Goal: Task Accomplishment & Management: Manage account settings

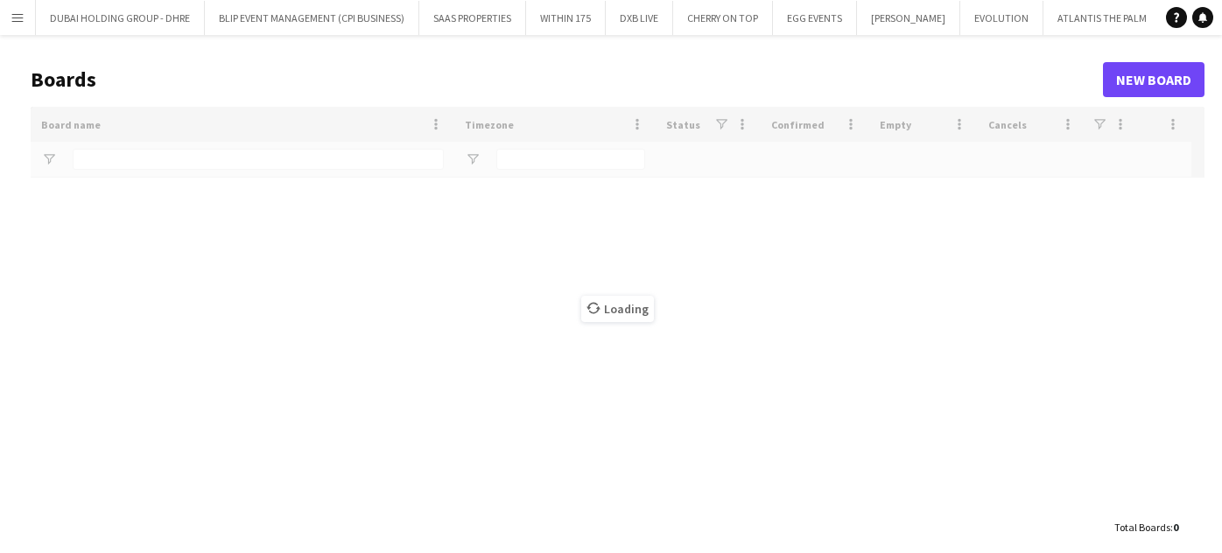
type input "***"
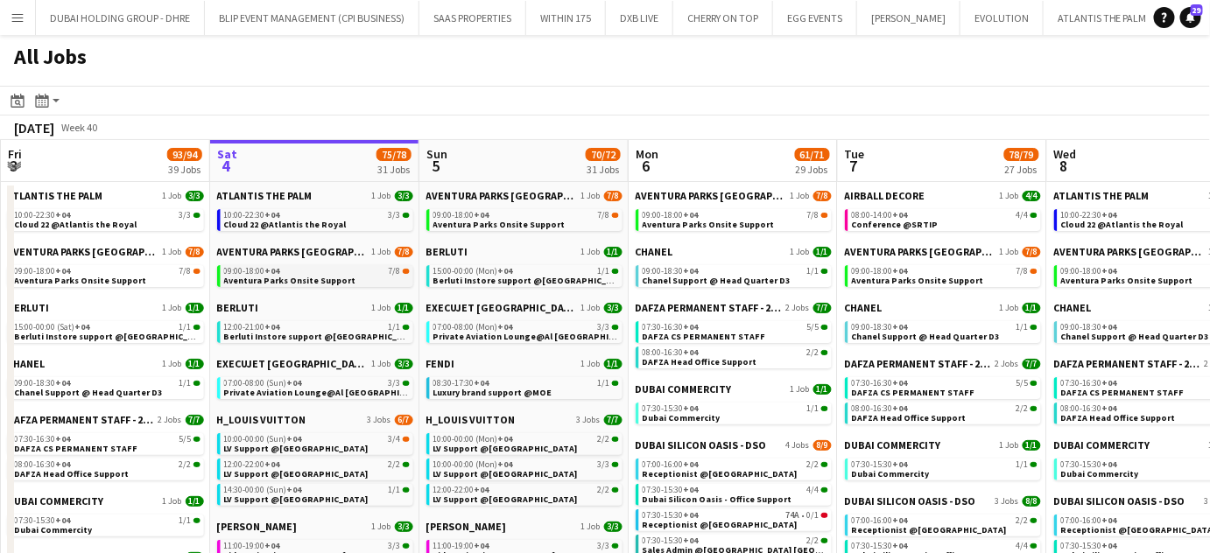
click at [301, 265] on link "09:00-18:00 +04 7/8 Aventura Parks Onsite Support" at bounding box center [317, 275] width 186 height 20
drag, startPoint x: 507, startPoint y: 201, endPoint x: 551, endPoint y: 147, distance: 69.7
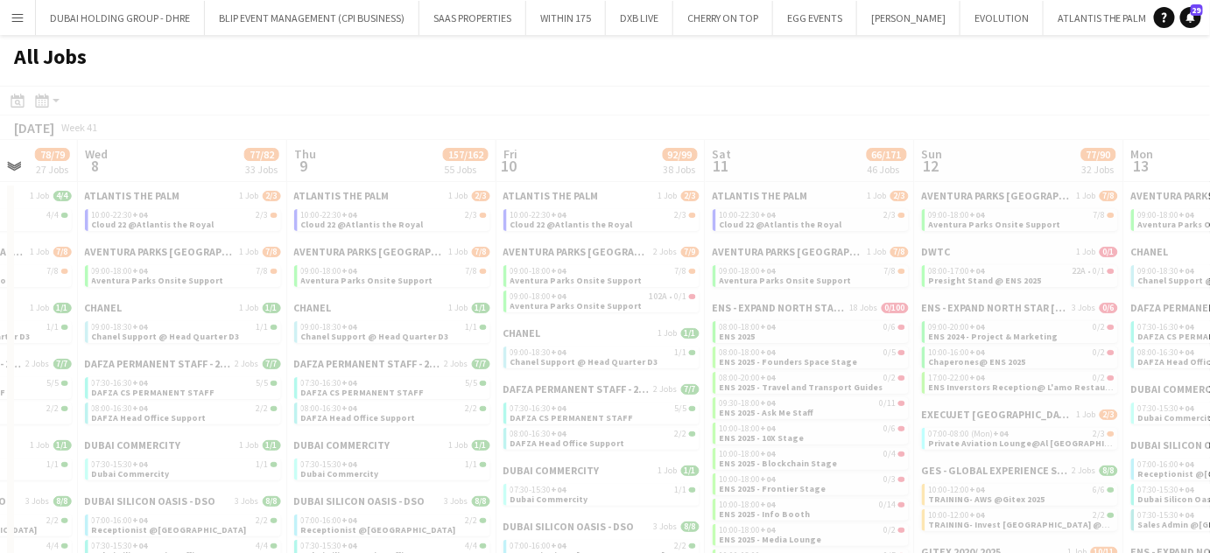
drag, startPoint x: 807, startPoint y: 167, endPoint x: 554, endPoint y: 172, distance: 253.0
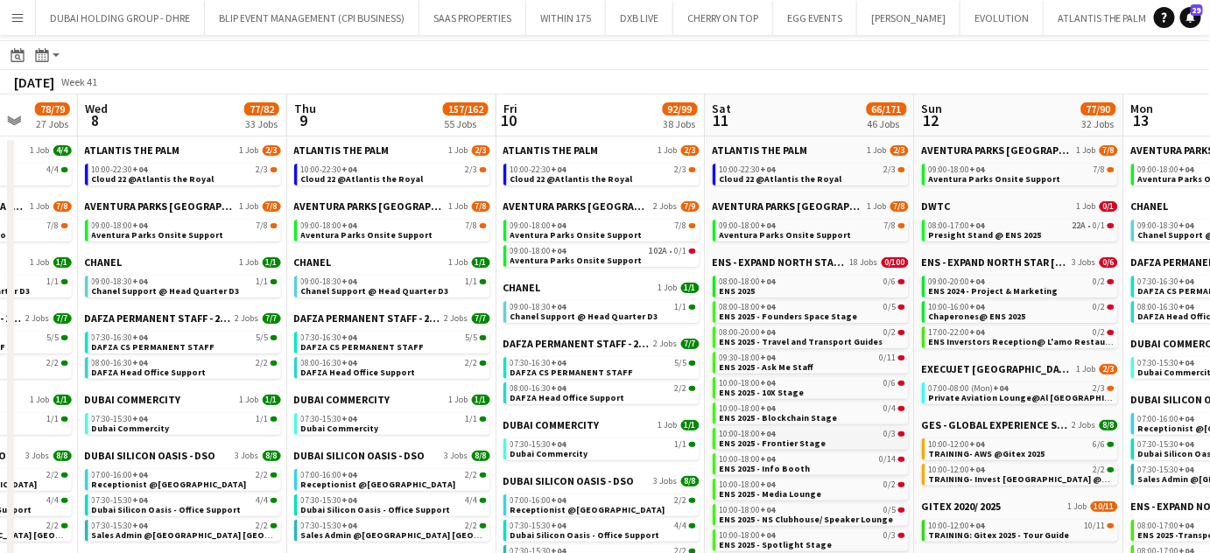
scroll to position [0, 0]
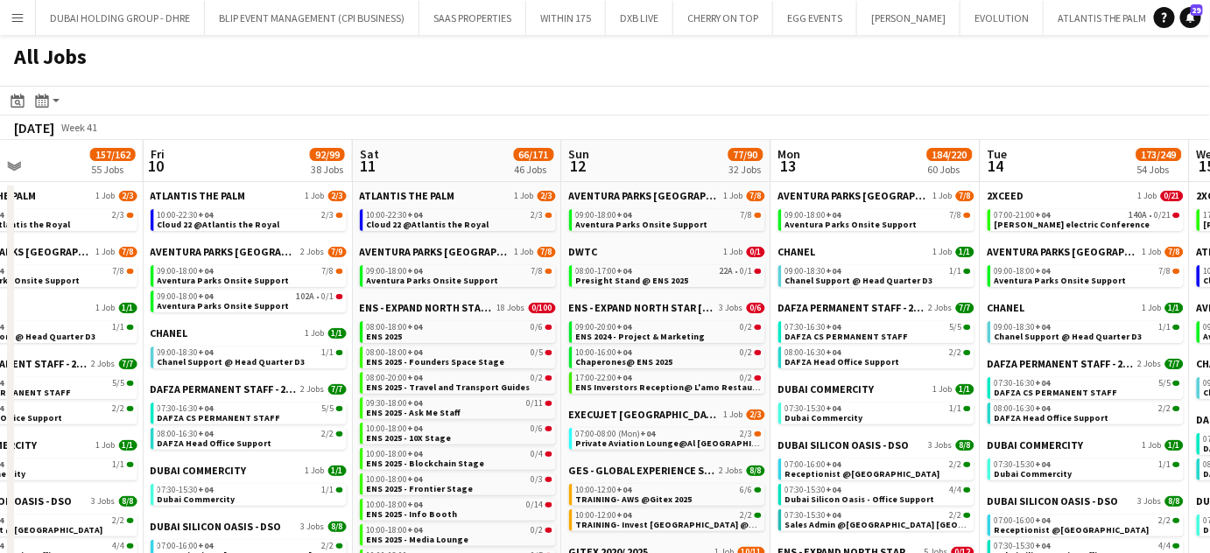
drag, startPoint x: 967, startPoint y: 168, endPoint x: 549, endPoint y: 172, distance: 418.4
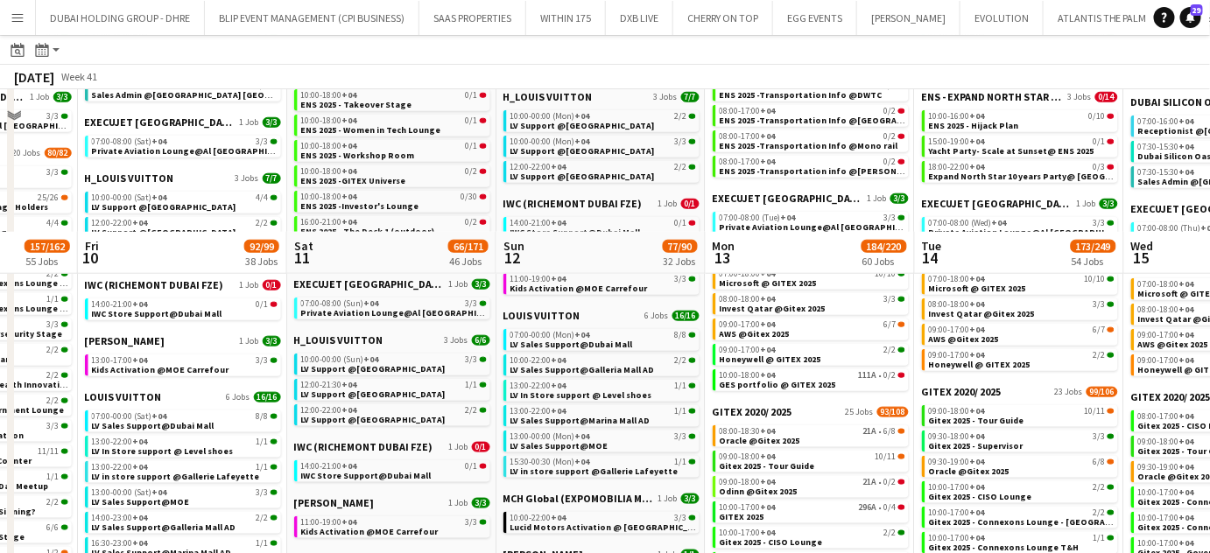
scroll to position [488, 0]
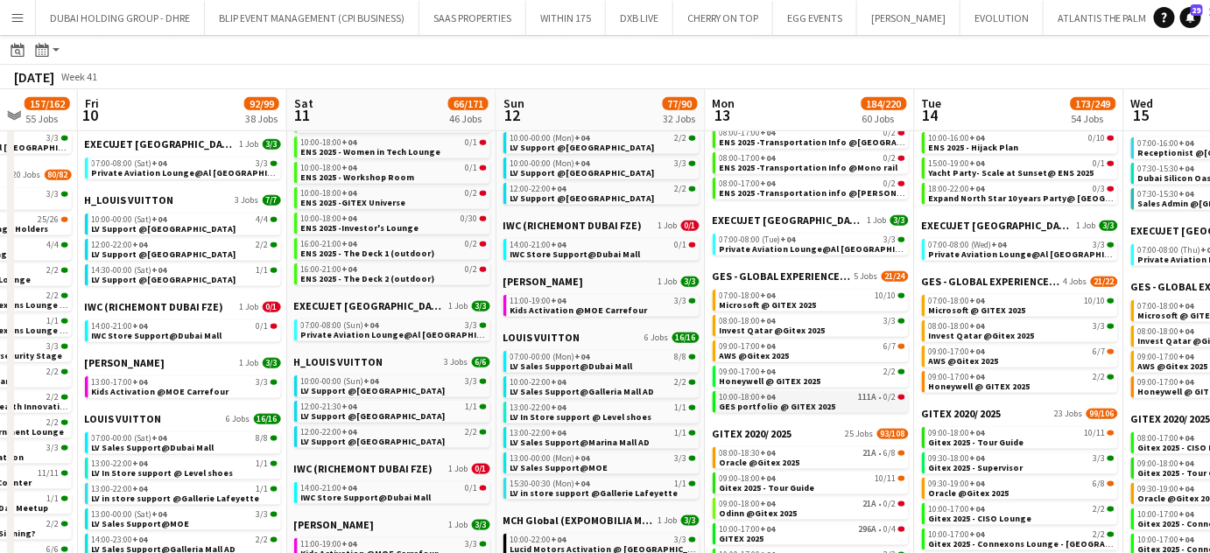
click at [766, 408] on span "GES portfolio @ GITEX 2025" at bounding box center [777, 406] width 116 height 11
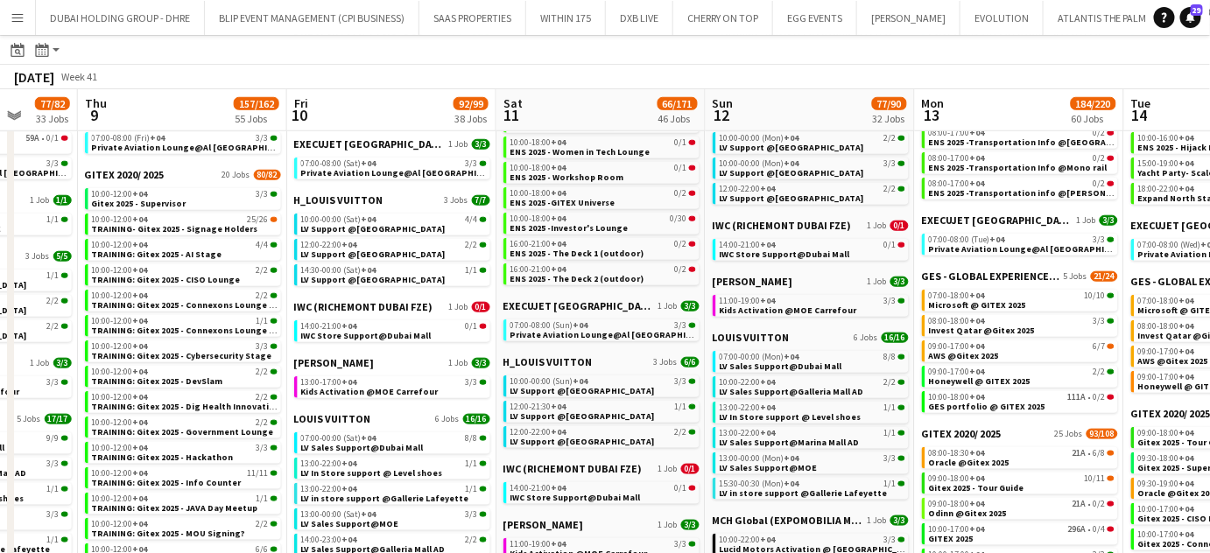
drag, startPoint x: 441, startPoint y: 295, endPoint x: 627, endPoint y: 295, distance: 185.5
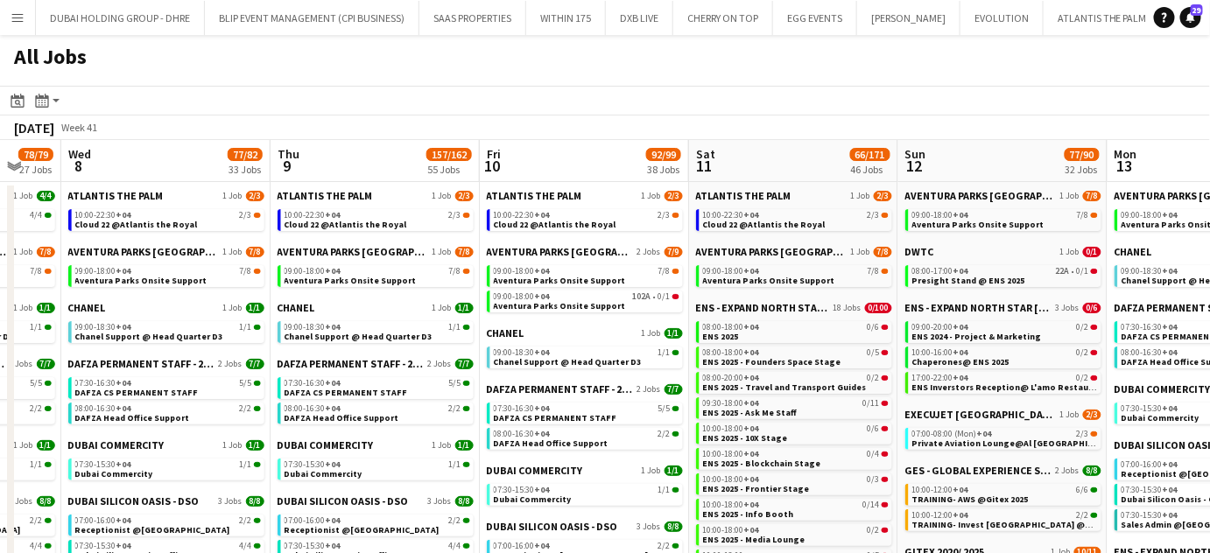
scroll to position [0, 0]
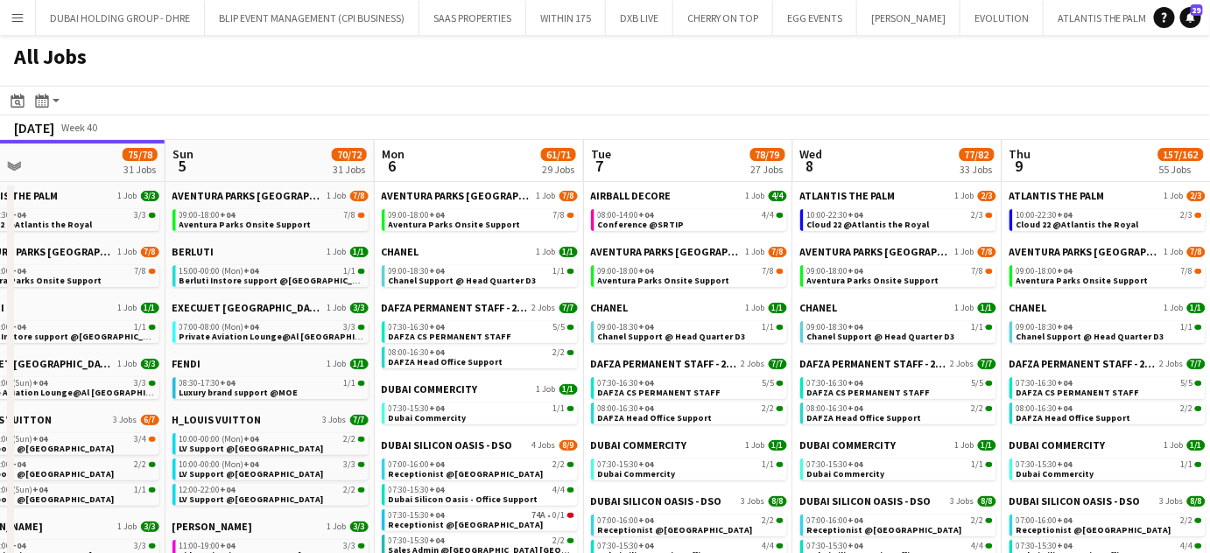
drag, startPoint x: 48, startPoint y: 156, endPoint x: 811, endPoint y: 167, distance: 763.3
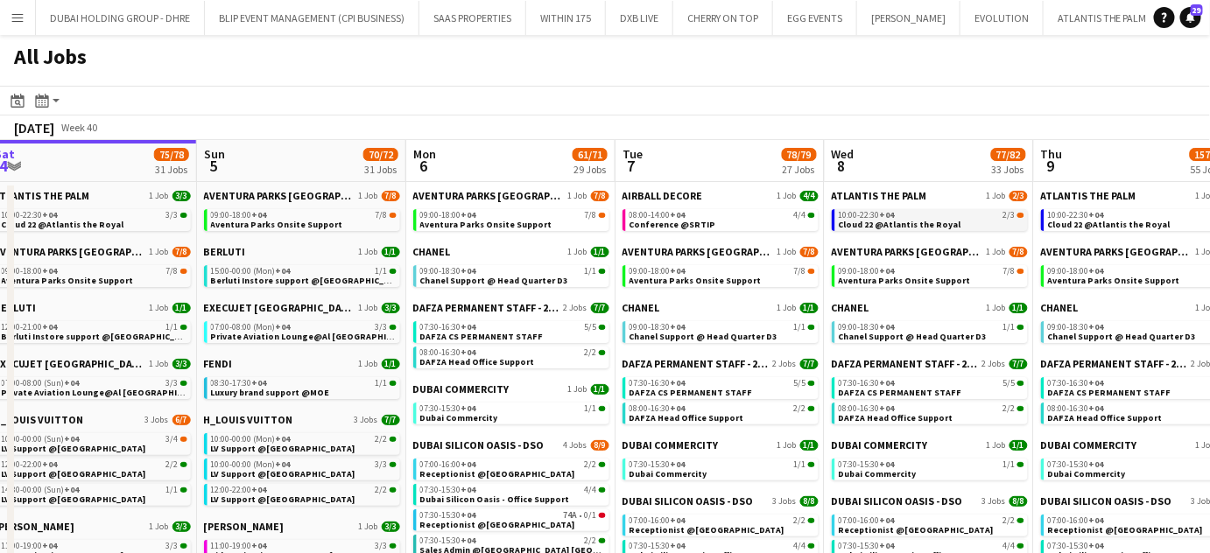
click at [875, 224] on span "Cloud 22 @Atlantis the Royal" at bounding box center [899, 224] width 123 height 11
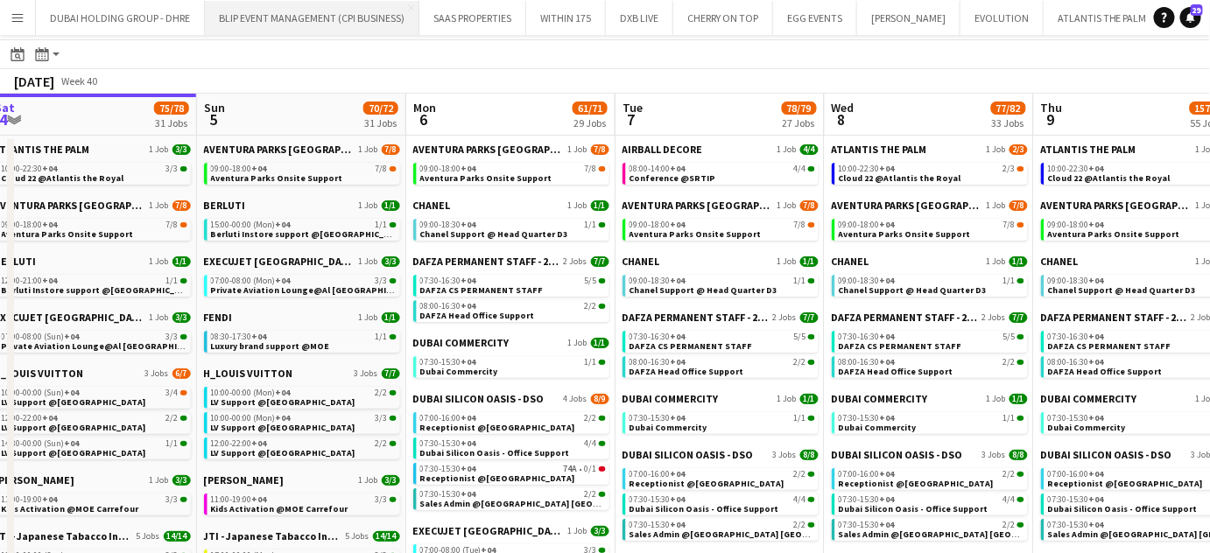
scroll to position [0, 0]
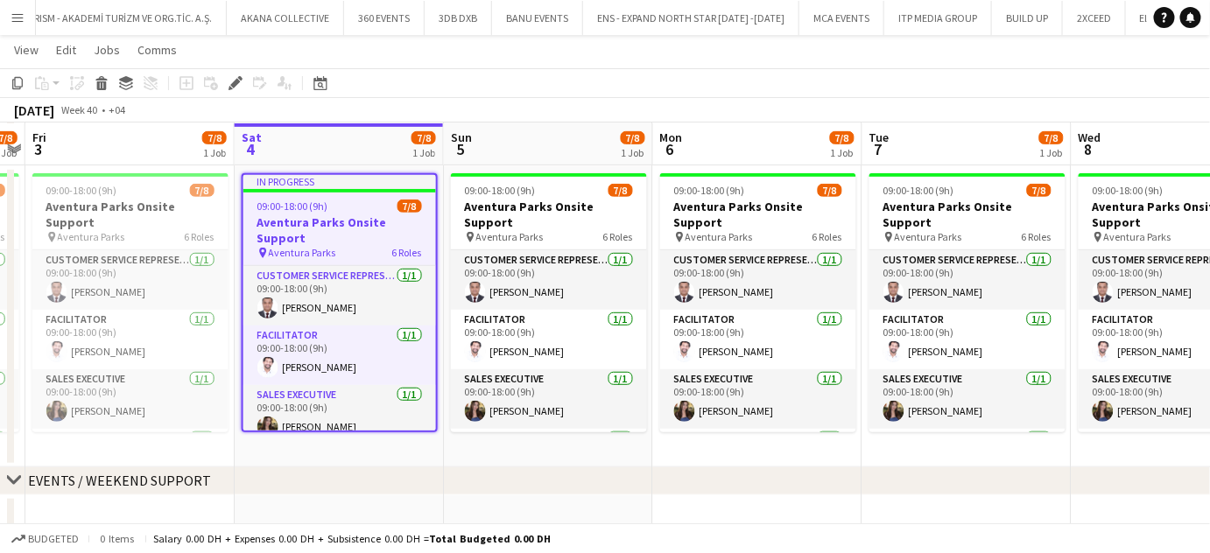
scroll to position [0, 440]
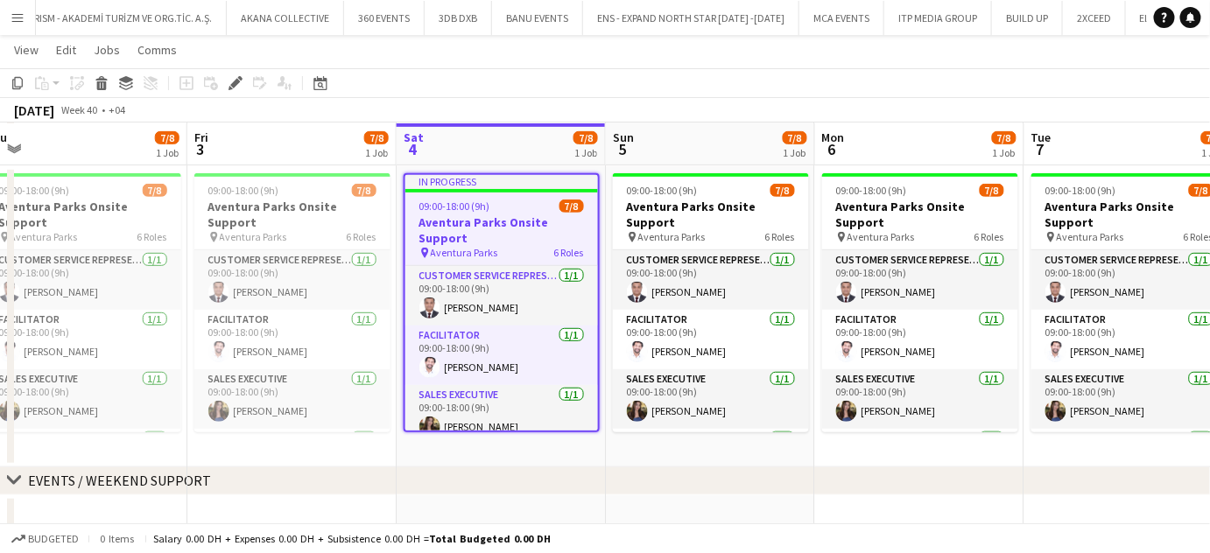
drag, startPoint x: 354, startPoint y: 382, endPoint x: 516, endPoint y: 388, distance: 162.0
click at [516, 388] on app-calendar-viewport "Tue 30 3/3 1 Job Wed 1 6/8 1 Job Thu 2 7/8 1 Job Fri 3 7/8 1 Job Sat 4 7/8 1 Jo…" at bounding box center [605, 189] width 1210 height 718
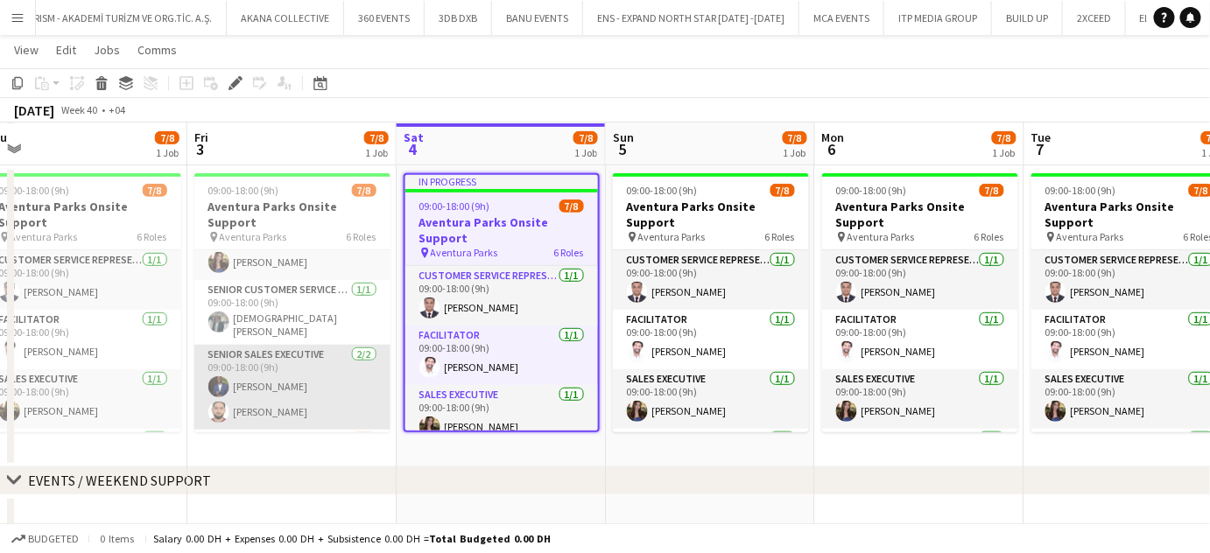
scroll to position [158, 0]
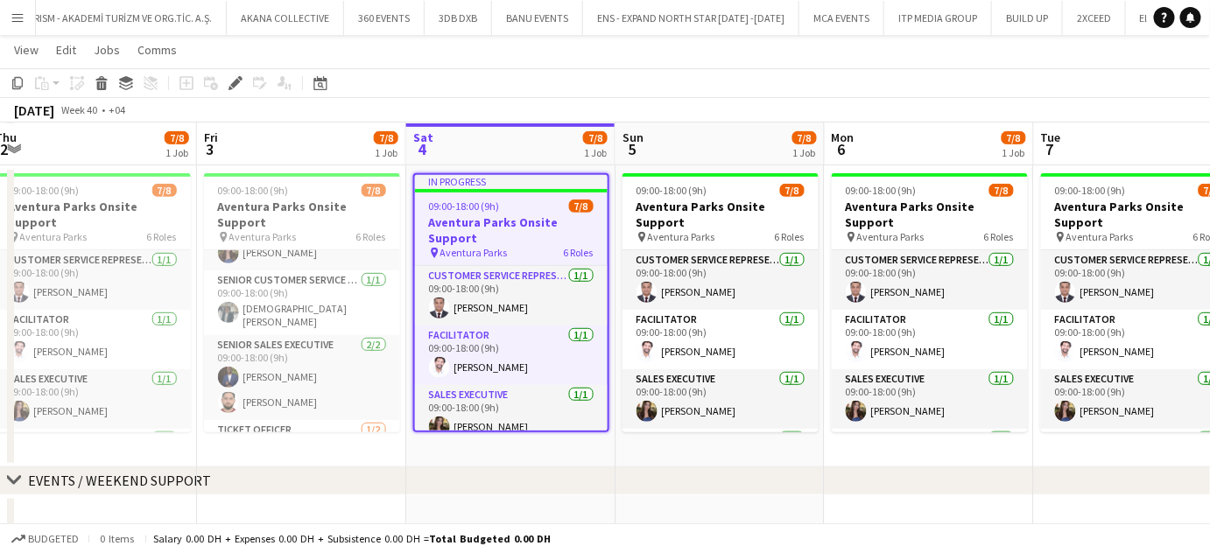
drag, startPoint x: 284, startPoint y: 323, endPoint x: 641, endPoint y: 349, distance: 357.2
click at [641, 349] on app-calendar-viewport "Tue 30 3/3 1 Job Wed 1 6/8 1 Job Thu 2 7/8 1 Job Fri 3 7/8 1 Job Sat 4 7/8 1 Jo…" at bounding box center [605, 189] width 1210 height 718
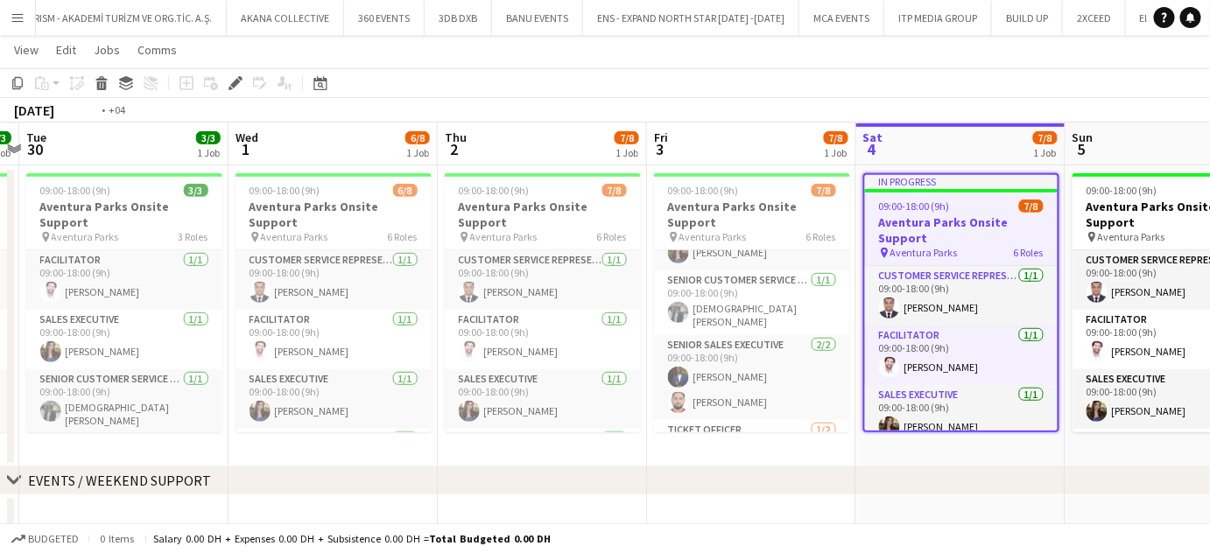
drag, startPoint x: 564, startPoint y: 340, endPoint x: 702, endPoint y: 341, distance: 138.3
click at [702, 341] on app-calendar-viewport "Sun 28 3/3 1 Job Mon 29 3/3 1 Job Tue 30 3/3 1 Job Wed 1 6/8 1 Job Thu 2 7/8 1 …" at bounding box center [605, 189] width 1210 height 718
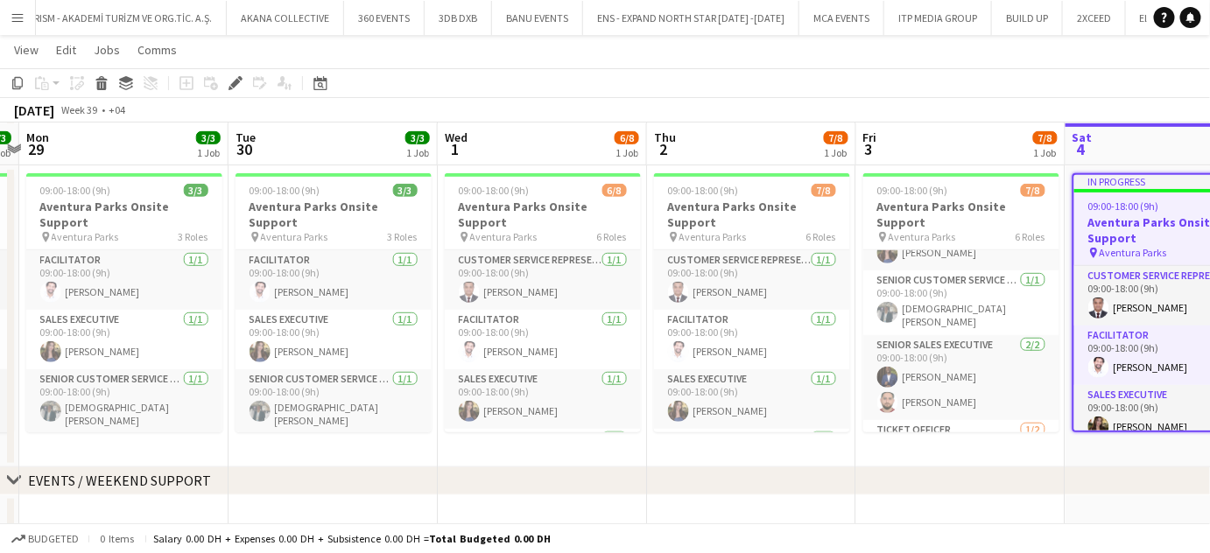
scroll to position [0, 392]
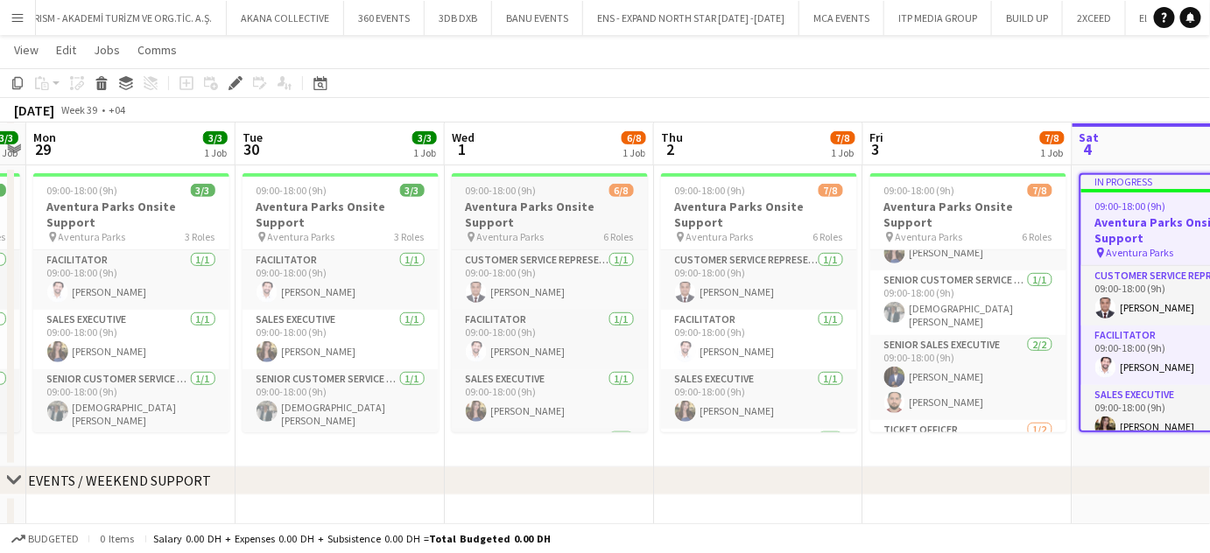
click at [573, 205] on h3 "Aventura Parks Onsite Support" at bounding box center [550, 215] width 196 height 32
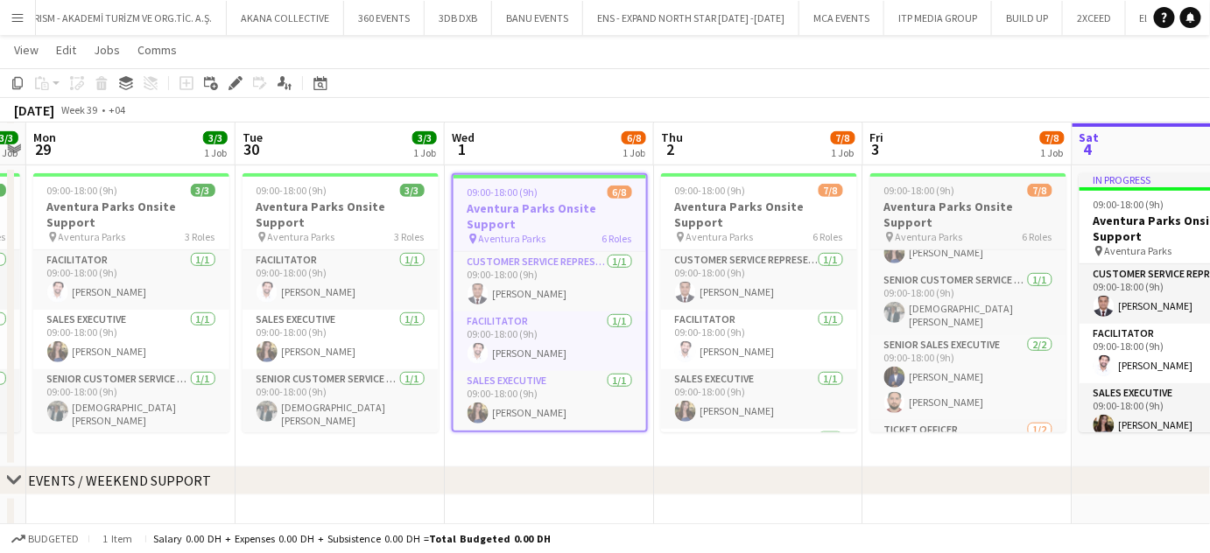
drag, startPoint x: 731, startPoint y: 188, endPoint x: 937, endPoint y: 191, distance: 206.6
click at [731, 189] on span "09:00-18:00 (9h)" at bounding box center [710, 190] width 71 height 13
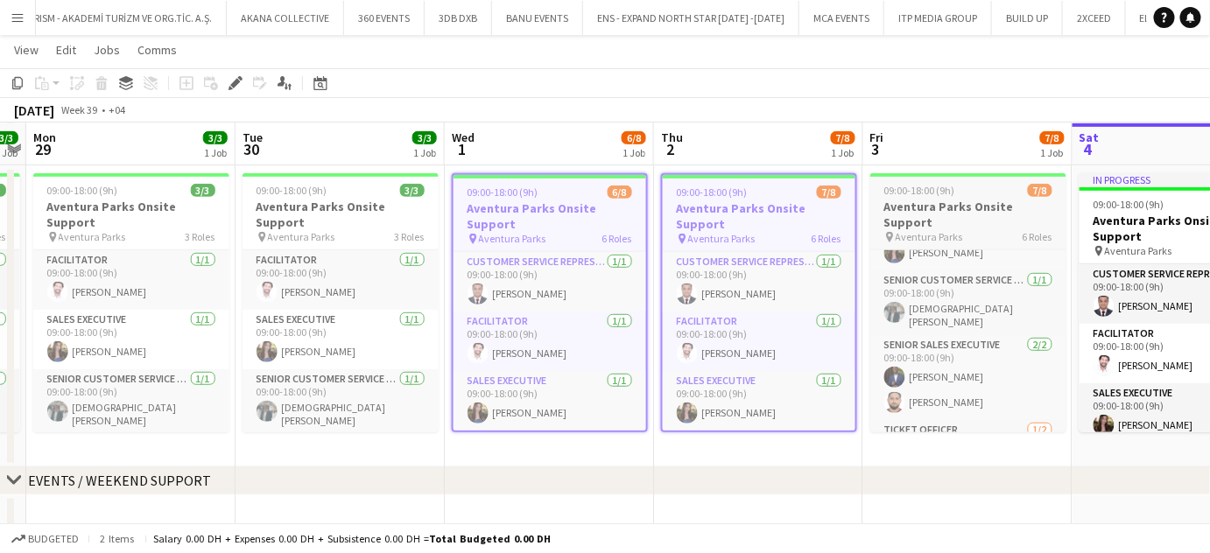
click at [1010, 191] on div "09:00-18:00 (9h) 7/8" at bounding box center [968, 190] width 196 height 13
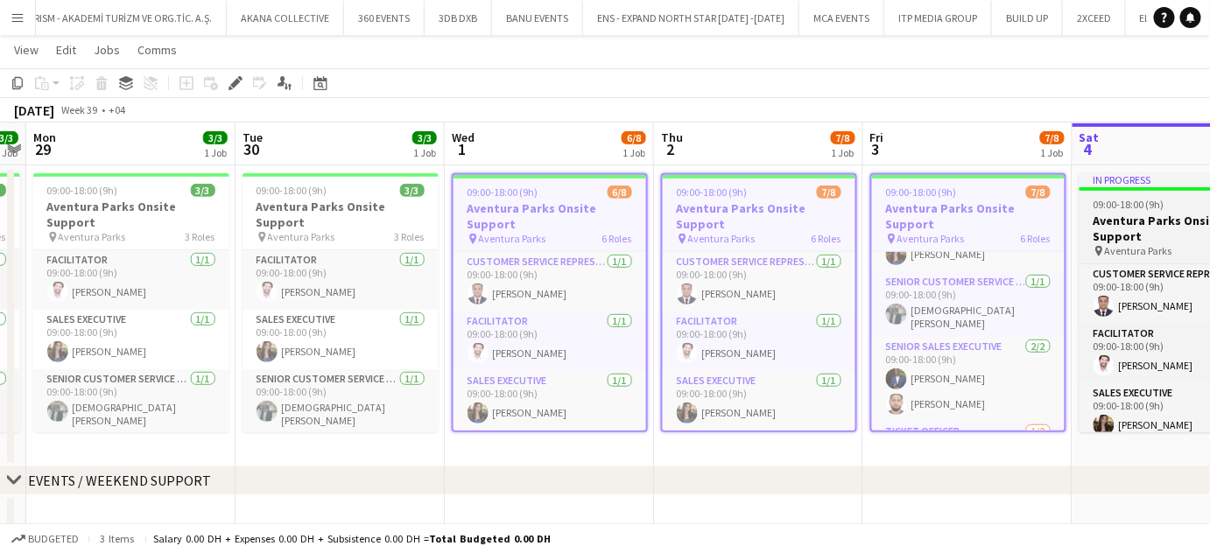
click at [1174, 199] on div "09:00-18:00 (9h) 7/8" at bounding box center [1177, 204] width 196 height 13
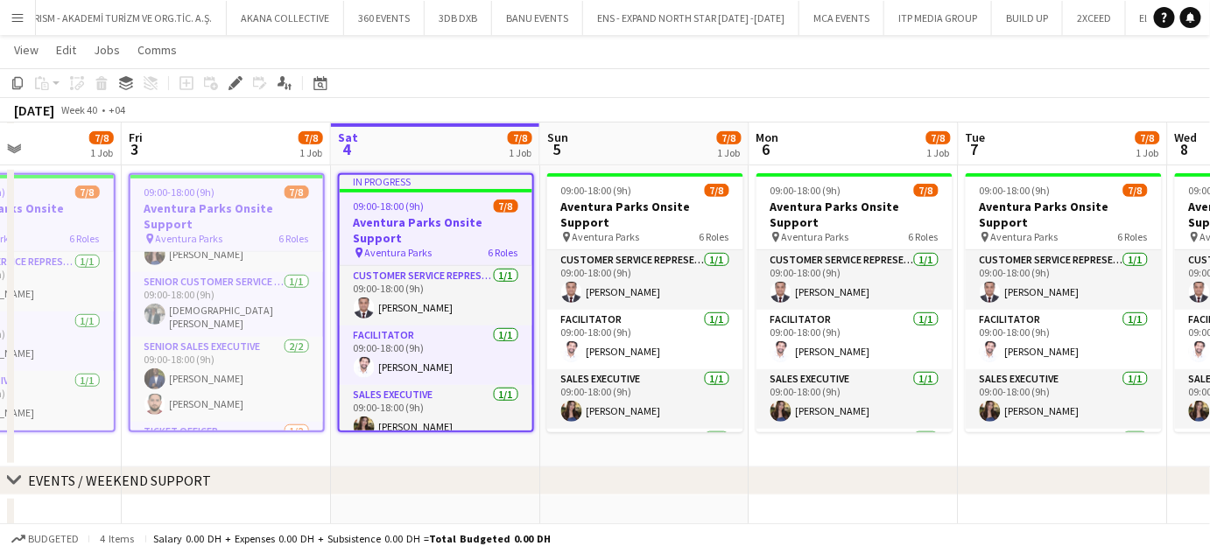
drag, startPoint x: 565, startPoint y: 212, endPoint x: 371, endPoint y: 216, distance: 194.4
click at [368, 216] on app-calendar-viewport "Tue 30 3/3 1 Job Wed 1 6/8 1 Job Thu 2 7/8 1 Job Fri 3 7/8 1 Job Sat 4 7/8 1 Jo…" at bounding box center [605, 189] width 1210 height 718
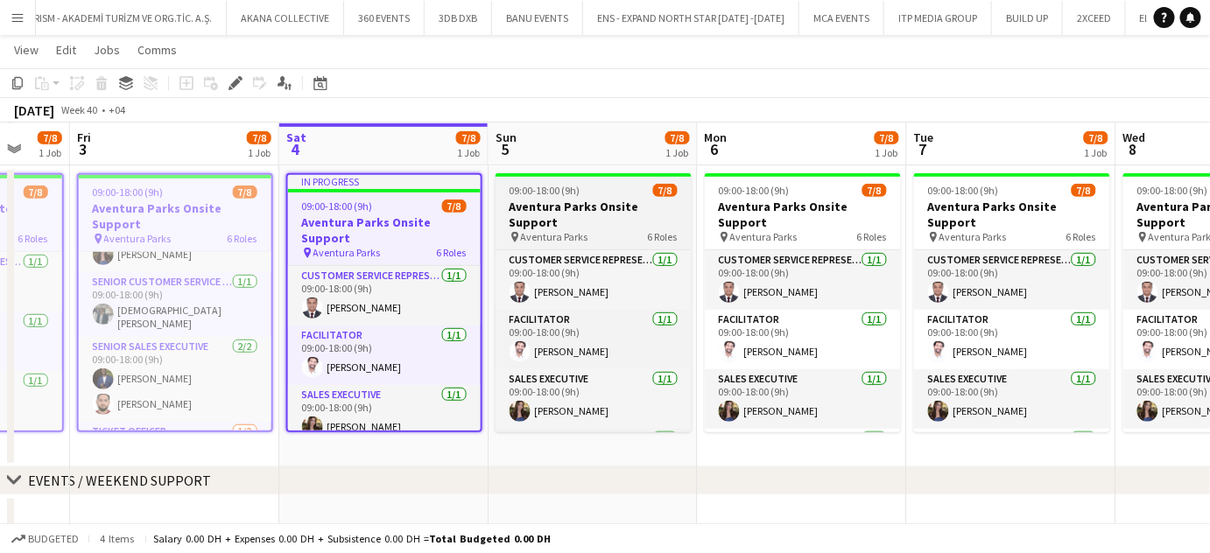
click at [631, 212] on h3 "Aventura Parks Onsite Support" at bounding box center [593, 215] width 196 height 32
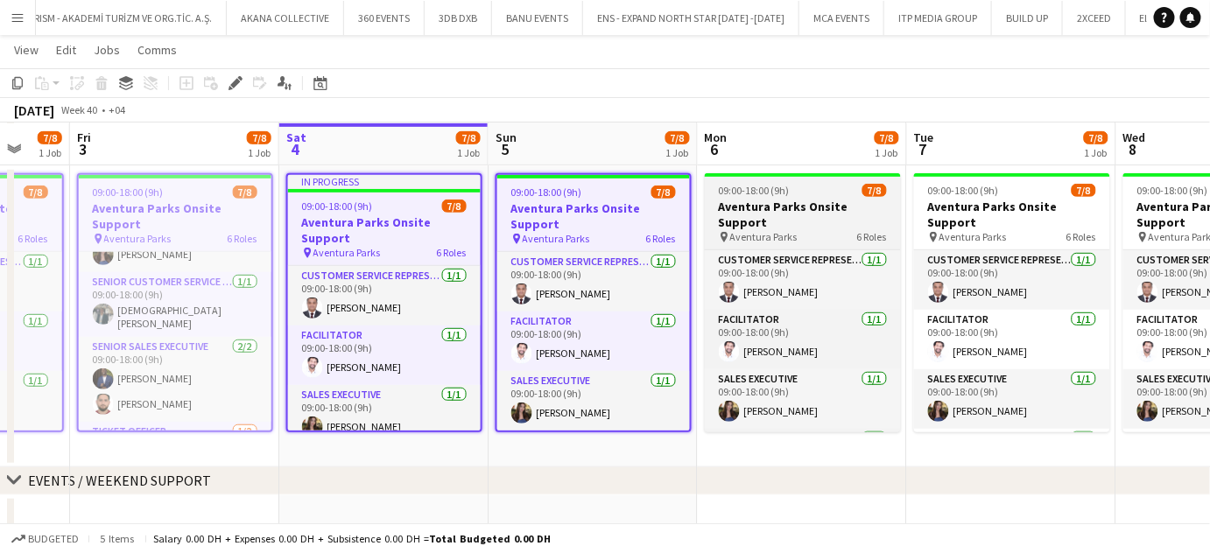
click at [810, 211] on h3 "Aventura Parks Onsite Support" at bounding box center [803, 215] width 196 height 32
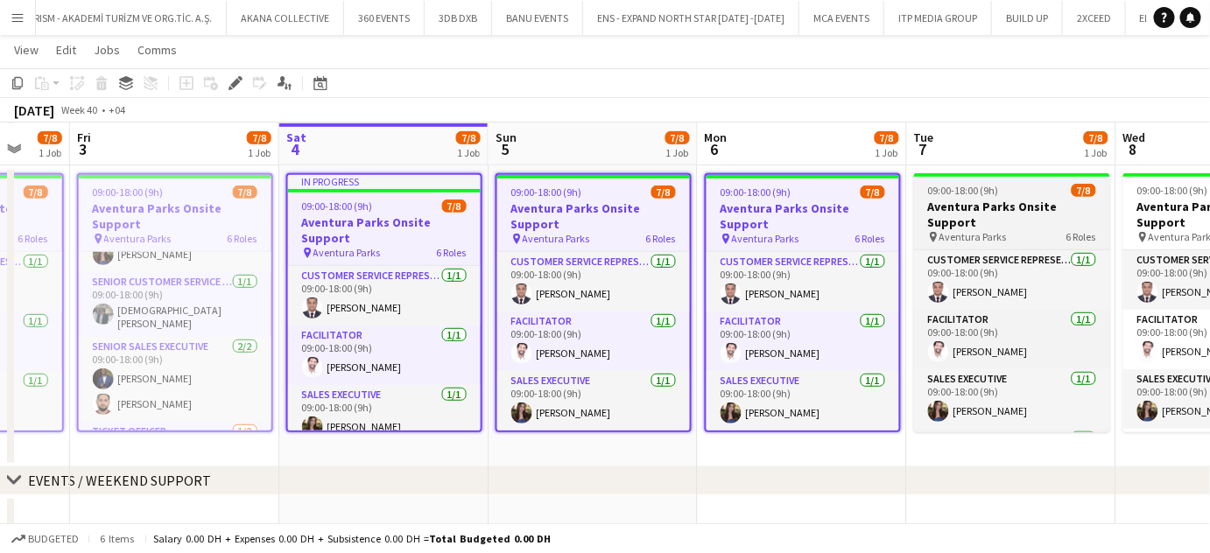
click at [982, 193] on span "09:00-18:00 (9h)" at bounding box center [963, 190] width 71 height 13
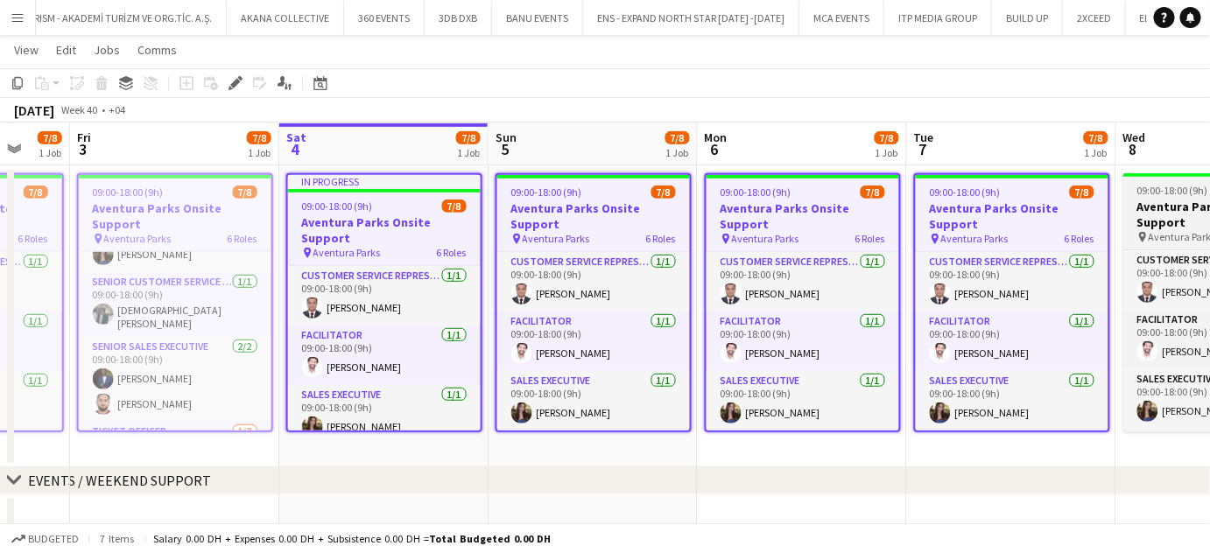
click at [1154, 190] on span "09:00-18:00 (9h)" at bounding box center [1172, 190] width 71 height 13
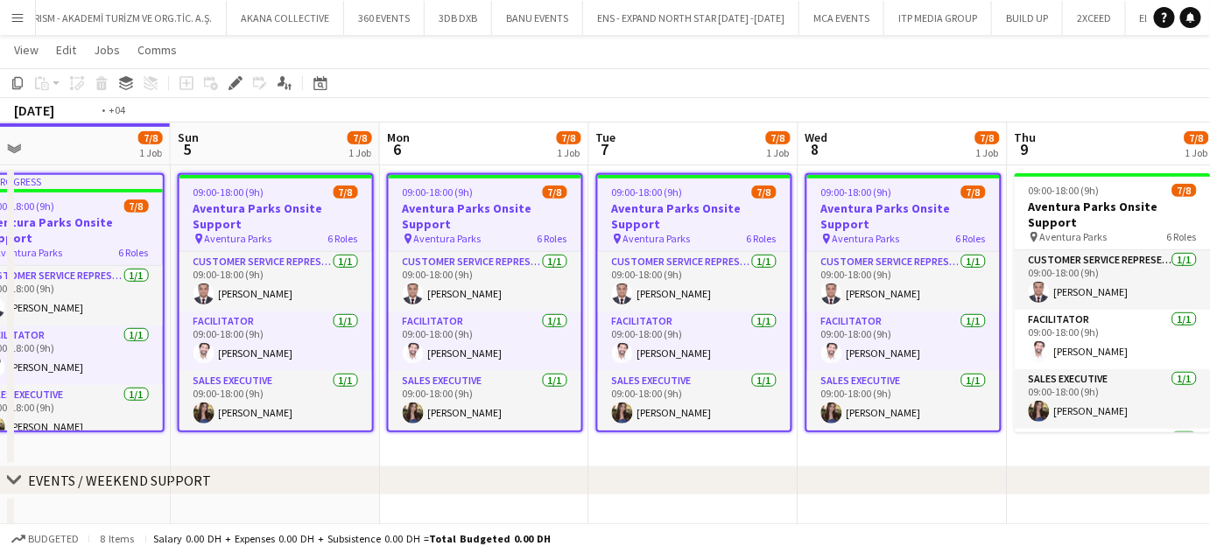
drag, startPoint x: 757, startPoint y: 205, endPoint x: 353, endPoint y: 207, distance: 404.4
click at [353, 207] on app-calendar-viewport "Wed 1 6/8 1 Job Thu 2 7/8 1 Job Fri 3 7/8 1 Job Sat 4 7/8 1 Job Sun 5 7/8 1 Job…" at bounding box center [605, 189] width 1210 height 718
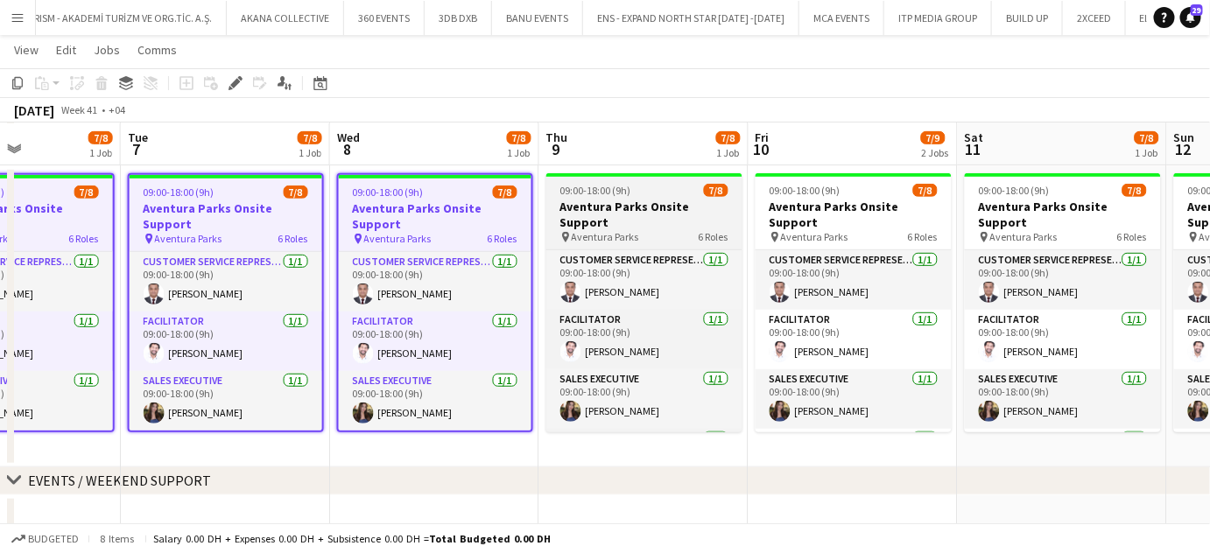
click at [684, 202] on h3 "Aventura Parks Onsite Support" at bounding box center [644, 215] width 196 height 32
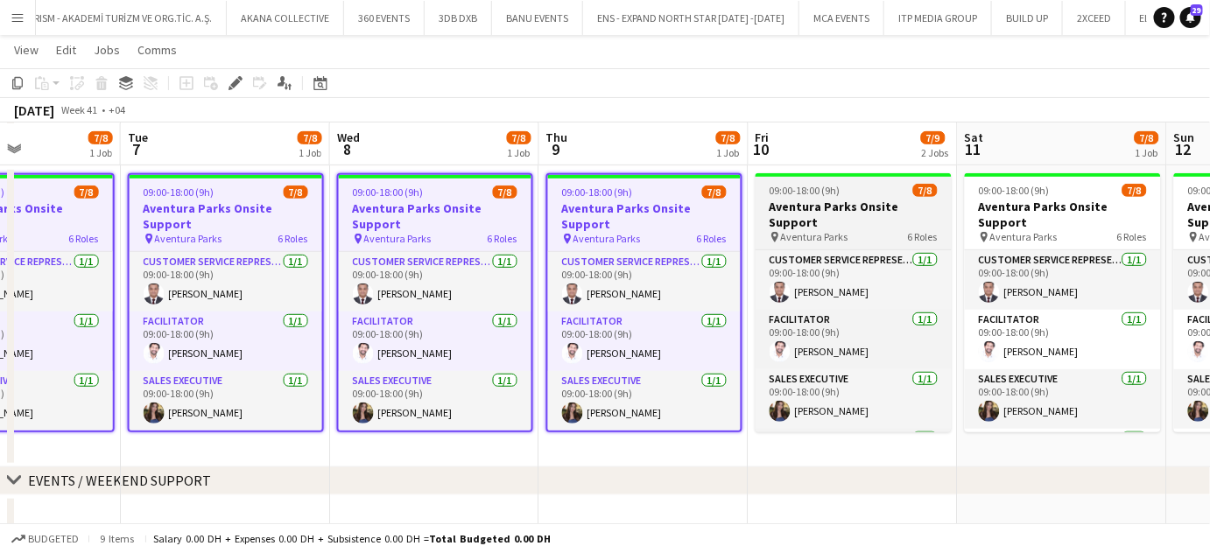
click at [852, 196] on app-job-card "09:00-18:00 (9h) 7/8 Aventura Parks Onsite Support pin Aventura Parks 6 Roles C…" at bounding box center [853, 302] width 196 height 259
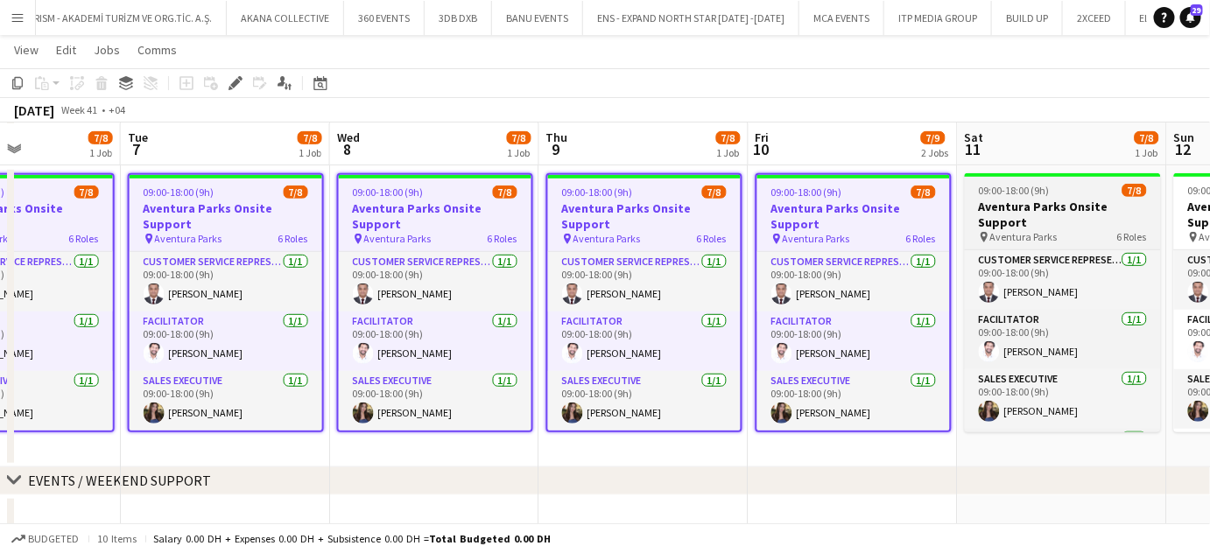
click at [1018, 186] on span "09:00-18:00 (9h)" at bounding box center [1014, 190] width 71 height 13
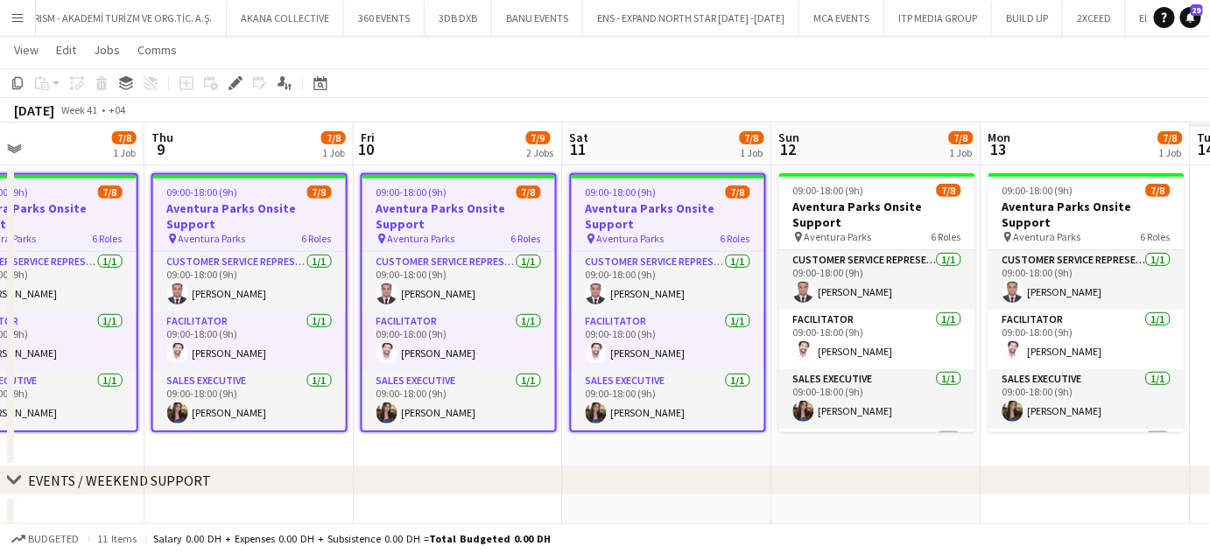
drag, startPoint x: 755, startPoint y: 203, endPoint x: 423, endPoint y: 204, distance: 332.6
click at [423, 204] on app-calendar-viewport "Sun 5 7/8 1 Job Mon 6 7/8 1 Job Tue 7 7/8 1 Job Wed 8 7/8 1 Job Thu 9 7/8 1 Job…" at bounding box center [605, 189] width 1210 height 718
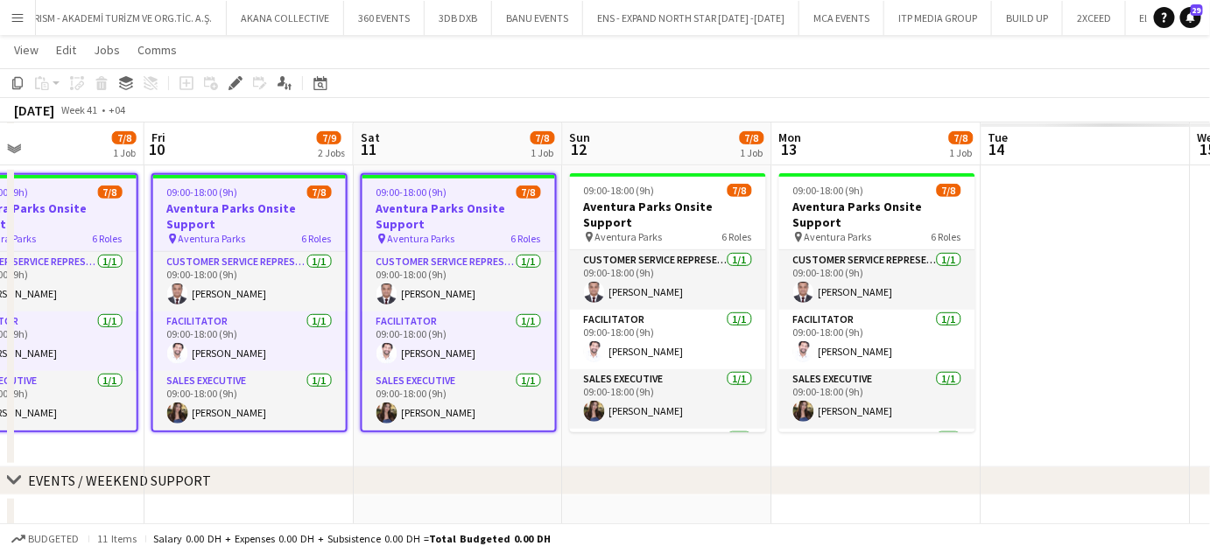
scroll to position [0, 699]
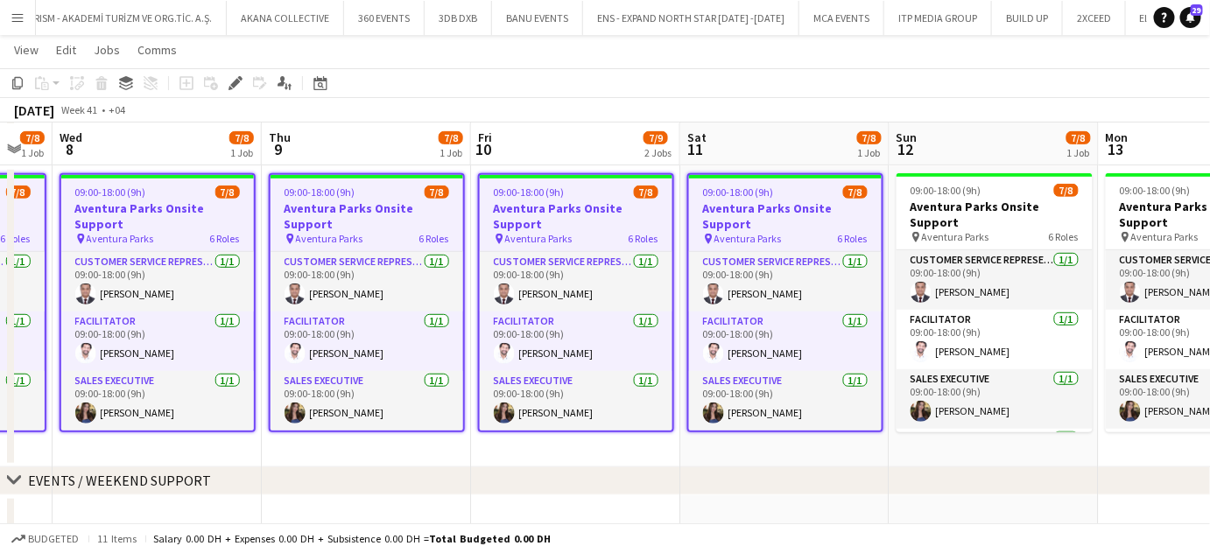
click at [837, 239] on app-calendar-viewport "Mon 6 7/8 1 Job Tue 7 7/8 1 Job Wed 8 7/8 1 Job Thu 9 7/8 1 Job Fri 10 7/9 2 Jo…" at bounding box center [605, 189] width 1210 height 718
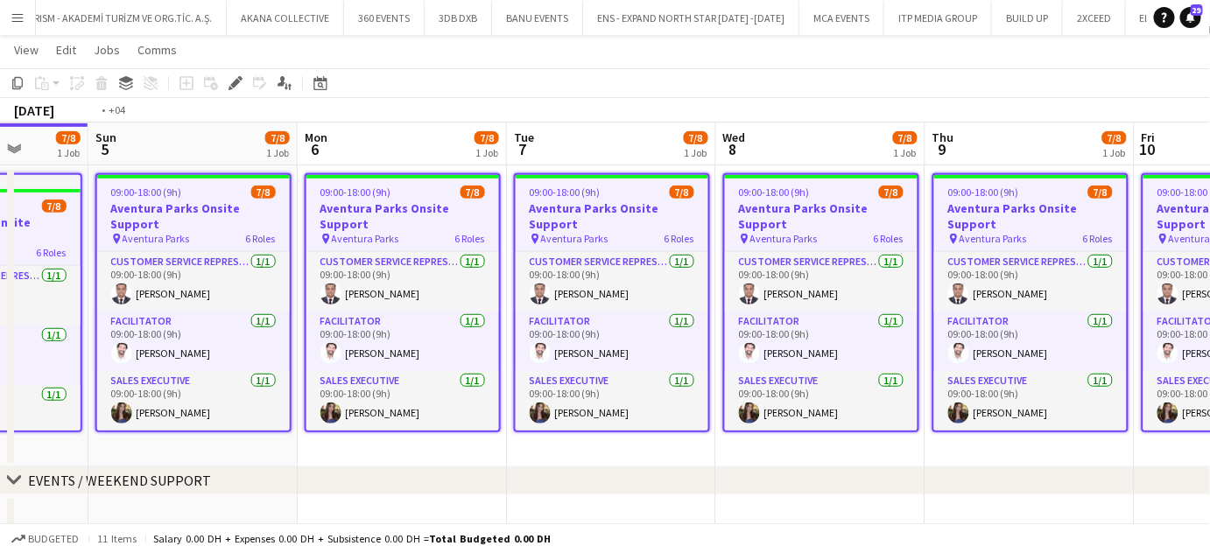
drag, startPoint x: 428, startPoint y: 258, endPoint x: 0, endPoint y: 259, distance: 428.0
click at [0, 259] on app-calendar-viewport "Thu 2 7/8 1 Job Fri 3 7/8 1 Job Sat 4 7/8 1 Job Sun 5 7/8 1 Job Mon 6 7/8 1 Job…" at bounding box center [605, 189] width 1210 height 718
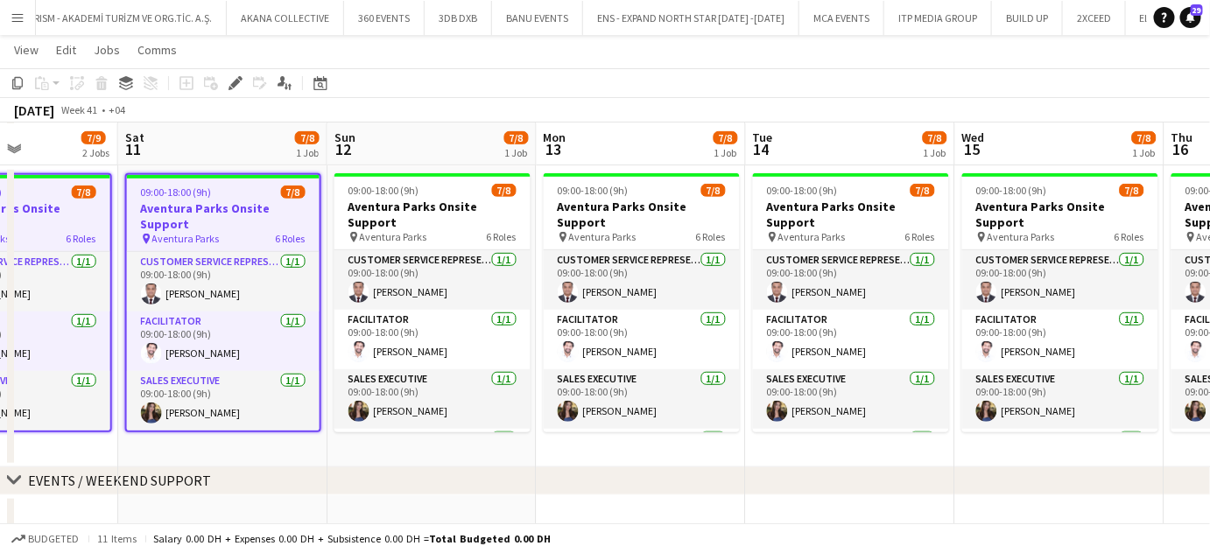
drag, startPoint x: 295, startPoint y: 272, endPoint x: 184, endPoint y: 272, distance: 111.2
click at [184, 272] on app-calendar-viewport "Tue 7 7/8 1 Job Wed 8 7/8 1 Job Thu 9 7/8 1 Job Fri 10 7/9 2 Jobs Sat 11 7/8 1 …" at bounding box center [605, 189] width 1210 height 718
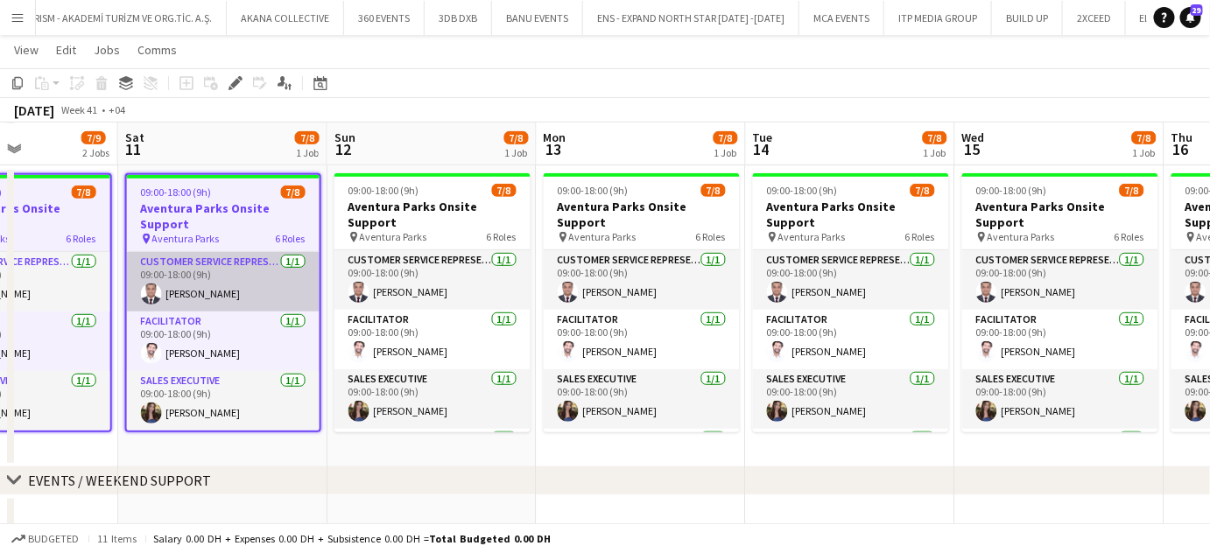
scroll to position [0, 719]
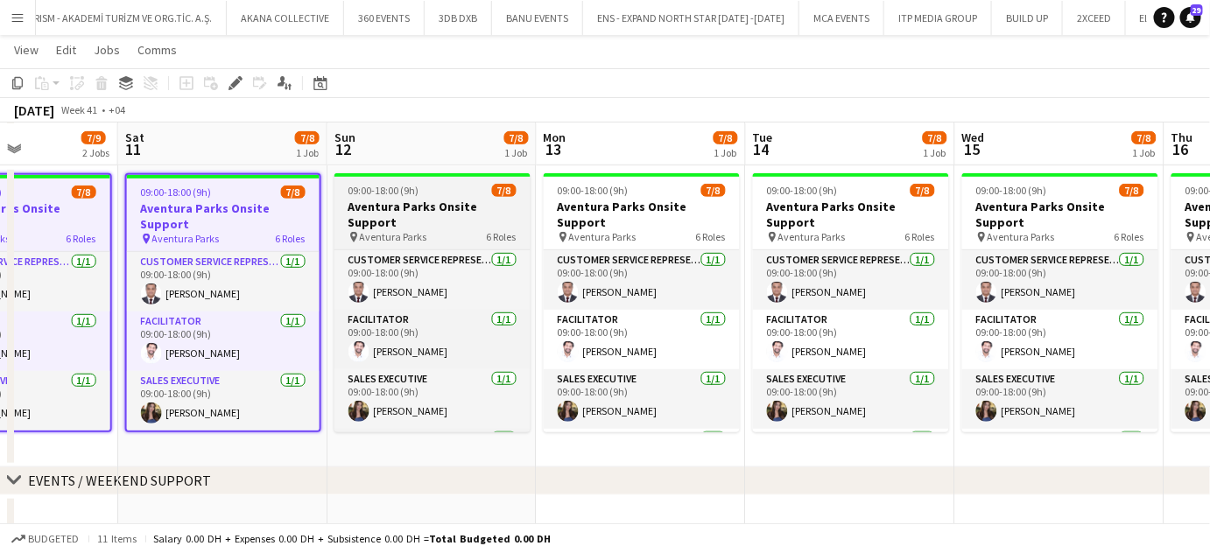
click at [420, 207] on h3 "Aventura Parks Onsite Support" at bounding box center [432, 215] width 196 height 32
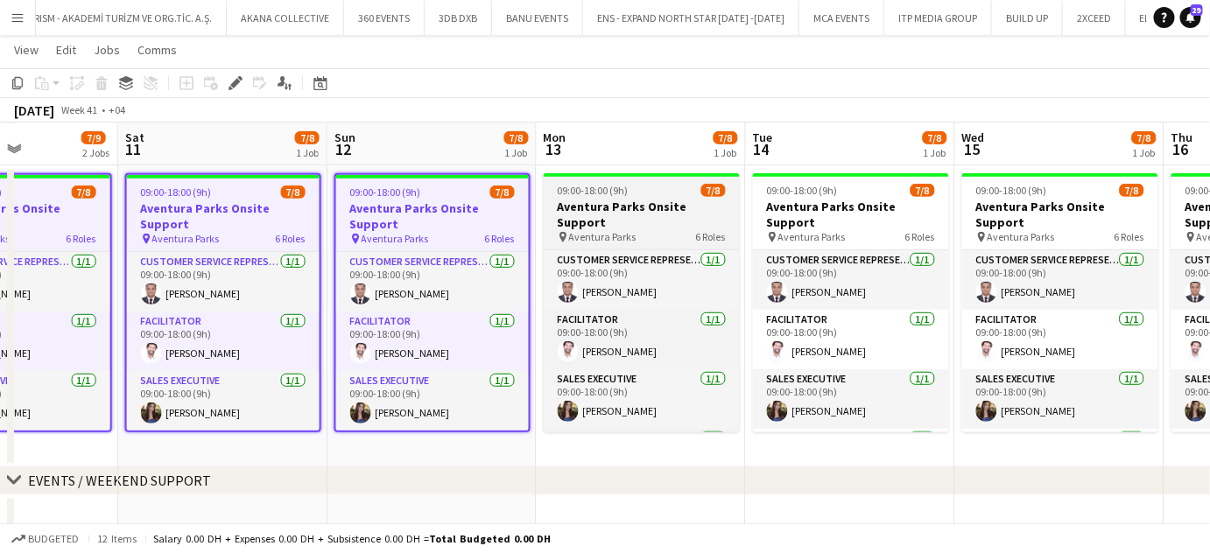
click at [688, 205] on h3 "Aventura Parks Onsite Support" at bounding box center [642, 215] width 196 height 32
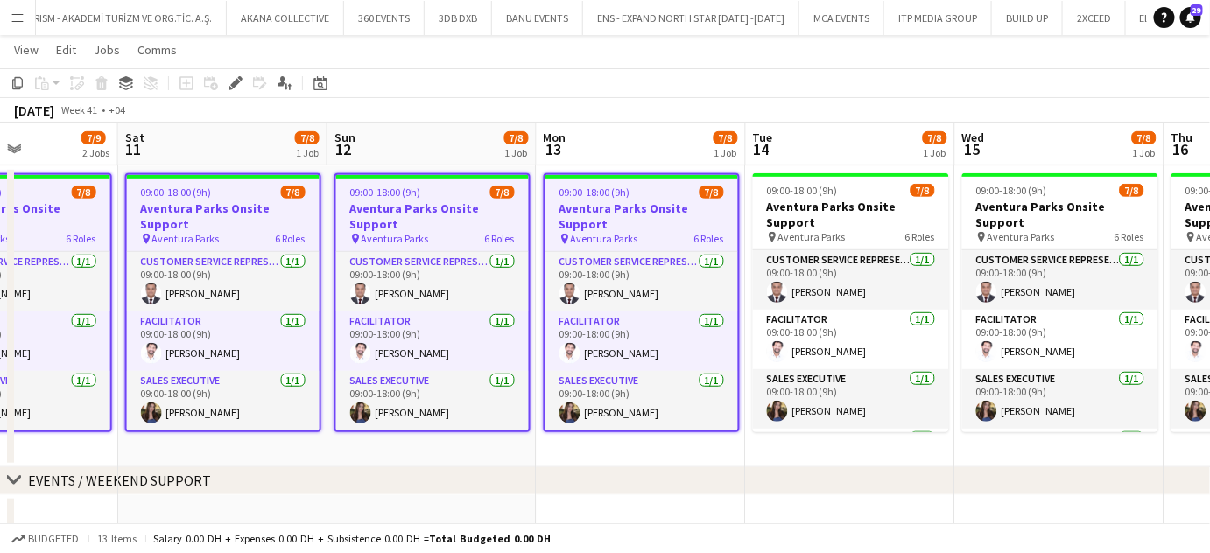
click at [628, 227] on h3 "Aventura Parks Onsite Support" at bounding box center [641, 216] width 193 height 32
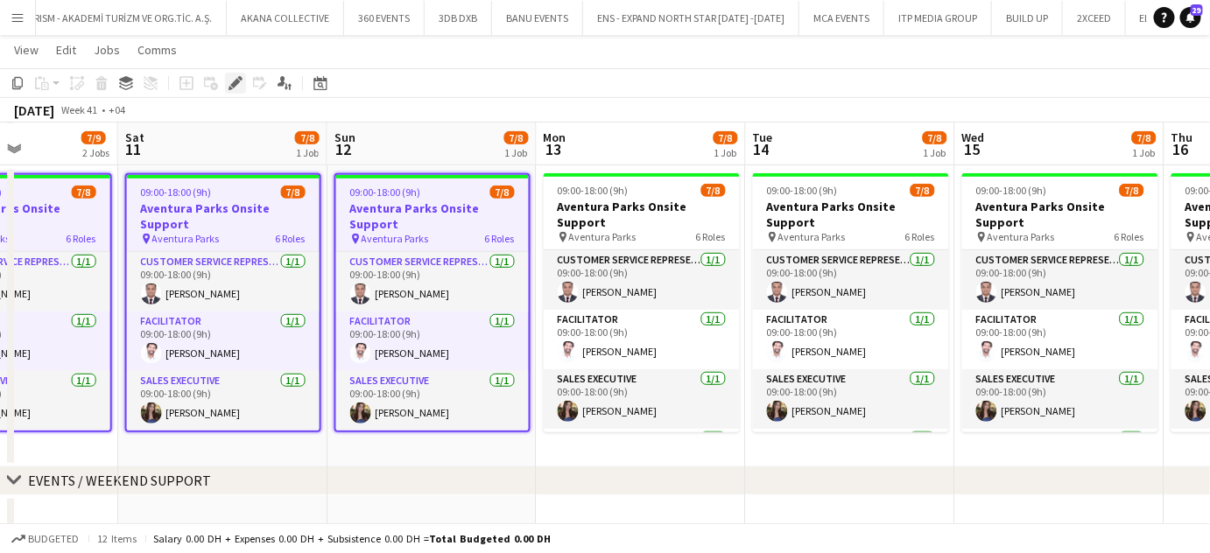
click at [229, 90] on div "Edit" at bounding box center [235, 83] width 21 height 21
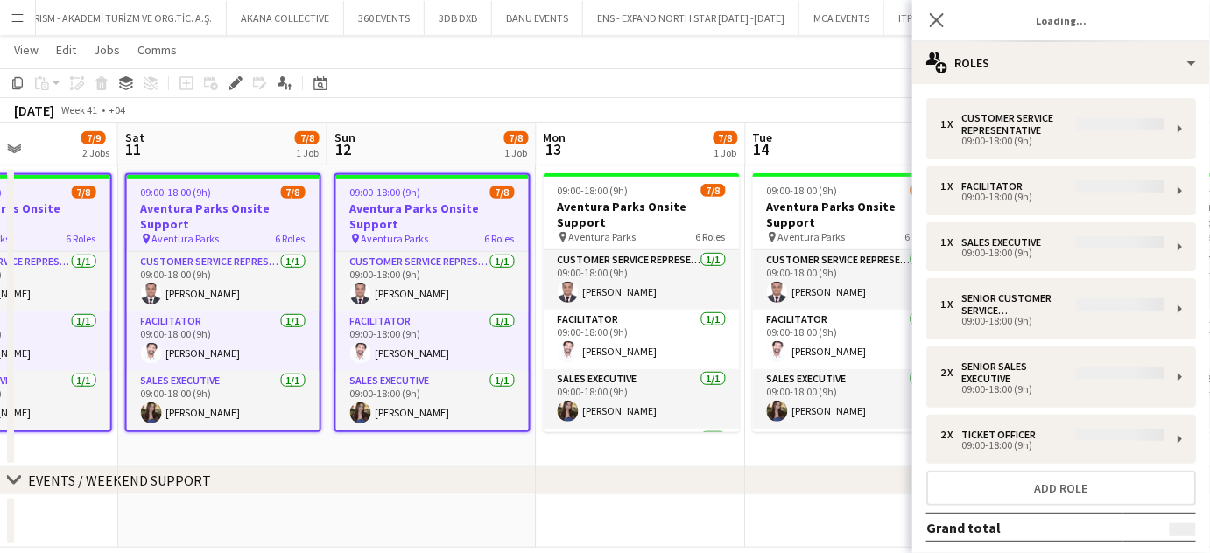
click at [988, 442] on div "1 x Customer Service Representative 09:00-18:00 (9h) 1 x Facilitator 09:00-18:0…" at bounding box center [1061, 363] width 298 height 530
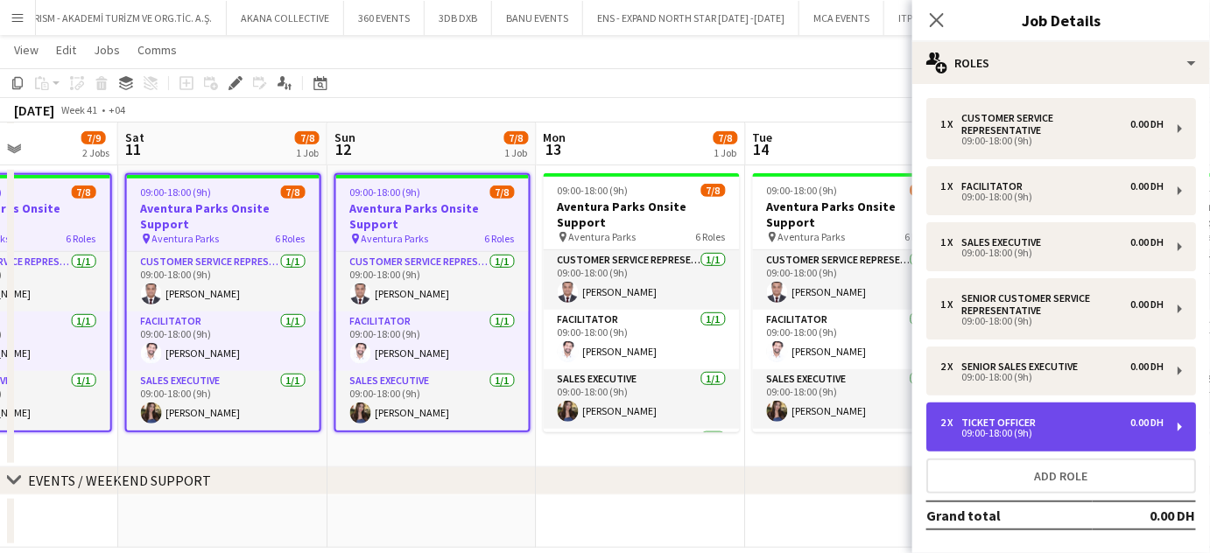
click at [1076, 433] on div "09:00-18:00 (9h)" at bounding box center [1051, 433] width 223 height 9
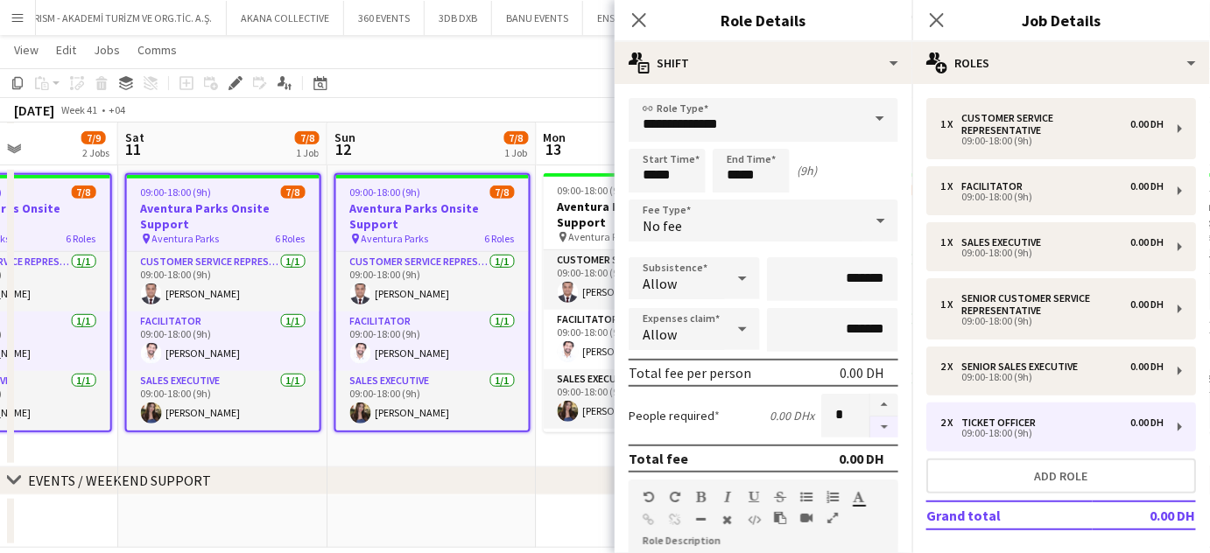
click at [875, 417] on button "button" at bounding box center [884, 428] width 28 height 22
type input "*"
click at [534, 518] on app-date-cell at bounding box center [431, 521] width 209 height 53
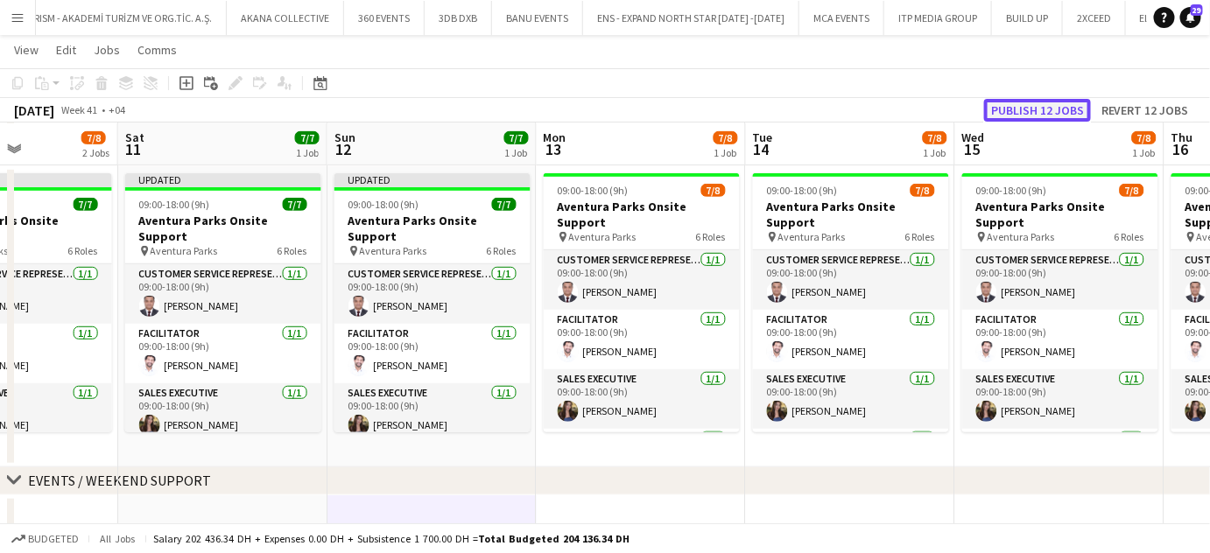
click at [1052, 104] on button "Publish 12 jobs" at bounding box center [1037, 110] width 107 height 23
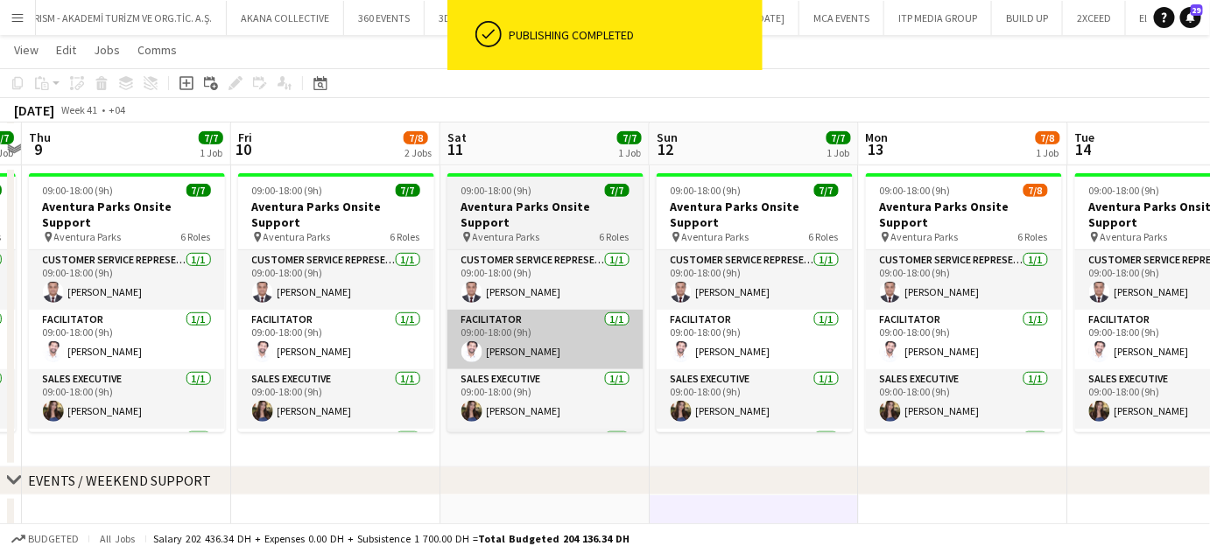
drag, startPoint x: 694, startPoint y: 325, endPoint x: 887, endPoint y: 332, distance: 192.7
click at [943, 325] on app-calendar-viewport "Tue 7 7/7 1 Job Wed 8 7/7 1 Job Thu 9 7/7 1 Job Fri 10 7/8 2 Jobs Sat 11 7/7 1 …" at bounding box center [605, 189] width 1210 height 718
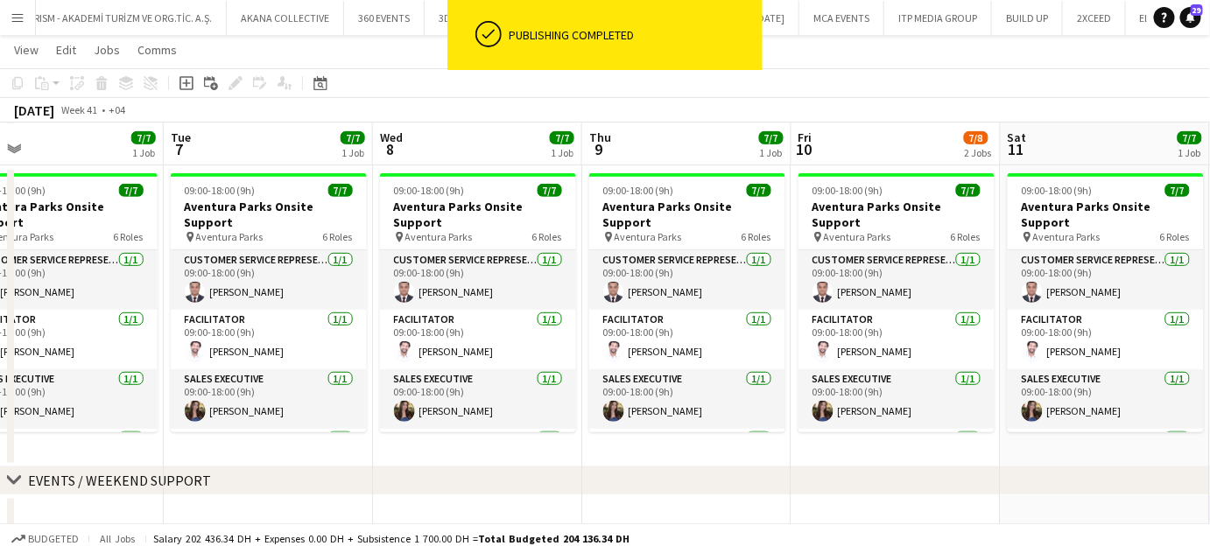
drag, startPoint x: 857, startPoint y: 333, endPoint x: 1125, endPoint y: 333, distance: 267.8
click at [1121, 333] on app-calendar-viewport "Sat 4 7/7 1 Job Sun 5 7/7 1 Job Mon 6 7/7 1 Job Tue 7 7/7 1 Job Wed 8 7/7 1 Job…" at bounding box center [605, 189] width 1210 height 718
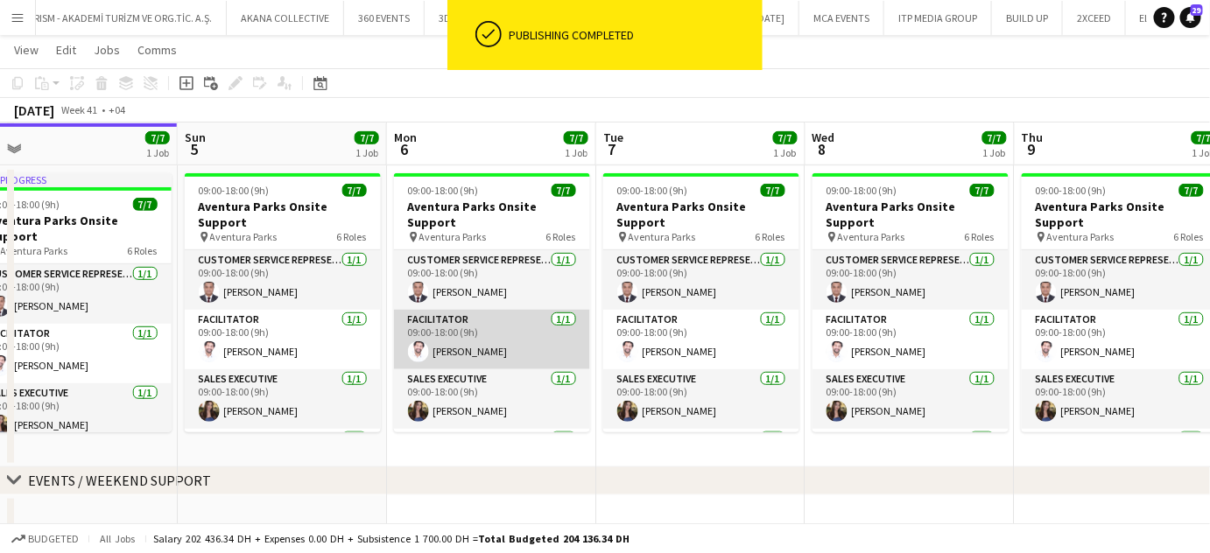
drag, startPoint x: 827, startPoint y: 317, endPoint x: 866, endPoint y: 324, distance: 39.1
click at [897, 319] on app-calendar-viewport "Thu 2 7/7 1 Job Fri 3 7/7 1 Job Sat 4 7/7 1 Job Sun 5 7/7 1 Job Mon 6 7/7 1 Job…" at bounding box center [605, 189] width 1210 height 718
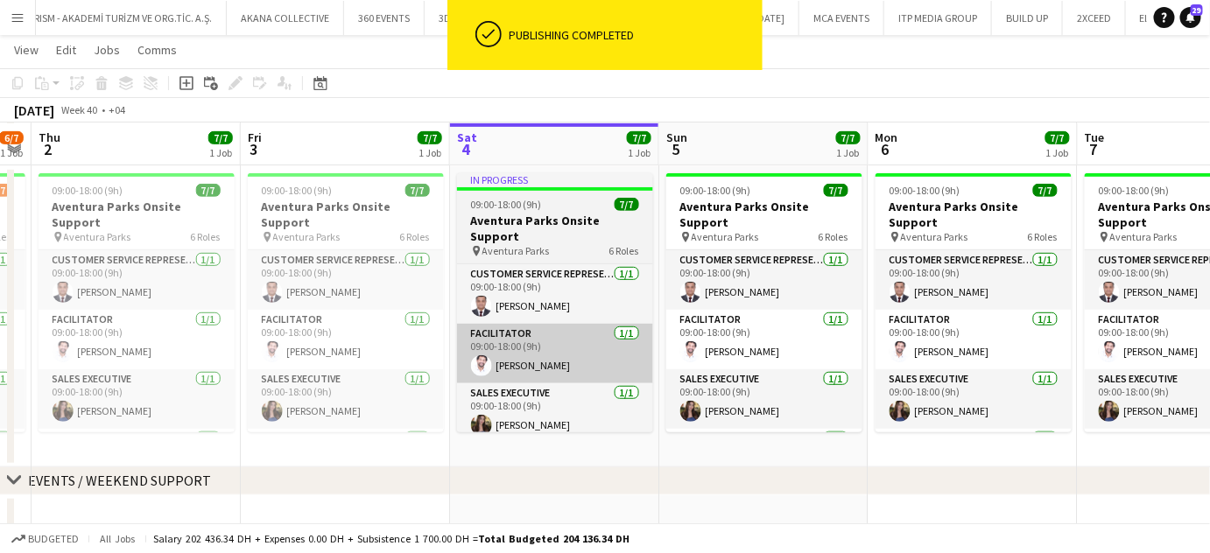
drag, startPoint x: 527, startPoint y: 317, endPoint x: 684, endPoint y: 315, distance: 156.7
click at [682, 317] on app-calendar-viewport "Tue 30 3/3 1 Job Wed 1 6/7 1 Job Thu 2 7/7 1 Job Fri 3 7/7 1 Job Sat 4 7/7 1 Jo…" at bounding box center [605, 189] width 1210 height 718
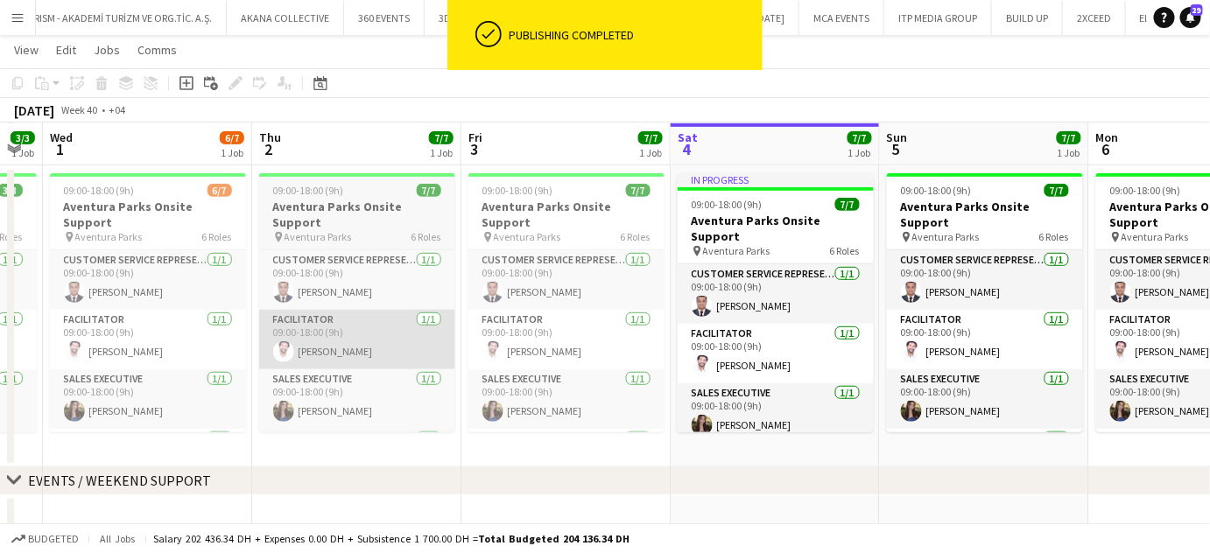
scroll to position [0, 460]
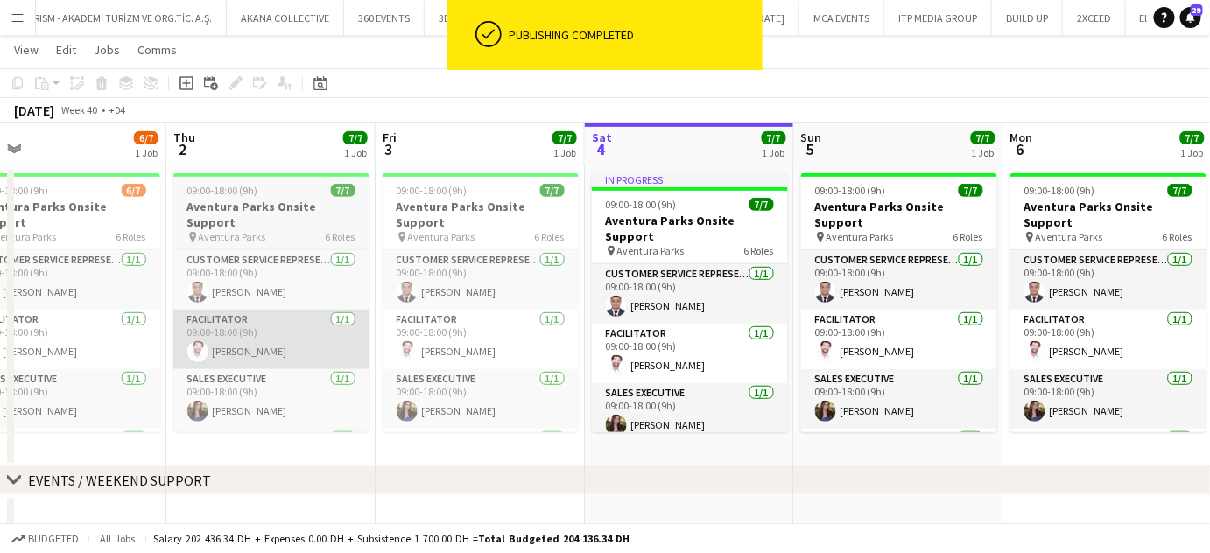
drag, startPoint x: 567, startPoint y: 327, endPoint x: 743, endPoint y: 327, distance: 175.9
click at [744, 327] on app-calendar-viewport "Mon 29 3/3 1 Job Tue 30 3/3 1 Job Wed 1 6/7 1 Job Thu 2 7/7 1 Job Fri 3 7/7 1 J…" at bounding box center [605, 189] width 1210 height 718
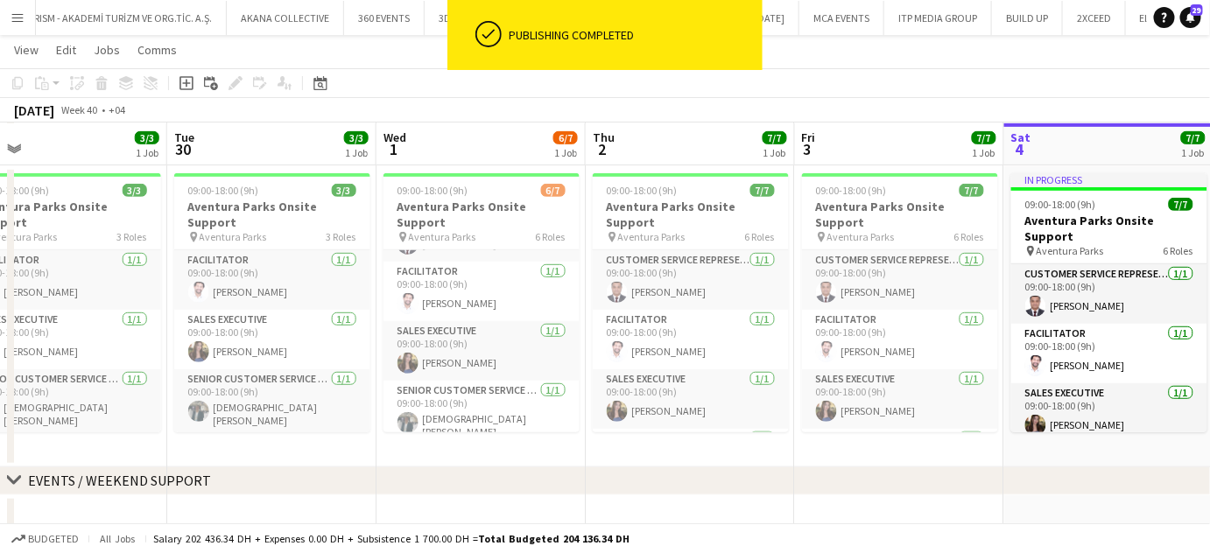
scroll to position [158, 0]
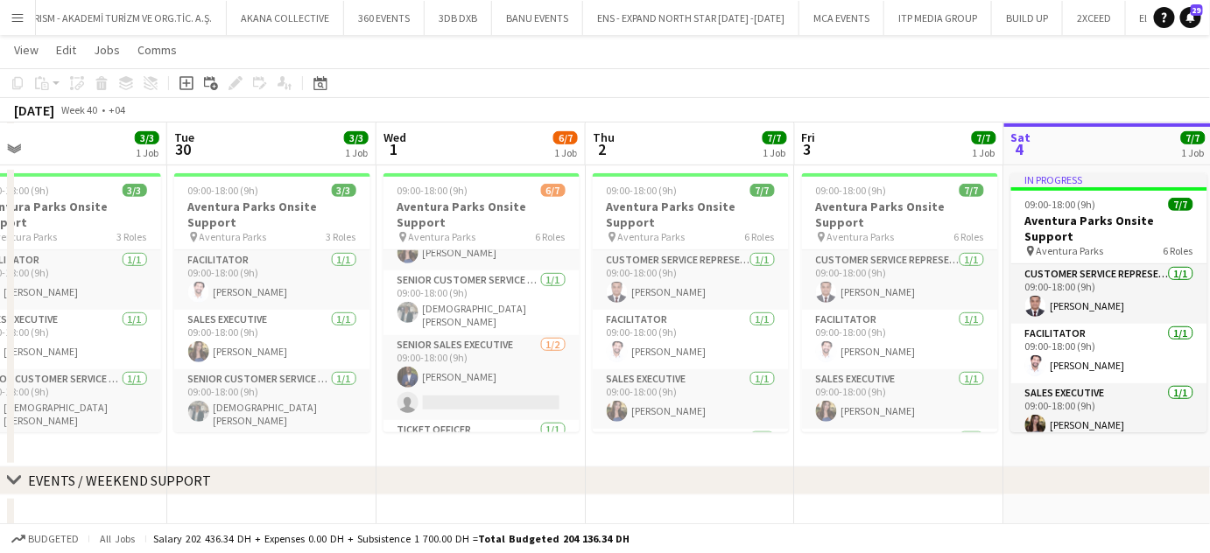
click at [586, 471] on div "chevron-right EVENTS / WEEKEND SUPPORT" at bounding box center [605, 481] width 1210 height 28
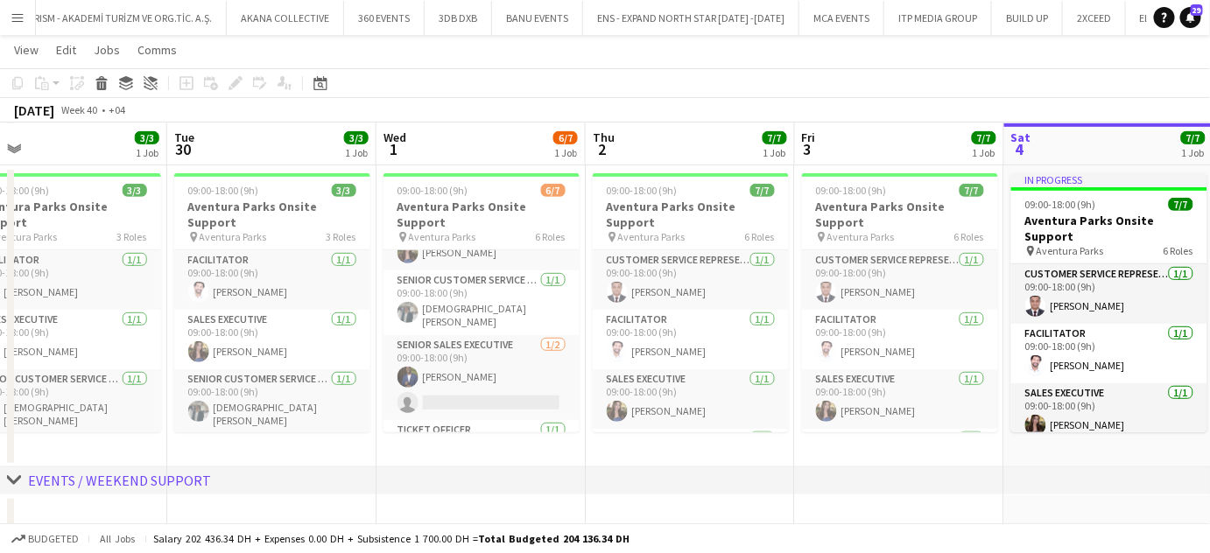
click at [635, 489] on div "chevron-right EVENTS / WEEKEND SUPPORT" at bounding box center [605, 481] width 1210 height 28
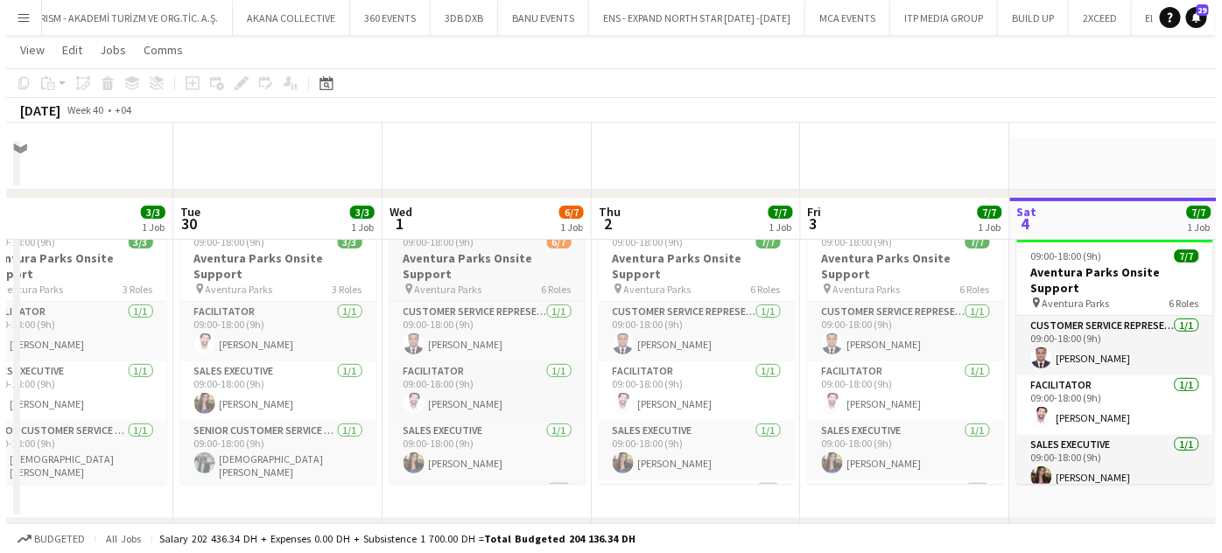
scroll to position [0, 0]
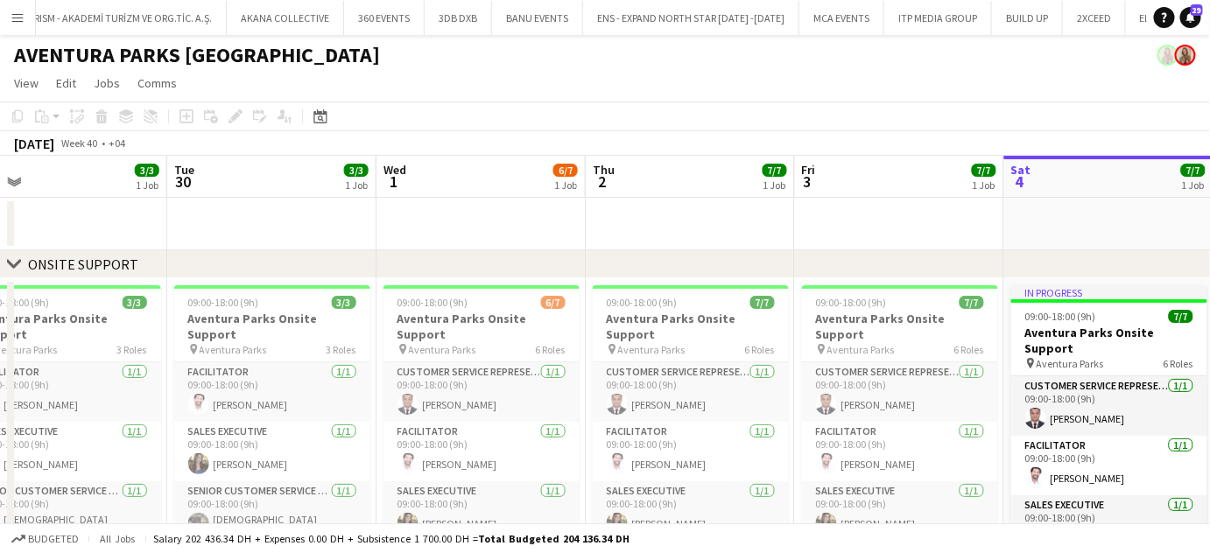
click at [14, 20] on app-icon "Menu" at bounding box center [18, 18] width 14 height 14
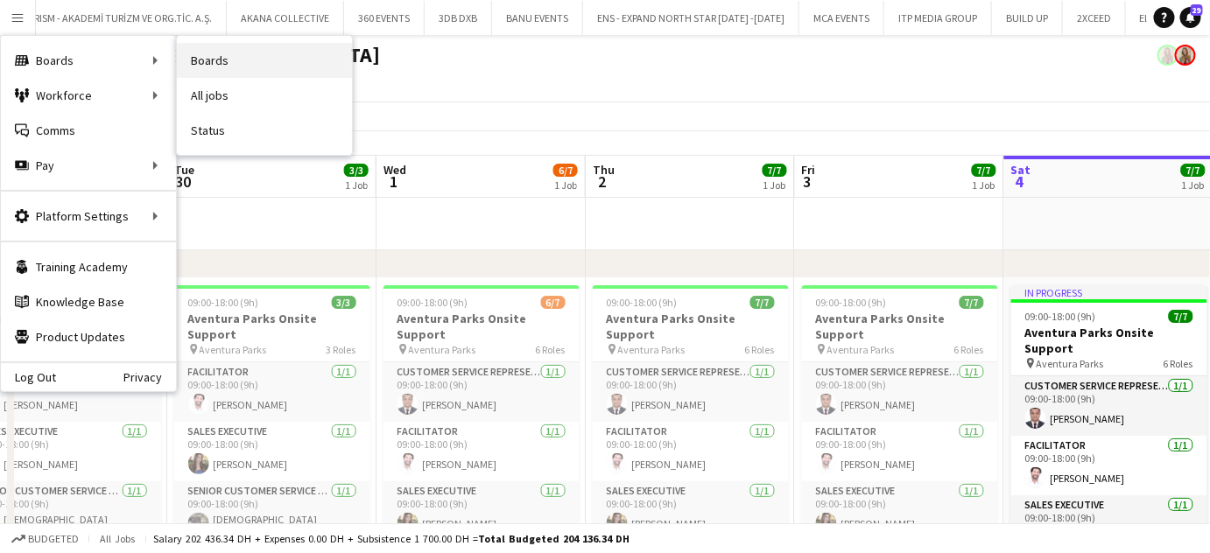
click at [206, 67] on link "Boards" at bounding box center [264, 60] width 175 height 35
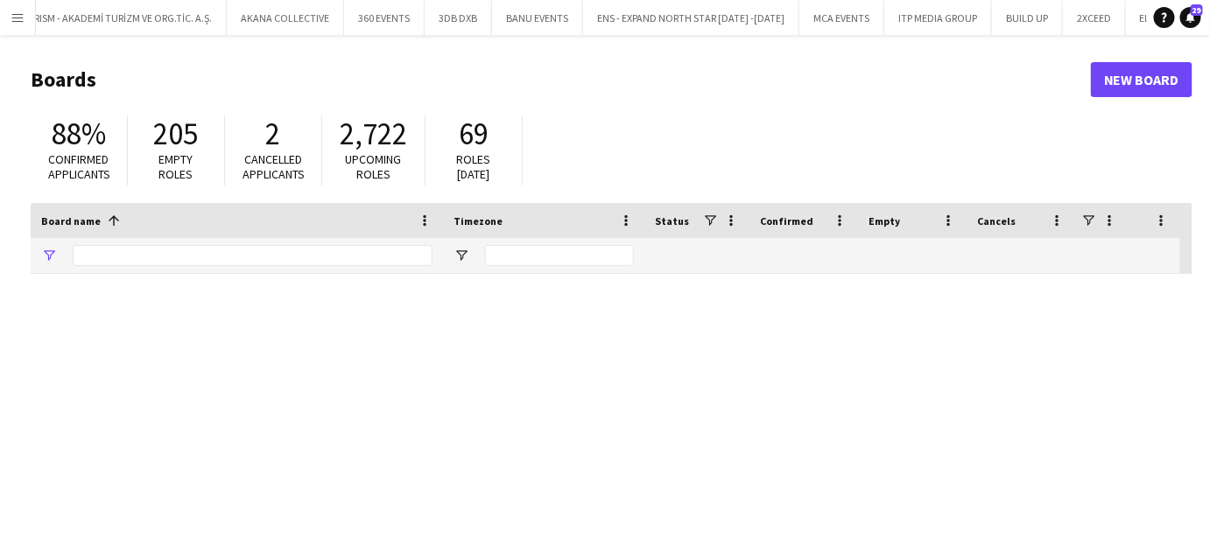
type input "***"
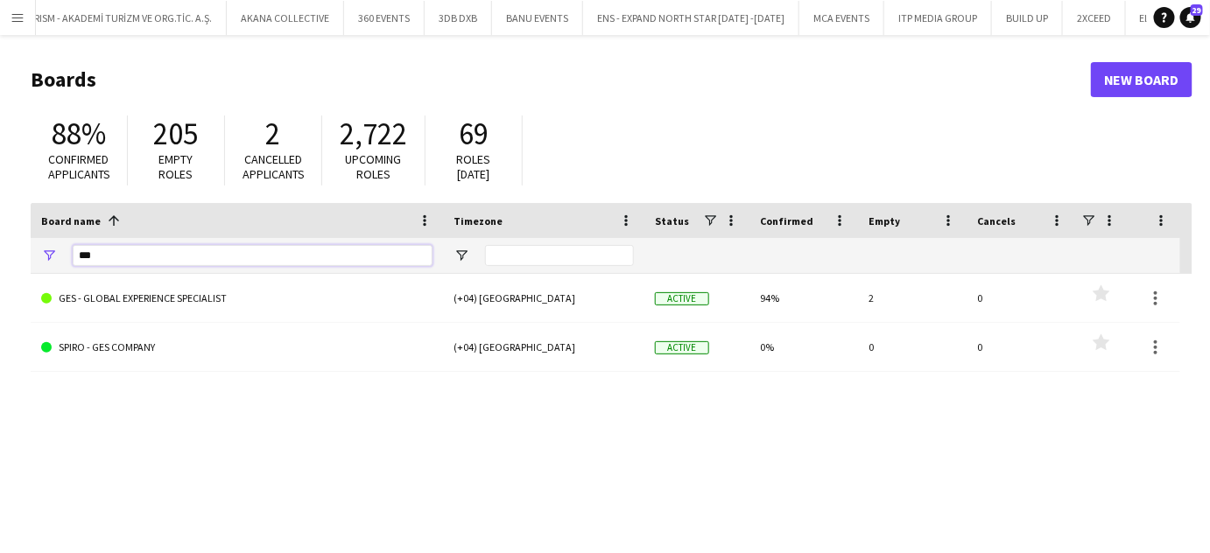
drag, startPoint x: 111, startPoint y: 257, endPoint x: 27, endPoint y: 242, distance: 85.5
click at [27, 242] on main "Boards New Board 88% Confirmed applicants 205 Empty roles 2 Cancelled applicant…" at bounding box center [605, 351] width 1210 height 632
type input "*****"
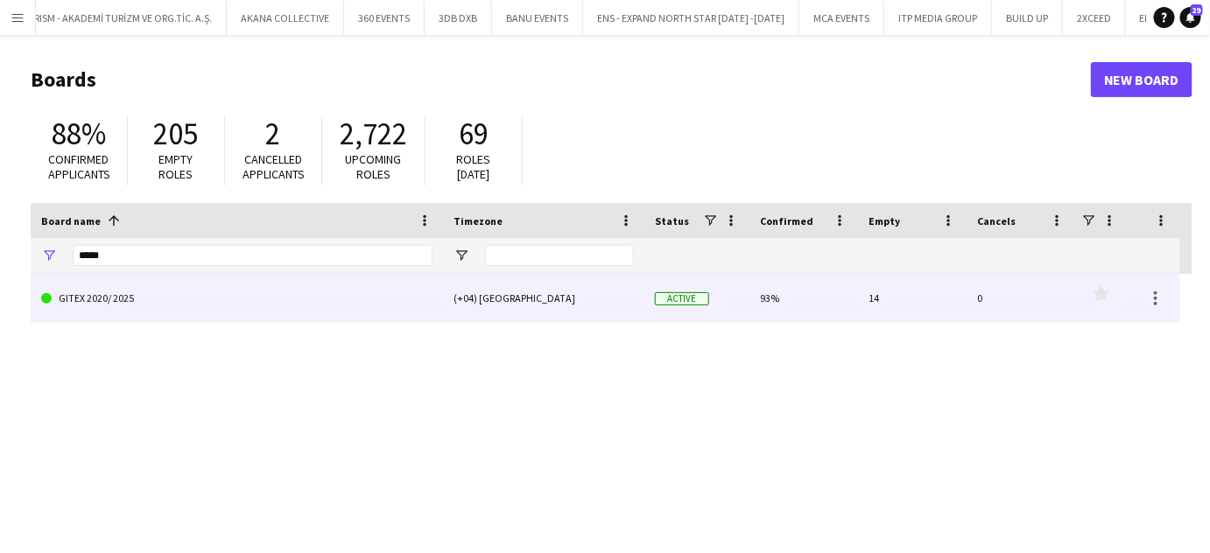
click at [102, 300] on link "GITEX 2020/ 2025" at bounding box center [236, 298] width 391 height 49
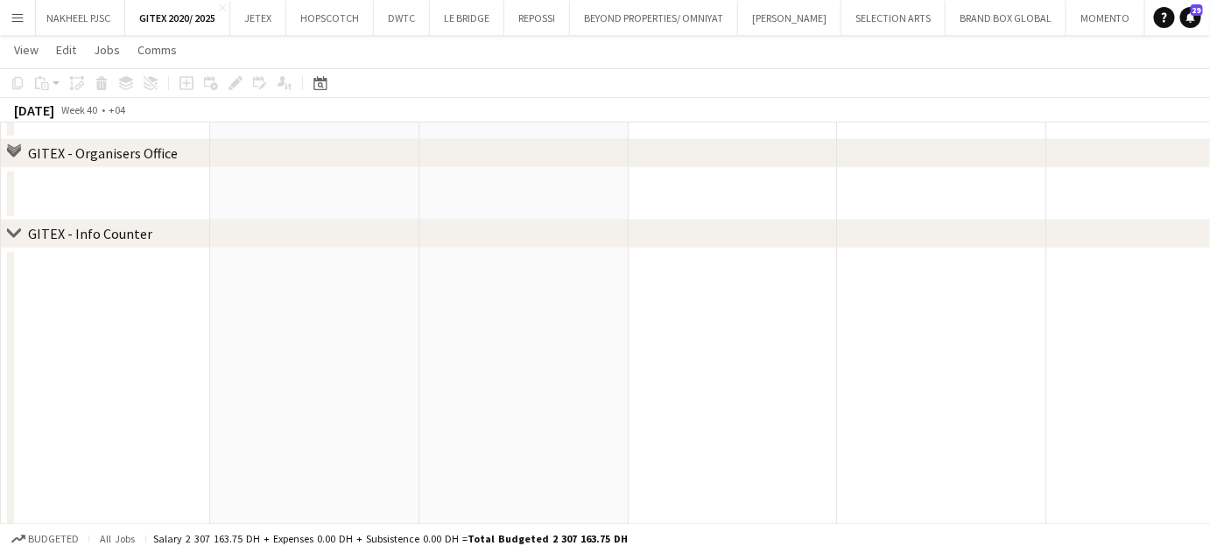
scroll to position [477, 0]
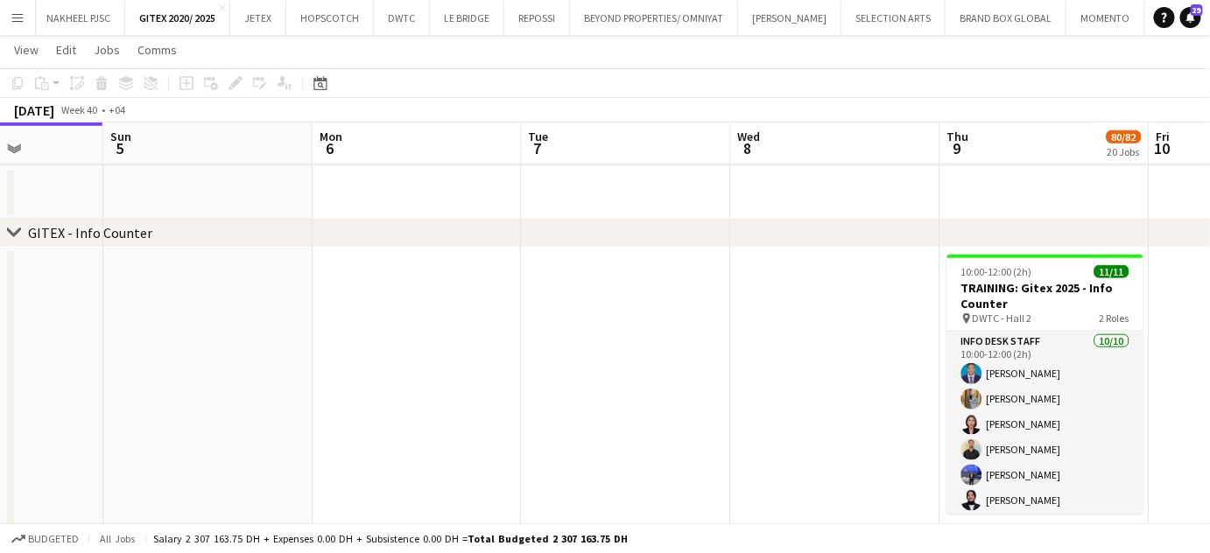
drag, startPoint x: 737, startPoint y: 339, endPoint x: 287, endPoint y: 298, distance: 451.7
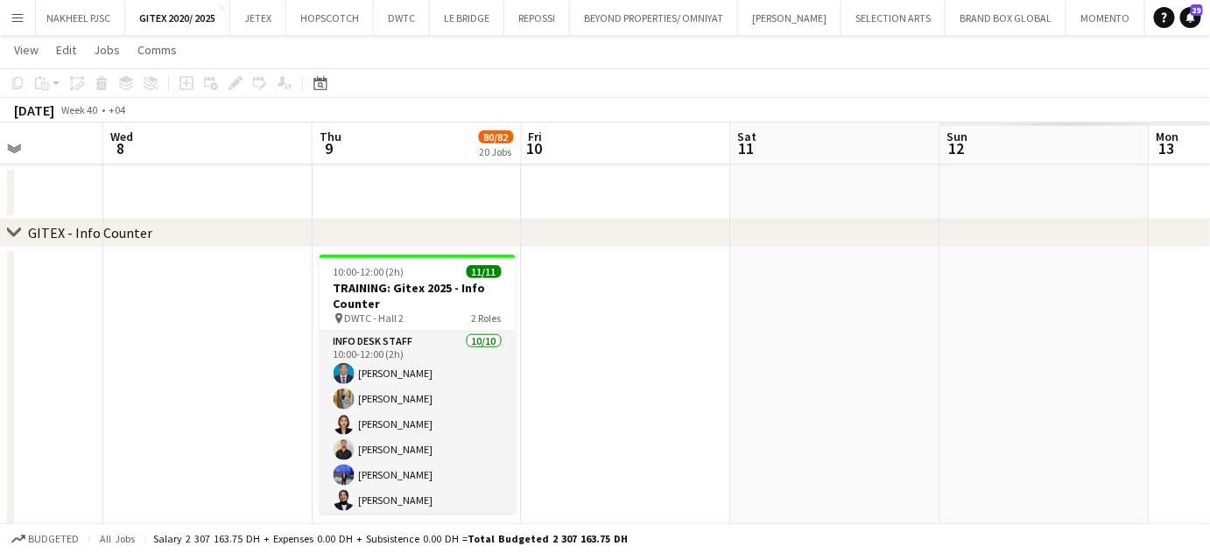
scroll to position [0, 579]
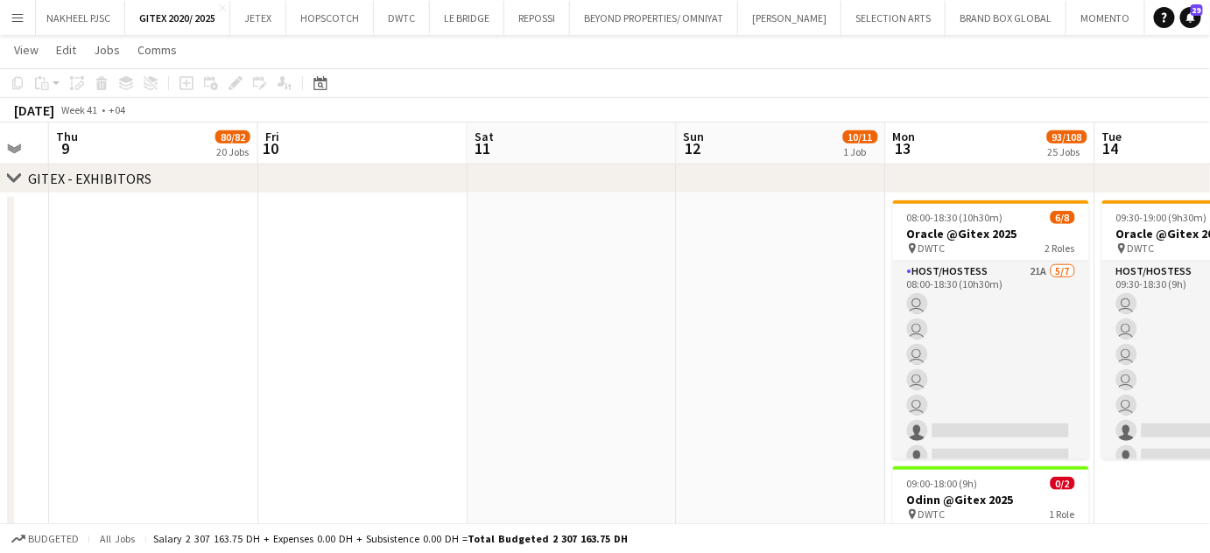
scroll to position [0, 557]
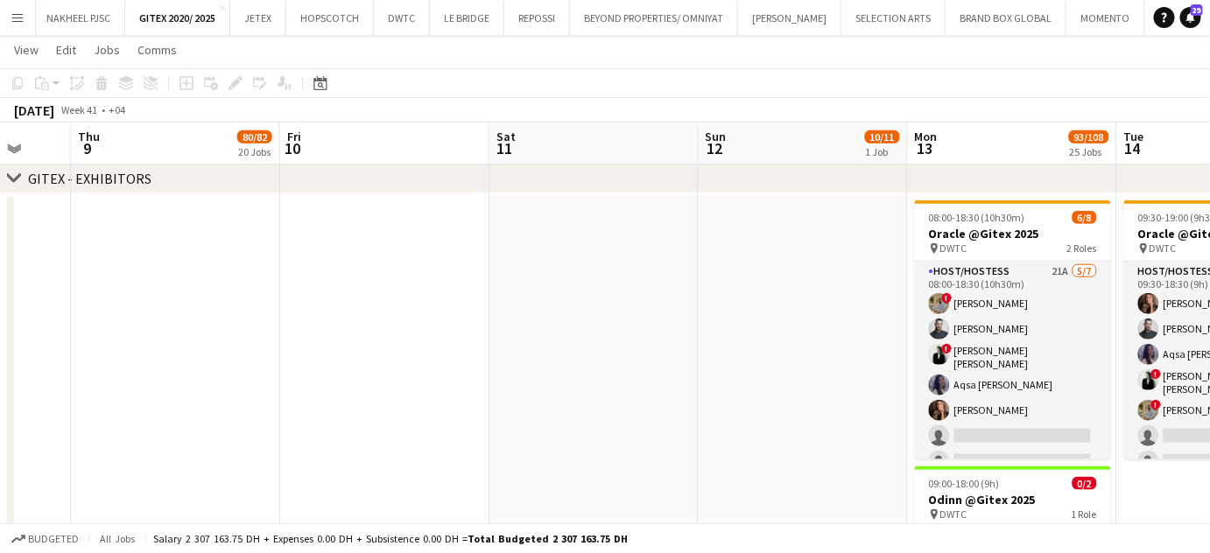
drag, startPoint x: 793, startPoint y: 321, endPoint x: 874, endPoint y: 319, distance: 81.4
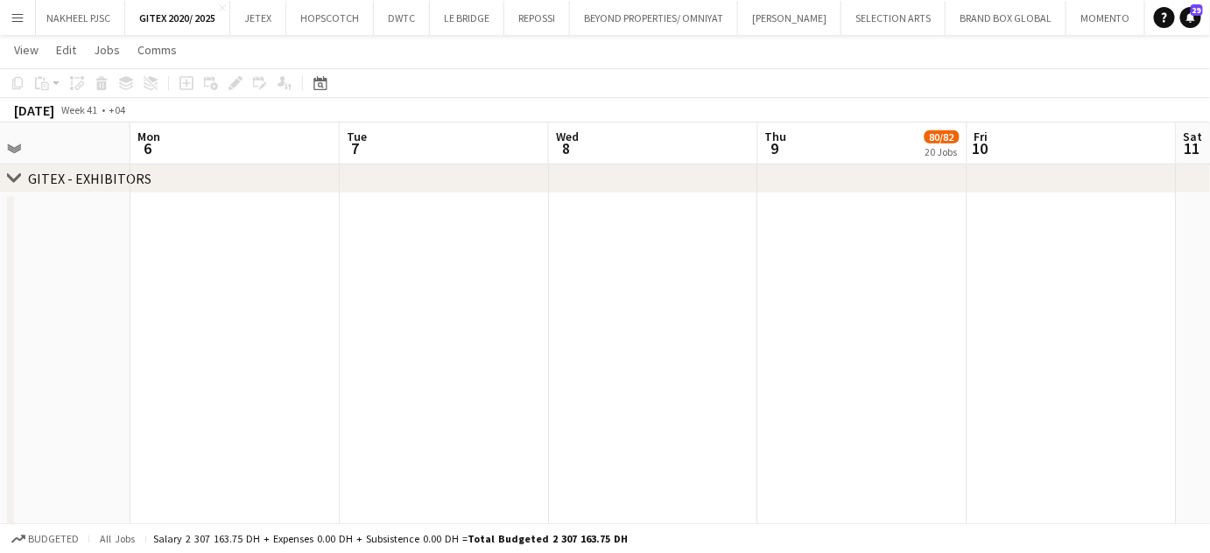
drag, startPoint x: 718, startPoint y: 317, endPoint x: 906, endPoint y: 324, distance: 188.3
drag, startPoint x: 653, startPoint y: 321, endPoint x: 298, endPoint y: 256, distance: 360.3
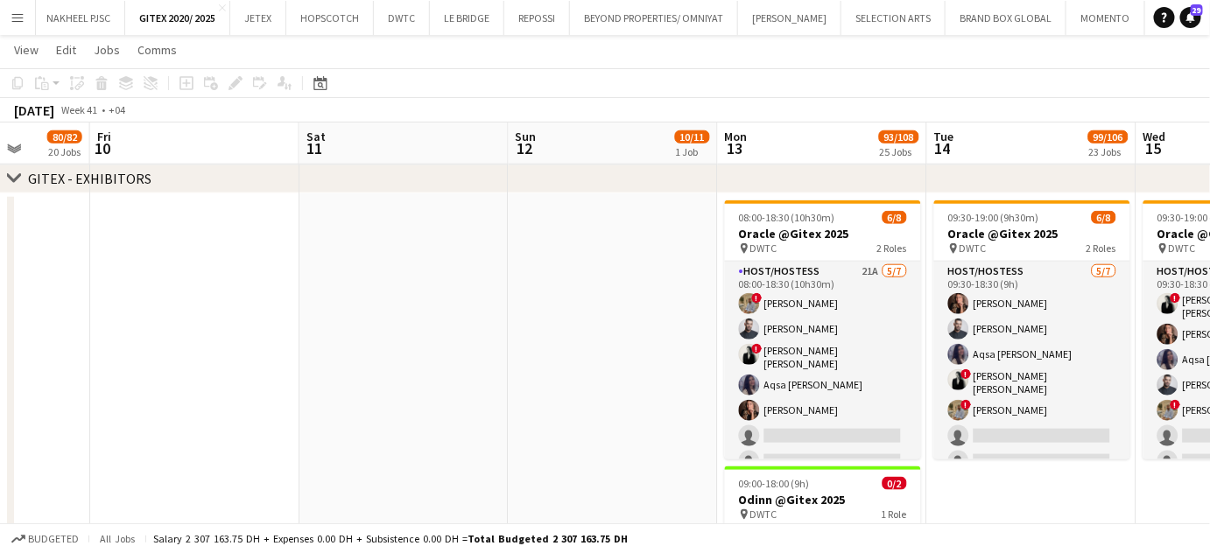
drag, startPoint x: 684, startPoint y: 276, endPoint x: 286, endPoint y: 232, distance: 399.8
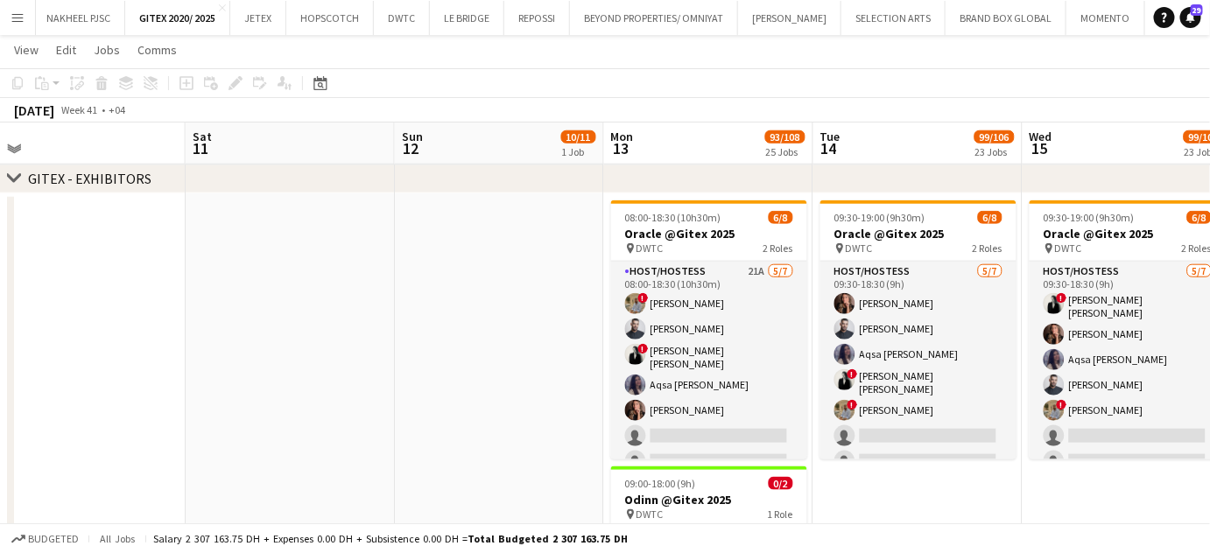
drag, startPoint x: 367, startPoint y: 272, endPoint x: 329, endPoint y: 272, distance: 37.6
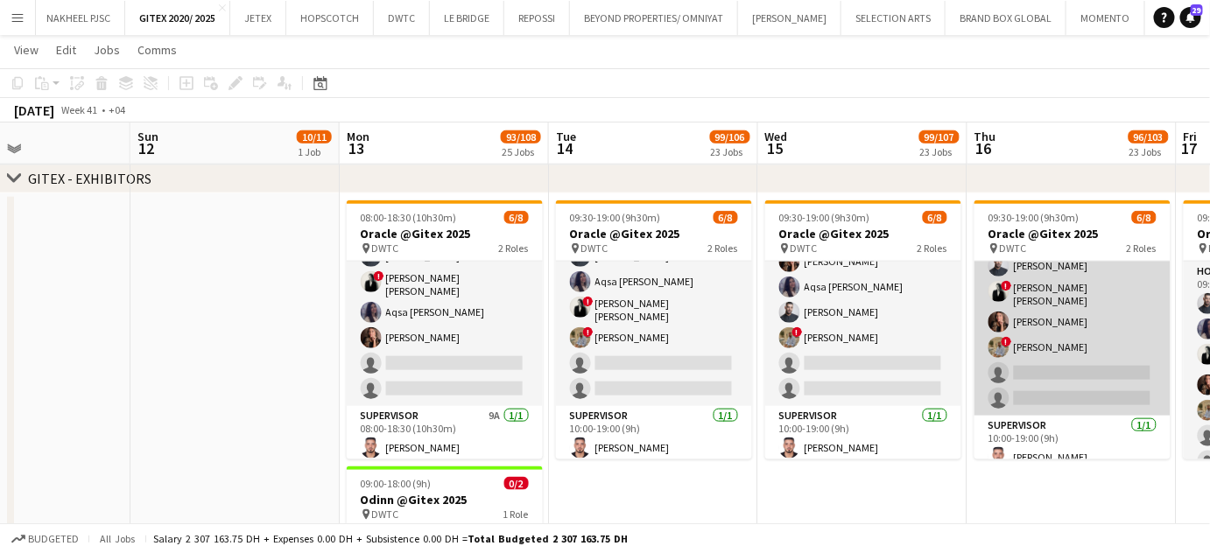
scroll to position [73, 0]
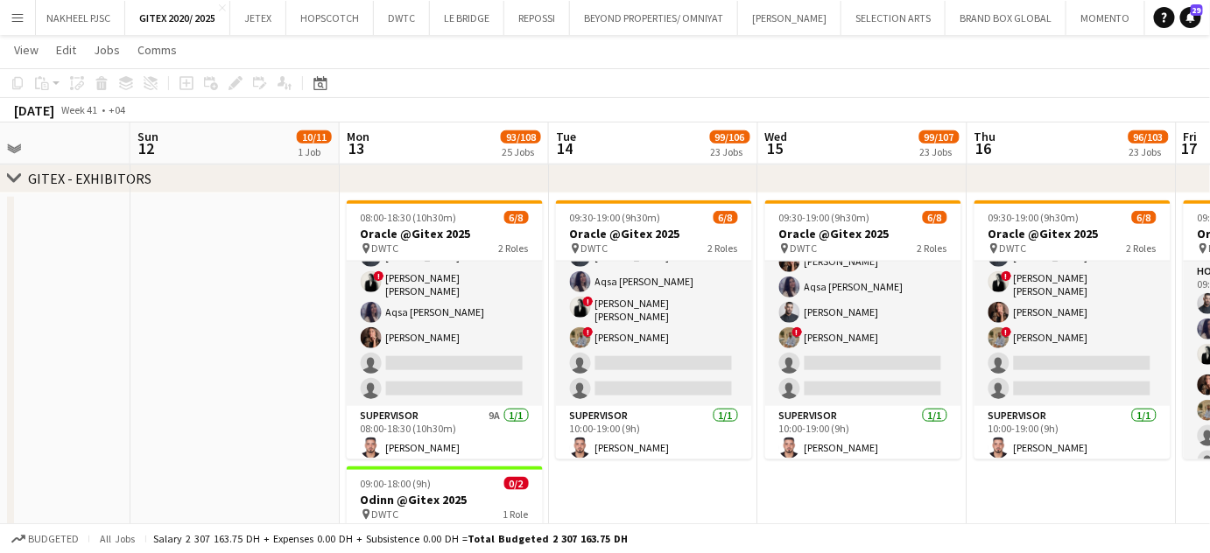
drag, startPoint x: 1095, startPoint y: 335, endPoint x: 830, endPoint y: 338, distance: 265.2
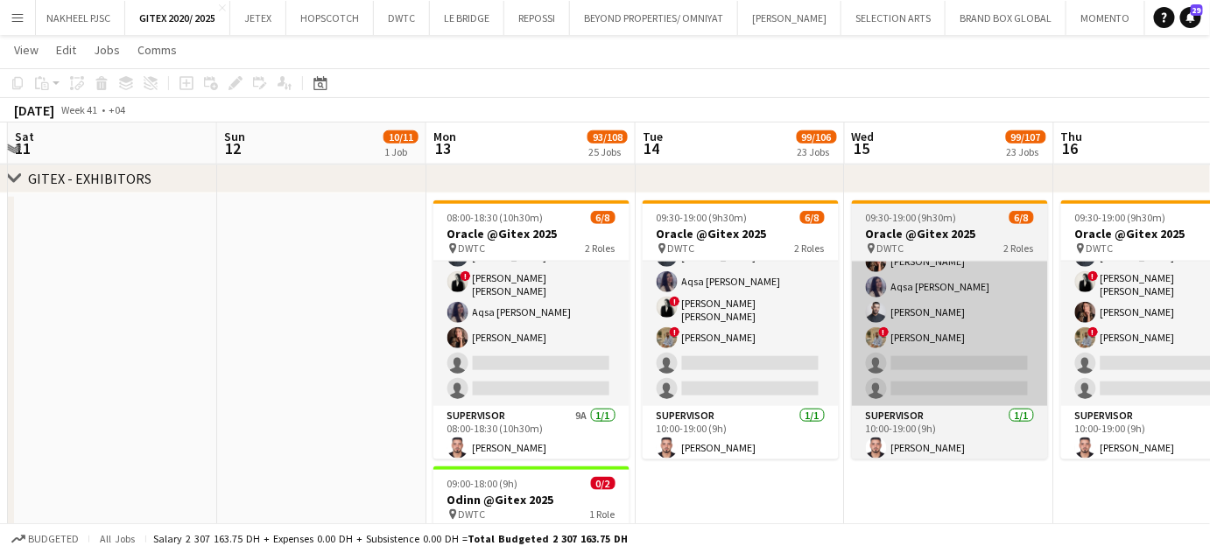
scroll to position [0, 391]
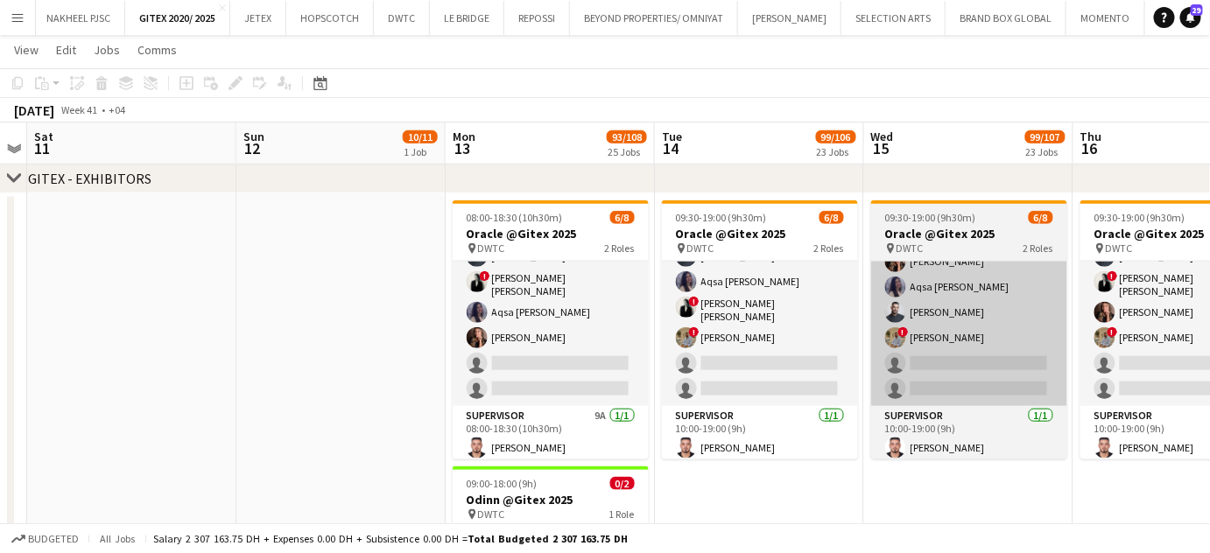
drag, startPoint x: 831, startPoint y: 333, endPoint x: 975, endPoint y: 333, distance: 143.5
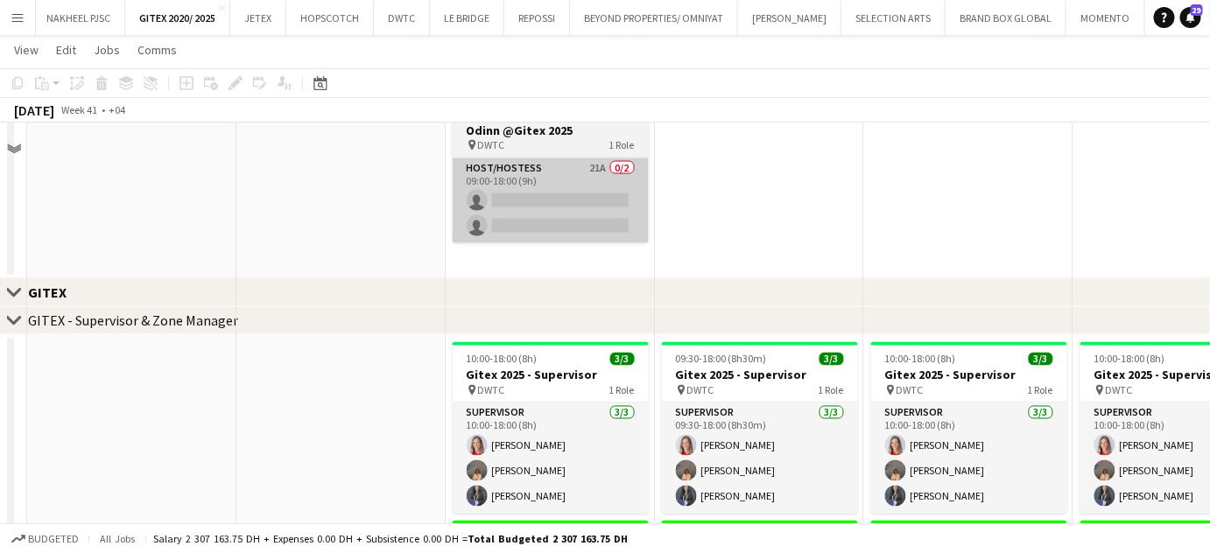
scroll to position [716, 0]
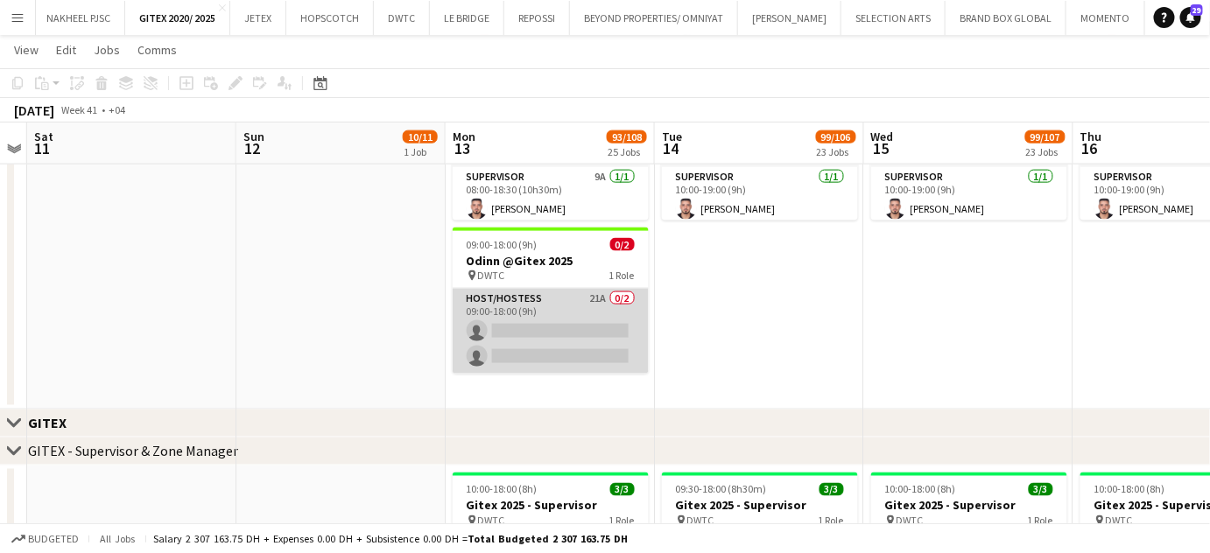
click at [607, 351] on app-card-role "Host/Hostess 21A 0/2 09:00-18:00 (9h) single-neutral-actions single-neutral-act…" at bounding box center [550, 331] width 196 height 85
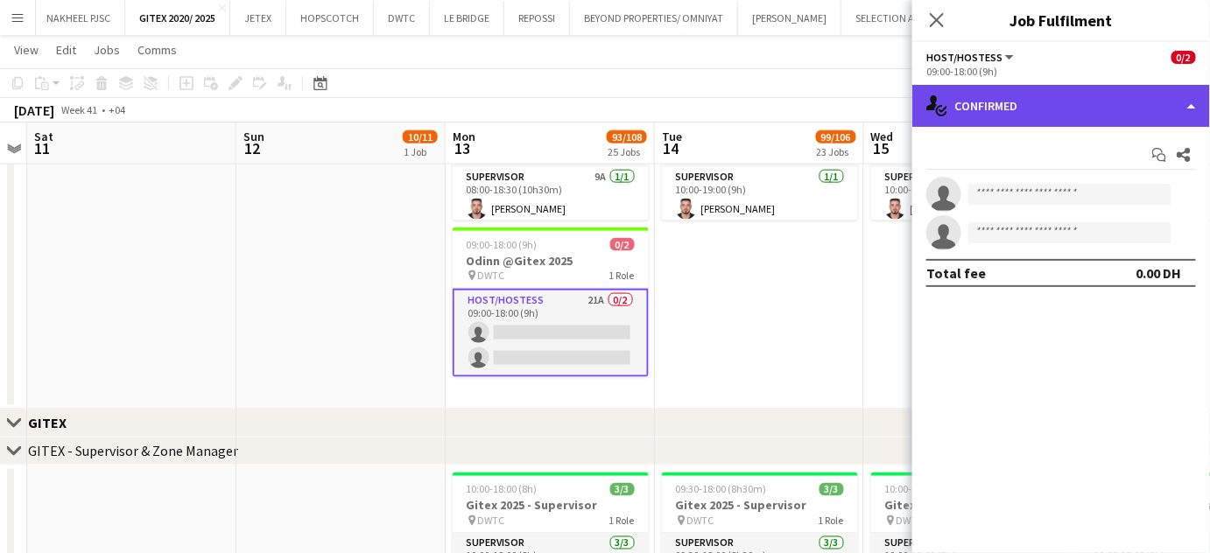
click at [1162, 102] on div "single-neutral-actions-check-2 Confirmed" at bounding box center [1061, 106] width 298 height 42
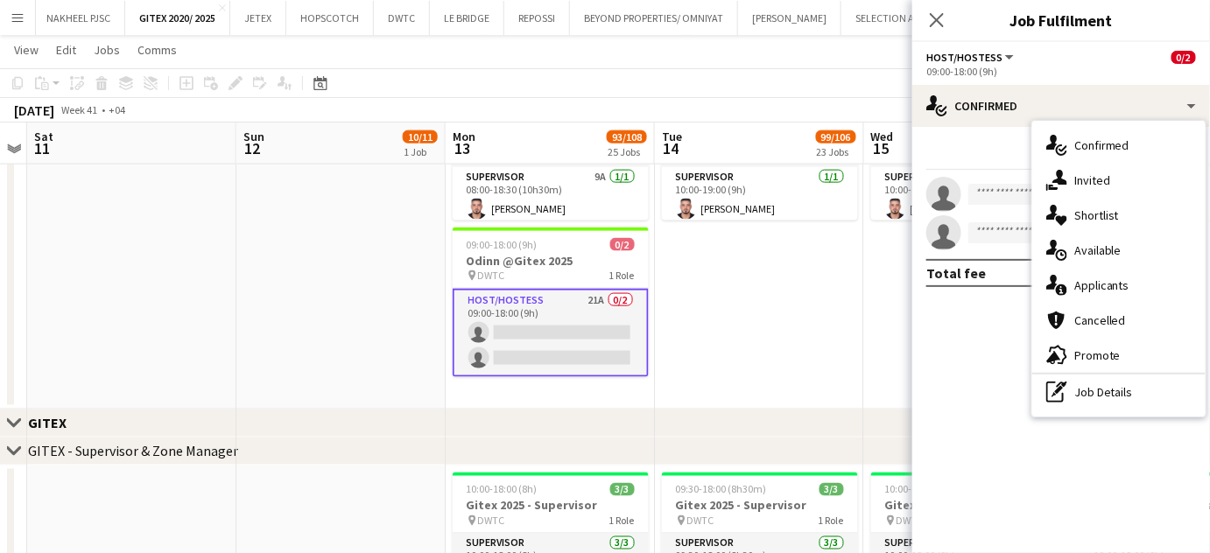
click at [1111, 282] on span "Applicants" at bounding box center [1101, 285] width 55 height 16
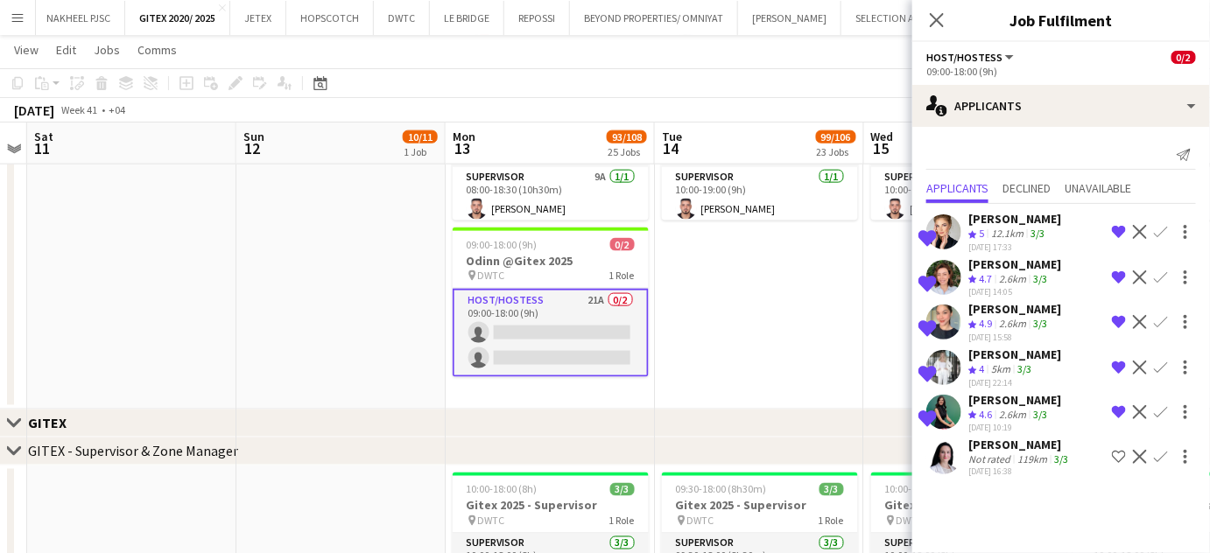
click at [993, 440] on div "Valeriia Garanina" at bounding box center [1019, 445] width 103 height 16
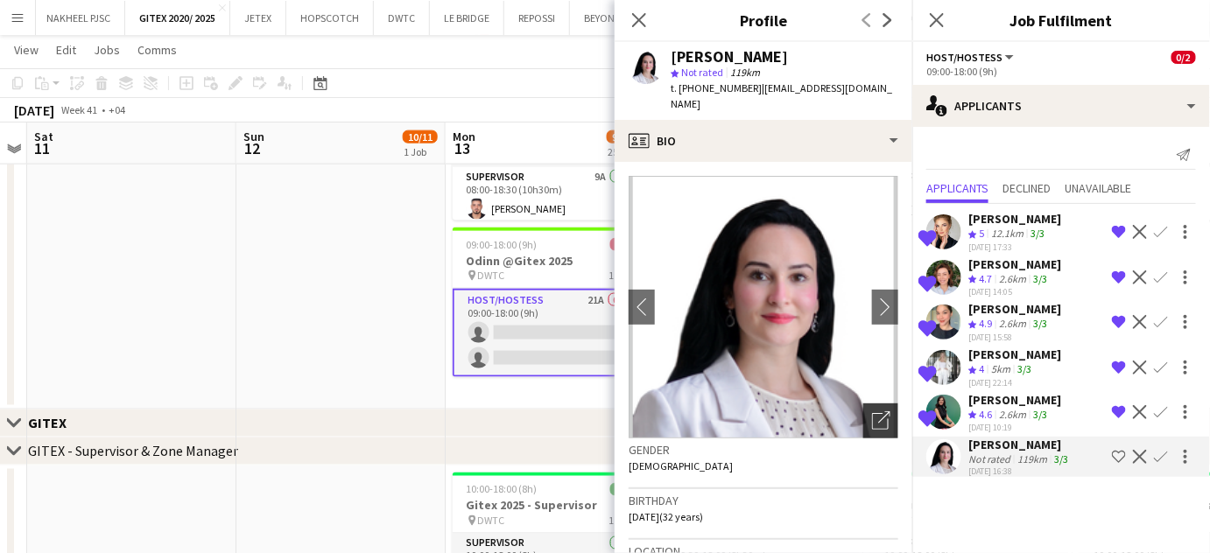
click at [872, 411] on icon "Open photos pop-in" at bounding box center [881, 420] width 18 height 18
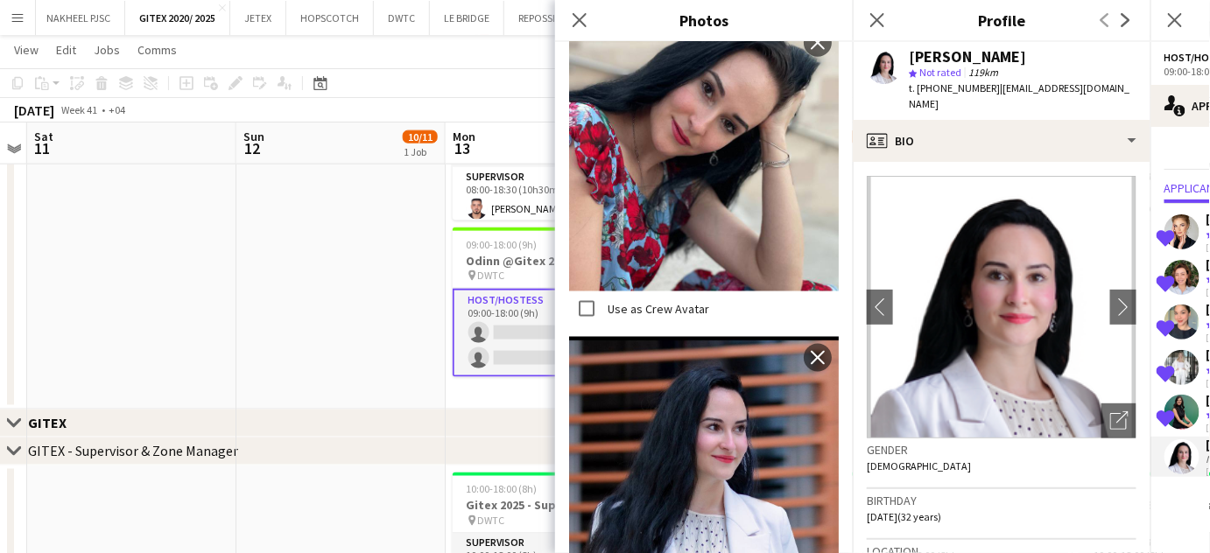
scroll to position [972, 0]
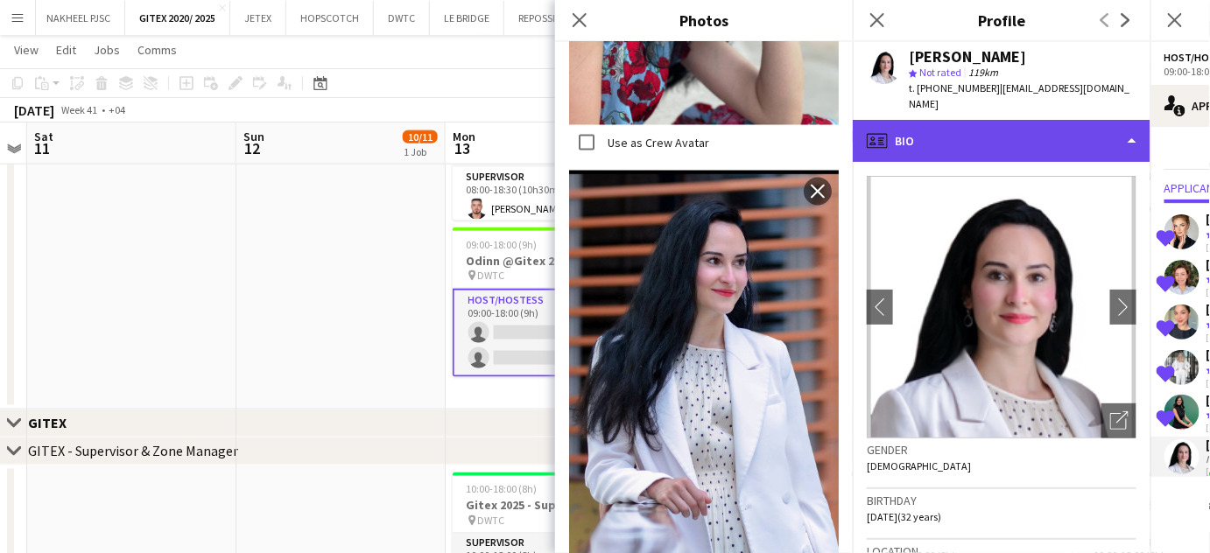
click at [1117, 120] on div "profile Bio" at bounding box center [1001, 141] width 298 height 42
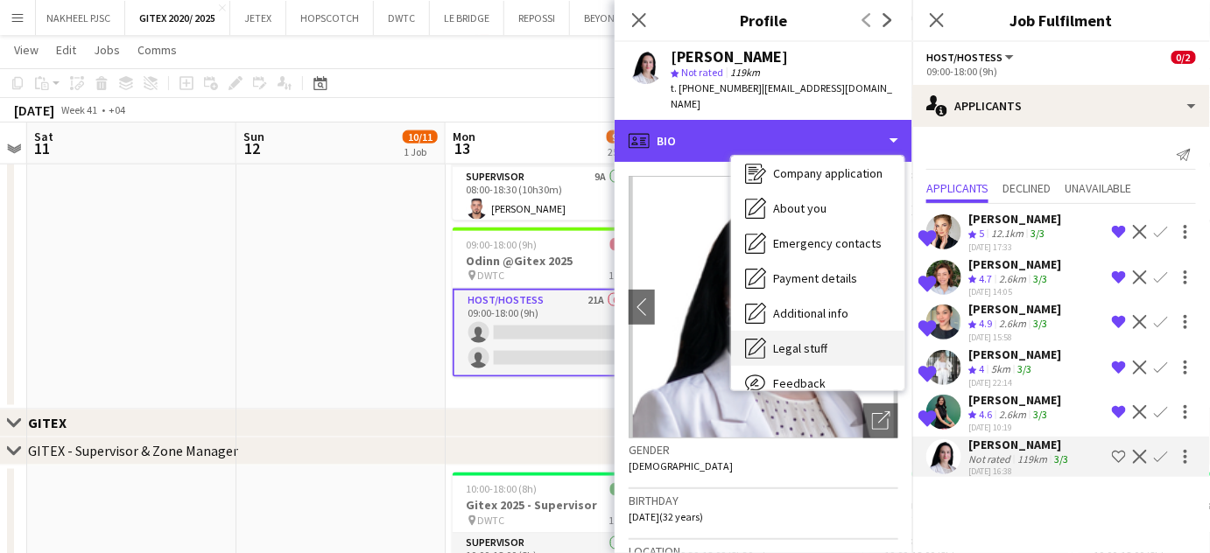
scroll to position [129, 0]
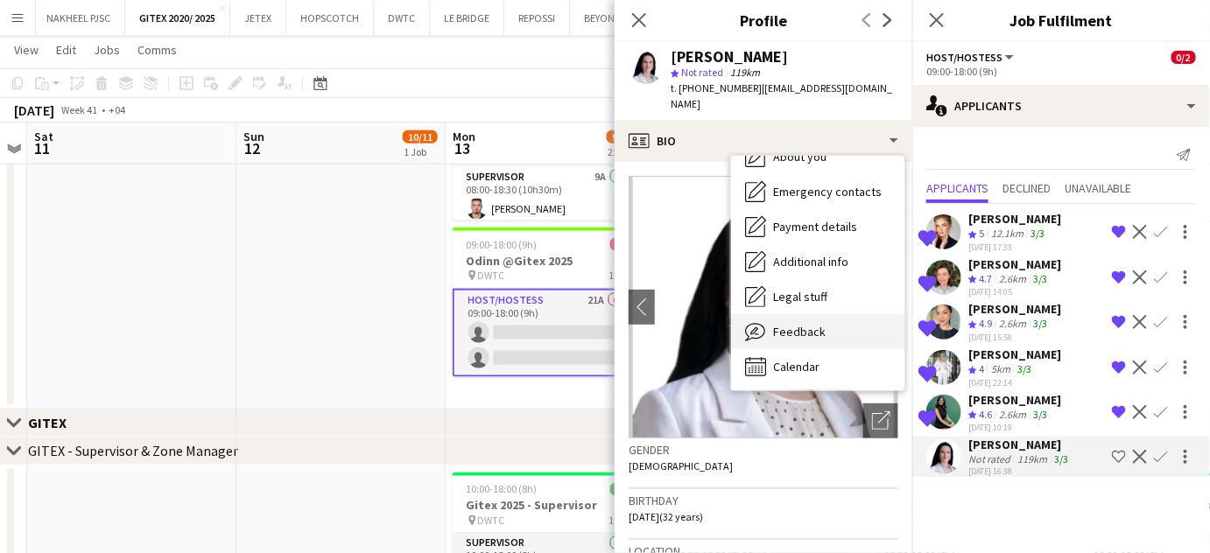
click at [803, 326] on div "Feedback Feedback" at bounding box center [817, 331] width 173 height 35
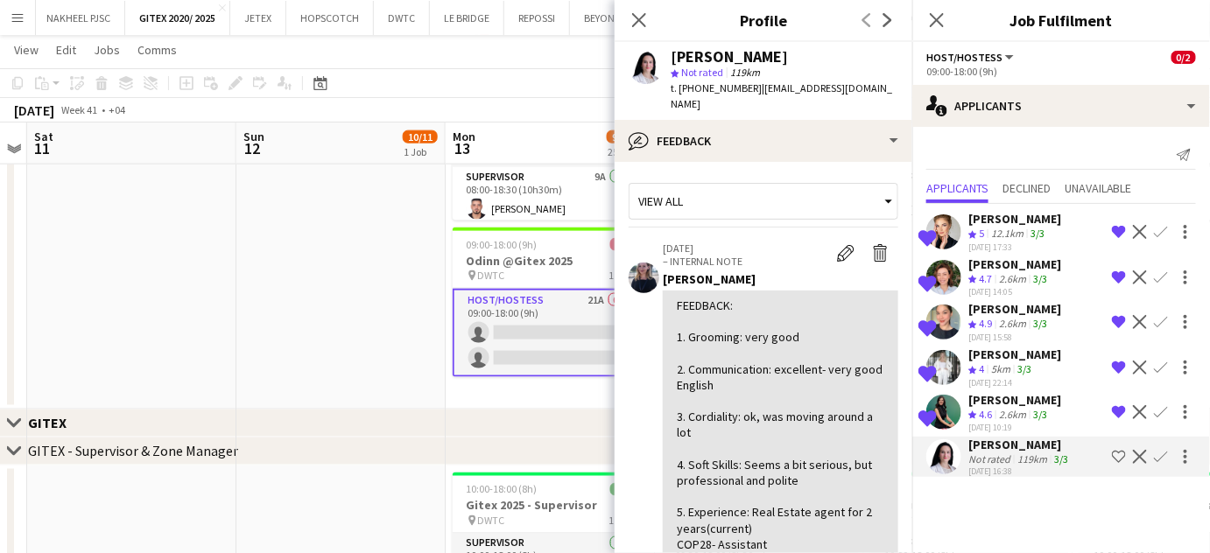
scroll to position [158, 0]
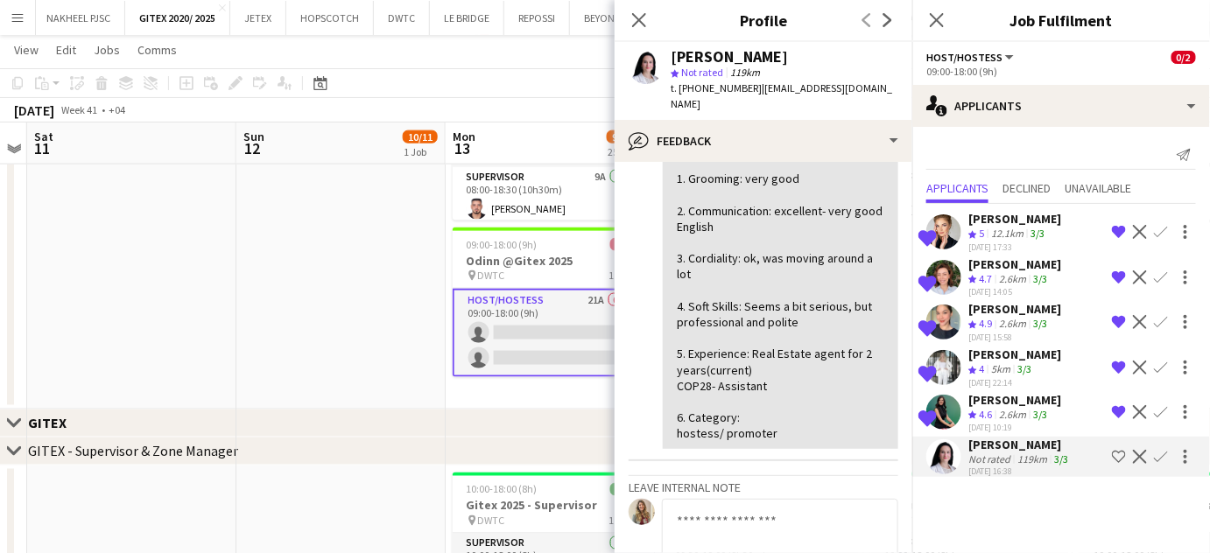
click at [1118, 451] on app-icon "Shortlist crew" at bounding box center [1119, 457] width 14 height 14
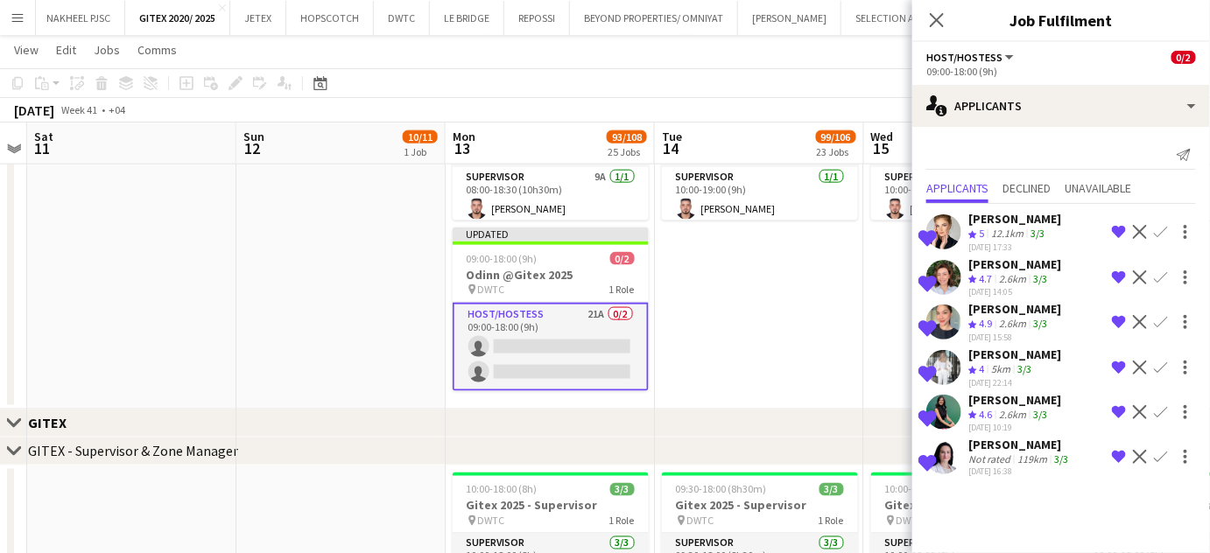
click at [866, 326] on app-date-cell "09:30-19:00 (9h30m) 6/8 Oracle @Gitex 2025 pin DWTC 2 Roles Host/Hostess 5/7 09…" at bounding box center [968, 182] width 209 height 456
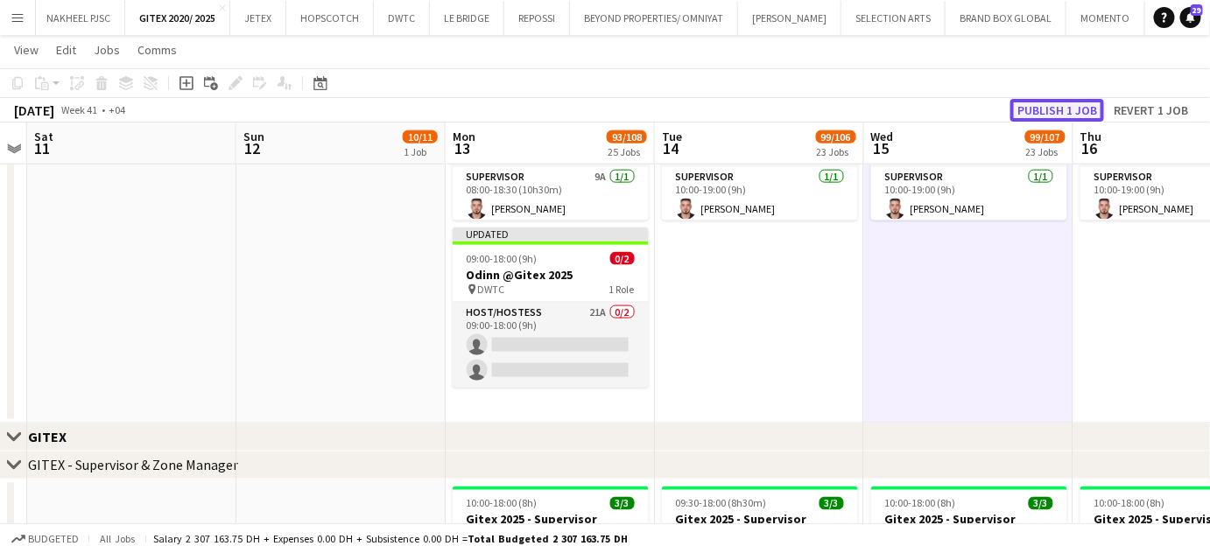
click at [1071, 109] on button "Publish 1 job" at bounding box center [1057, 110] width 94 height 23
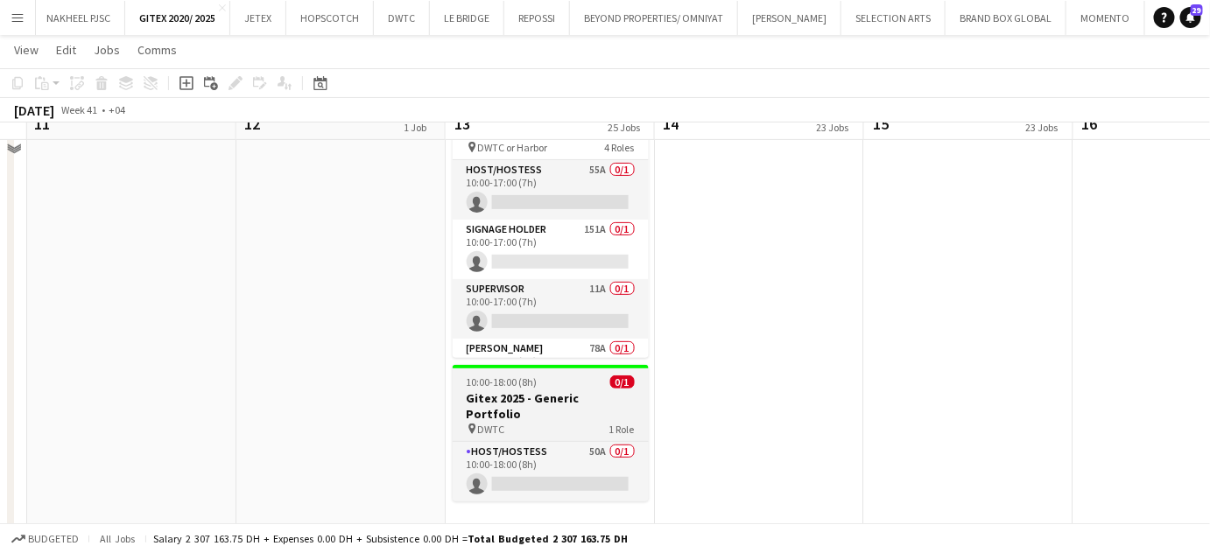
scroll to position [79, 0]
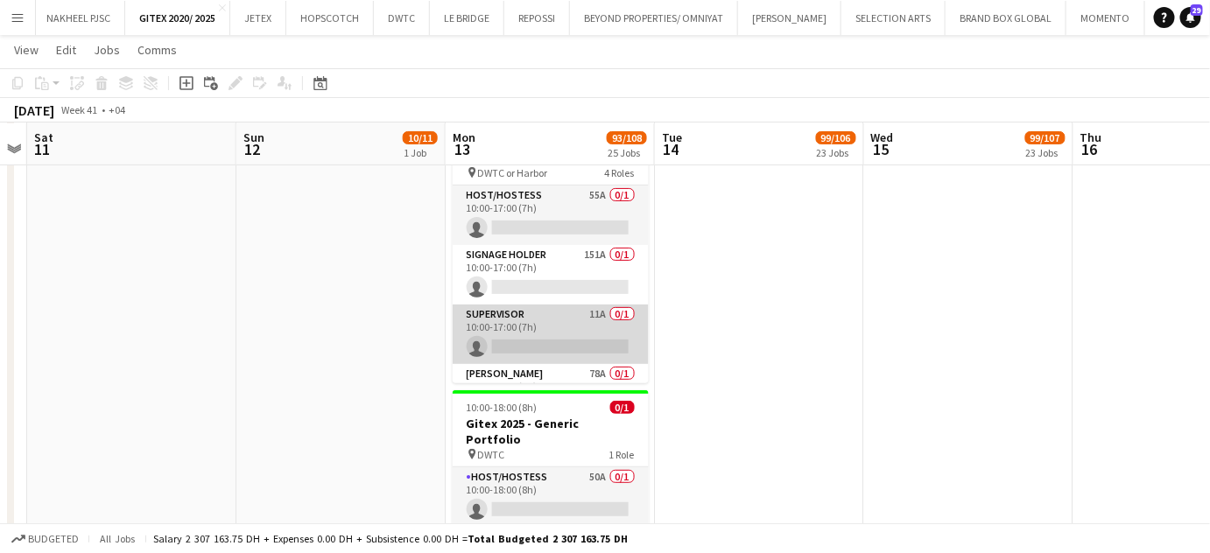
click at [541, 322] on app-card-role "Supervisor 11A 0/1 10:00-17:00 (7h) single-neutral-actions" at bounding box center [550, 335] width 196 height 60
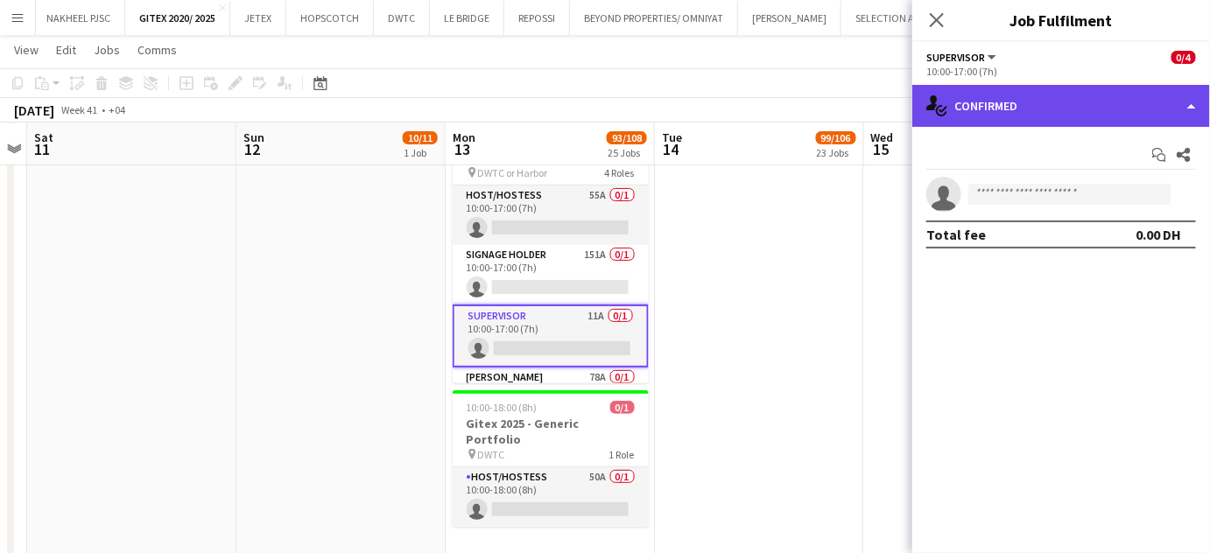
click at [1183, 102] on div "single-neutral-actions-check-2 Confirmed" at bounding box center [1061, 106] width 298 height 42
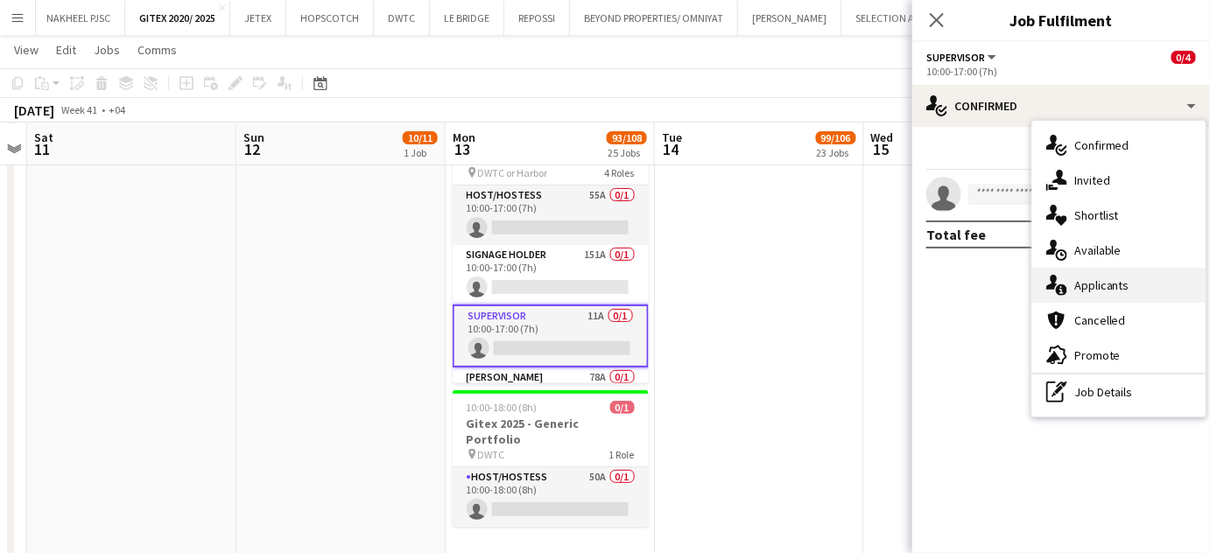
click at [1123, 281] on span "Applicants" at bounding box center [1101, 285] width 55 height 16
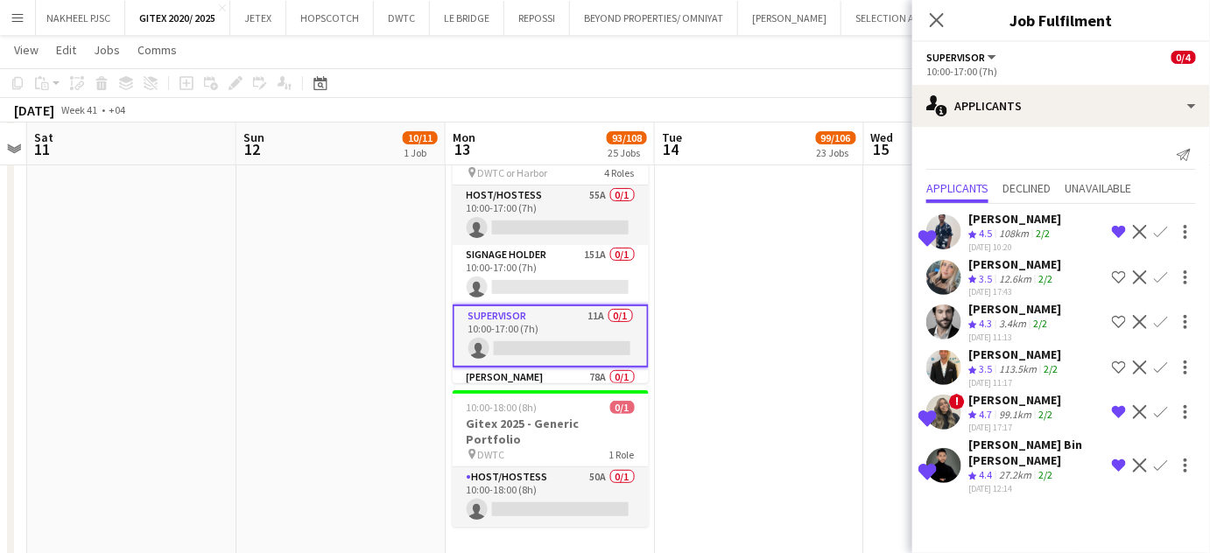
scroll to position [42, 0]
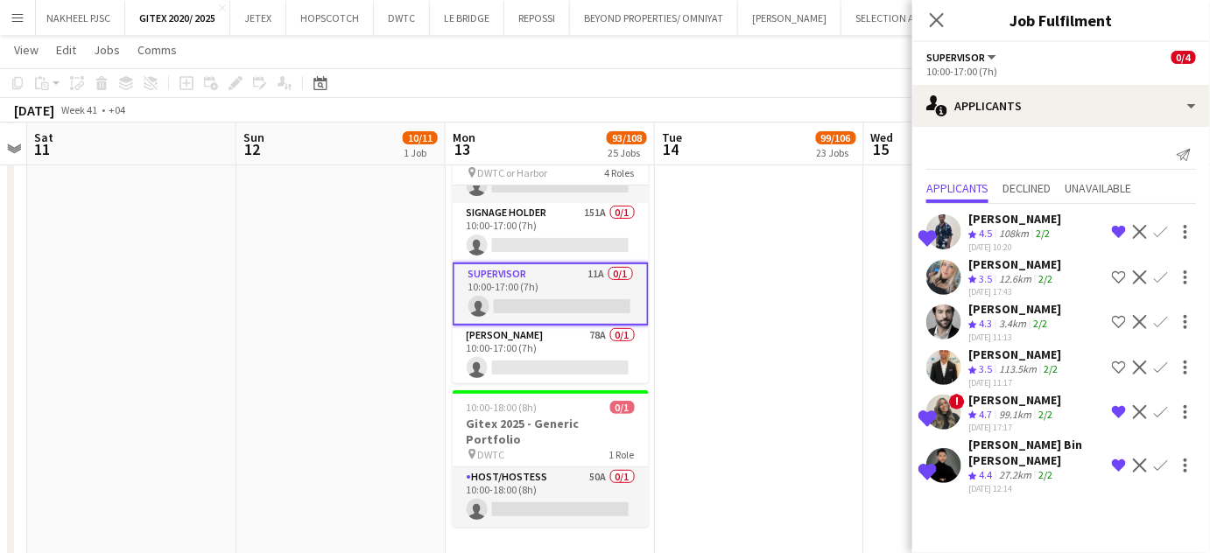
click at [810, 309] on app-date-cell at bounding box center [759, 340] width 209 height 446
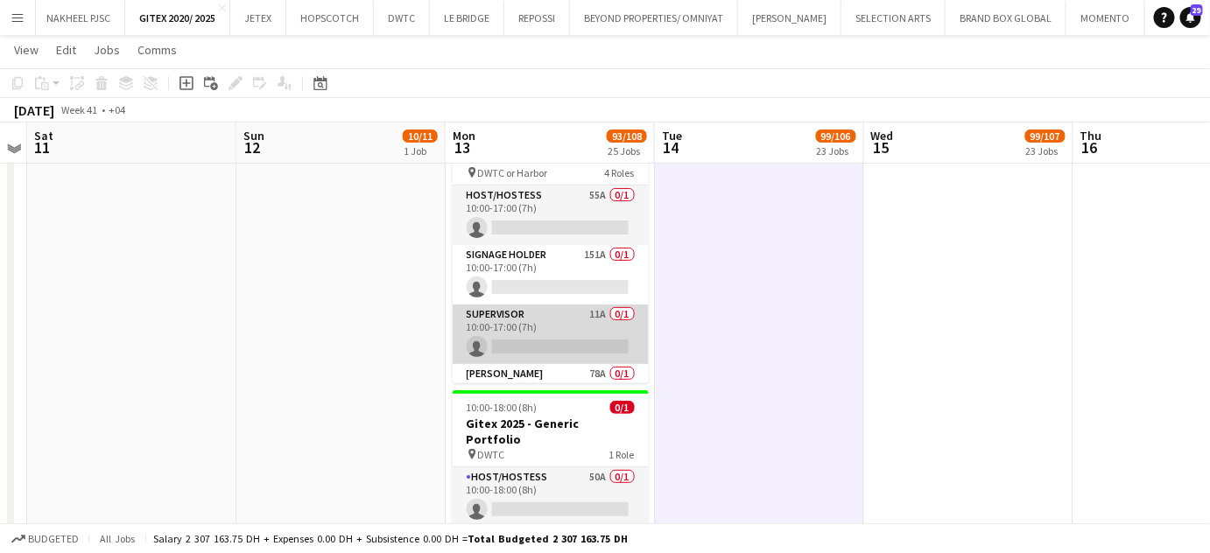
scroll to position [0, 0]
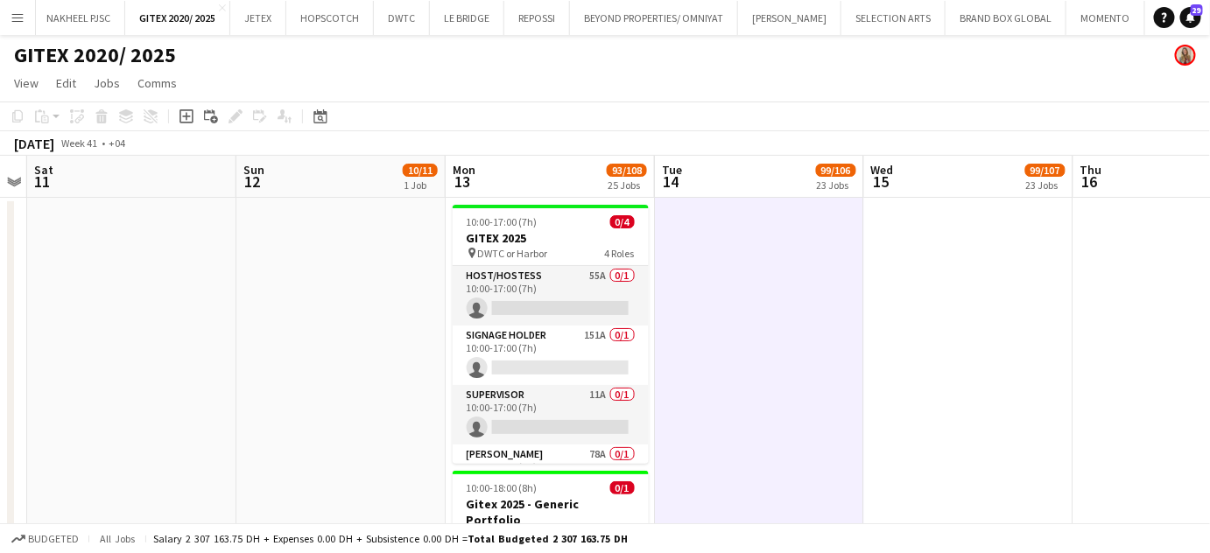
click at [873, 355] on app-date-cell at bounding box center [968, 421] width 209 height 446
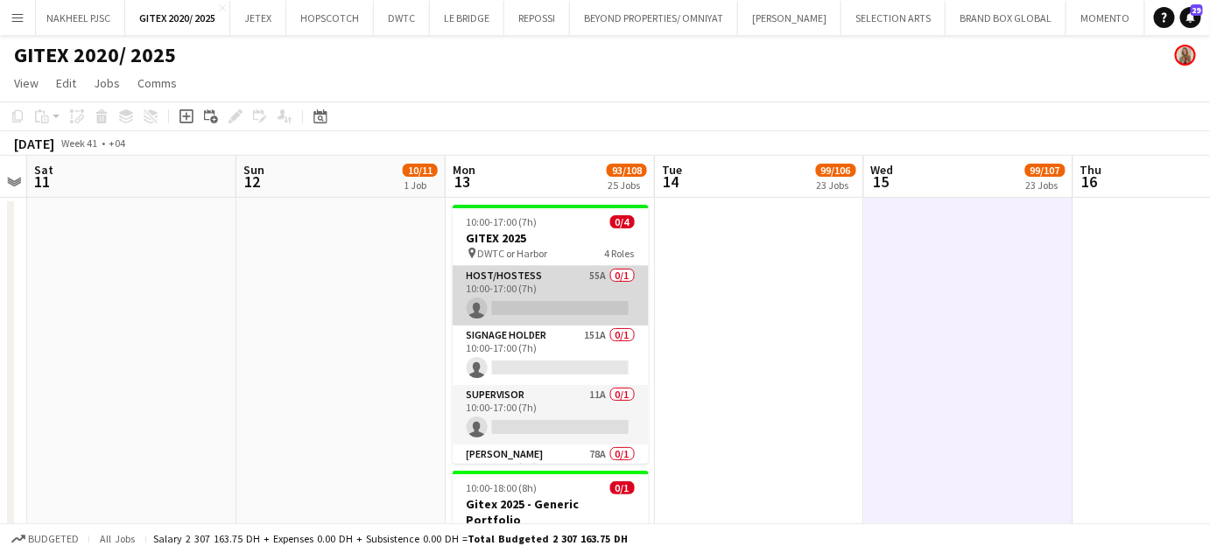
click at [555, 283] on app-card-role "Host/Hostess 55A 0/1 10:00-17:00 (7h) single-neutral-actions" at bounding box center [550, 296] width 196 height 60
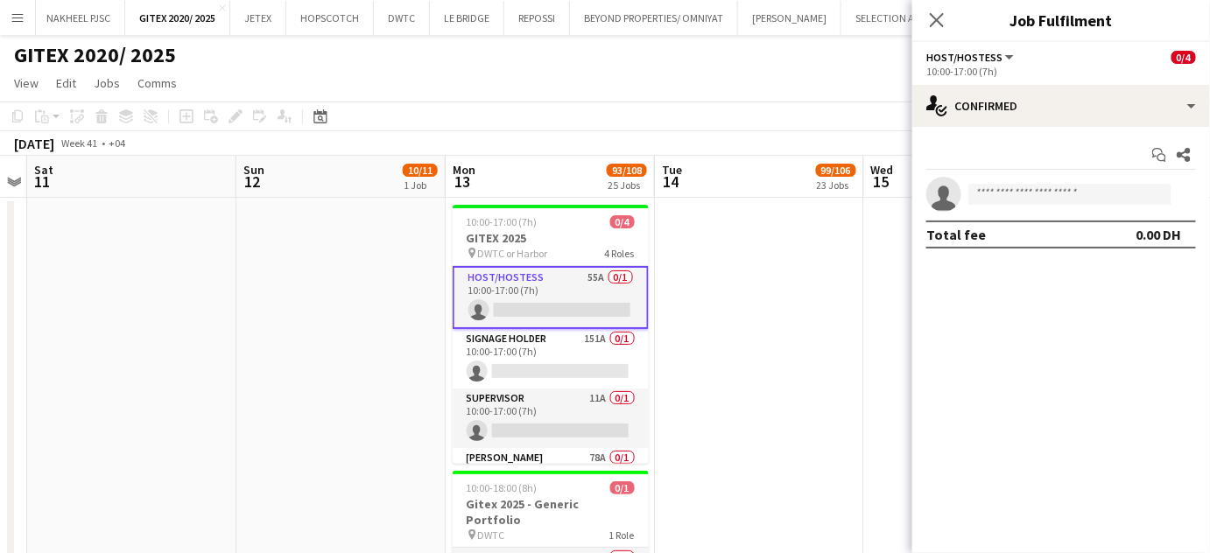
drag, startPoint x: 555, startPoint y: 448, endPoint x: 754, endPoint y: 421, distance: 200.5
click at [554, 449] on app-card-role "Usher 78A 0/1 10:00-17:00 (7h) single-neutral-actions" at bounding box center [550, 478] width 196 height 60
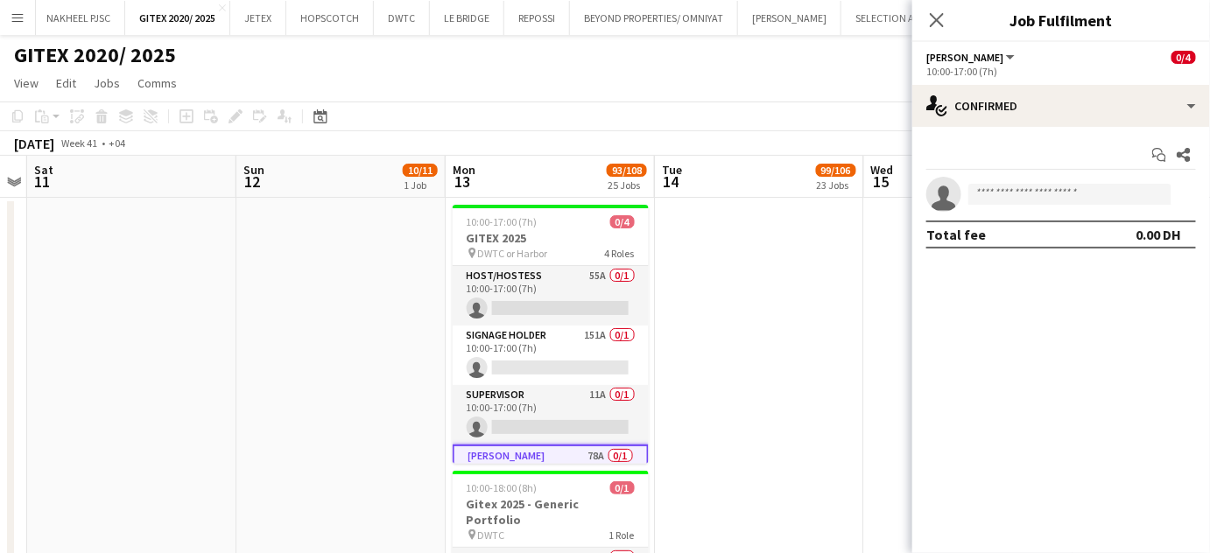
scroll to position [0, 392]
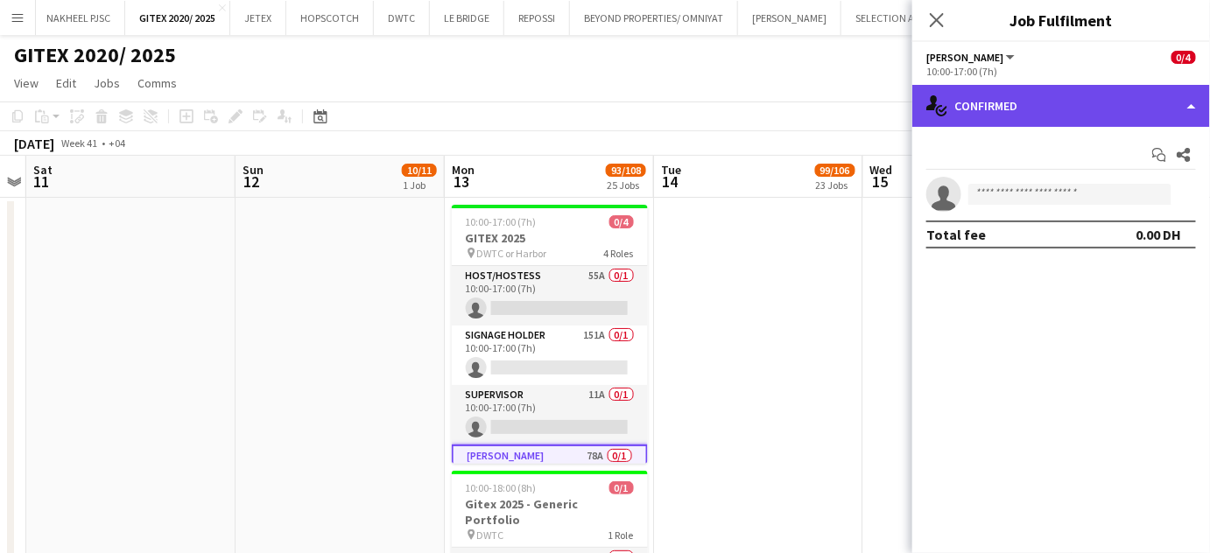
click at [1132, 108] on div "single-neutral-actions-check-2 Confirmed" at bounding box center [1061, 106] width 298 height 42
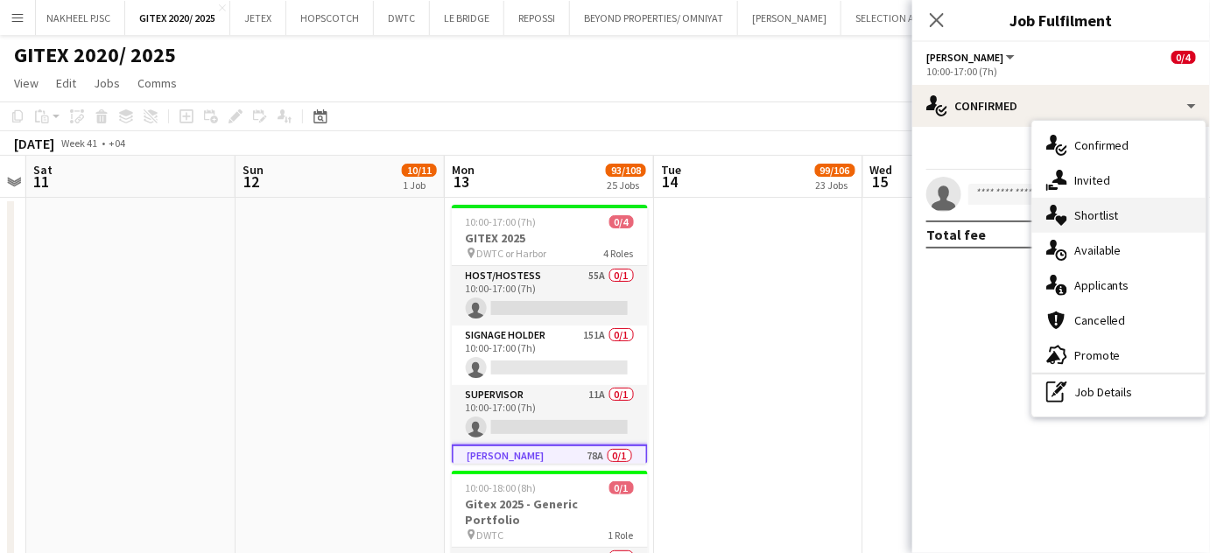
click at [1130, 218] on div "single-neutral-actions-heart Shortlist" at bounding box center [1118, 215] width 173 height 35
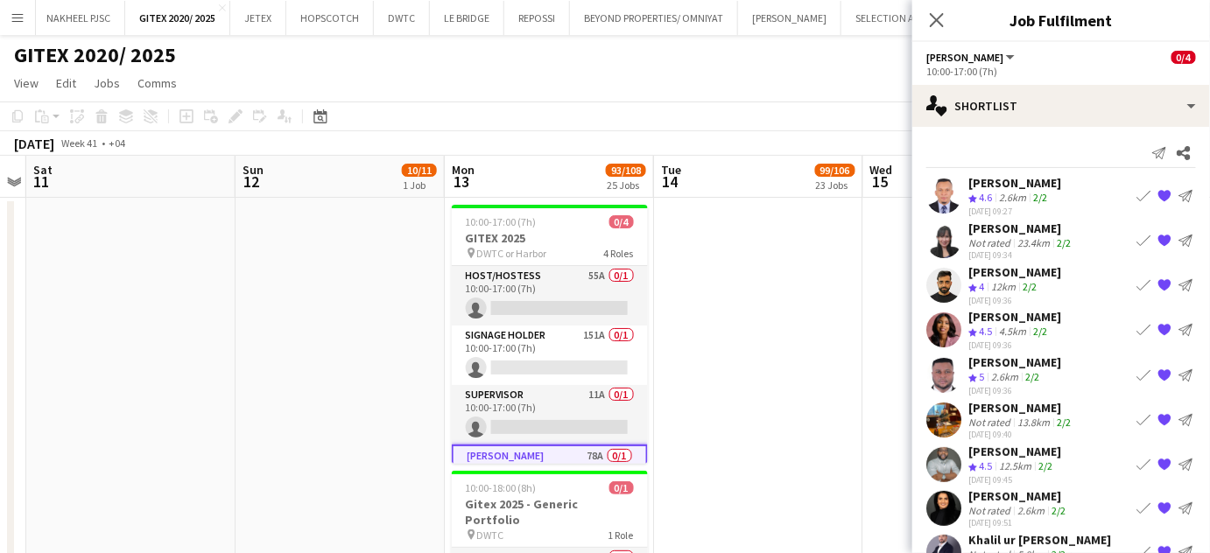
scroll to position [0, 0]
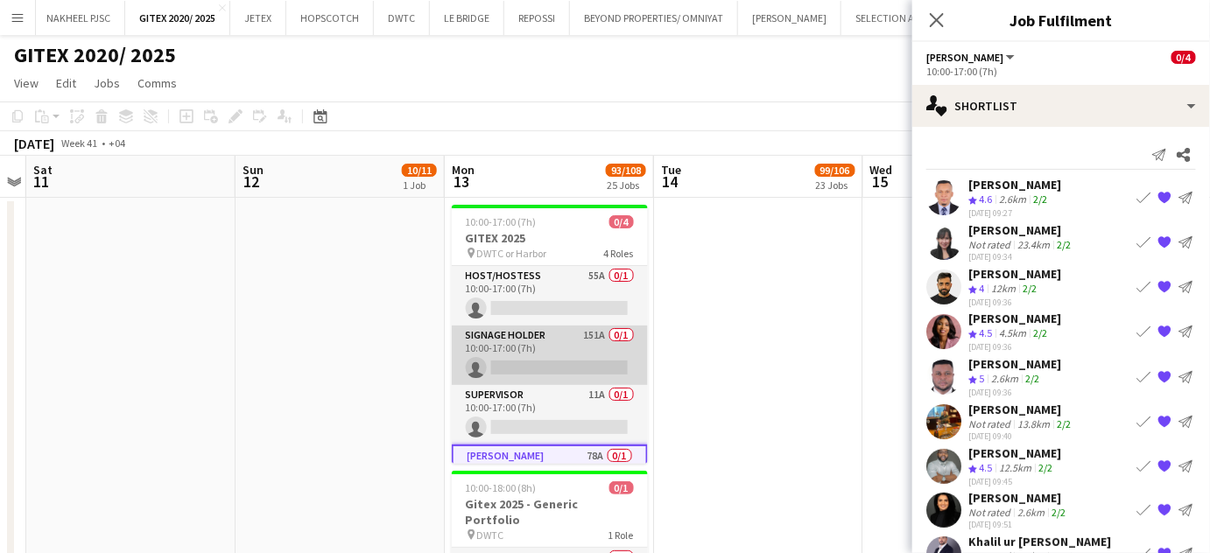
click at [579, 350] on app-card-role "Signage Holder 151A 0/1 10:00-17:00 (7h) single-neutral-actions" at bounding box center [550, 356] width 196 height 60
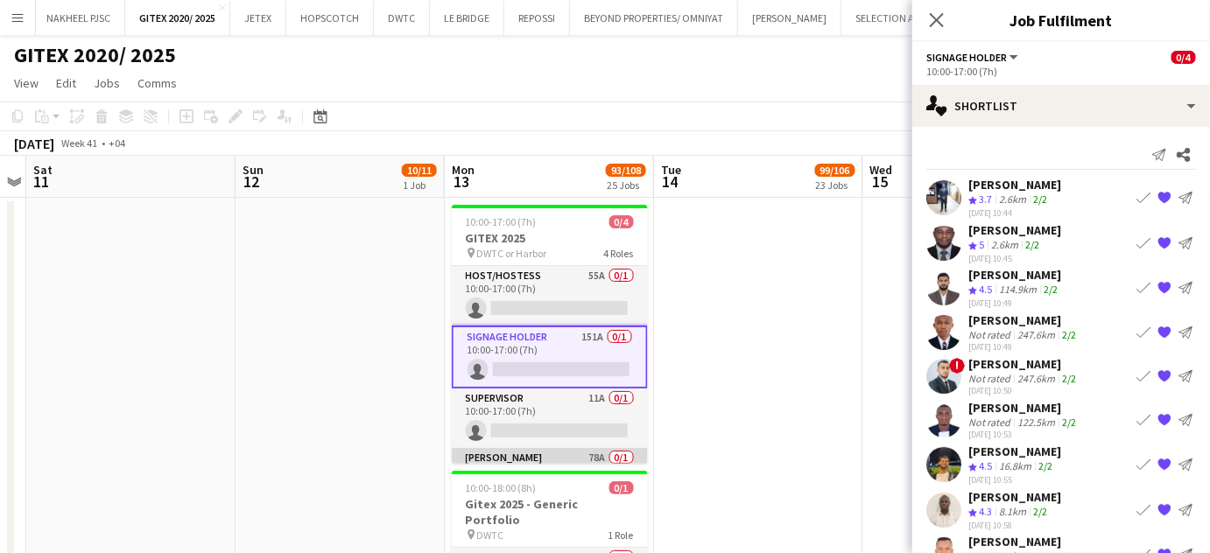
scroll to position [42, 0]
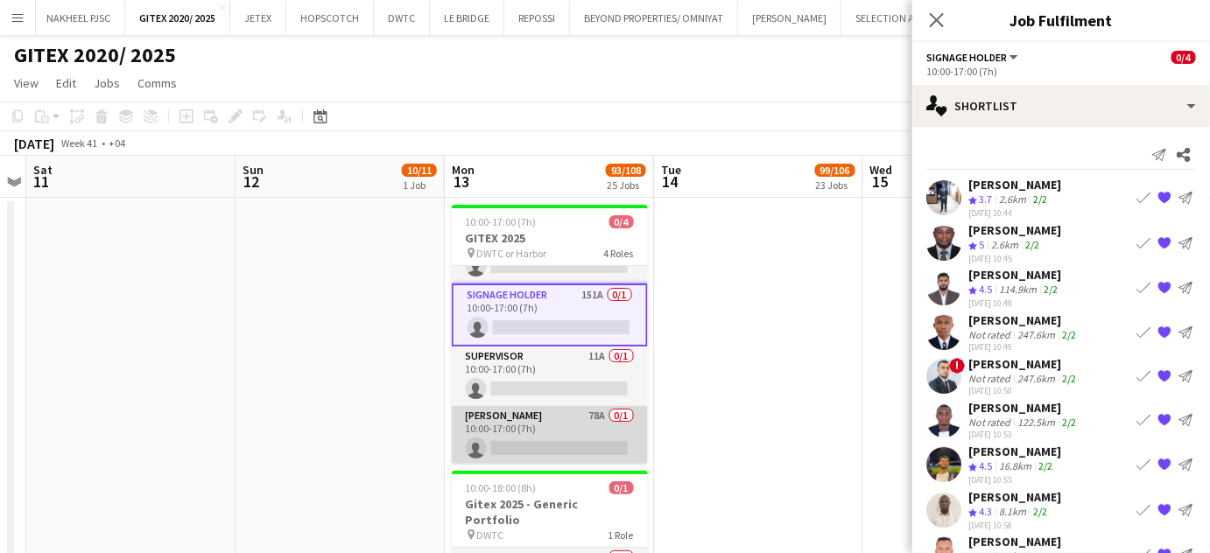
click at [565, 420] on app-card-role "Usher 78A 0/1 10:00-17:00 (7h) single-neutral-actions" at bounding box center [550, 436] width 196 height 60
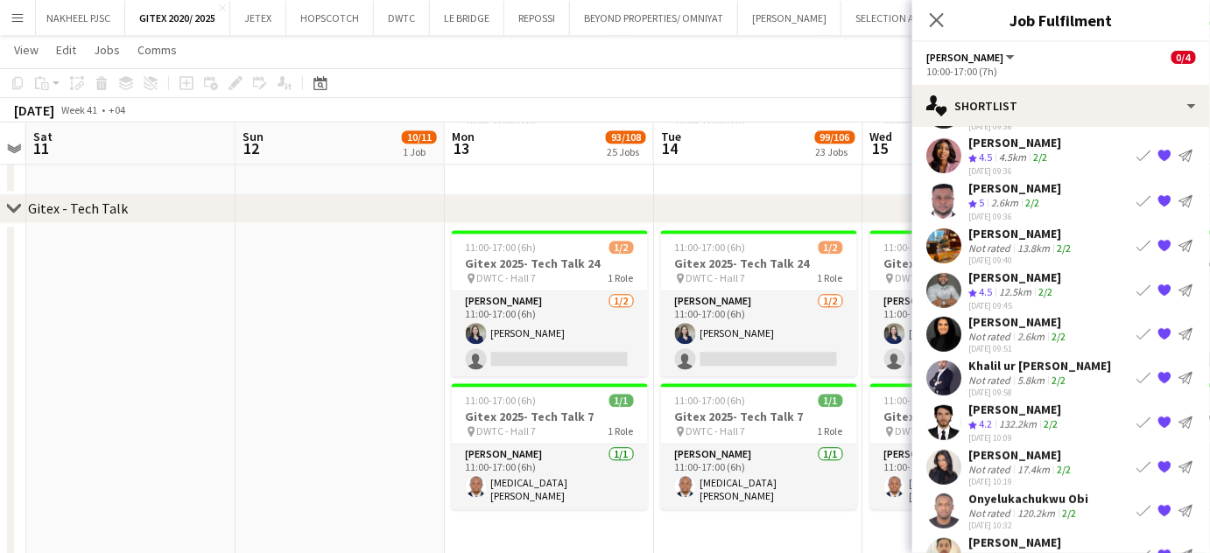
scroll to position [17, 0]
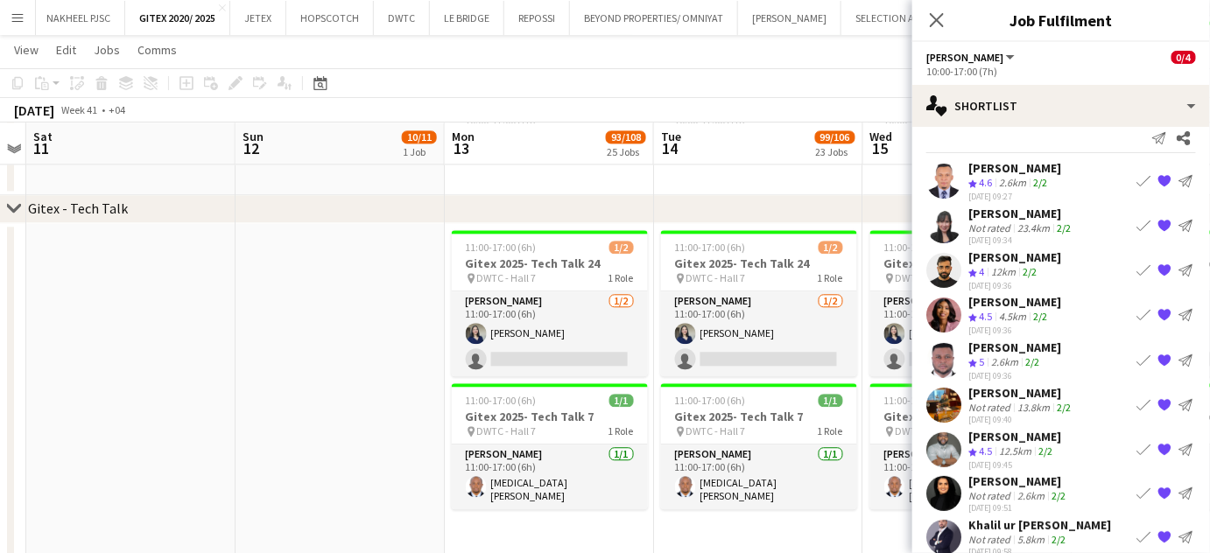
click at [979, 261] on div "Masoud Rahimi" at bounding box center [1014, 257] width 93 height 16
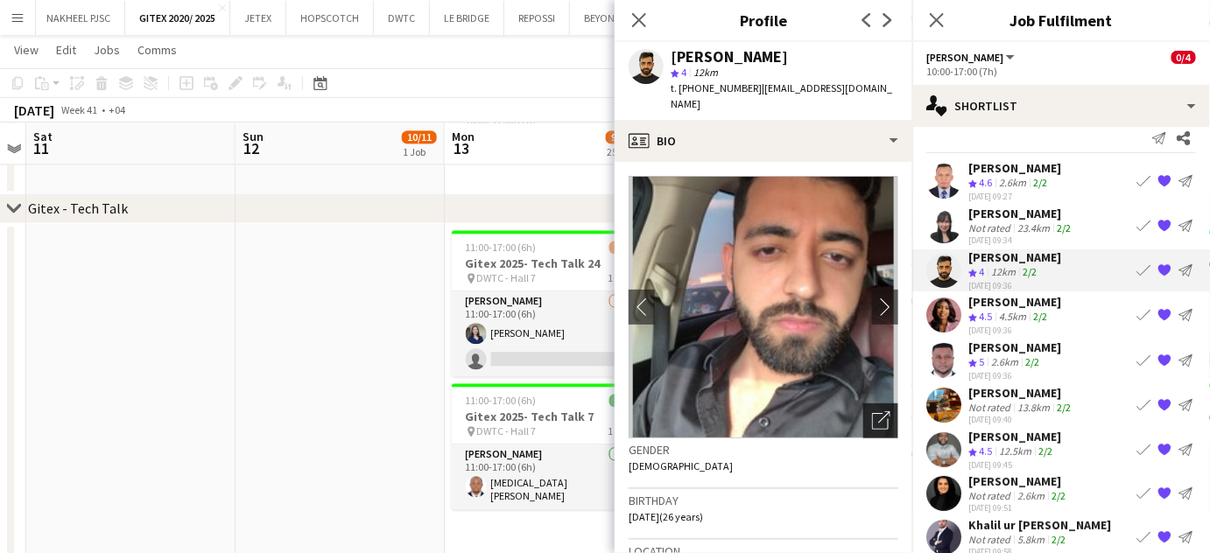
click at [872, 413] on icon at bounding box center [880, 421] width 17 height 17
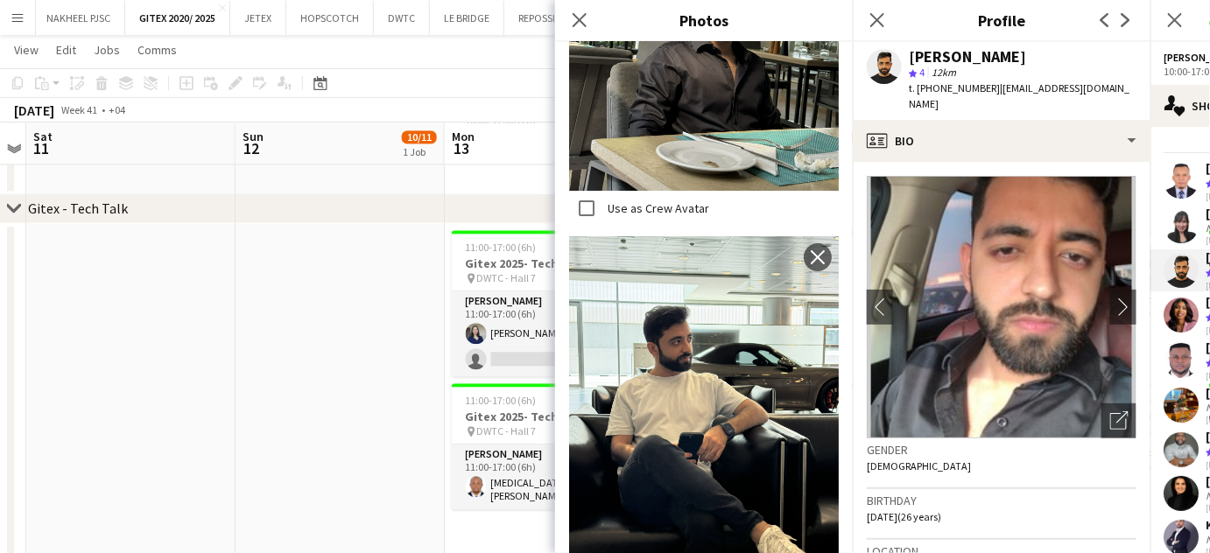
scroll to position [2387, 0]
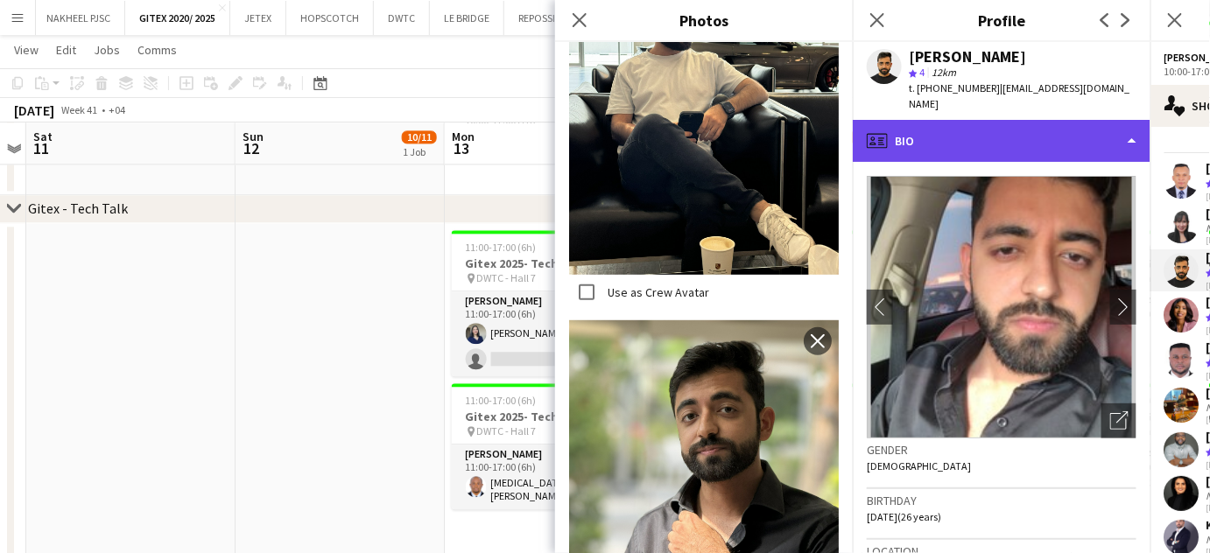
click at [1096, 120] on div "profile Bio" at bounding box center [1001, 141] width 298 height 42
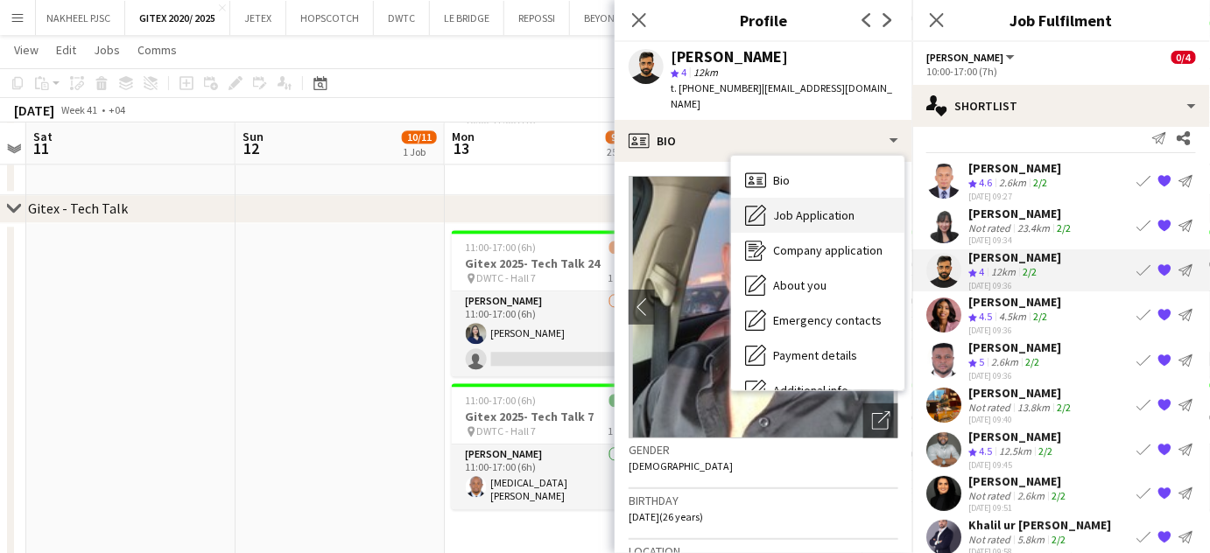
click at [813, 207] on span "Job Application" at bounding box center [813, 215] width 81 height 16
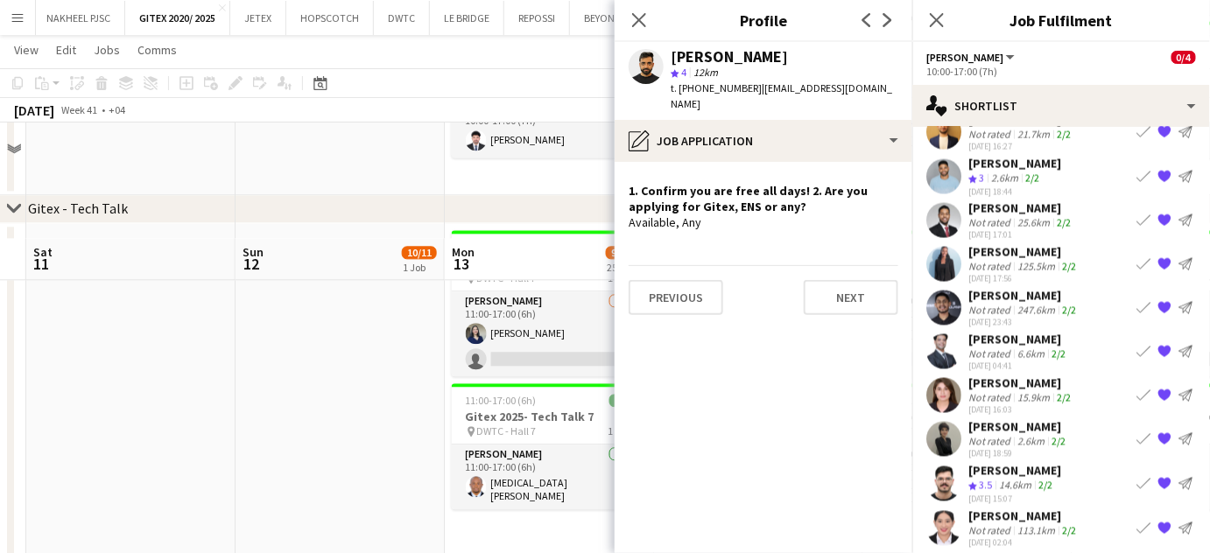
scroll to position [5888, 0]
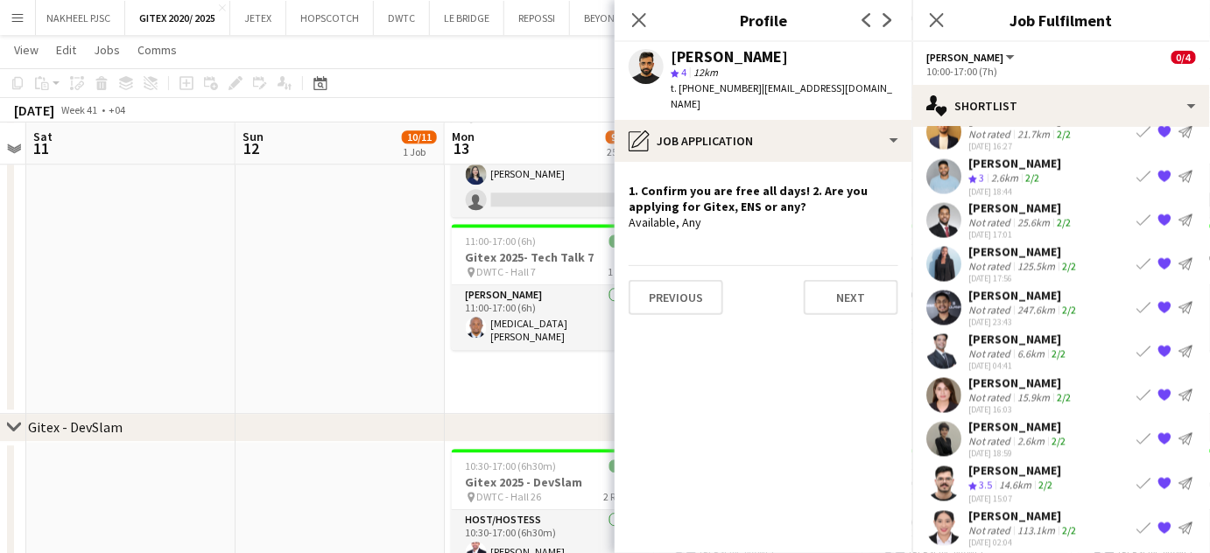
click at [1014, 524] on div "113.1km" at bounding box center [1036, 530] width 45 height 13
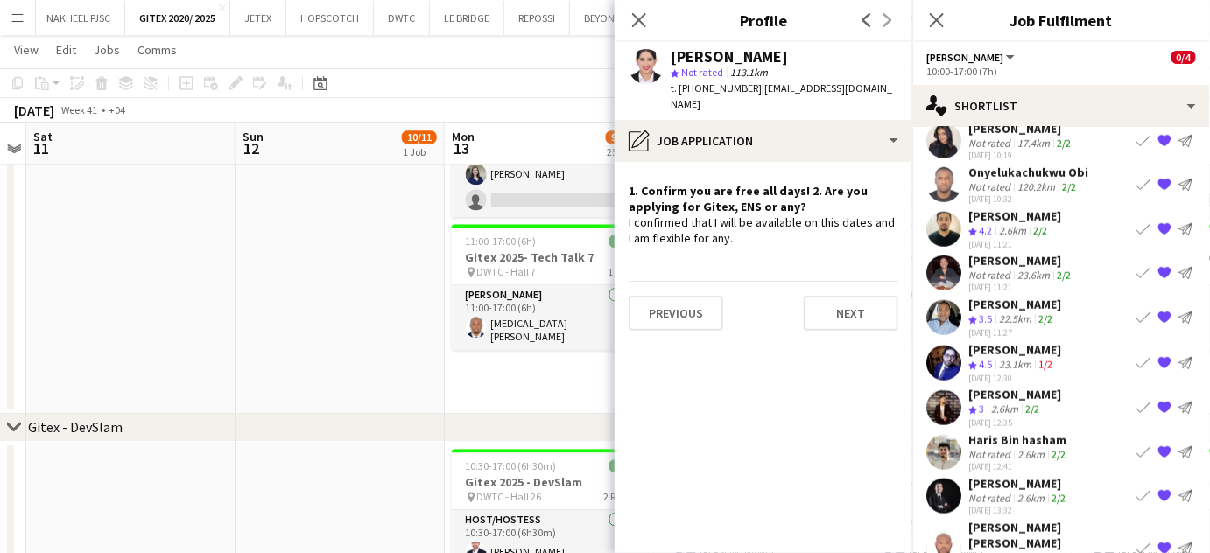
scroll to position [495, 0]
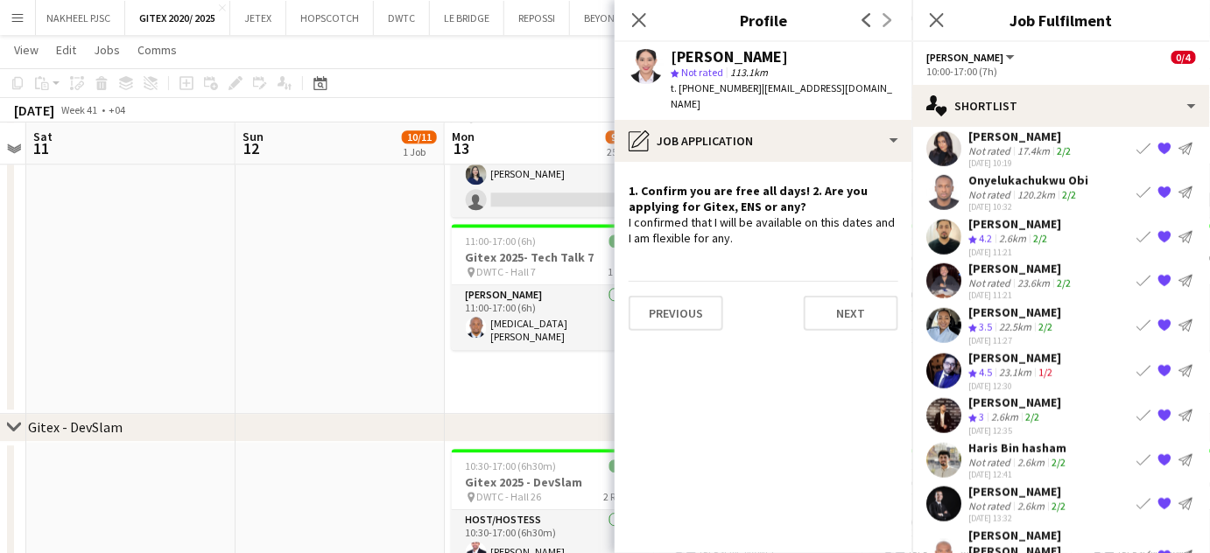
click at [1036, 305] on div "Mariden Faye Nivera" at bounding box center [1014, 313] width 93 height 16
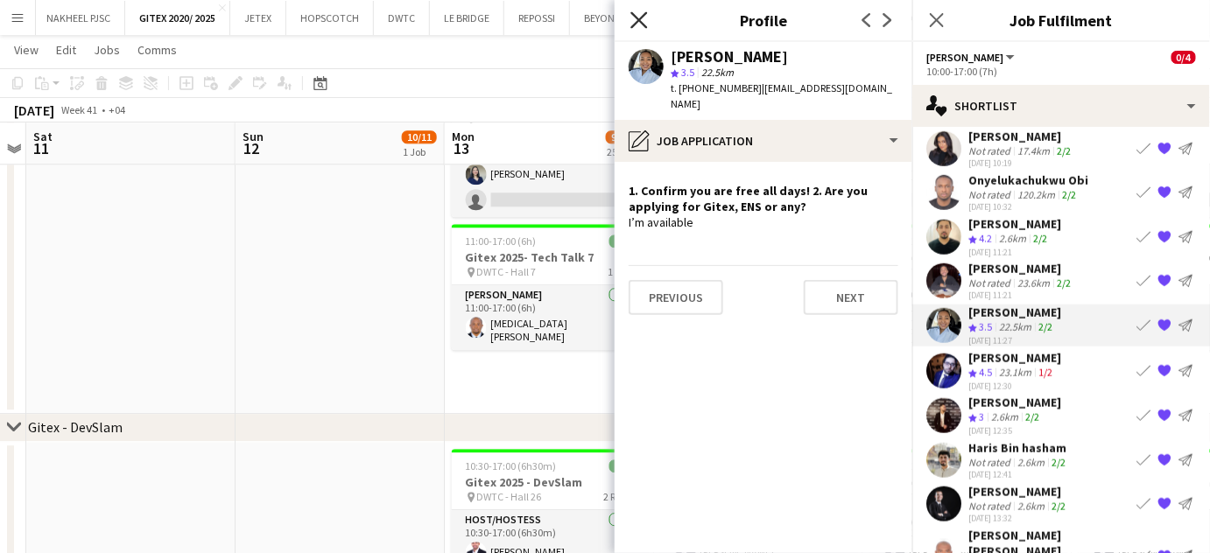
click at [642, 20] on icon "Close pop-in" at bounding box center [638, 19] width 17 height 17
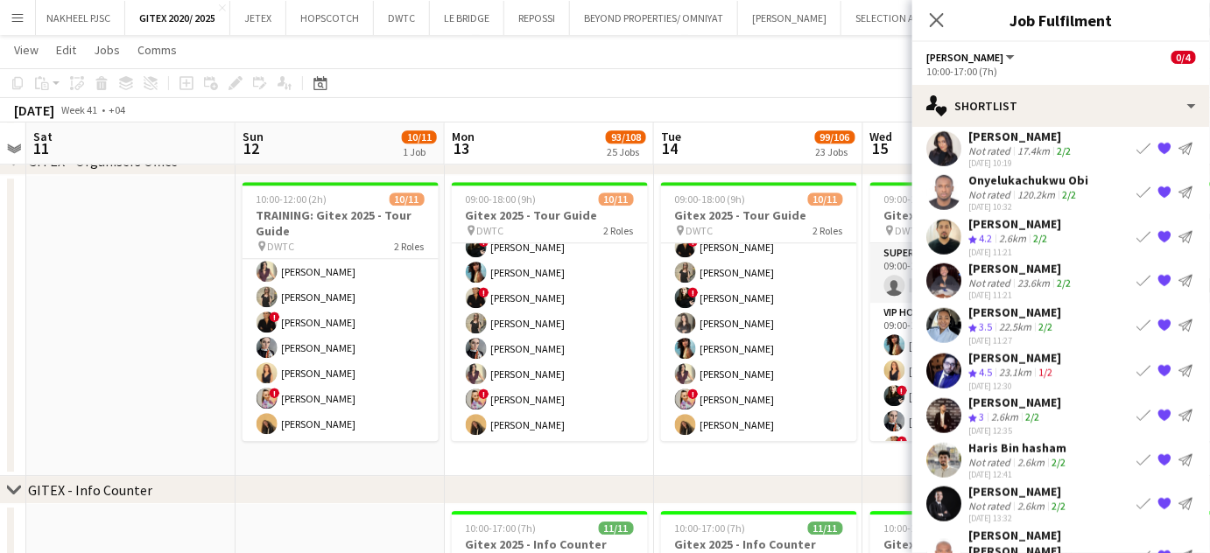
scroll to position [0, 721]
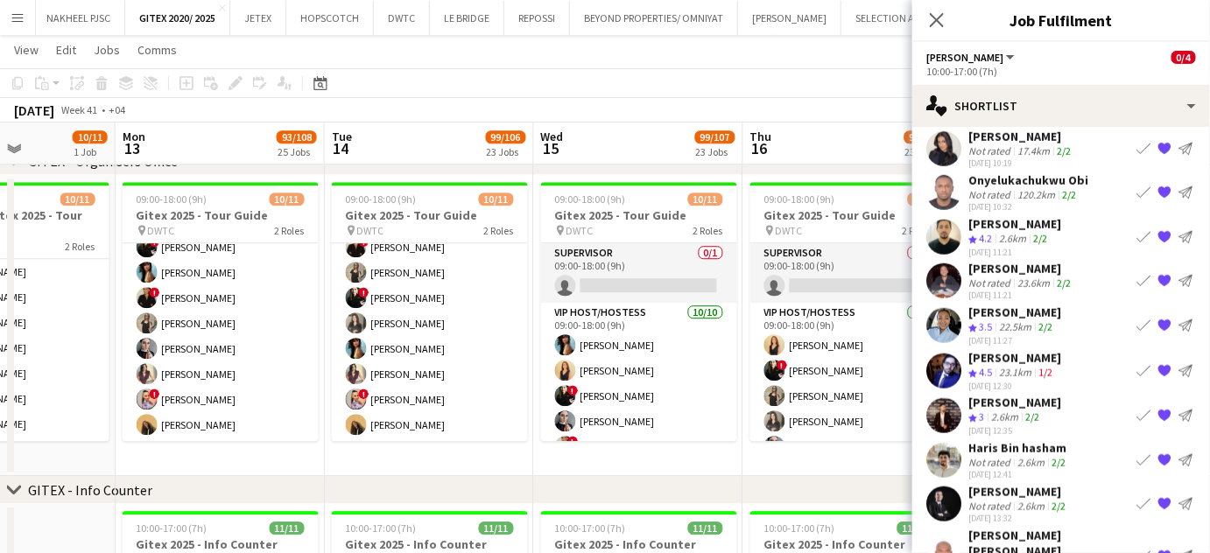
drag, startPoint x: 833, startPoint y: 403, endPoint x: 504, endPoint y: 404, distance: 329.1
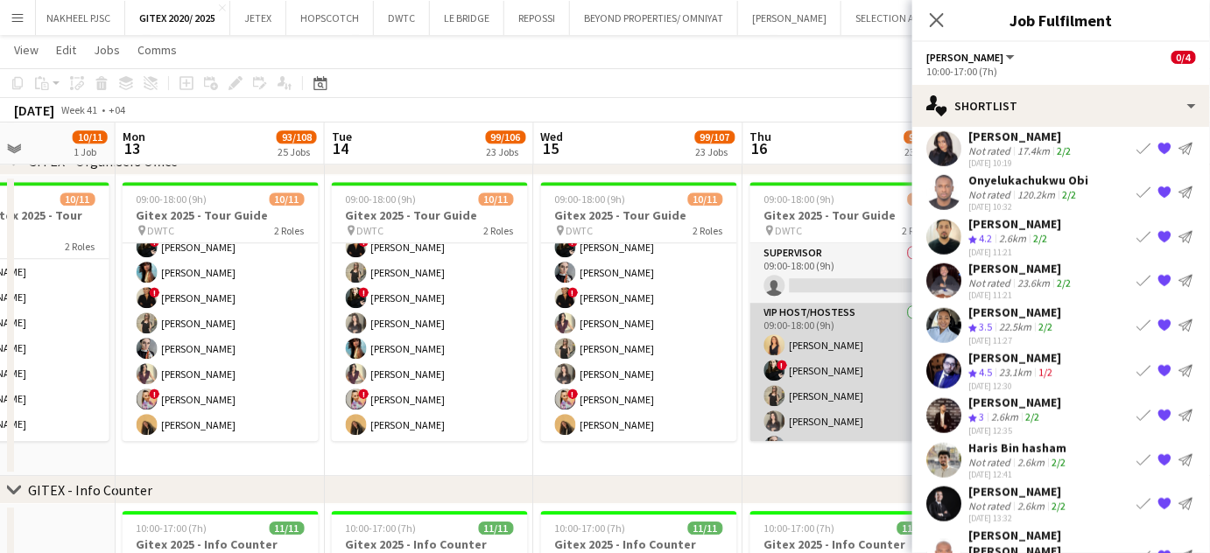
scroll to position [73, 0]
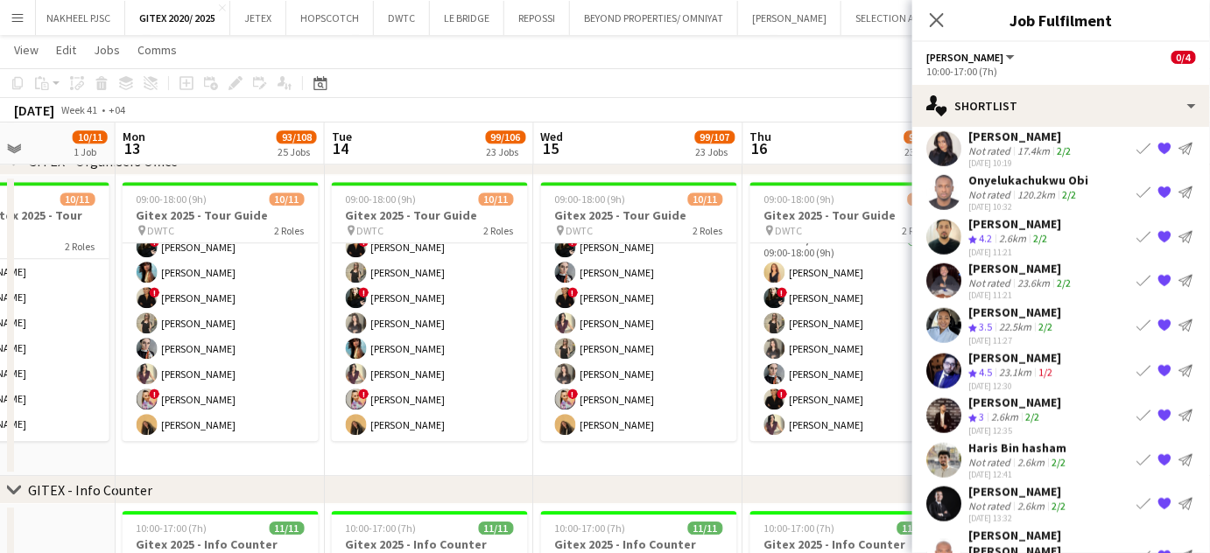
drag, startPoint x: 808, startPoint y: 387, endPoint x: 502, endPoint y: 390, distance: 305.5
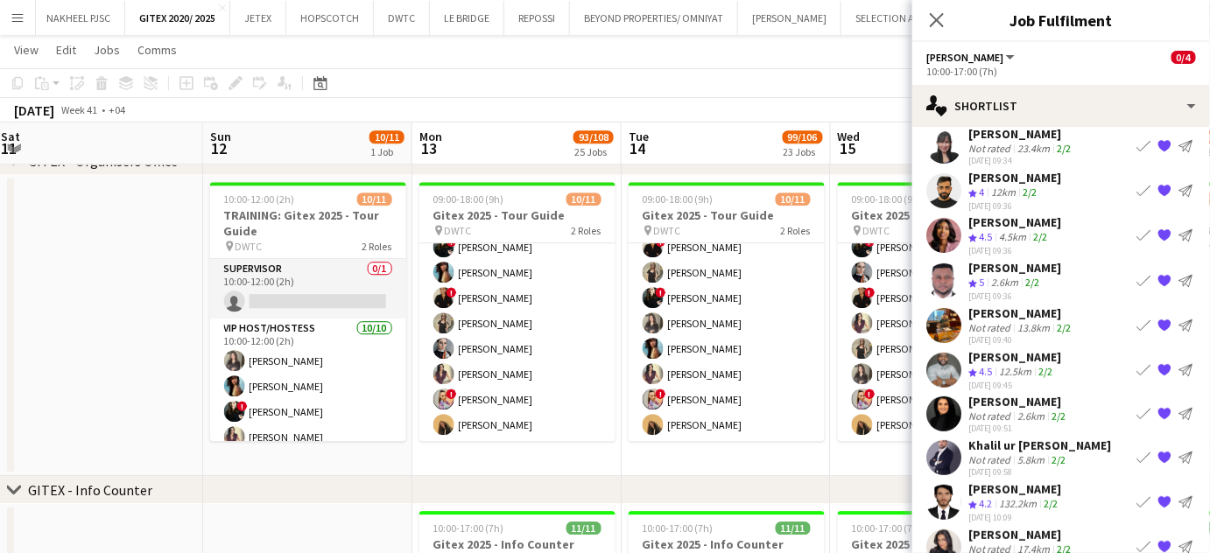
scroll to position [0, 0]
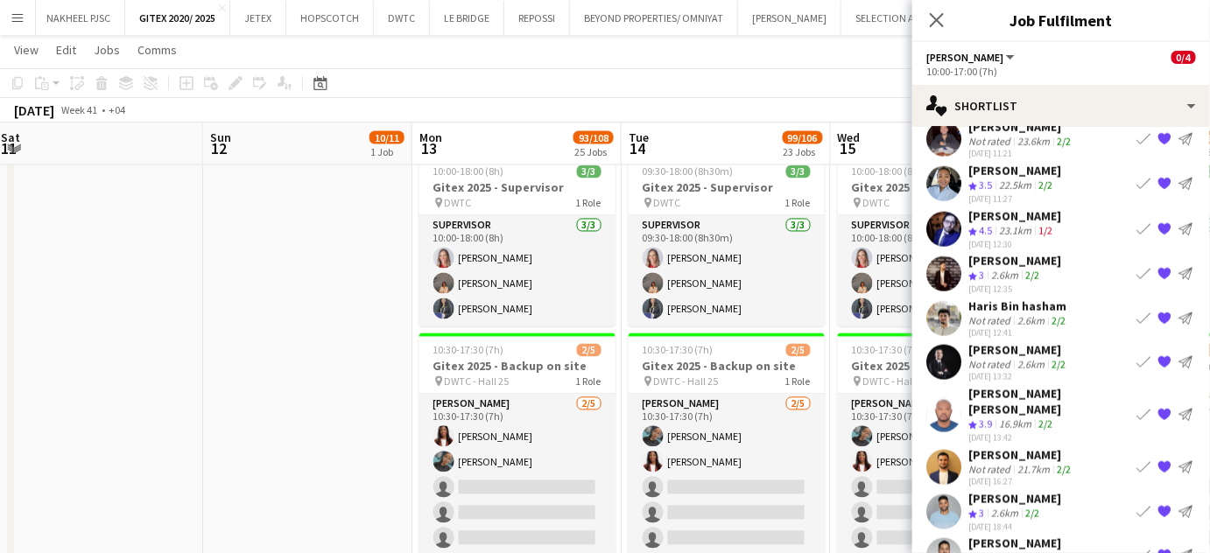
click at [405, 394] on app-date-cell at bounding box center [307, 386] width 209 height 477
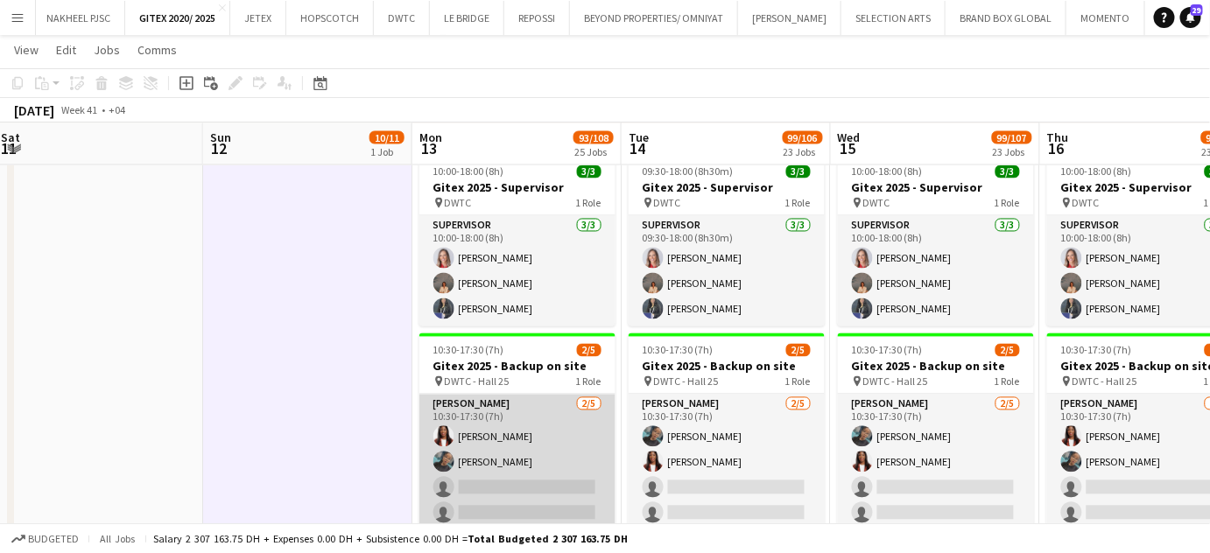
click at [546, 443] on app-card-role "Usher 2/5 10:30-17:30 (7h) Vivien Ezeji Vanesa Nyabera single-neutral-actions s…" at bounding box center [517, 475] width 196 height 161
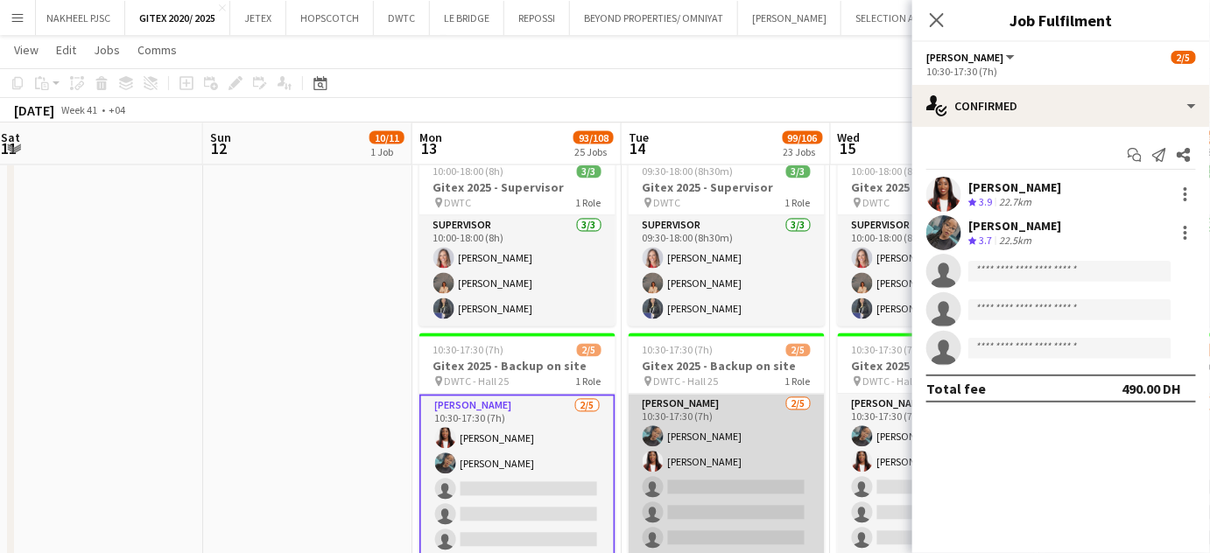
click at [704, 437] on app-card-role "Usher 2/5 10:30-17:30 (7h) Vanesa Nyabera Vivien Ezeji single-neutral-actions s…" at bounding box center [726, 475] width 196 height 161
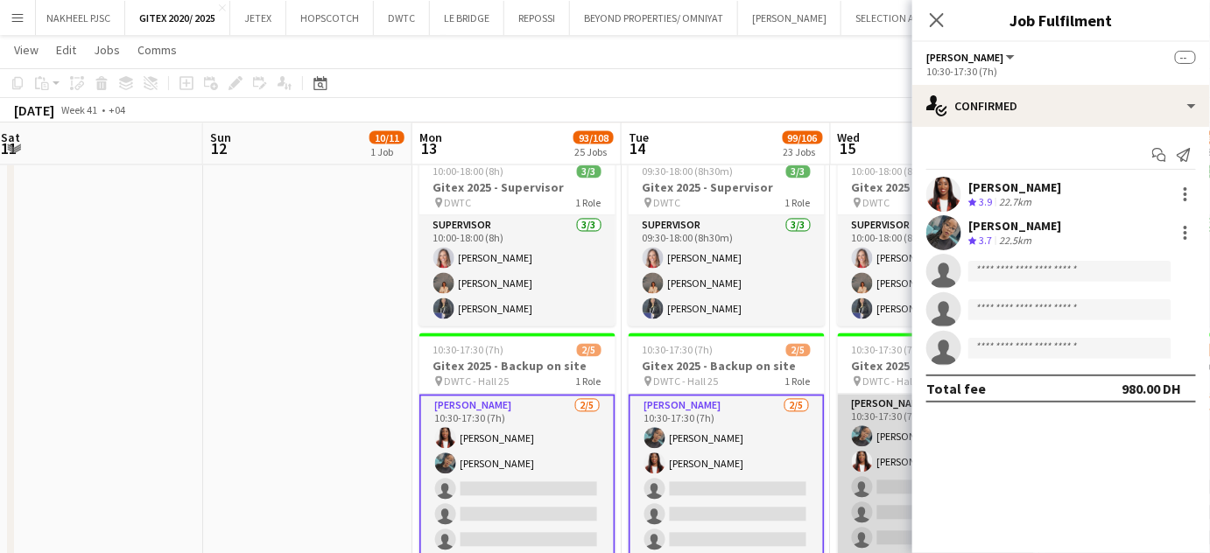
click at [861, 438] on app-user-avatar at bounding box center [862, 436] width 21 height 21
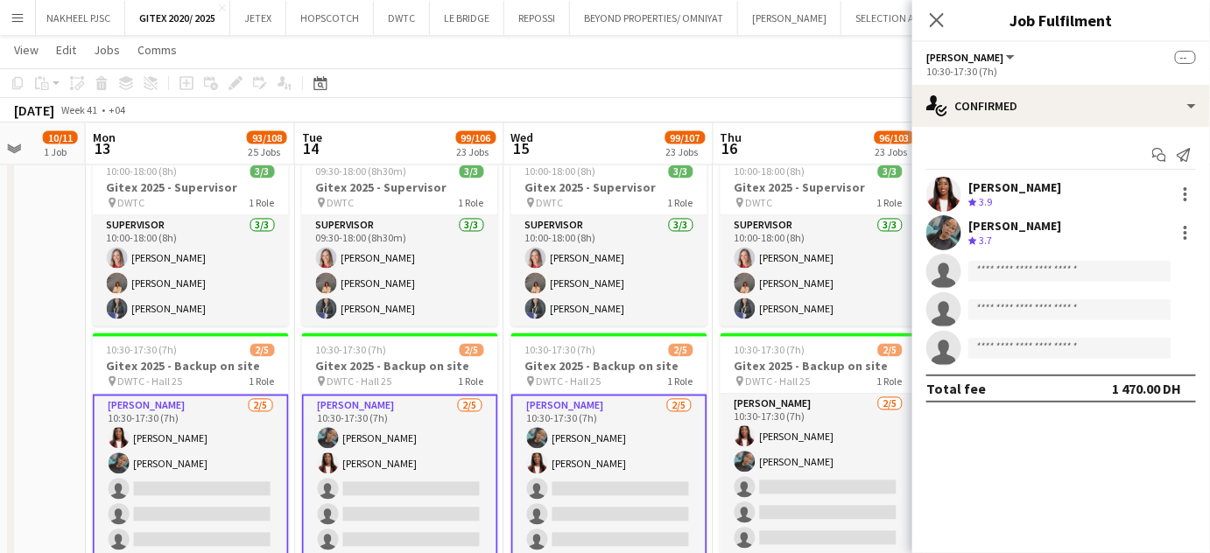
drag, startPoint x: 873, startPoint y: 447, endPoint x: 516, endPoint y: 449, distance: 356.2
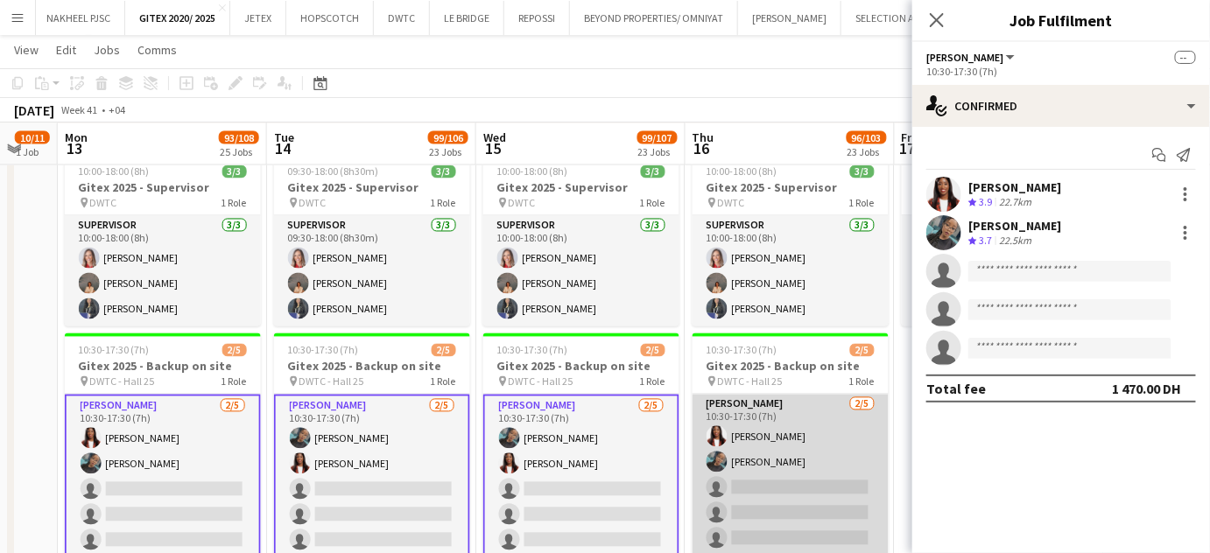
click at [742, 457] on app-card-role "Usher 2/5 10:30-17:30 (7h) Vivien Ezeji Vanesa Nyabera single-neutral-actions s…" at bounding box center [790, 475] width 196 height 161
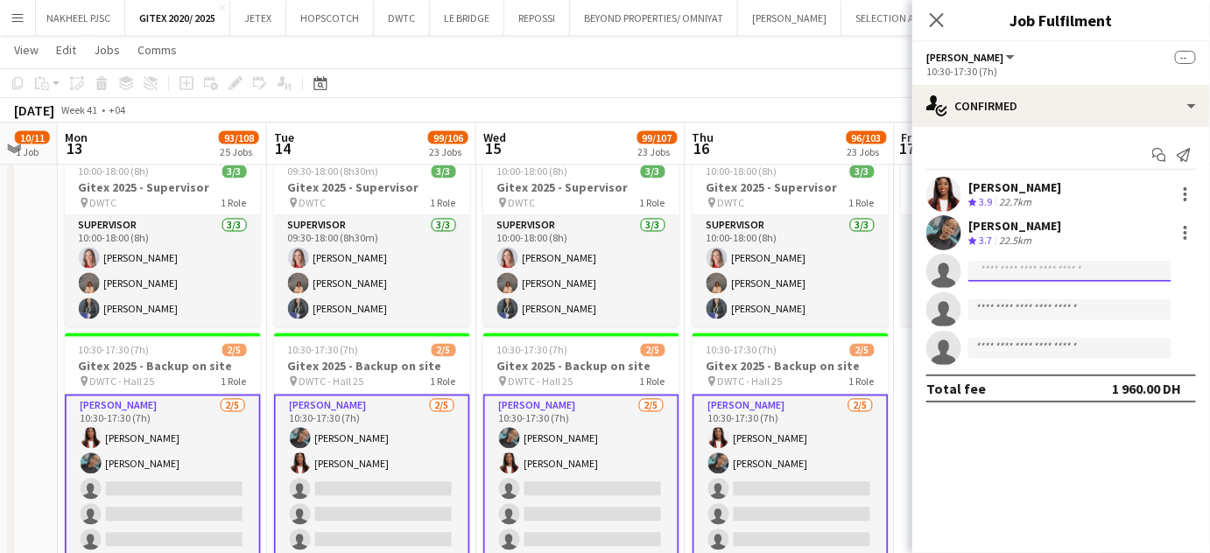
click at [988, 272] on input at bounding box center [1069, 271] width 203 height 21
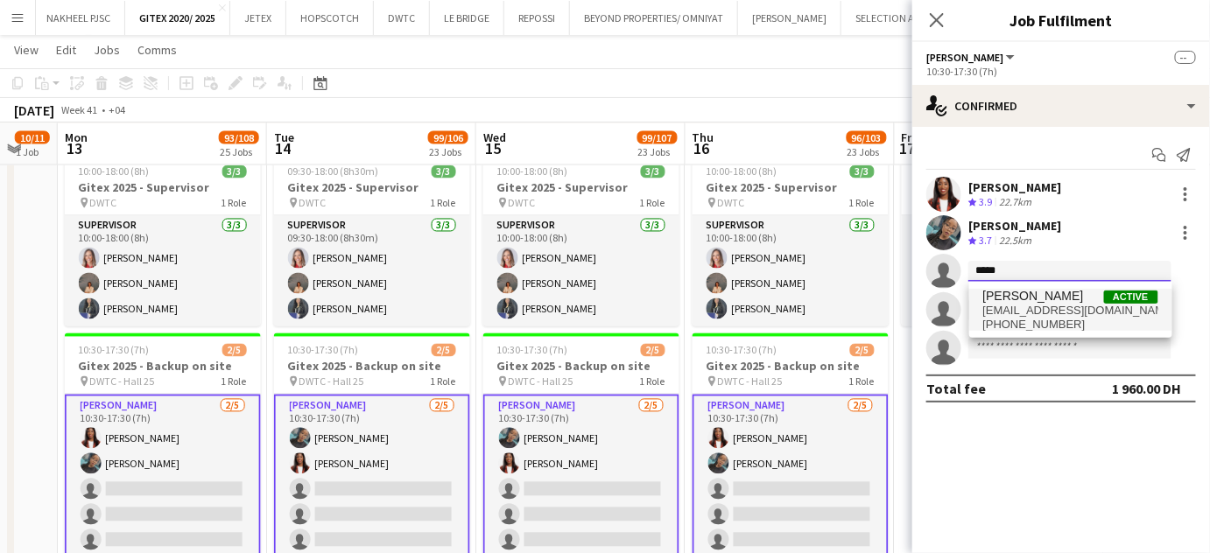
type input "*****"
click at [1010, 308] on span "njevas@ymail.com" at bounding box center [1070, 311] width 175 height 14
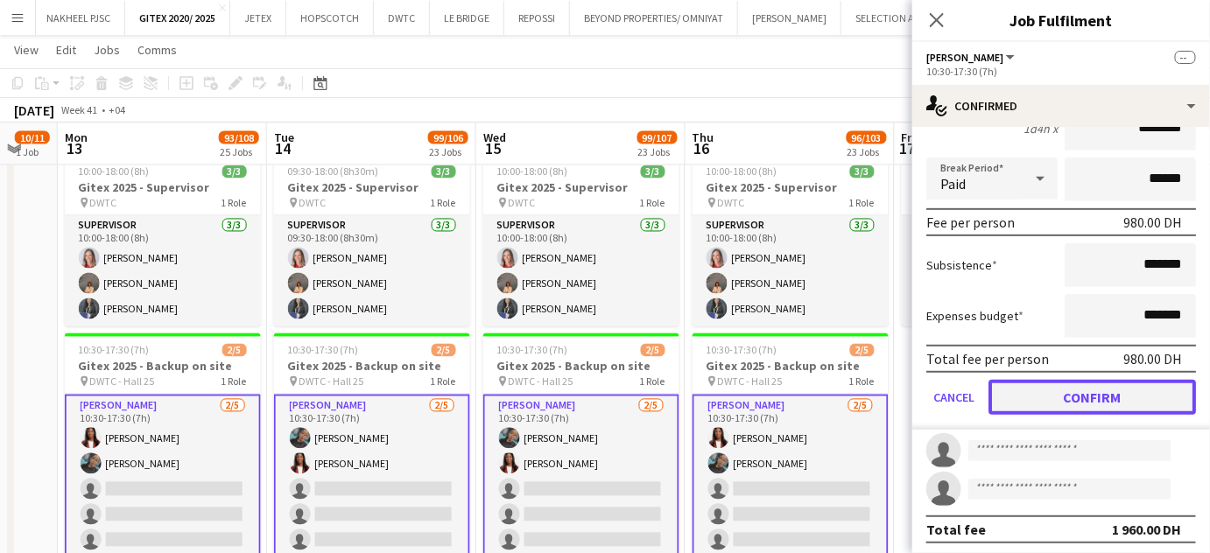
drag, startPoint x: 1062, startPoint y: 390, endPoint x: 1121, endPoint y: 354, distance: 70.0
click at [1061, 390] on button "Confirm" at bounding box center [1091, 397] width 207 height 35
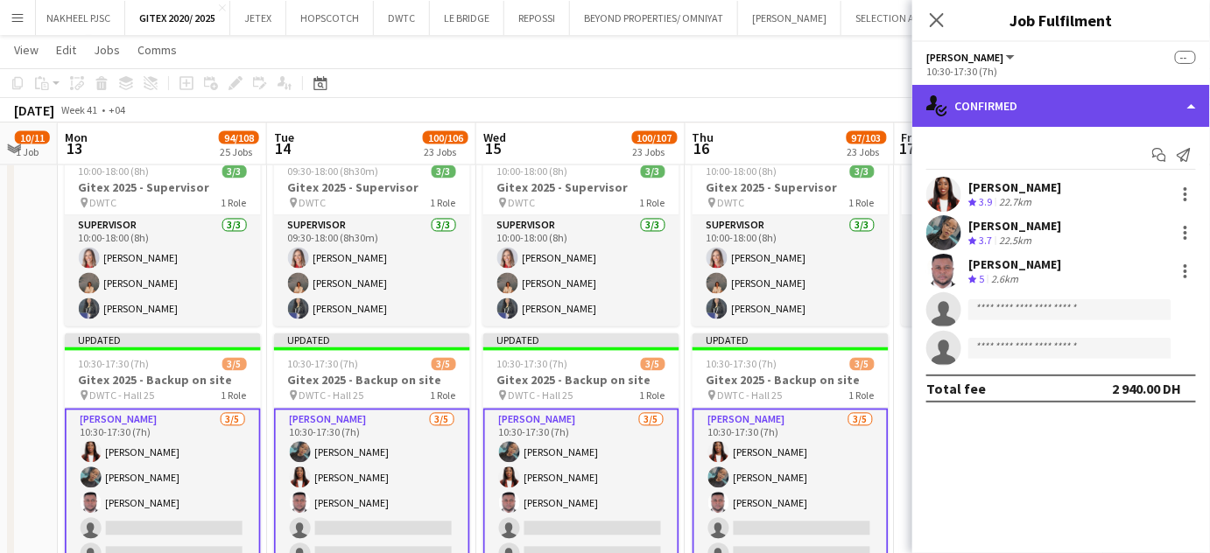
click at [1178, 88] on div "single-neutral-actions-check-2 Confirmed" at bounding box center [1061, 106] width 298 height 42
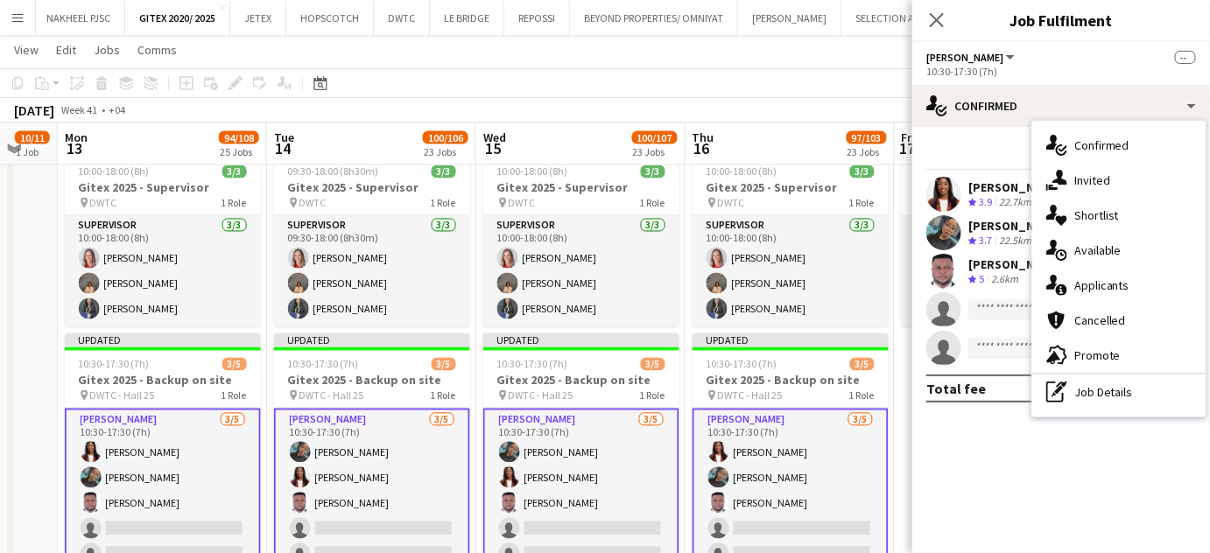
drag, startPoint x: 1114, startPoint y: 390, endPoint x: 1108, endPoint y: 383, distance: 9.3
click at [1113, 391] on div "pen-write Job Details" at bounding box center [1118, 392] width 173 height 35
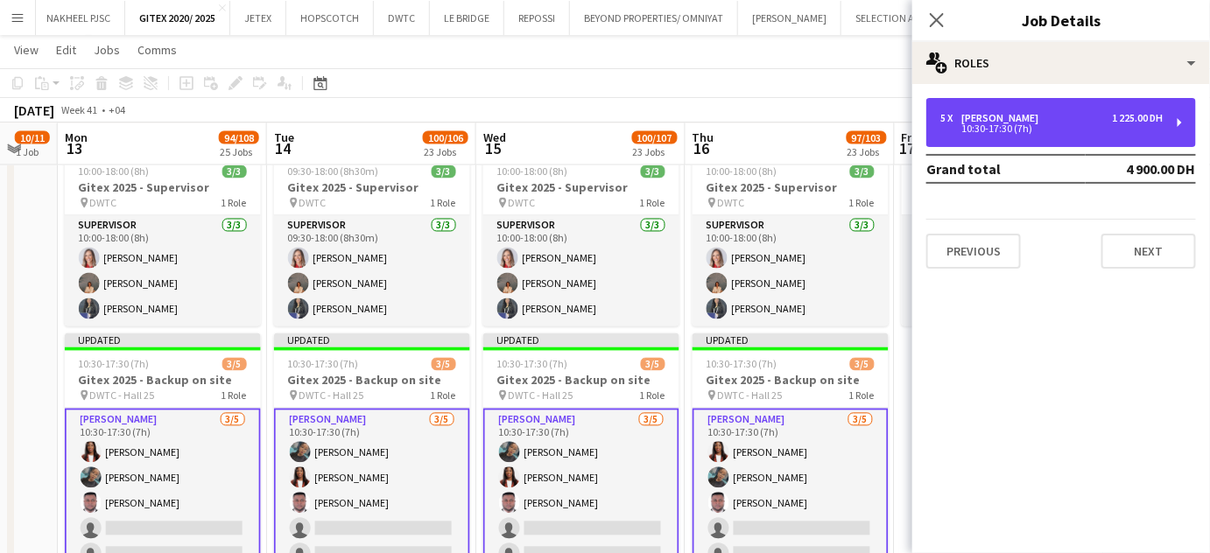
drag, startPoint x: 994, startPoint y: 116, endPoint x: 937, endPoint y: 342, distance: 233.9
click at [994, 116] on div "Usher" at bounding box center [1003, 118] width 84 height 12
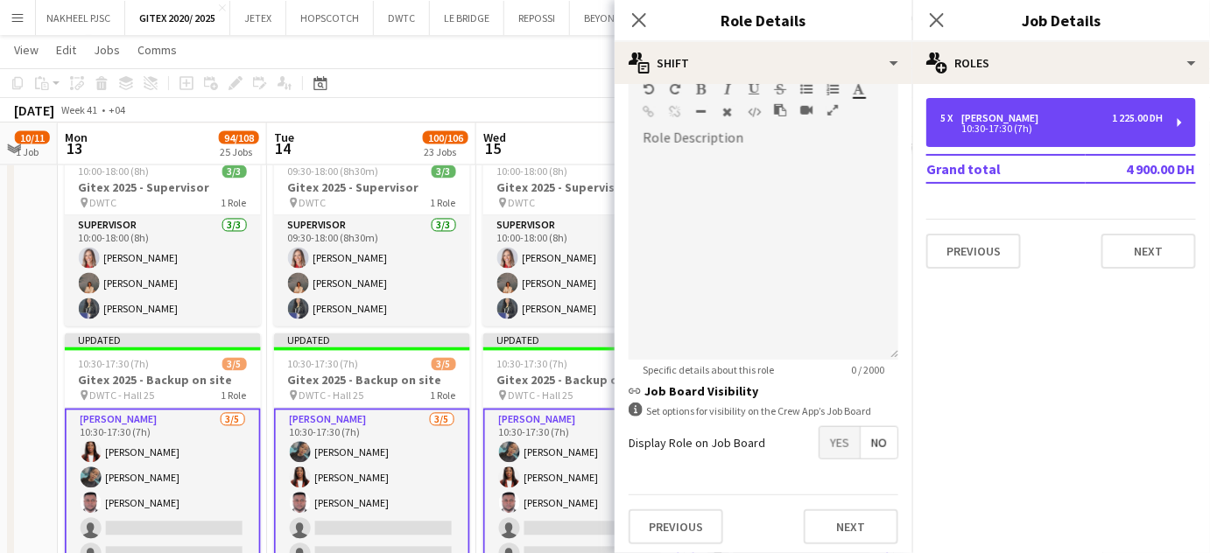
scroll to position [219, 0]
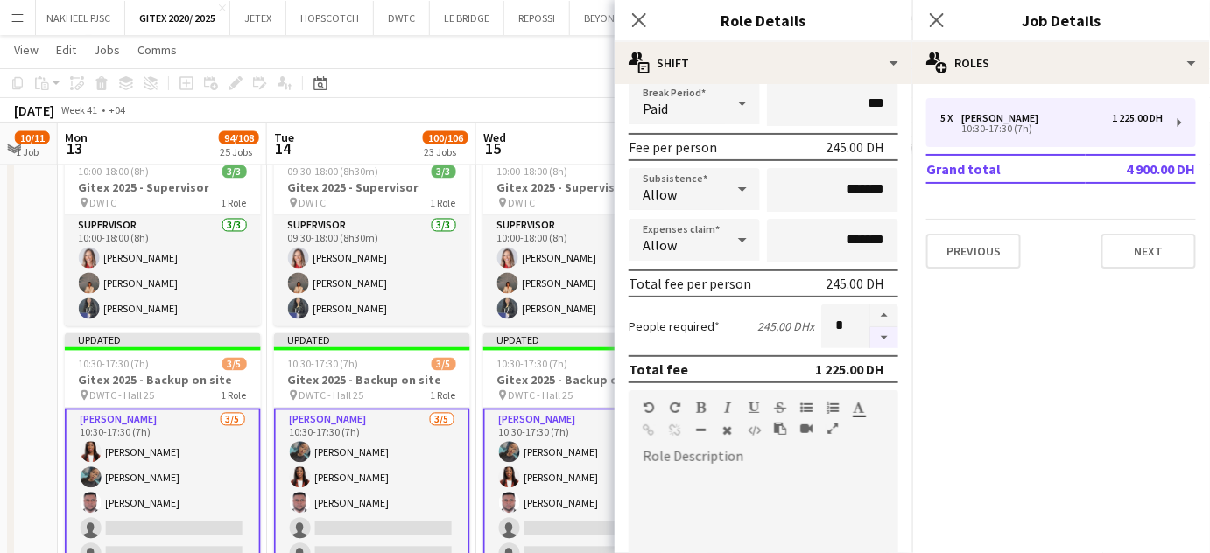
click at [873, 333] on button "button" at bounding box center [884, 338] width 28 height 22
type input "*"
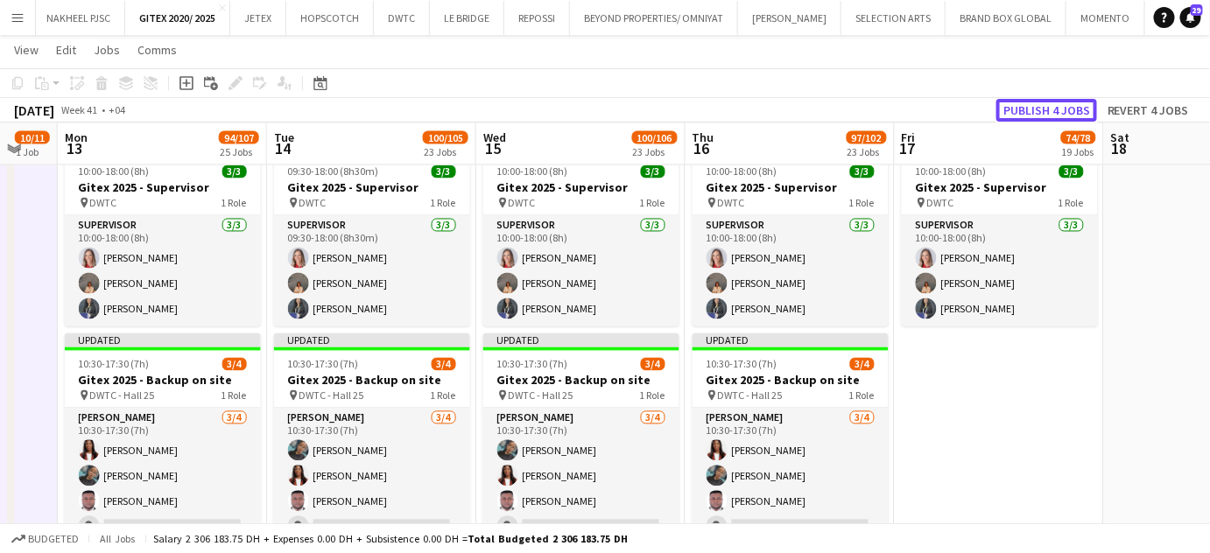
click at [1044, 108] on button "Publish 4 jobs" at bounding box center [1046, 110] width 101 height 23
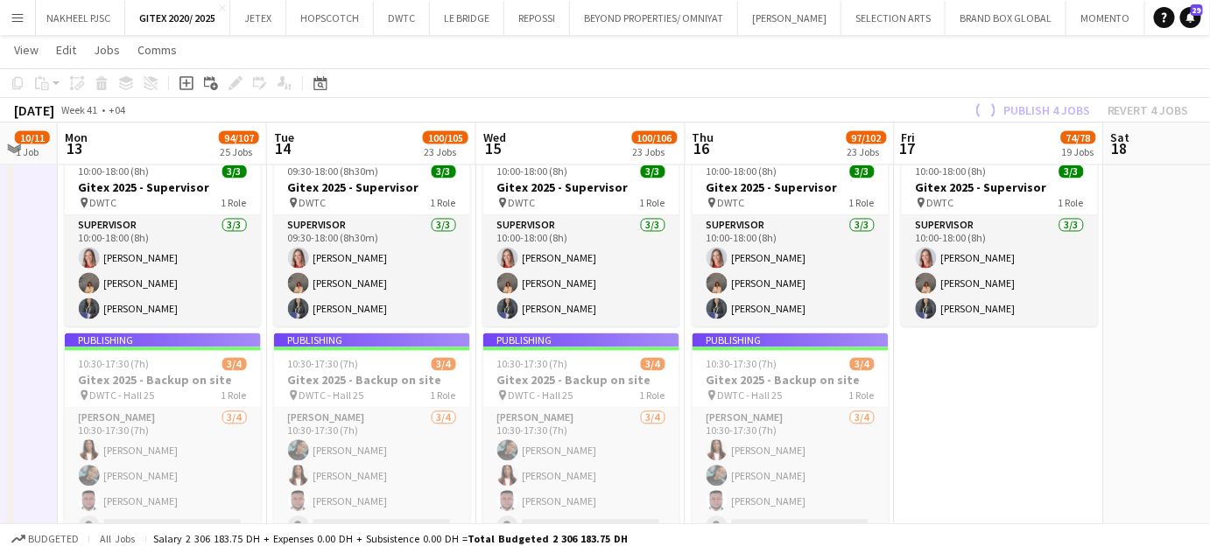
drag, startPoint x: 453, startPoint y: 361, endPoint x: 595, endPoint y: 360, distance: 141.8
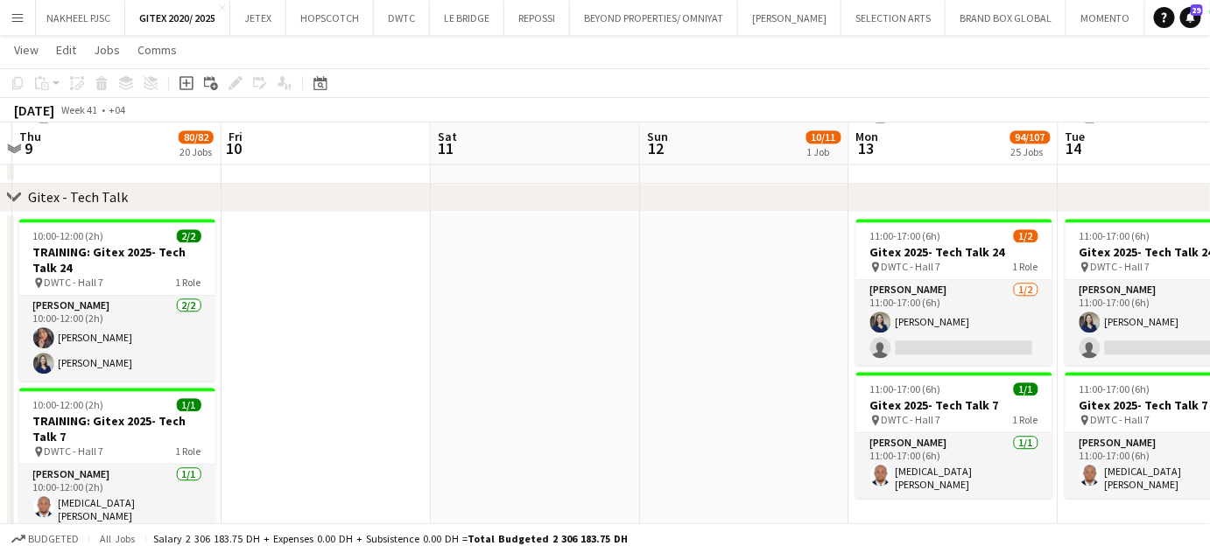
scroll to position [0, 534]
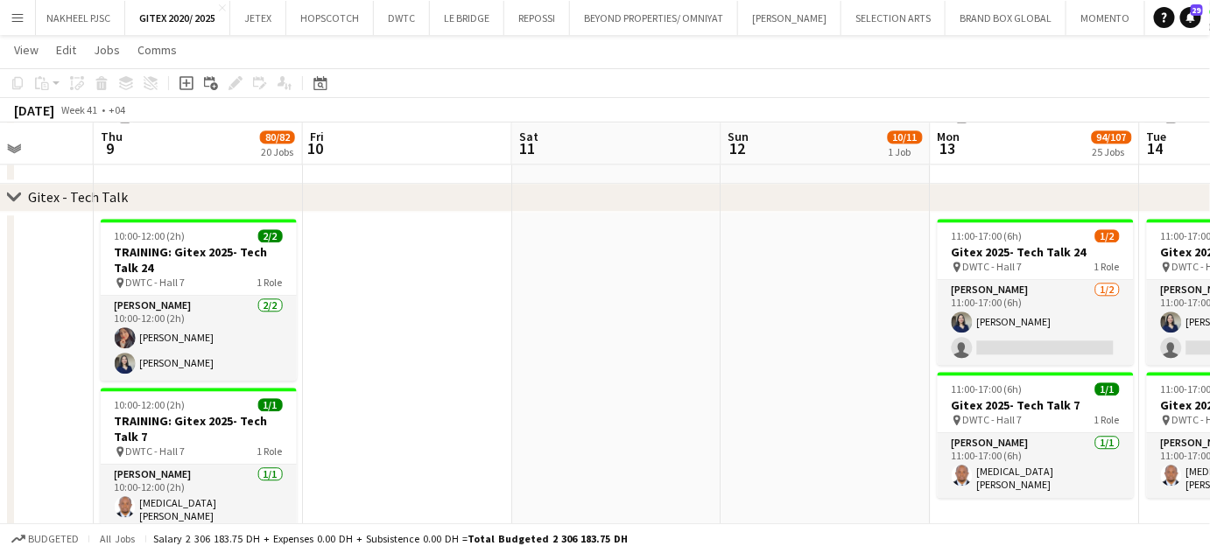
drag, startPoint x: 492, startPoint y: 408, endPoint x: 784, endPoint y: 391, distance: 292.8
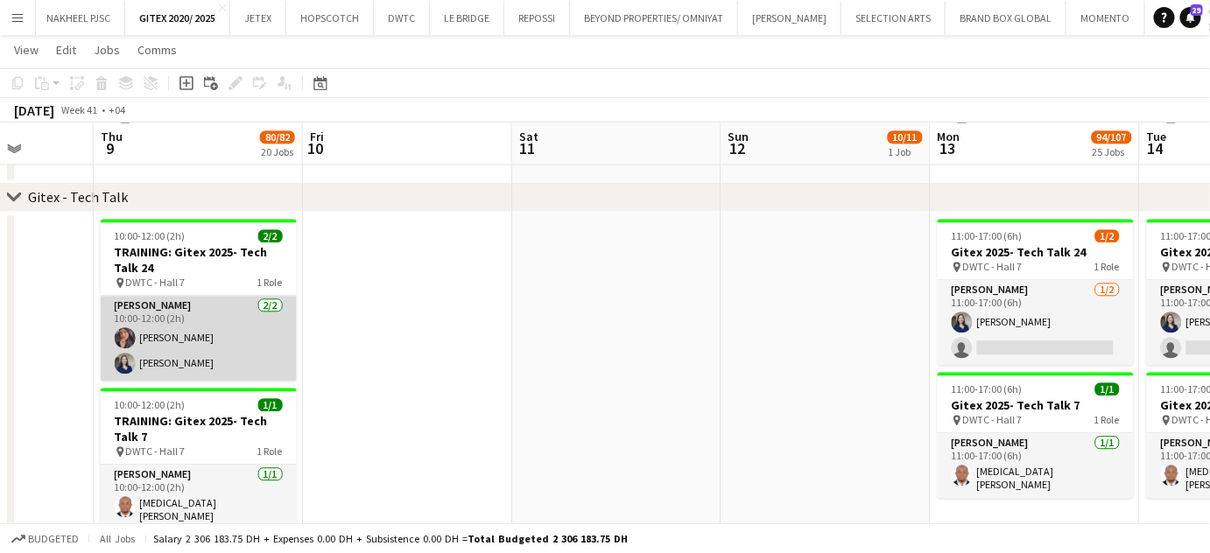
click at [227, 349] on app-card-role "Usher 2/2 10:00-12:00 (2h) Maryam Mohammad Gladys Gonzalez" at bounding box center [199, 338] width 196 height 85
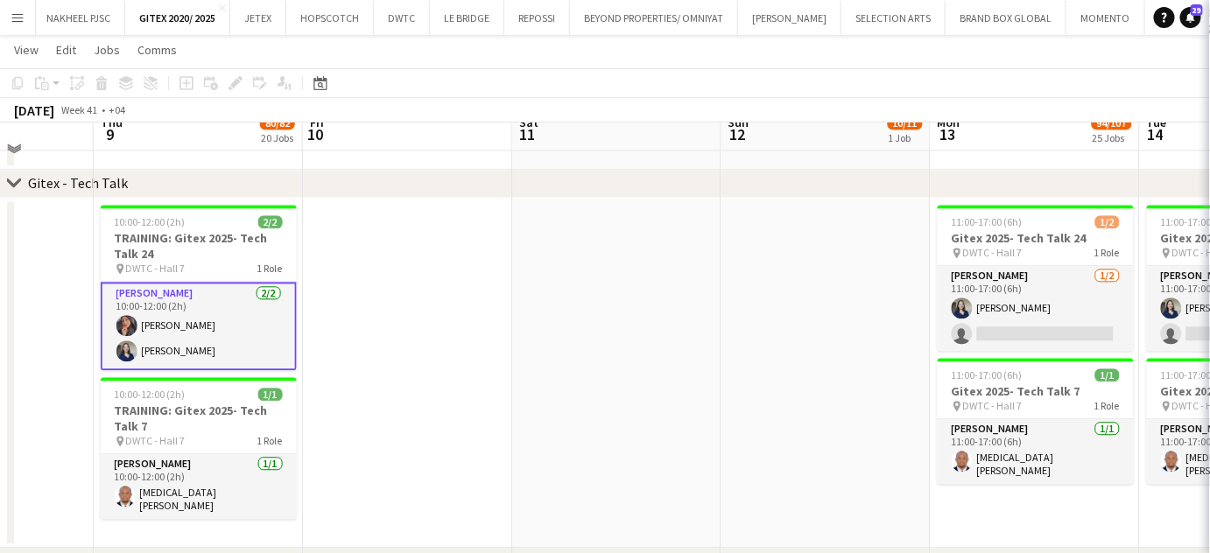
scroll to position [5714, 0]
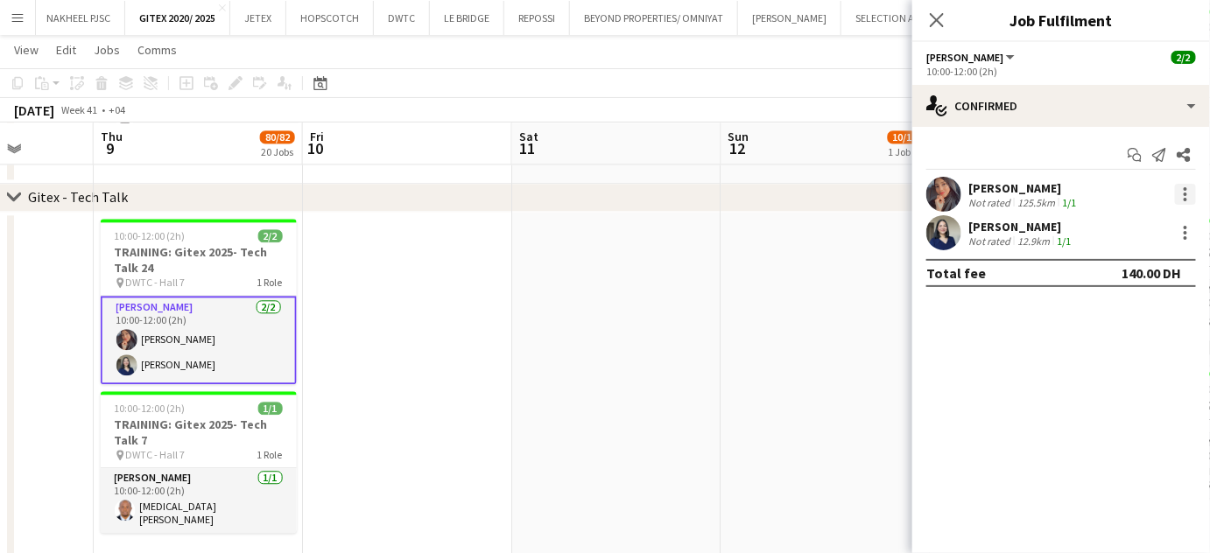
click at [1183, 193] on div at bounding box center [1185, 194] width 21 height 21
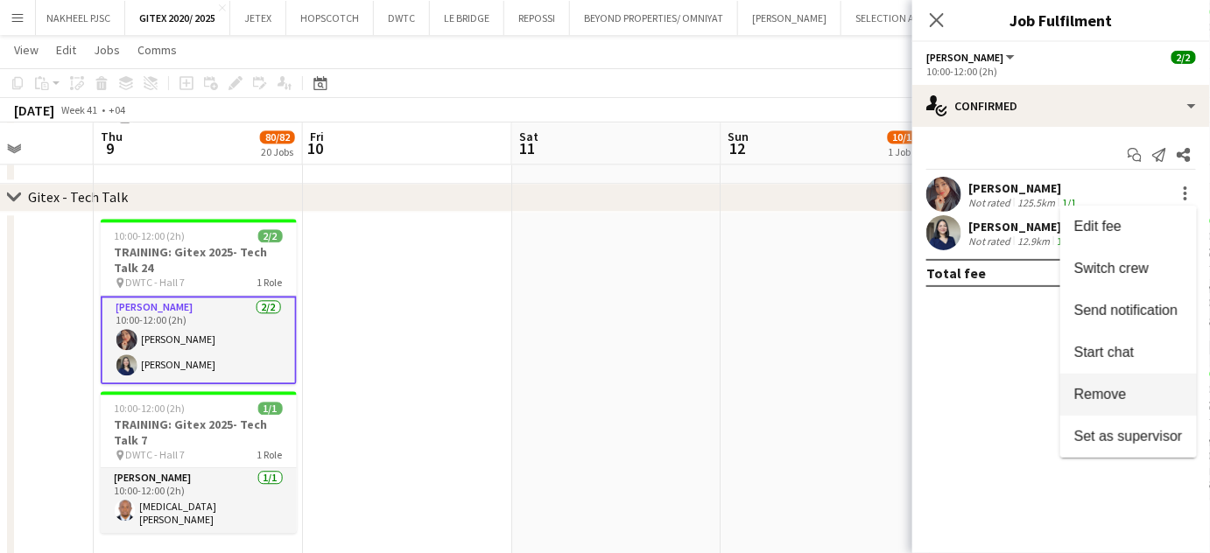
click at [1123, 397] on span "Remove" at bounding box center [1100, 394] width 53 height 15
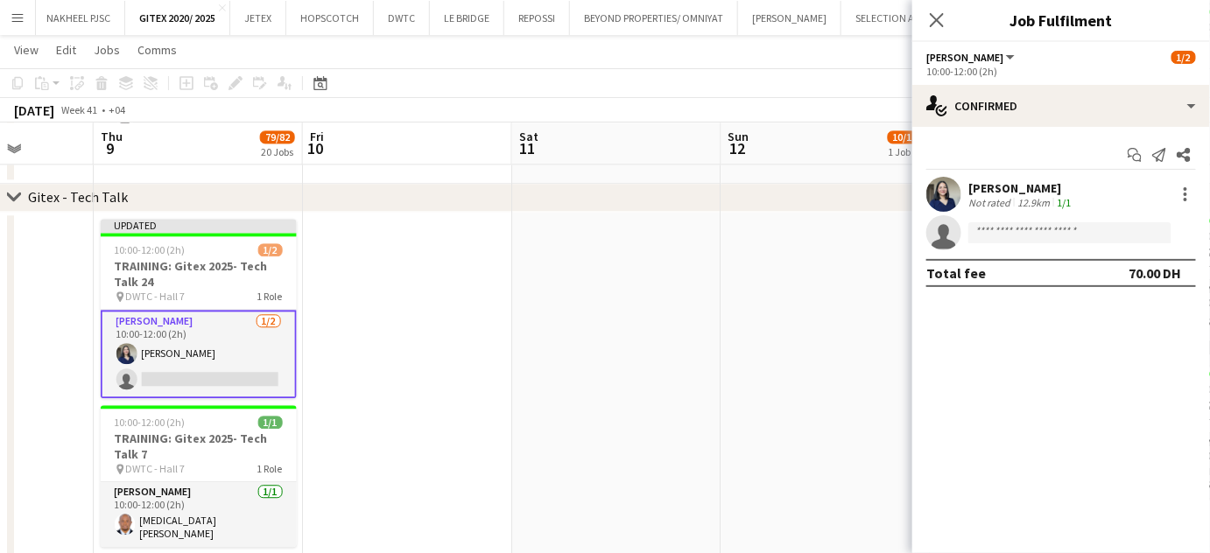
click at [195, 389] on app-card-role "Usher 1/2 10:00-12:00 (2h) Gladys Gonzalez single-neutral-actions" at bounding box center [199, 354] width 196 height 88
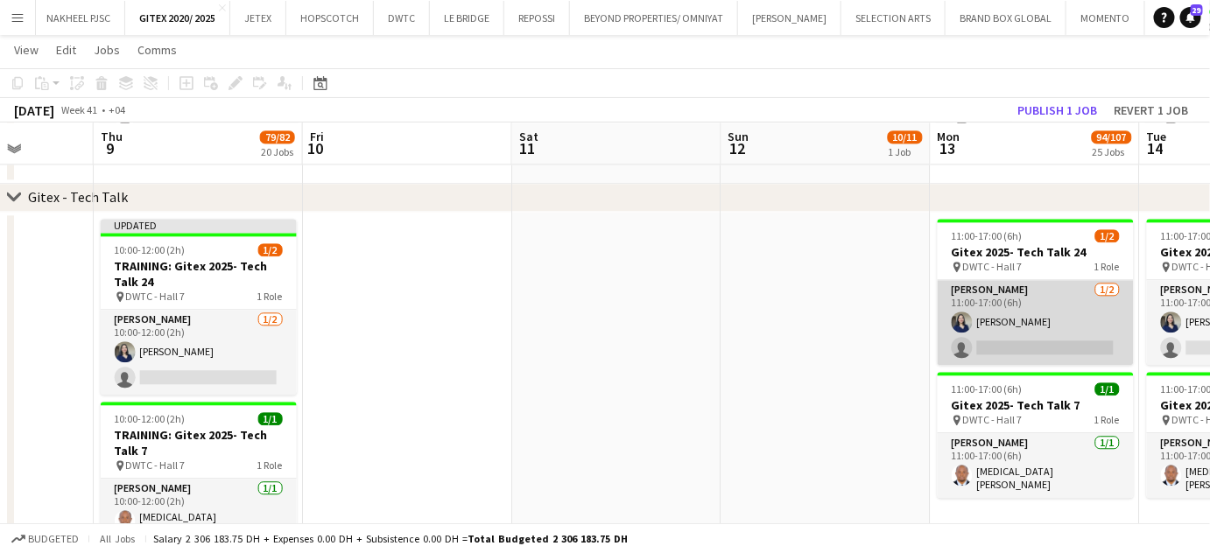
click at [979, 317] on app-card-role "Usher 1/2 11:00-17:00 (6h) Gladys Gonzalez single-neutral-actions" at bounding box center [1035, 322] width 196 height 85
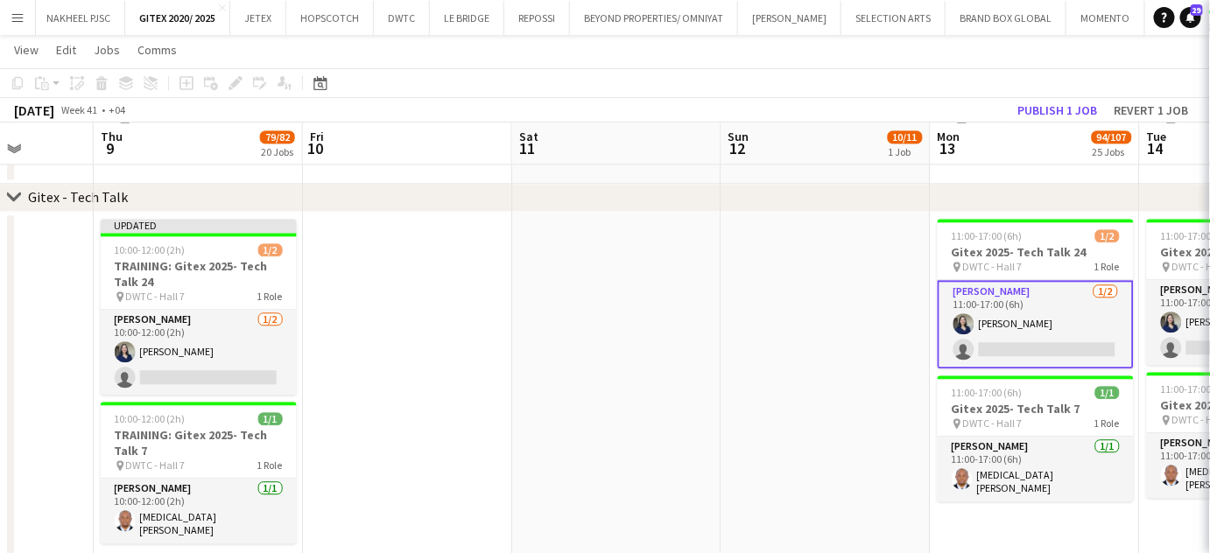
drag, startPoint x: 722, startPoint y: 324, endPoint x: 696, endPoint y: 320, distance: 26.5
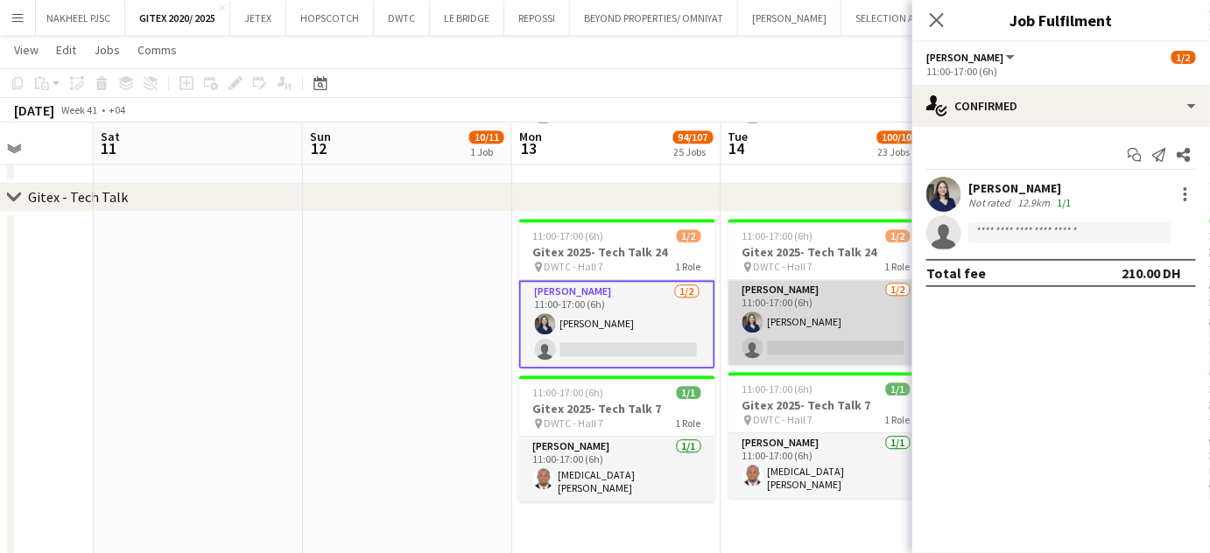
scroll to position [0, 454]
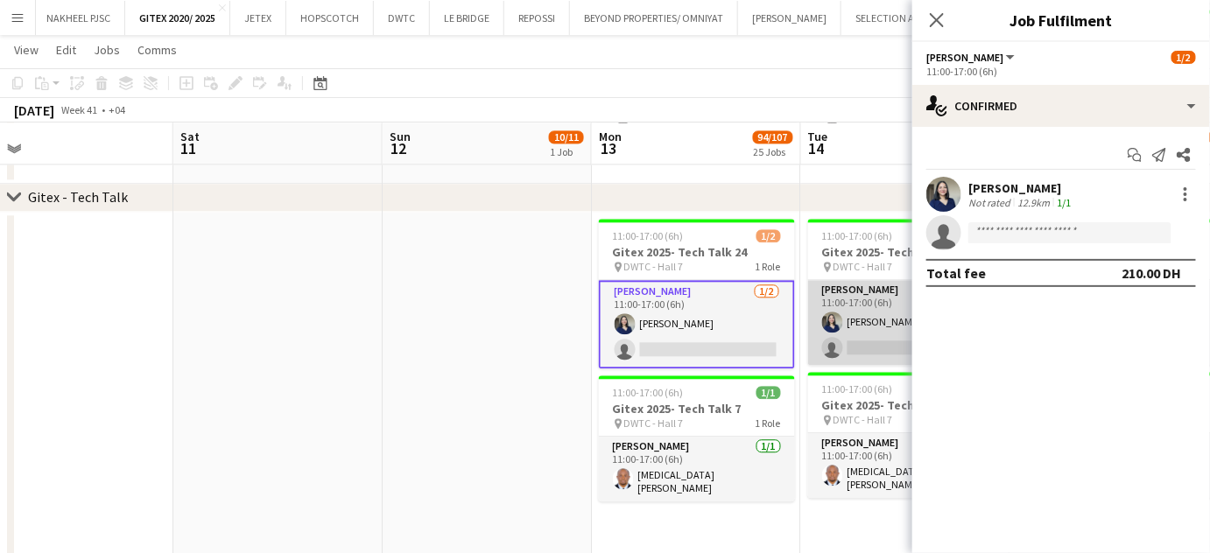
click at [851, 321] on app-card-role "Usher 1/2 11:00-17:00 (6h) Gladys Gonzalez single-neutral-actions" at bounding box center [906, 322] width 196 height 85
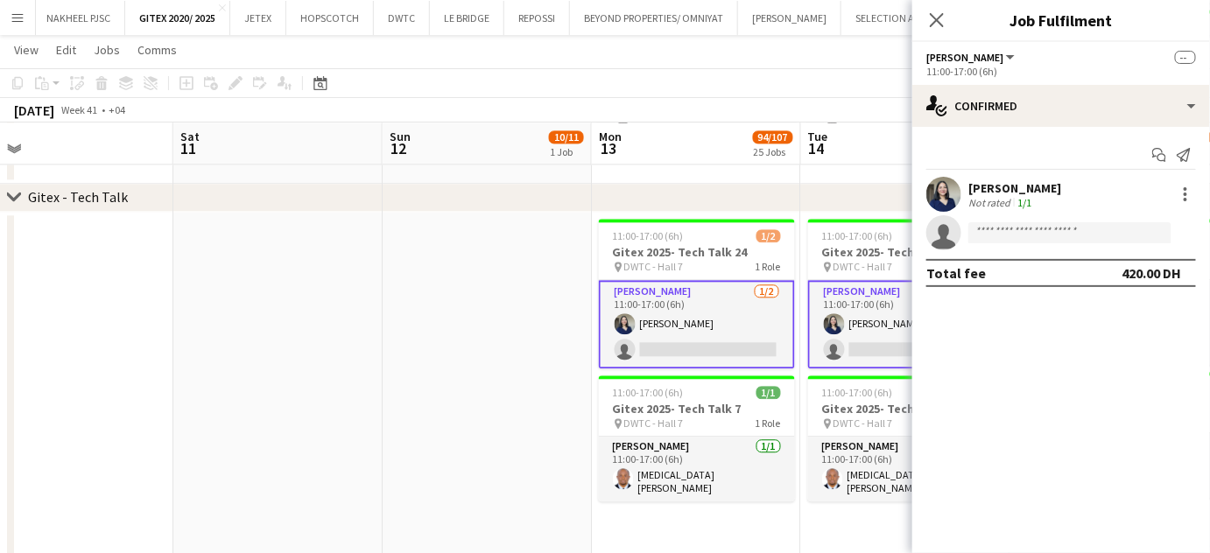
drag, startPoint x: 422, startPoint y: 326, endPoint x: 345, endPoint y: 324, distance: 77.1
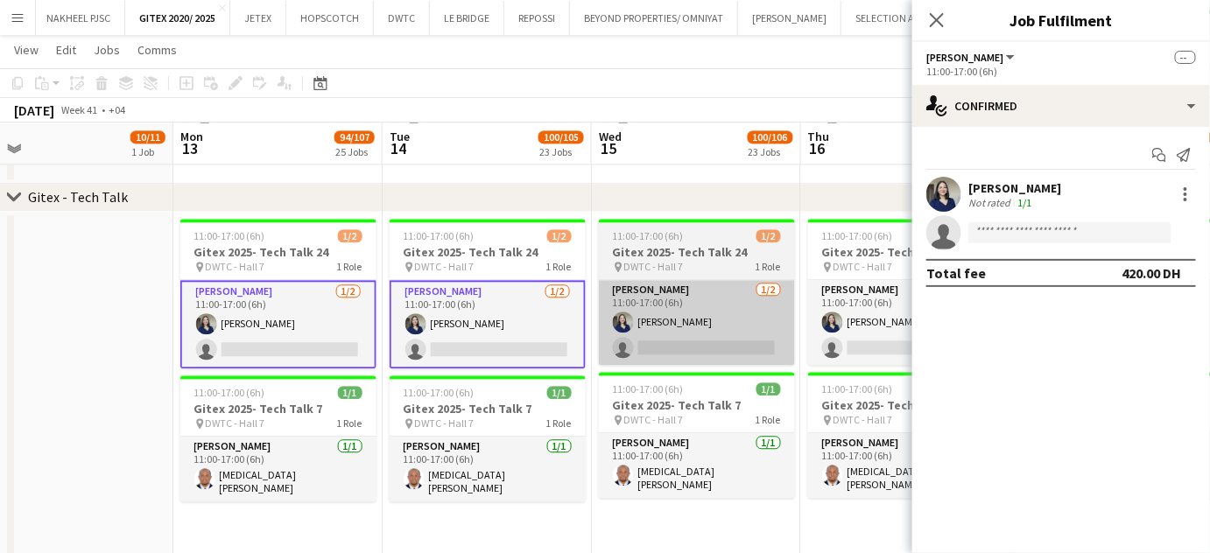
scroll to position [0, 540]
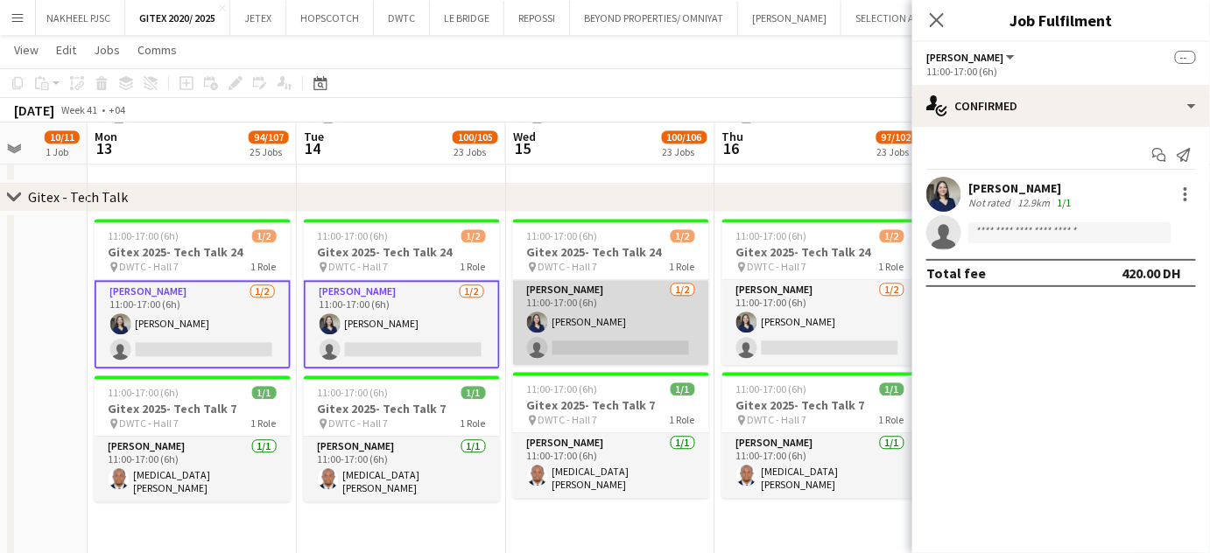
click at [567, 328] on app-card-role "Usher 1/2 11:00-17:00 (6h) Gladys Gonzalez single-neutral-actions" at bounding box center [611, 322] width 196 height 85
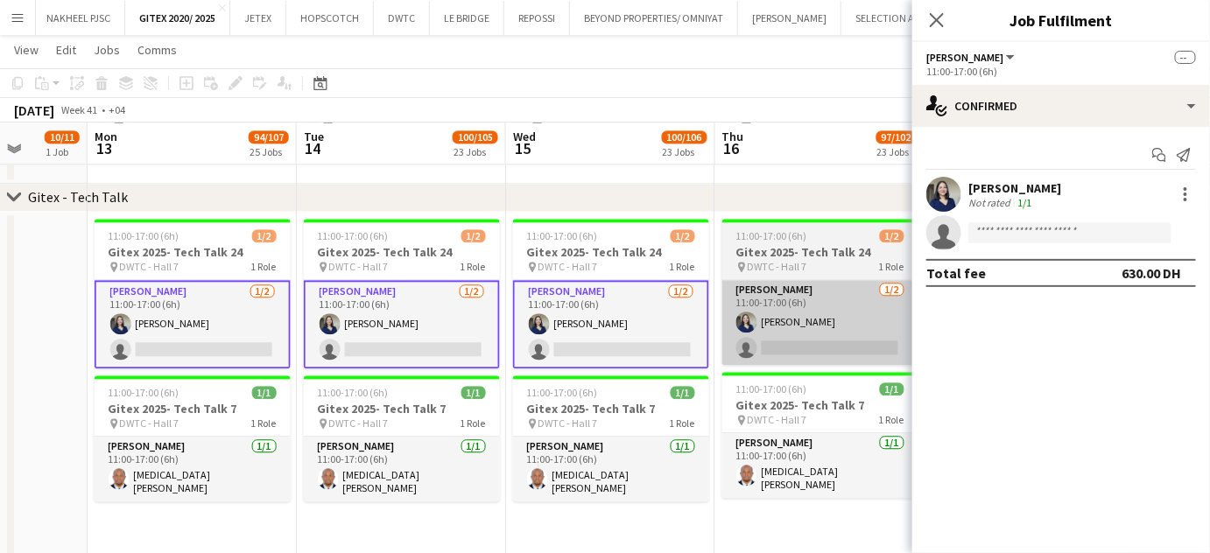
click at [859, 327] on app-card-role "Usher 1/2 11:00-17:00 (6h) Gladys Gonzalez single-neutral-actions" at bounding box center [820, 322] width 196 height 85
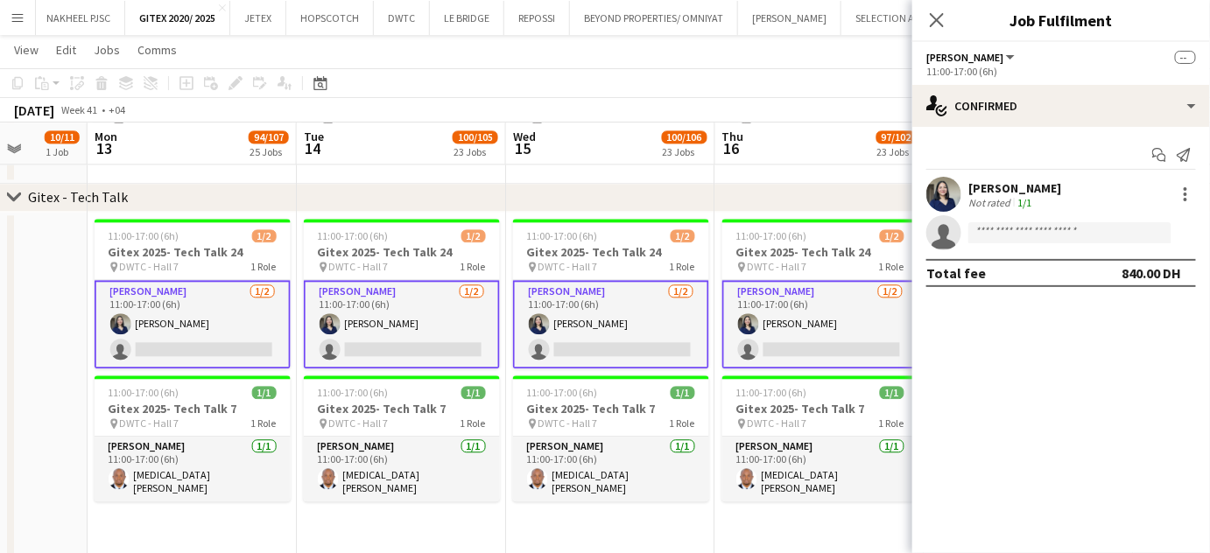
drag, startPoint x: 796, startPoint y: 343, endPoint x: 304, endPoint y: 340, distance: 491.9
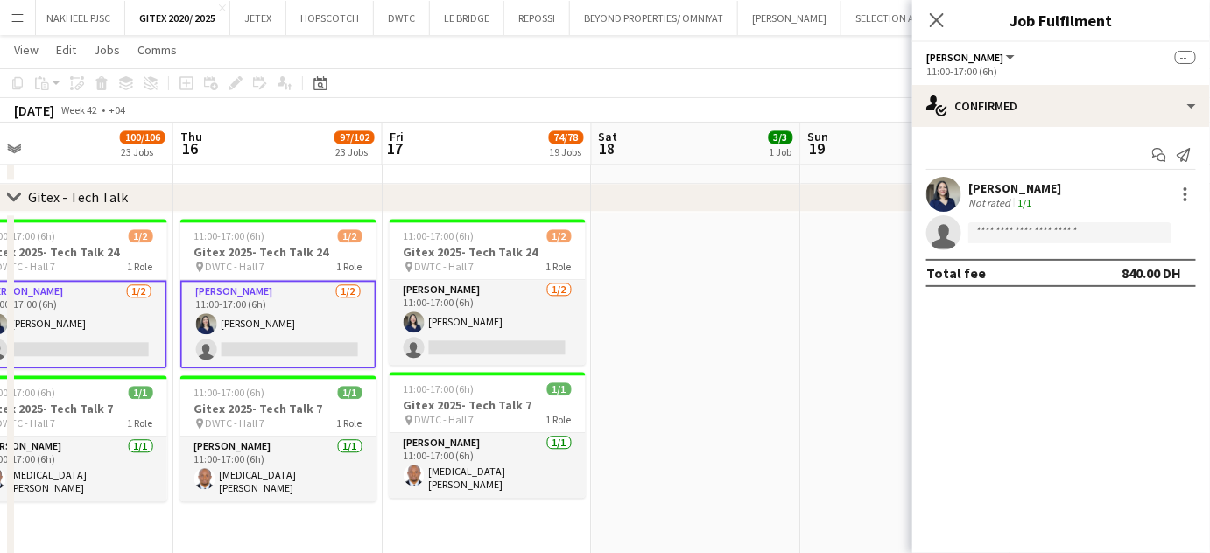
drag, startPoint x: 544, startPoint y: 340, endPoint x: 784, endPoint y: 269, distance: 250.3
click at [544, 340] on app-card-role "Usher 1/2 11:00-17:00 (6h) Gladys Gonzalez single-neutral-actions" at bounding box center [487, 322] width 196 height 85
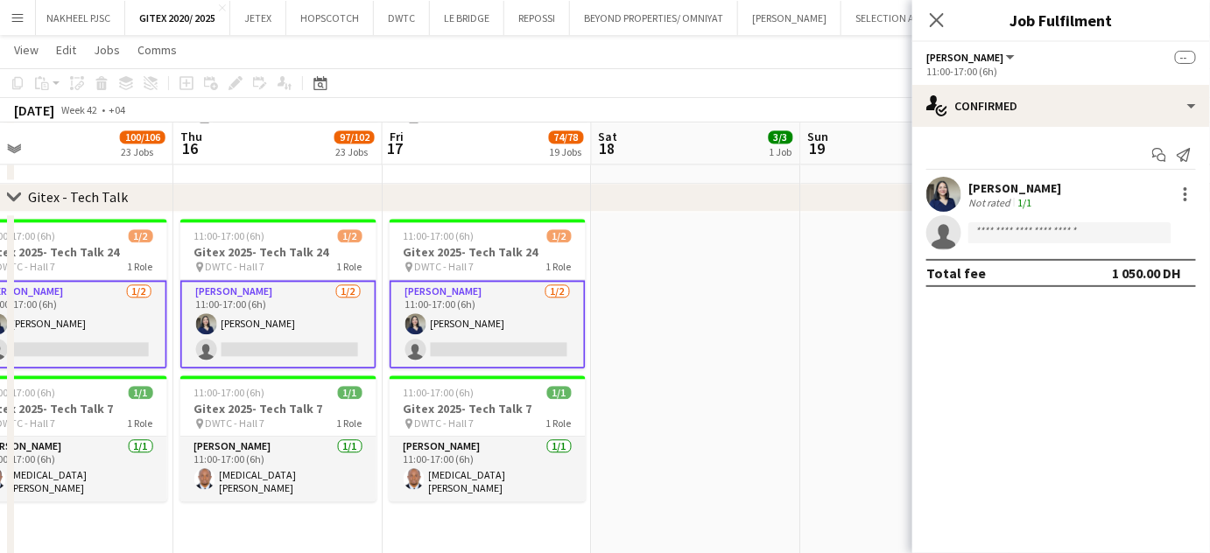
scroll to position [0, 664]
click at [1015, 231] on input at bounding box center [1069, 232] width 203 height 21
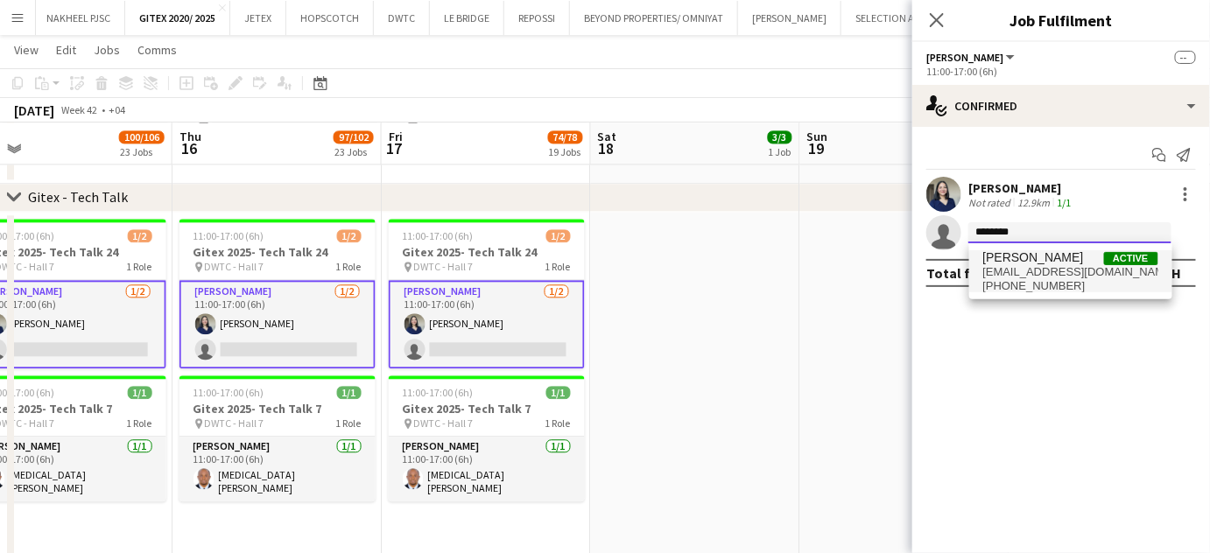
type input "********"
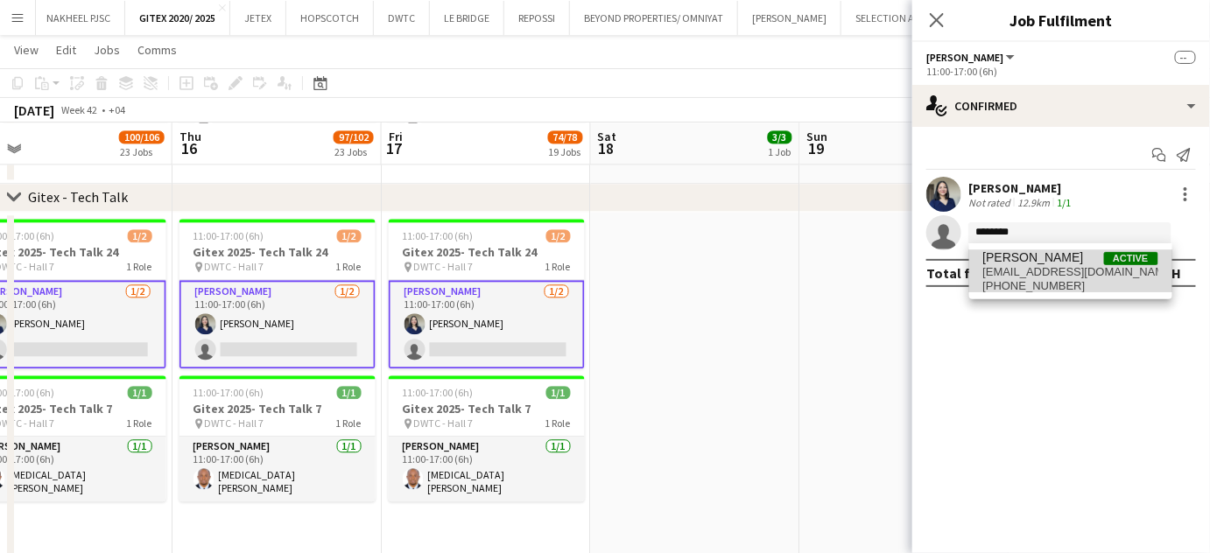
click at [1052, 267] on span "odindubuaku@yahoo.com" at bounding box center [1070, 272] width 175 height 14
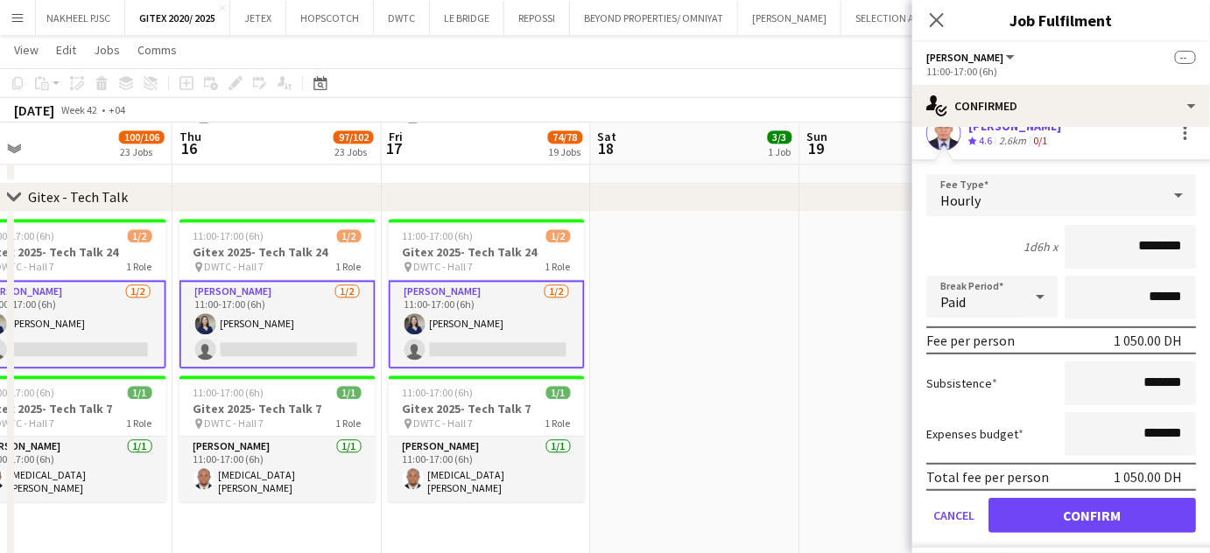
scroll to position [142, 0]
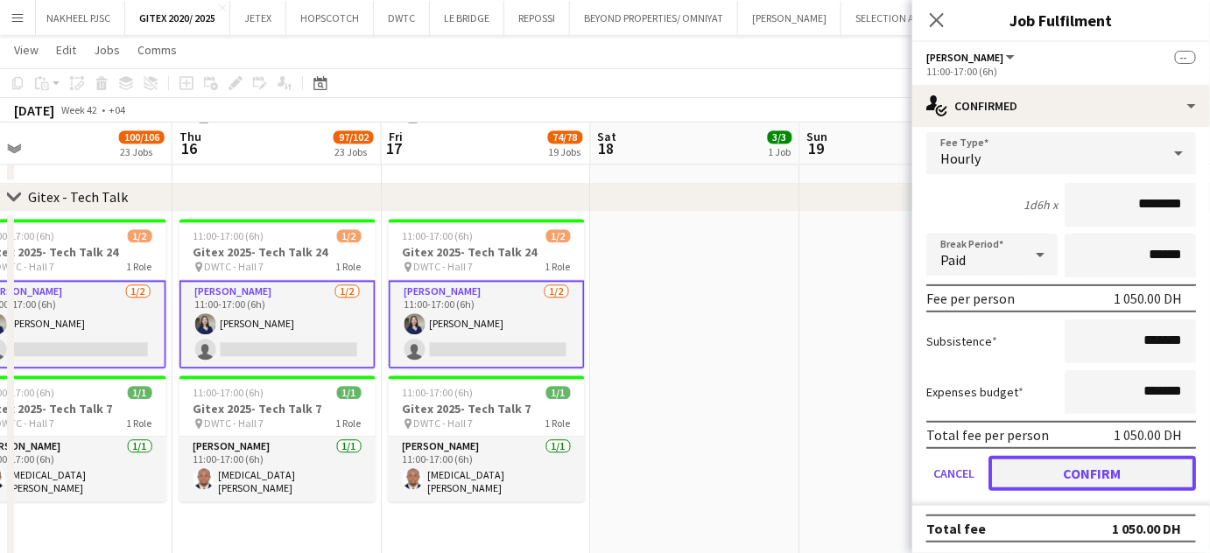
click at [1052, 467] on button "Confirm" at bounding box center [1091, 473] width 207 height 35
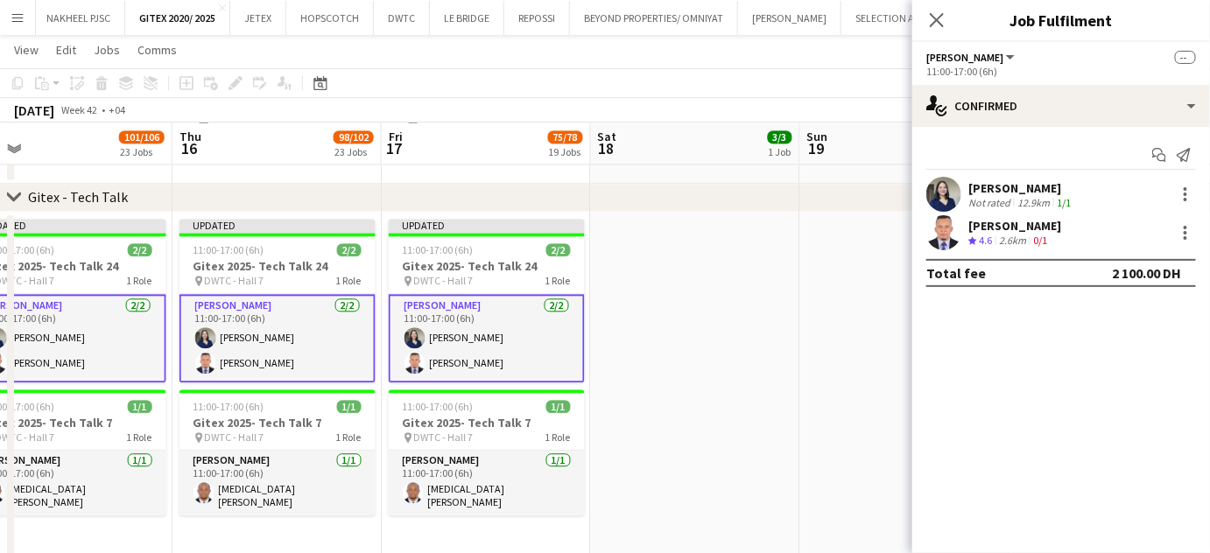
scroll to position [0, 0]
click at [776, 282] on app-date-cell at bounding box center [695, 394] width 209 height 364
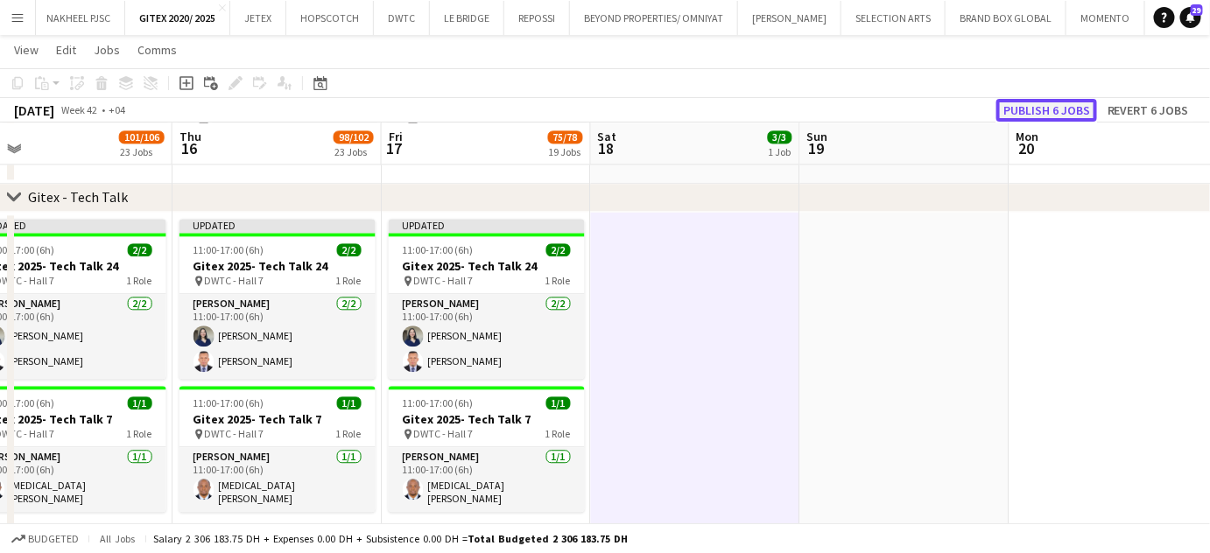
click at [1046, 113] on button "Publish 6 jobs" at bounding box center [1046, 110] width 101 height 23
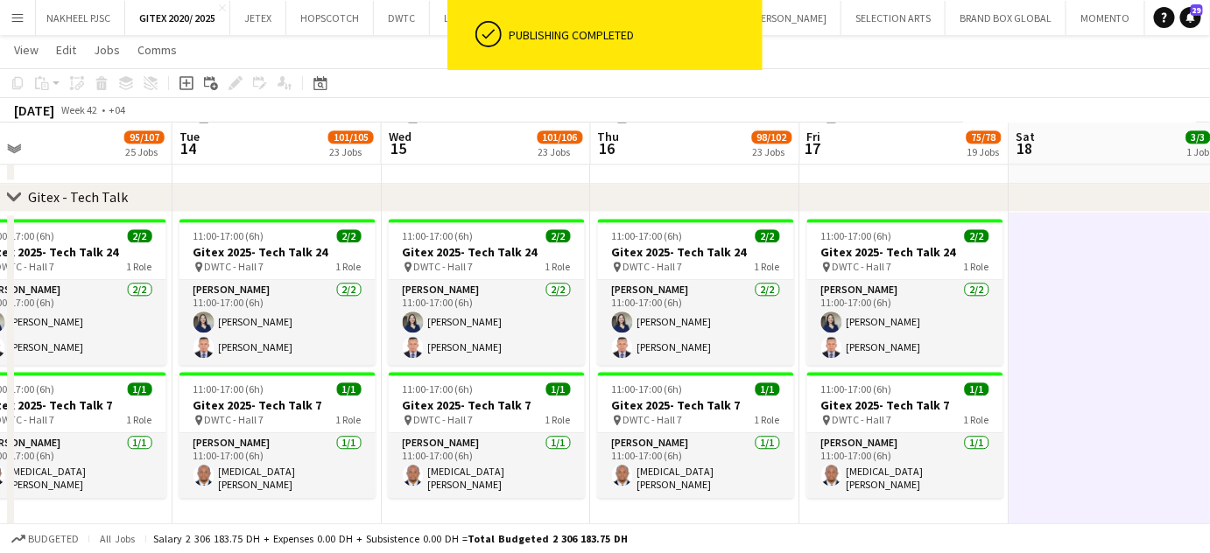
drag, startPoint x: 175, startPoint y: 401, endPoint x: 788, endPoint y: 396, distance: 612.7
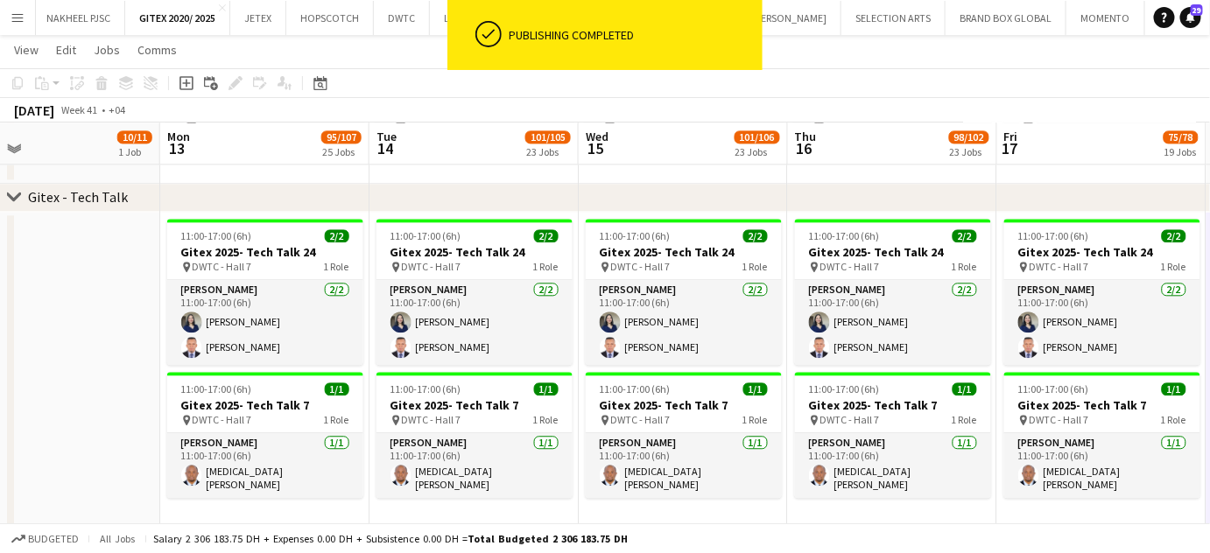
drag, startPoint x: 339, startPoint y: 396, endPoint x: 516, endPoint y: 405, distance: 177.0
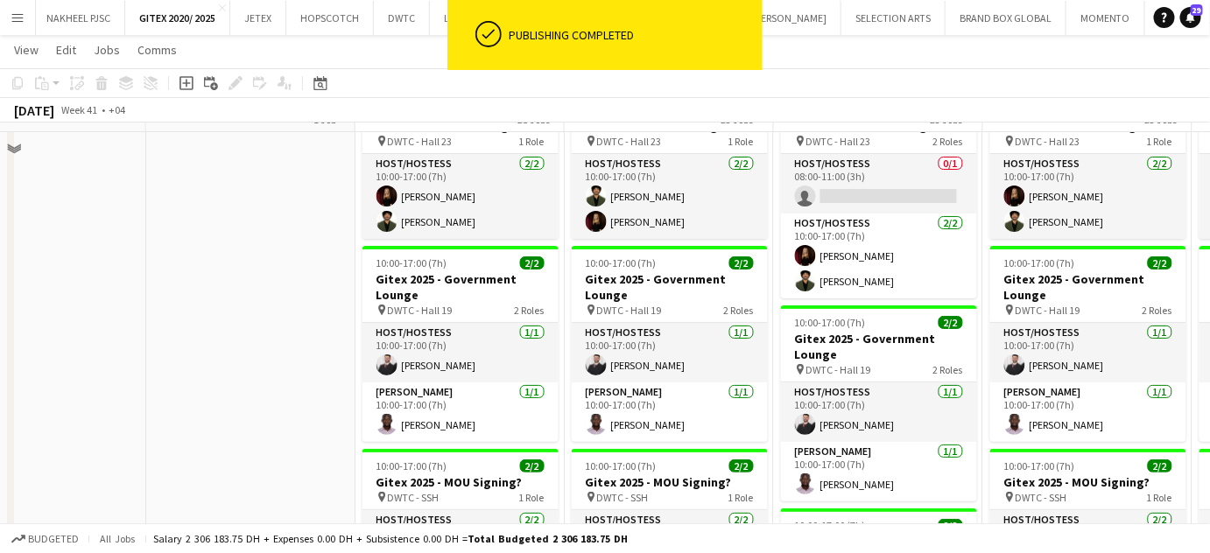
scroll to position [4362, 0]
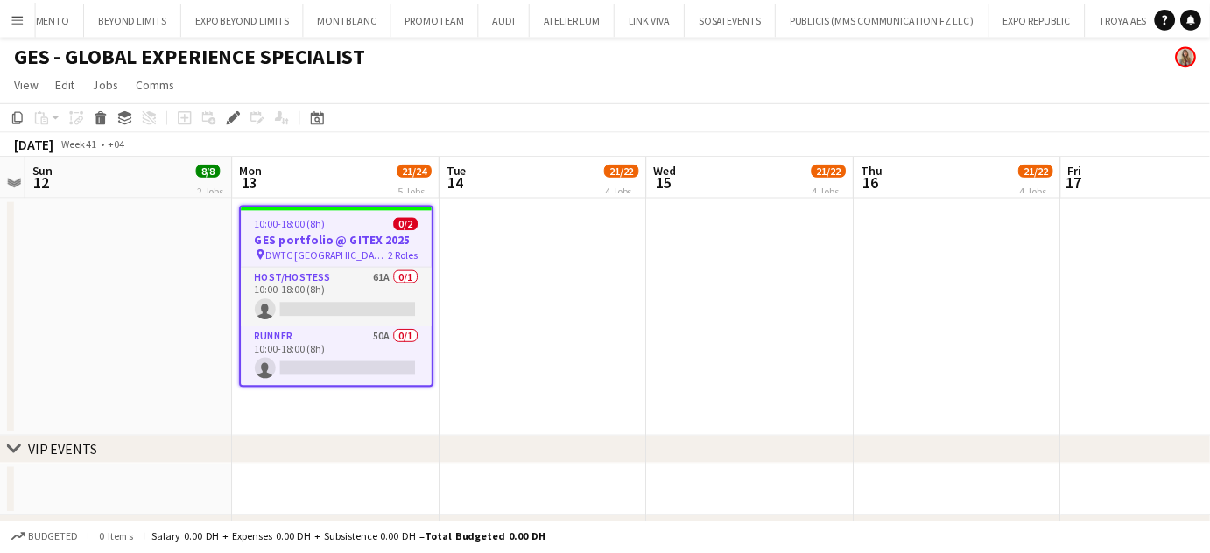
scroll to position [0, 4517]
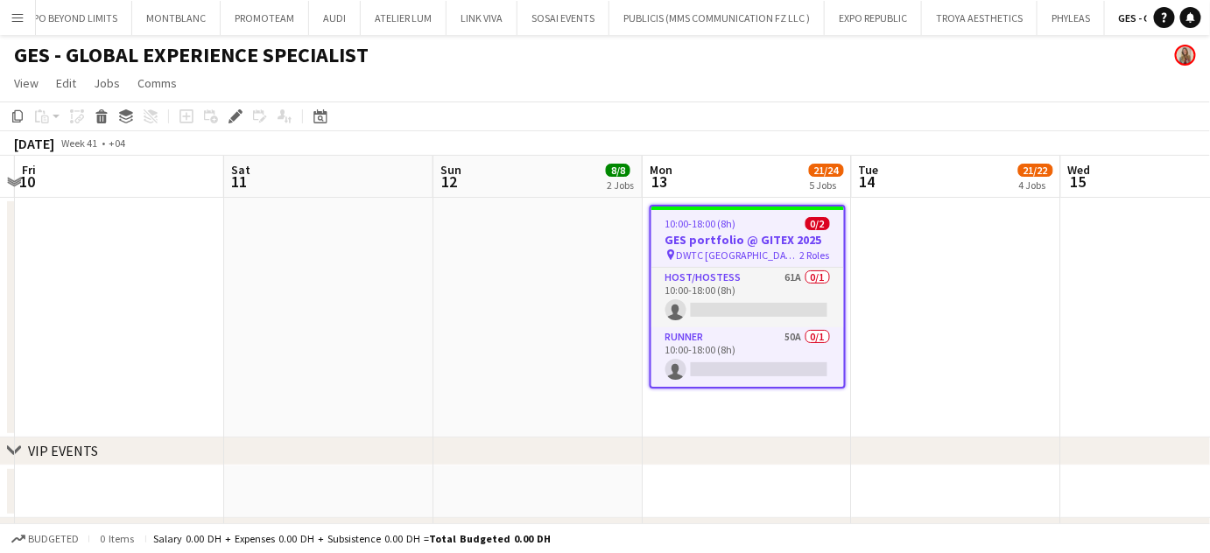
drag, startPoint x: 483, startPoint y: 329, endPoint x: 933, endPoint y: 321, distance: 449.9
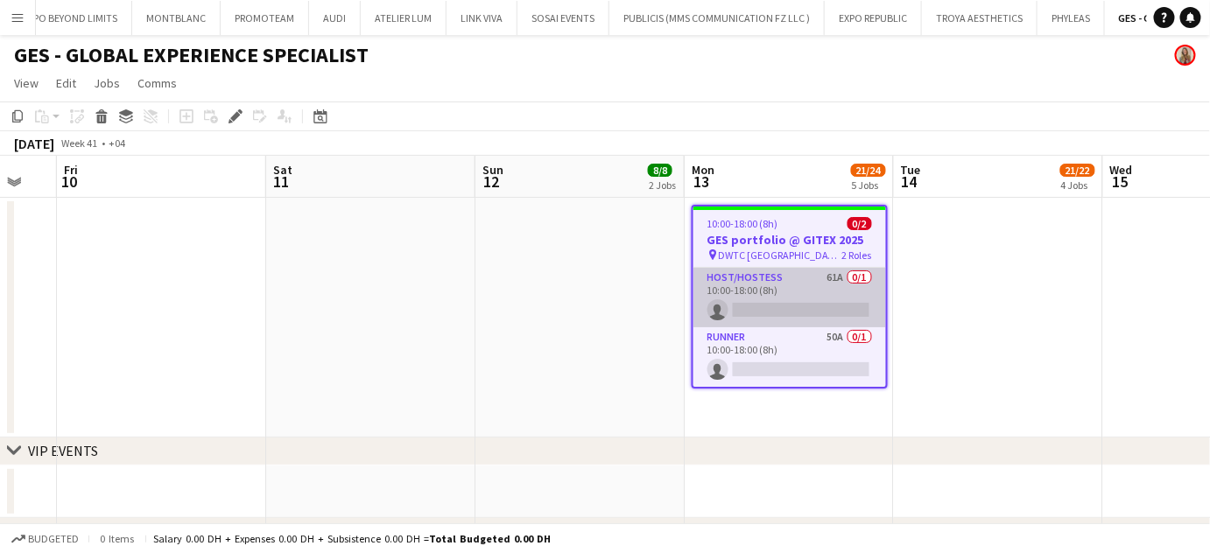
click at [786, 312] on app-card-role "Host/Hostess 61A 0/1 10:00-18:00 (8h) single-neutral-actions" at bounding box center [789, 298] width 193 height 60
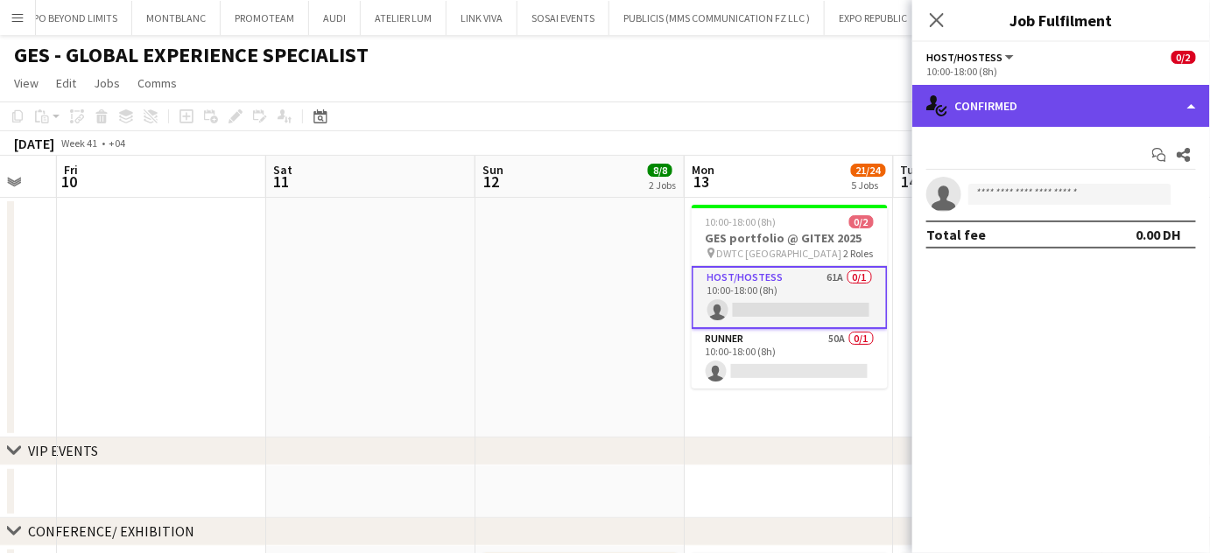
click at [1148, 100] on div "single-neutral-actions-check-2 Confirmed" at bounding box center [1061, 106] width 298 height 42
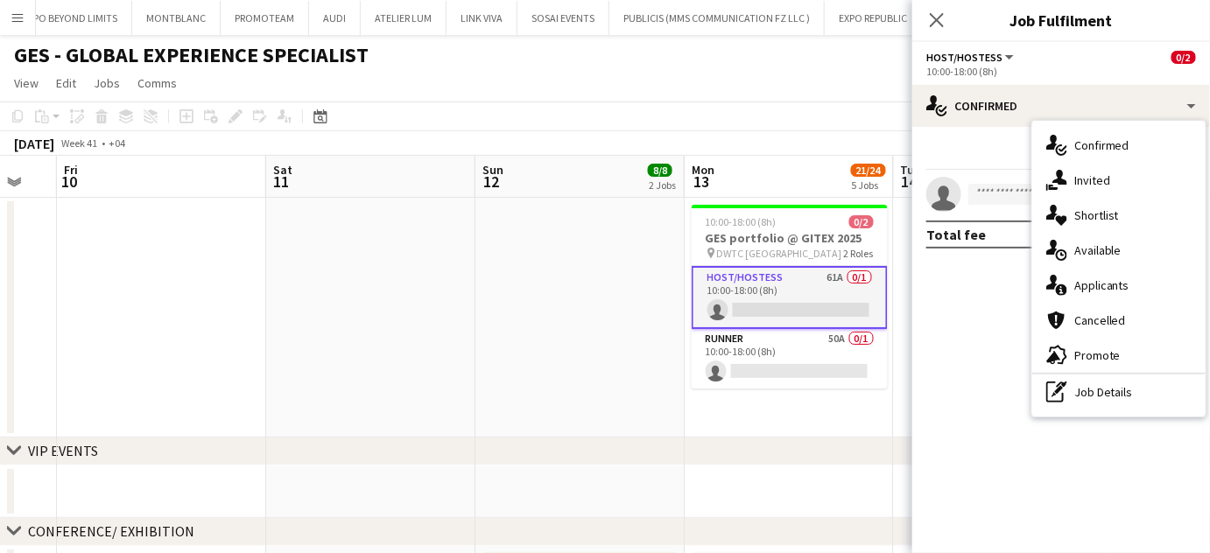
click at [1112, 202] on div "single-neutral-actions-heart Shortlist" at bounding box center [1118, 215] width 173 height 35
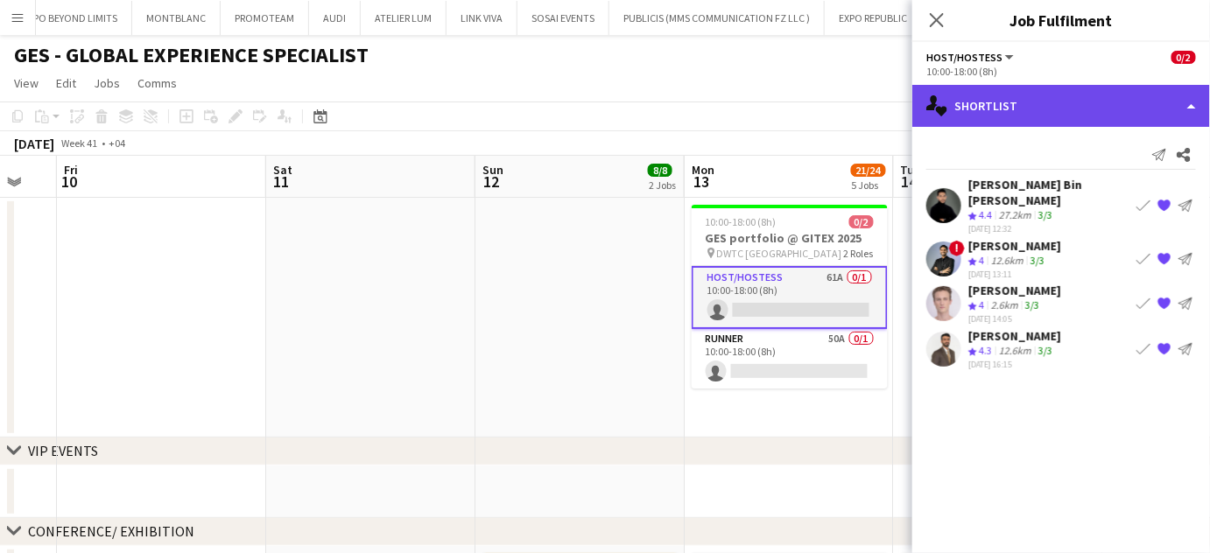
click at [1189, 107] on div "single-neutral-actions-heart Shortlist" at bounding box center [1061, 106] width 298 height 42
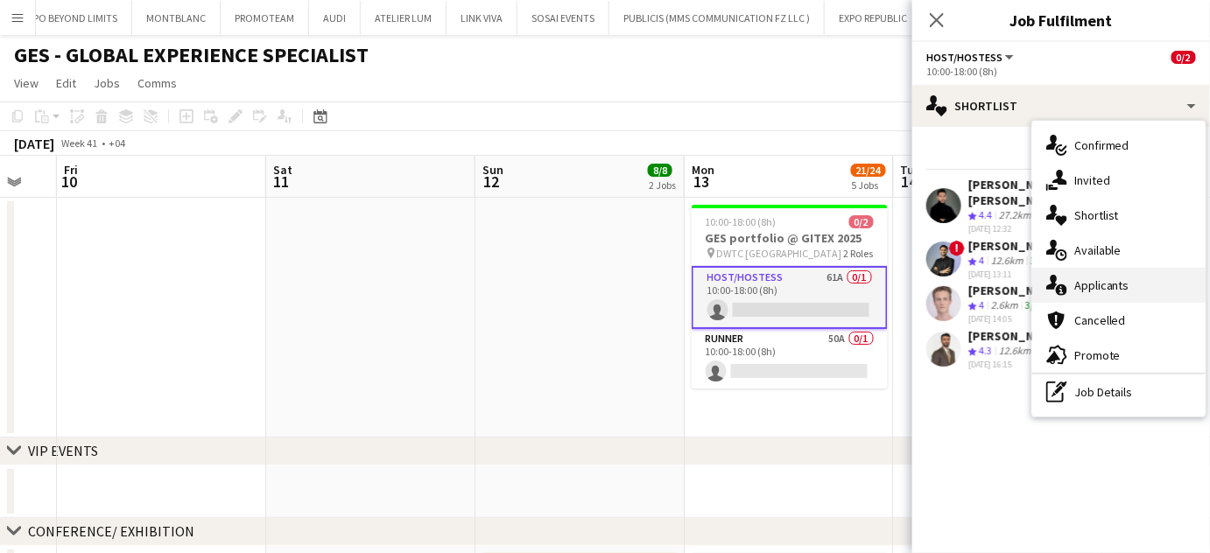
click at [1144, 290] on div "single-neutral-actions-information Applicants" at bounding box center [1118, 285] width 173 height 35
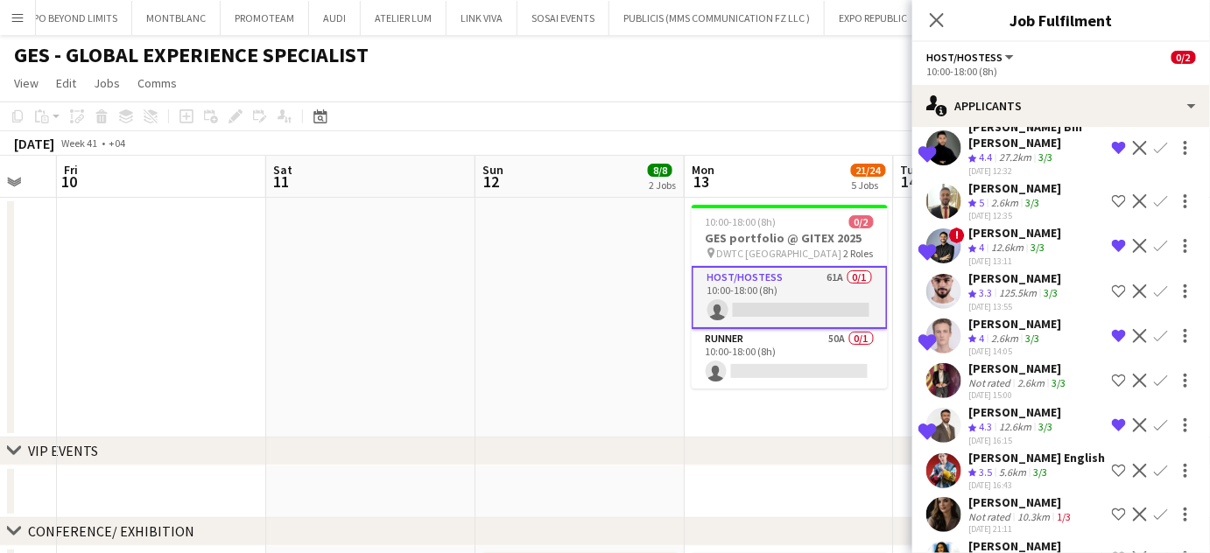
scroll to position [636, 0]
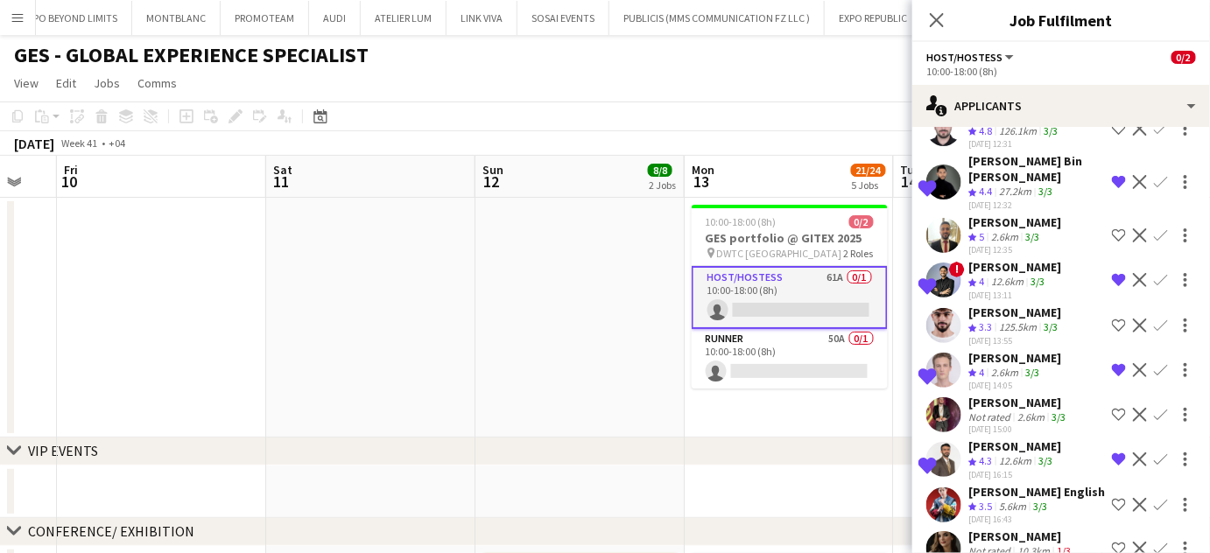
click at [1112, 228] on app-icon "Shortlist crew" at bounding box center [1119, 235] width 14 height 14
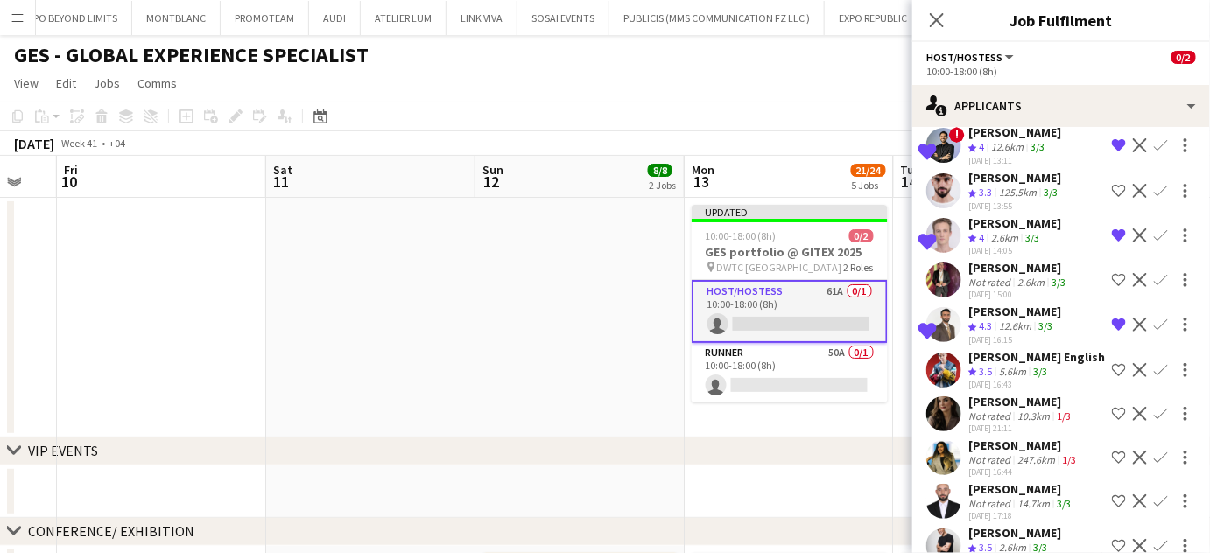
scroll to position [796, 0]
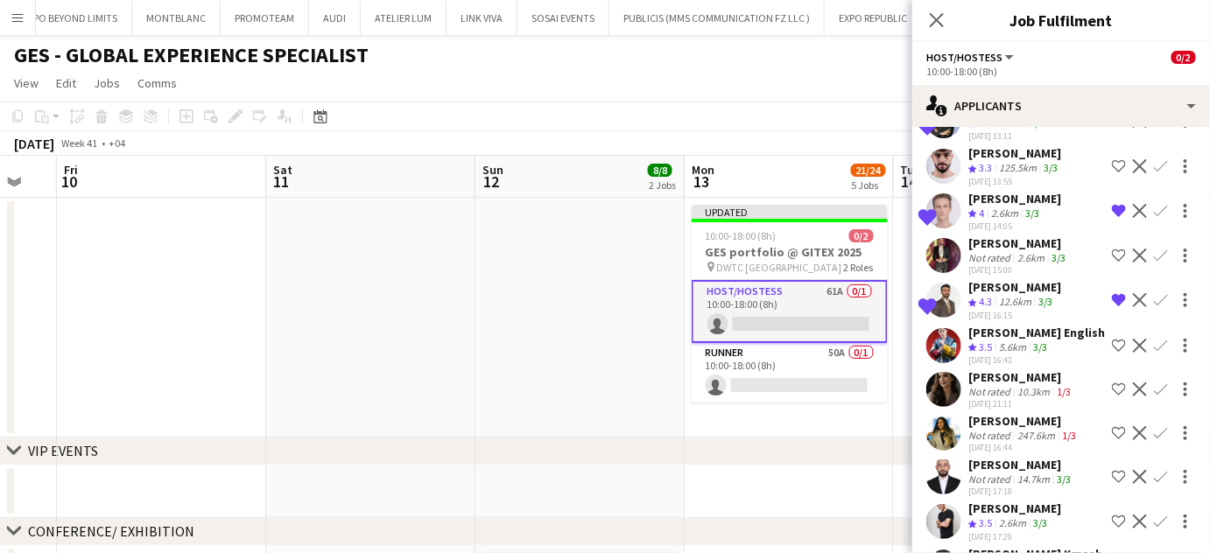
click at [1133, 293] on app-icon "Decline" at bounding box center [1140, 300] width 14 height 14
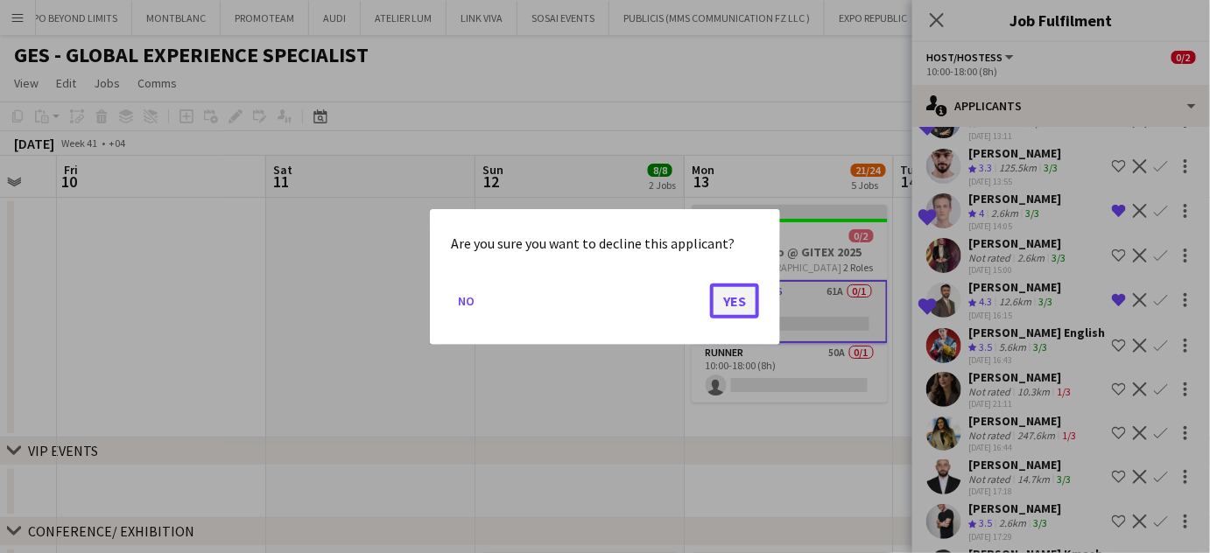
click at [727, 304] on button "Yes" at bounding box center [734, 300] width 49 height 35
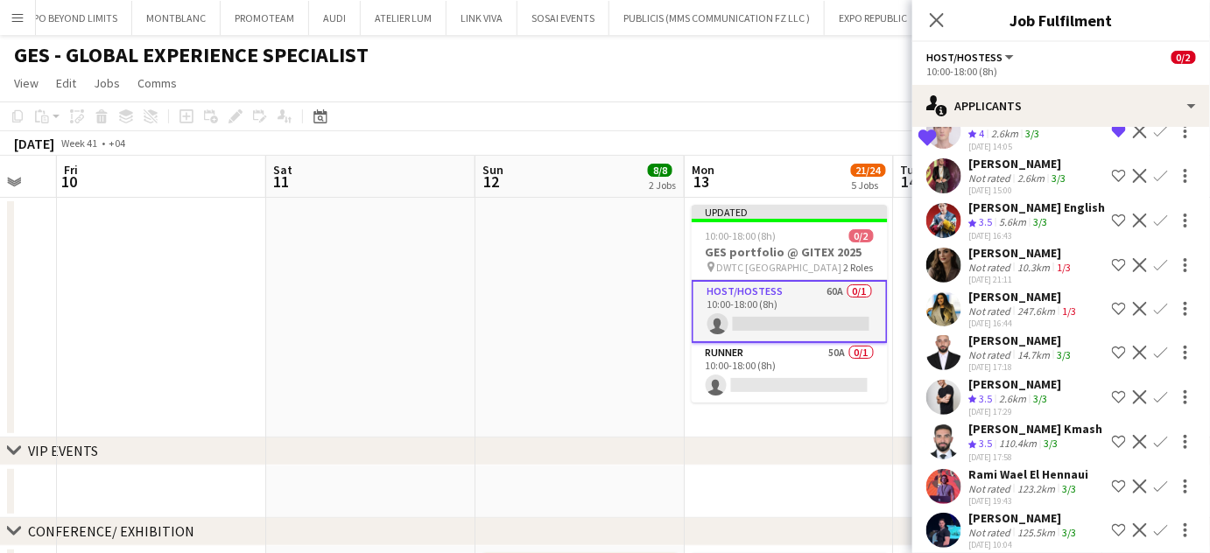
scroll to position [79, 0]
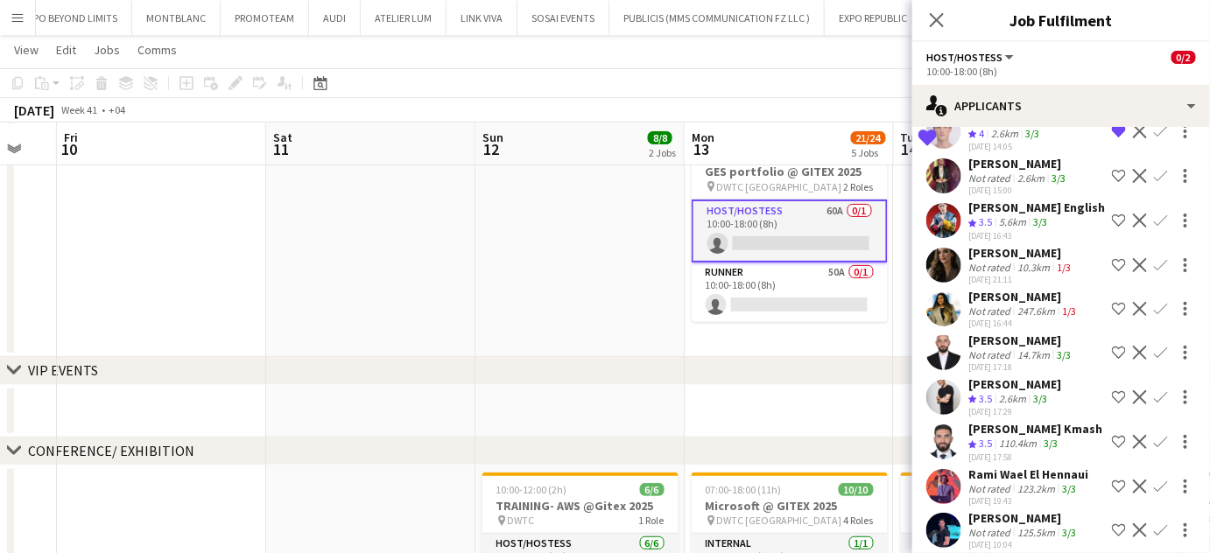
click at [994, 526] on div "Not rated" at bounding box center [991, 532] width 46 height 13
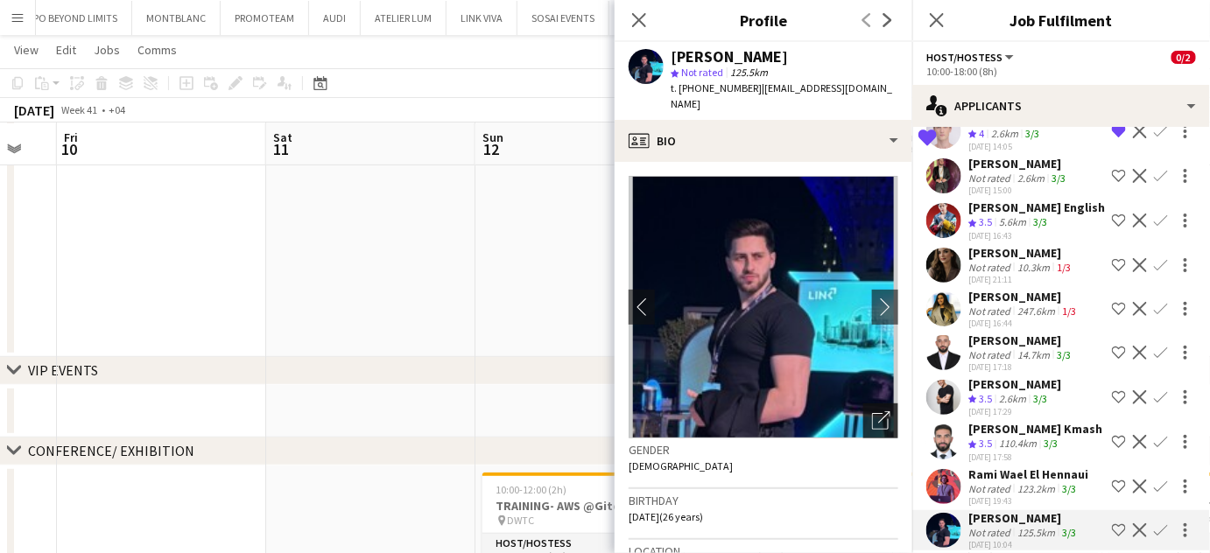
click at [872, 411] on icon "Open photos pop-in" at bounding box center [881, 420] width 18 height 18
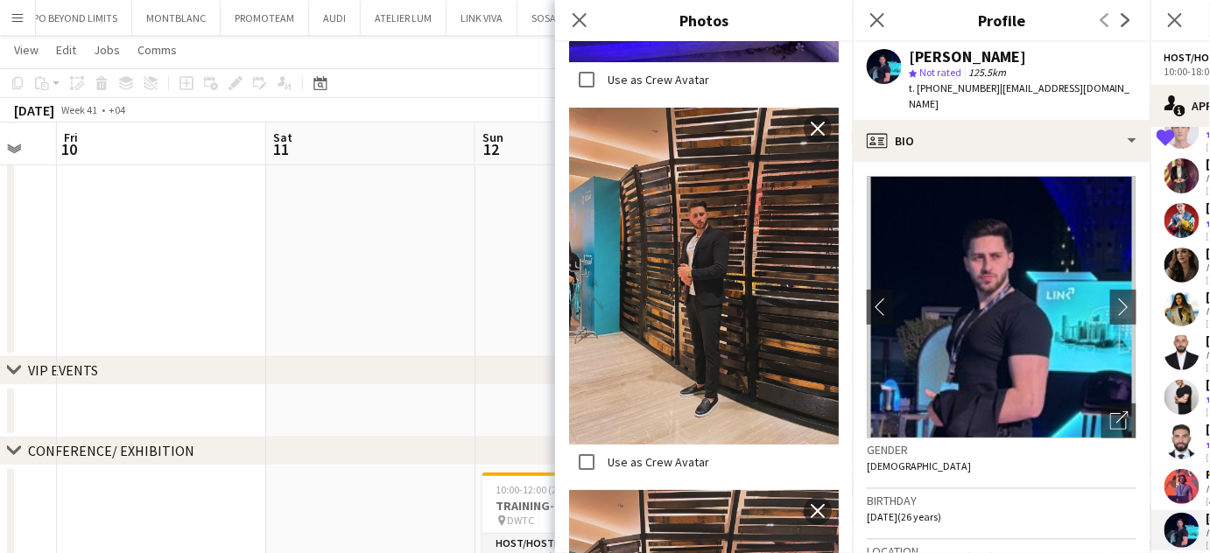
scroll to position [2200, 0]
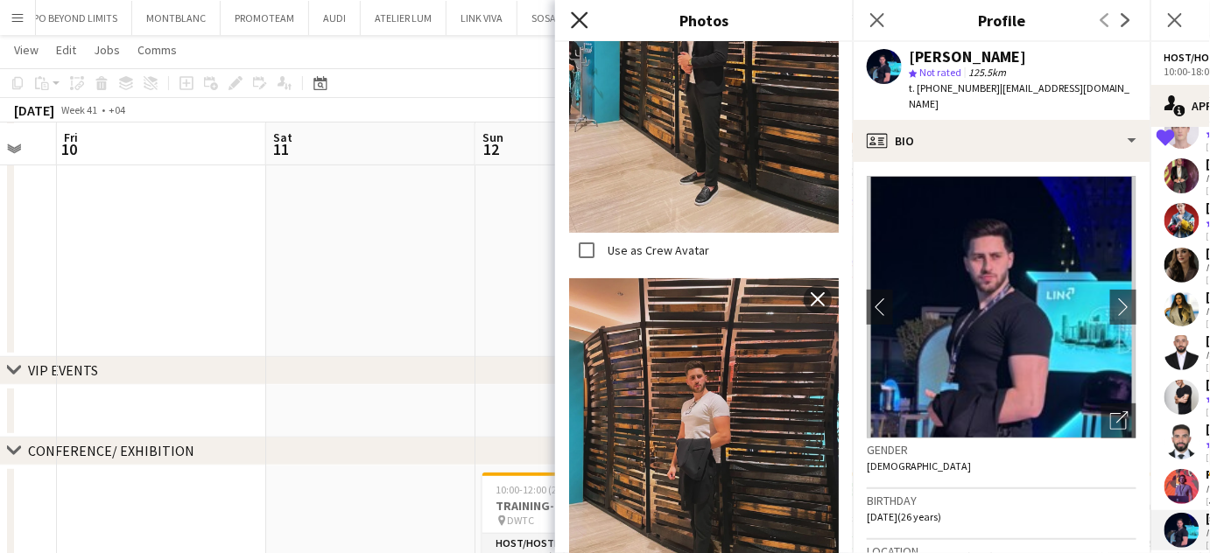
click at [579, 28] on icon "Close pop-in" at bounding box center [579, 19] width 17 height 17
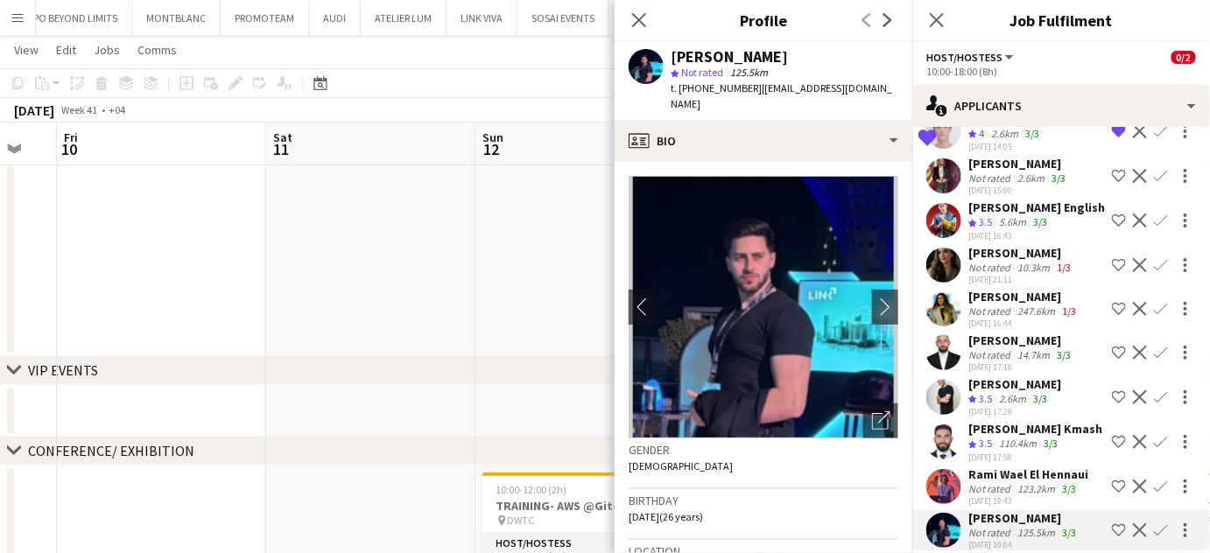
click at [1002, 437] on div "110.4km" at bounding box center [1017, 444] width 45 height 15
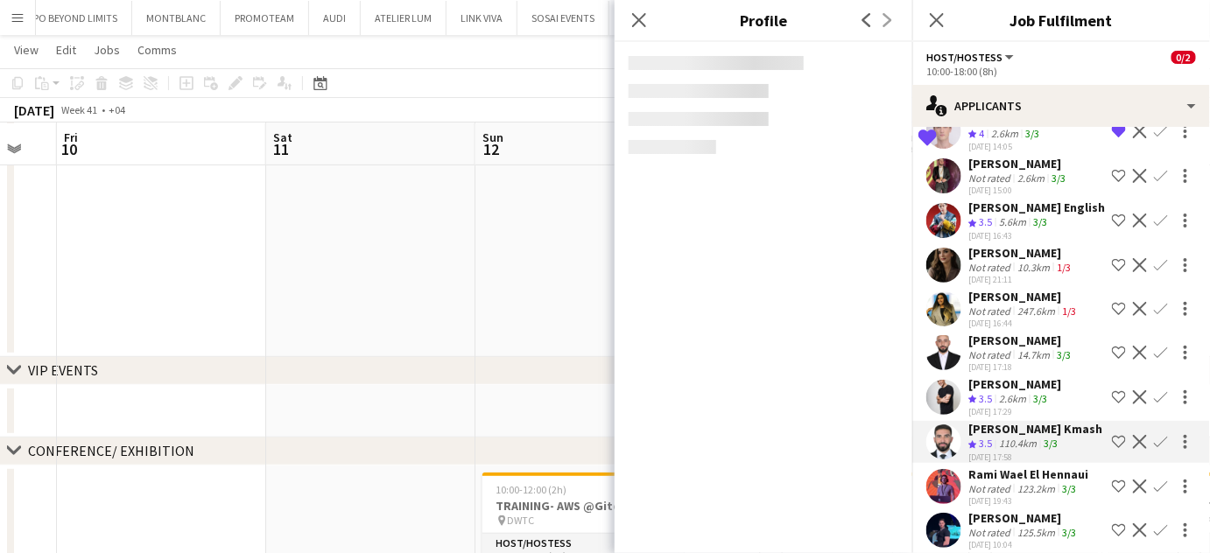
click at [1006, 482] on div "Not rated" at bounding box center [991, 488] width 46 height 13
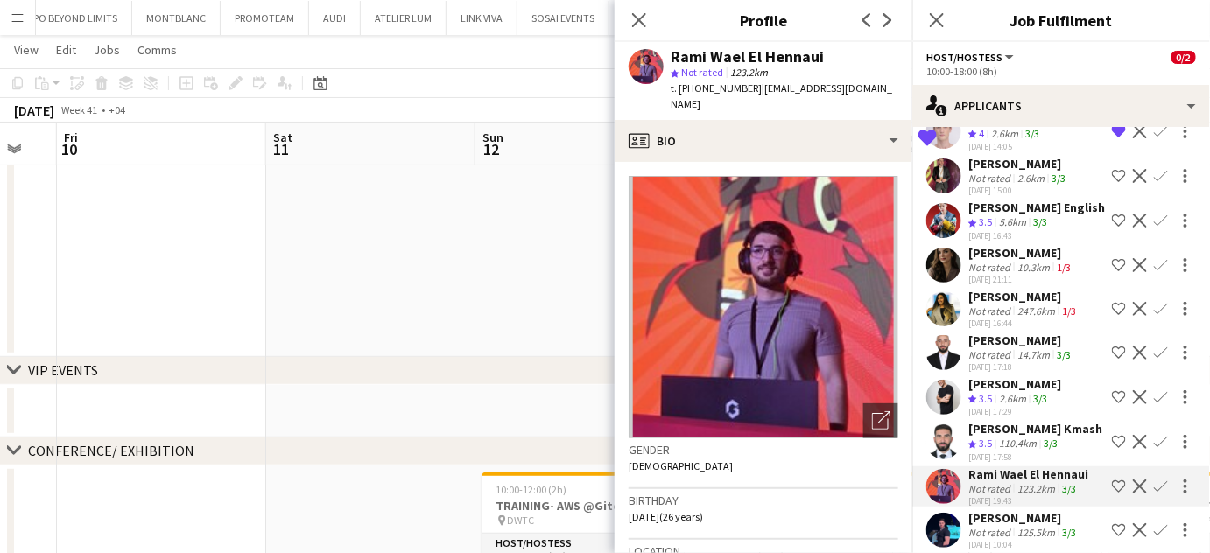
click at [988, 421] on div "Mazen Kmash" at bounding box center [1035, 429] width 134 height 16
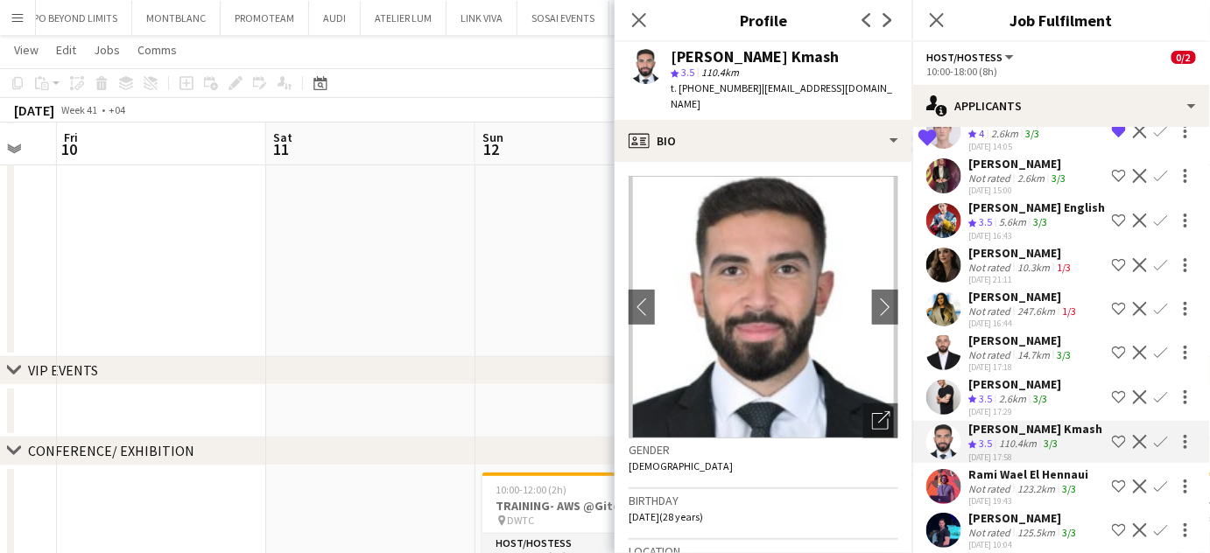
click at [995, 392] on div "Crew rating 3.5" at bounding box center [981, 399] width 27 height 15
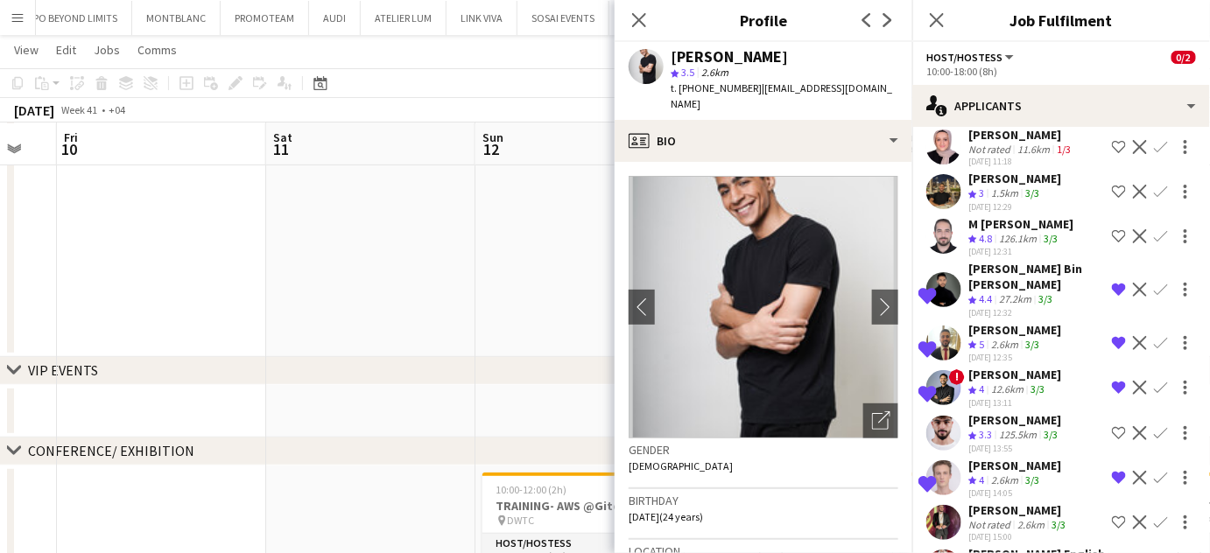
scroll to position [557, 0]
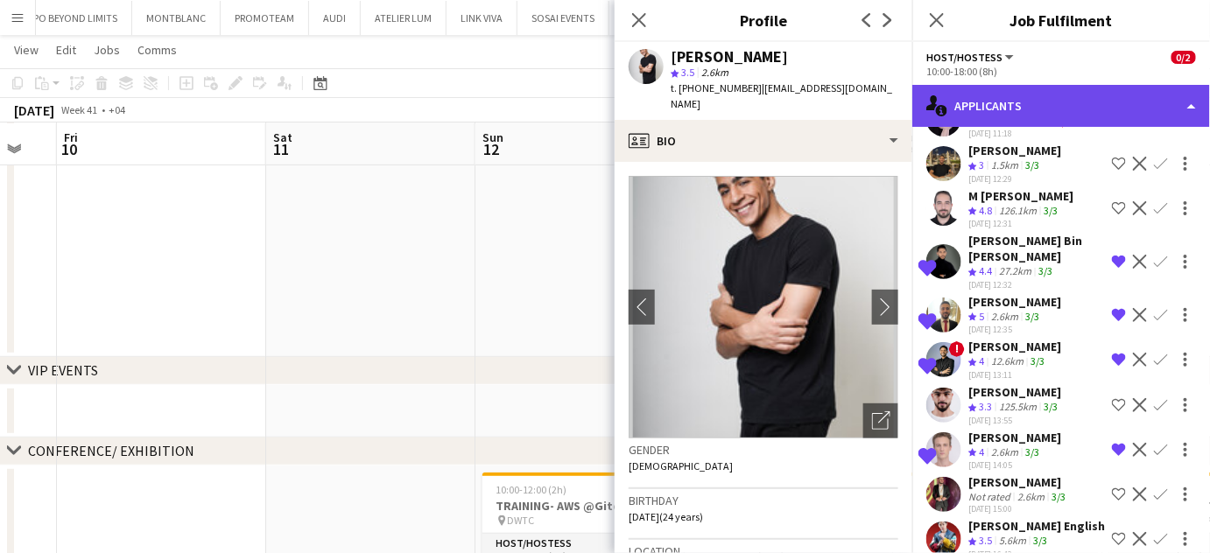
click at [1160, 91] on div "single-neutral-actions-information Applicants" at bounding box center [1061, 106] width 298 height 42
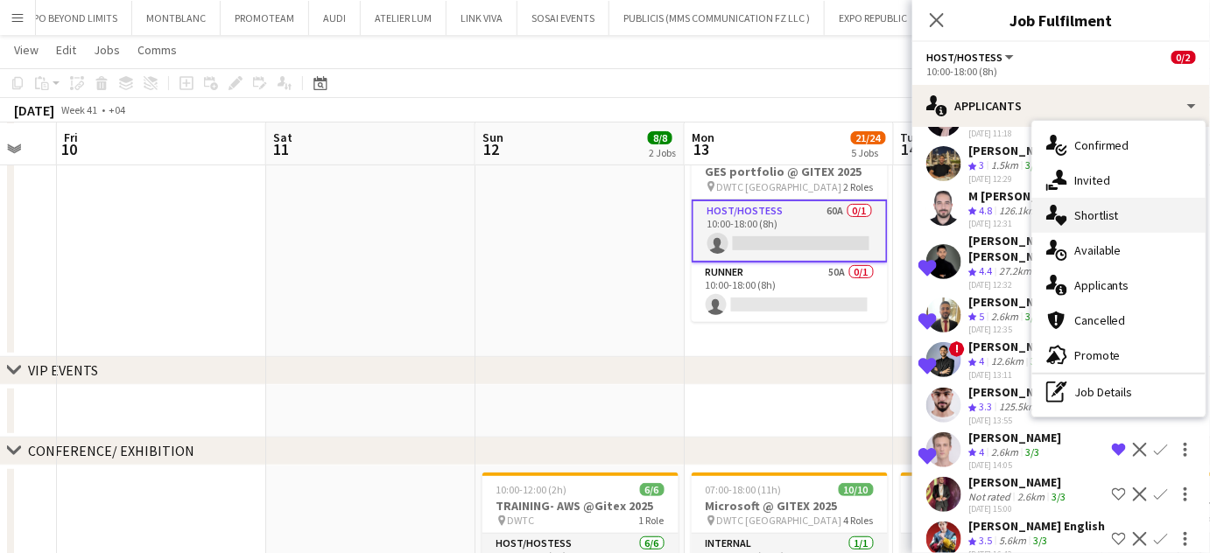
click at [1108, 212] on span "Shortlist" at bounding box center [1096, 215] width 45 height 16
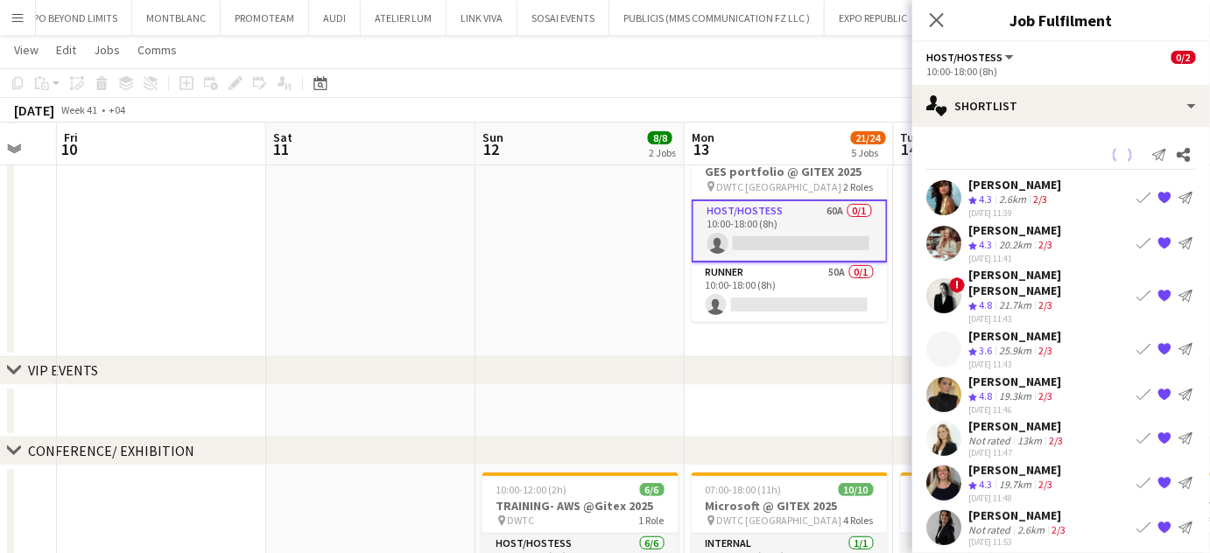
scroll to position [0, 0]
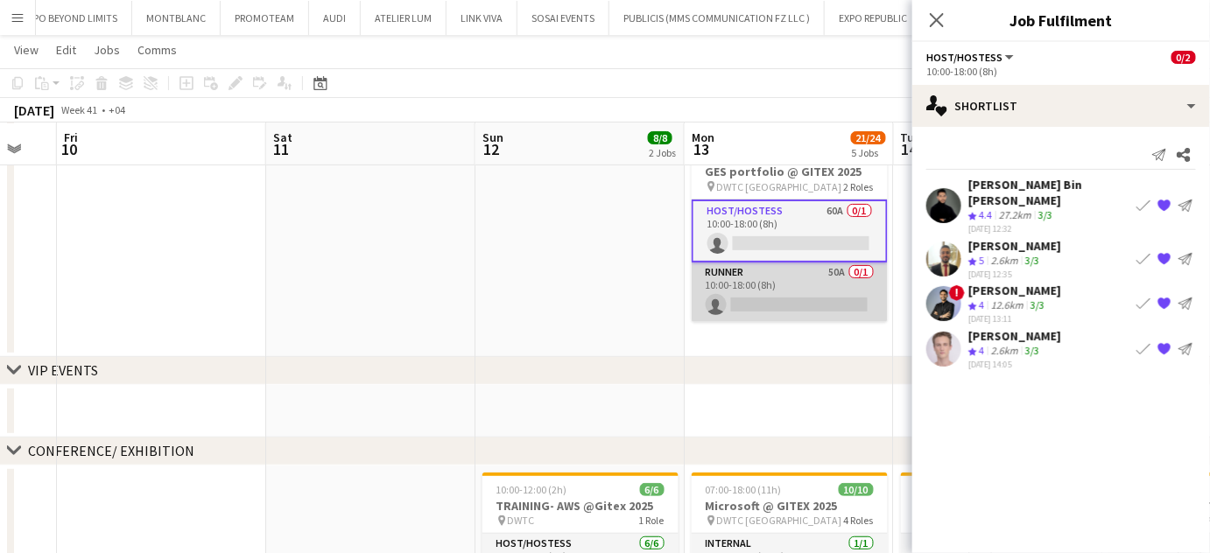
click at [816, 284] on app-card-role "Runner 50A 0/1 10:00-18:00 (8h) single-neutral-actions" at bounding box center [789, 293] width 196 height 60
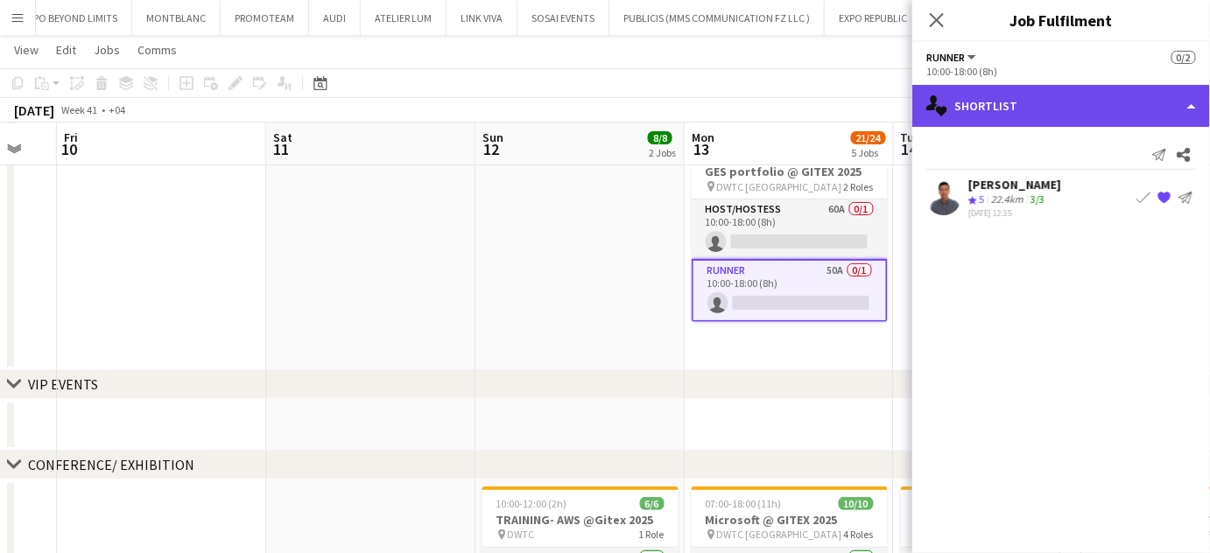
click at [1171, 90] on div "single-neutral-actions-heart Shortlist" at bounding box center [1061, 106] width 298 height 42
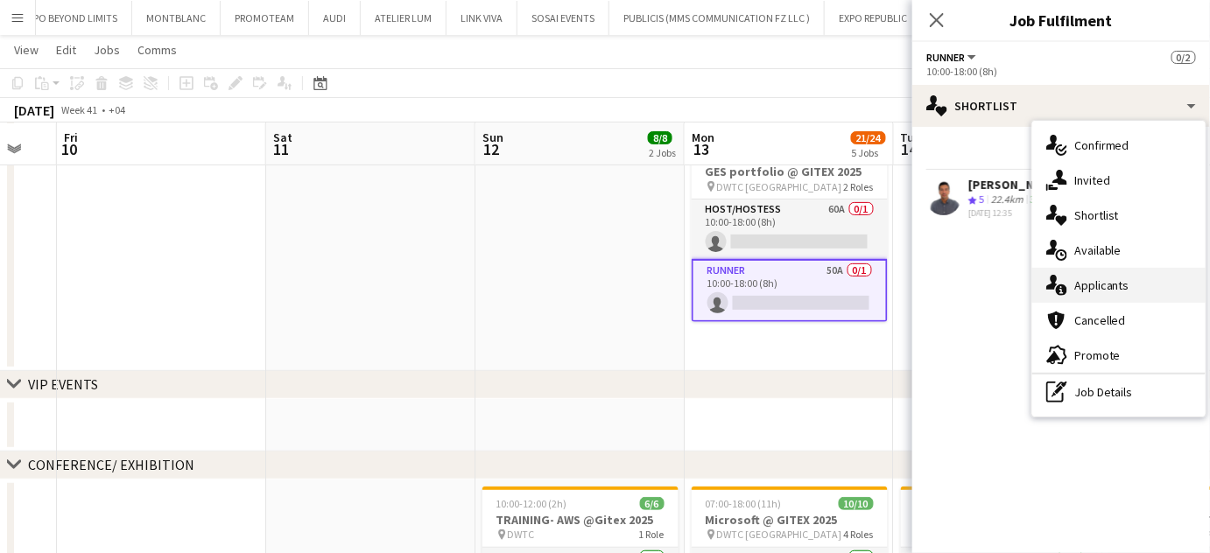
click at [1134, 275] on div "single-neutral-actions-information Applicants" at bounding box center [1118, 285] width 173 height 35
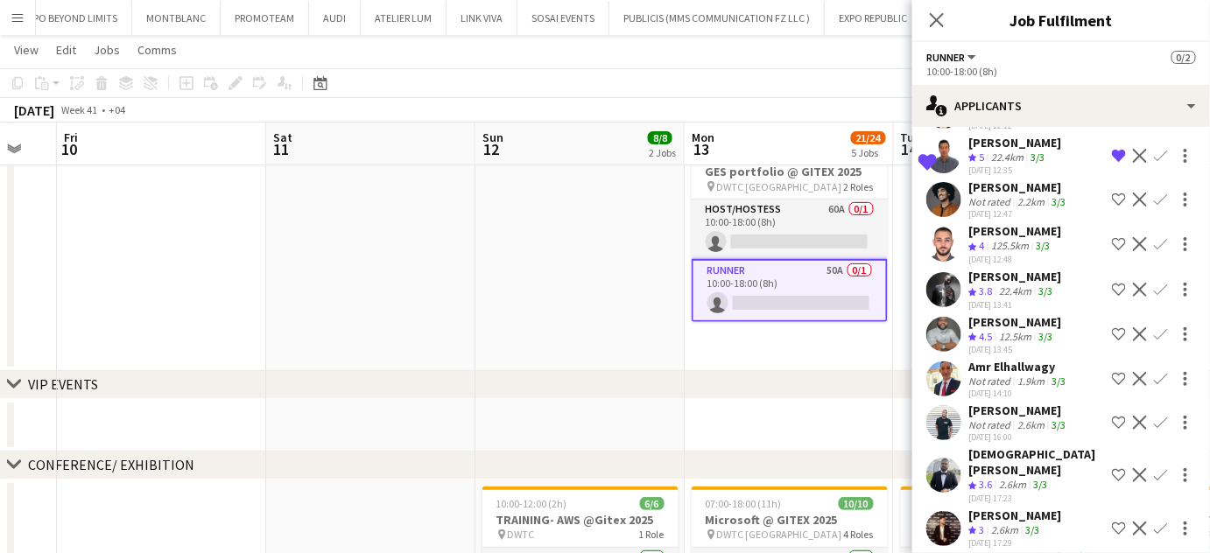
scroll to position [1118, 0]
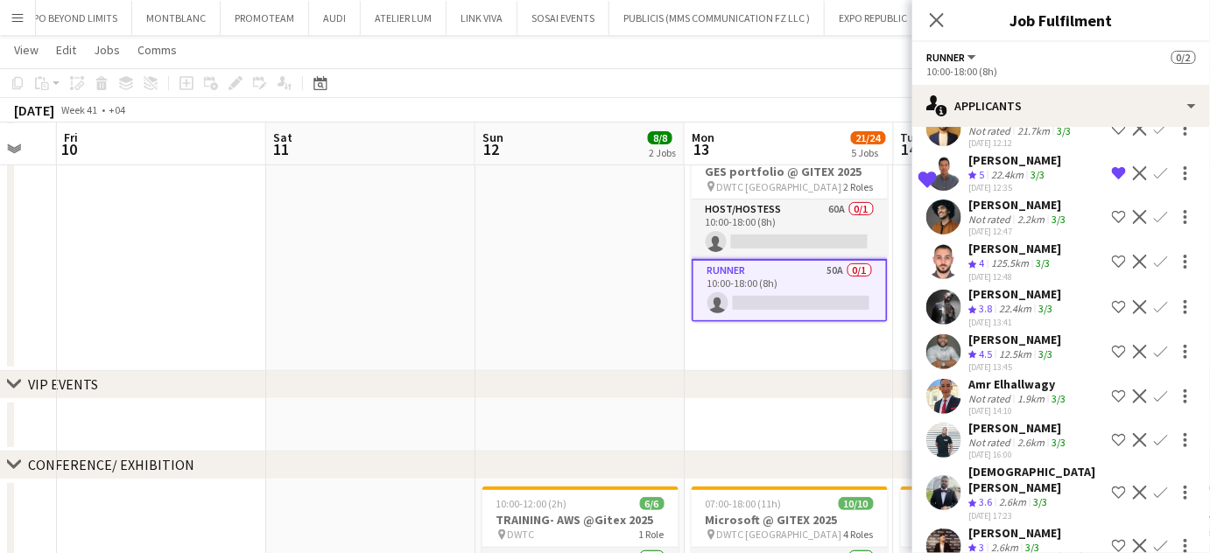
click at [791, 295] on app-card-role "Runner 50A 0/1 10:00-18:00 (8h) single-neutral-actions" at bounding box center [789, 290] width 196 height 63
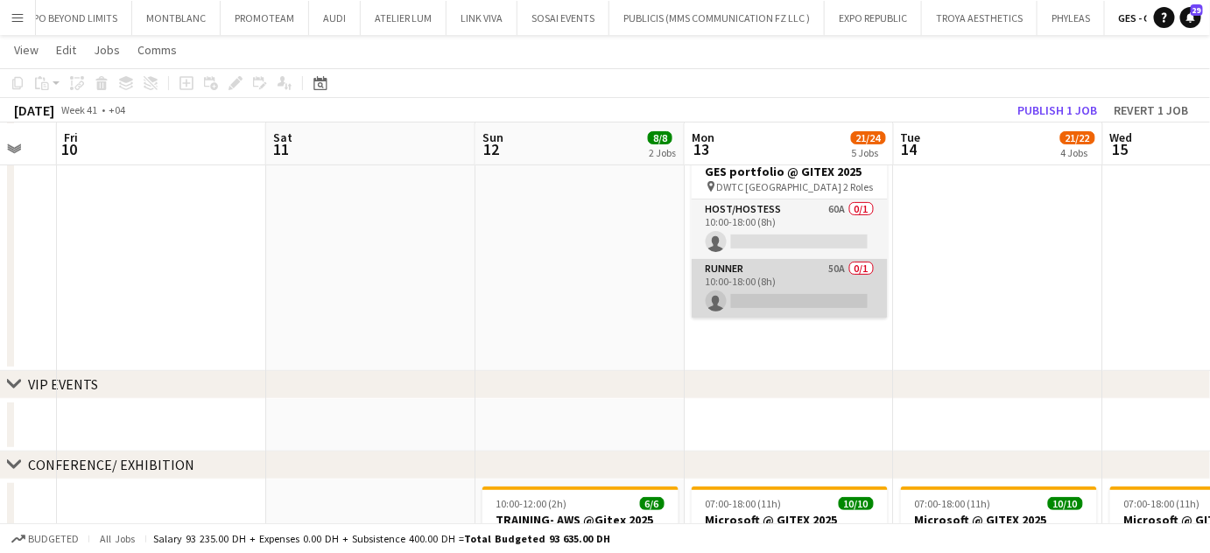
click at [798, 301] on app-card-role "Runner 50A 0/1 10:00-18:00 (8h) single-neutral-actions" at bounding box center [789, 289] width 196 height 60
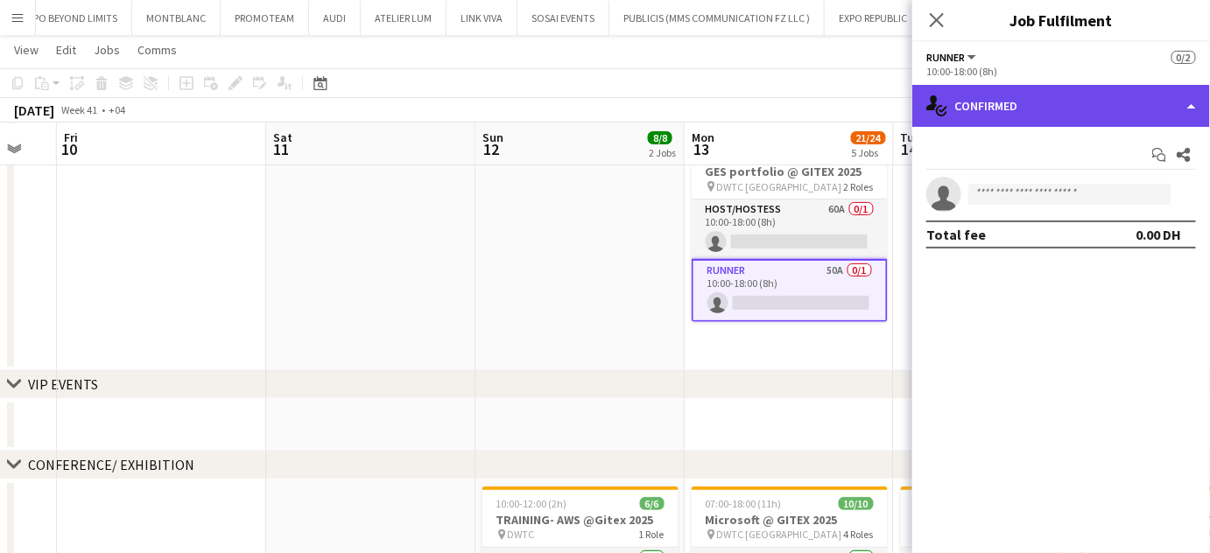
click at [1196, 98] on div "single-neutral-actions-check-2 Confirmed" at bounding box center [1061, 106] width 298 height 42
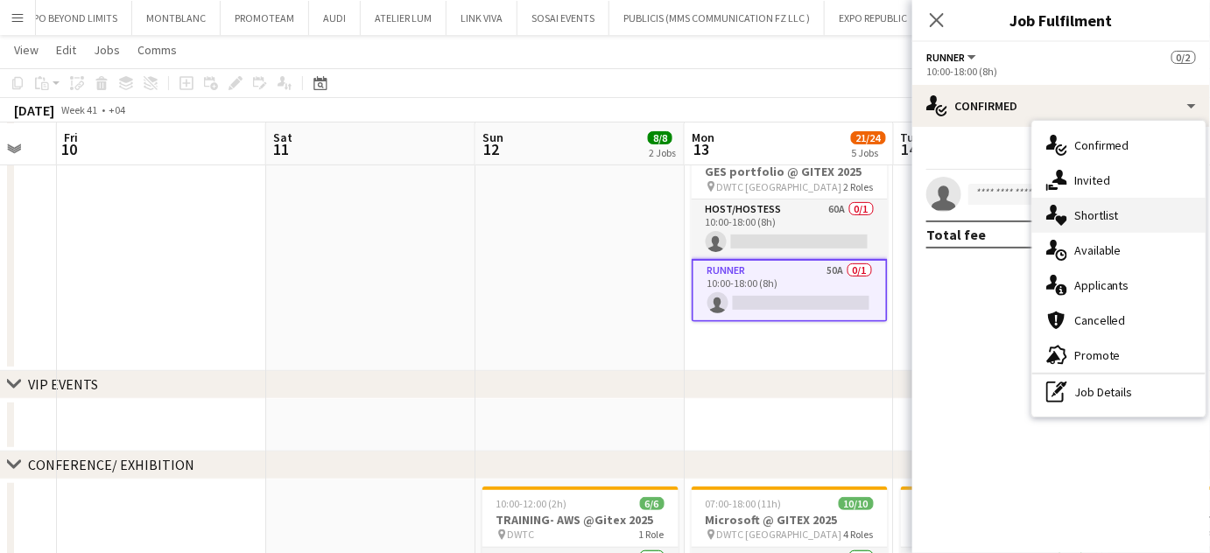
click at [1103, 221] on span "Shortlist" at bounding box center [1096, 215] width 45 height 16
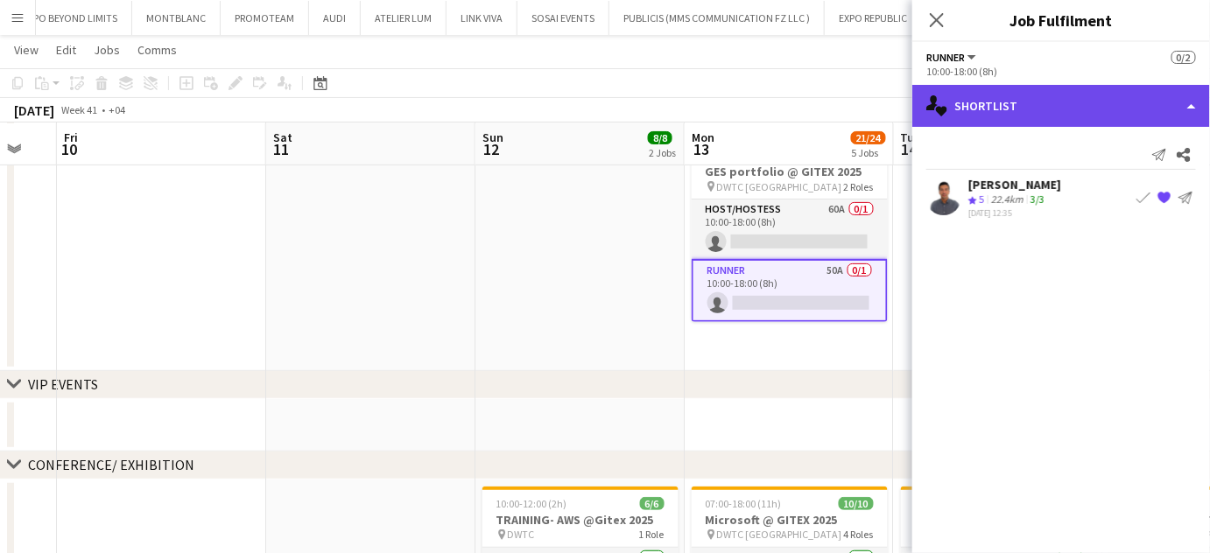
click at [1154, 100] on div "single-neutral-actions-heart Shortlist" at bounding box center [1061, 106] width 298 height 42
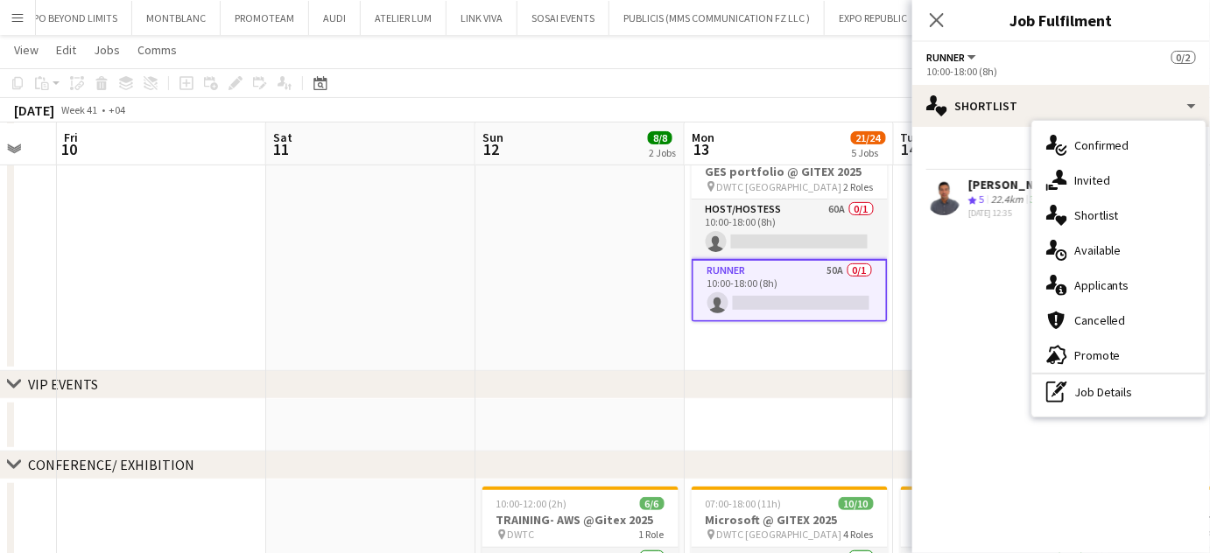
click at [1104, 218] on span "Shortlist" at bounding box center [1096, 215] width 45 height 16
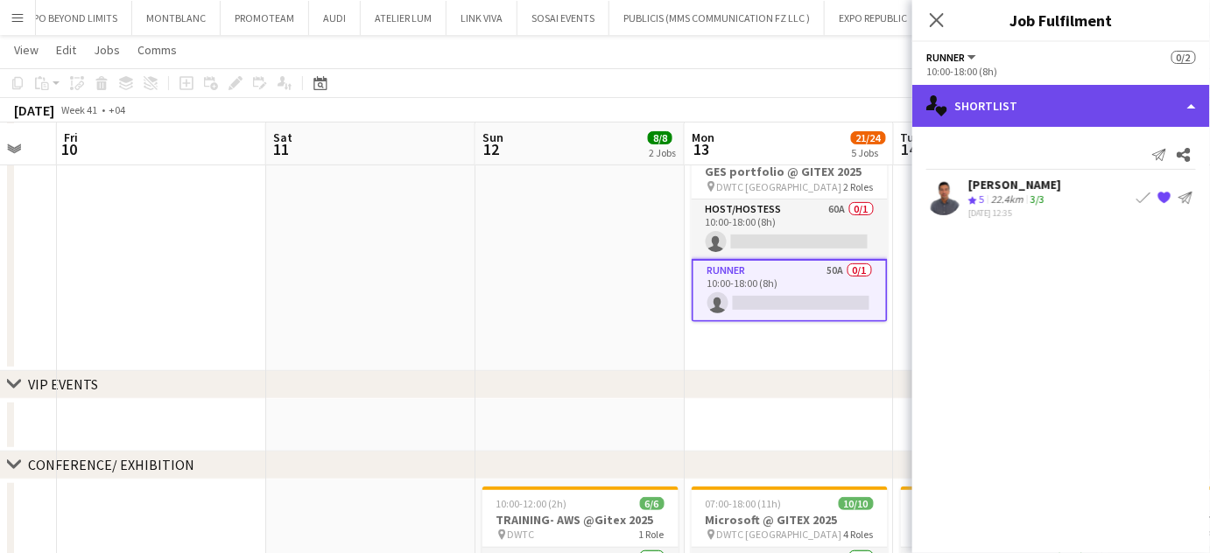
click at [1182, 109] on div "single-neutral-actions-heart Shortlist" at bounding box center [1061, 106] width 298 height 42
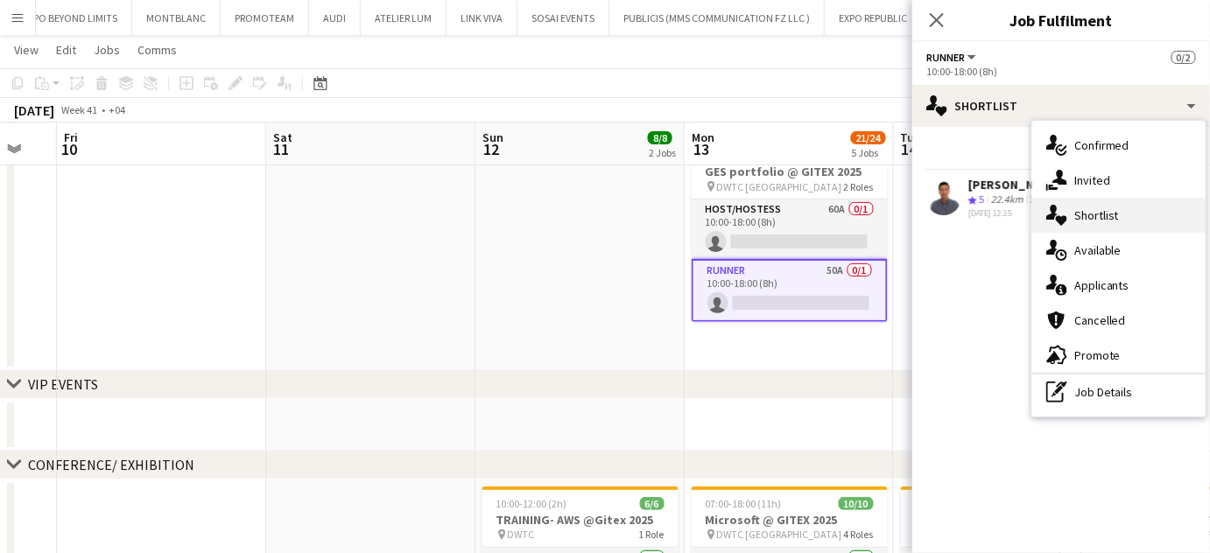
click at [1112, 221] on span "Shortlist" at bounding box center [1096, 215] width 45 height 16
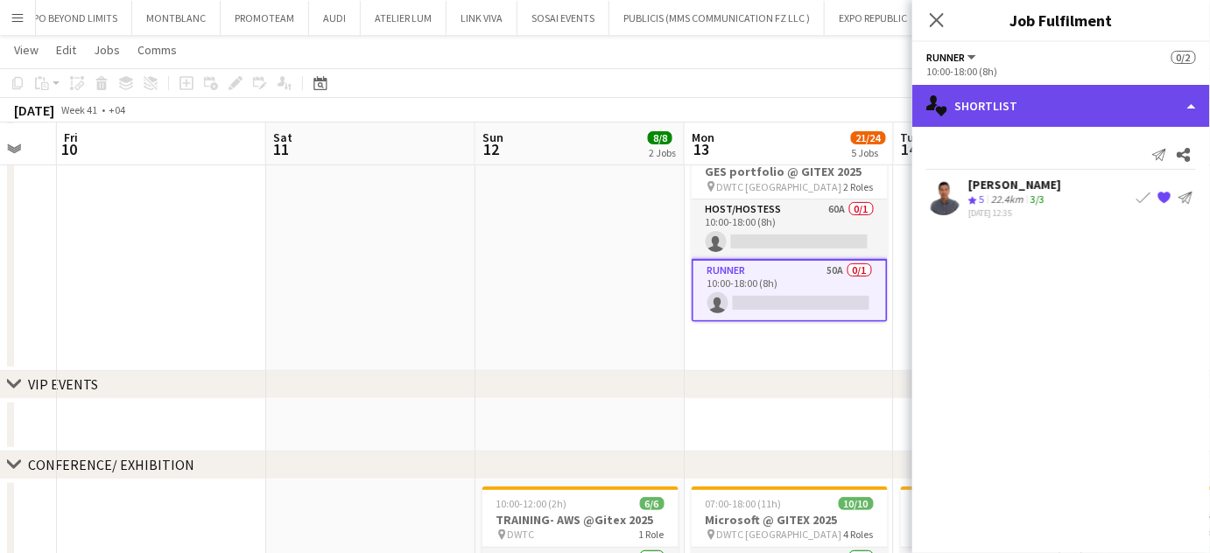
click at [1181, 86] on div "single-neutral-actions-heart Shortlist" at bounding box center [1061, 106] width 298 height 42
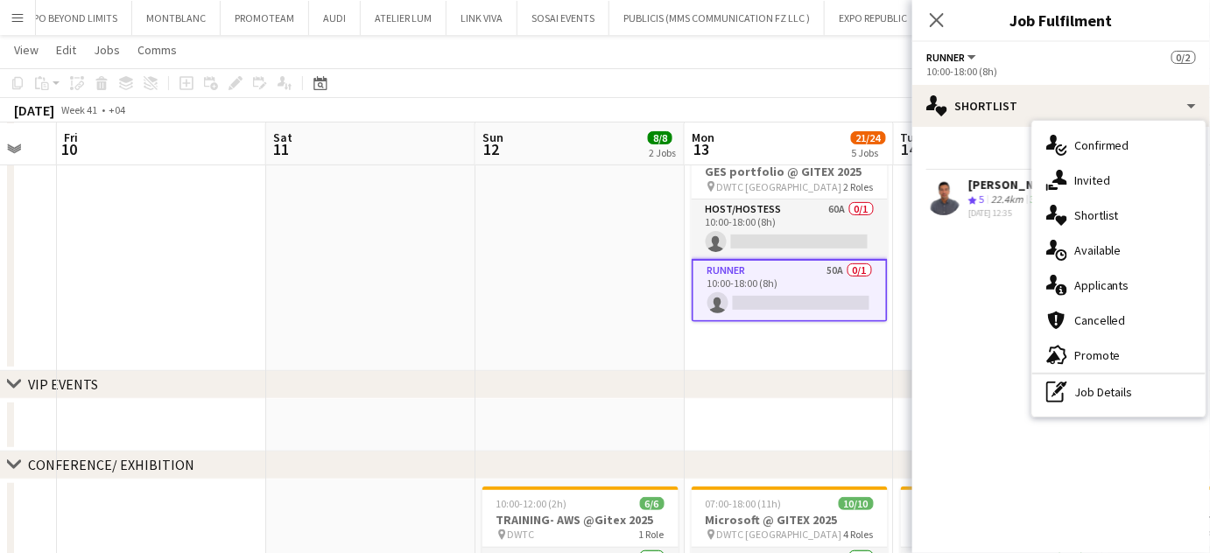
click at [971, 145] on div "Send notification Share" at bounding box center [1061, 155] width 270 height 29
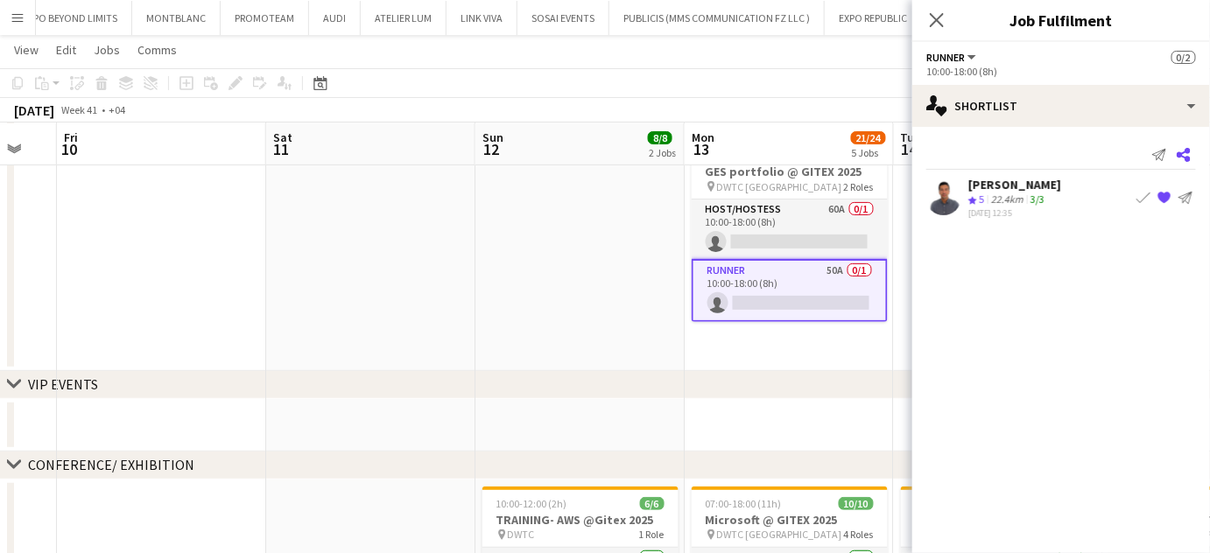
click at [1181, 151] on icon "Share" at bounding box center [1183, 155] width 14 height 14
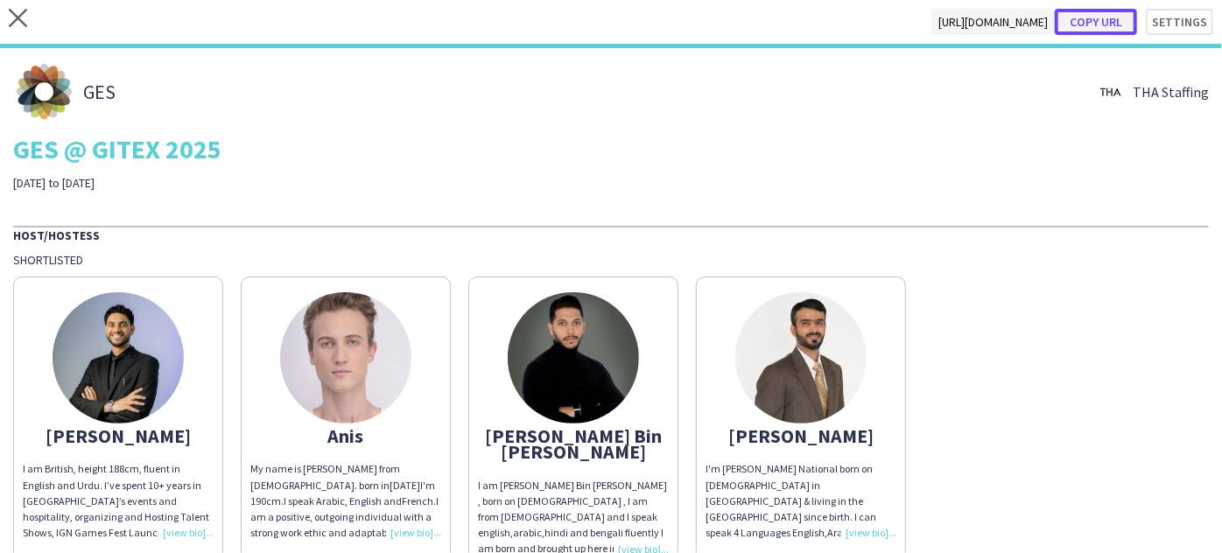
click at [1094, 18] on button "Copy url" at bounding box center [1096, 22] width 82 height 26
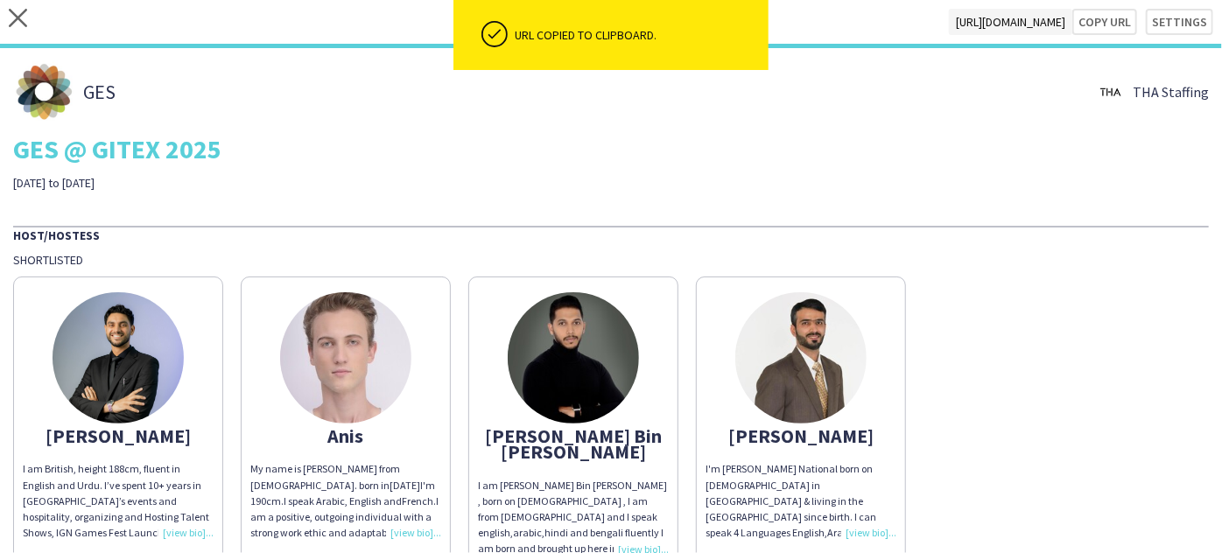
click at [27, 23] on div "close https://admin.liveforce.co/v2/s/ab2b5778-aaca-462b-aaa3-70d72652b44d Copy…" at bounding box center [611, 24] width 1222 height 48
click at [9, 12] on icon "close" at bounding box center [18, 18] width 18 height 18
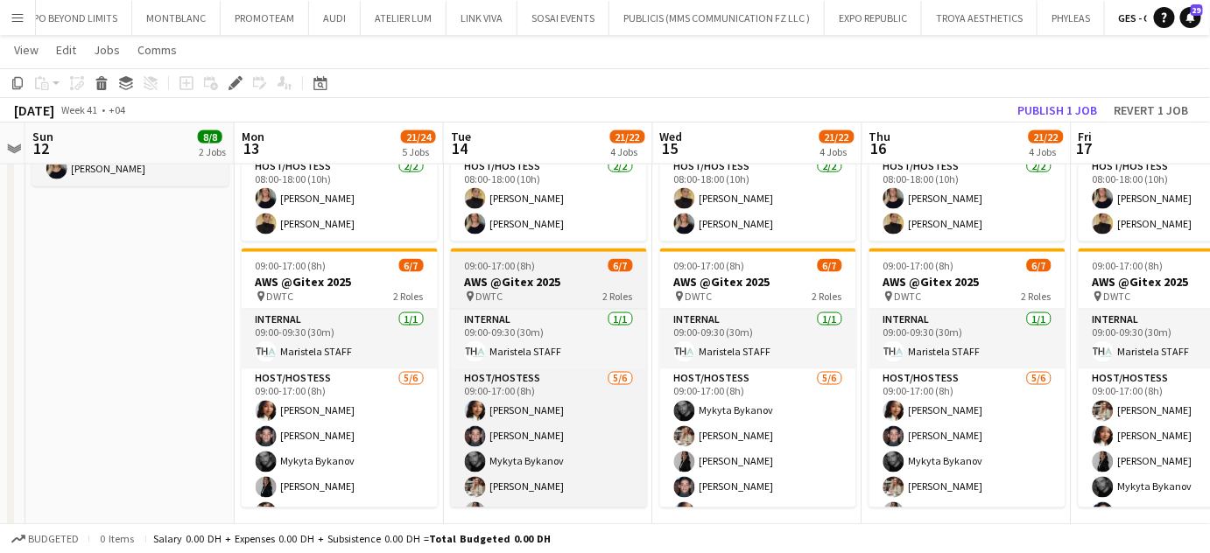
scroll to position [47, 0]
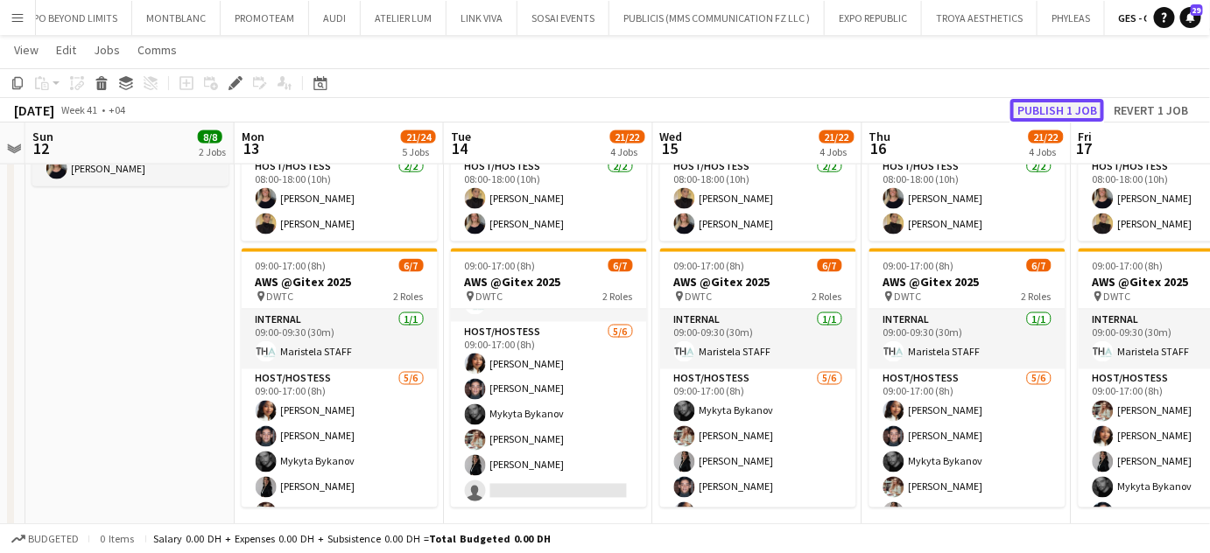
click at [1052, 109] on button "Publish 1 job" at bounding box center [1057, 110] width 94 height 23
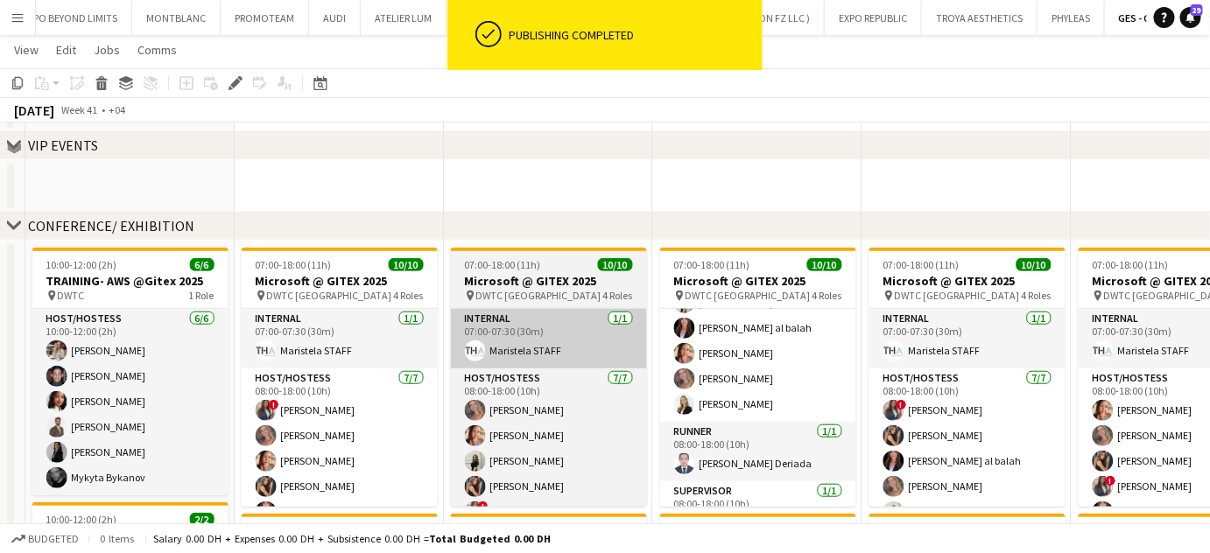
scroll to position [0, 0]
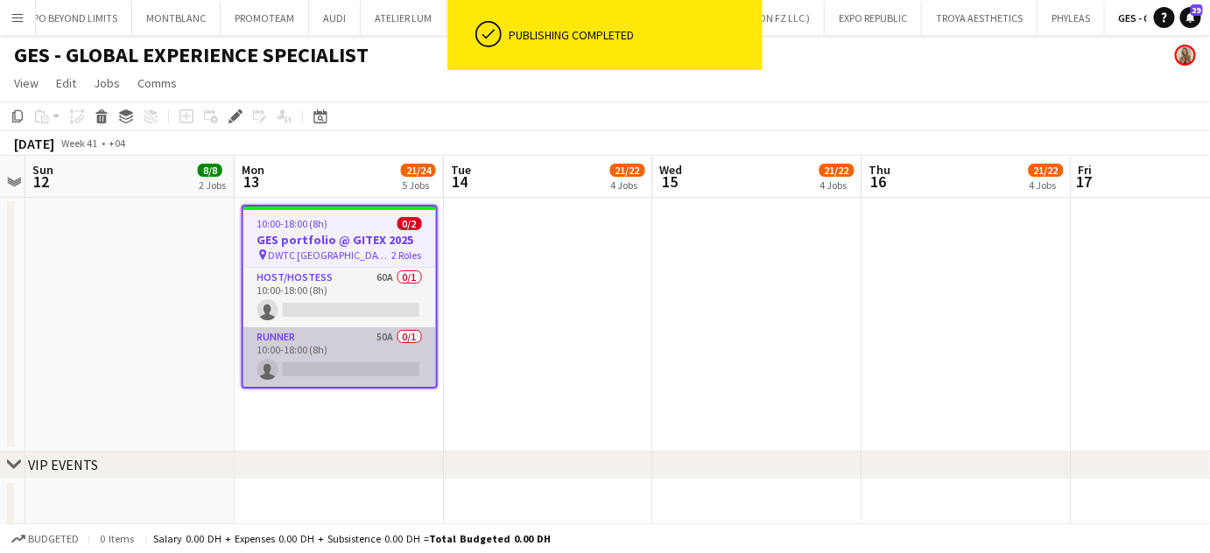
click at [356, 341] on app-card-role "Runner 50A 0/1 10:00-18:00 (8h) single-neutral-actions" at bounding box center [339, 357] width 193 height 60
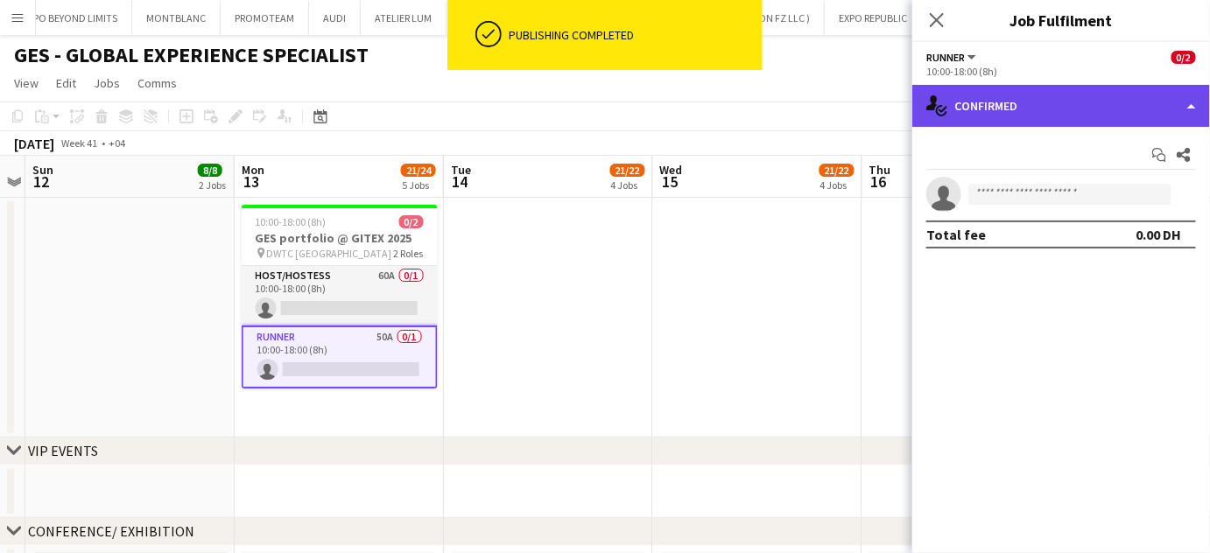
click at [1185, 114] on div "single-neutral-actions-check-2 Confirmed" at bounding box center [1061, 106] width 298 height 42
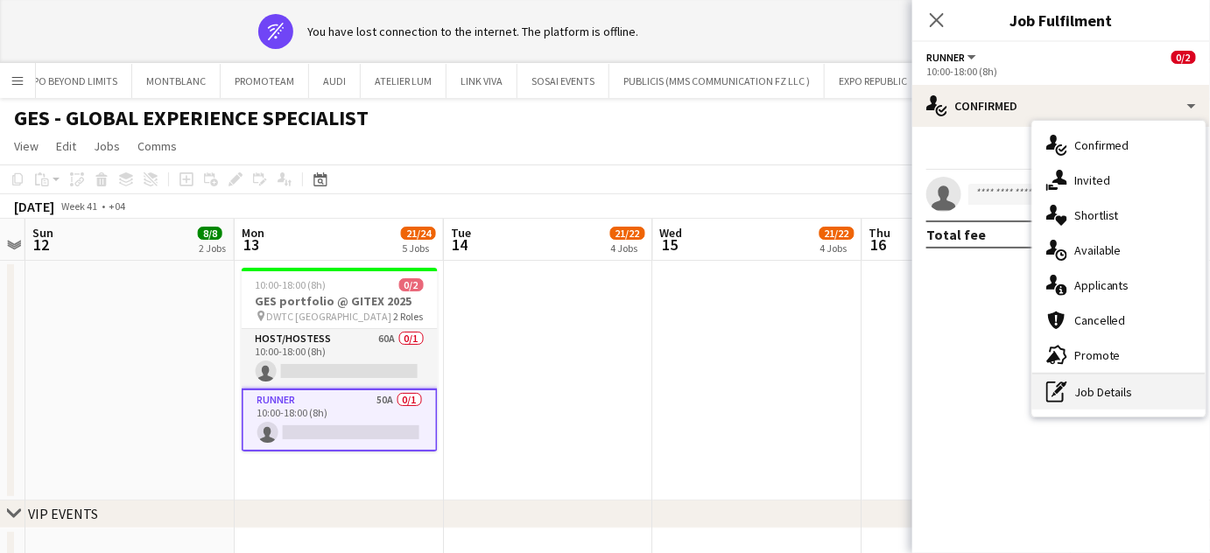
click at [1112, 396] on div "pen-write Job Details" at bounding box center [1118, 392] width 173 height 35
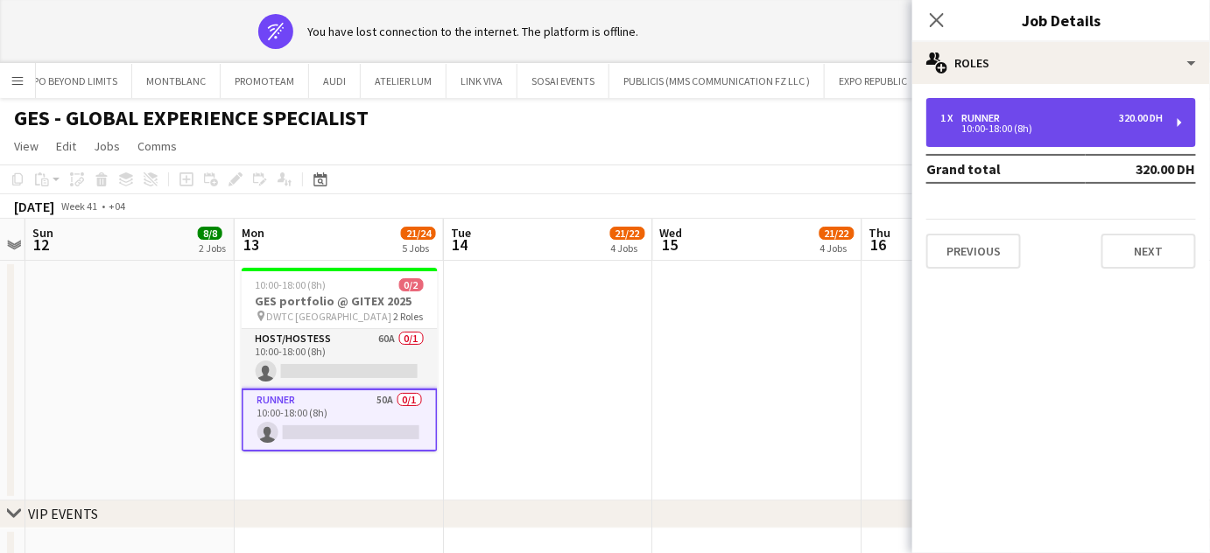
click at [1009, 118] on div "1 x Runner 320.00 DH" at bounding box center [1051, 118] width 223 height 12
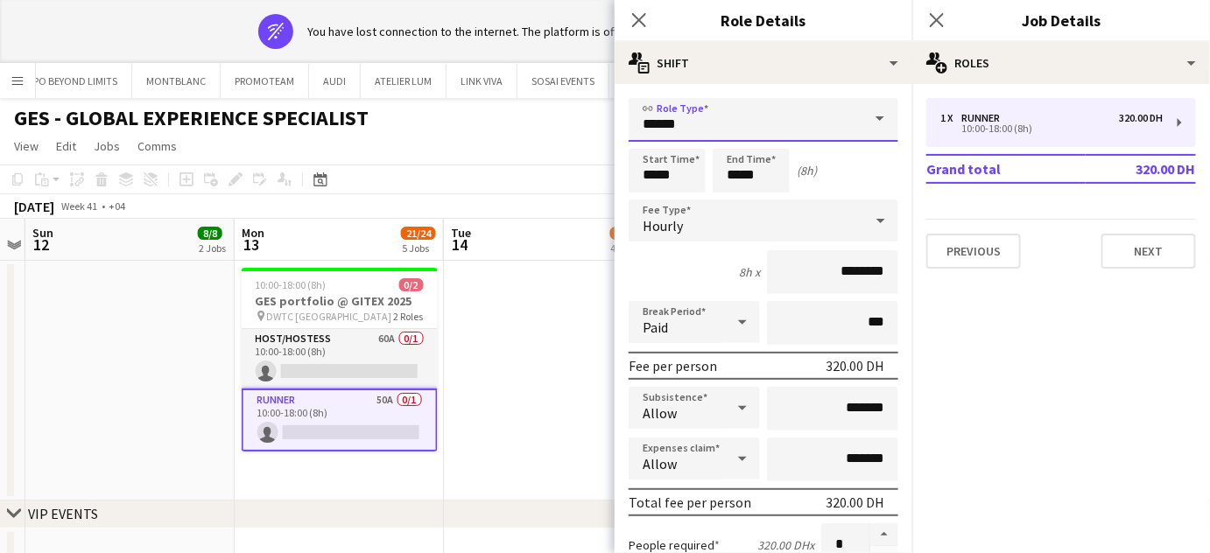
drag, startPoint x: 695, startPoint y: 128, endPoint x: 616, endPoint y: 128, distance: 78.8
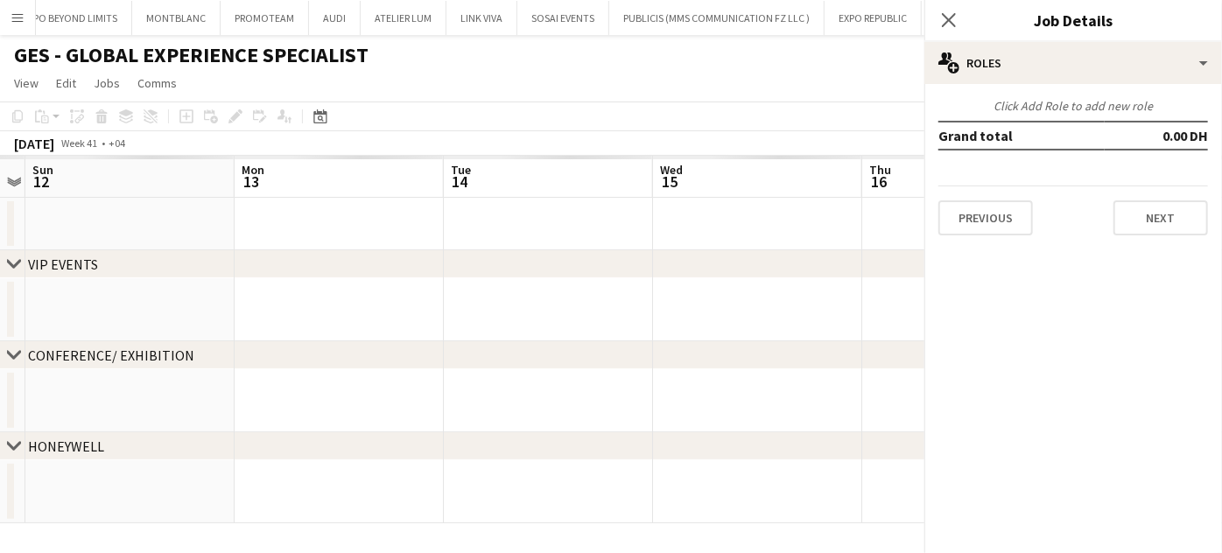
type input "***"
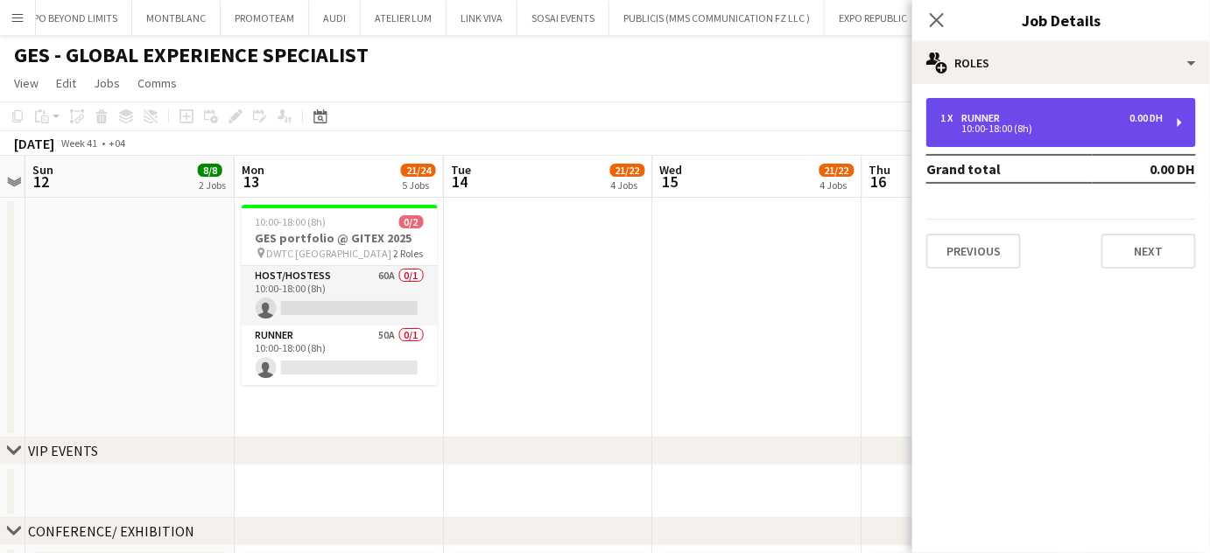
click at [1000, 131] on div "10:00-18:00 (8h)" at bounding box center [1051, 128] width 223 height 9
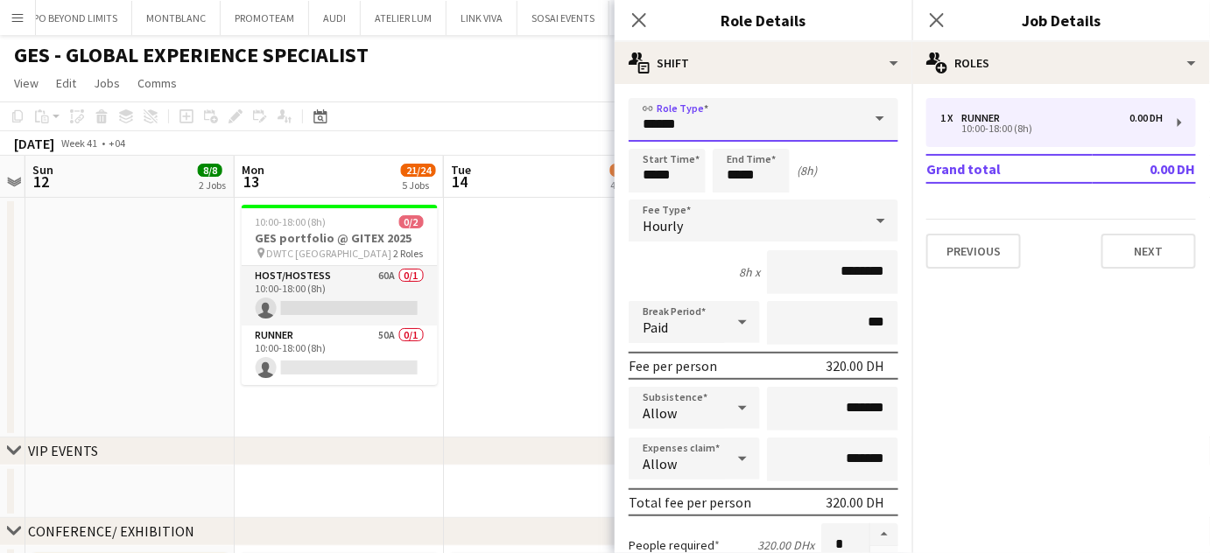
drag, startPoint x: 685, startPoint y: 130, endPoint x: 633, endPoint y: 130, distance: 52.5
click at [633, 130] on input "******" at bounding box center [763, 120] width 270 height 44
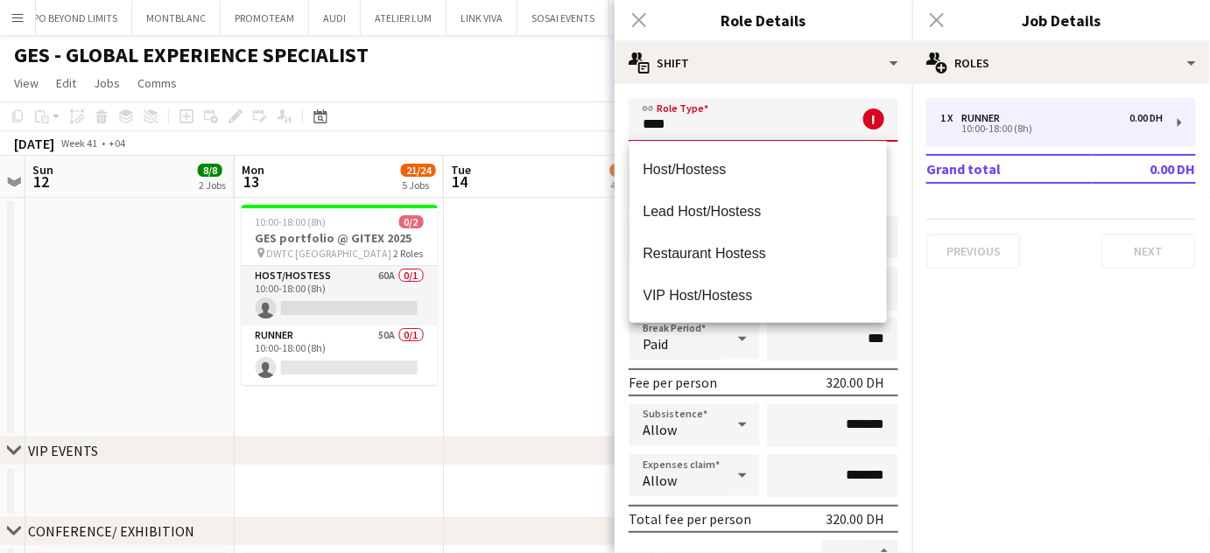
click at [518, 268] on app-date-cell at bounding box center [548, 318] width 209 height 240
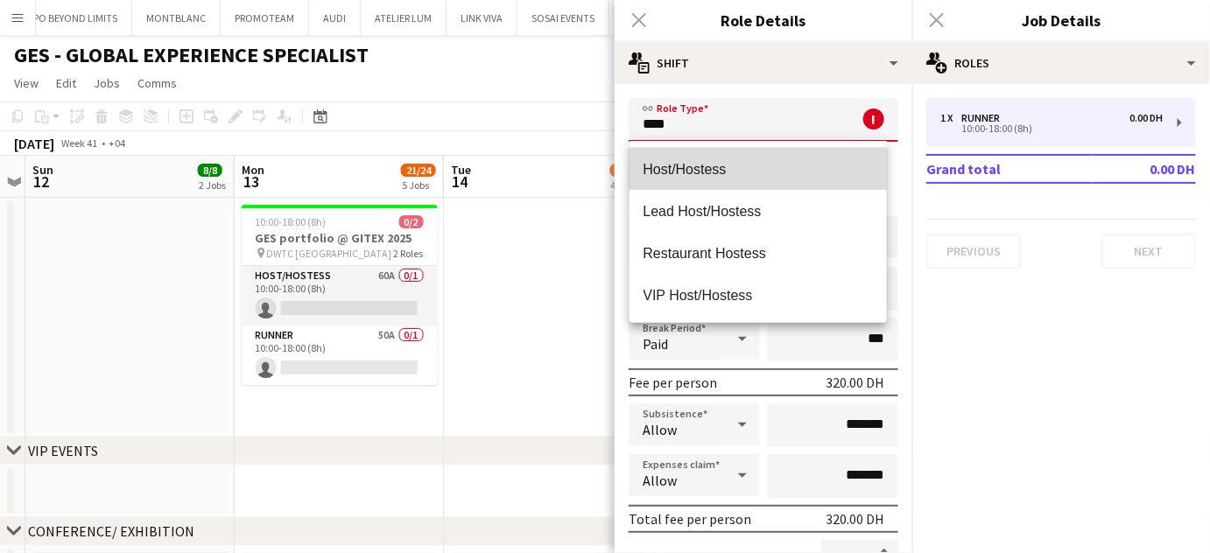
click at [641, 161] on mat-option "Host/Hostess" at bounding box center [757, 169] width 257 height 42
type input "**********"
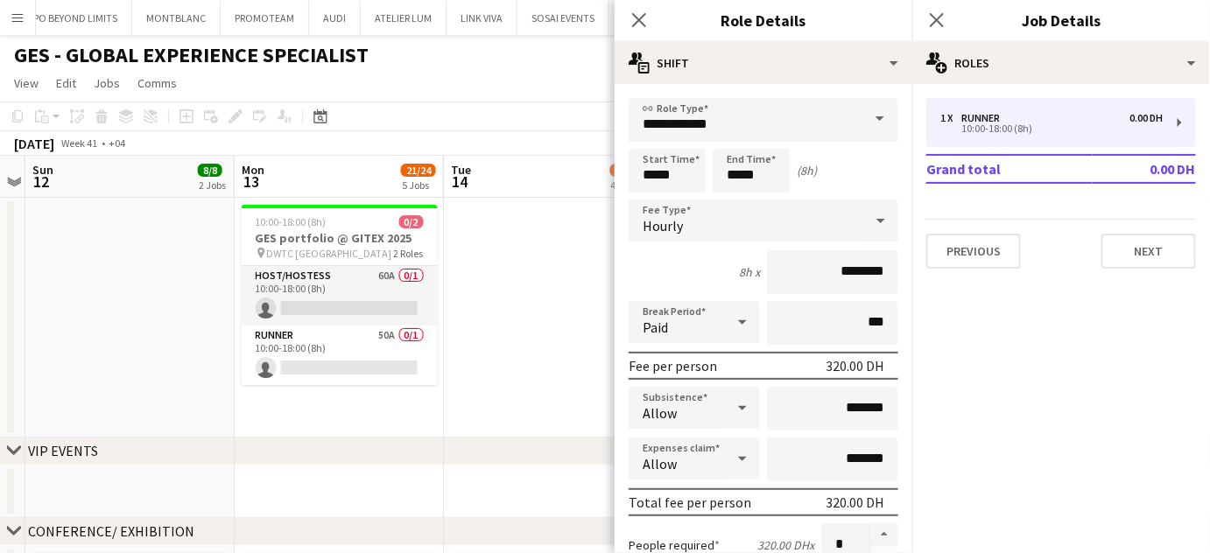
click at [500, 323] on app-date-cell at bounding box center [548, 318] width 209 height 240
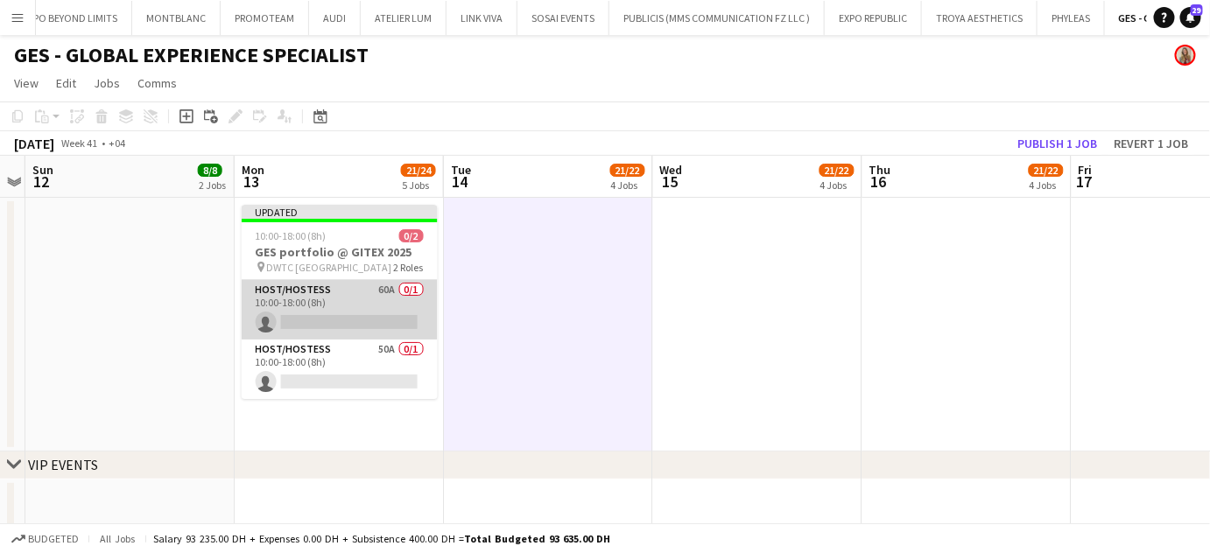
click at [322, 302] on app-card-role "Host/Hostess 60A 0/1 10:00-18:00 (8h) single-neutral-actions" at bounding box center [340, 310] width 196 height 60
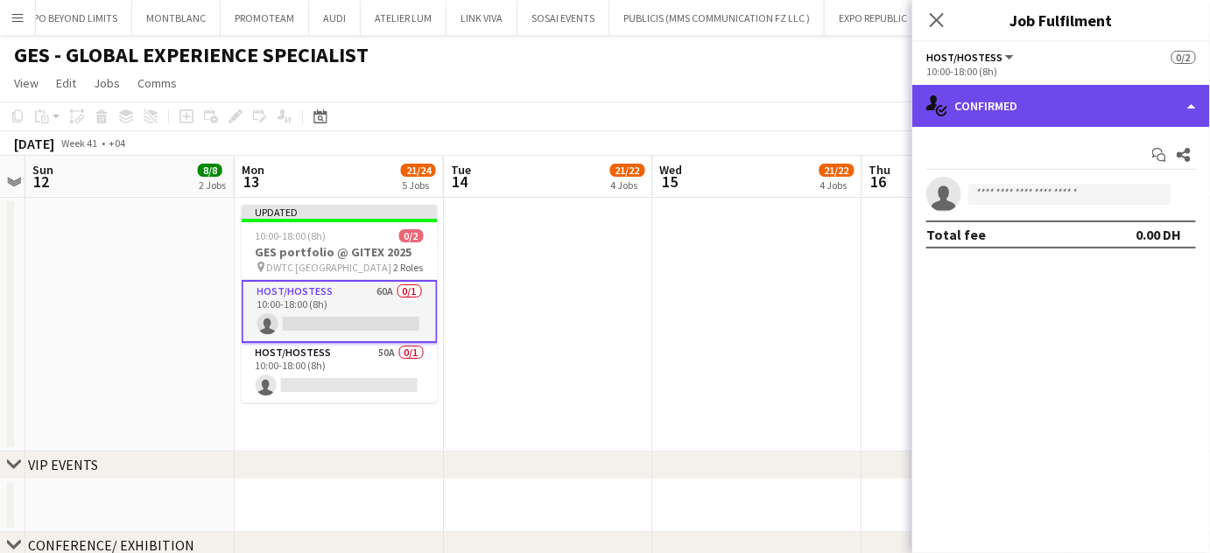
click at [1190, 94] on div "single-neutral-actions-check-2 Confirmed" at bounding box center [1061, 106] width 298 height 42
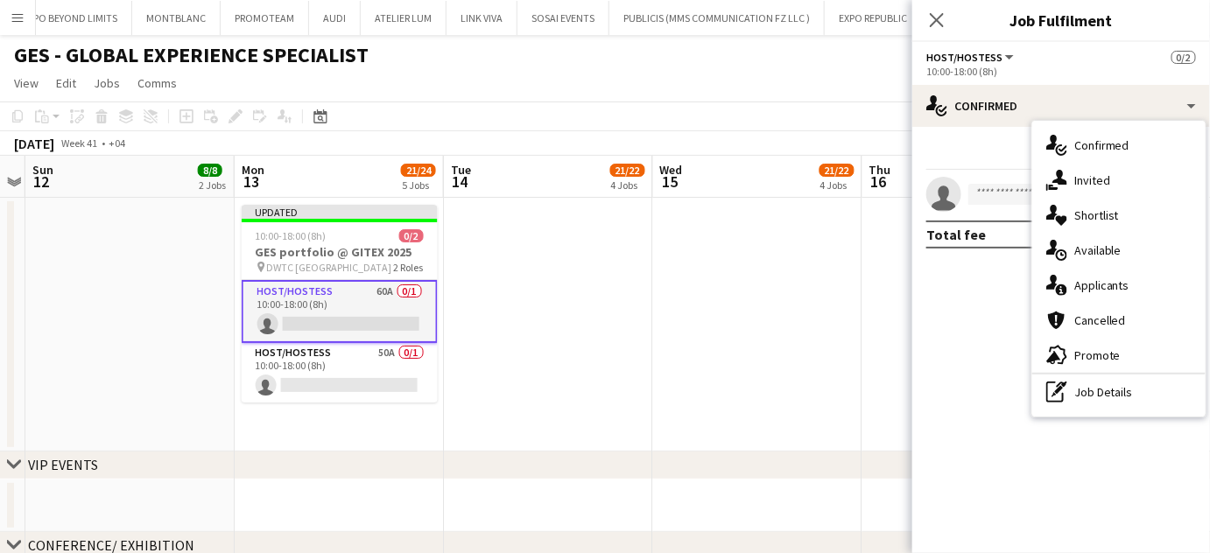
drag, startPoint x: 1117, startPoint y: 281, endPoint x: 1129, endPoint y: 279, distance: 12.4
click at [1118, 281] on span "Applicants" at bounding box center [1101, 285] width 55 height 16
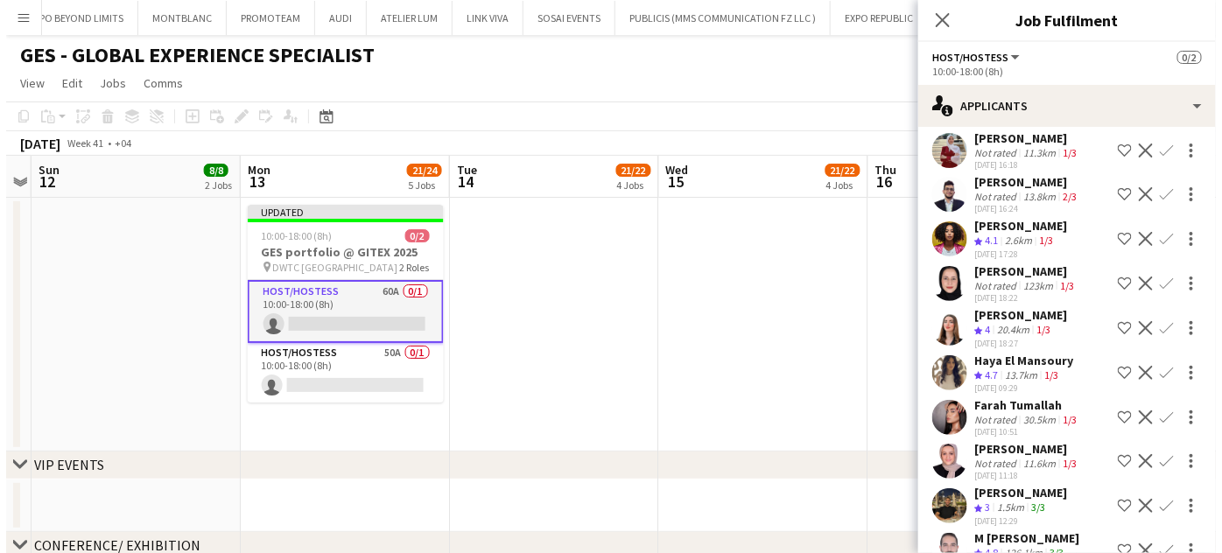
scroll to position [79, 0]
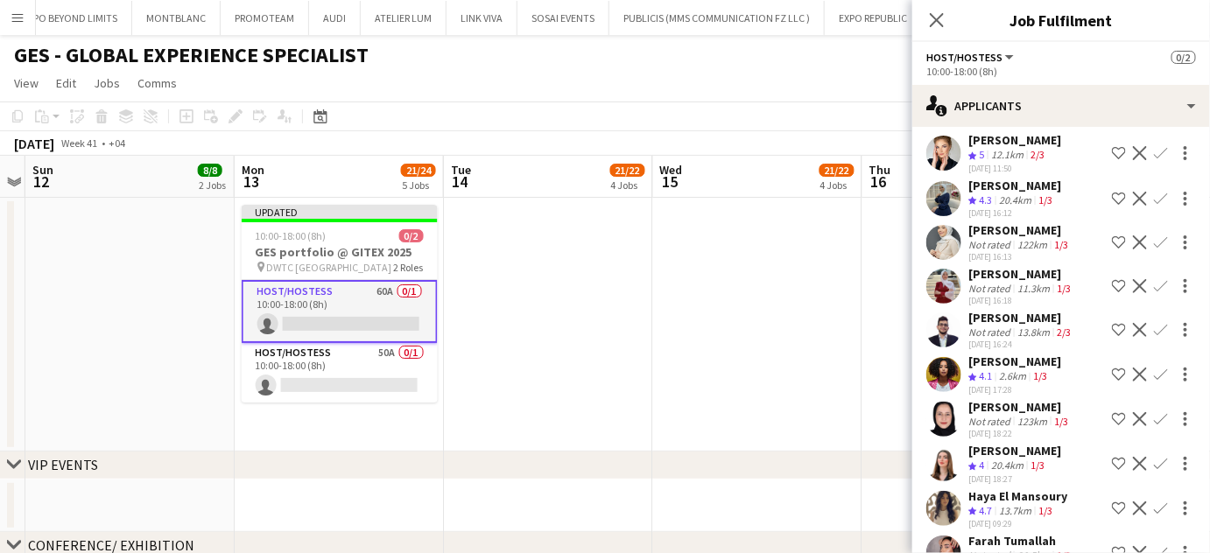
click at [698, 323] on app-date-cell at bounding box center [757, 325] width 209 height 254
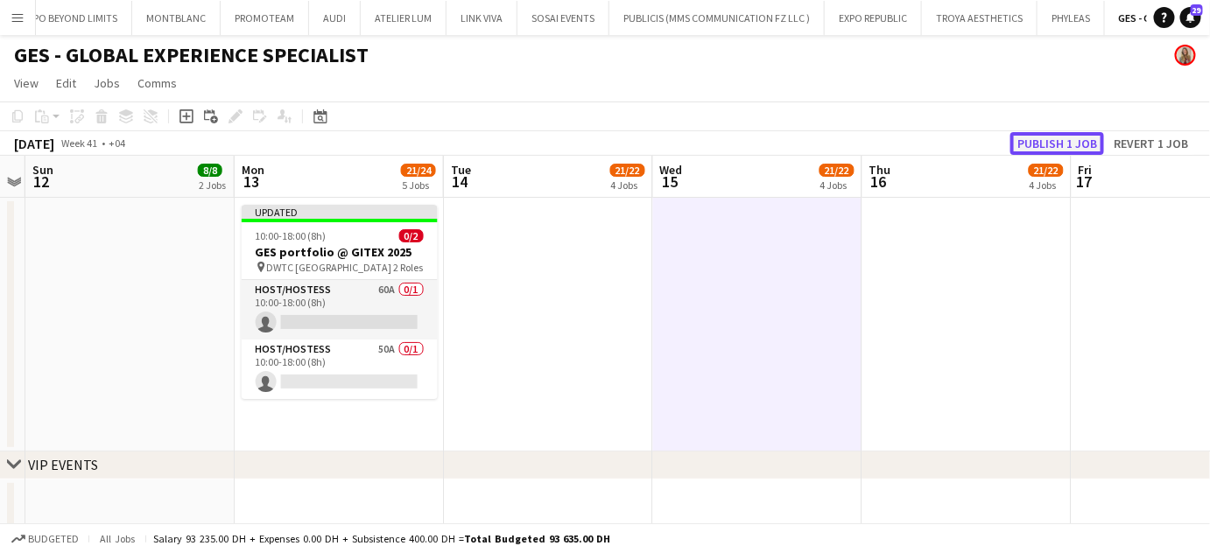
click at [1062, 145] on button "Publish 1 job" at bounding box center [1057, 143] width 94 height 23
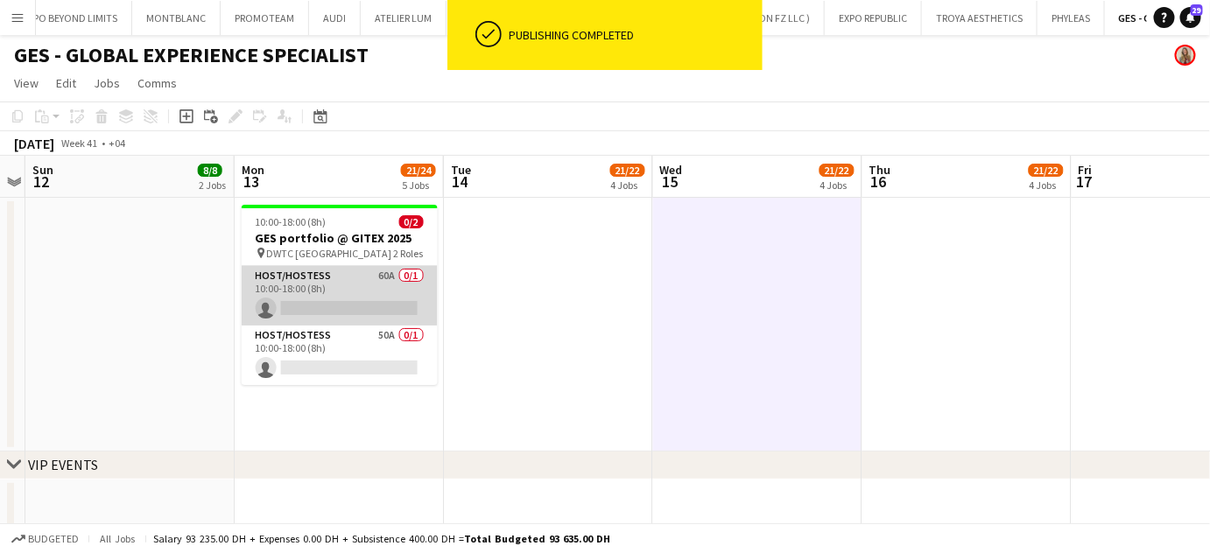
click at [356, 279] on app-card-role "Host/Hostess 60A 0/1 10:00-18:00 (8h) single-neutral-actions" at bounding box center [340, 296] width 196 height 60
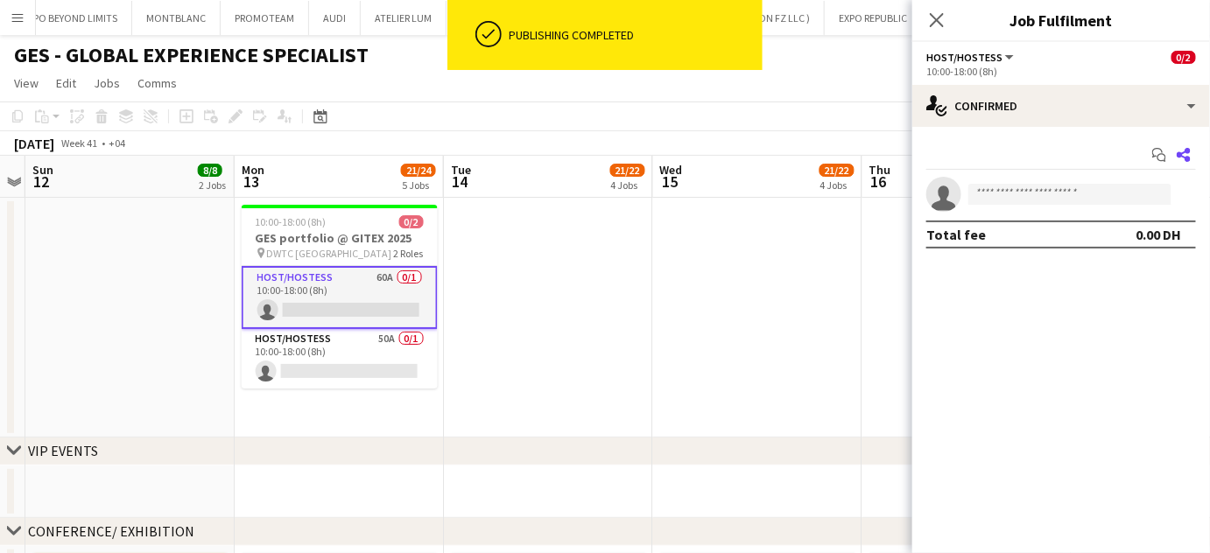
click at [1184, 153] on icon "Share" at bounding box center [1183, 155] width 14 height 14
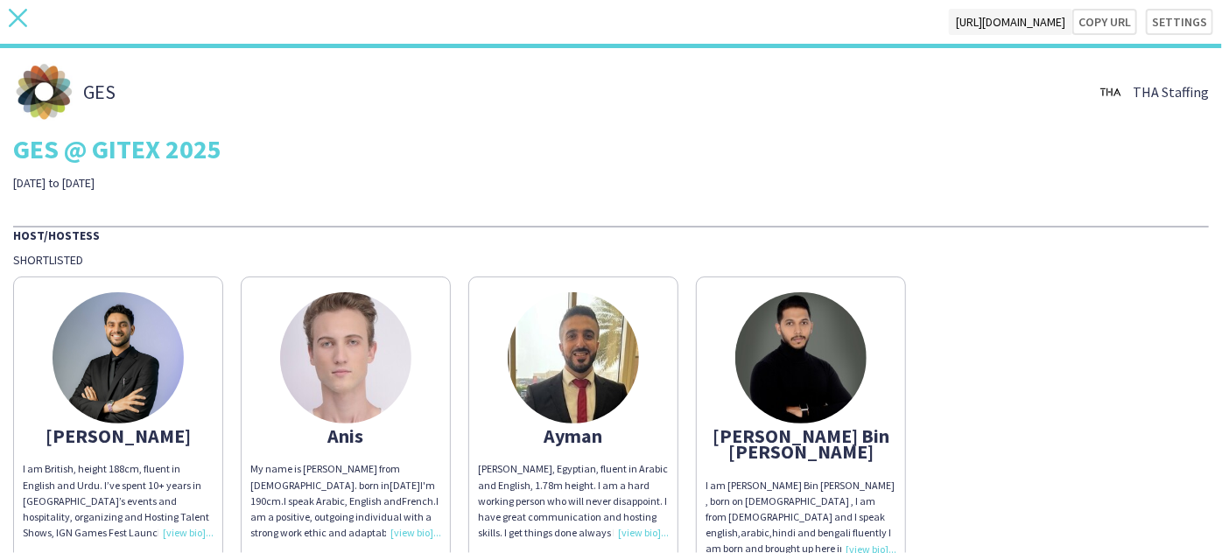
click at [21, 18] on icon "close" at bounding box center [18, 18] width 18 height 18
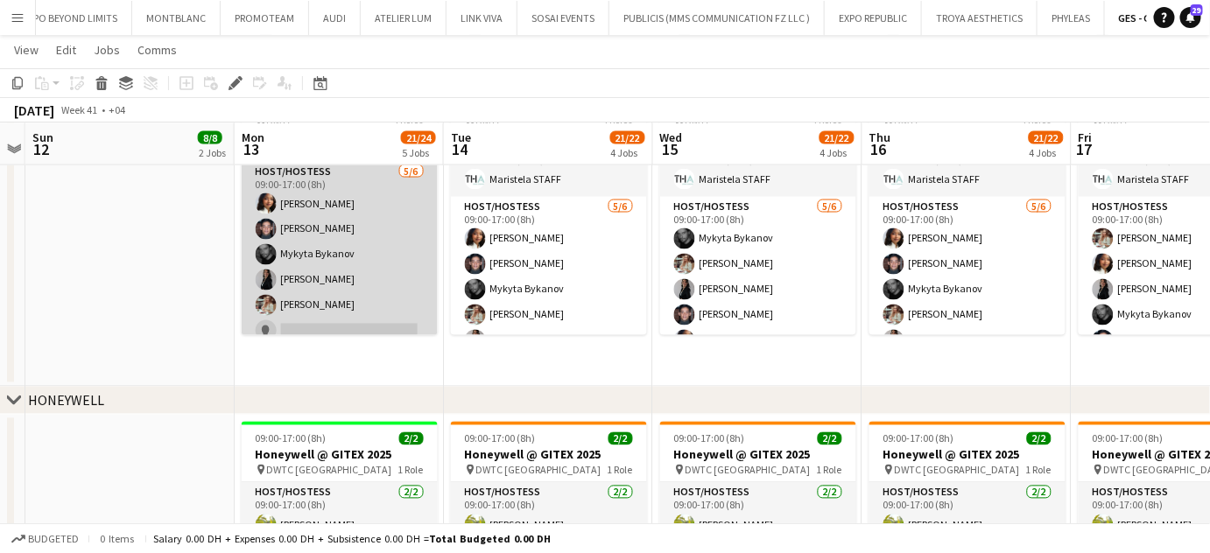
scroll to position [47, 0]
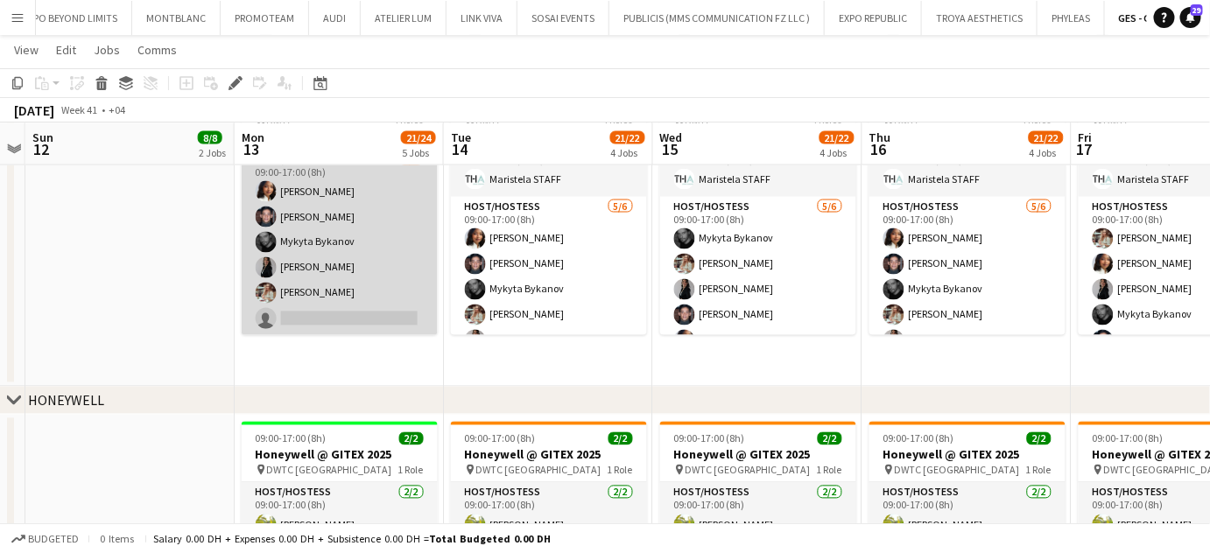
click at [343, 256] on app-card-role "Host/Hostess 5/6 09:00-17:00 (8h) Mai Mohamed Jarryn Van Dyk Mykyta Bykanov Iul…" at bounding box center [340, 243] width 196 height 186
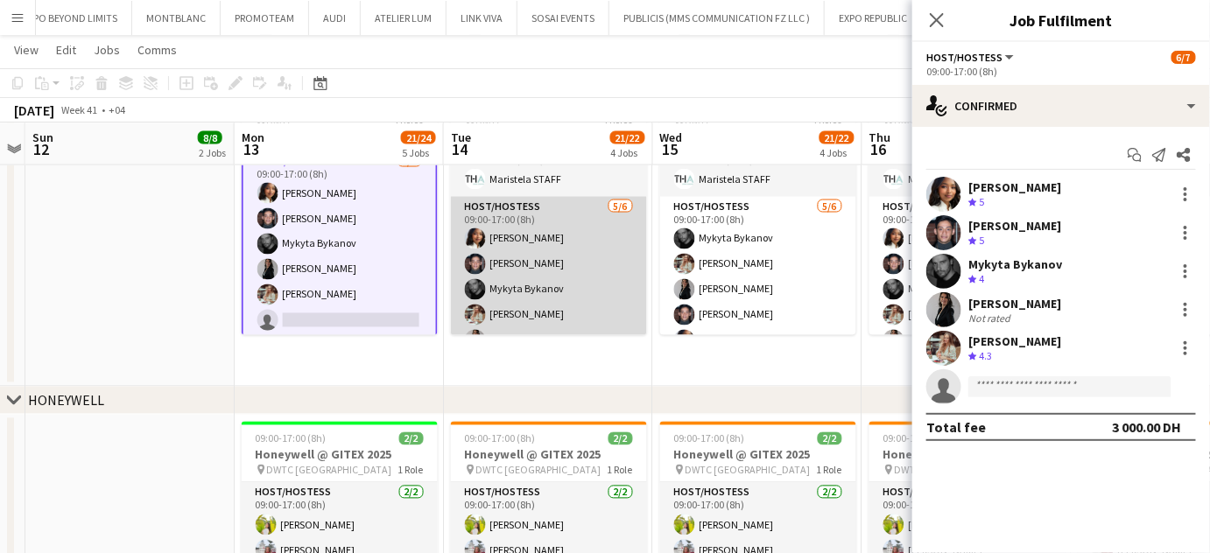
click at [498, 254] on app-card-role "Host/Hostess 5/6 09:00-17:00 (8h) Mai Mohamed Jarryn Van Dyk Mykyta Bykanov Mar…" at bounding box center [549, 290] width 196 height 186
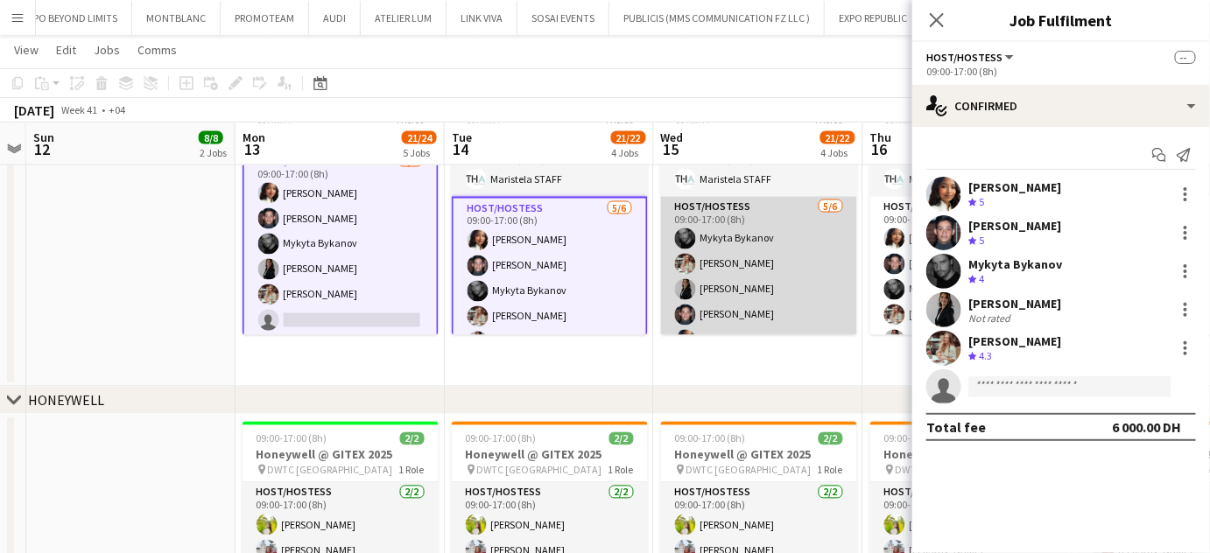
click at [796, 254] on app-card-role "Host/Hostess 5/6 09:00-17:00 (8h) Mykyta Bykanov Maryna Tsypar Iuliia Frolova J…" at bounding box center [759, 290] width 196 height 186
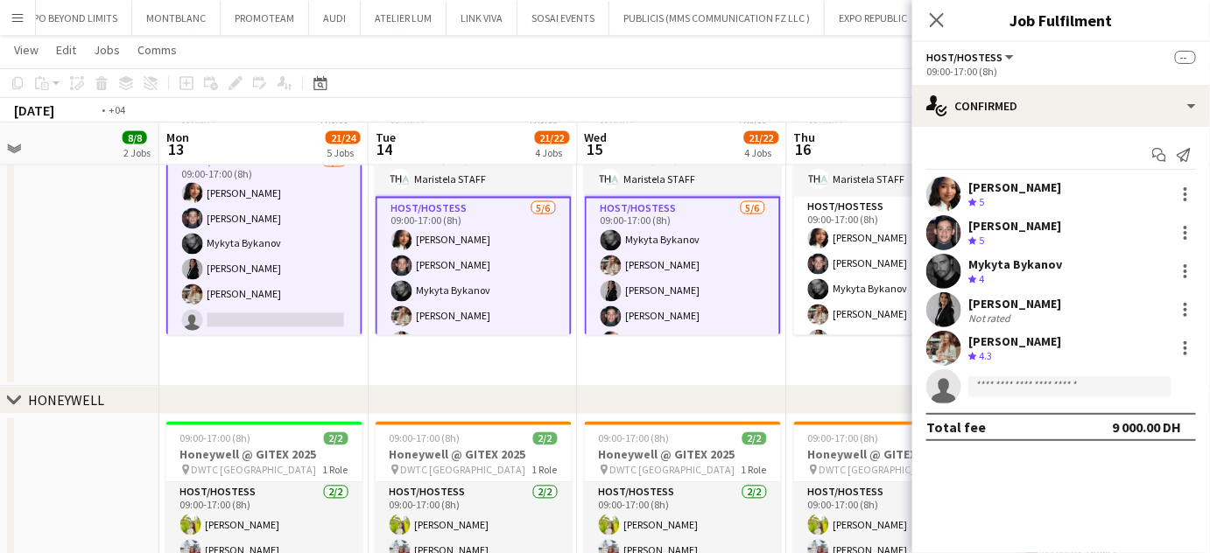
scroll to position [0, 692]
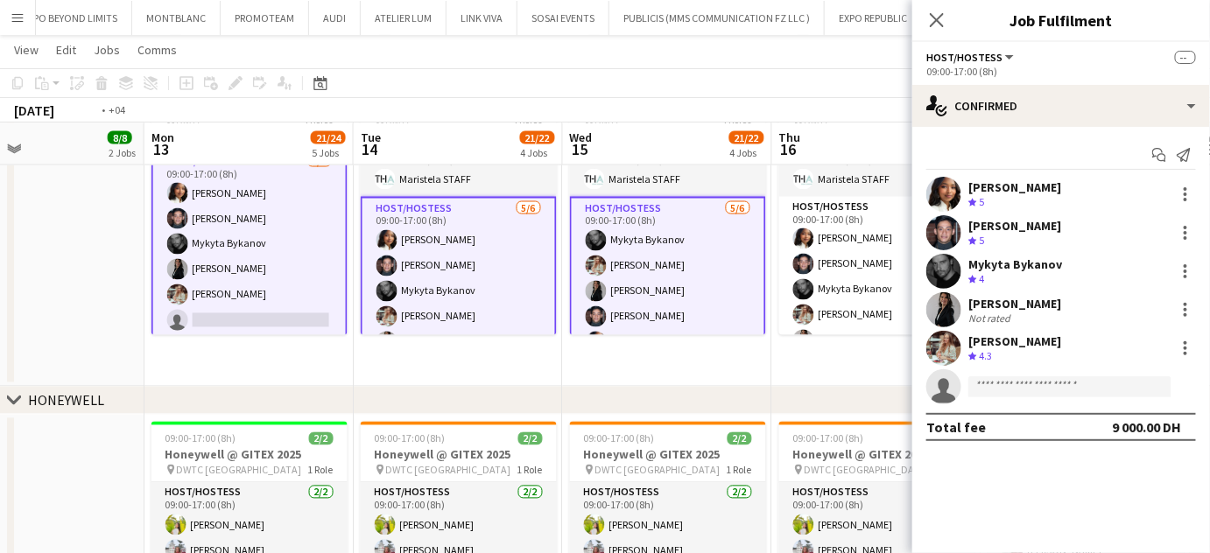
drag, startPoint x: 789, startPoint y: 280, endPoint x: 490, endPoint y: 279, distance: 298.5
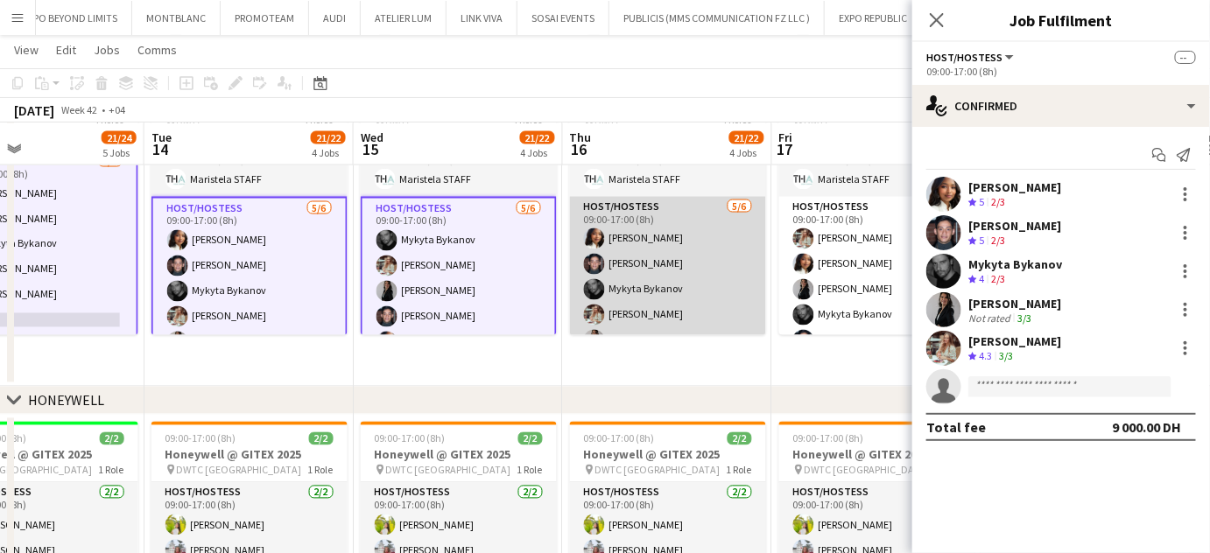
click at [671, 267] on app-card-role "Host/Hostess 5/6 09:00-17:00 (8h) Mai Mohamed Jarryn Van Dyk Mykyta Bykanov Mar…" at bounding box center [668, 290] width 196 height 186
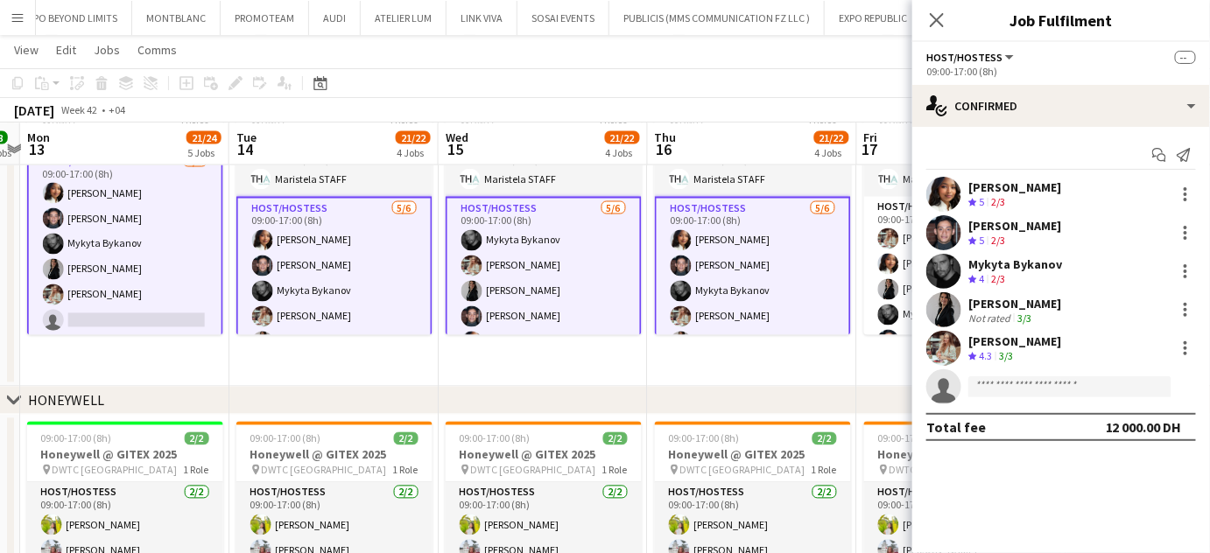
drag, startPoint x: 838, startPoint y: 266, endPoint x: 691, endPoint y: 266, distance: 146.2
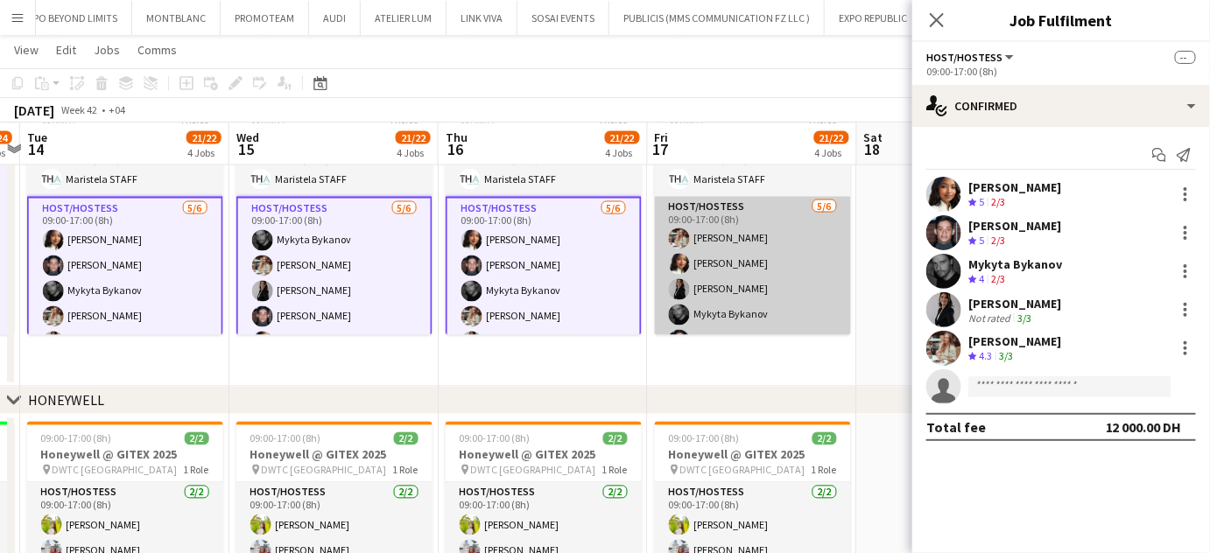
scroll to position [0, 628]
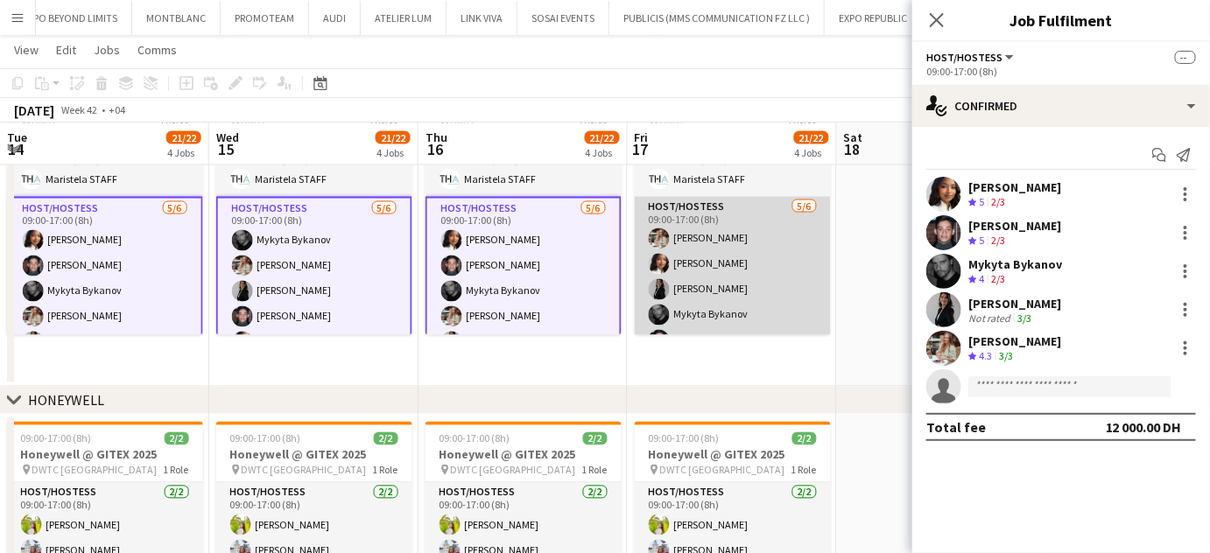
click at [767, 267] on app-card-role "Host/Hostess 5/6 09:00-17:00 (8h) Maryna Tsypar Mai Mohamed Iuliia Frolova Myky…" at bounding box center [733, 290] width 196 height 186
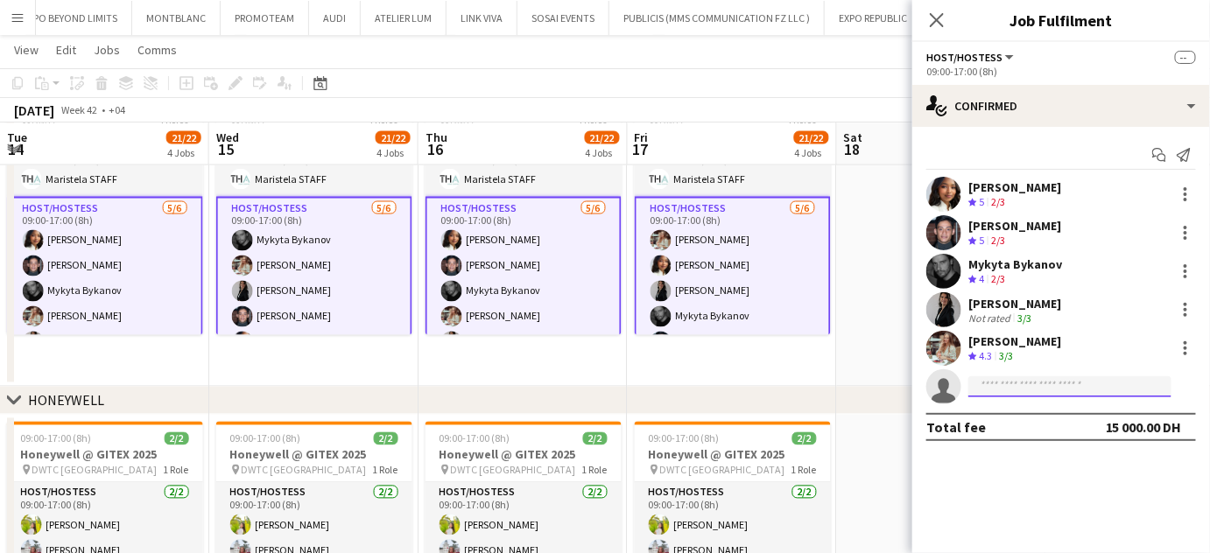
click at [1024, 384] on input at bounding box center [1069, 386] width 203 height 21
type input "****"
click at [996, 388] on input at bounding box center [1069, 386] width 203 height 21
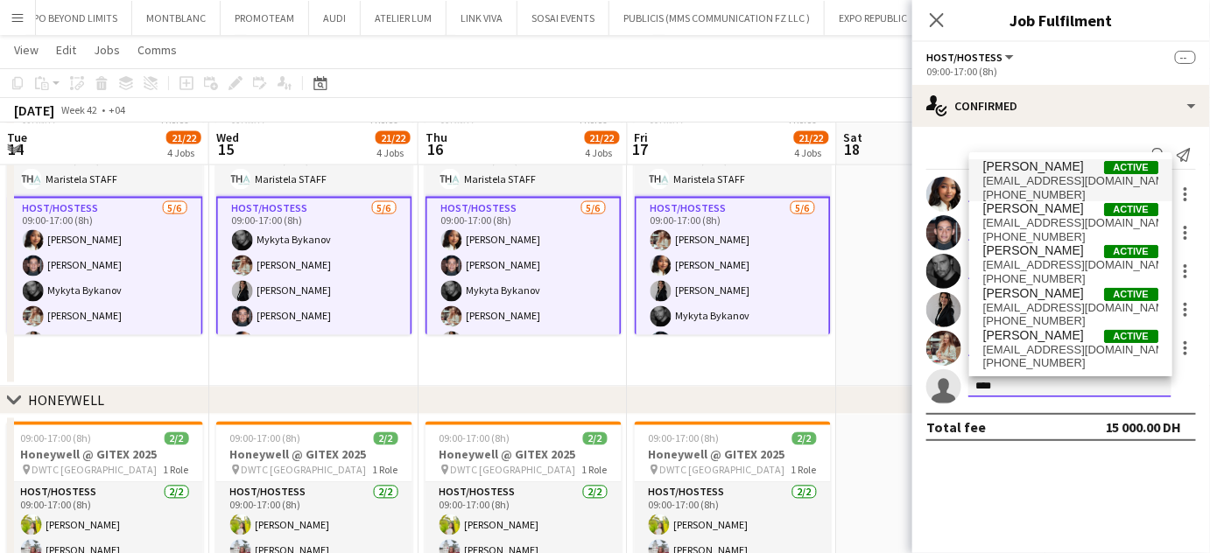
type input "****"
click at [1035, 170] on span "Anis Abed" at bounding box center [1033, 166] width 101 height 15
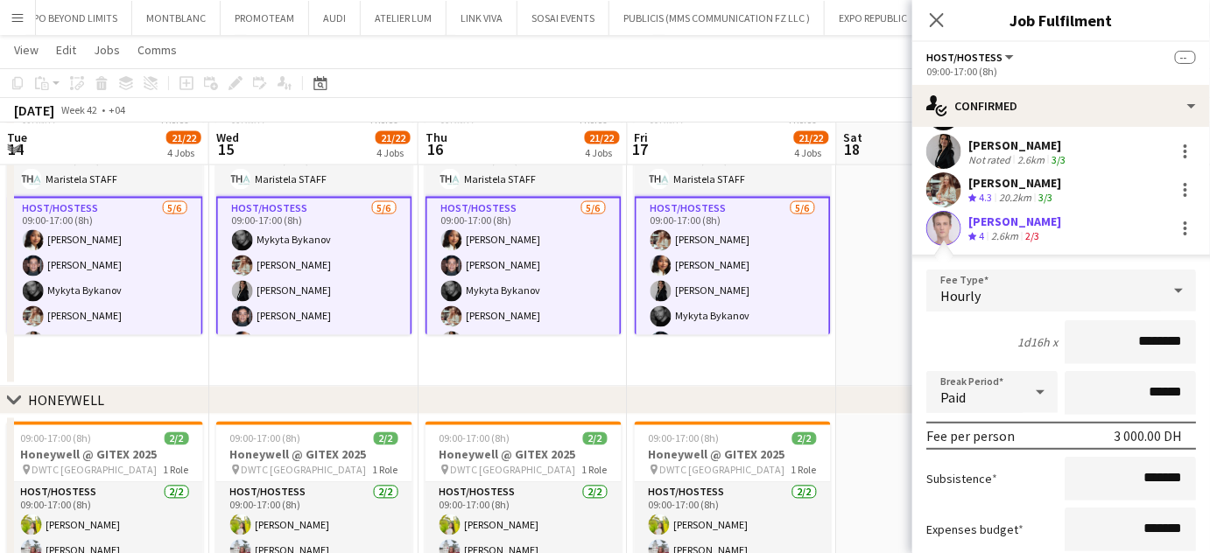
scroll to position [296, 0]
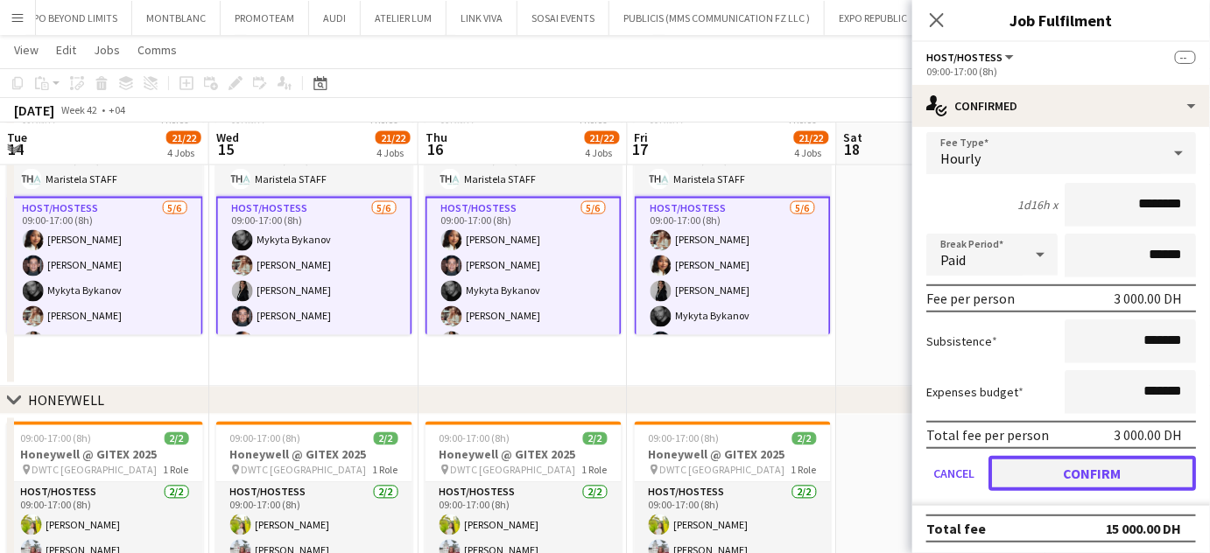
click at [1104, 473] on button "Confirm" at bounding box center [1091, 473] width 207 height 35
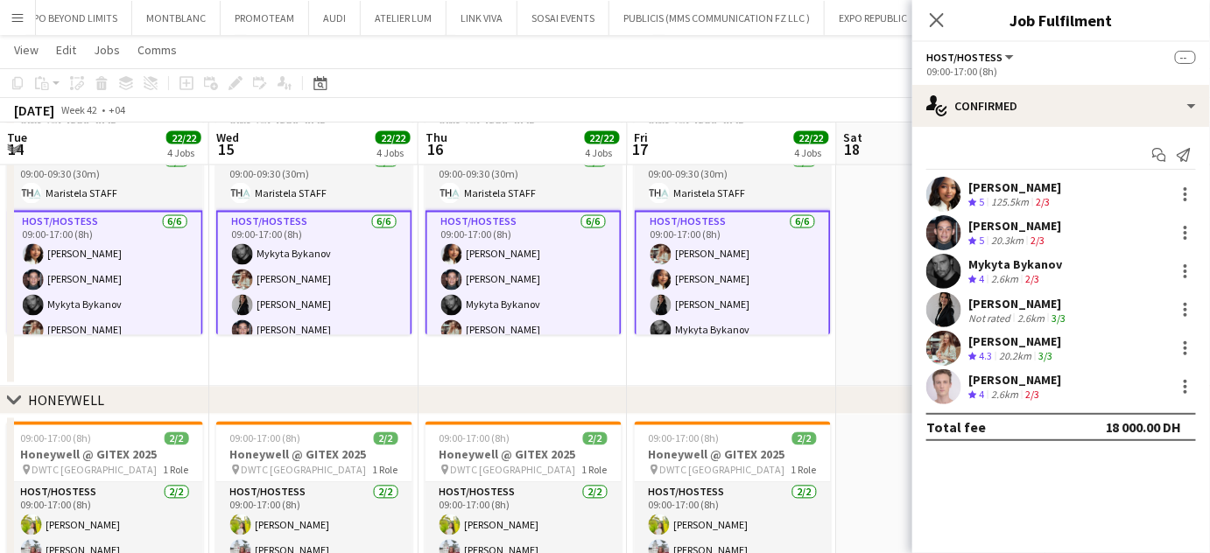
scroll to position [0, 0]
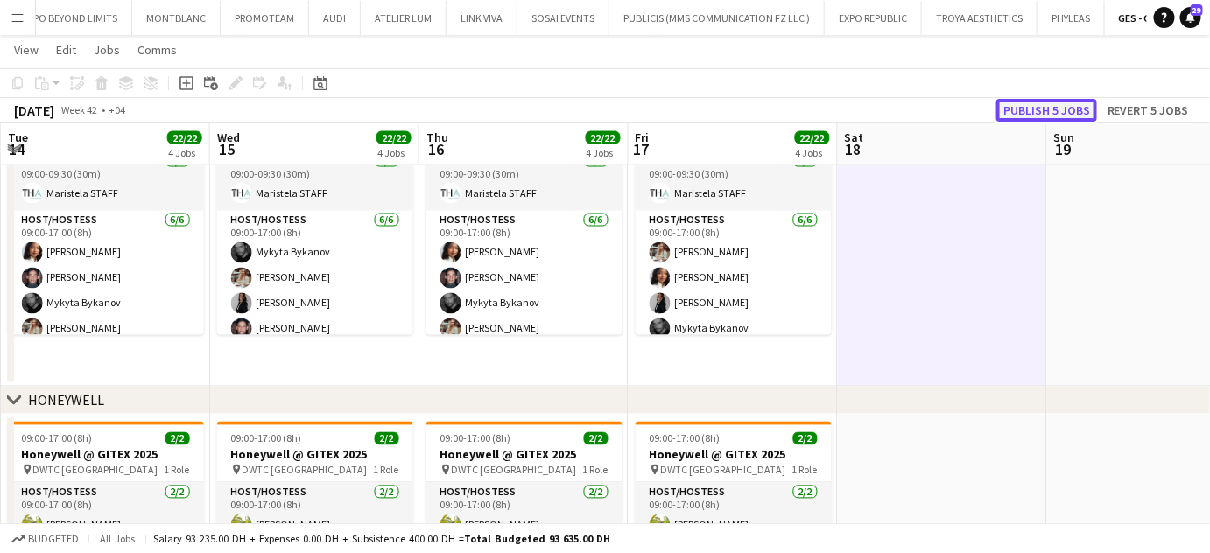
click at [1048, 113] on button "Publish 5 jobs" at bounding box center [1046, 110] width 101 height 23
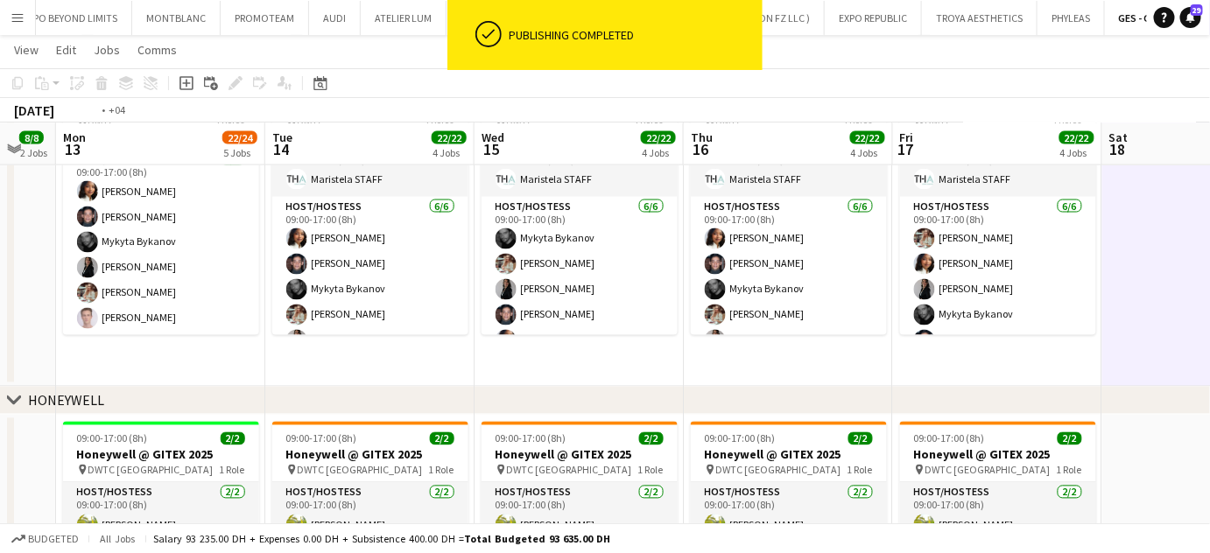
drag, startPoint x: 182, startPoint y: 305, endPoint x: 805, endPoint y: 305, distance: 623.2
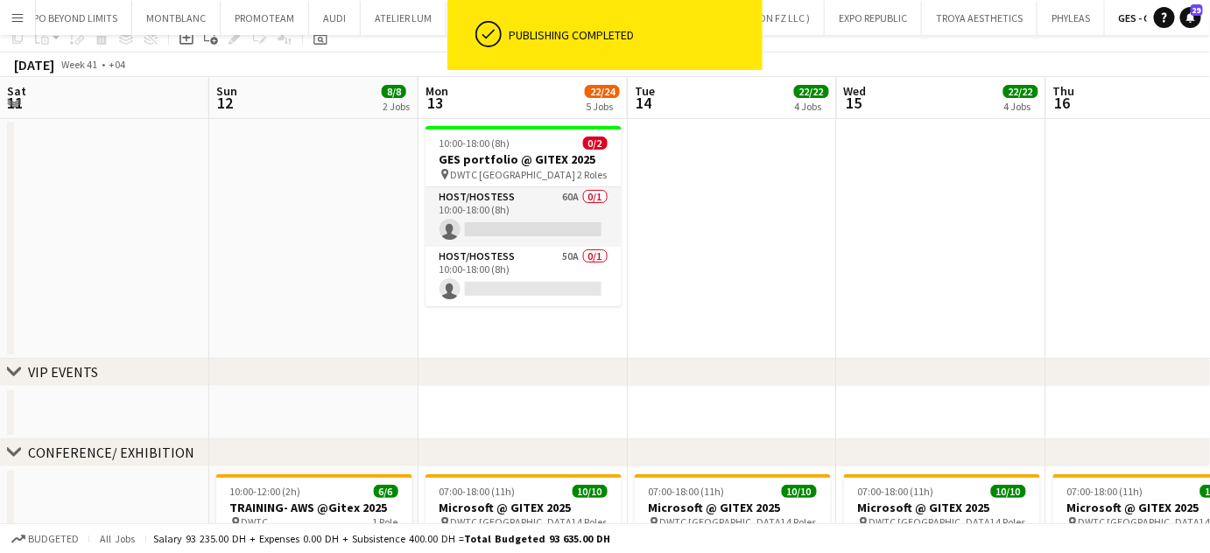
scroll to position [0, 0]
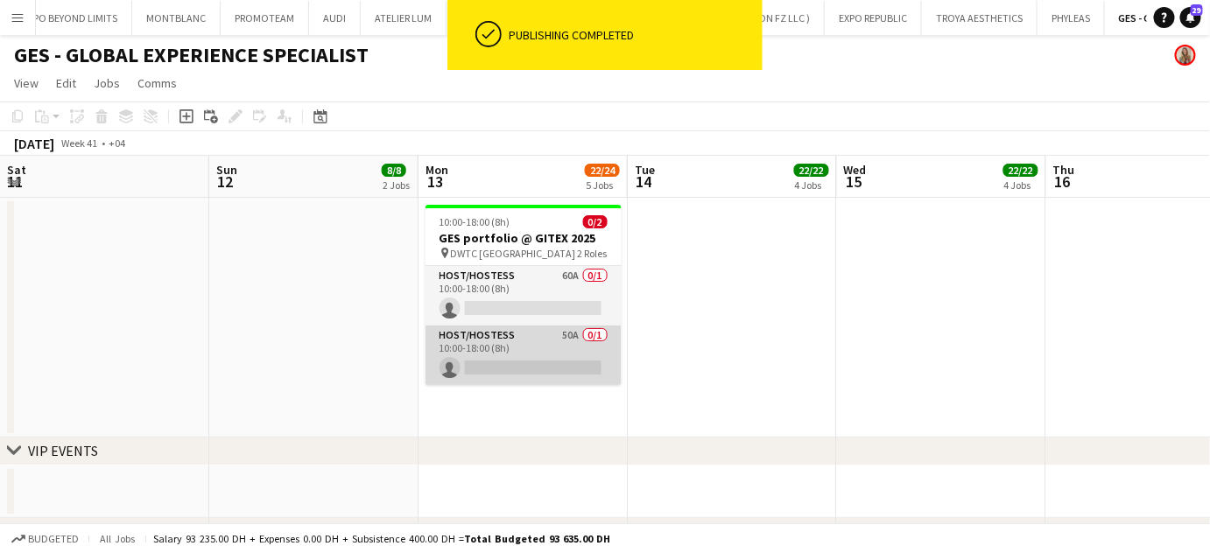
click at [547, 342] on app-card-role "Host/Hostess 50A 0/1 10:00-18:00 (8h) single-neutral-actions" at bounding box center [523, 356] width 196 height 60
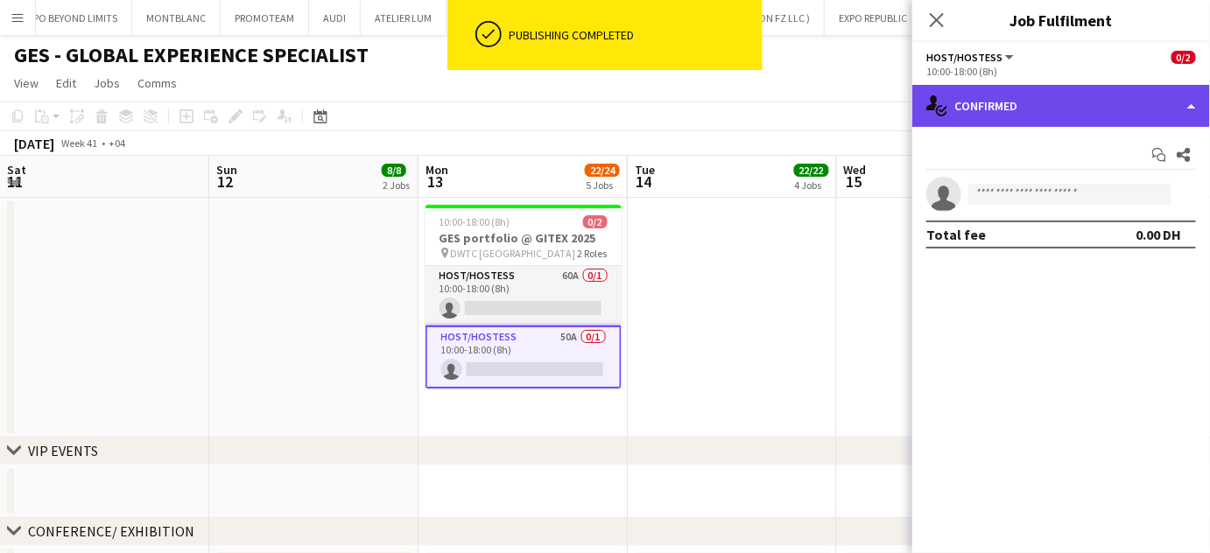
click at [1163, 104] on div "single-neutral-actions-check-2 Confirmed" at bounding box center [1061, 106] width 298 height 42
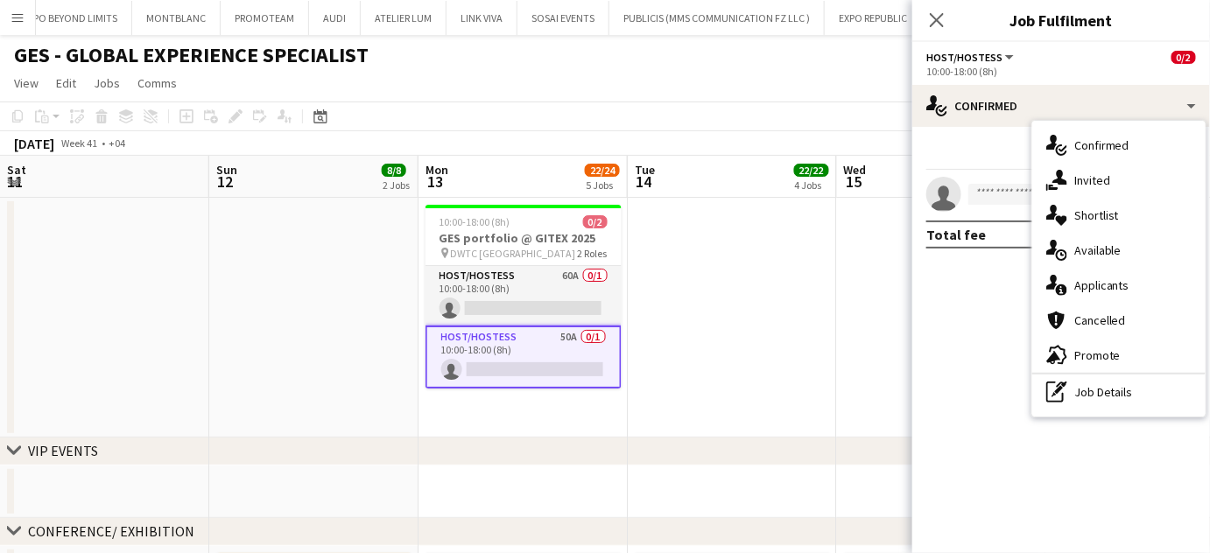
click at [1129, 384] on div "pen-write Job Details" at bounding box center [1118, 392] width 173 height 35
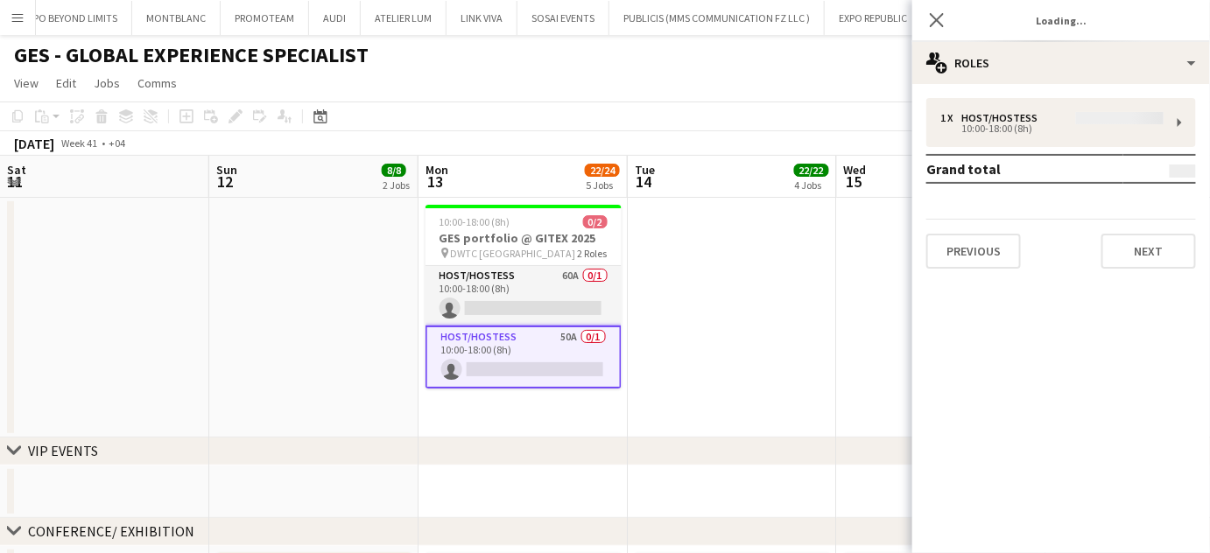
click at [999, 123] on div "1 x Host/Hostess 10:00-18:00 (8h) Grand total Previous Next" at bounding box center [1061, 183] width 298 height 171
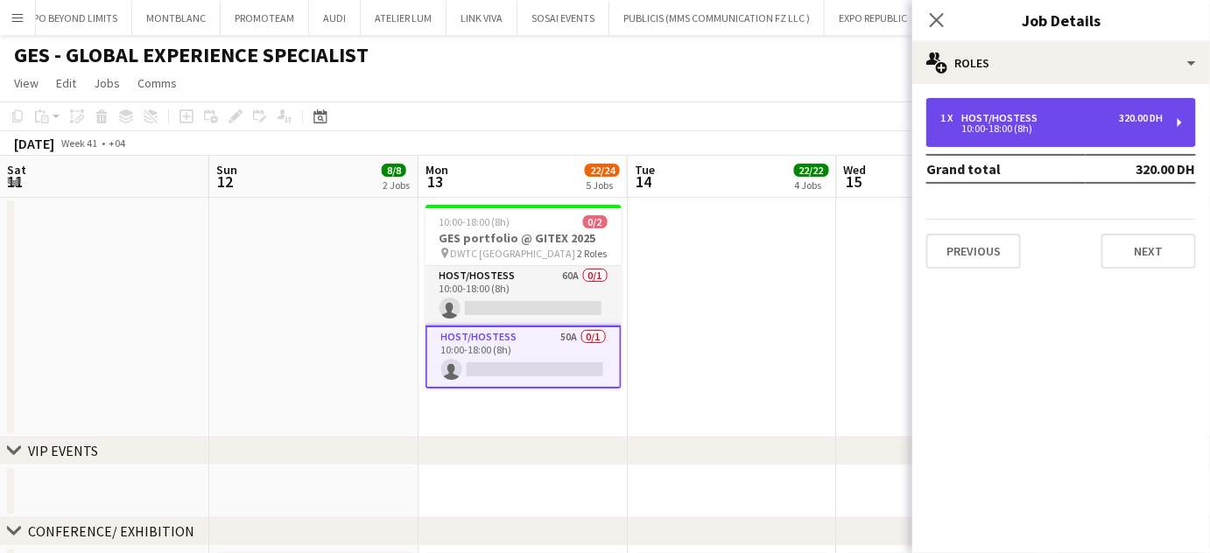
click at [951, 128] on div "10:00-18:00 (8h)" at bounding box center [1051, 128] width 223 height 9
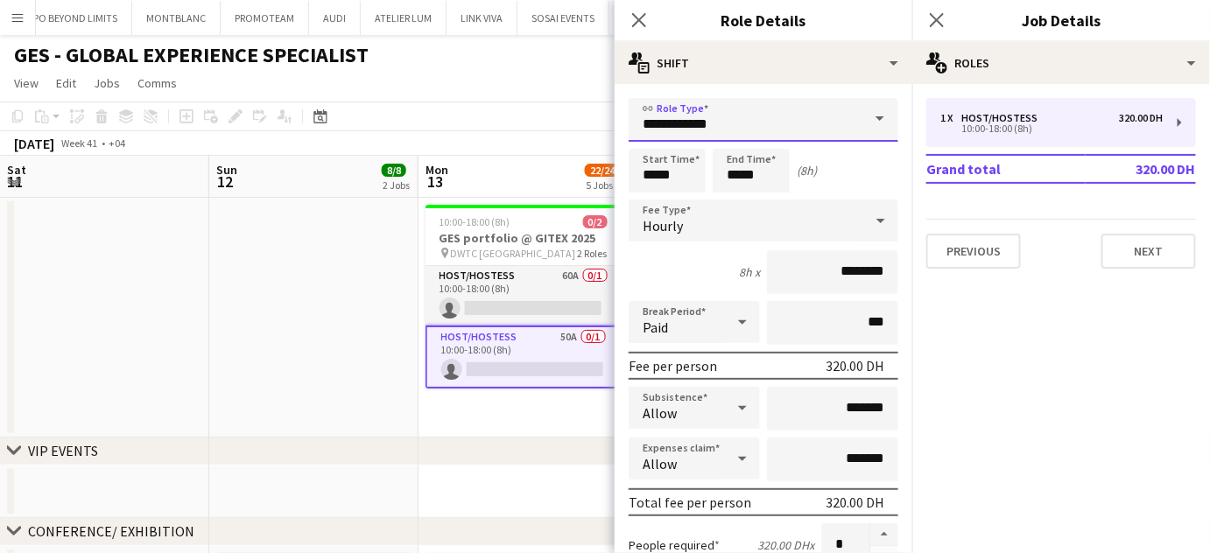
drag, startPoint x: 487, startPoint y: 135, endPoint x: 438, endPoint y: 135, distance: 48.1
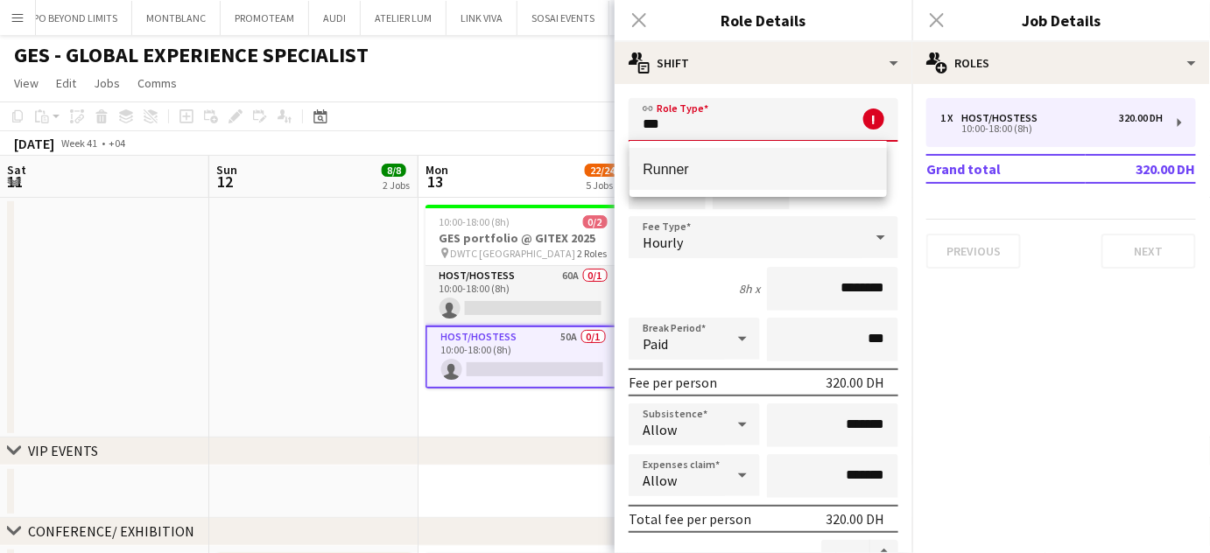
click at [696, 171] on span "Runner" at bounding box center [757, 169] width 229 height 17
type input "******"
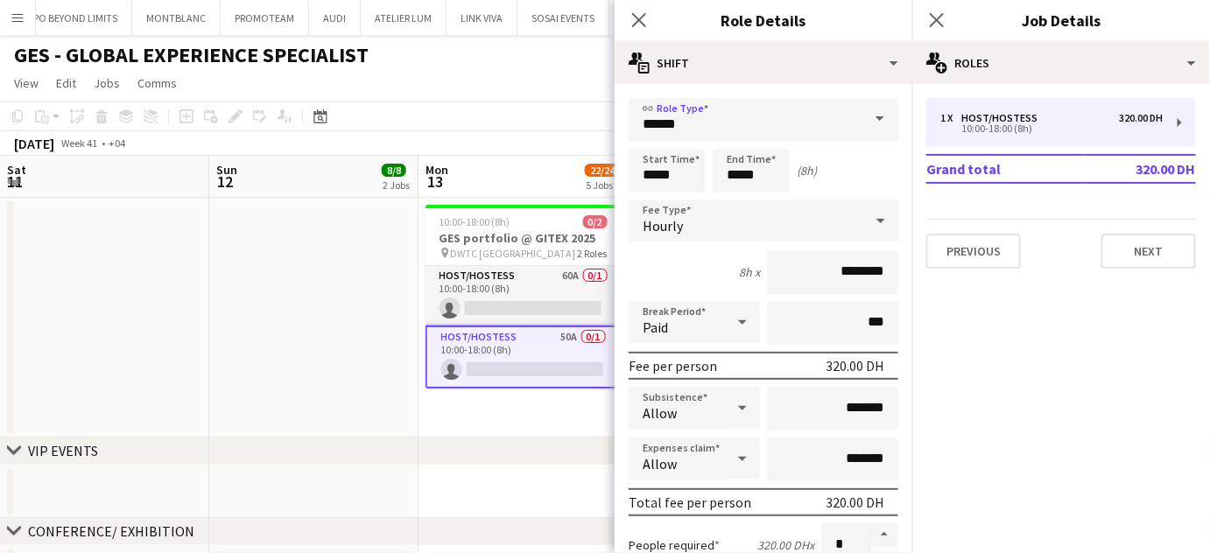
click at [298, 340] on app-date-cell at bounding box center [313, 318] width 209 height 240
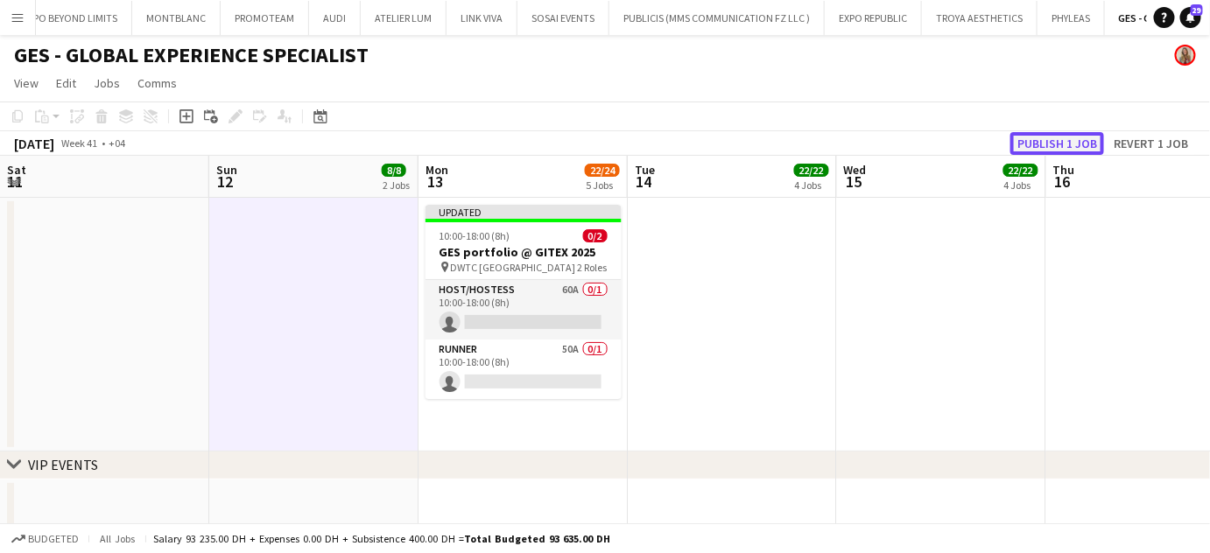
click at [1057, 138] on button "Publish 1 job" at bounding box center [1057, 143] width 94 height 23
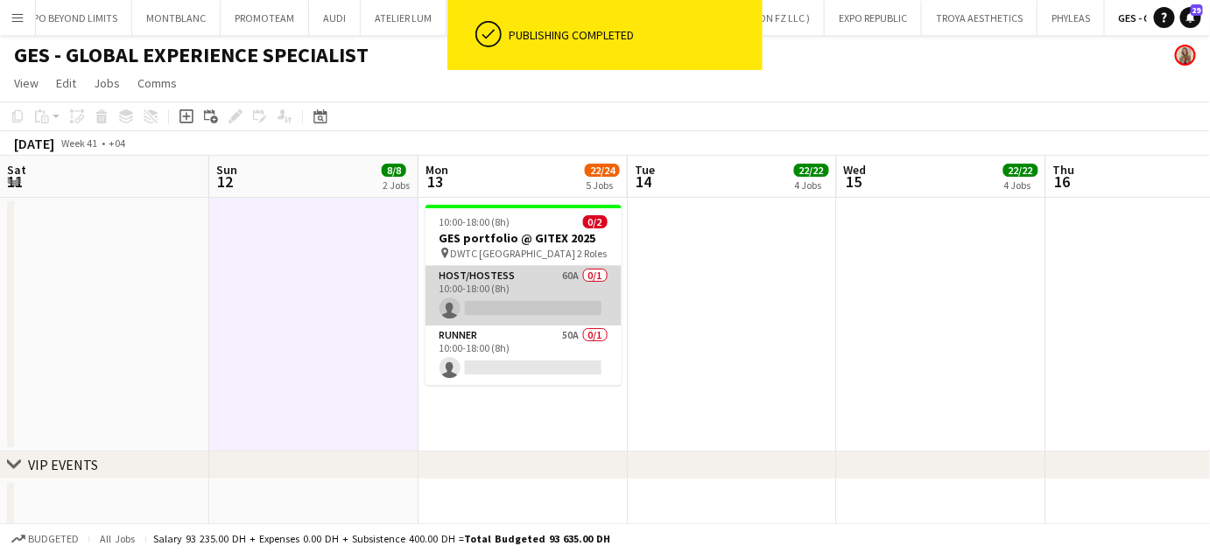
click at [541, 272] on app-card-role "Host/Hostess 60A 0/1 10:00-18:00 (8h) single-neutral-actions" at bounding box center [523, 296] width 196 height 60
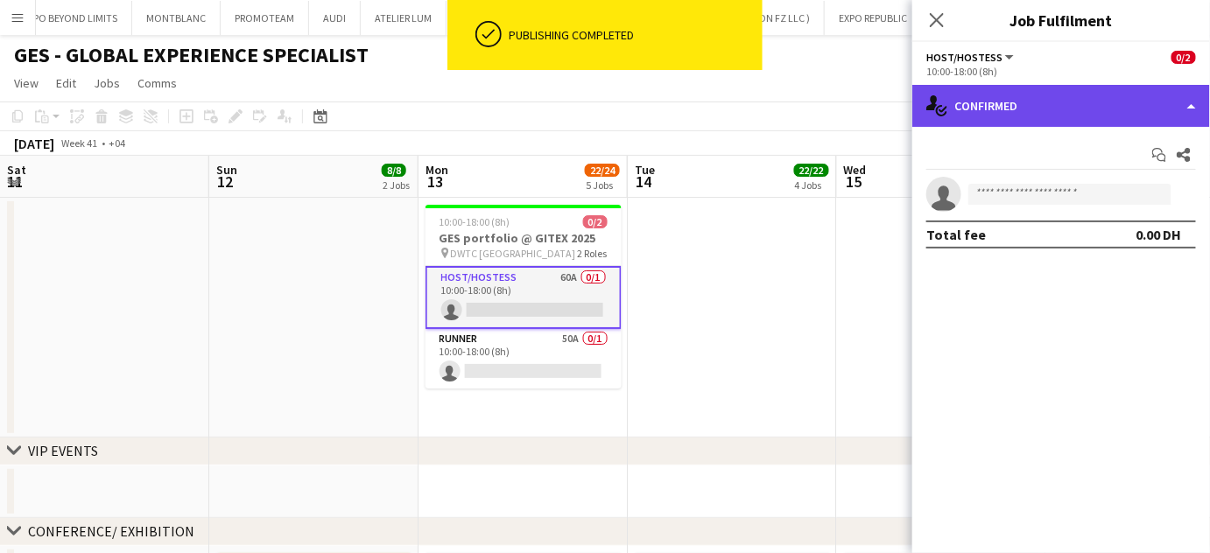
click at [1195, 92] on div "single-neutral-actions-check-2 Confirmed" at bounding box center [1061, 106] width 298 height 42
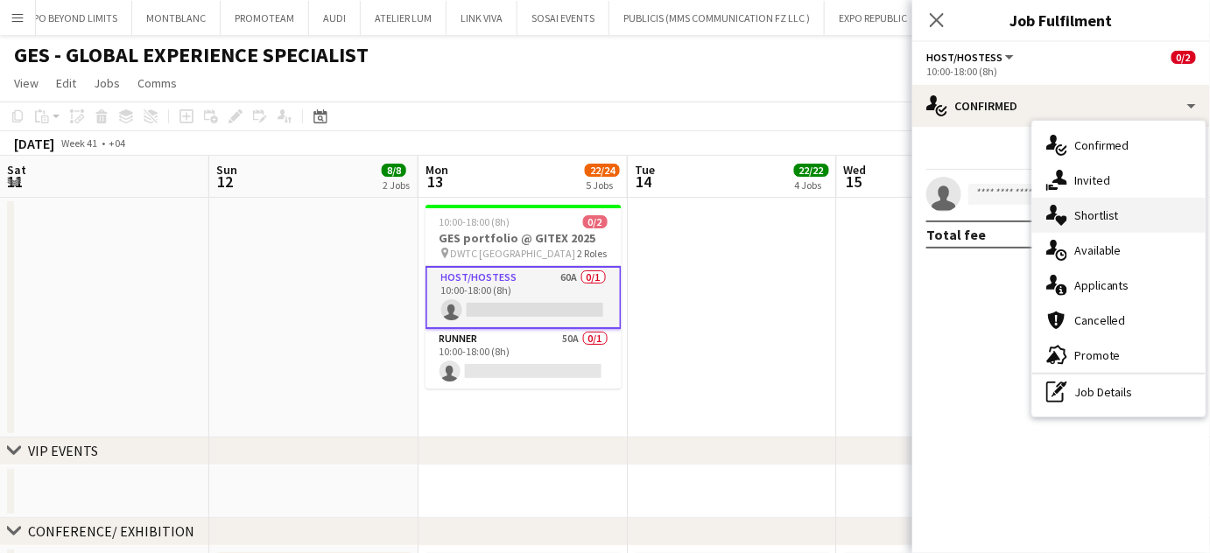
click at [1112, 219] on span "Shortlist" at bounding box center [1096, 215] width 45 height 16
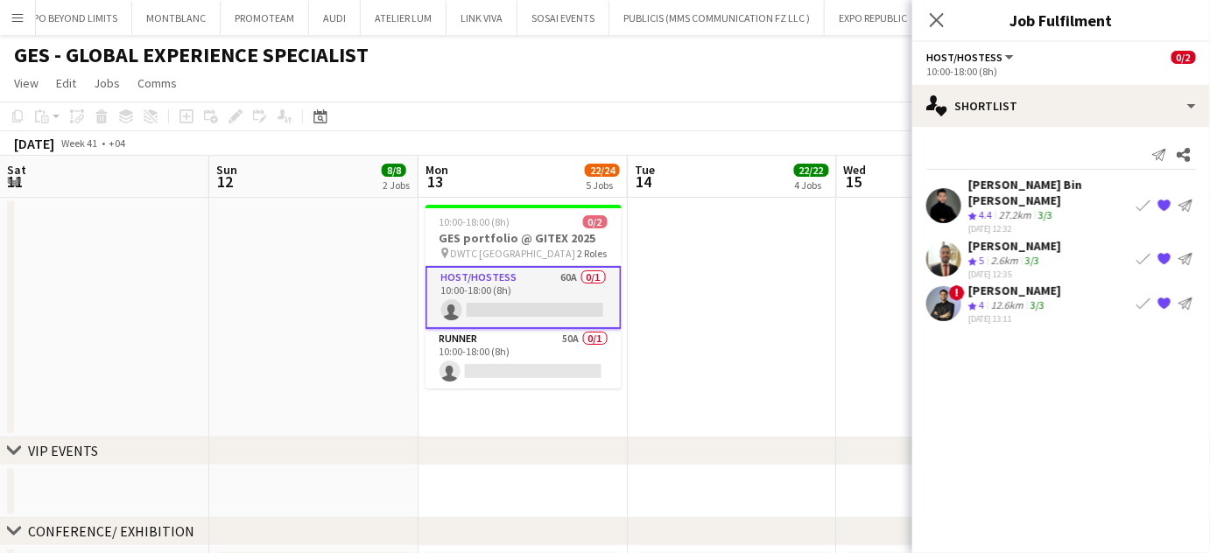
click at [1163, 200] on app-icon "{{ spriteTitle }}" at bounding box center [1164, 206] width 14 height 14
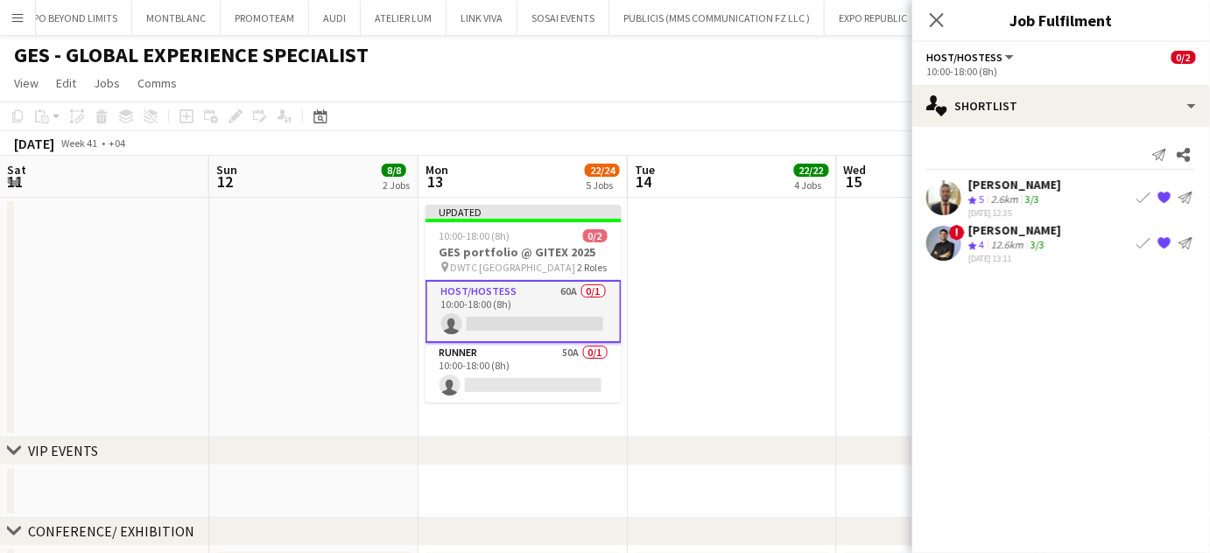
click at [733, 304] on app-date-cell at bounding box center [732, 318] width 209 height 240
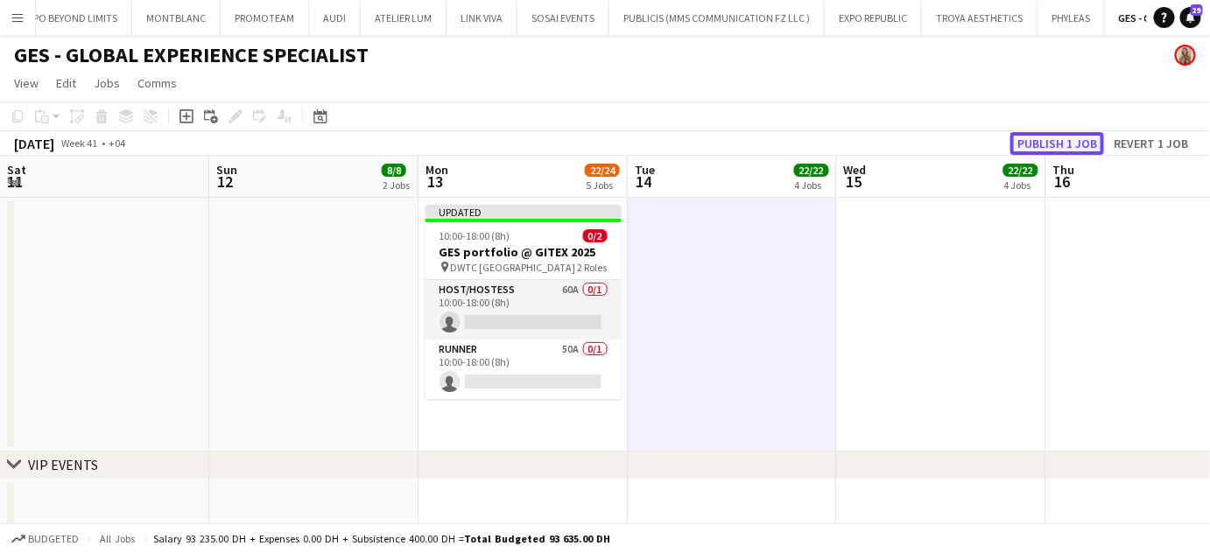
click at [1054, 142] on button "Publish 1 job" at bounding box center [1057, 143] width 94 height 23
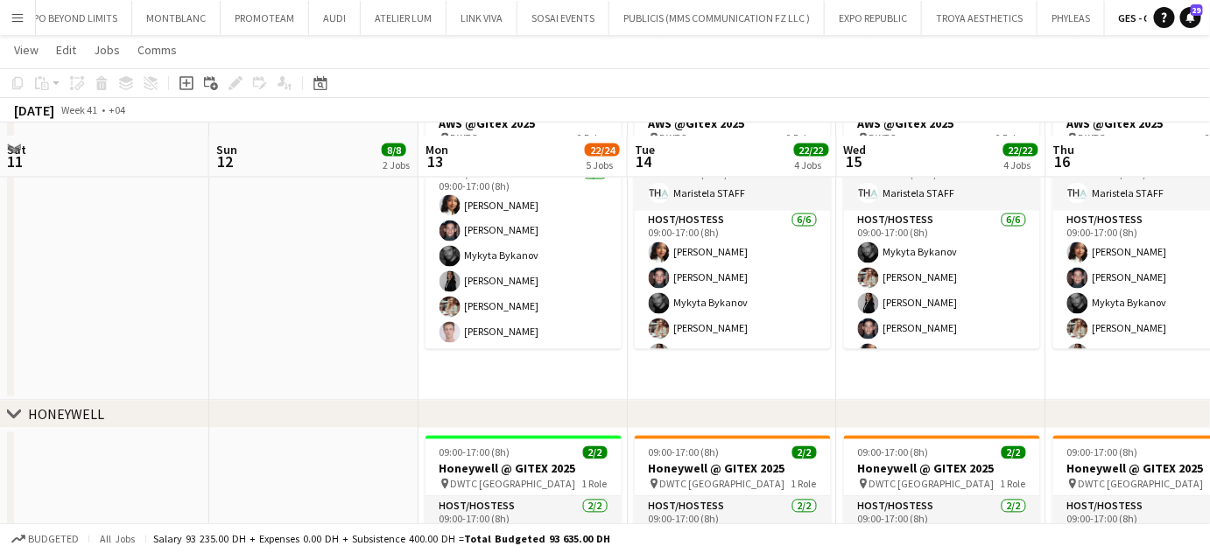
scroll to position [1064, 0]
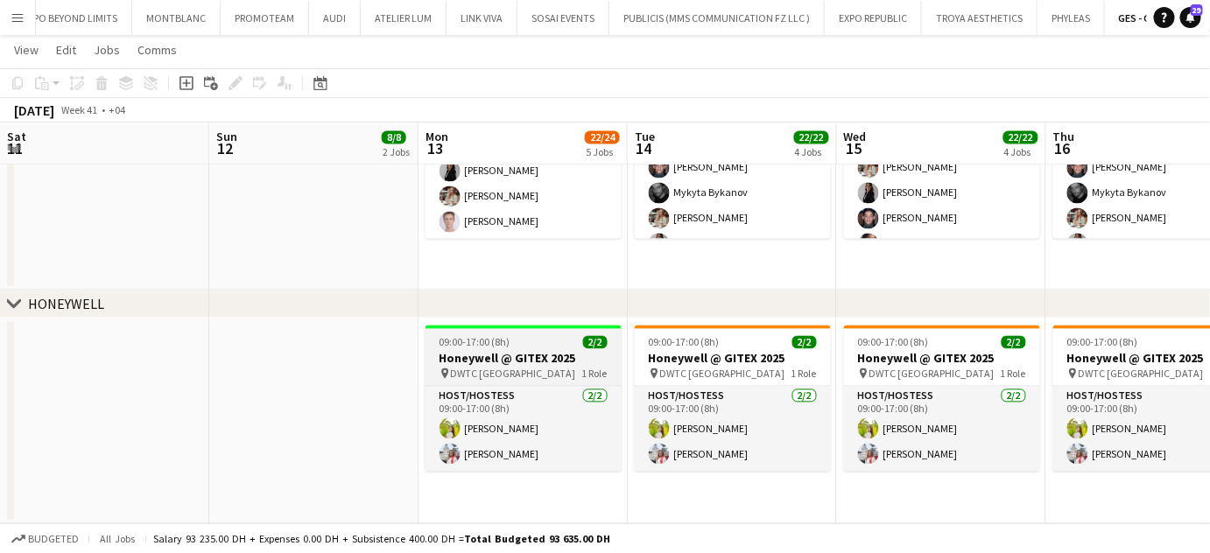
click at [523, 359] on h3 "Honeywell @ GITEX 2025" at bounding box center [523, 359] width 196 height 16
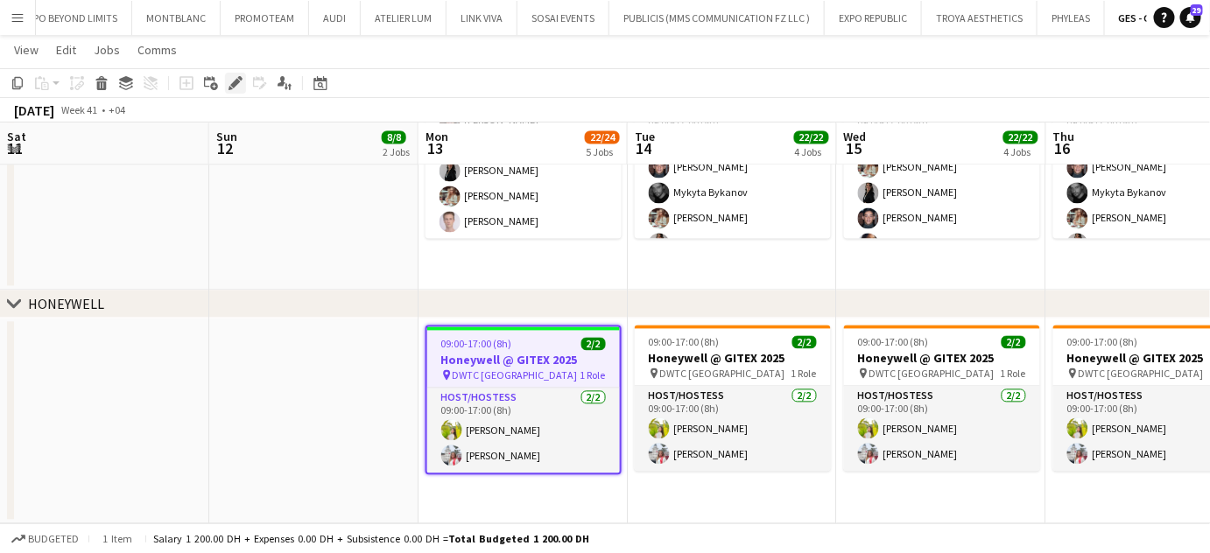
click at [235, 87] on icon "Edit" at bounding box center [235, 83] width 14 height 14
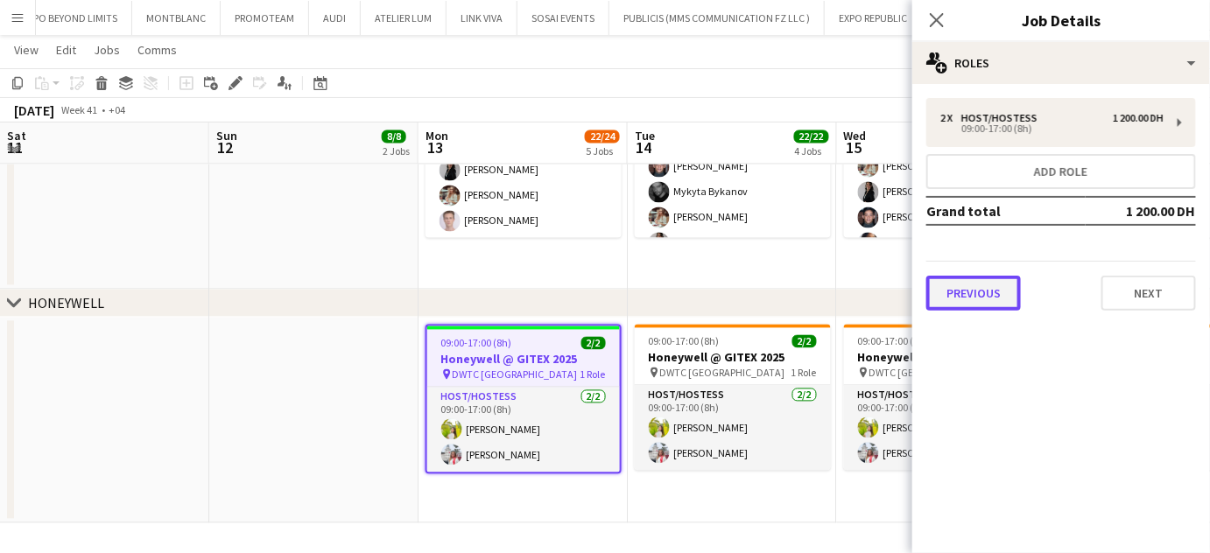
scroll to position [1050, 0]
click at [1010, 293] on button "Previous" at bounding box center [973, 293] width 95 height 35
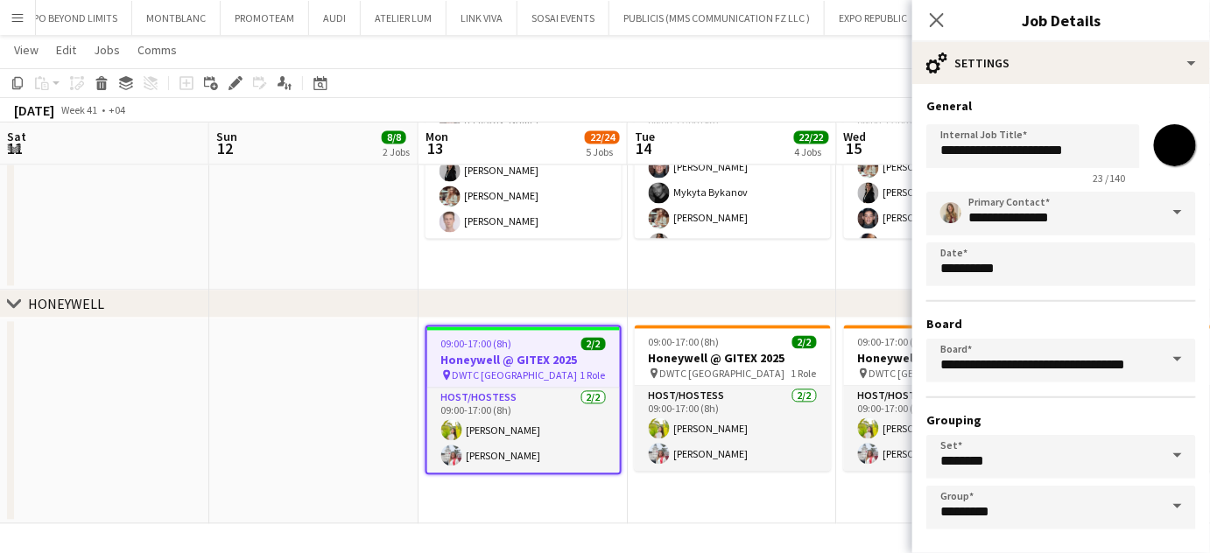
click at [1163, 216] on span at bounding box center [1177, 213] width 37 height 42
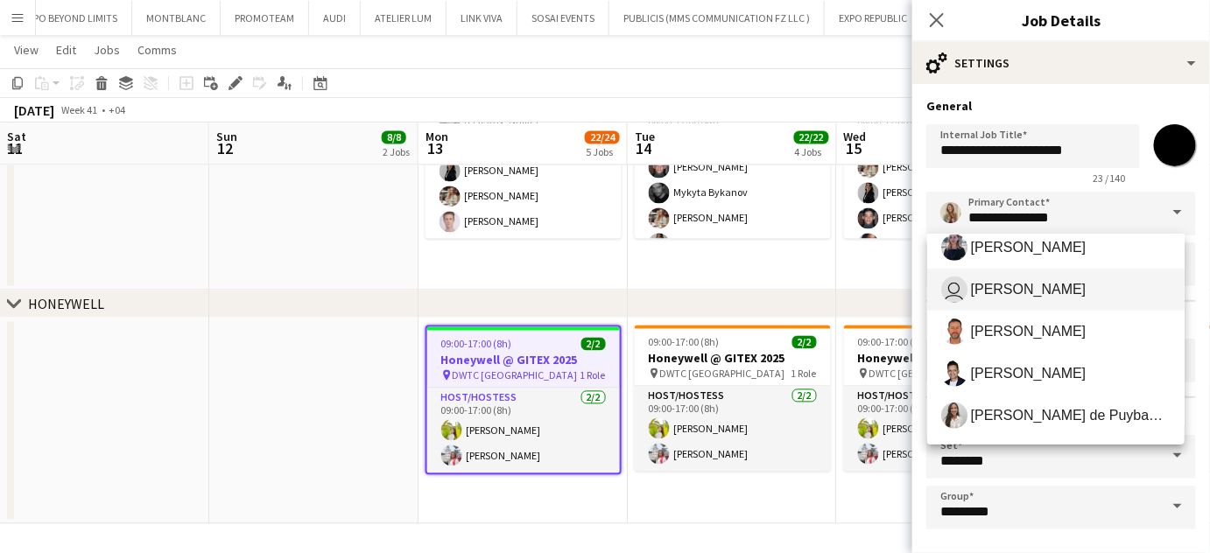
scroll to position [557, 0]
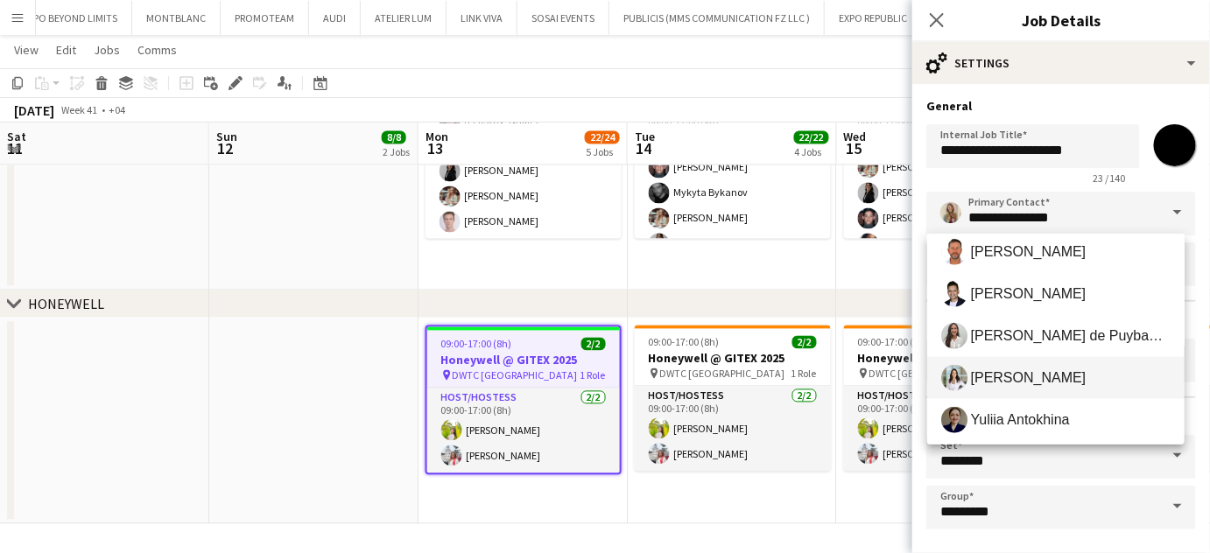
click at [1014, 373] on span "Maristela Scott" at bounding box center [1029, 377] width 116 height 17
type input "**********"
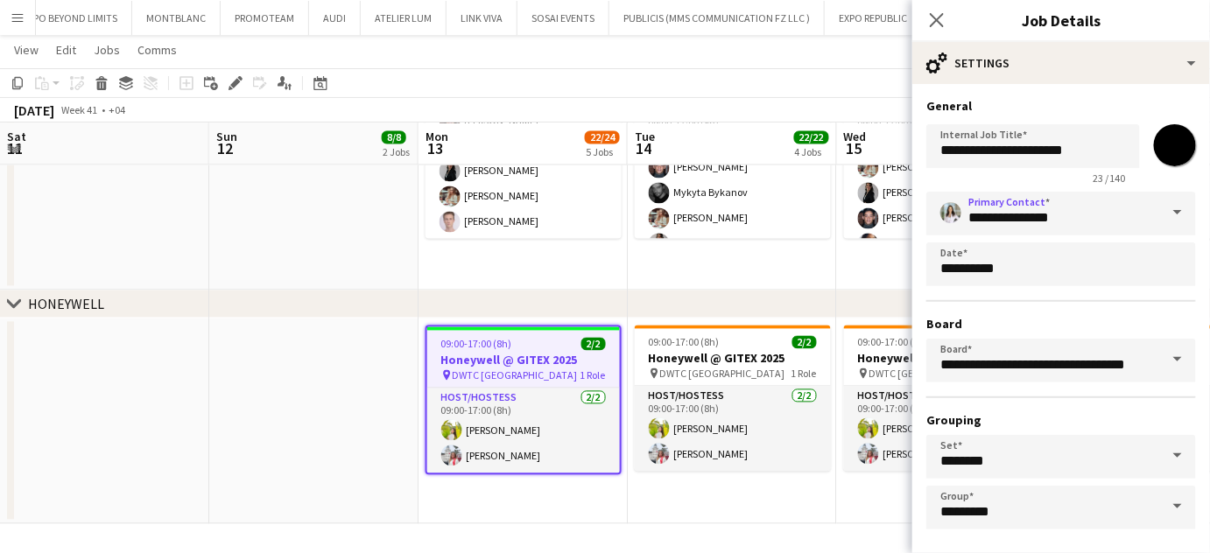
click at [1164, 141] on input "*******" at bounding box center [1174, 145] width 63 height 63
type input "*******"
click at [741, 497] on app-date-cell "09:00-17:00 (8h) 2/2 Honeywell @ GITEX 2025 pin DWTC Dubai 1 Role Host/Hostess …" at bounding box center [732, 422] width 209 height 206
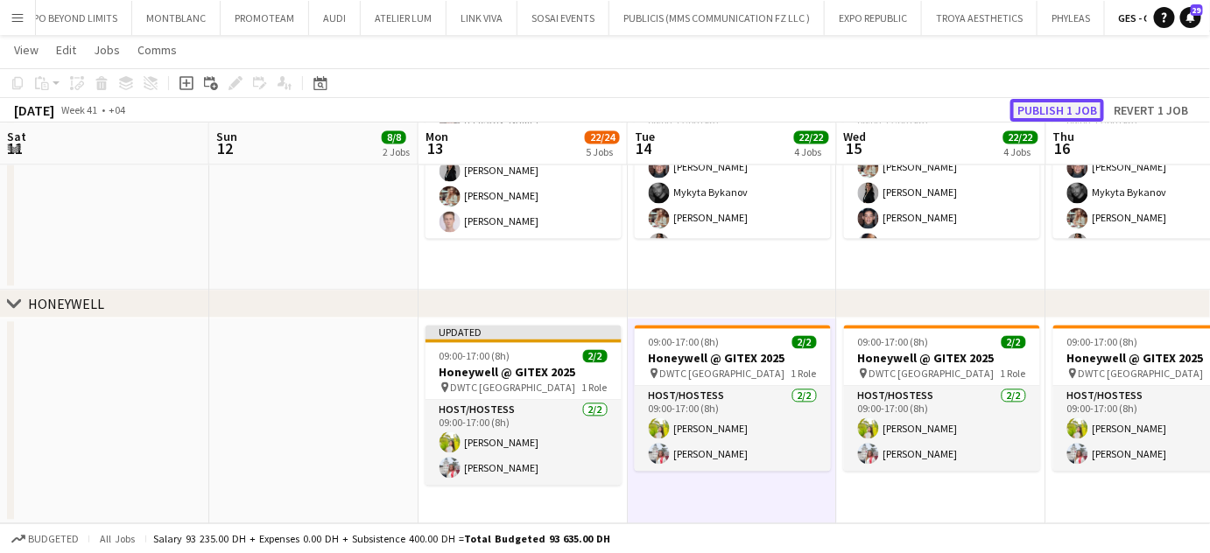
click at [1055, 105] on button "Publish 1 job" at bounding box center [1057, 110] width 94 height 23
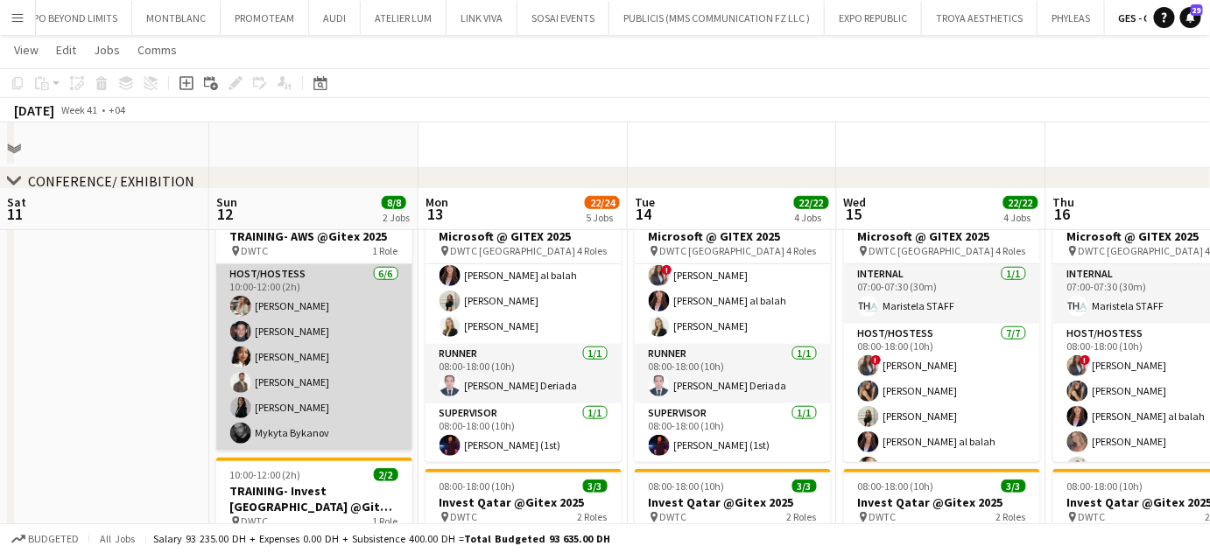
scroll to position [414, 0]
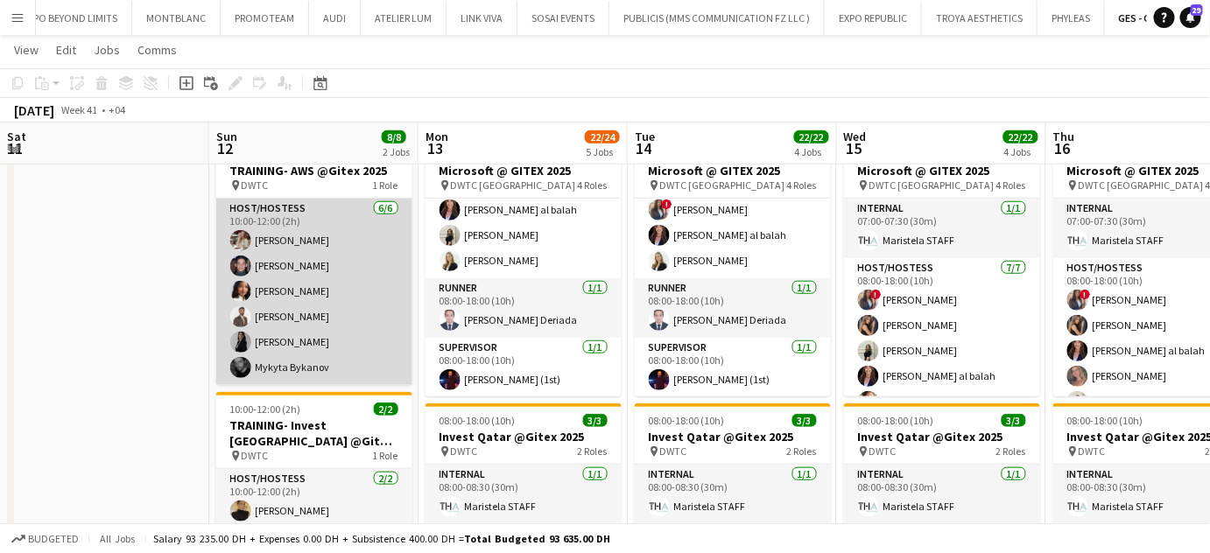
click at [295, 307] on app-card-role "Host/Hostess 6/6 10:00-12:00 (2h) Maryna Tsypar Jarryn Van Dyk Mai Mohamed Nabi…" at bounding box center [314, 292] width 196 height 186
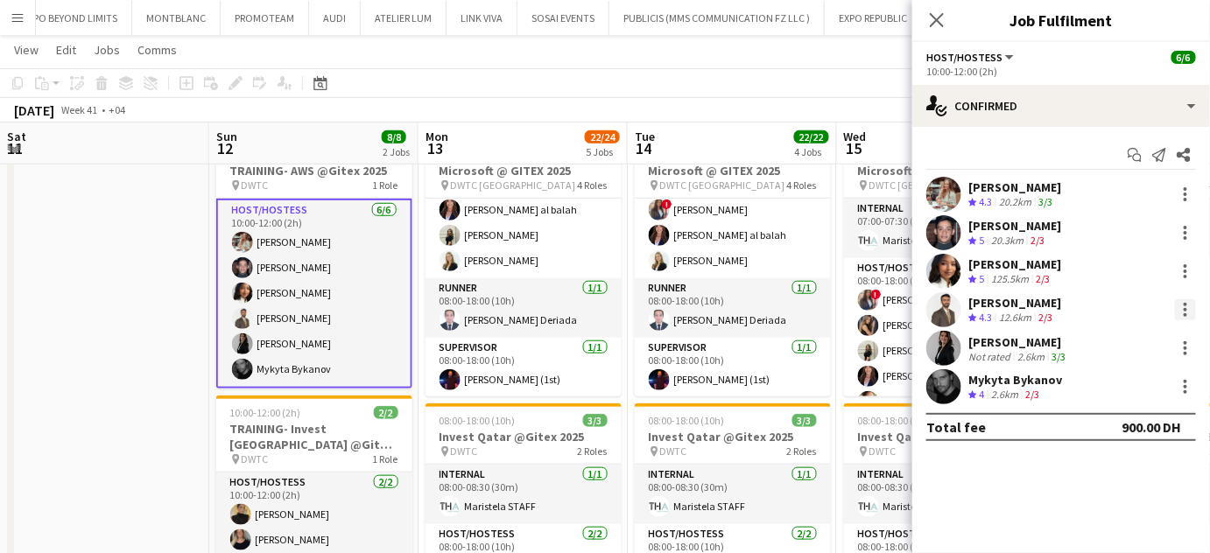
click at [1196, 305] on div at bounding box center [1185, 309] width 21 height 21
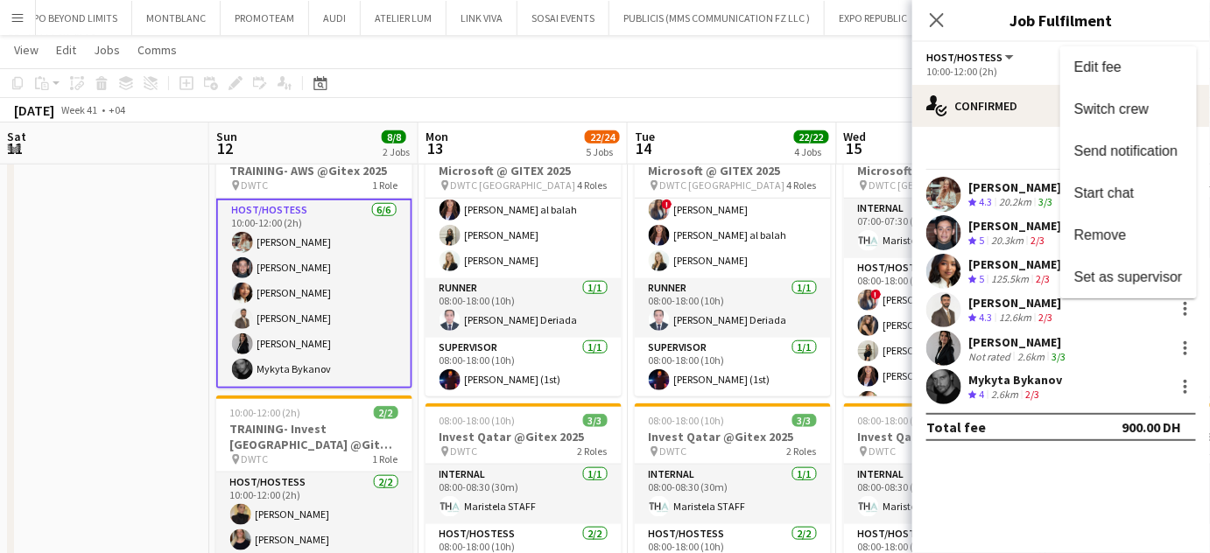
click at [1120, 242] on span "Remove" at bounding box center [1100, 235] width 53 height 15
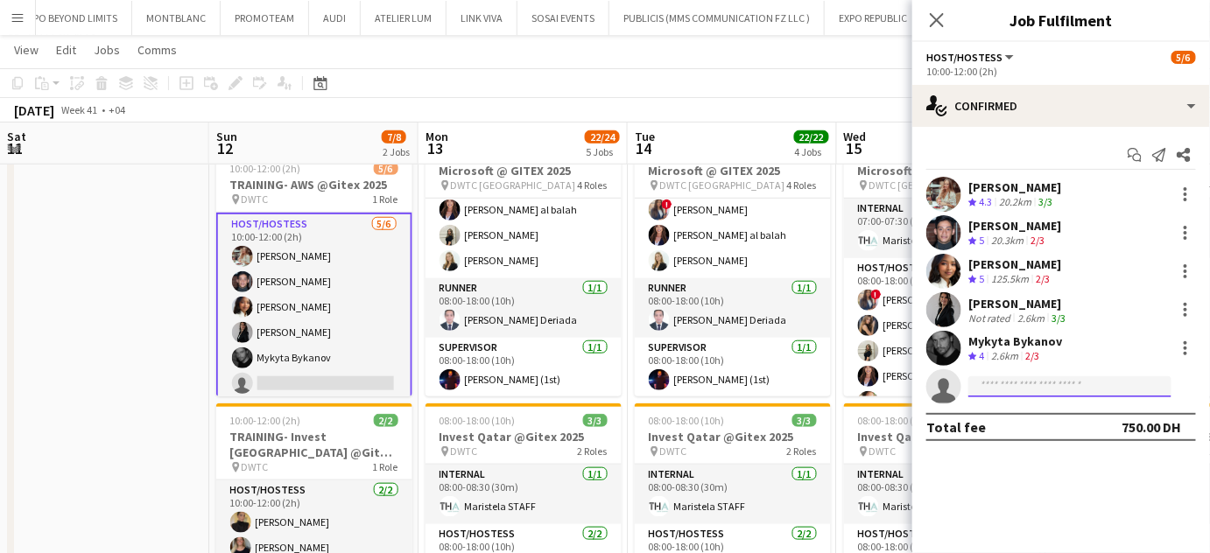
click at [1042, 377] on input at bounding box center [1069, 386] width 203 height 21
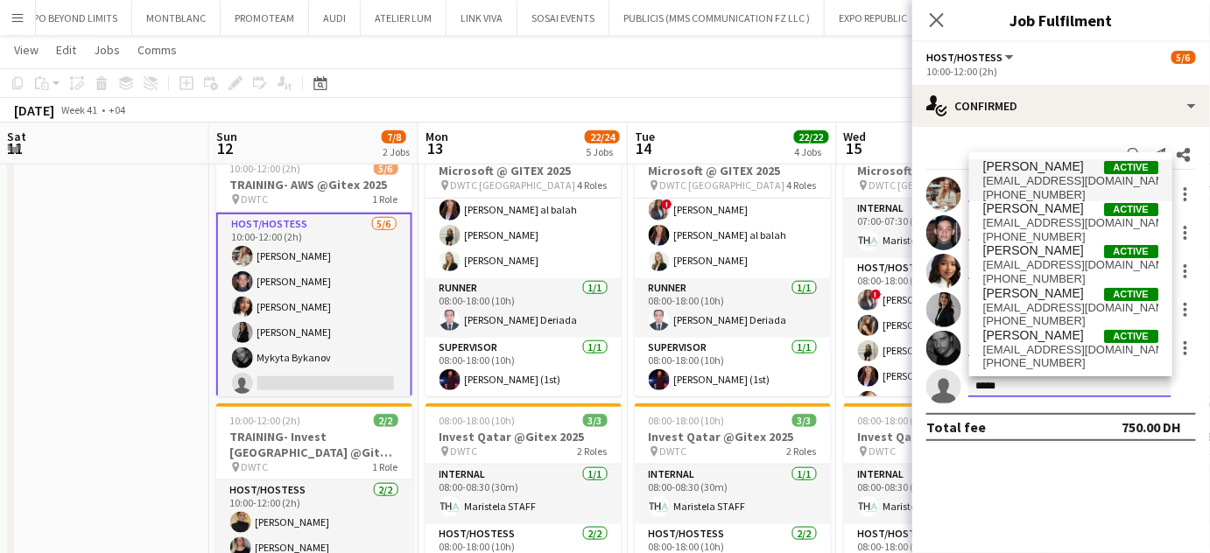
type input "****"
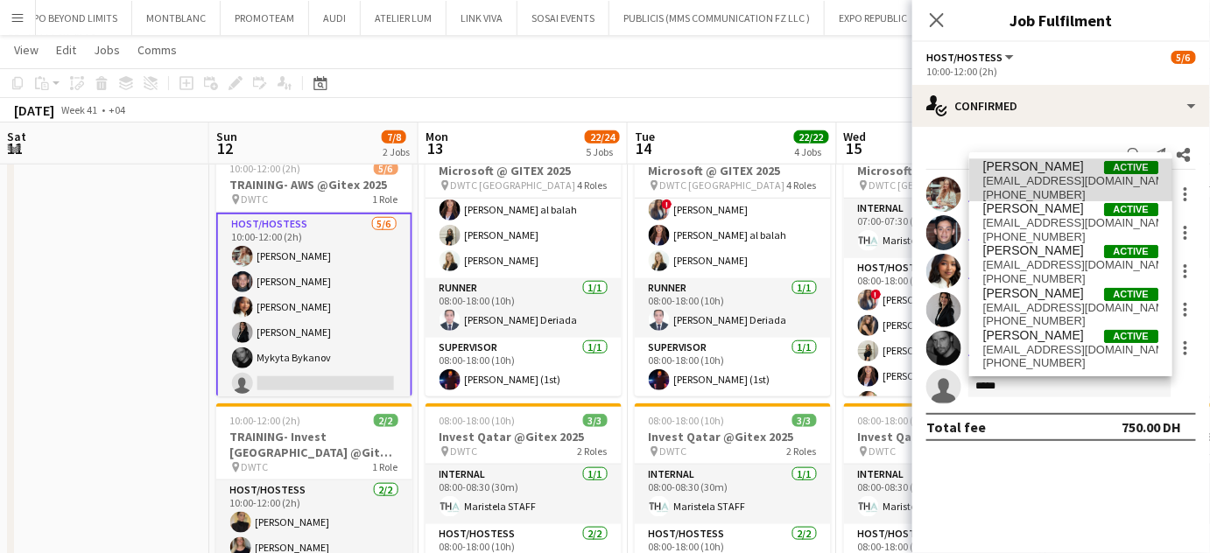
click at [1034, 170] on span "Anis Abed" at bounding box center [1033, 166] width 101 height 15
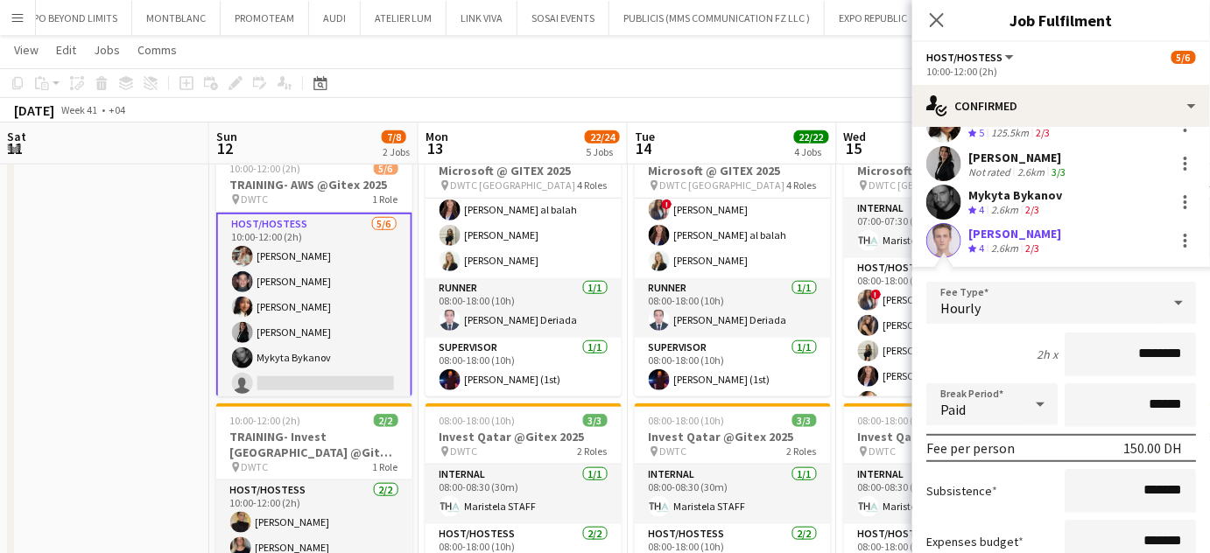
scroll to position [238, 0]
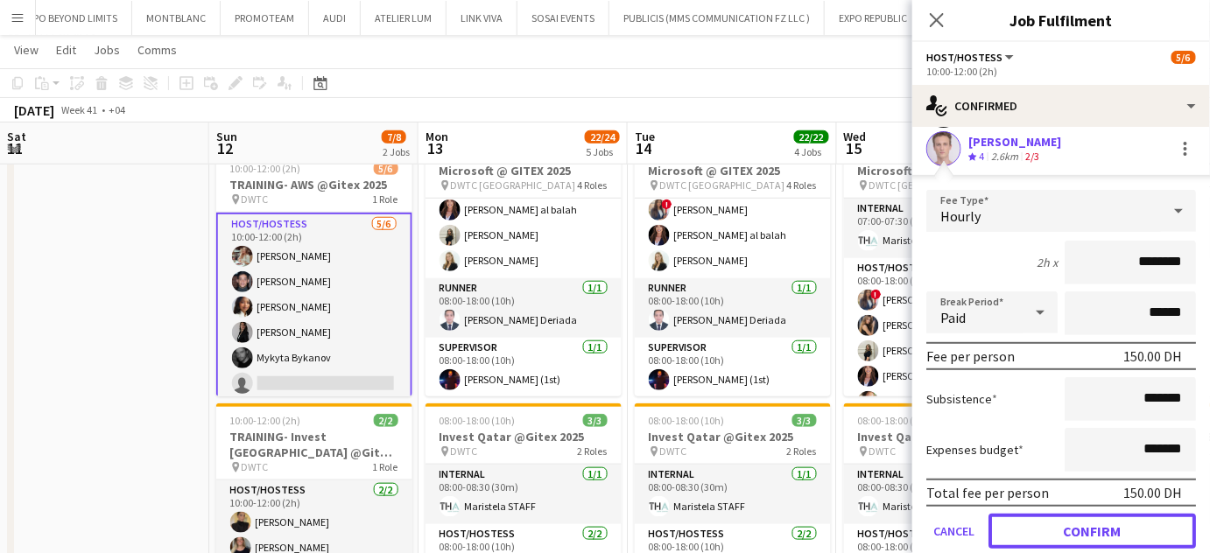
click at [1067, 524] on button "Confirm" at bounding box center [1091, 531] width 207 height 35
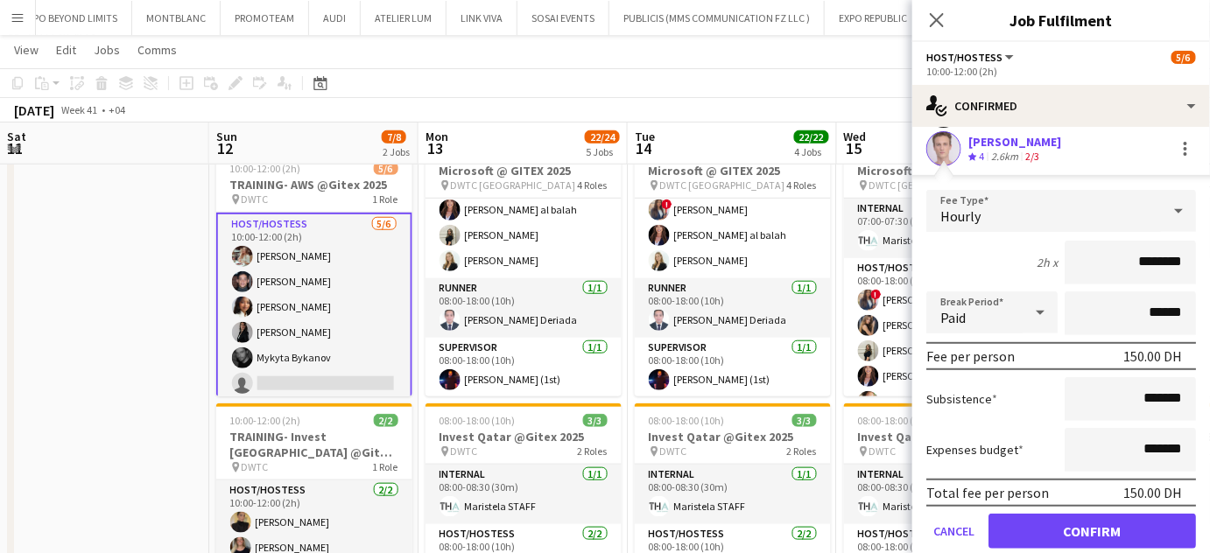
scroll to position [0, 0]
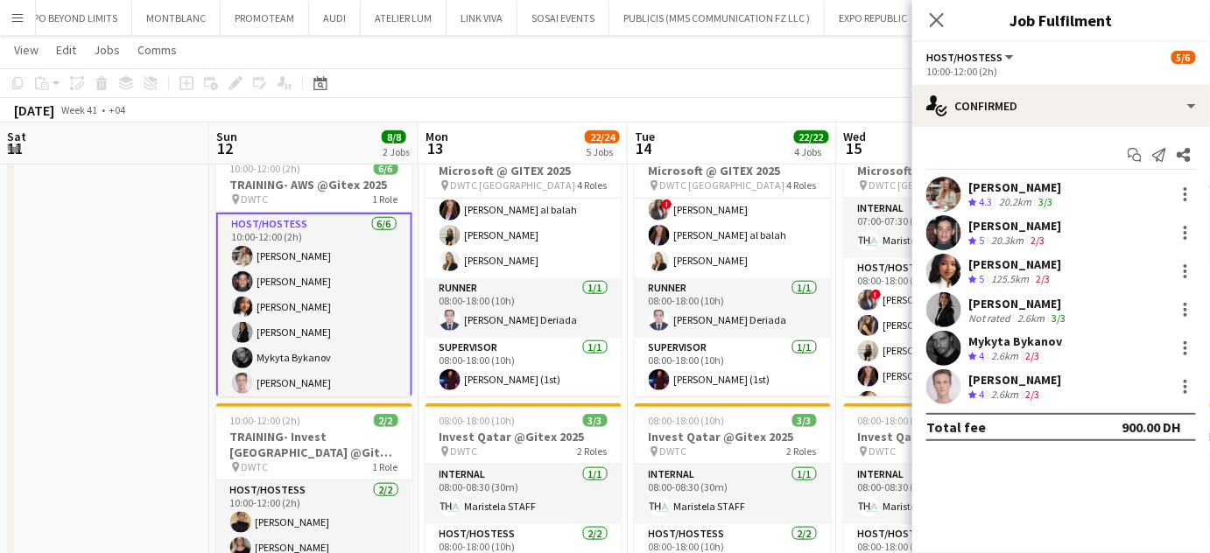
click at [116, 300] on app-date-cell at bounding box center [104, 528] width 209 height 797
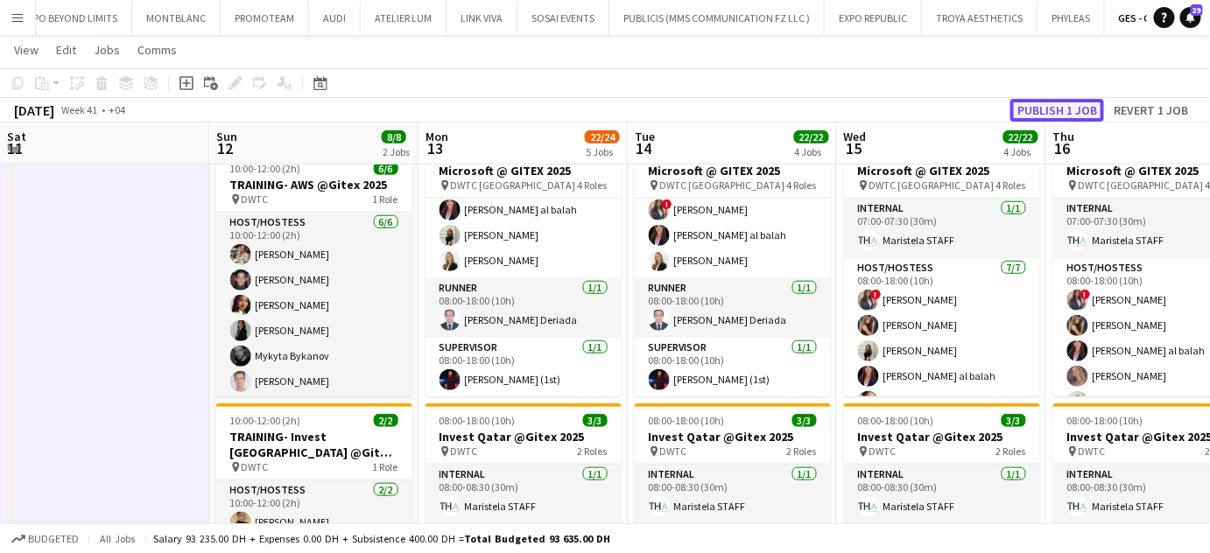
click at [1056, 104] on button "Publish 1 job" at bounding box center [1057, 110] width 94 height 23
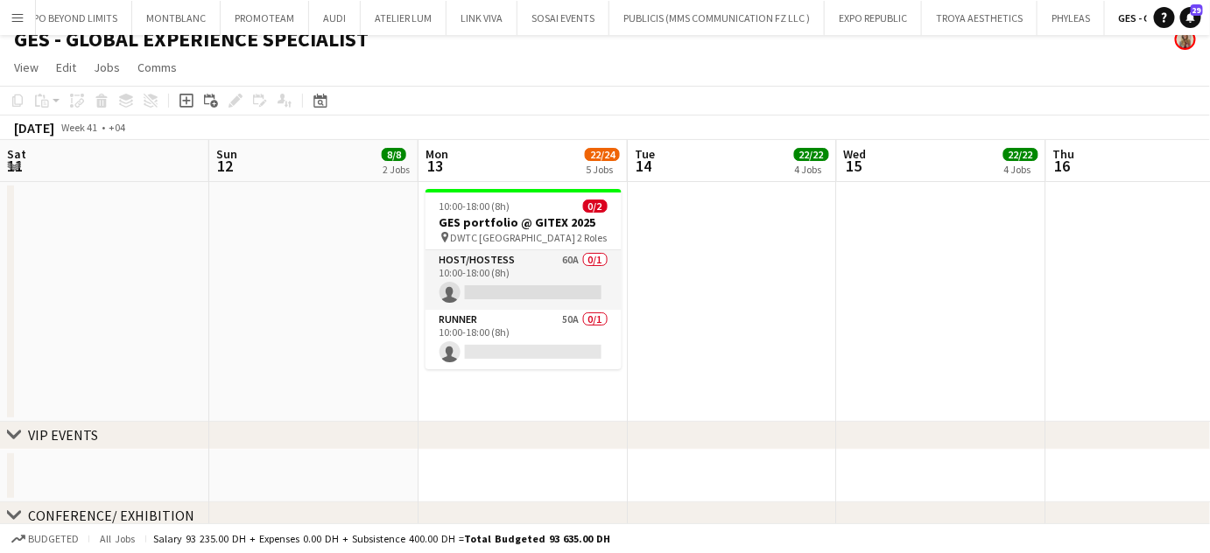
scroll to position [4, 0]
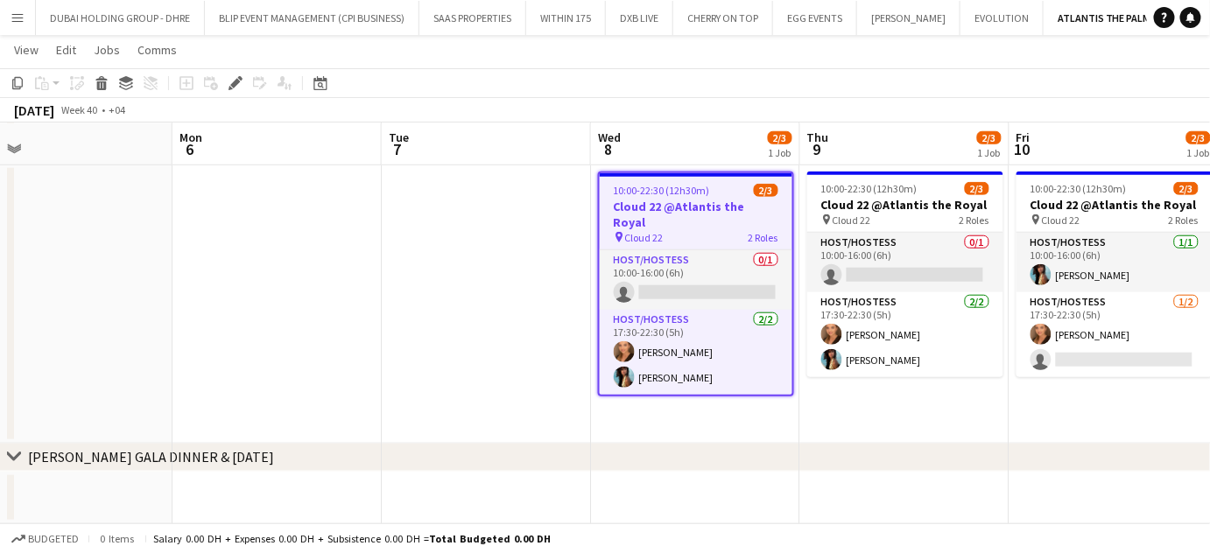
scroll to position [0, 448]
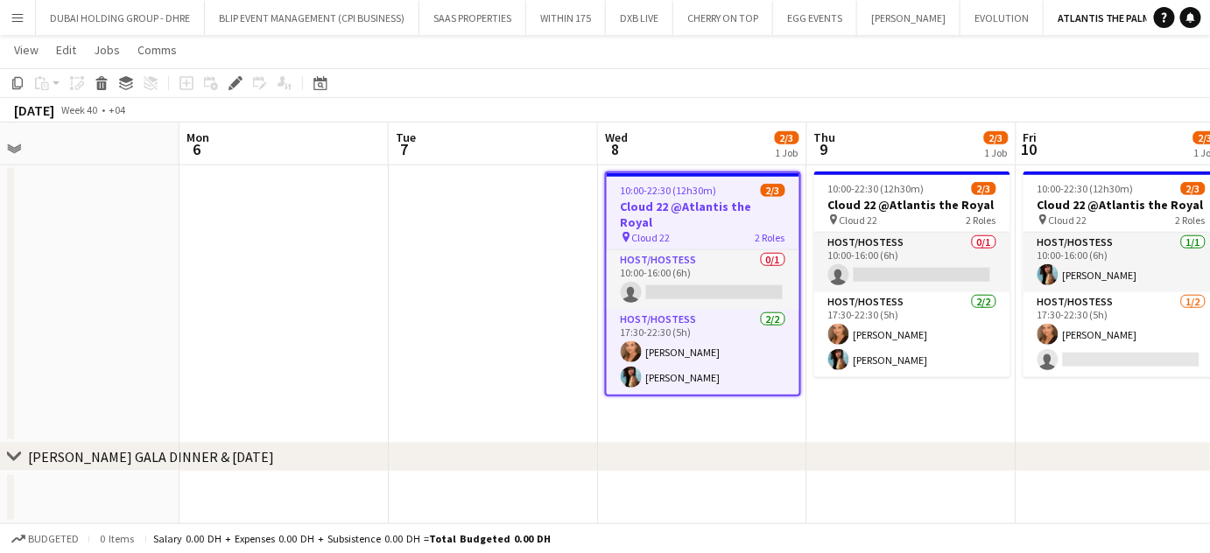
drag, startPoint x: 460, startPoint y: 319, endPoint x: 579, endPoint y: 319, distance: 118.2
click at [578, 319] on app-calendar-viewport "Fri 3 3/3 1 Job Sat 4 3/3 1 Job Sun 5 Mon 6 Tue 7 Wed 8 2/3 1 Job Thu 9 2/3 1 J…" at bounding box center [605, 79] width 1210 height 890
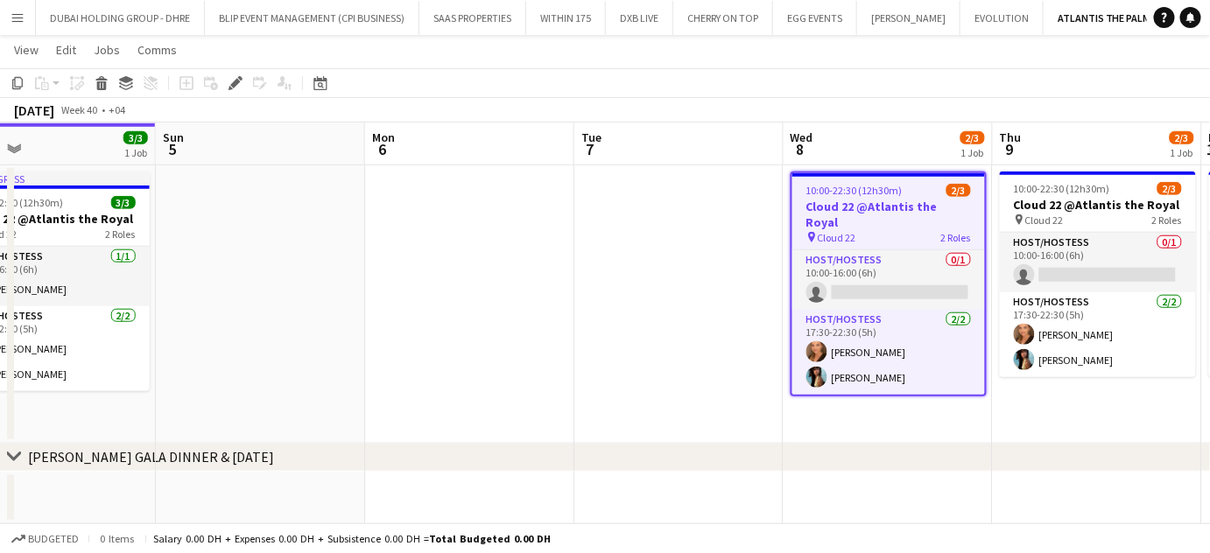
drag, startPoint x: 694, startPoint y: 301, endPoint x: 825, endPoint y: 301, distance: 131.3
click at [808, 301] on app-calendar-viewport "Thu 2 3/3 1 Job Fri 3 3/3 1 Job Sat 4 3/3 1 Job Sun 5 Mon 6 Tue 7 Wed 8 2/3 1 J…" at bounding box center [605, 79] width 1210 height 890
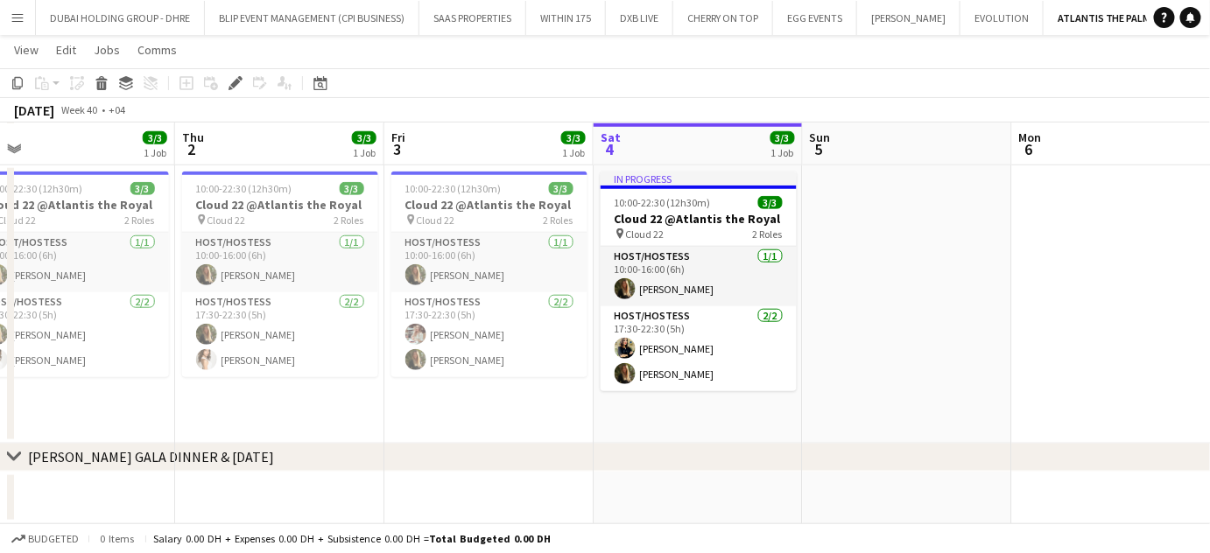
scroll to position [0, 476]
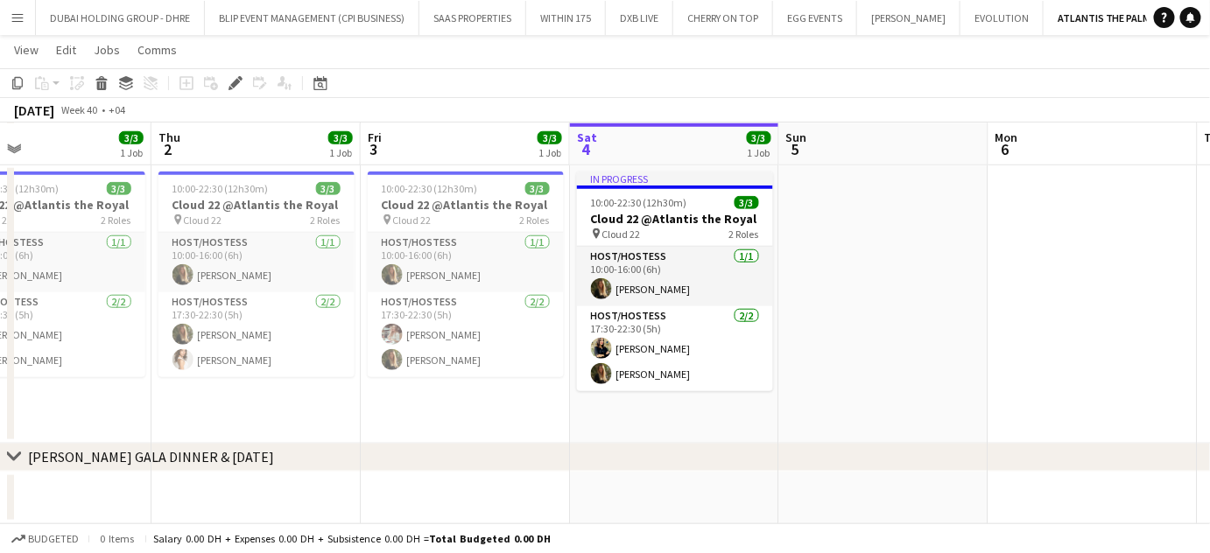
click at [854, 305] on app-calendar-viewport "Mon 29 Tue 30 Wed 1 3/3 1 Job Thu 2 3/3 1 Job Fri 3 3/3 1 Job Sat 4 3/3 1 Job S…" at bounding box center [605, 79] width 1210 height 890
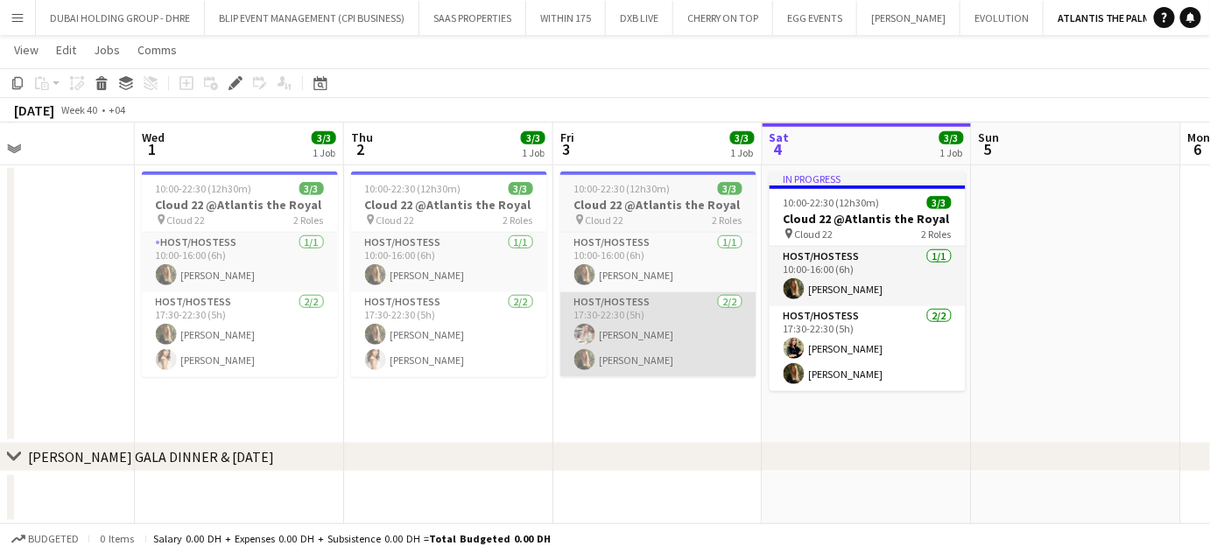
drag, startPoint x: 811, startPoint y: 345, endPoint x: 950, endPoint y: 345, distance: 138.3
click at [929, 345] on app-calendar-viewport "Sun 28 Mon 29 Tue 30 Wed 1 3/3 1 Job Thu 2 3/3 1 Job Fri 3 3/3 1 Job Sat 4 3/3 …" at bounding box center [605, 79] width 1210 height 890
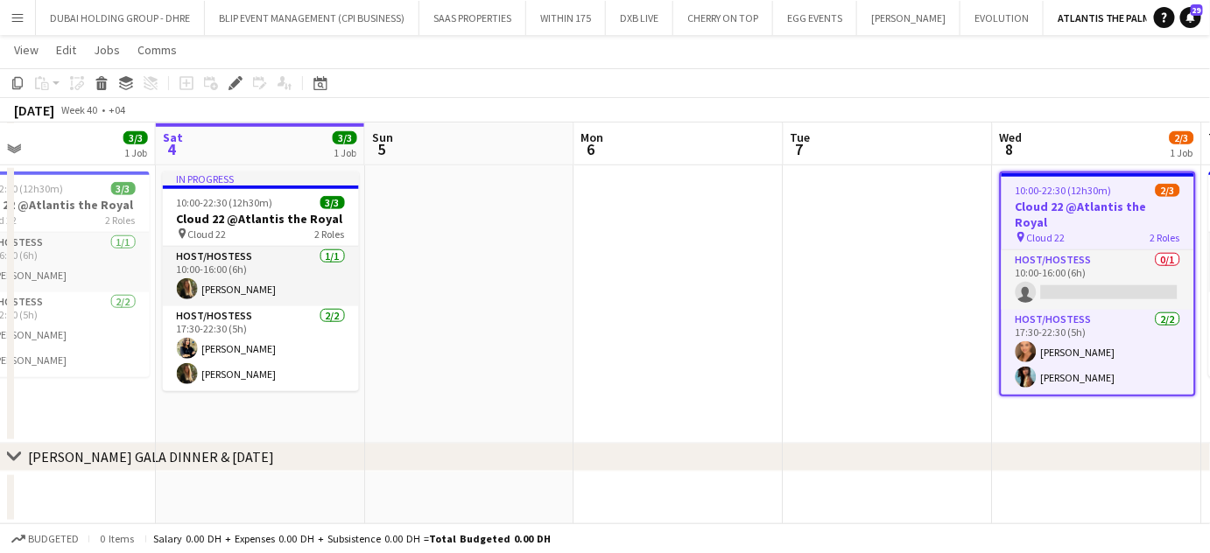
drag, startPoint x: 979, startPoint y: 344, endPoint x: 0, endPoint y: 326, distance: 978.7
click at [0, 326] on app-calendar-viewport "Tue 30 Wed 1 3/3 1 Job Thu 2 3/3 1 Job Fri 3 3/3 1 Job Sat 4 3/3 1 Job Sun 5 Mo…" at bounding box center [605, 79] width 1210 height 890
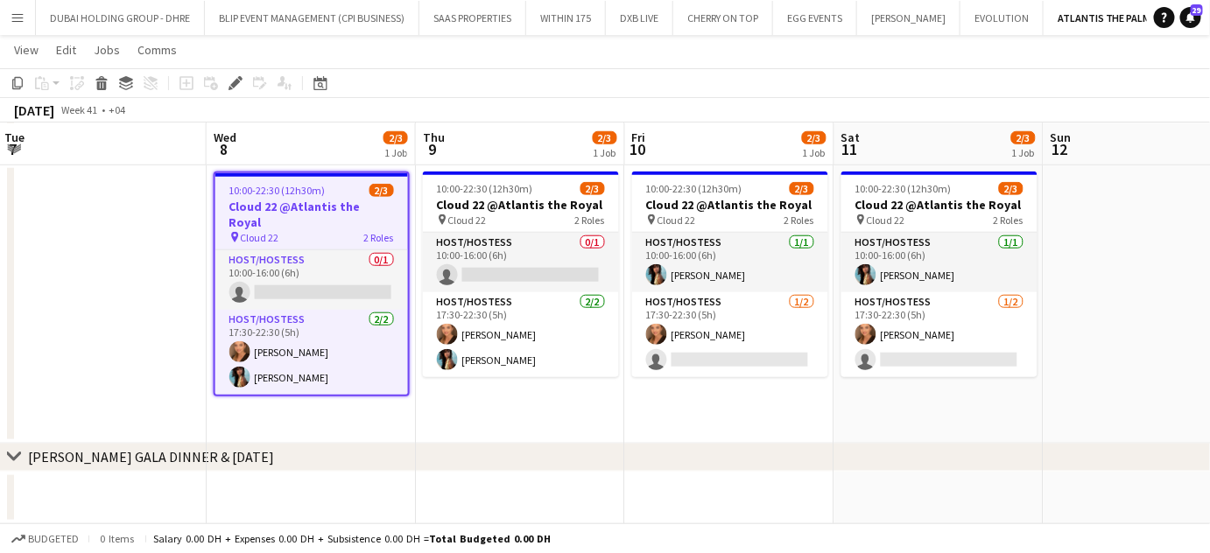
drag, startPoint x: 639, startPoint y: 314, endPoint x: 0, endPoint y: 270, distance: 640.5
click at [0, 270] on app-calendar-viewport "Sat 4 3/3 1 Job Sun 5 Mon 6 Tue 7 Wed 8 2/3 1 Job Thu 9 2/3 1 Job Fri 10 2/3 1 …" at bounding box center [605, 79] width 1210 height 890
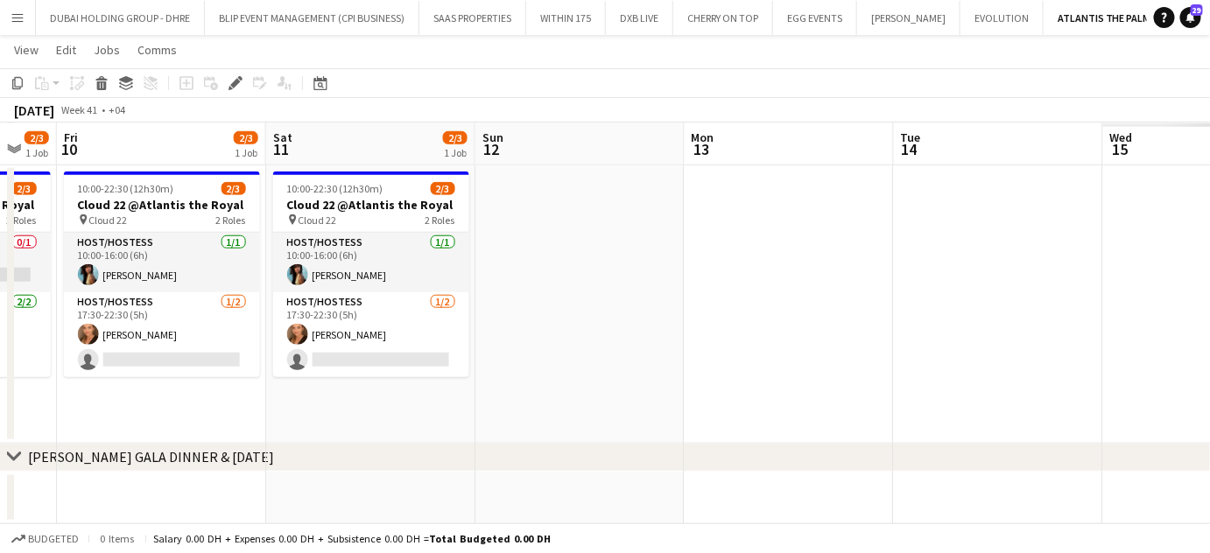
scroll to position [0, 698]
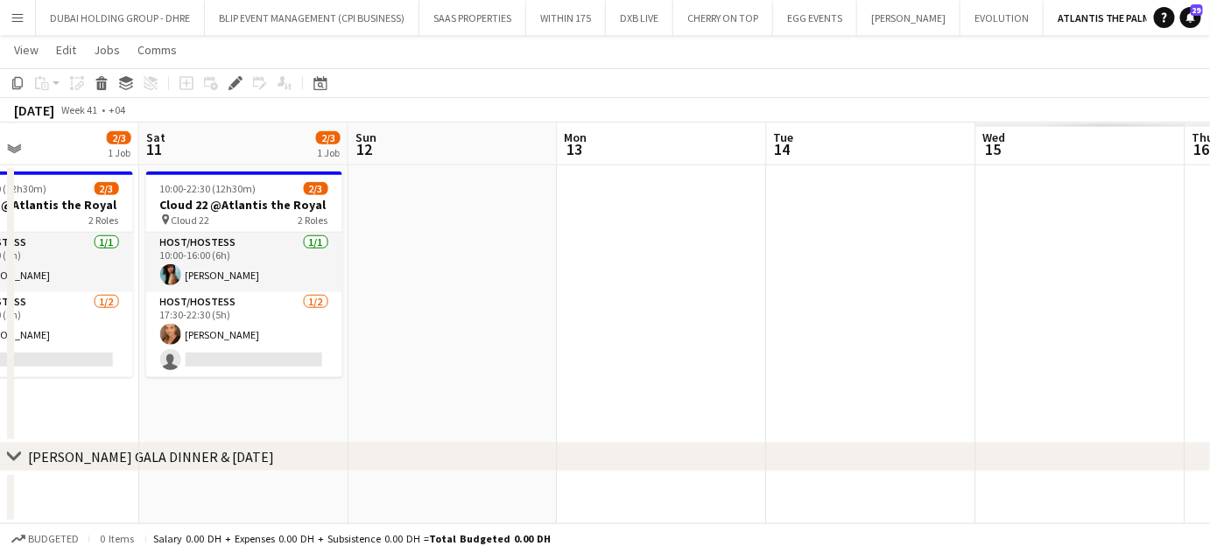
drag, startPoint x: 758, startPoint y: 242, endPoint x: 0, endPoint y: 253, distance: 758.0
click at [0, 249] on app-calendar-viewport "Tue 7 Wed 8 2/3 1 Job Thu 9 2/3 1 Job Fri 10 2/3 1 Job Sat 11 2/3 1 Job Sun 12 …" at bounding box center [605, 79] width 1210 height 890
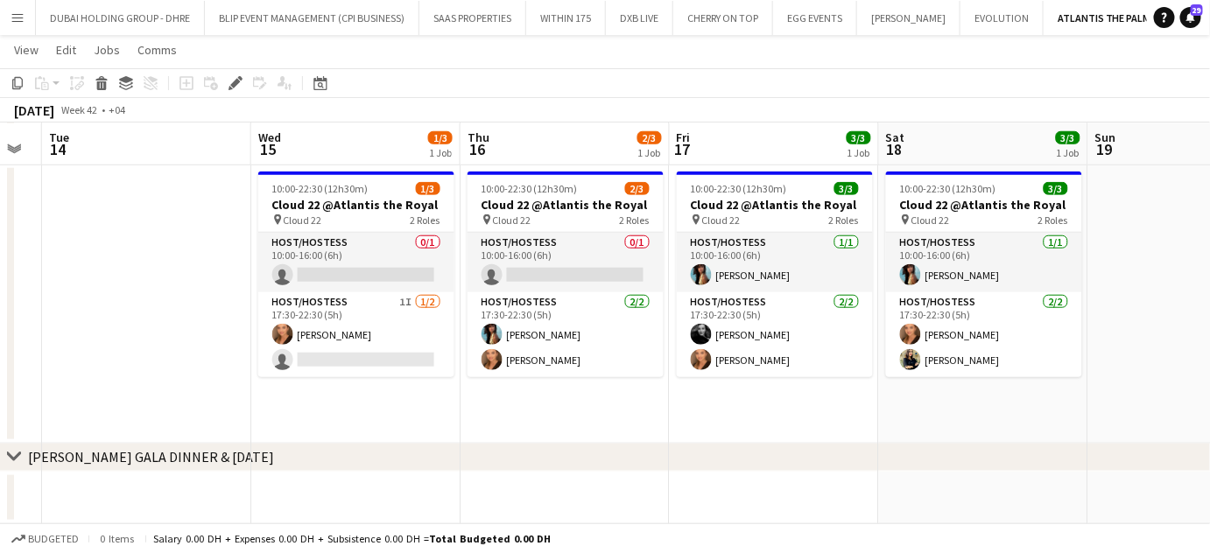
drag, startPoint x: 733, startPoint y: 273, endPoint x: 455, endPoint y: 275, distance: 278.3
click at [458, 273] on app-calendar-viewport "Sat 11 2/3 1 Job Sun 12 Mon 13 Tue 14 Wed 15 1/3 1 Job Thu 16 2/3 1 Job Fri 17 …" at bounding box center [605, 79] width 1210 height 890
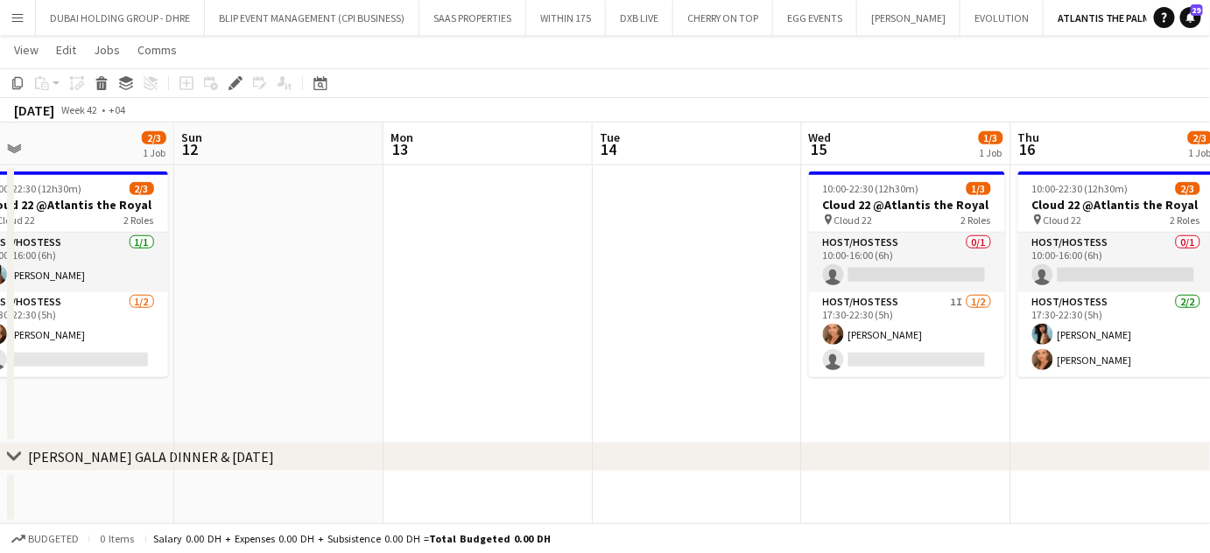
scroll to position [0, 424]
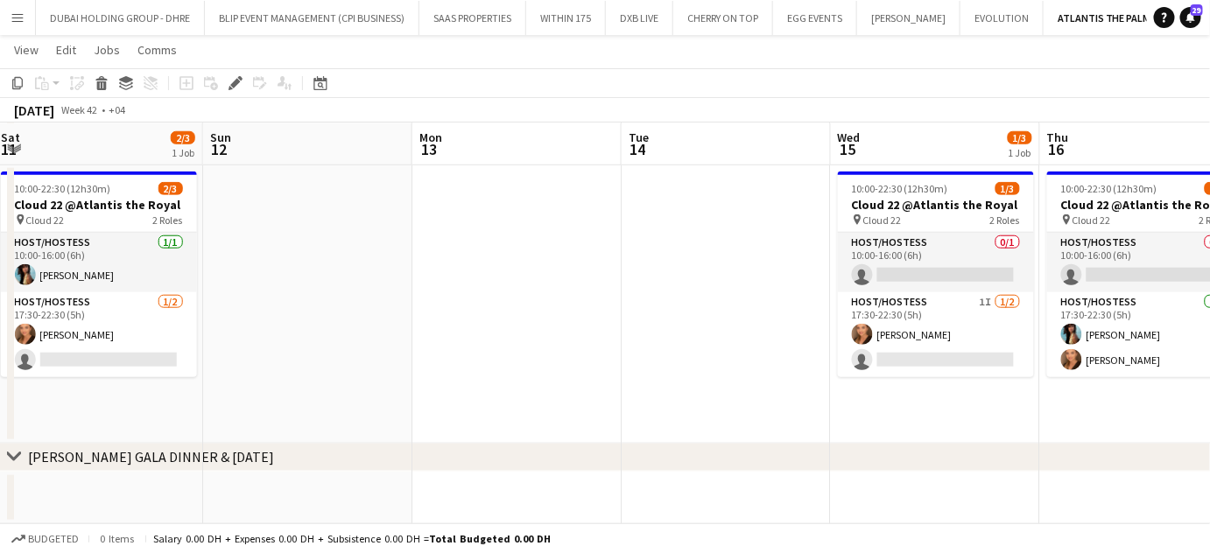
drag, startPoint x: 336, startPoint y: 228, endPoint x: 752, endPoint y: 233, distance: 415.8
click at [752, 233] on app-calendar-viewport "Thu 9 2/3 1 Job Fri 10 2/3 1 Job Sat 11 2/3 1 Job Sun 12 Mon 13 Tue 14 Wed 15 1…" at bounding box center [605, 79] width 1210 height 890
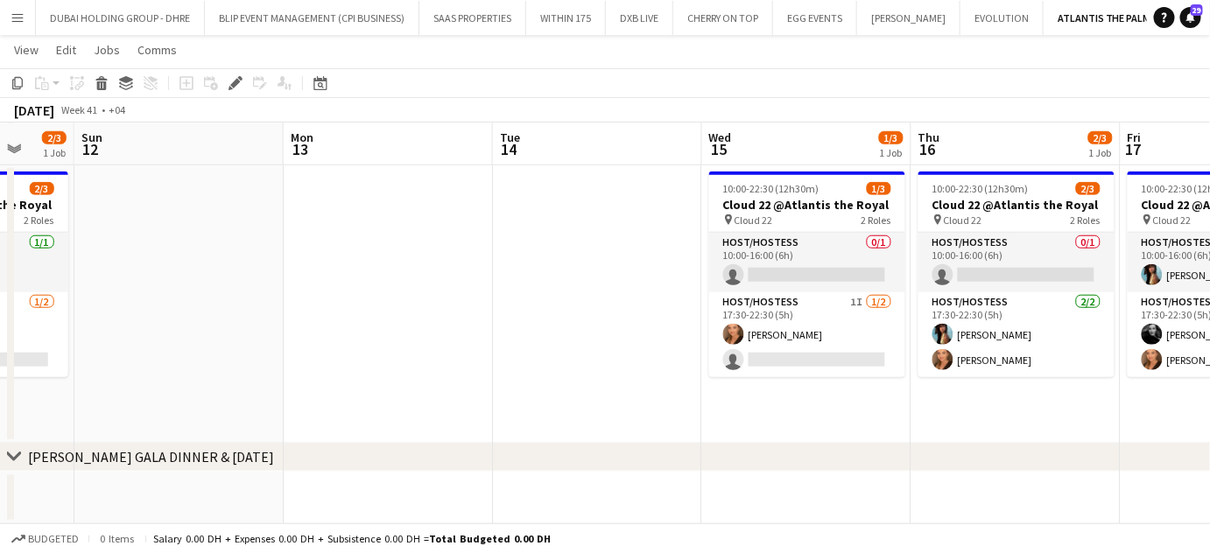
scroll to position [0, 707]
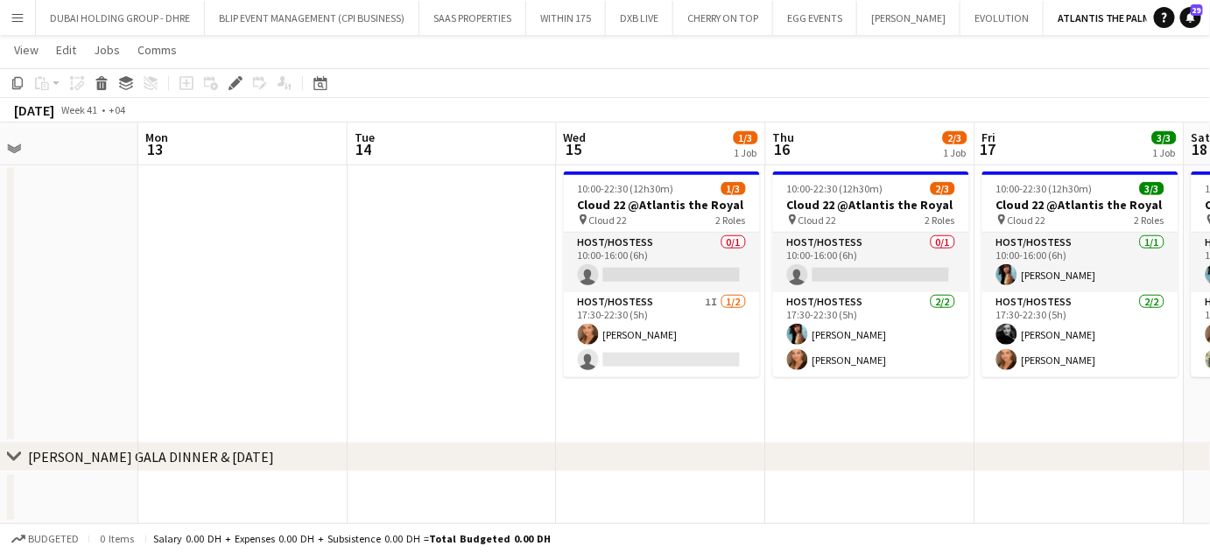
drag, startPoint x: 1038, startPoint y: 251, endPoint x: 754, endPoint y: 249, distance: 284.5
click at [782, 249] on app-calendar-viewport "Thu 9 2/3 1 Job Fri 10 2/3 1 Job Sat 11 2/3 1 Job Sun 12 Mon 13 Tue 14 Wed 15 1…" at bounding box center [605, 79] width 1210 height 890
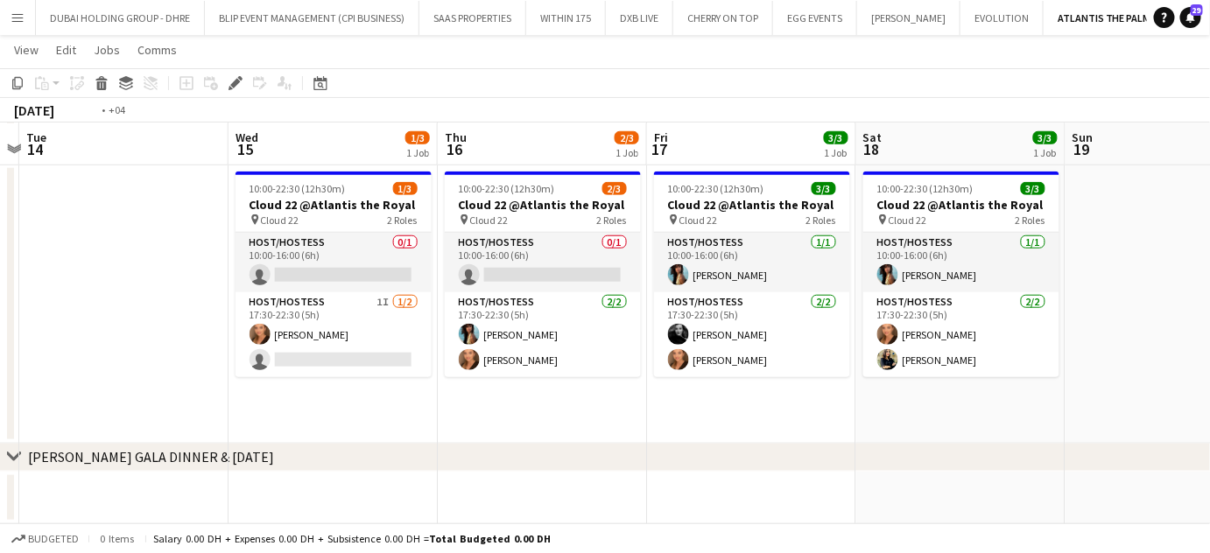
drag, startPoint x: 575, startPoint y: 298, endPoint x: 1005, endPoint y: 253, distance: 432.1
click at [1001, 253] on app-calendar-viewport "Sun 12 Mon 13 Tue 14 Wed 15 1/3 1 Job Thu 16 2/3 1 Job Fri 17 3/3 1 Job Sat 18 …" at bounding box center [605, 79] width 1210 height 890
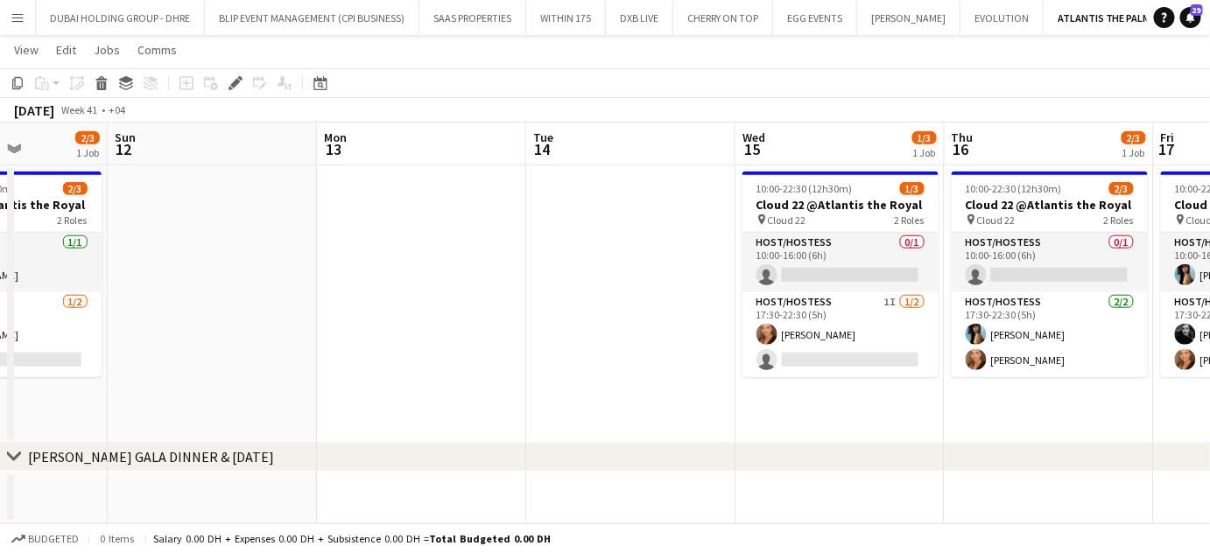
drag, startPoint x: 257, startPoint y: 241, endPoint x: 965, endPoint y: 229, distance: 708.2
click at [965, 229] on app-calendar-viewport "Fri 10 2/3 1 Job Sat 11 2/3 1 Job Sun 12 Mon 13 Tue 14 Wed 15 1/3 1 Job Thu 16 …" at bounding box center [605, 79] width 1210 height 890
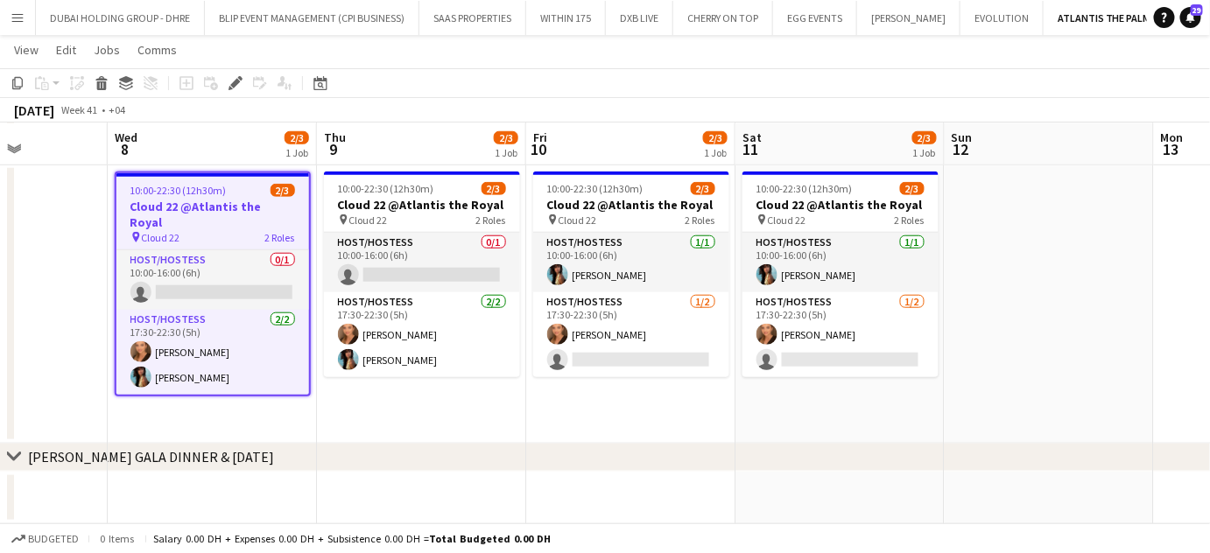
scroll to position [0, 462]
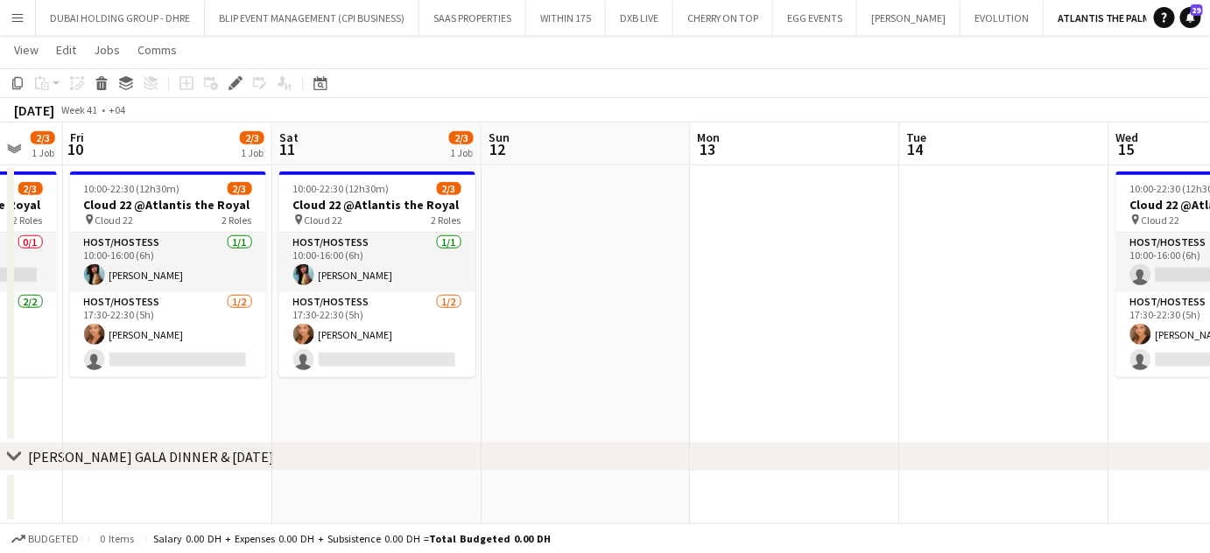
drag, startPoint x: 922, startPoint y: 276, endPoint x: 465, endPoint y: 274, distance: 456.9
click at [467, 274] on app-calendar-viewport "Tue 7 Wed 8 2/3 1 Job Thu 9 2/3 1 Job Fri 10 2/3 1 Job Sat 11 2/3 1 Job Sun 12 …" at bounding box center [605, 79] width 1210 height 890
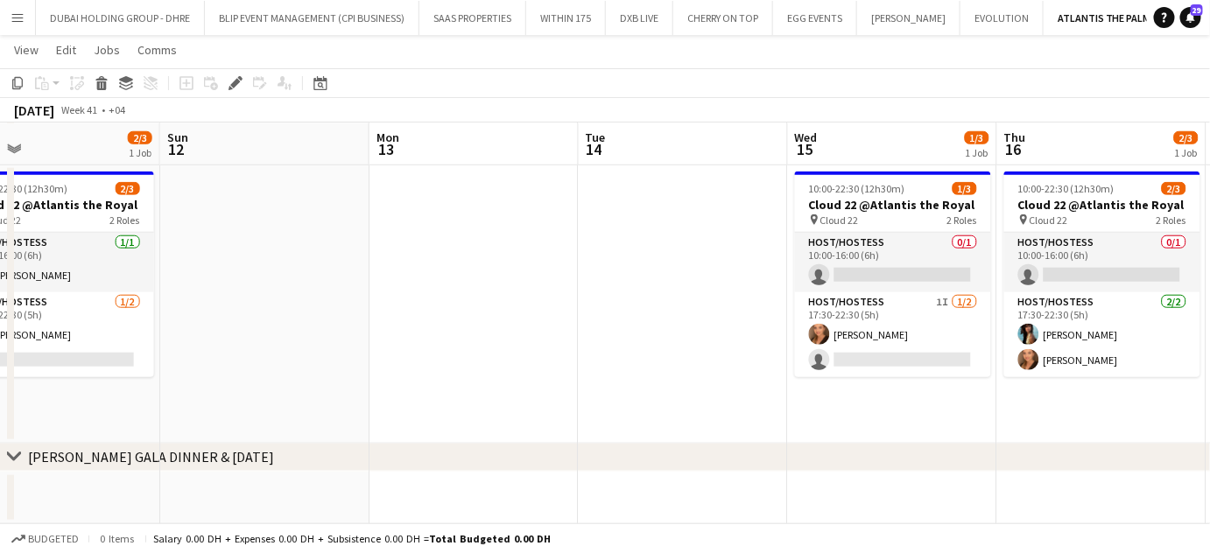
drag, startPoint x: 1069, startPoint y: 307, endPoint x: 719, endPoint y: 326, distance: 349.7
click at [729, 326] on app-calendar-viewport "Wed 8 2/3 1 Job Thu 9 2/3 1 Job Fri 10 2/3 1 Job Sat 11 2/3 1 Job Sun 12 Mon 13…" at bounding box center [605, 79] width 1210 height 890
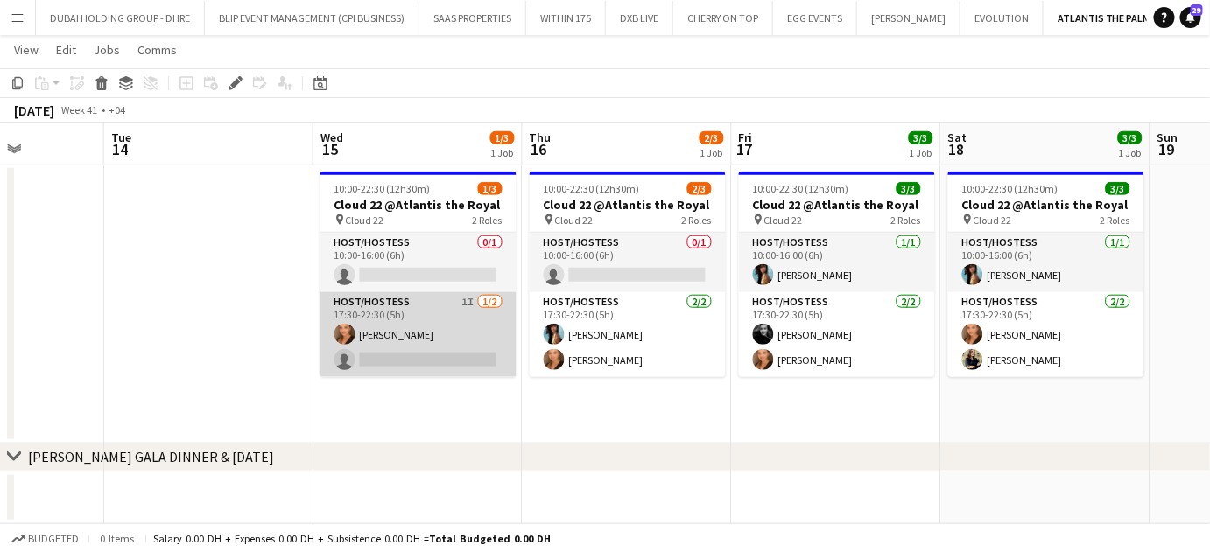
scroll to position [0, 523]
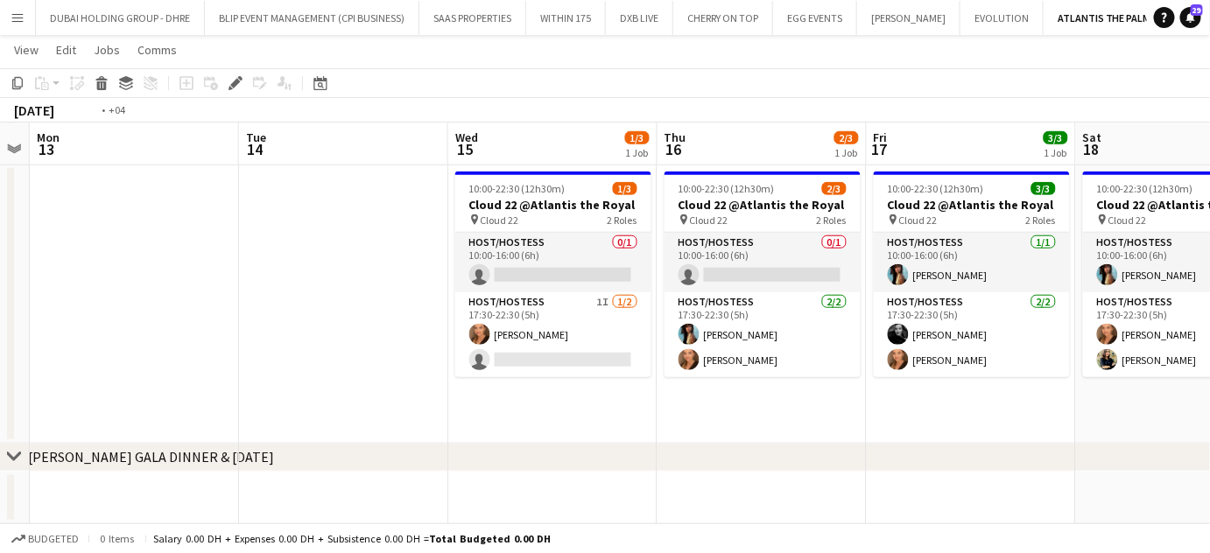
drag, startPoint x: 1020, startPoint y: 314, endPoint x: 567, endPoint y: 314, distance: 452.5
click at [567, 314] on app-calendar-viewport "Fri 10 2/3 1 Job Sat 11 2/3 1 Job Sun 12 Mon 13 Tue 14 Wed 15 1/3 1 Job Thu 16 …" at bounding box center [605, 79] width 1210 height 890
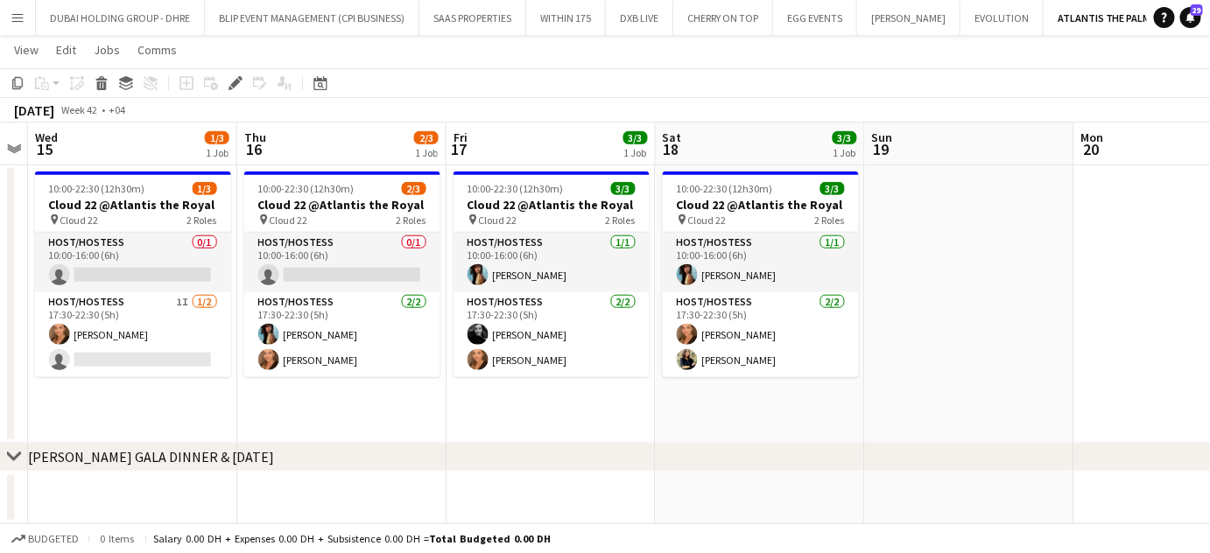
click at [1024, 329] on app-calendar-viewport "Sun 12 Mon 13 Tue 14 Wed 15 1/3 1 Job Thu 16 2/3 1 Job Fri 17 3/3 1 Job Sat 18 …" at bounding box center [605, 79] width 1210 height 890
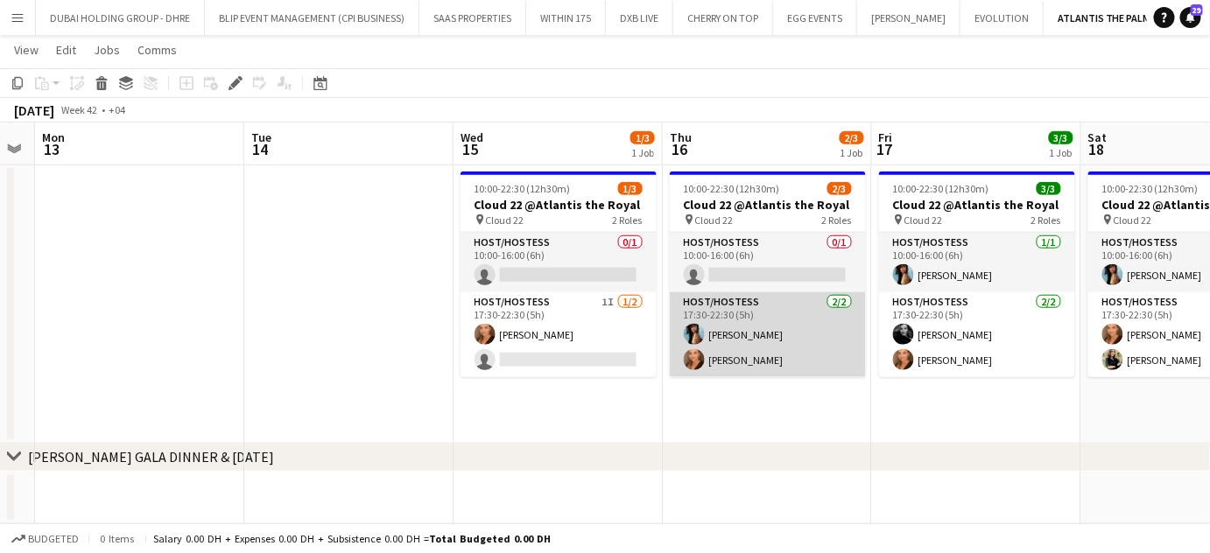
click at [940, 331] on app-calendar-viewport "Sat 11 2/3 1 Job Sun 12 Mon 13 Tue 14 Wed 15 1/3 1 Job Thu 16 2/3 1 Job Fri 17 …" at bounding box center [605, 79] width 1210 height 890
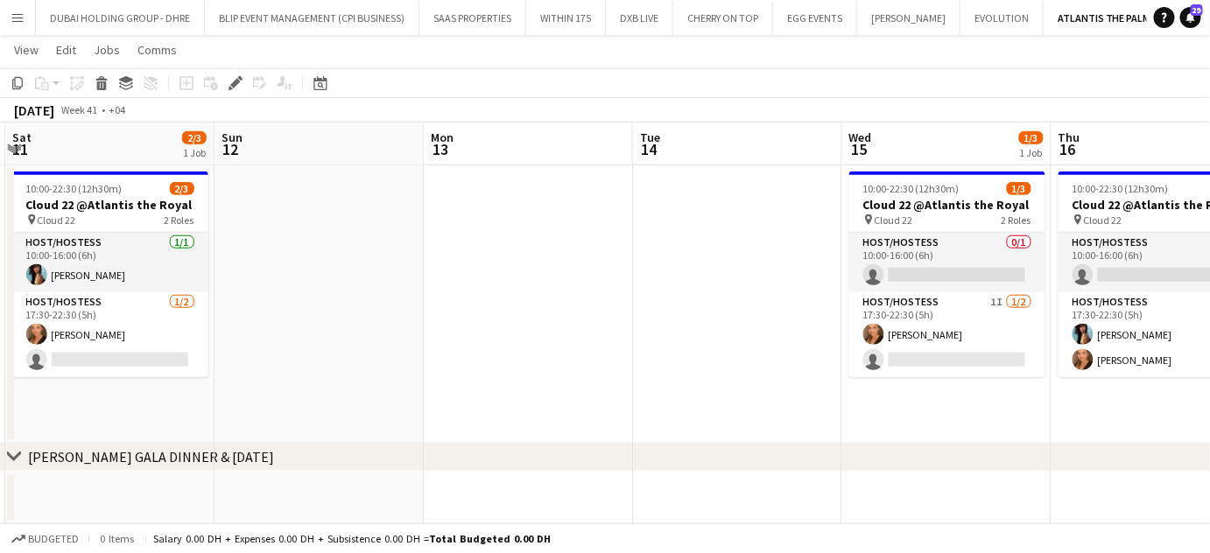
drag, startPoint x: 831, startPoint y: 306, endPoint x: 1062, endPoint y: 312, distance: 231.1
click at [1054, 312] on app-calendar-viewport "Thu 9 2/3 1 Job Fri 10 2/3 1 Job Sat 11 2/3 1 Job Sun 12 Mon 13 Tue 14 Wed 15 1…" at bounding box center [605, 79] width 1210 height 890
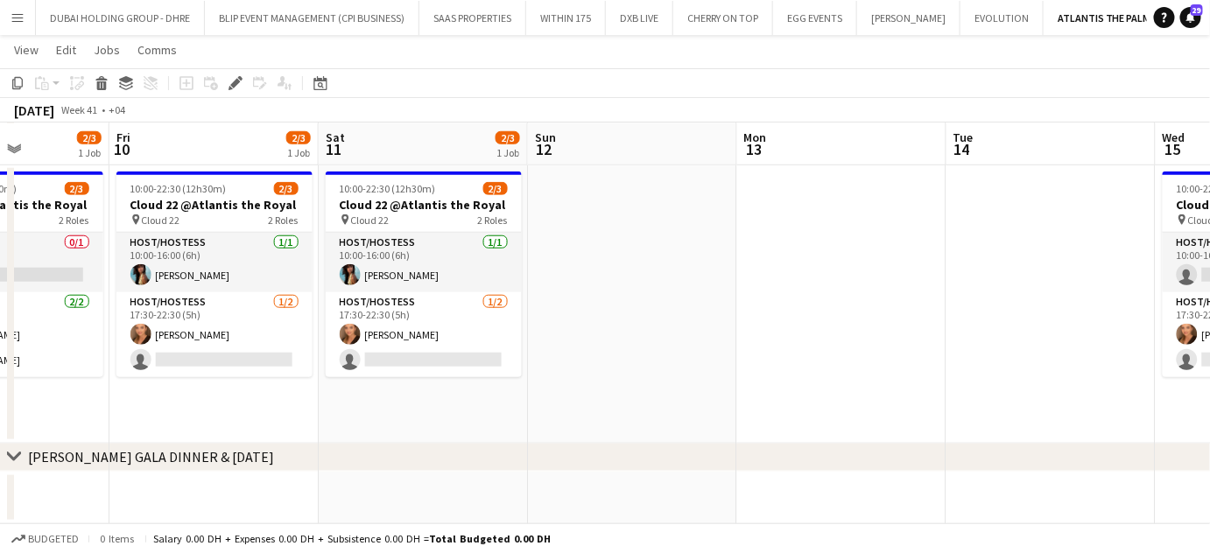
drag, startPoint x: 874, startPoint y: 310, endPoint x: 1078, endPoint y: 322, distance: 204.3
click at [1059, 318] on app-calendar-viewport "Tue 7 Wed 8 2/3 1 Job Thu 9 2/3 1 Job Fri 10 2/3 1 Job Sat 11 2/3 1 Job Sun 12 …" at bounding box center [605, 79] width 1210 height 890
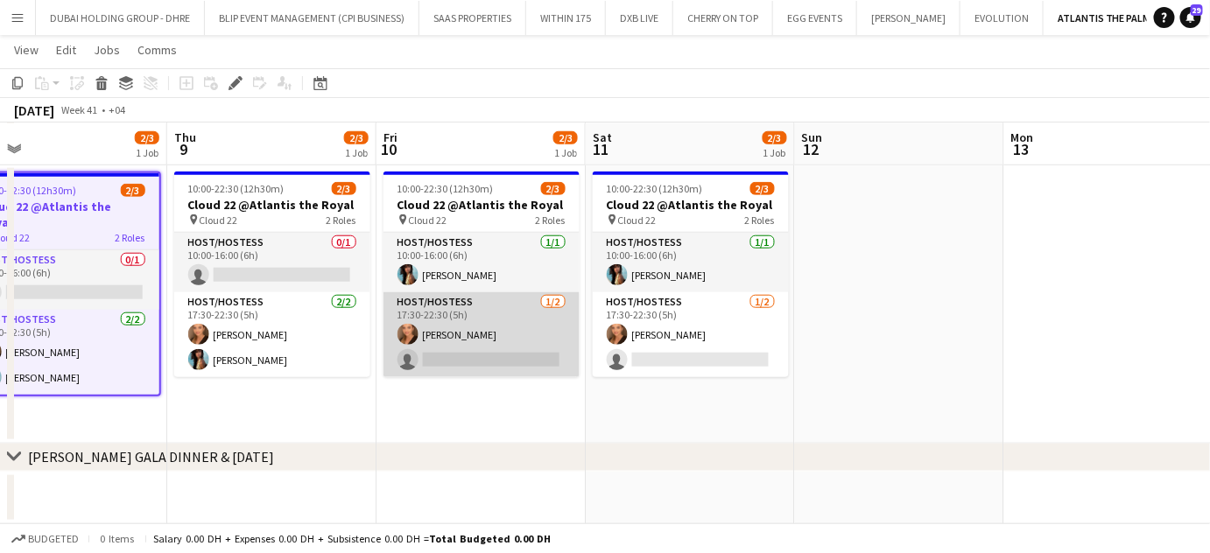
drag, startPoint x: 904, startPoint y: 326, endPoint x: 959, endPoint y: 330, distance: 55.3
click at [945, 328] on app-calendar-viewport "Mon 6 Tue 7 Wed 8 2/3 1 Job Thu 9 2/3 1 Job Fri 10 2/3 1 Job Sat 11 2/3 1 Job S…" at bounding box center [605, 79] width 1210 height 890
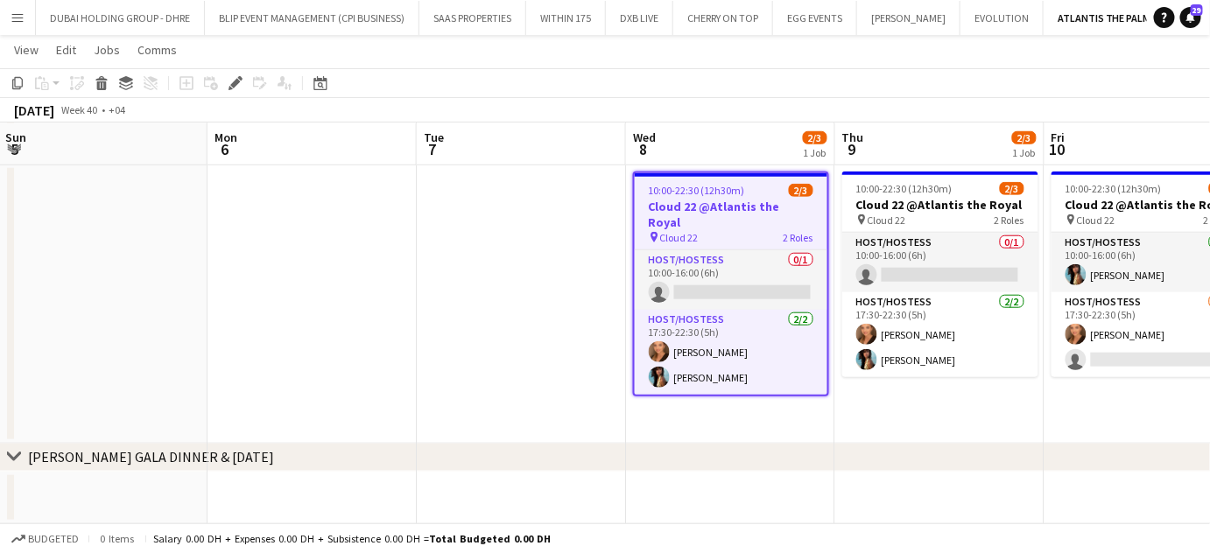
drag, startPoint x: 989, startPoint y: 341, endPoint x: 1028, endPoint y: 344, distance: 38.6
click at [1027, 344] on app-calendar-viewport "Fri 3 3/3 1 Job Sat 4 3/3 1 Job Sun 5 Mon 6 Tue 7 Wed 8 2/3 1 Job Thu 9 2/3 1 J…" at bounding box center [605, 79] width 1210 height 890
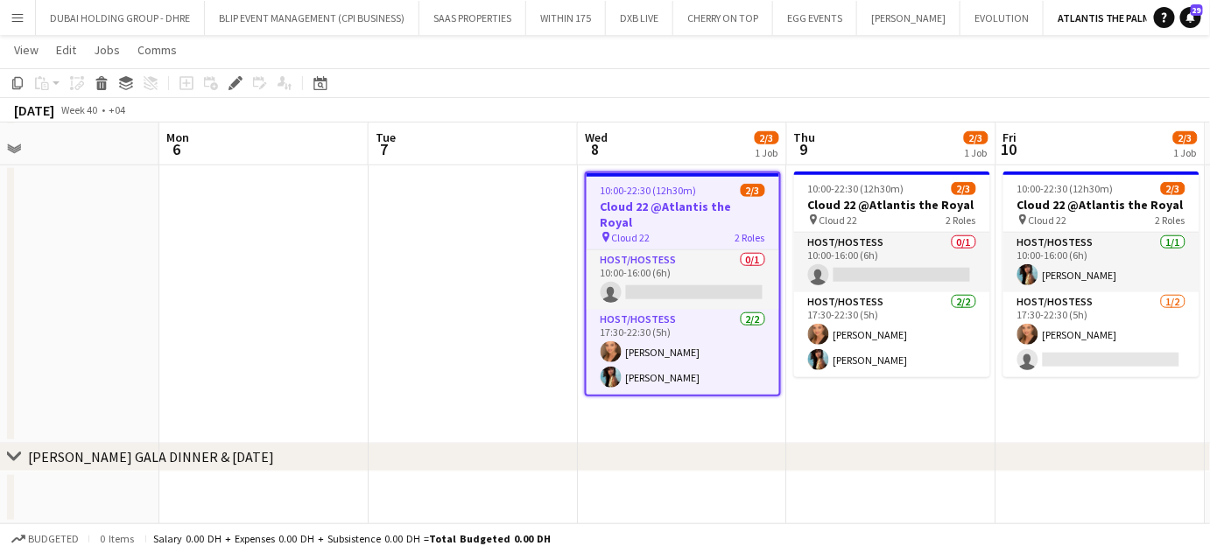
drag, startPoint x: 820, startPoint y: 335, endPoint x: 1046, endPoint y: 340, distance: 225.9
click at [1042, 336] on app-calendar-viewport "Fri 3 3/3 1 Job Sat 4 3/3 1 Job Sun 5 Mon 6 Tue 7 Wed 8 2/3 1 Job Thu 9 2/3 1 J…" at bounding box center [605, 79] width 1210 height 890
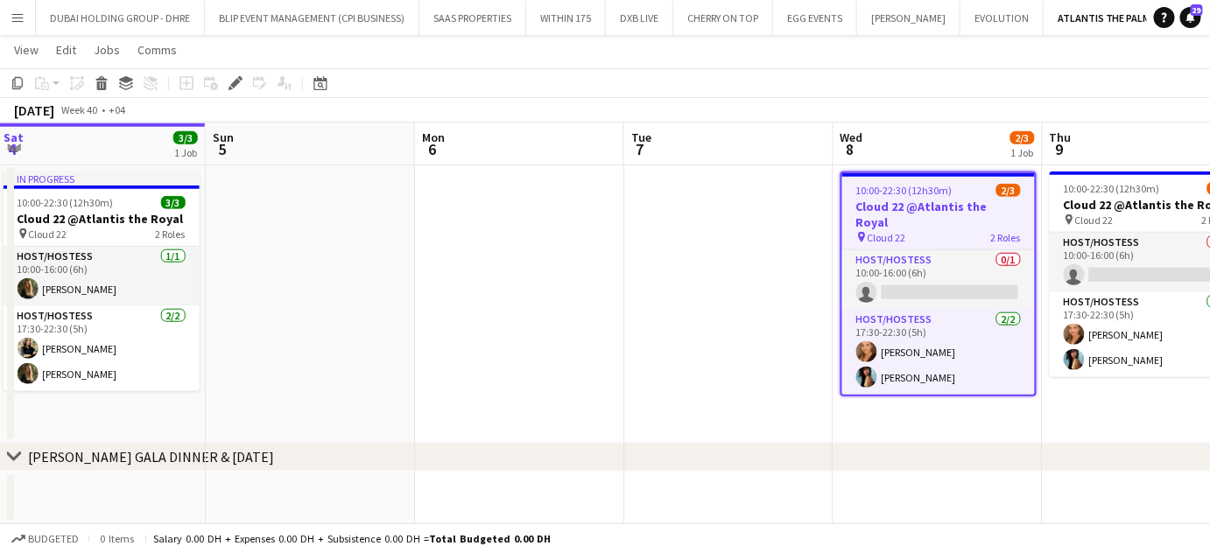
drag, startPoint x: 859, startPoint y: 313, endPoint x: 1178, endPoint y: 331, distance: 319.9
click at [1147, 321] on app-calendar-viewport "Thu 2 3/3 1 Job Fri 3 3/3 1 Job Sat 4 3/3 1 Job Sun 5 Mon 6 Tue 7 Wed 8 2/3 1 J…" at bounding box center [605, 79] width 1210 height 890
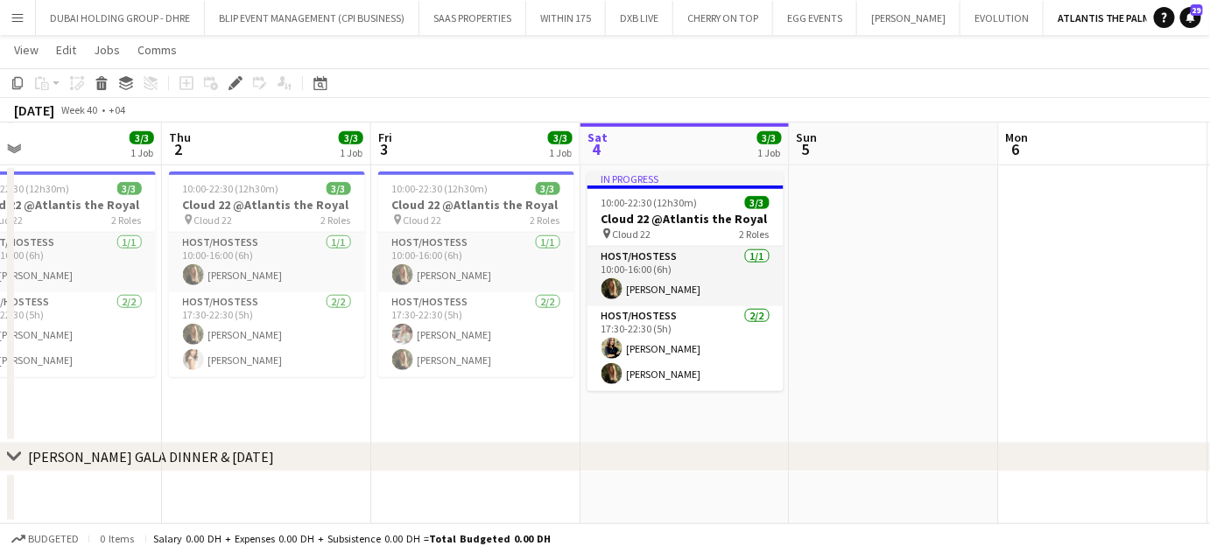
drag, startPoint x: 915, startPoint y: 310, endPoint x: 938, endPoint y: 313, distance: 23.0
click at [930, 311] on app-calendar-viewport "Mon 29 Tue 30 Wed 1 3/3 1 Job Thu 2 3/3 1 Job Fri 3 3/3 1 Job Sat 4 3/3 1 Job S…" at bounding box center [605, 79] width 1210 height 890
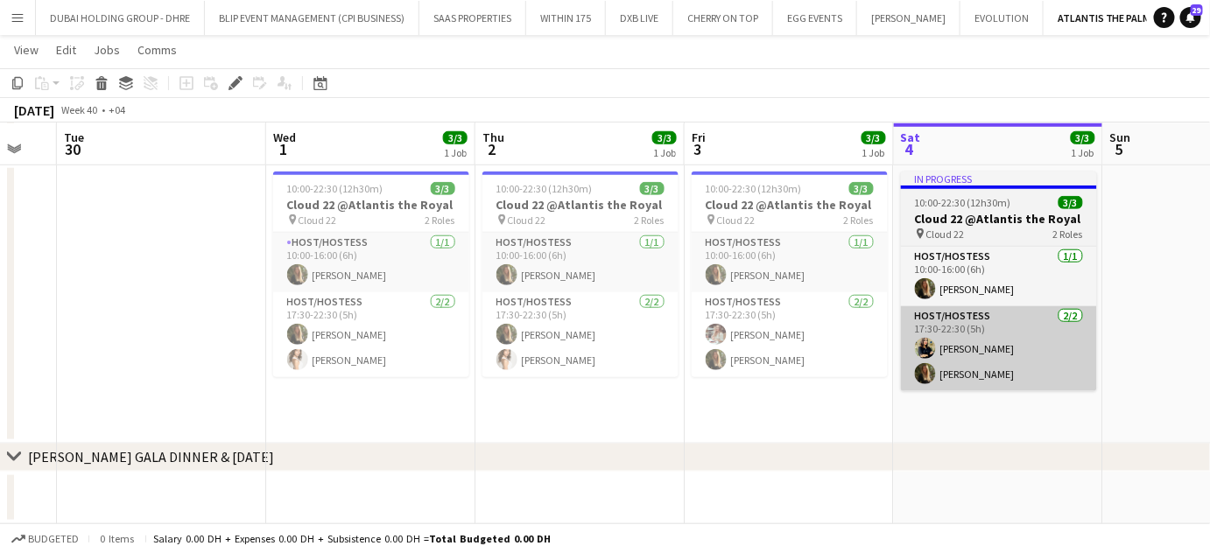
drag, startPoint x: 794, startPoint y: 313, endPoint x: 1010, endPoint y: 329, distance: 216.8
click at [1002, 328] on app-calendar-viewport "Sun 28 Mon 29 Tue 30 Wed 1 3/3 1 Job Thu 2 3/3 1 Job Fri 3 3/3 1 Job Sat 4 3/3 …" at bounding box center [605, 79] width 1210 height 890
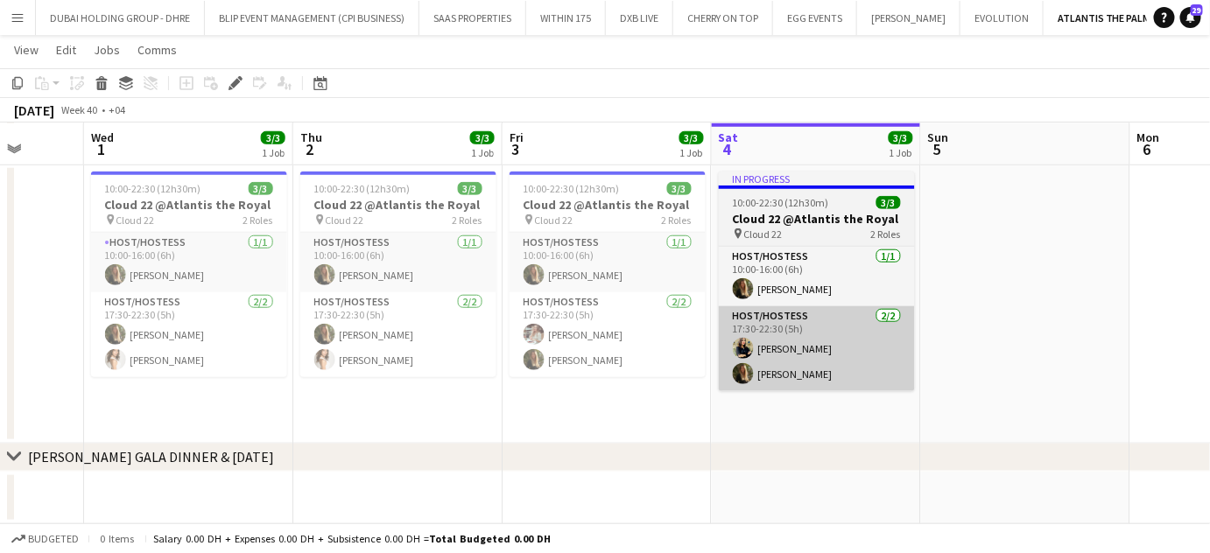
drag, startPoint x: 842, startPoint y: 326, endPoint x: 689, endPoint y: 328, distance: 153.2
click at [706, 330] on app-calendar-viewport "Sun 28 Mon 29 Tue 30 Wed 1 3/3 1 Job Thu 2 3/3 1 Job Fri 3 3/3 1 Job Sat 4 3/3 …" at bounding box center [605, 79] width 1210 height 890
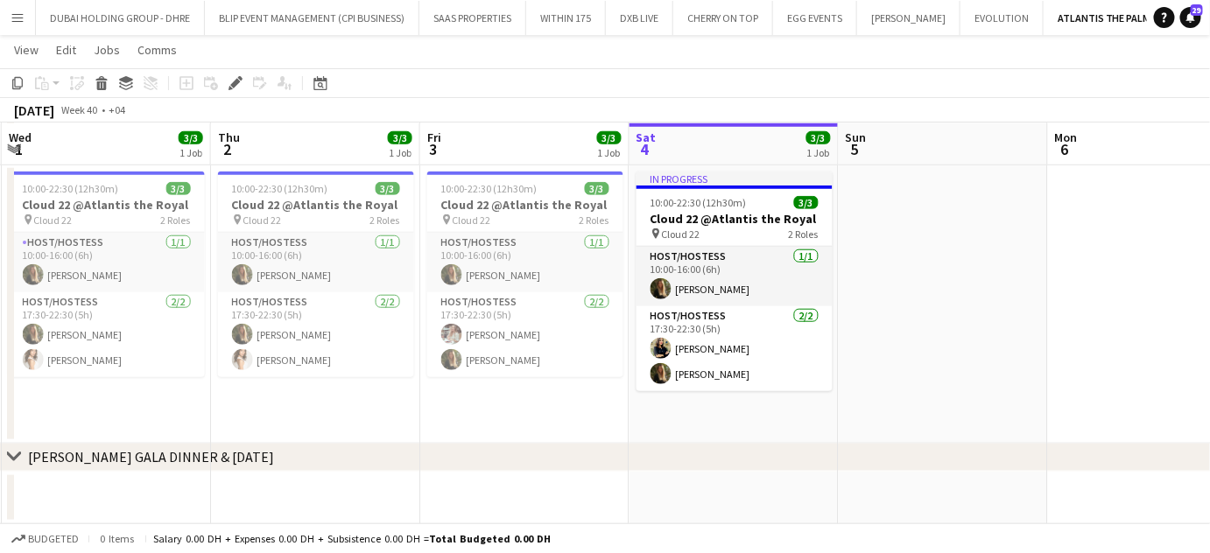
drag, startPoint x: 936, startPoint y: 310, endPoint x: 490, endPoint y: 305, distance: 445.5
click at [490, 305] on app-calendar-viewport "Sun 28 Mon 29 Tue 30 Wed 1 3/3 1 Job Thu 2 3/3 1 Job Fri 3 3/3 1 Job Sat 4 3/3 …" at bounding box center [605, 79] width 1210 height 890
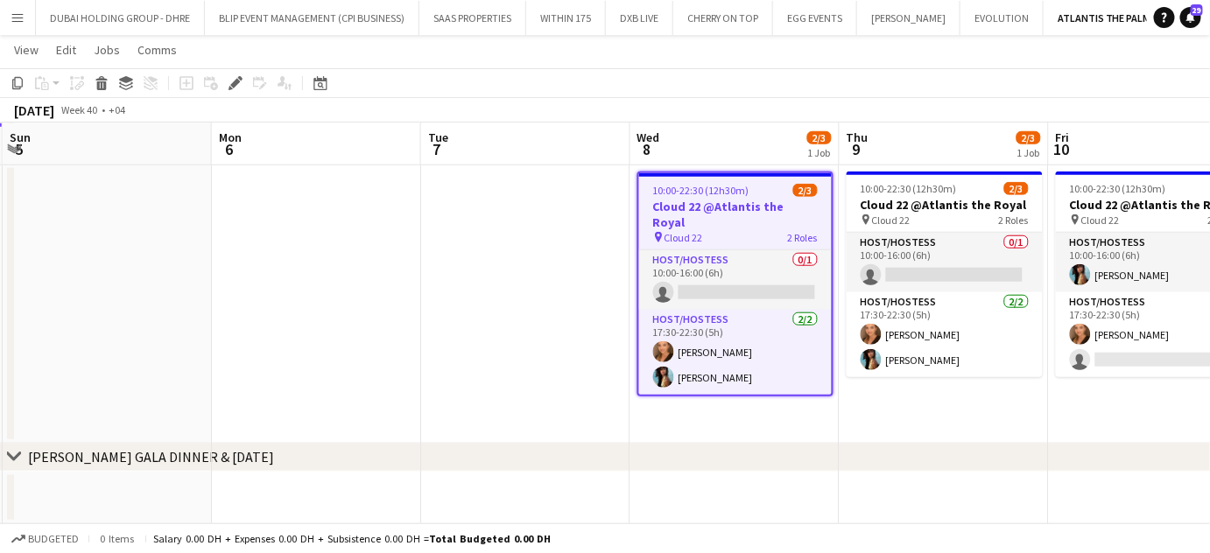
drag, startPoint x: 891, startPoint y: 302, endPoint x: 434, endPoint y: 265, distance: 458.3
click at [440, 265] on app-calendar-viewport "Thu 2 3/3 1 Job Fri 3 3/3 1 Job Sat 4 3/3 1 Job Sun 5 Mon 6 Tue 7 Wed 8 2/3 1 J…" at bounding box center [605, 79] width 1210 height 890
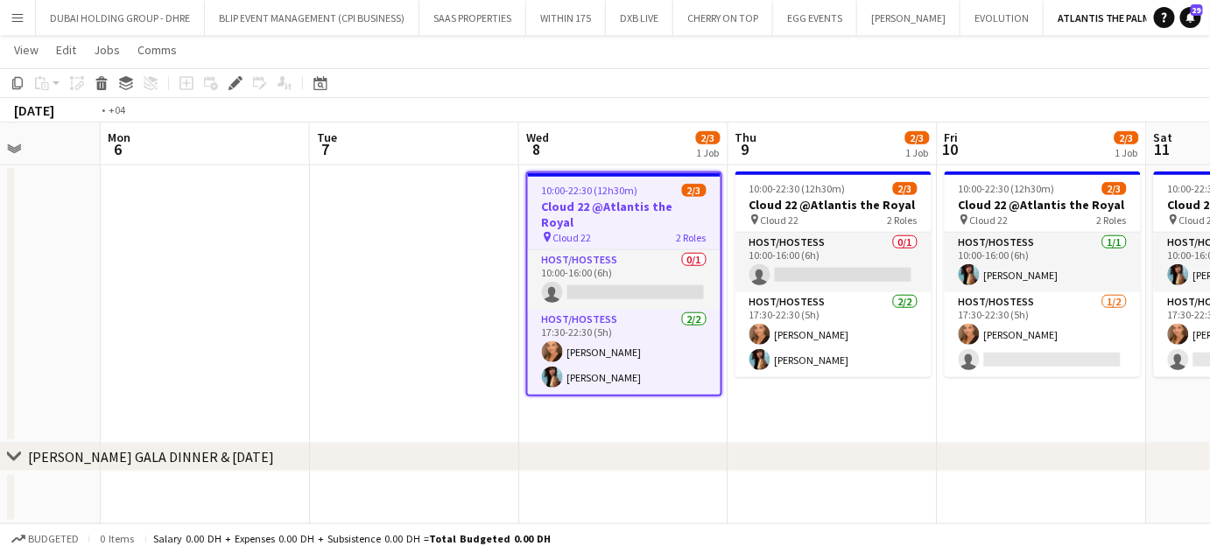
click at [554, 301] on app-calendar-viewport "Fri 3 3/3 1 Job Sat 4 3/3 1 Job Sun 5 Mon 6 Tue 7 Wed 8 2/3 1 Job Thu 9 2/3 1 J…" at bounding box center [605, 79] width 1210 height 890
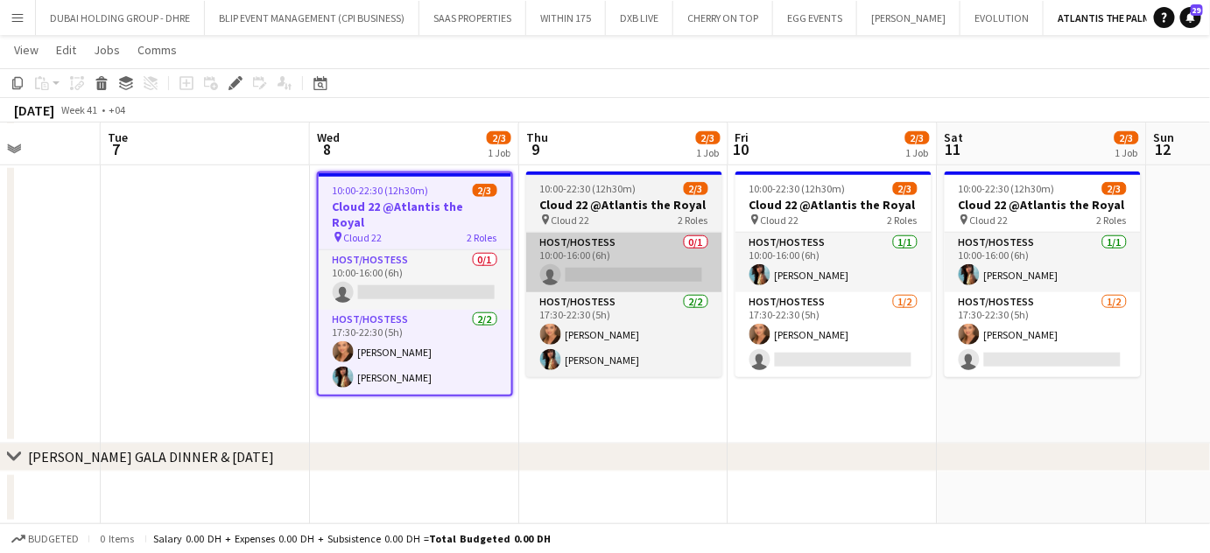
scroll to position [0, 541]
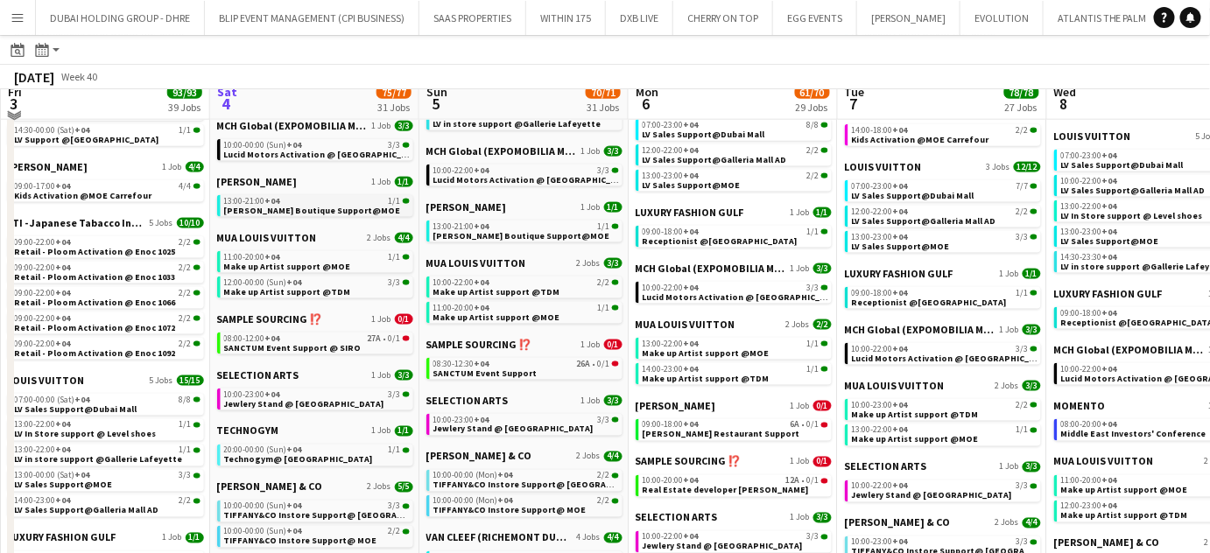
scroll to position [796, 0]
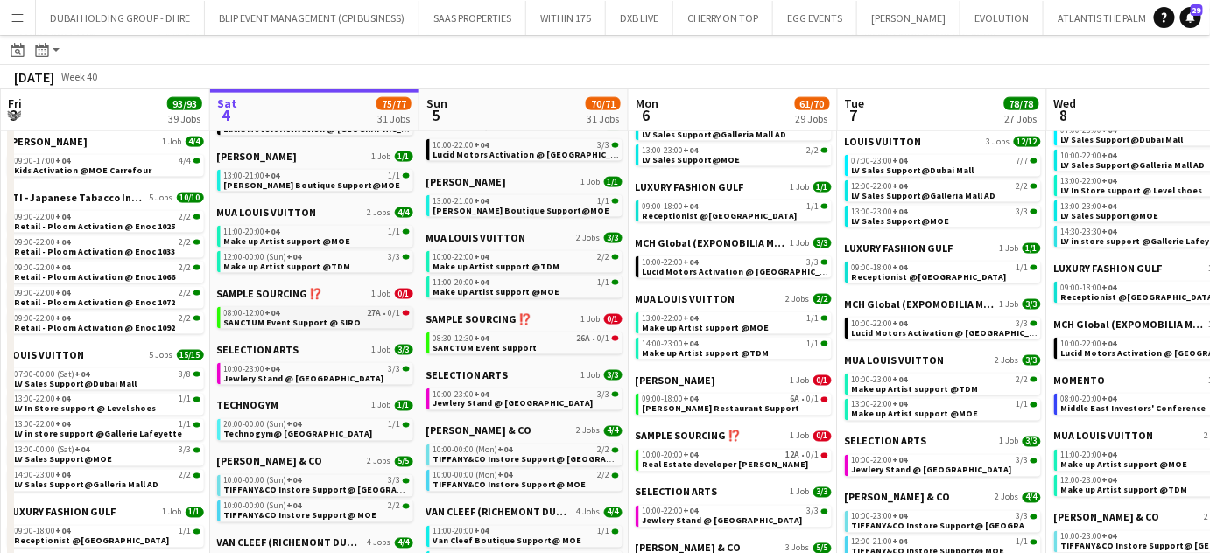
click at [333, 321] on span "SANCTUM Event Support @ SIRO" at bounding box center [292, 322] width 137 height 11
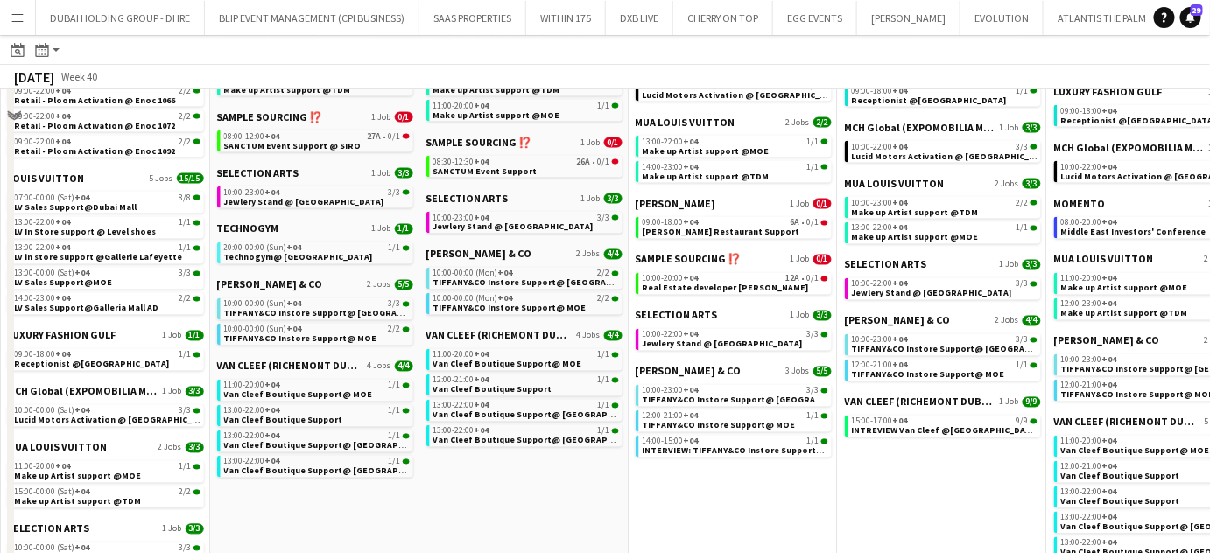
scroll to position [875, 0]
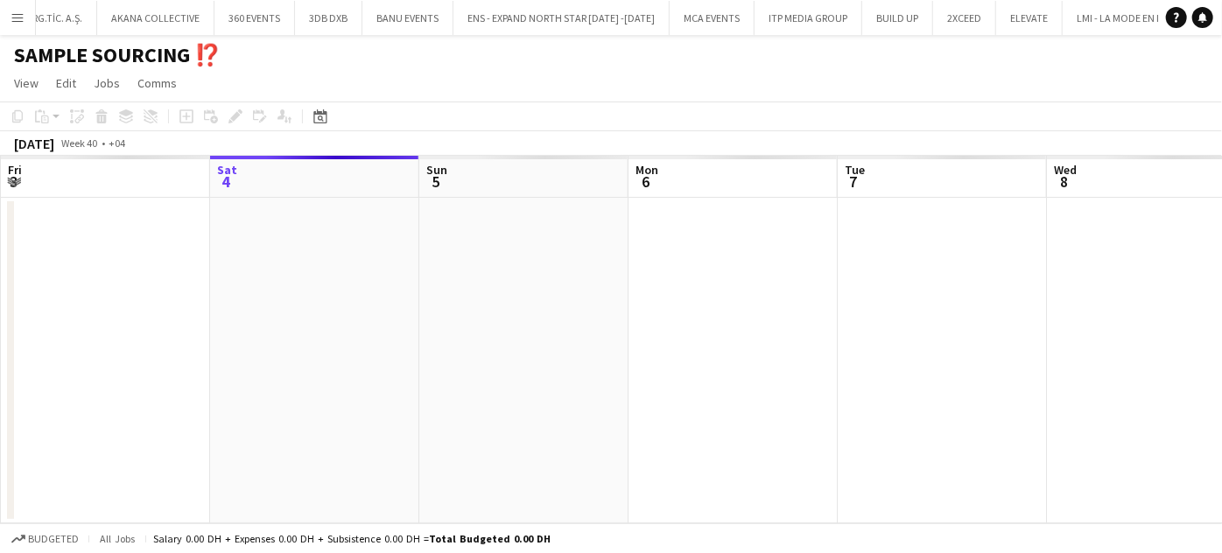
scroll to position [0, 602]
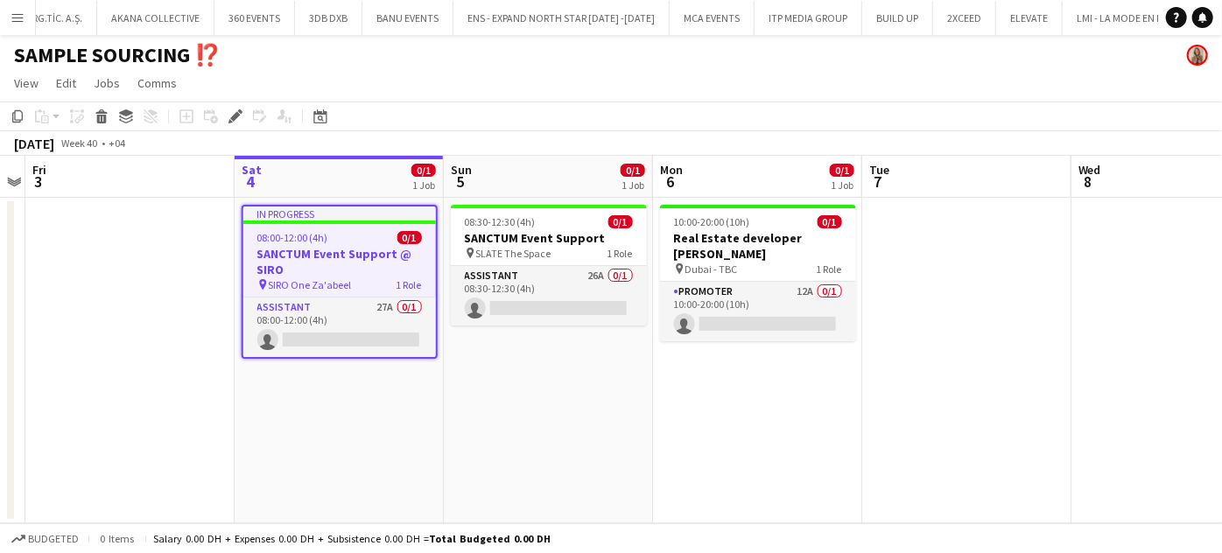
click at [319, 244] on app-job-card "In progress 08:00-12:00 (4h) 0/1 SANCTUM Event Support @ SIRO pin SIRO One Za'a…" at bounding box center [340, 282] width 196 height 154
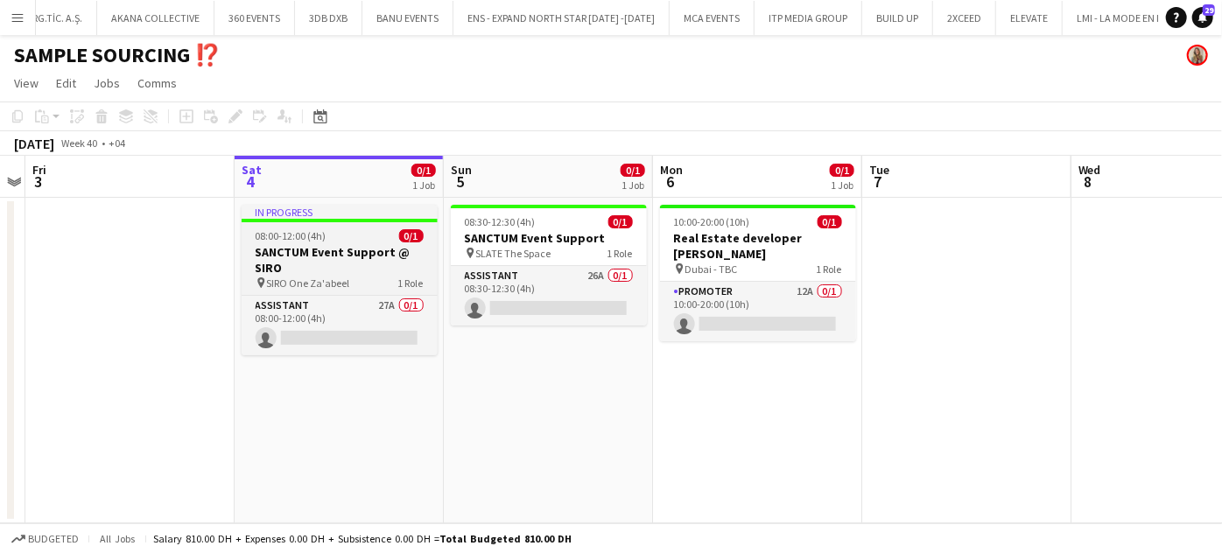
click at [320, 246] on h3 "SANCTUM Event Support @ SIRO" at bounding box center [340, 260] width 196 height 32
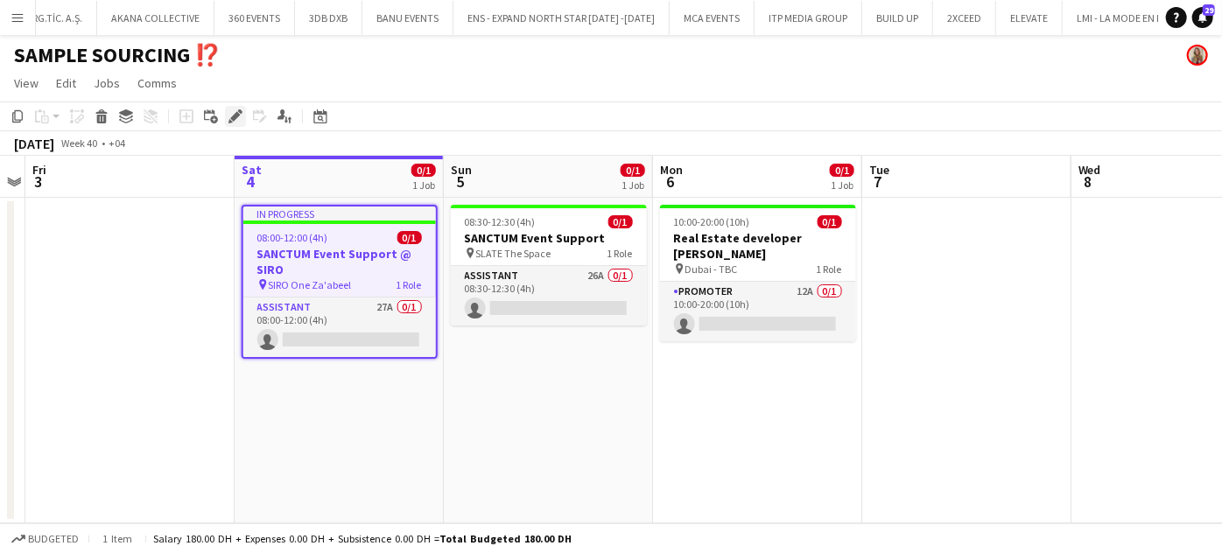
click at [238, 114] on icon at bounding box center [235, 117] width 10 height 10
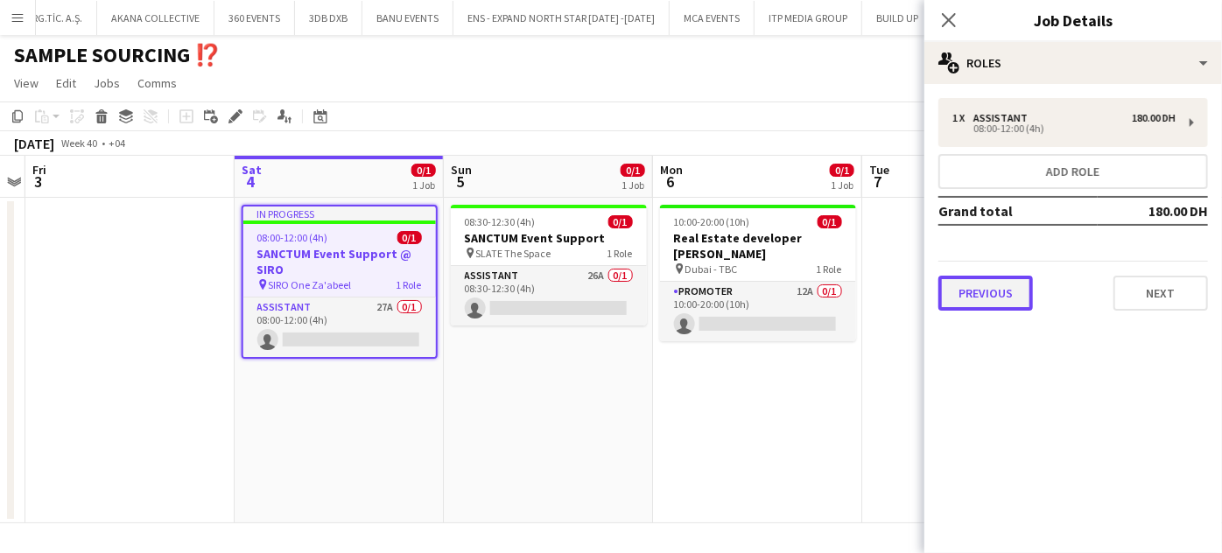
click at [974, 287] on button "Previous" at bounding box center [985, 293] width 95 height 35
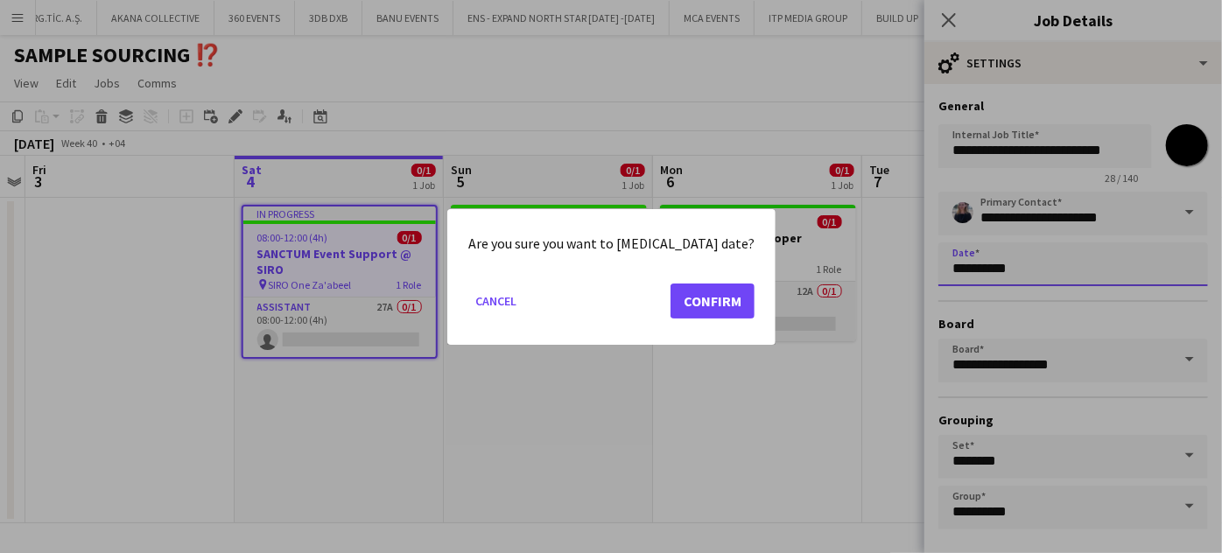
click at [1022, 259] on body "Menu Boards Boards Boards All jobs Status Workforce Workforce My Workforce Recr…" at bounding box center [611, 276] width 1222 height 553
click at [707, 298] on button "Confirm" at bounding box center [712, 300] width 84 height 35
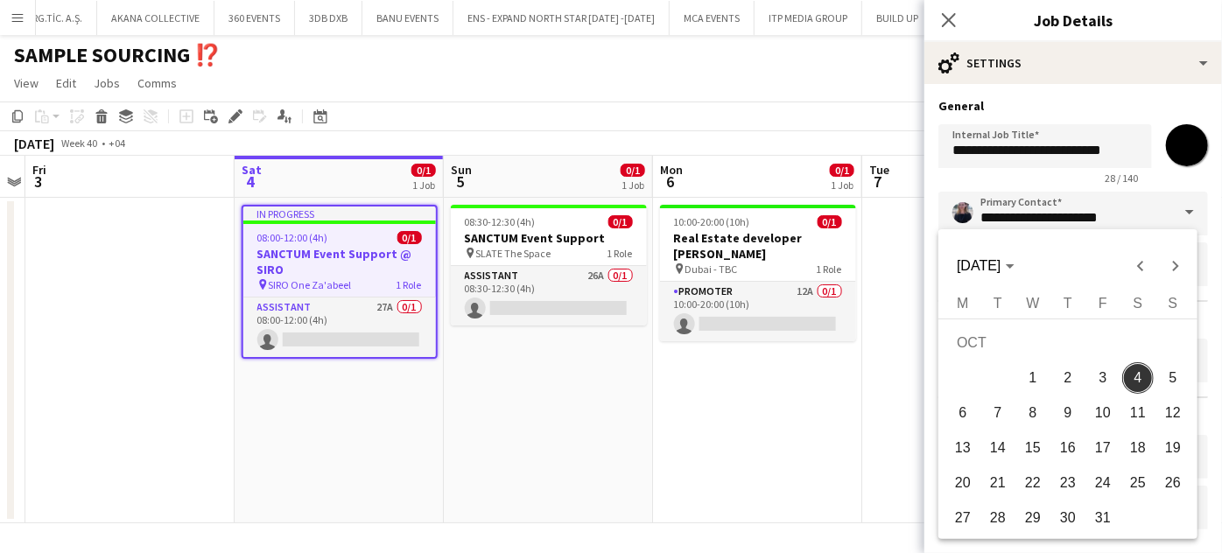
click at [1140, 412] on span "11" at bounding box center [1138, 413] width 32 height 32
type input "**********"
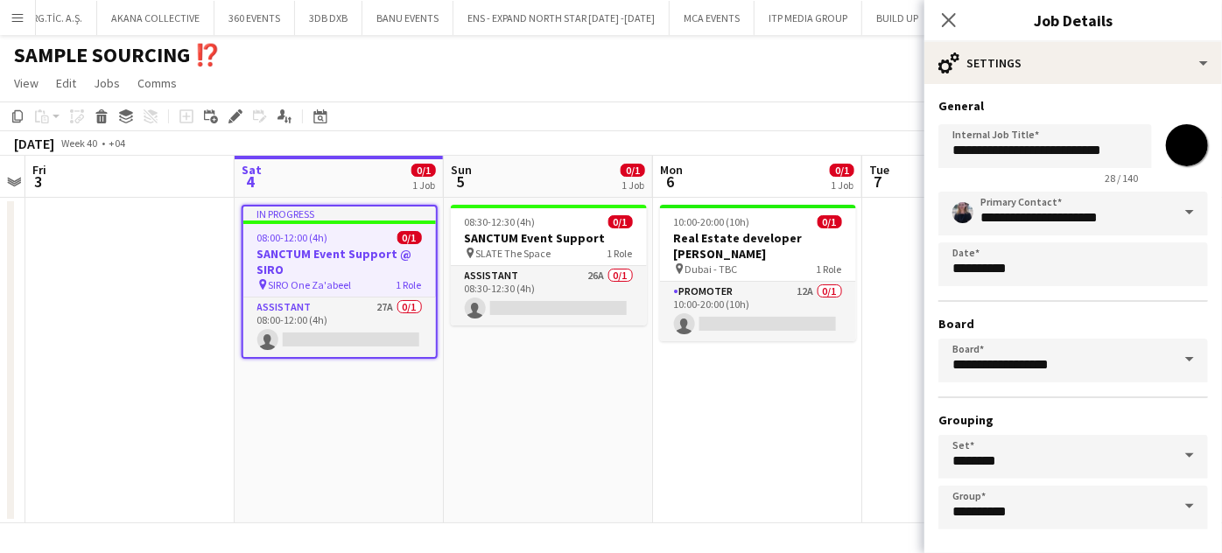
click at [846, 441] on app-date-cell "10:00-20:00 (10h) 0/1 Real Estate developer [PERSON_NAME] pin Dubai - TBC 1 Rol…" at bounding box center [757, 361] width 209 height 326
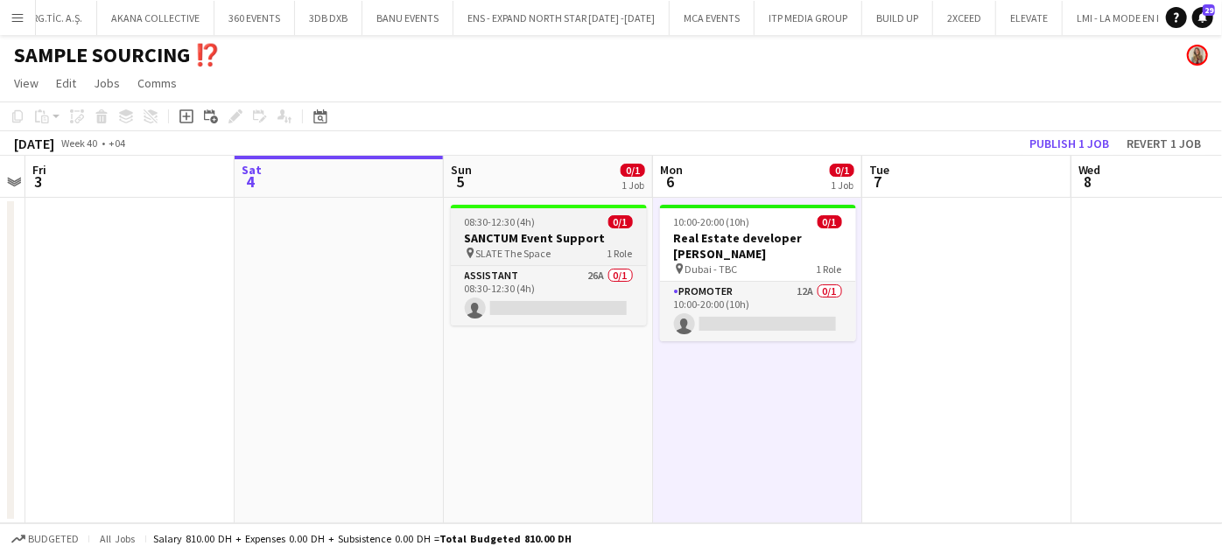
click at [502, 234] on h3 "SANCTUM Event Support" at bounding box center [549, 238] width 196 height 16
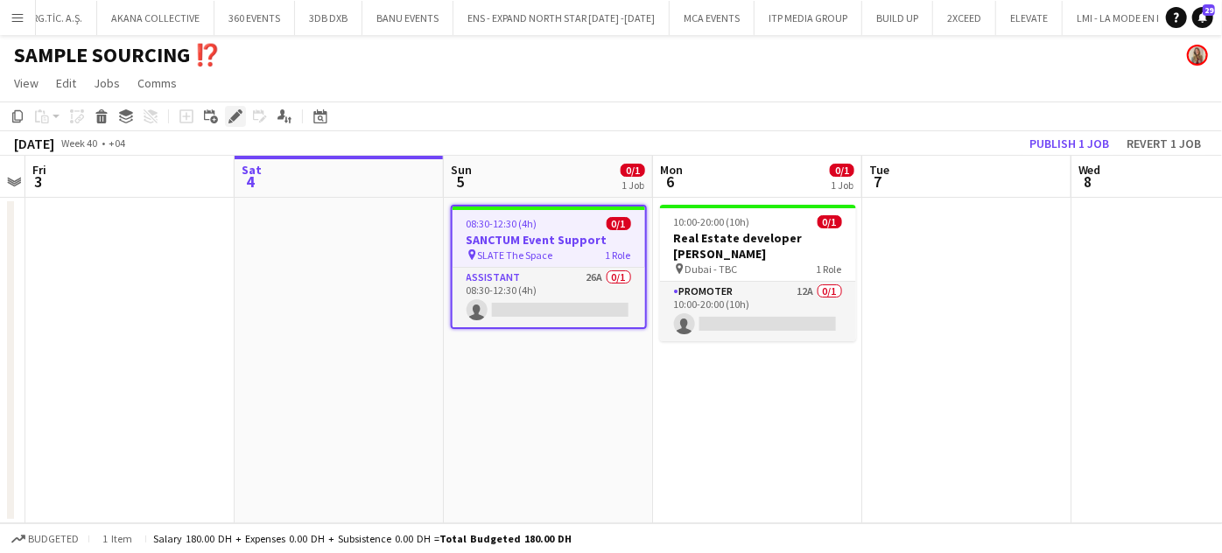
click at [234, 117] on icon at bounding box center [235, 117] width 10 height 10
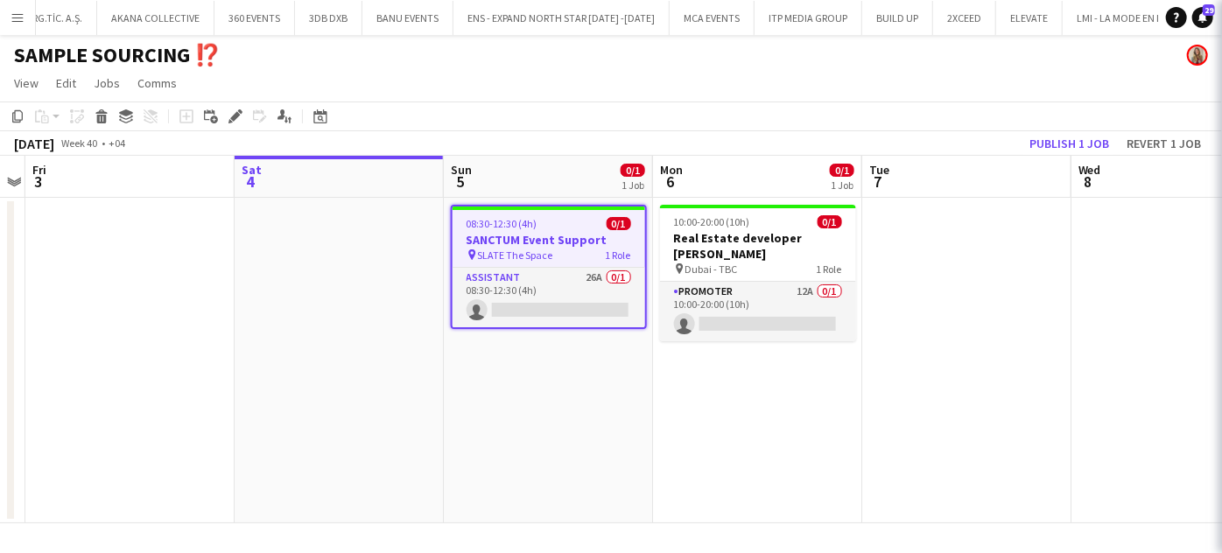
type input "**********"
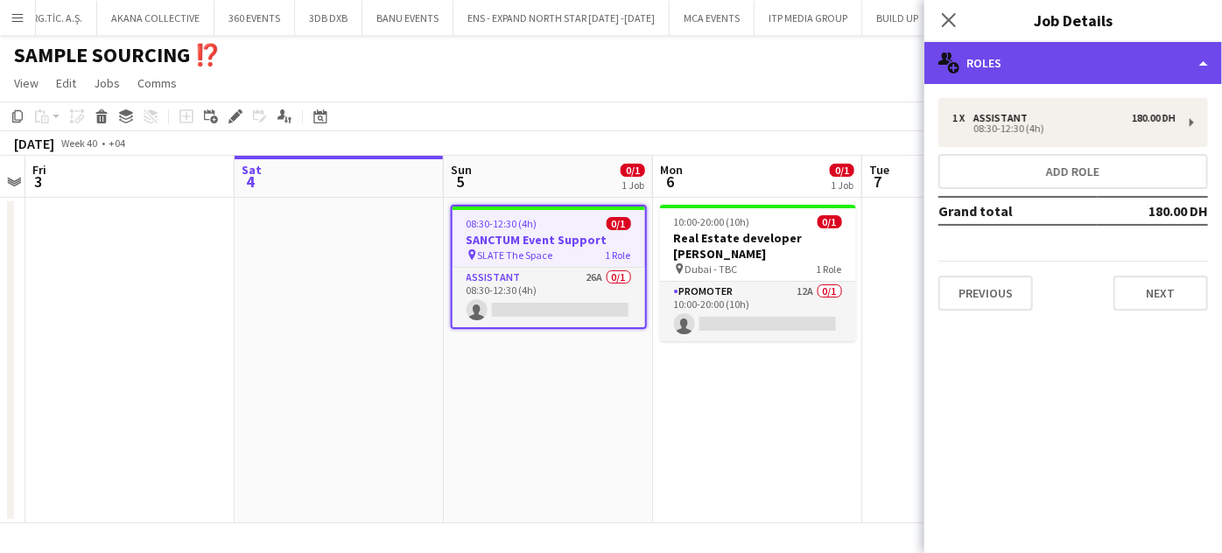
click at [1186, 67] on div "multiple-users-add Roles" at bounding box center [1073, 63] width 298 height 42
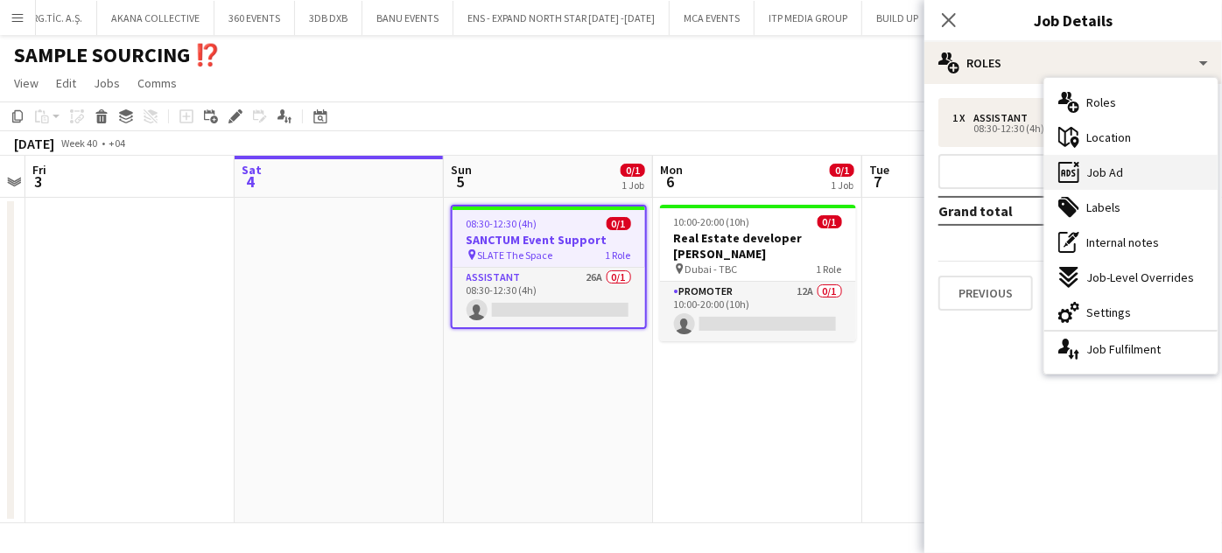
click at [1134, 177] on div "ads-window Job Ad" at bounding box center [1130, 172] width 173 height 35
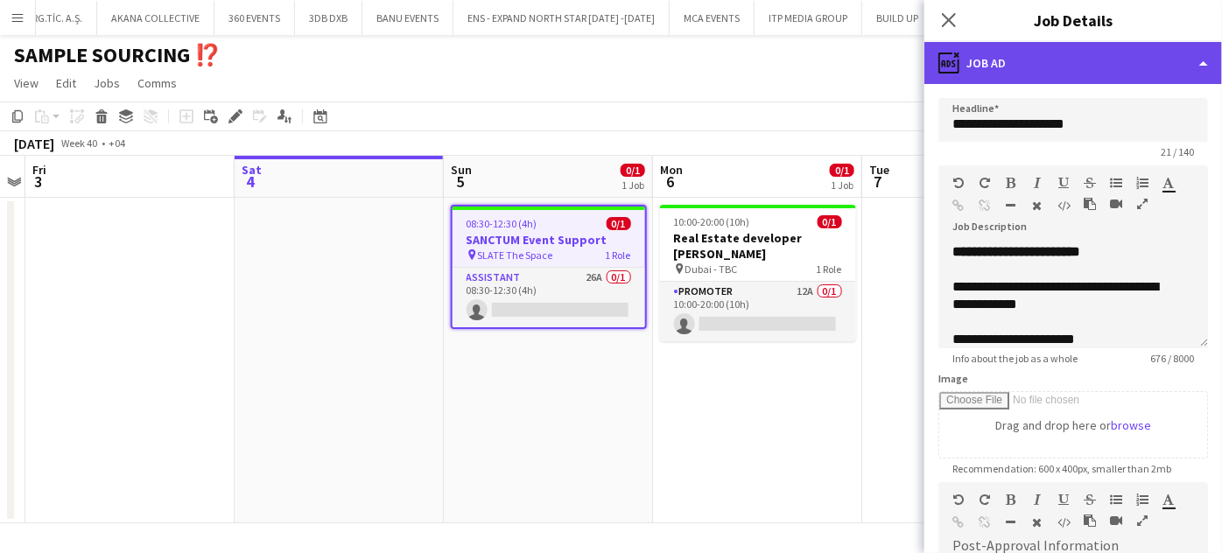
click at [1173, 60] on div "ads-window Job Ad" at bounding box center [1073, 63] width 298 height 42
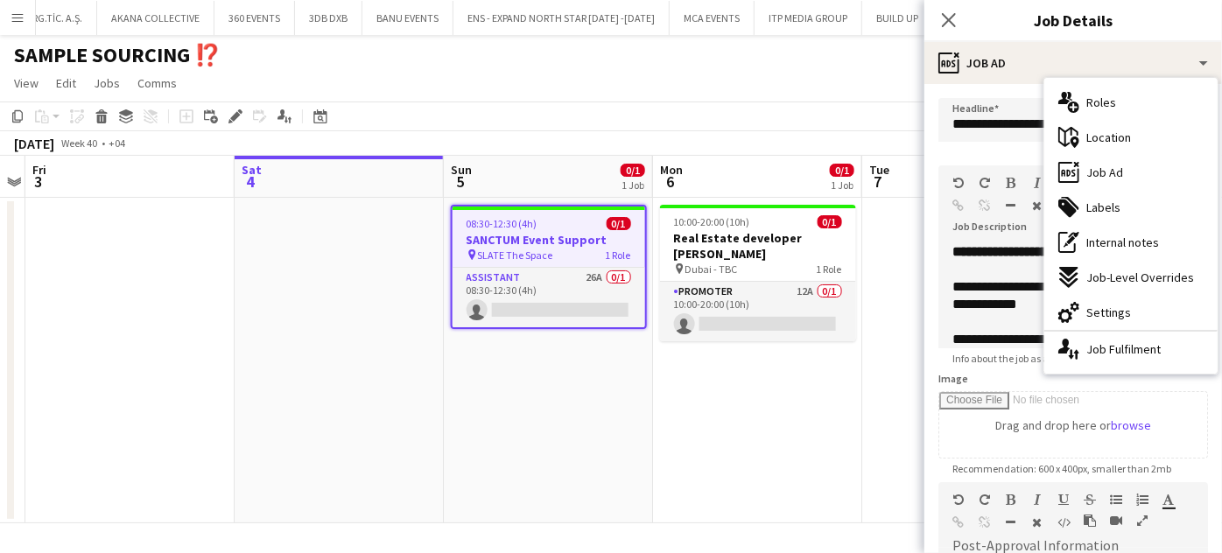
click at [581, 221] on div "08:30-12:30 (4h) 0/1" at bounding box center [548, 223] width 193 height 13
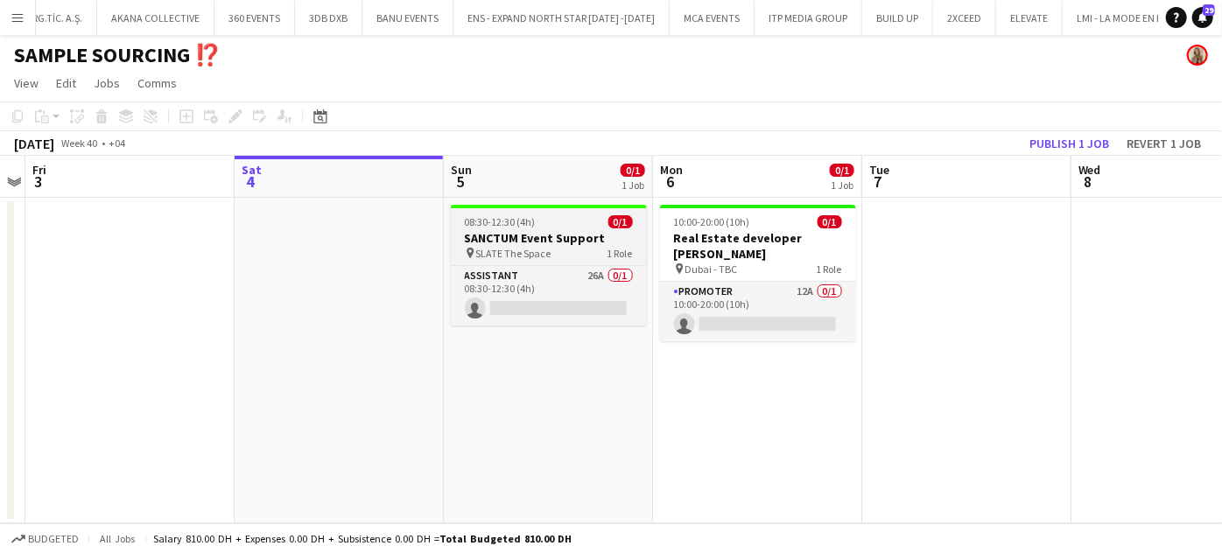
click at [624, 249] on span "1 Role" at bounding box center [619, 253] width 25 height 13
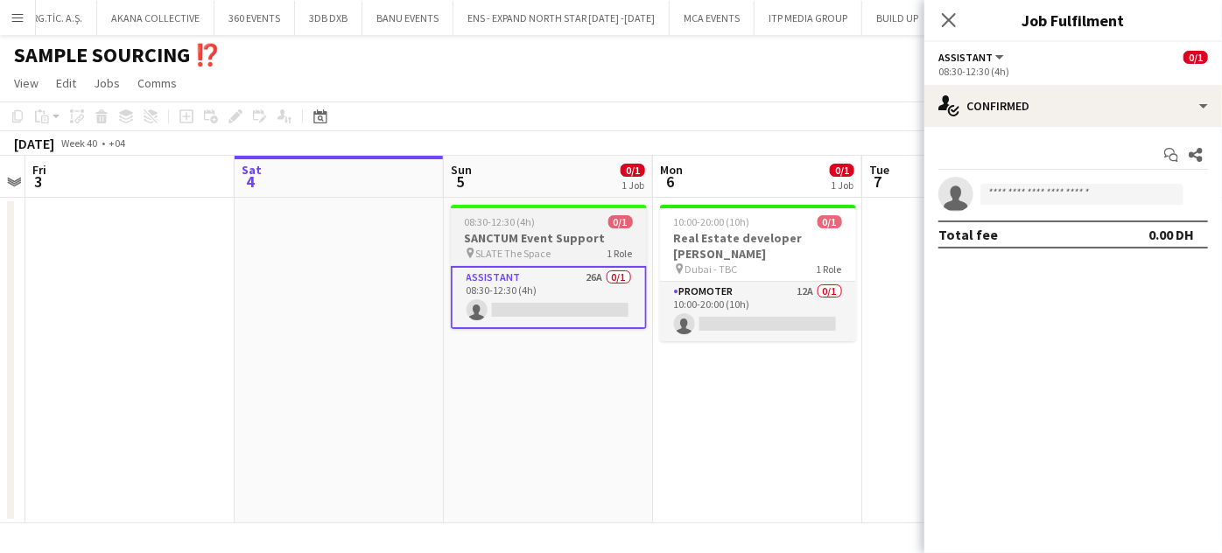
click at [529, 240] on h3 "SANCTUM Event Support" at bounding box center [549, 238] width 196 height 16
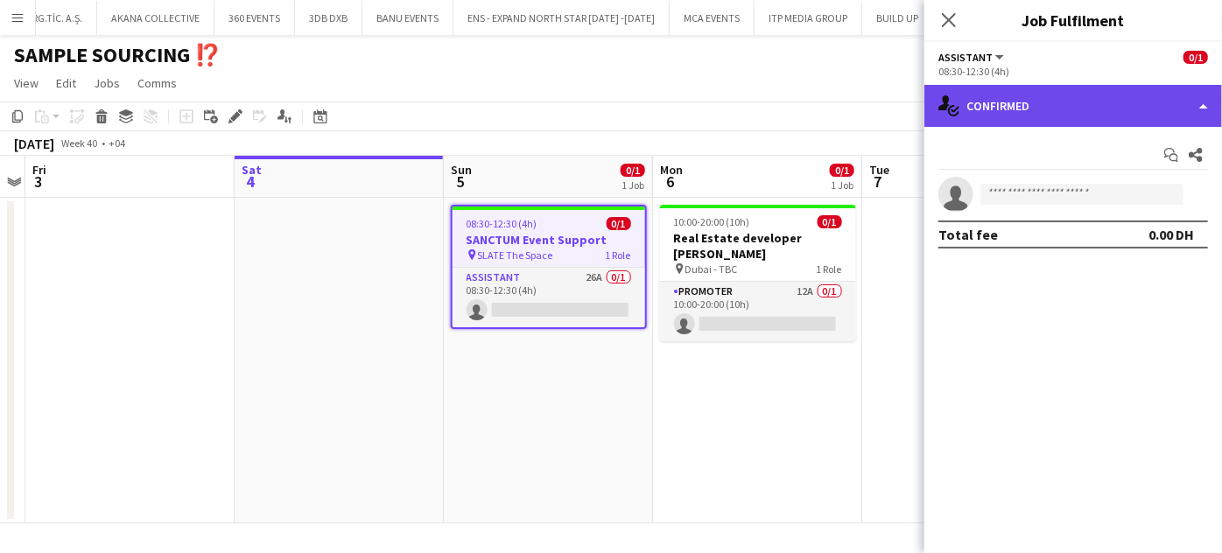
click at [1156, 104] on div "single-neutral-actions-check-2 Confirmed" at bounding box center [1073, 106] width 298 height 42
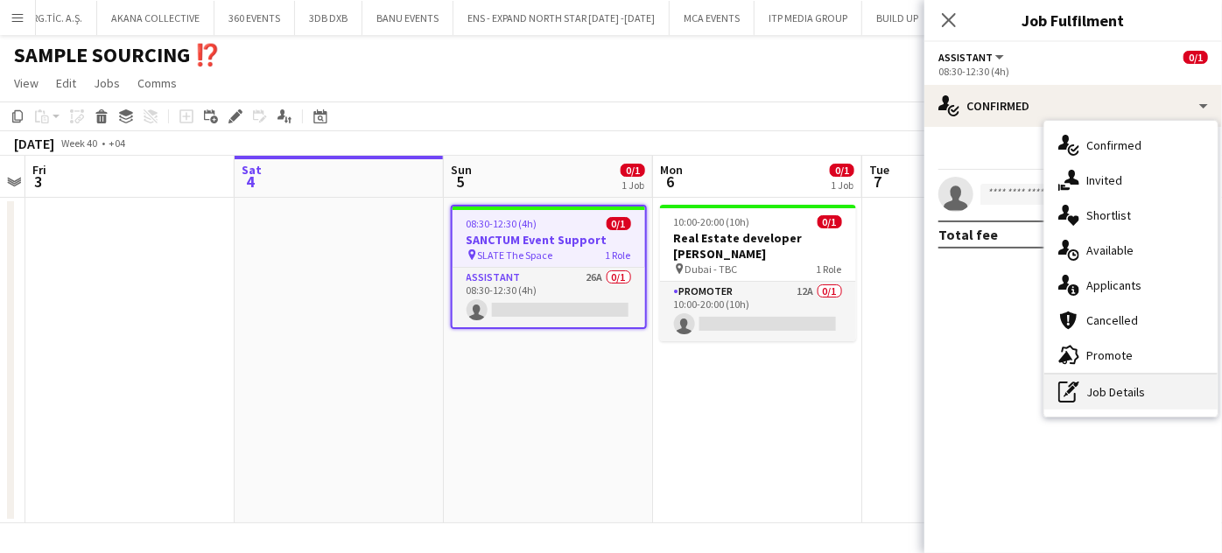
click at [1086, 382] on div "pen-write Job Details" at bounding box center [1130, 392] width 173 height 35
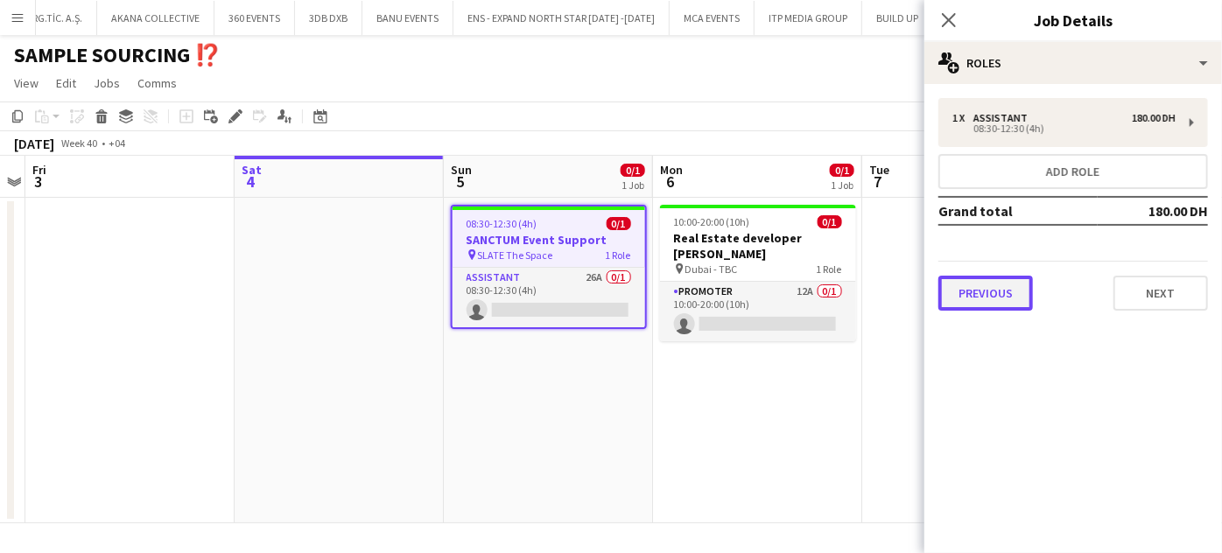
click at [1009, 298] on button "Previous" at bounding box center [985, 293] width 95 height 35
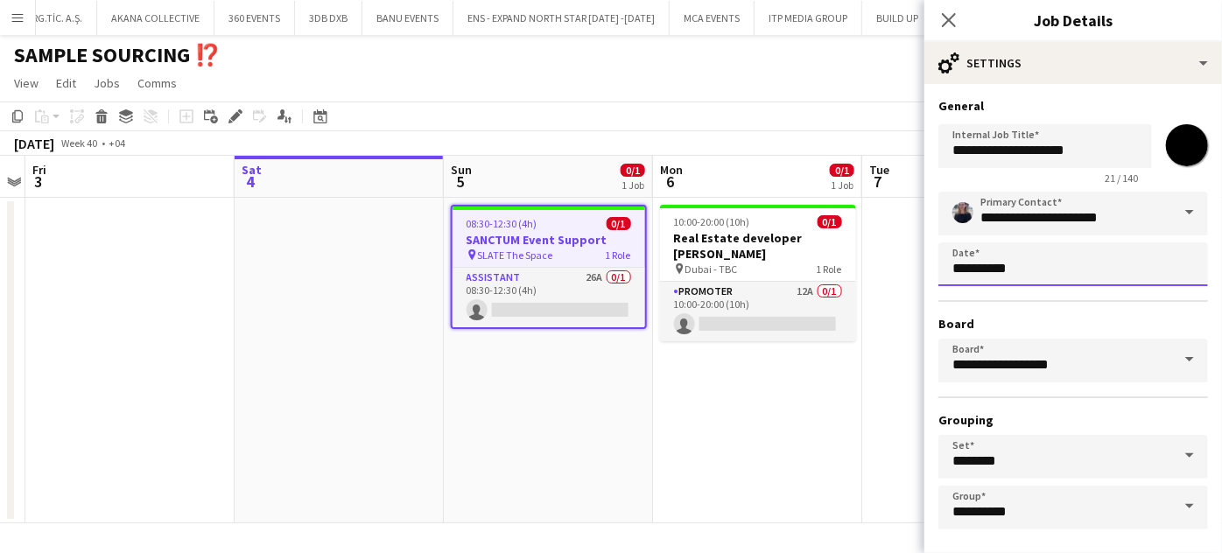
click at [999, 261] on body "Menu Boards Boards Boards All jobs Status Workforce Workforce My Workforce Recr…" at bounding box center [611, 276] width 1222 height 553
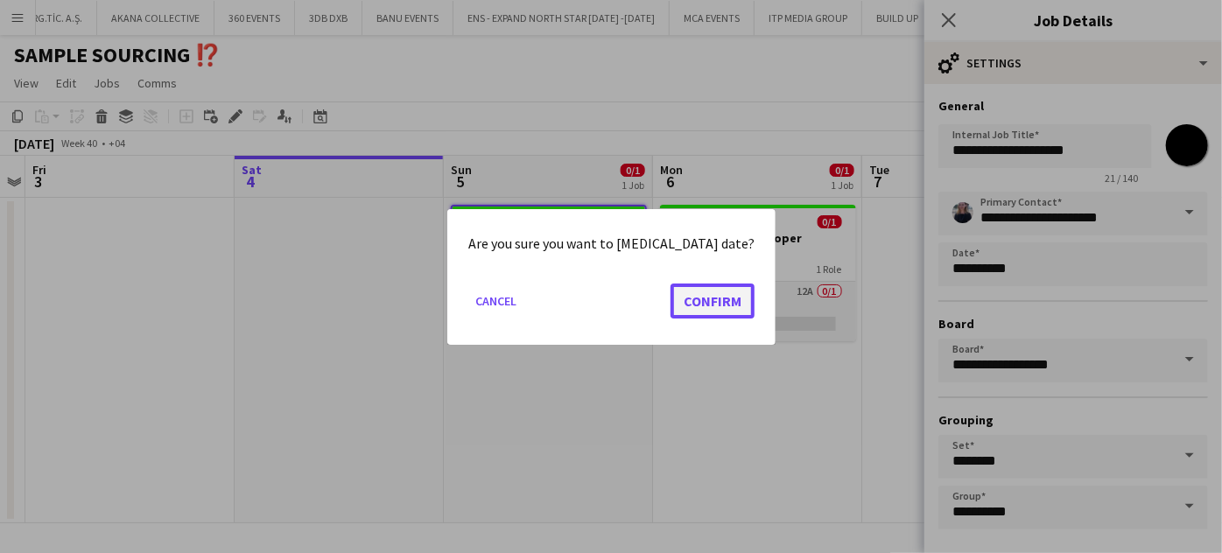
click at [688, 300] on button "Confirm" at bounding box center [712, 300] width 84 height 35
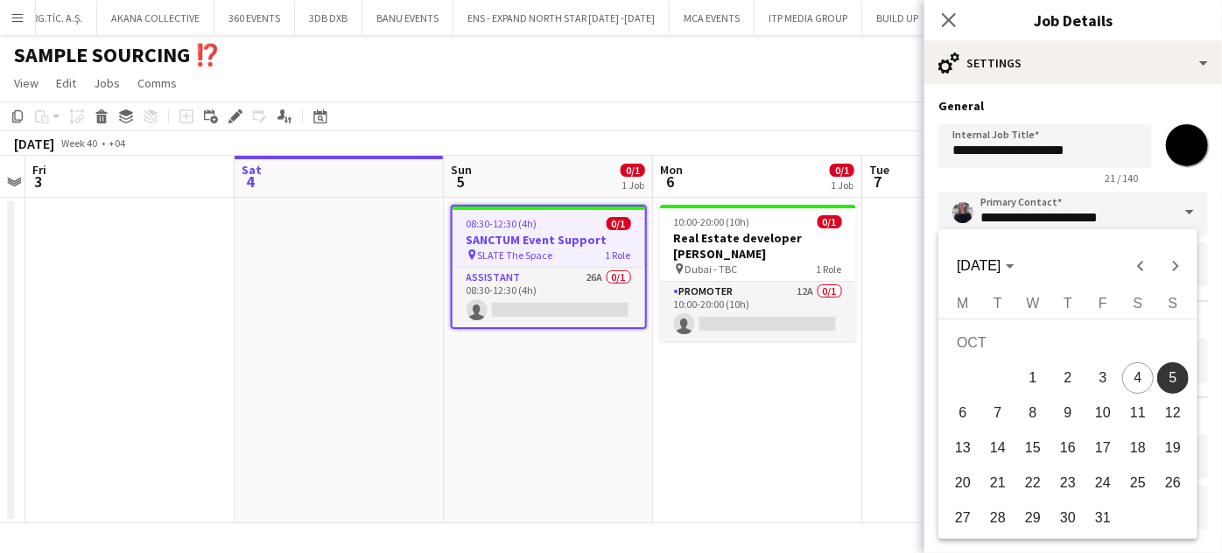
click at [1170, 417] on span "12" at bounding box center [1173, 413] width 32 height 32
type input "**********"
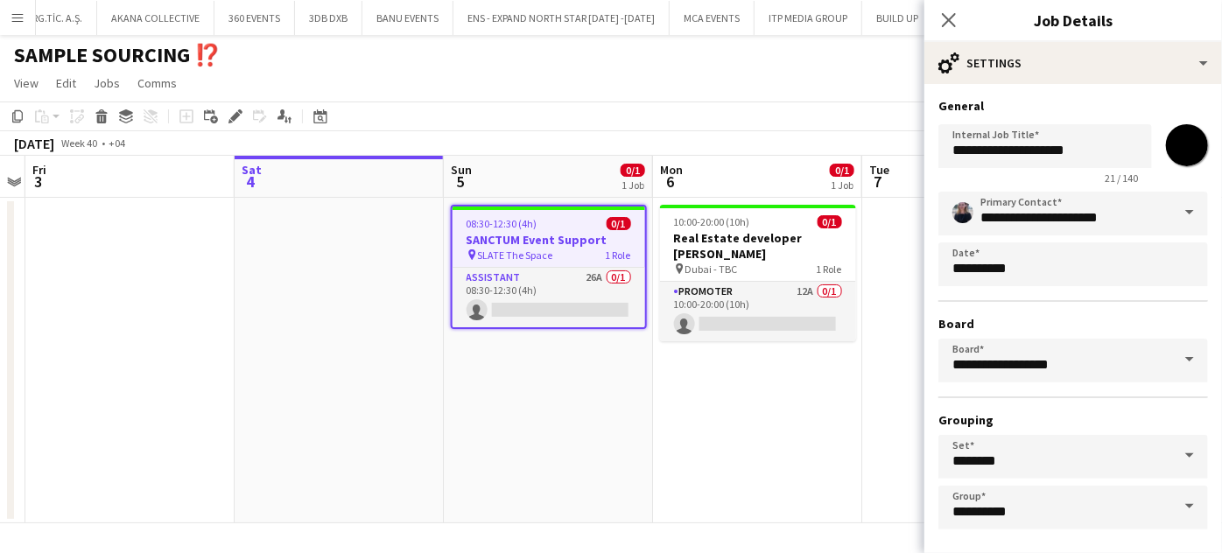
click at [878, 419] on app-date-cell at bounding box center [966, 361] width 209 height 326
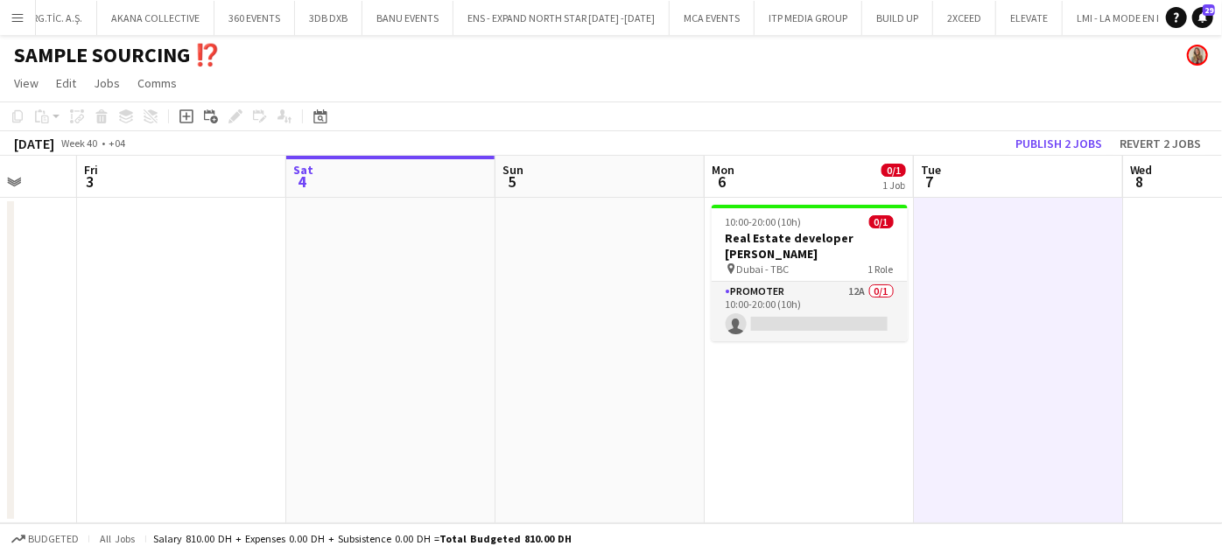
drag, startPoint x: 1062, startPoint y: 308, endPoint x: 571, endPoint y: 308, distance: 491.0
click at [575, 308] on app-calendar-viewport "Tue 30 Wed 1 Thu 2 Fri 3 Sat 4 Sun 5 Mon 6 0/1 1 Job Tue 7 Wed 8 Thu 9 Fri 10 1…" at bounding box center [611, 340] width 1222 height 368
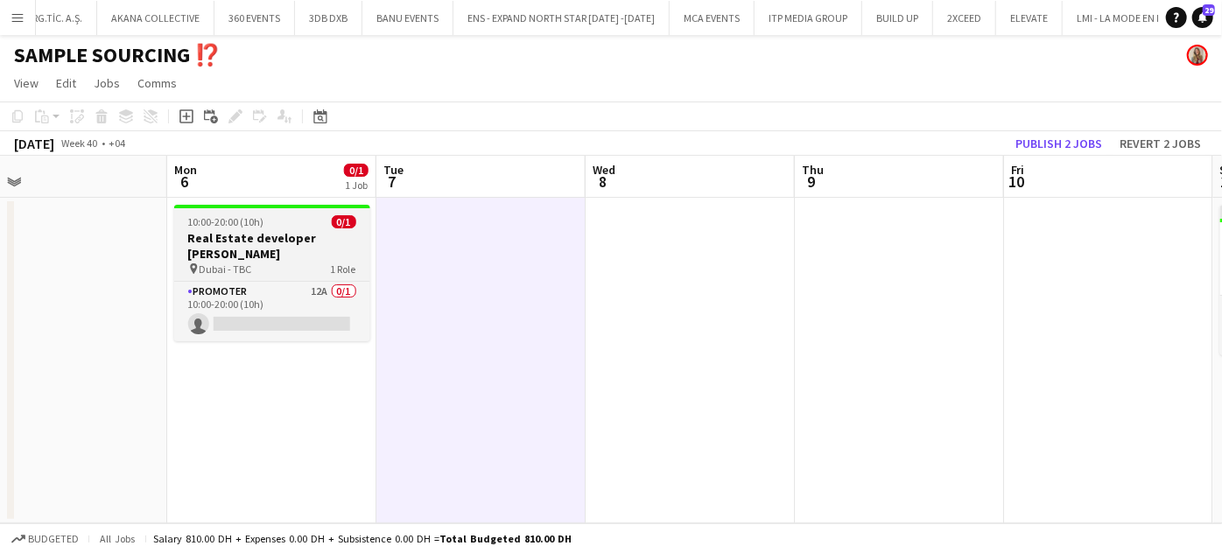
scroll to position [0, 670]
click at [253, 230] on h3 "Real Estate developer [PERSON_NAME]" at bounding box center [271, 246] width 196 height 32
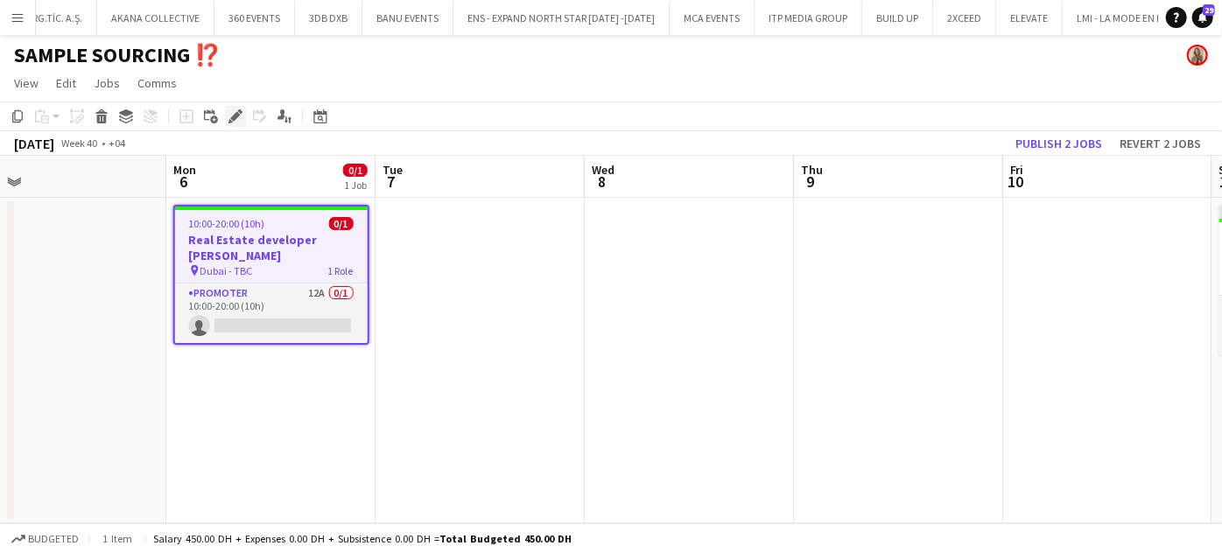
click at [233, 112] on icon "Edit" at bounding box center [235, 116] width 14 height 14
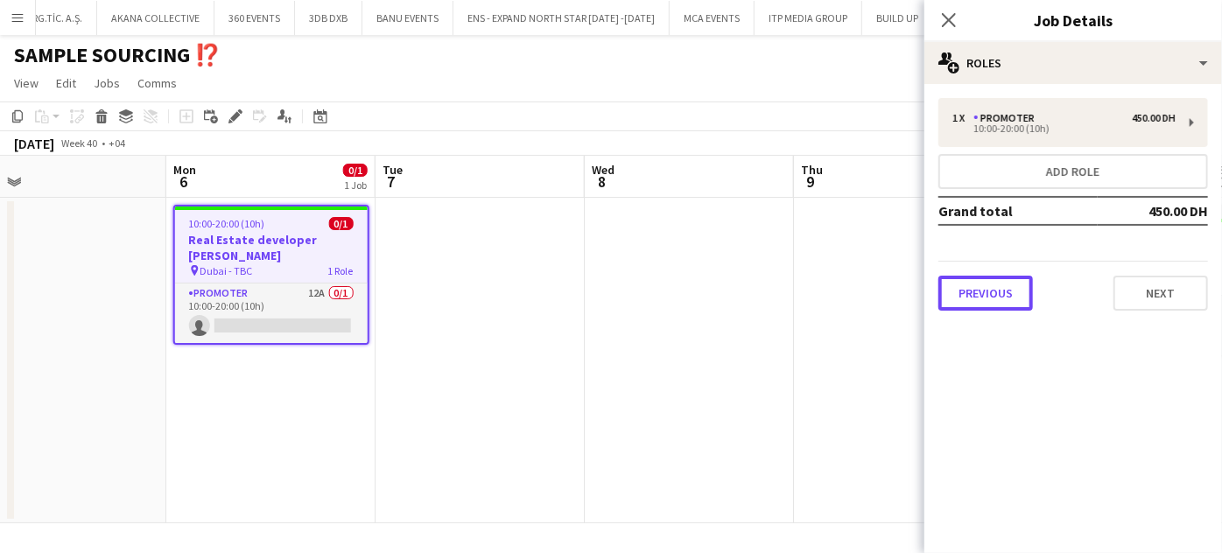
click at [1005, 291] on button "Previous" at bounding box center [985, 293] width 95 height 35
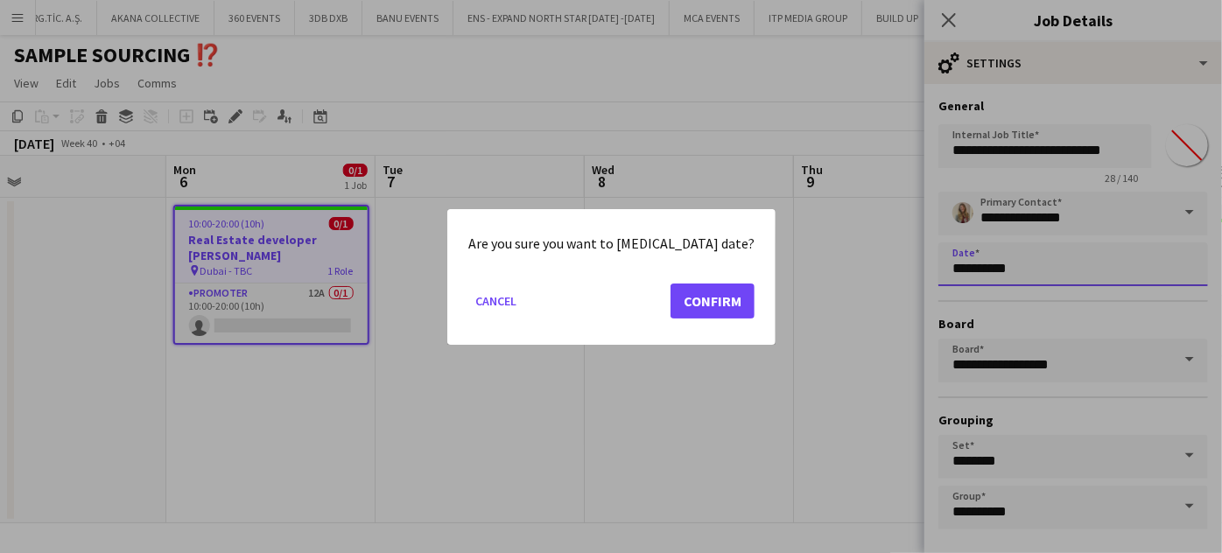
click at [975, 265] on body "Menu Boards Boards Boards All jobs Status Workforce Workforce My Workforce Recr…" at bounding box center [611, 276] width 1222 height 553
click at [719, 291] on button "Confirm" at bounding box center [712, 300] width 84 height 35
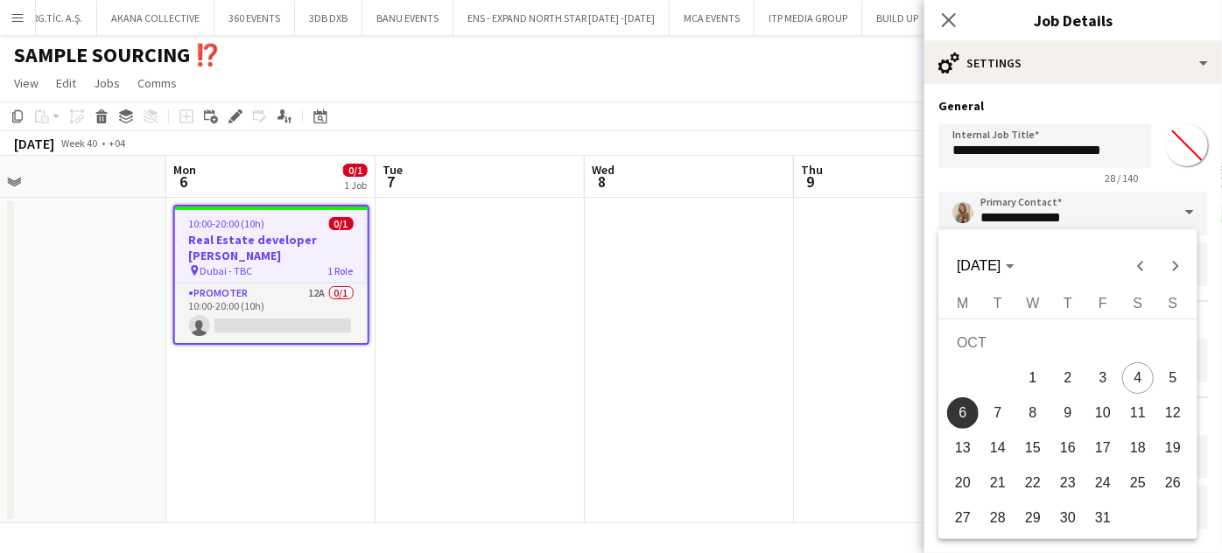
click at [1097, 409] on span "10" at bounding box center [1103, 413] width 32 height 32
type input "**********"
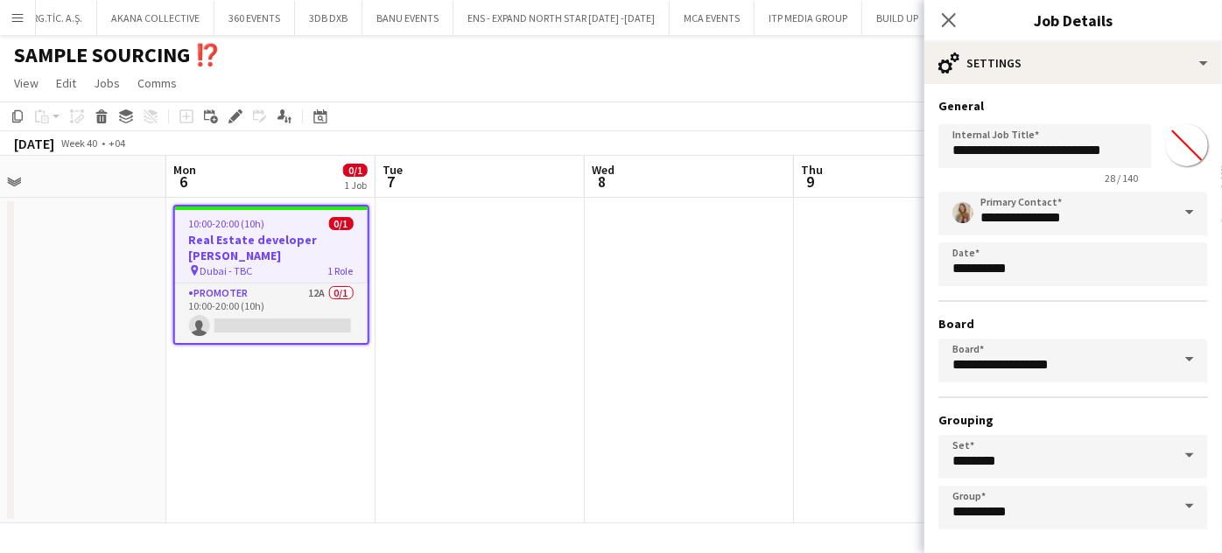
click at [686, 391] on app-date-cell at bounding box center [689, 361] width 209 height 326
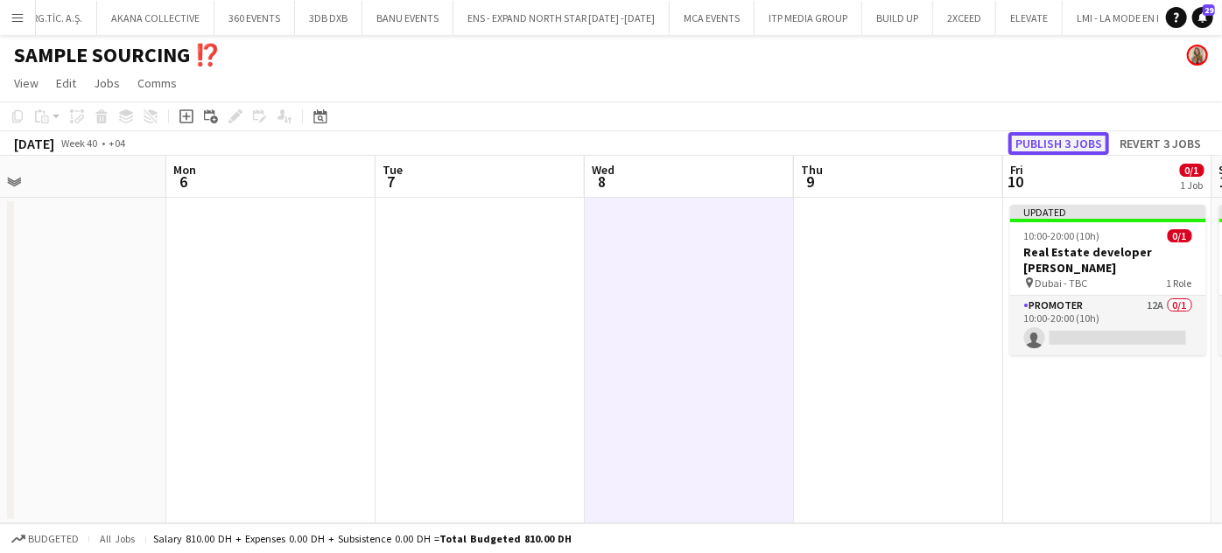
click at [1072, 141] on button "Publish 3 jobs" at bounding box center [1058, 143] width 101 height 23
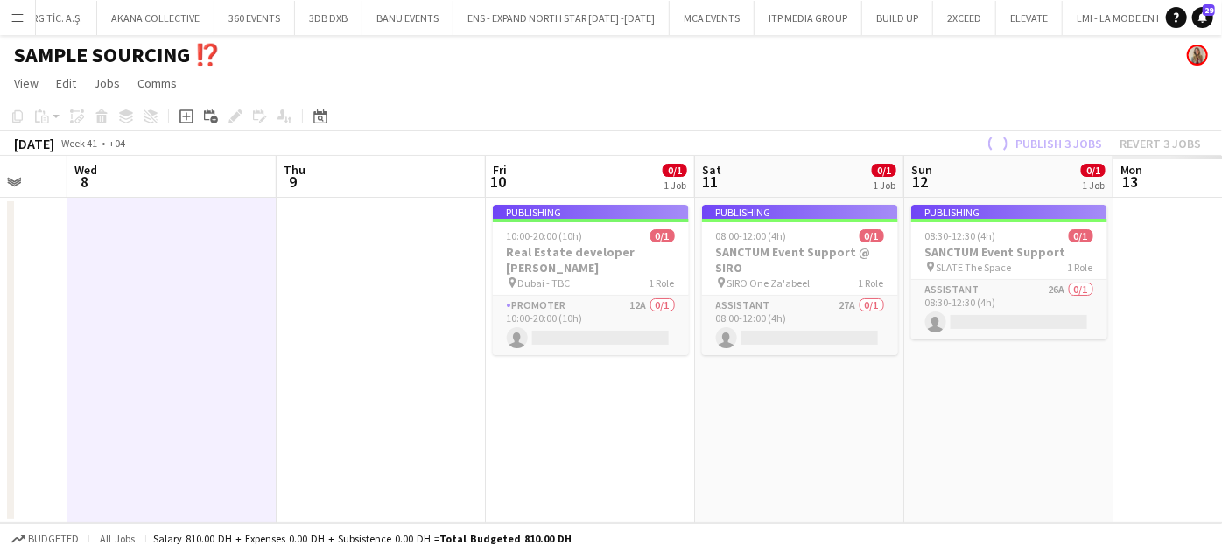
scroll to position [0, 618]
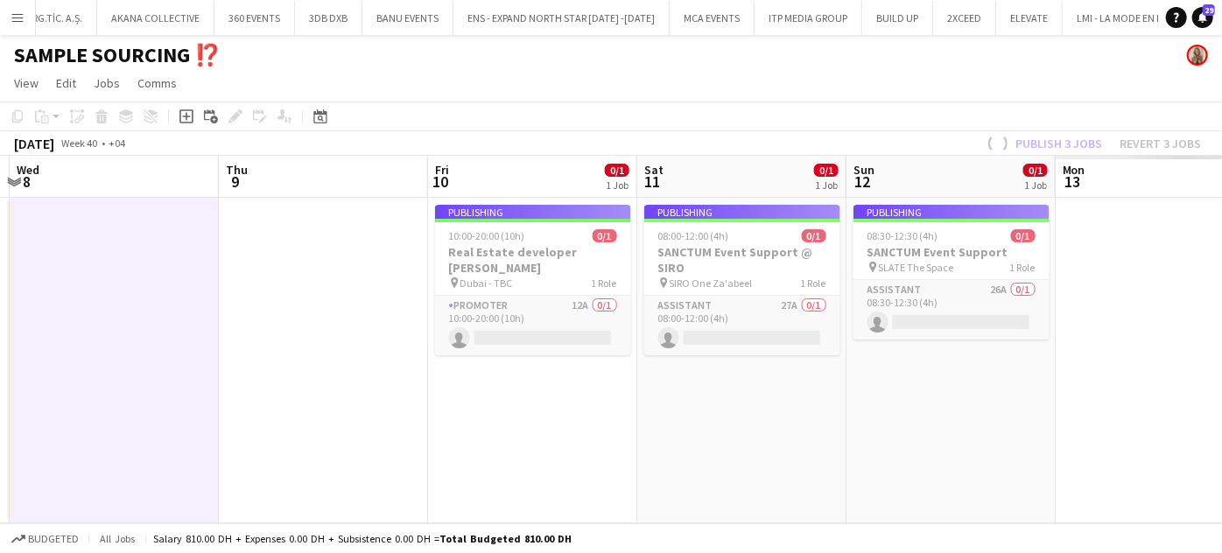
drag, startPoint x: 1132, startPoint y: 408, endPoint x: 347, endPoint y: 411, distance: 784.2
click at [347, 411] on app-calendar-viewport "Sun 5 Mon 6 Tue 7 Wed 8 Thu 9 Fri 10 0/1 1 Job Sat 11 0/1 1 Job Sun 12 0/1 1 Jo…" at bounding box center [611, 340] width 1222 height 368
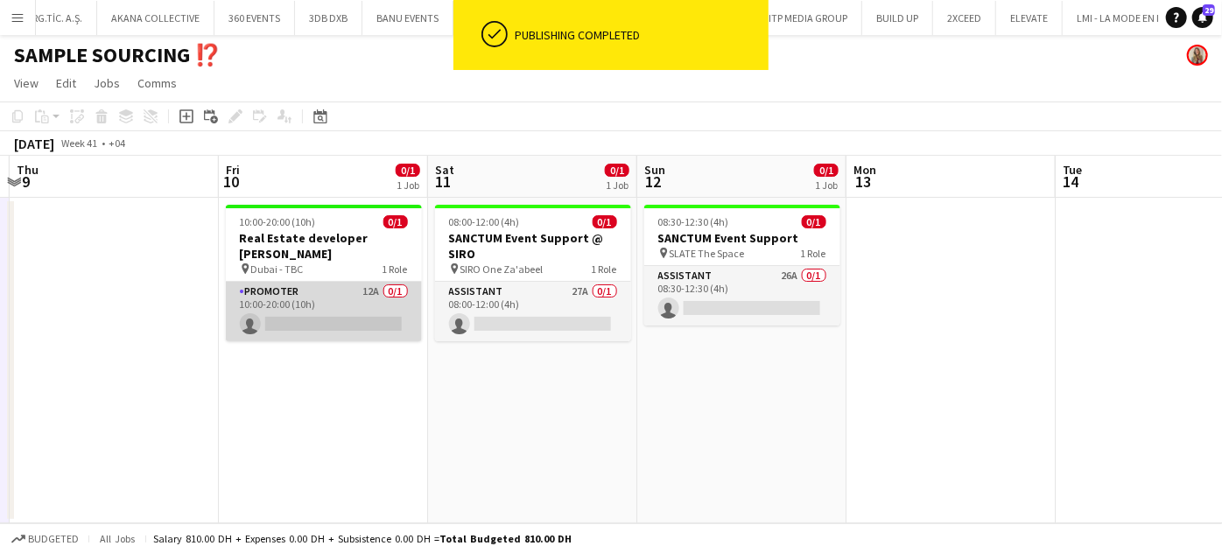
click at [316, 286] on app-card-role "Promoter 12A 0/1 10:00-20:00 (10h) single-neutral-actions" at bounding box center [324, 312] width 196 height 60
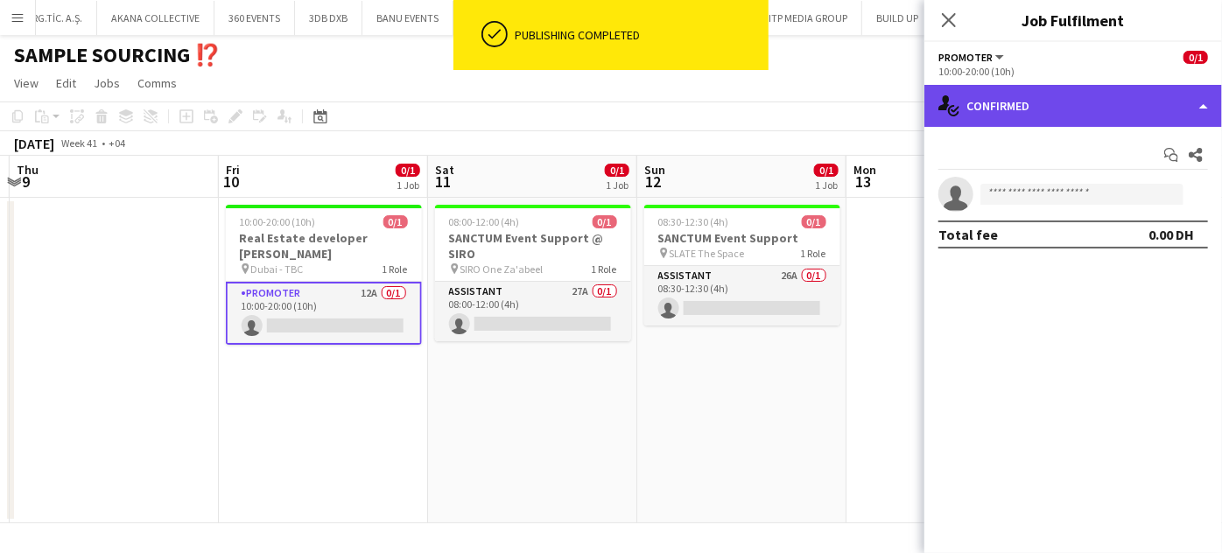
click at [1183, 104] on div "single-neutral-actions-check-2 Confirmed" at bounding box center [1073, 106] width 298 height 42
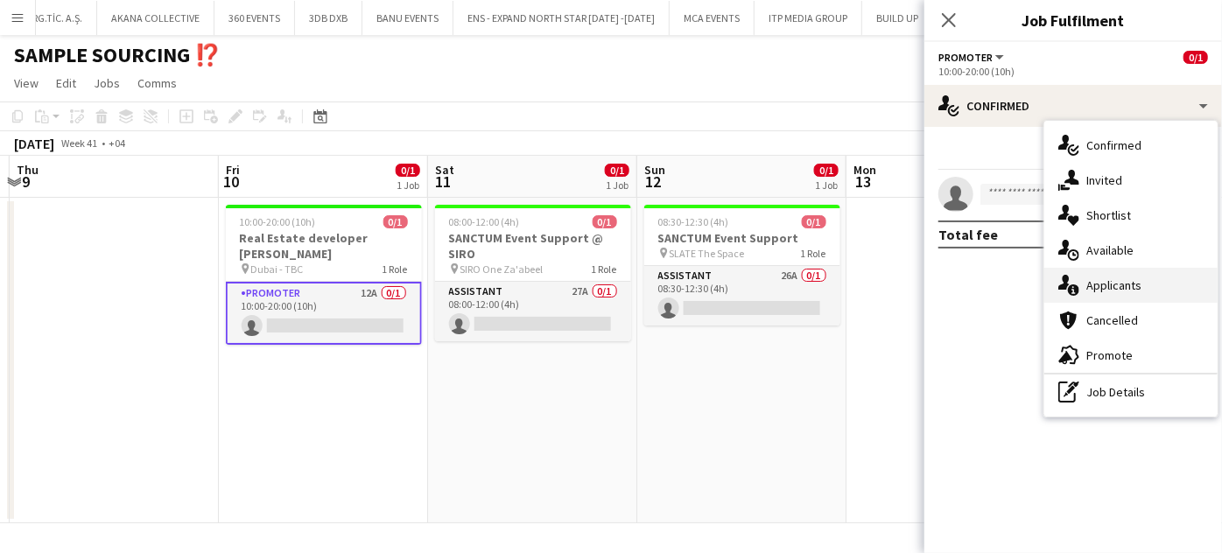
click at [1118, 280] on span "Applicants" at bounding box center [1113, 285] width 55 height 16
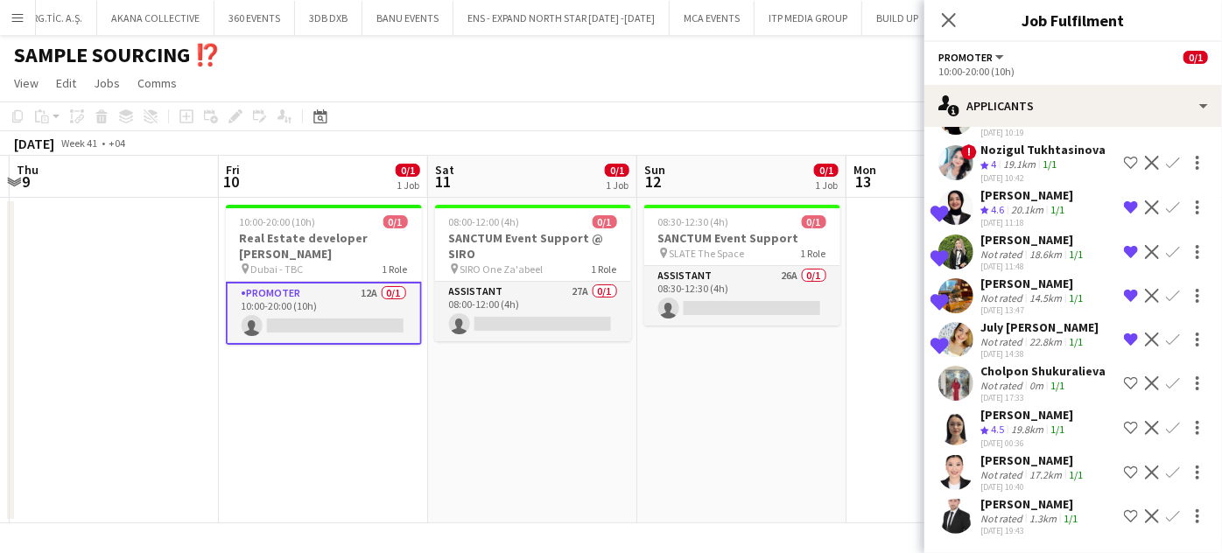
scroll to position [246, 0]
click at [996, 452] on div "Dariga DAURENKULOVA" at bounding box center [1033, 460] width 106 height 16
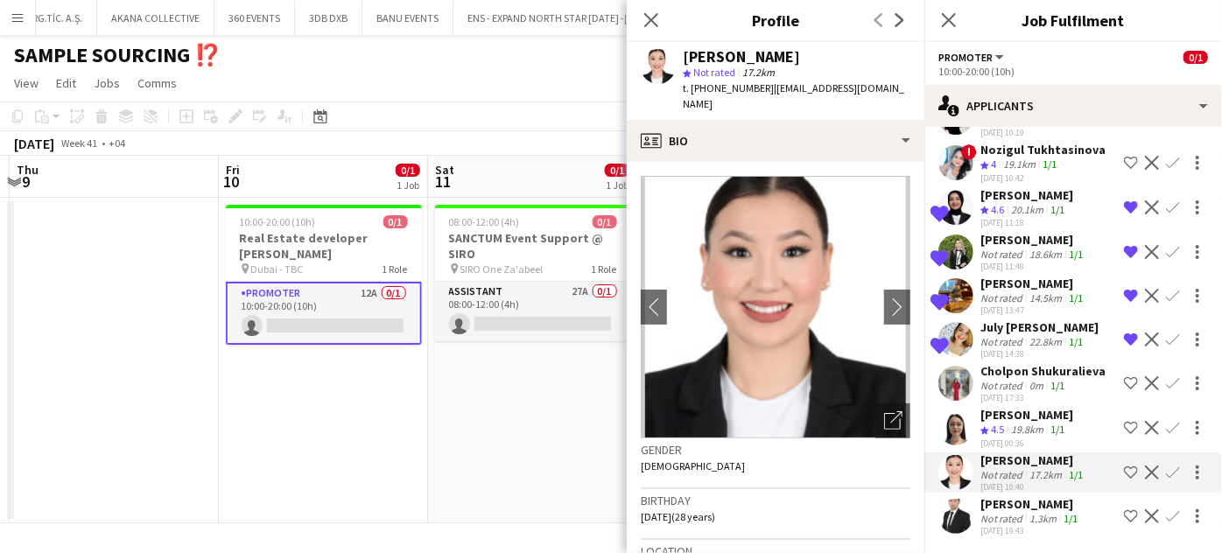
click at [1024, 513] on div "Not rated" at bounding box center [1003, 518] width 46 height 13
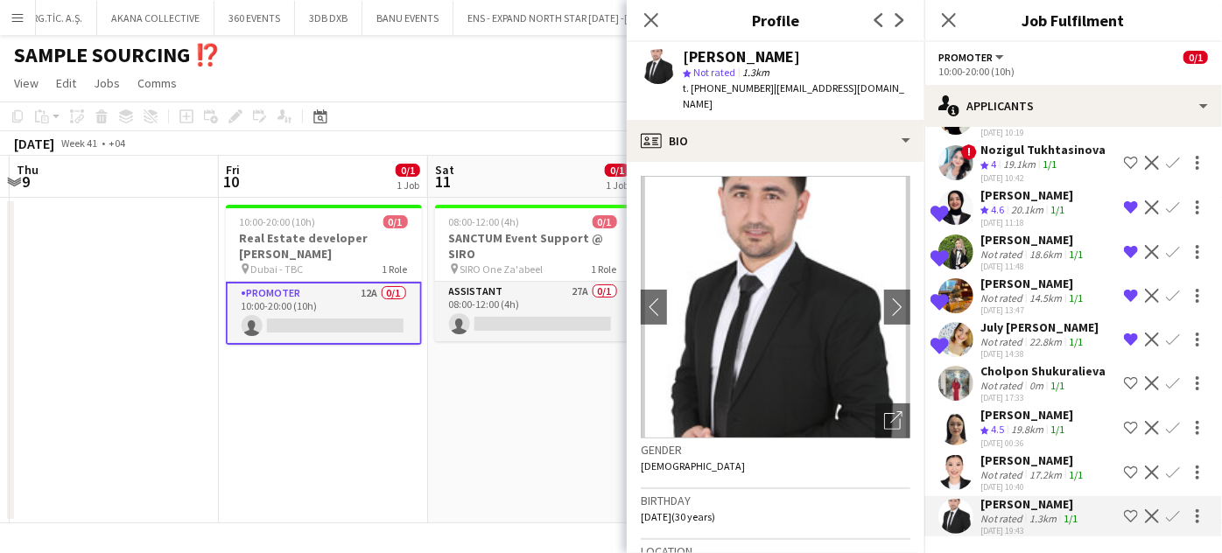
click at [1124, 509] on app-icon "Shortlist crew" at bounding box center [1131, 516] width 14 height 14
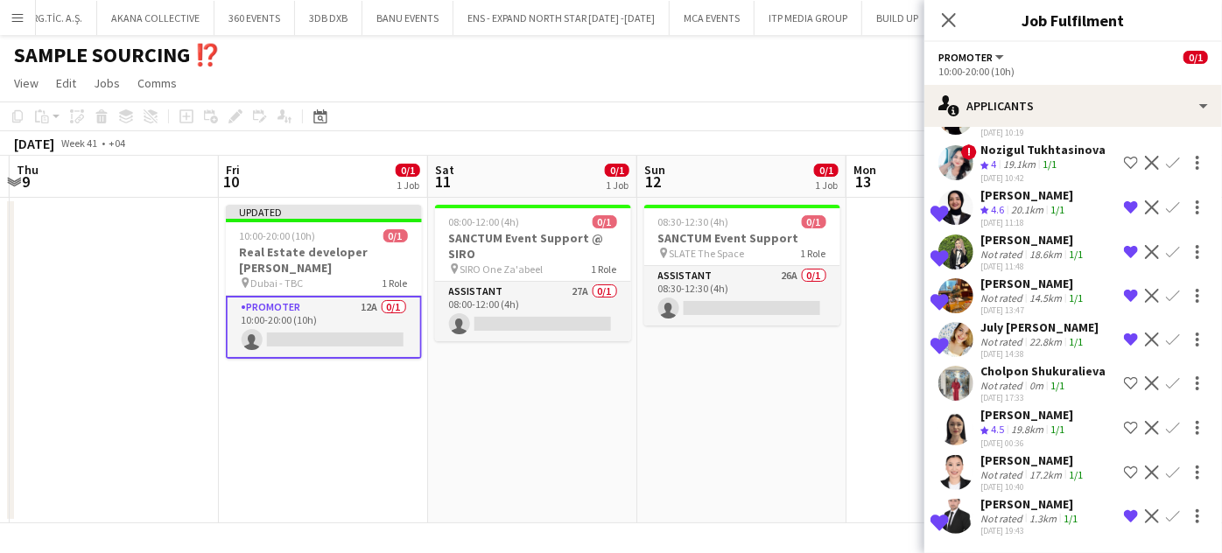
click at [1019, 468] on div "Not rated" at bounding box center [1003, 474] width 46 height 13
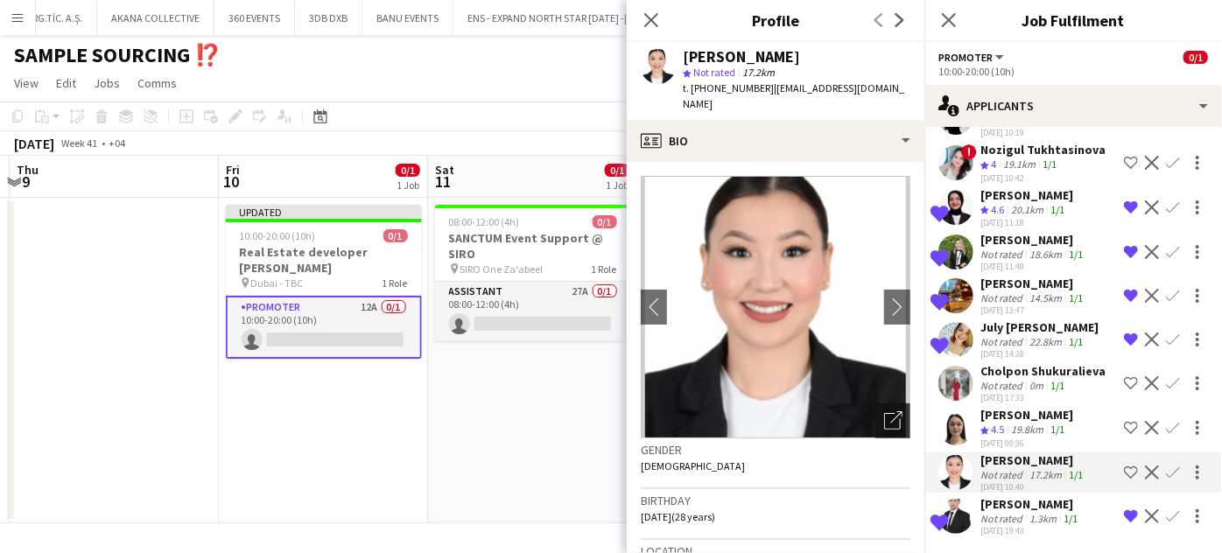
click at [889, 411] on icon "Open photos pop-in" at bounding box center [893, 420] width 18 height 18
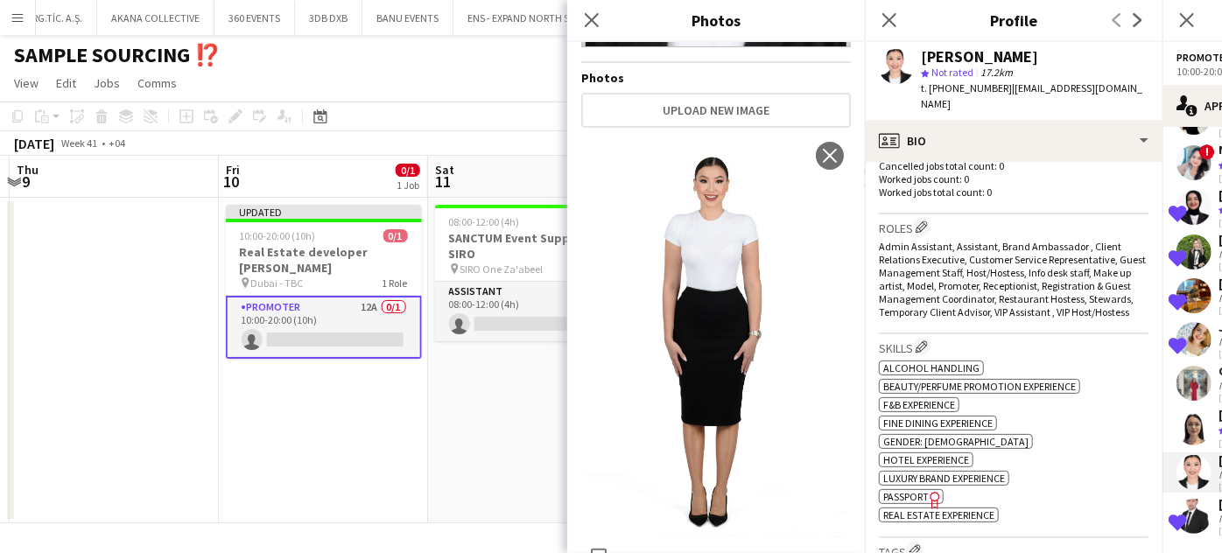
scroll to position [716, 0]
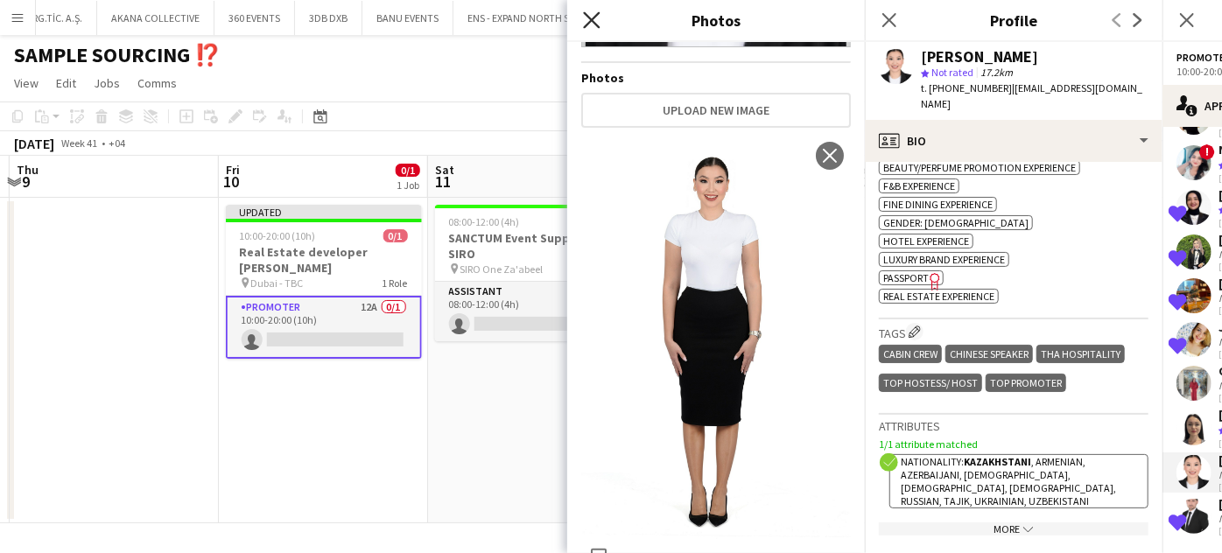
click at [600, 21] on icon "Close pop-in" at bounding box center [591, 19] width 17 height 17
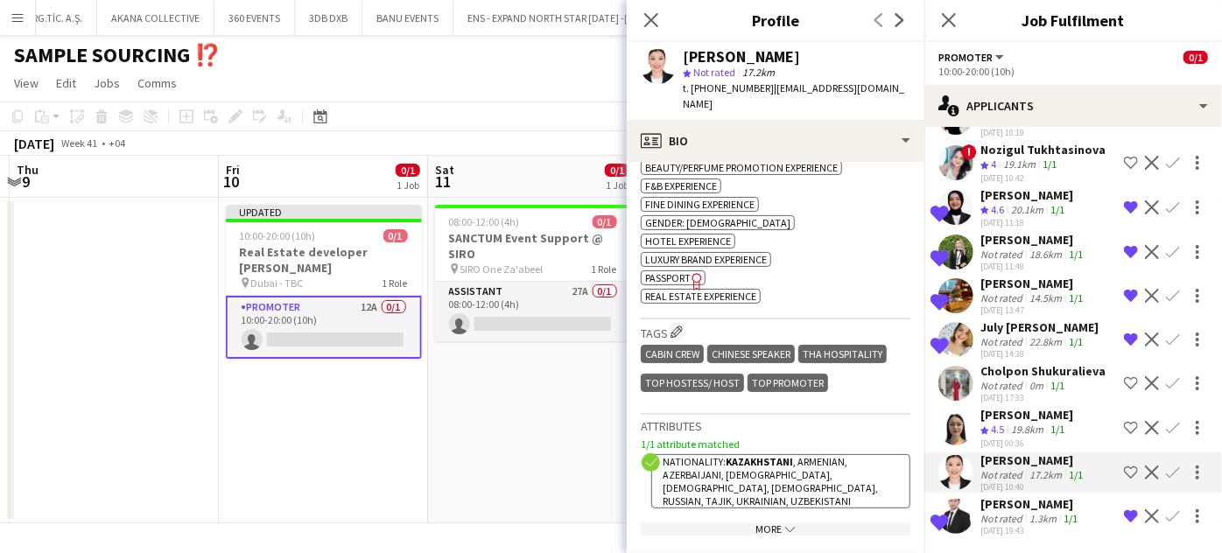
click at [1124, 466] on app-icon "Shortlist crew" at bounding box center [1131, 473] width 14 height 14
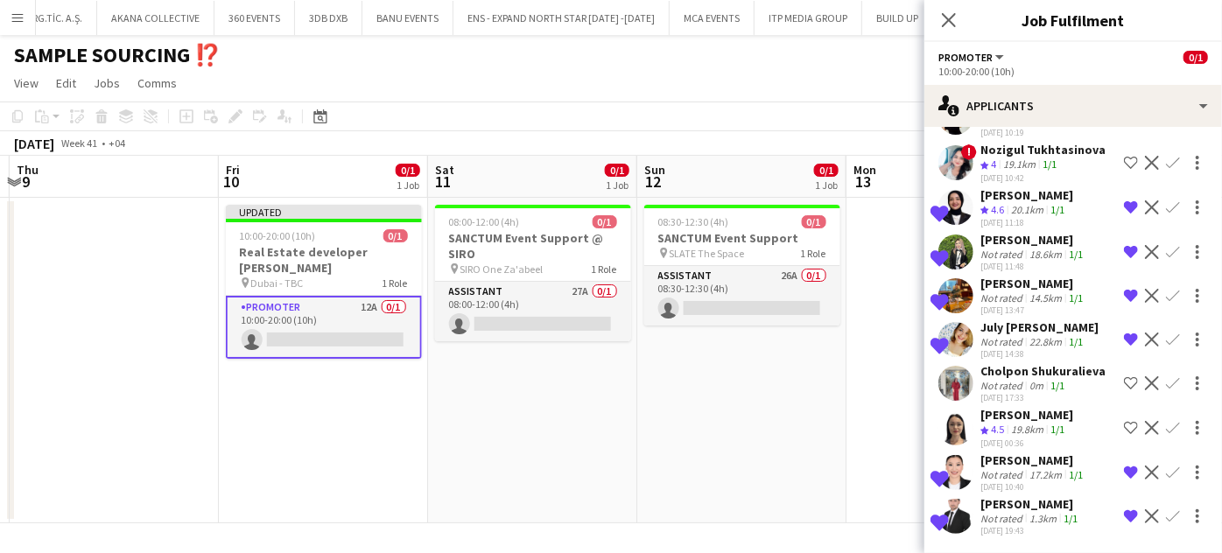
click at [1013, 407] on div "Izabel Botasheva" at bounding box center [1026, 415] width 93 height 16
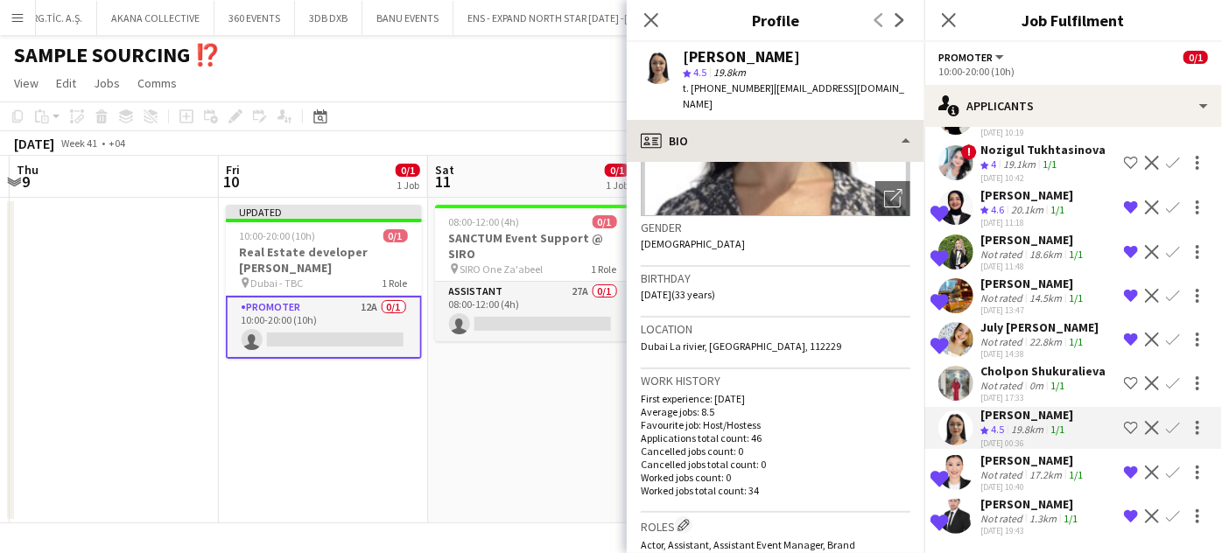
scroll to position [0, 0]
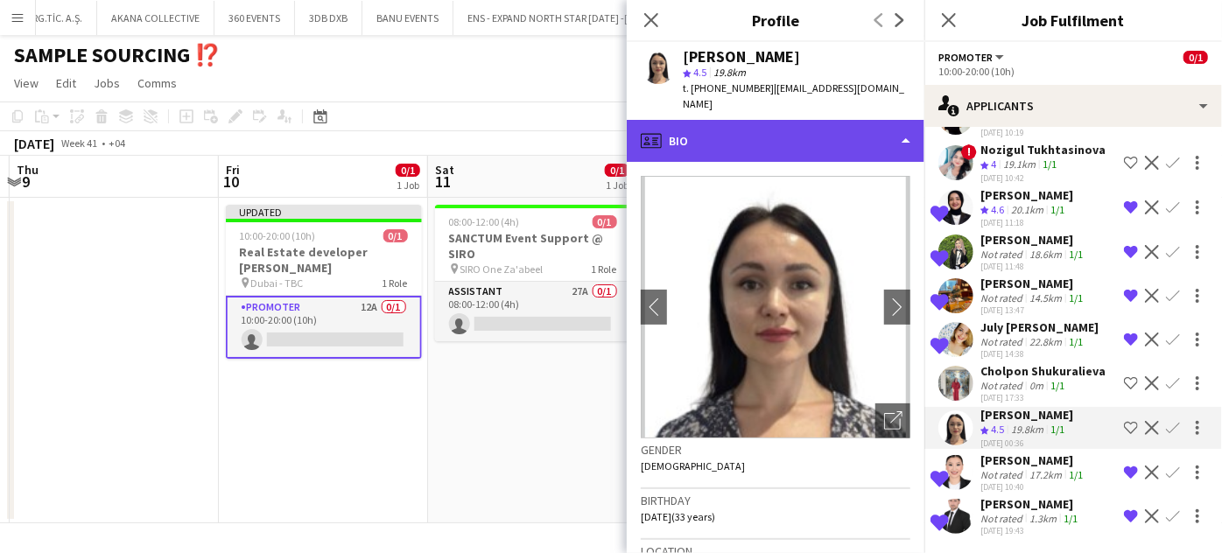
click at [880, 120] on div "profile Bio" at bounding box center [776, 141] width 298 height 42
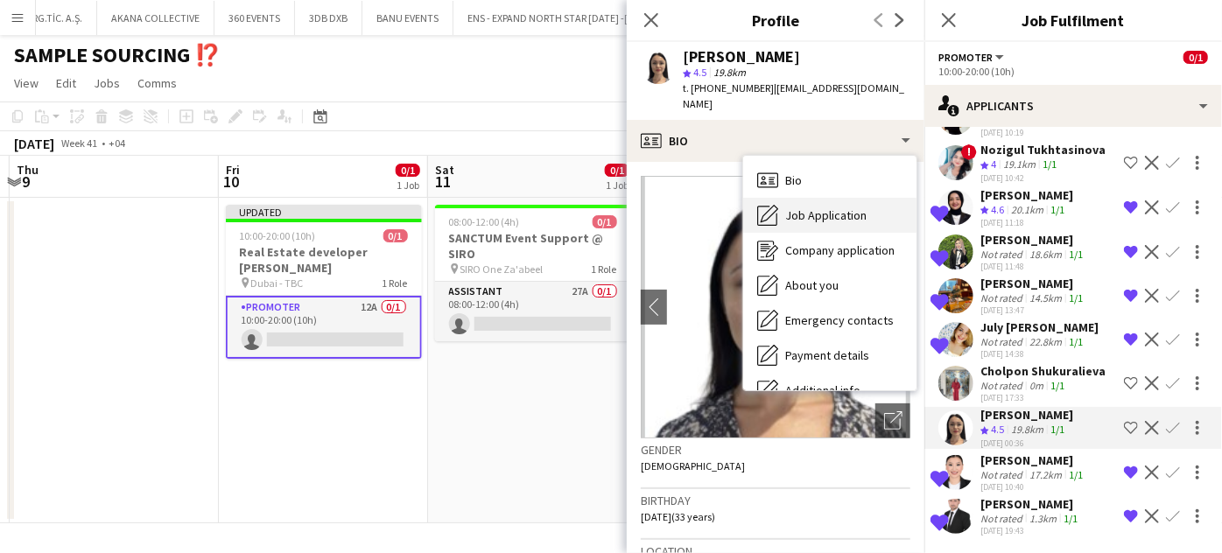
click at [831, 207] on span "Job Application" at bounding box center [825, 215] width 81 height 16
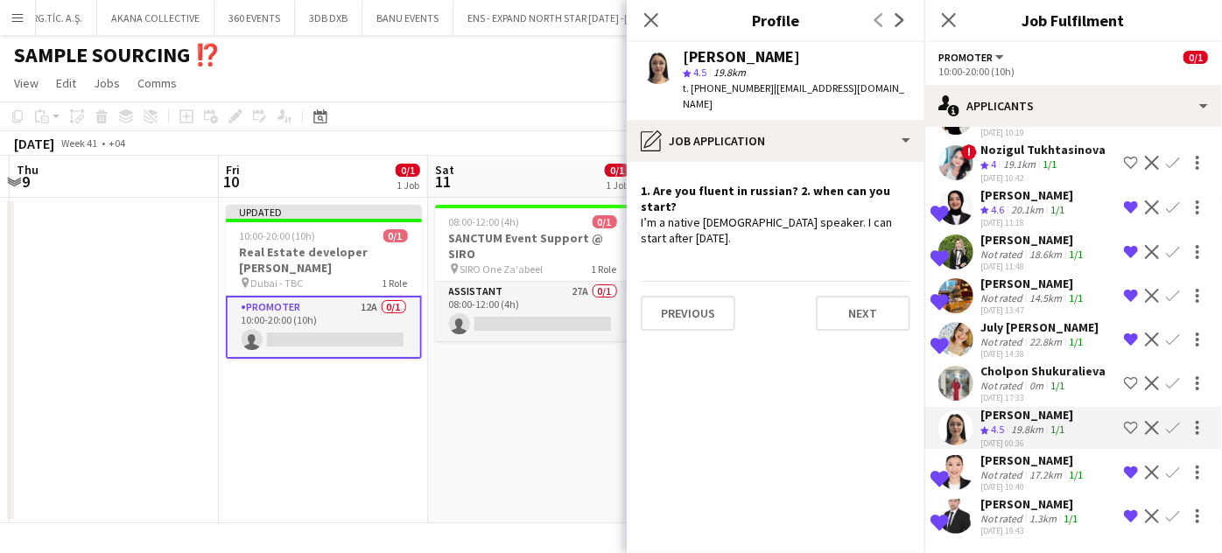
click at [1005, 452] on div "Dariga DAURENKULOVA" at bounding box center [1033, 460] width 106 height 16
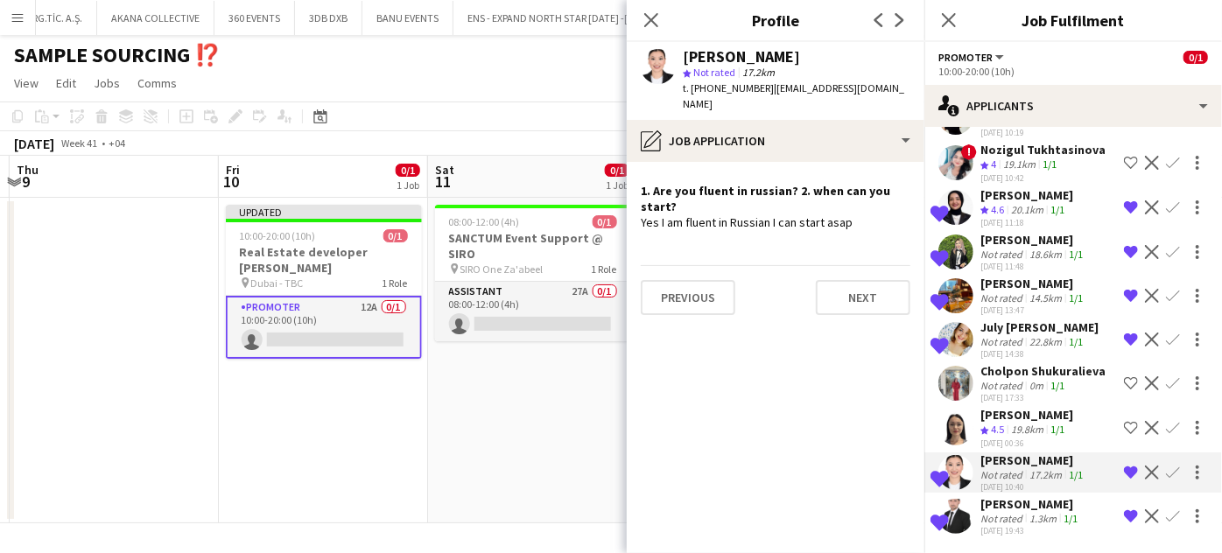
click at [999, 496] on div "Jakhongir Yormamatov" at bounding box center [1030, 504] width 101 height 16
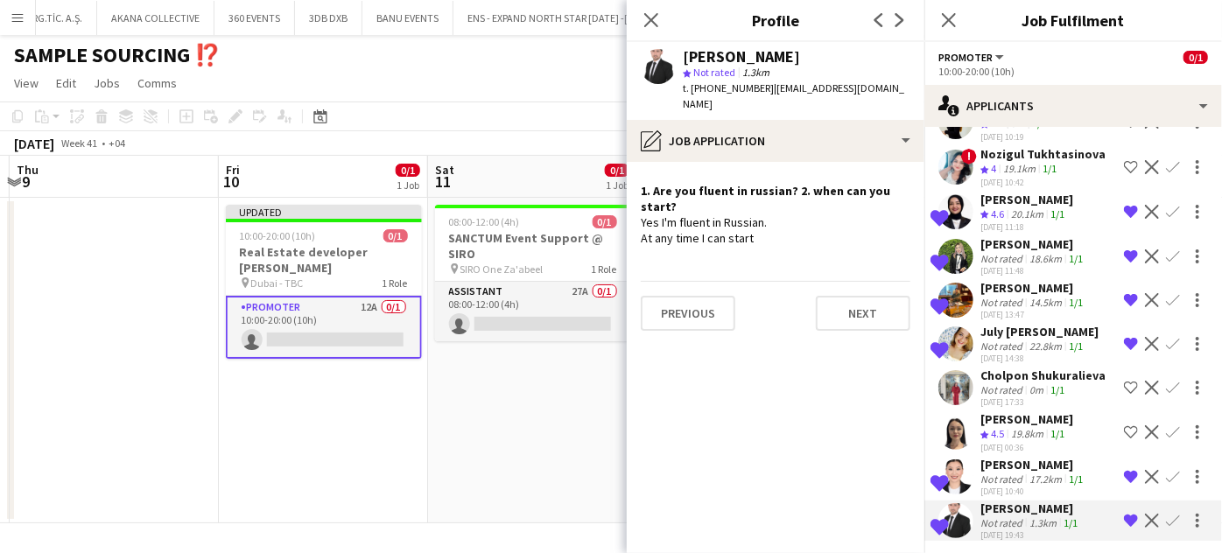
scroll to position [238, 0]
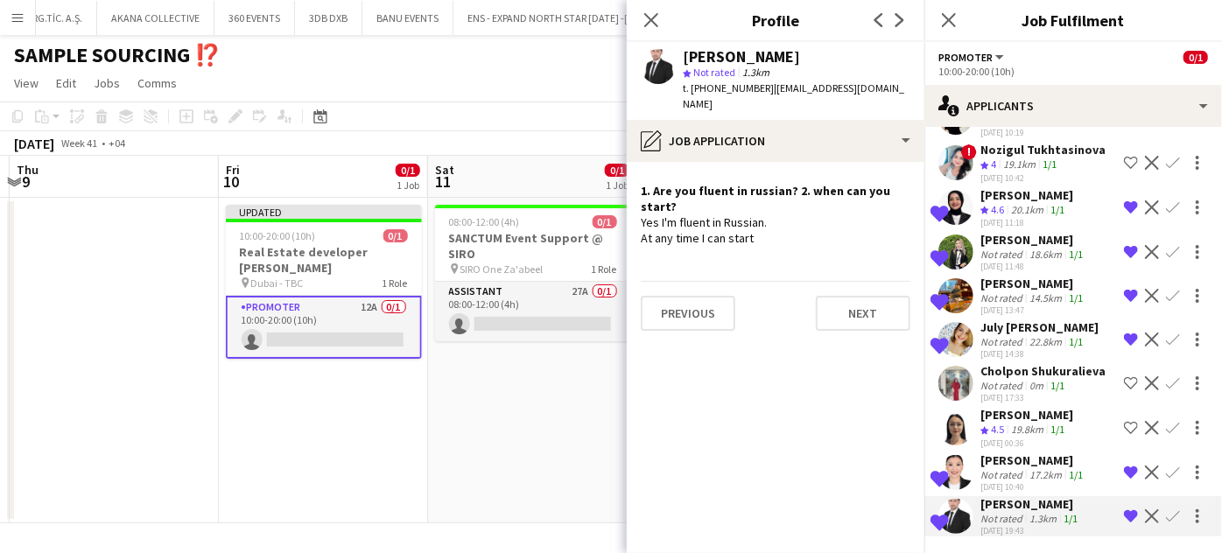
click at [570, 440] on app-date-cell "08:00-12:00 (4h) 0/1 SANCTUM Event Support @ SIRO pin SIRO One Za'abeel 1 Role …" at bounding box center [532, 361] width 209 height 326
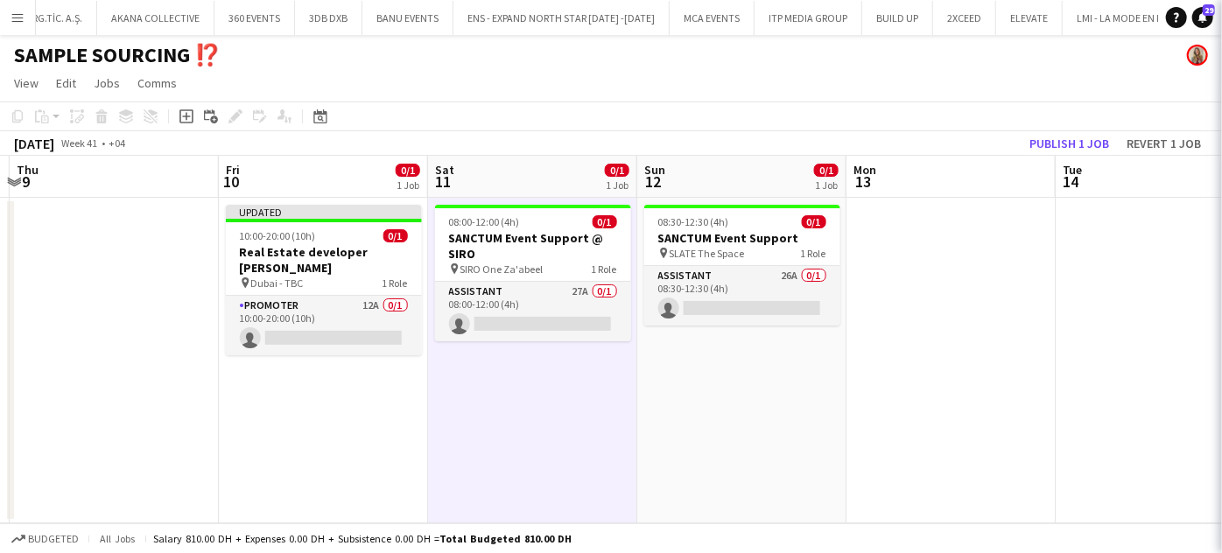
scroll to position [0, 0]
click at [1094, 156] on app-board-header-date "Tue 14" at bounding box center [1160, 177] width 209 height 42
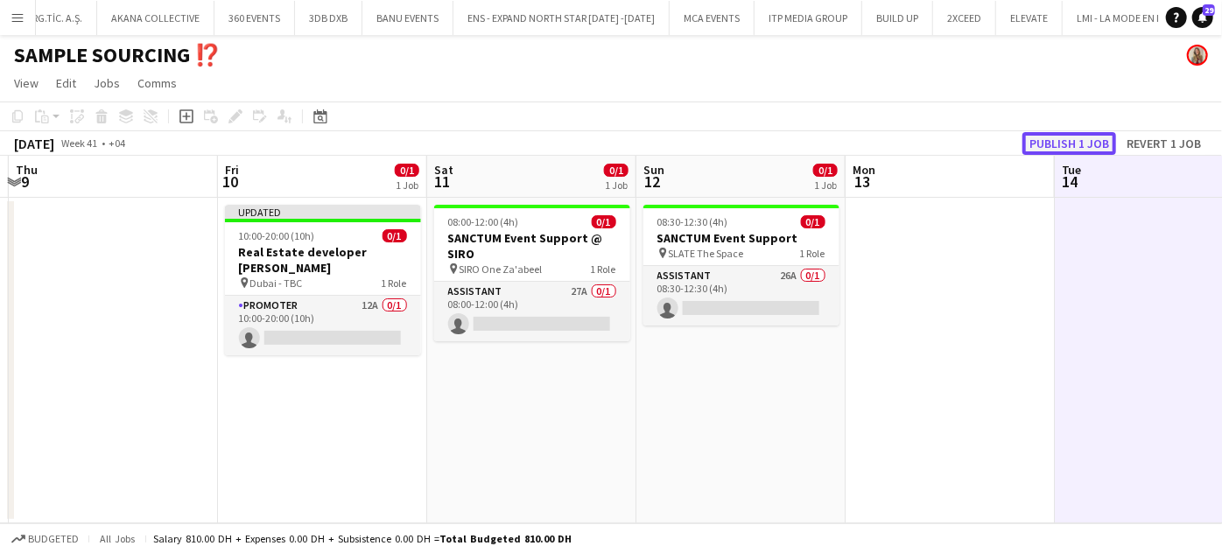
click at [1094, 142] on button "Publish 1 job" at bounding box center [1069, 143] width 94 height 23
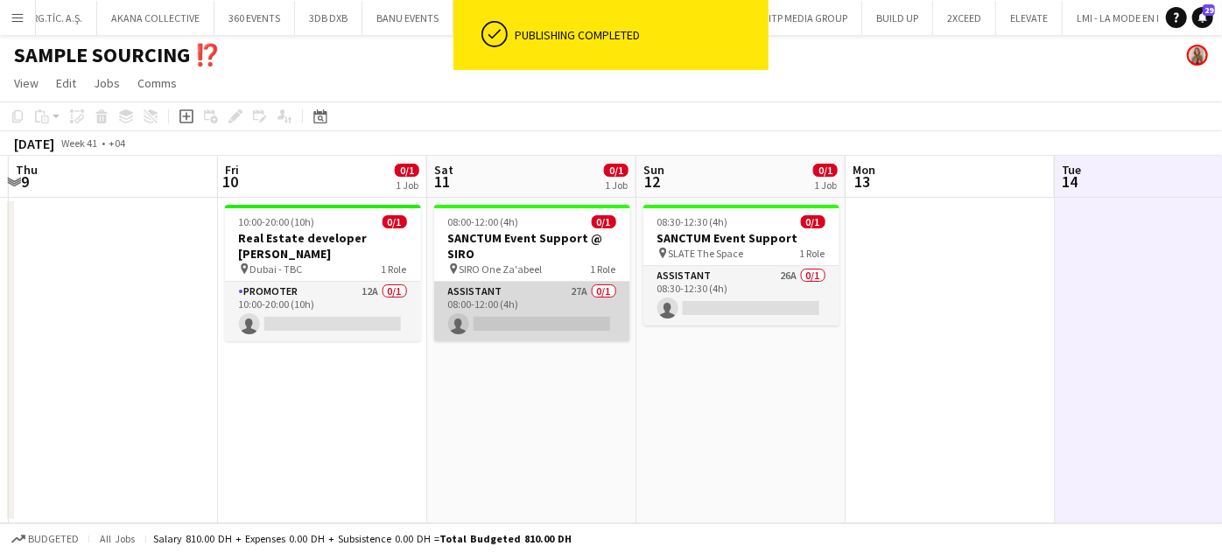
click at [561, 309] on app-card-role "Assistant 27A 0/1 08:00-12:00 (4h) single-neutral-actions" at bounding box center [532, 312] width 196 height 60
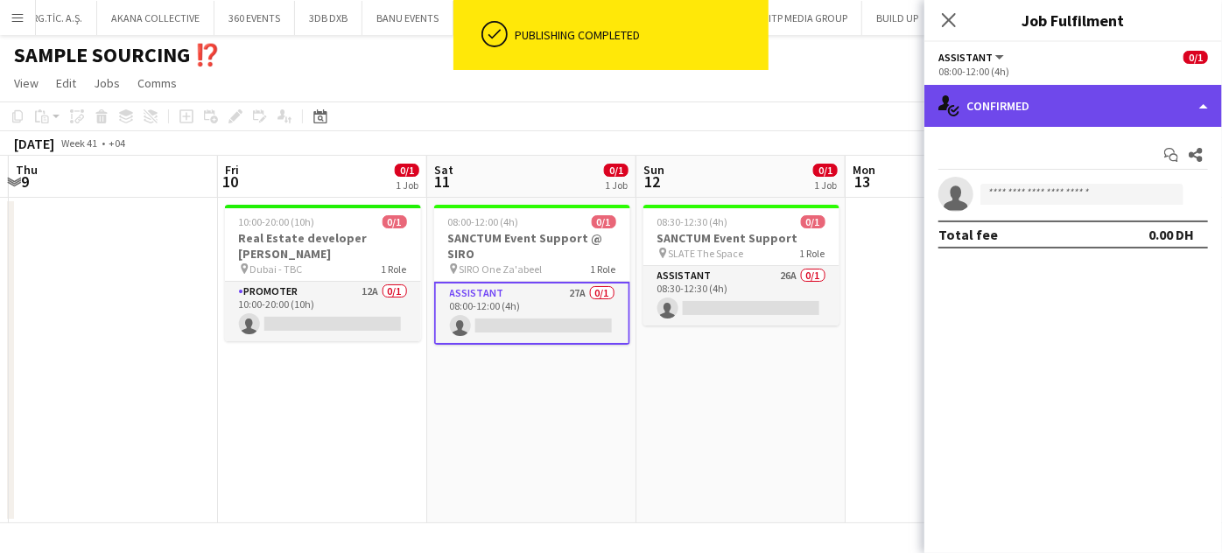
click at [1171, 103] on div "single-neutral-actions-check-2 Confirmed" at bounding box center [1073, 106] width 298 height 42
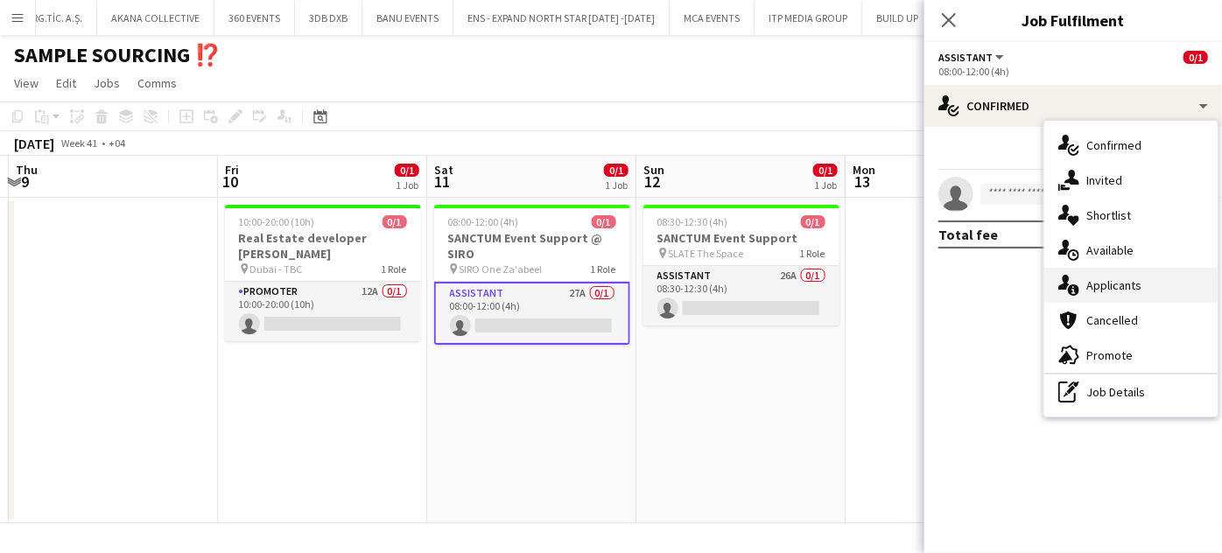
click at [1136, 296] on div "single-neutral-actions-information Applicants" at bounding box center [1130, 285] width 173 height 35
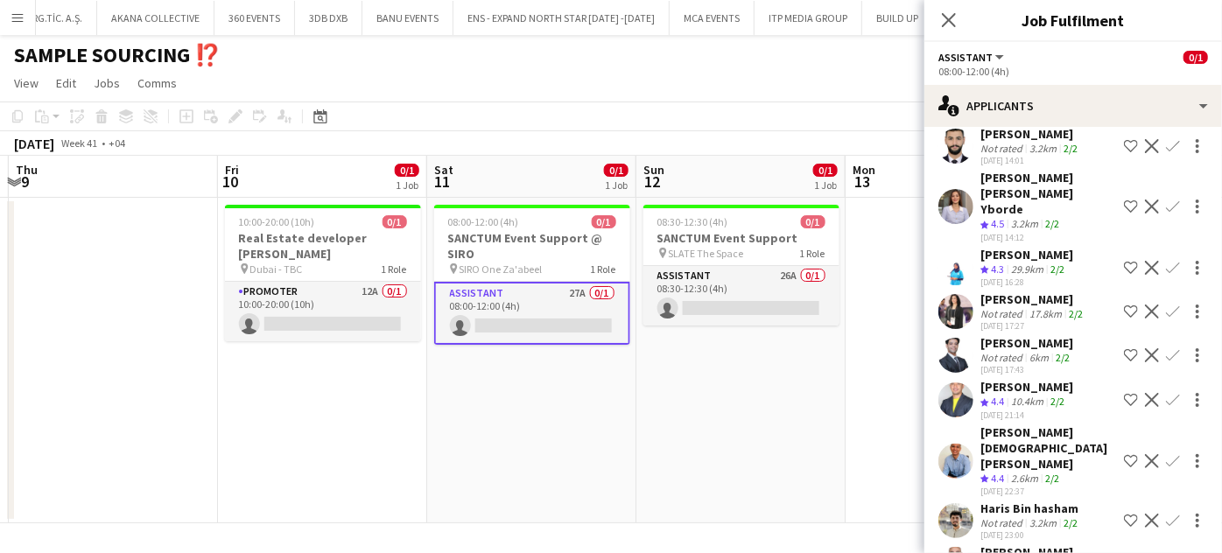
scroll to position [891, 0]
click at [1124, 452] on app-icon "Shortlist crew" at bounding box center [1131, 459] width 14 height 14
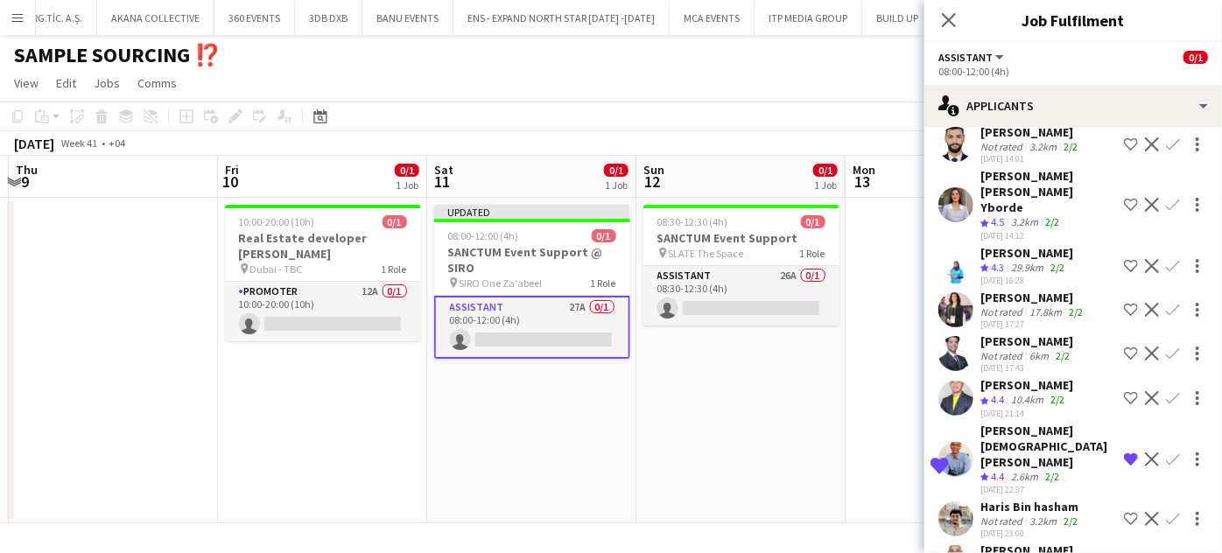
scroll to position [732, 0]
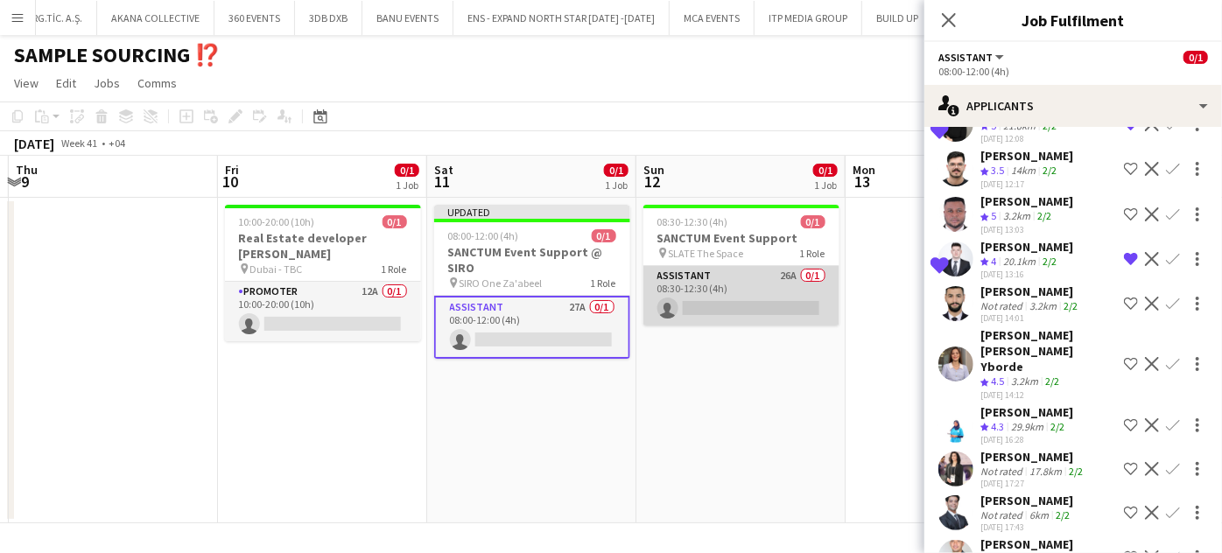
click at [754, 302] on app-card-role "Assistant 26A 0/1 08:30-12:30 (4h) single-neutral-actions" at bounding box center [741, 296] width 196 height 60
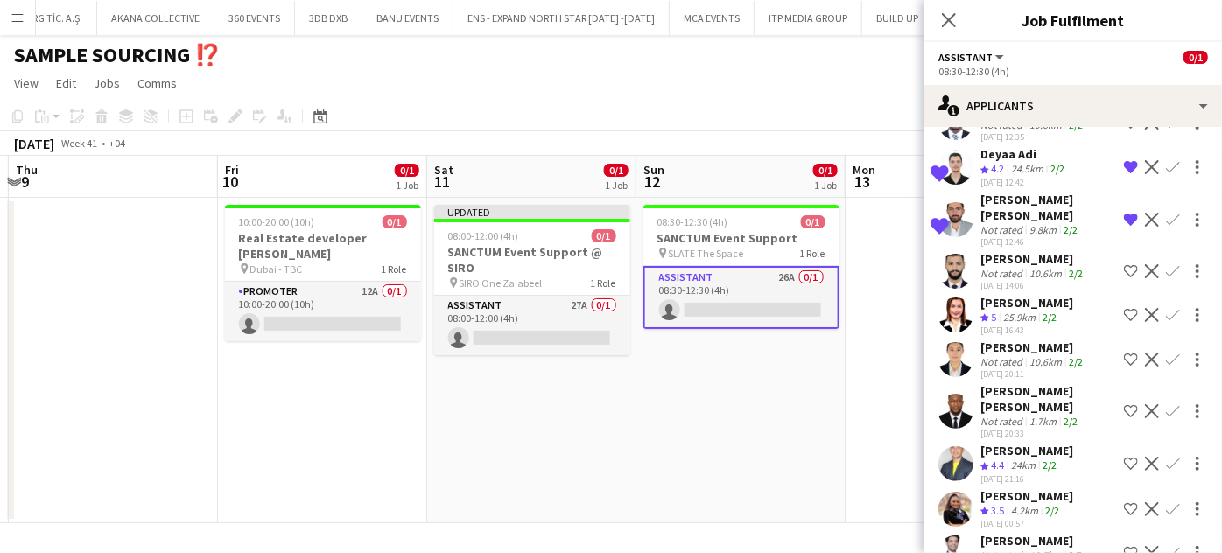
scroll to position [862, 0]
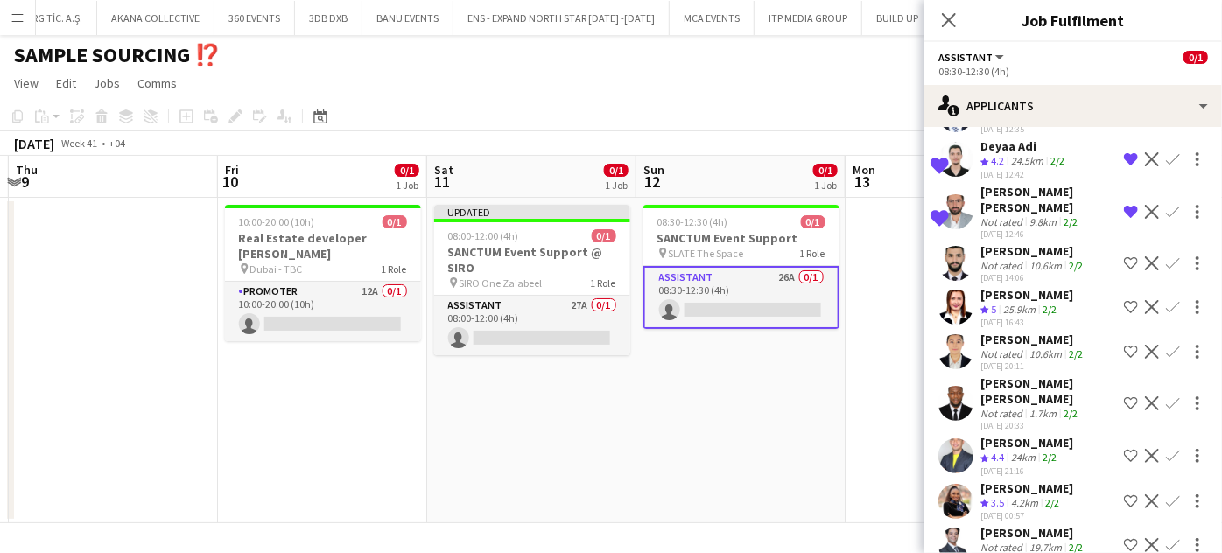
click at [1124, 449] on app-icon "Shortlist crew" at bounding box center [1131, 456] width 14 height 14
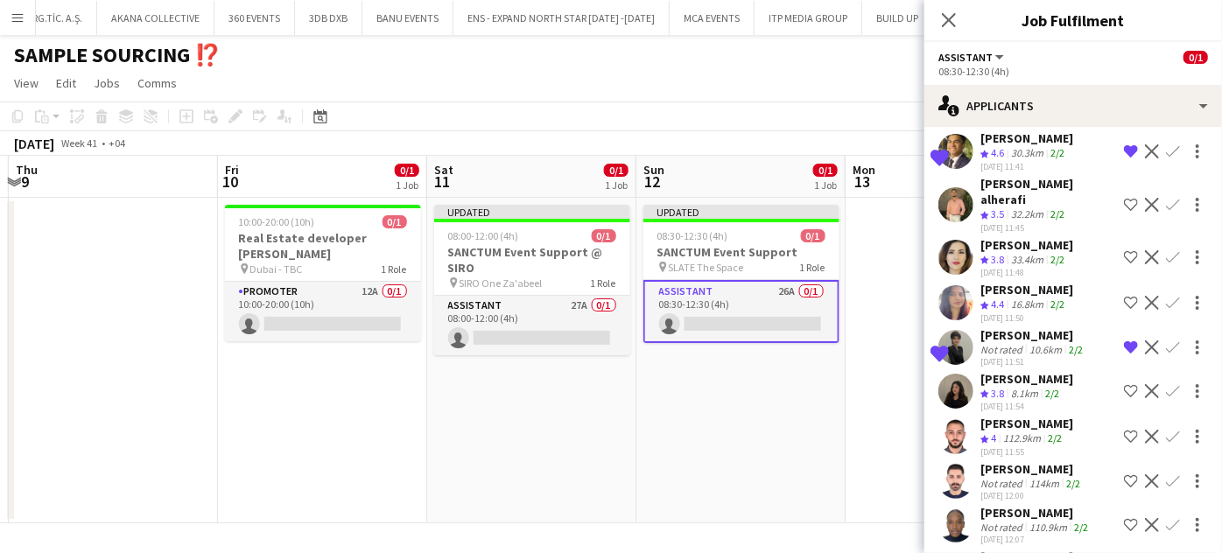
scroll to position [146, 0]
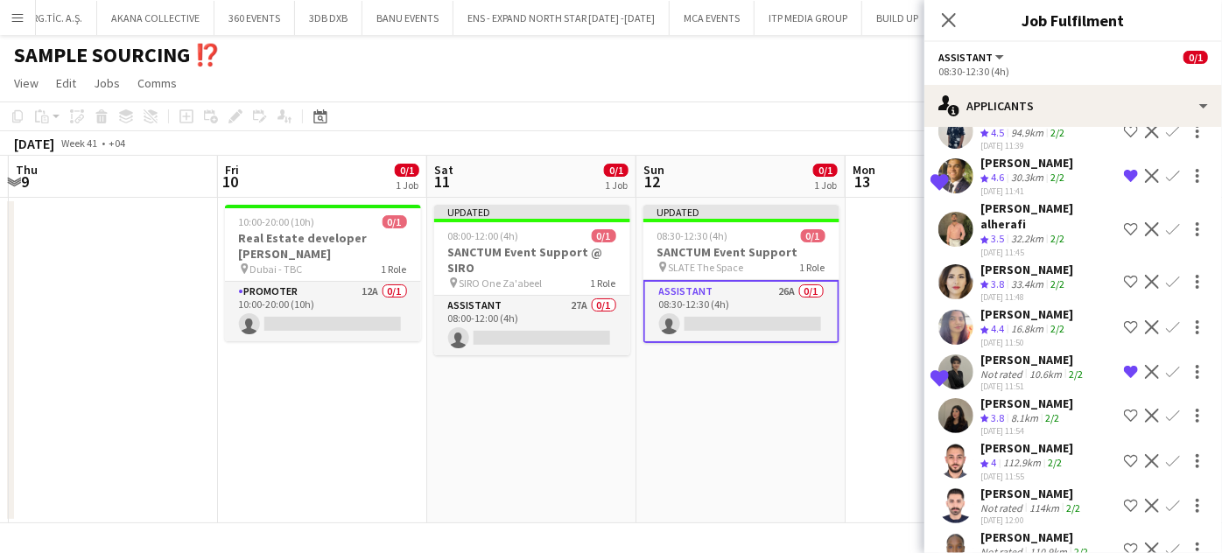
click at [757, 410] on app-date-cell "Updated 08:30-12:30 (4h) 0/1 SANCTUM Event Support pin SLATE The Space 1 Role A…" at bounding box center [740, 361] width 209 height 326
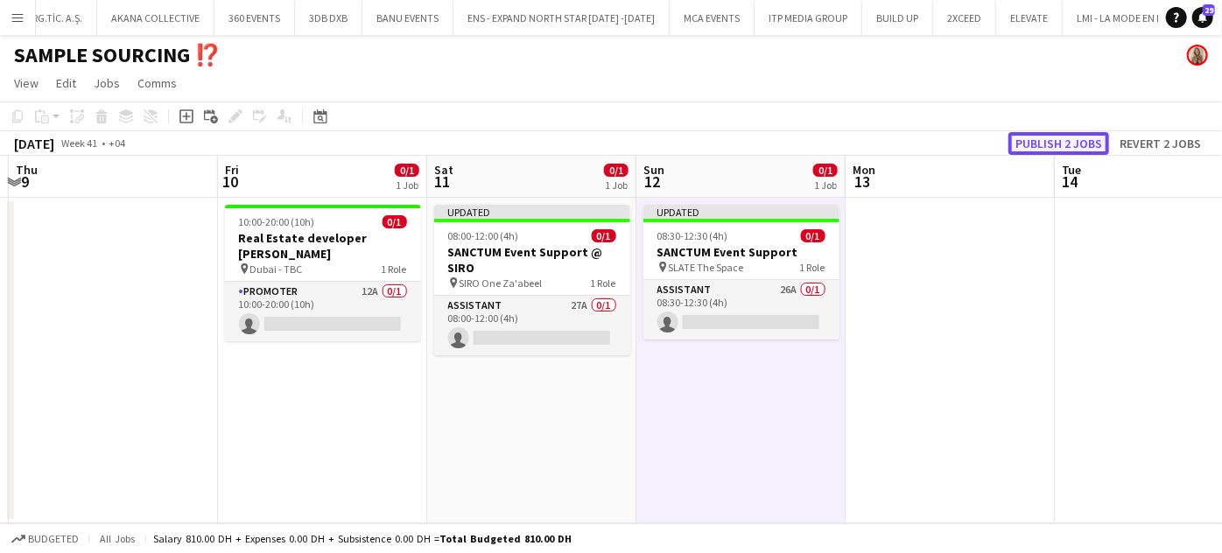
click at [1078, 141] on button "Publish 2 jobs" at bounding box center [1058, 143] width 101 height 23
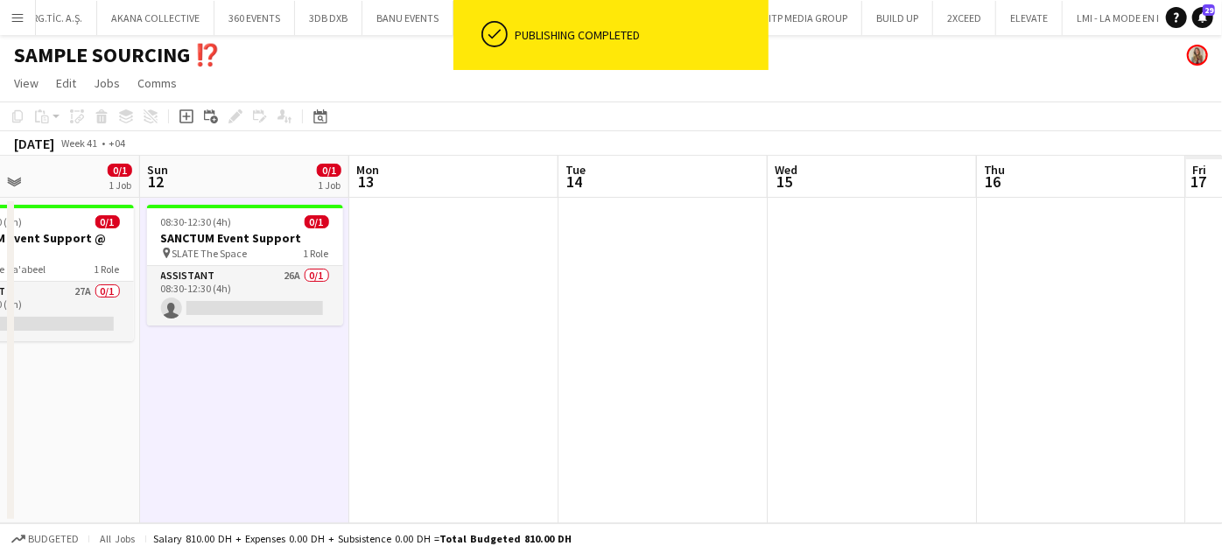
drag, startPoint x: 1079, startPoint y: 385, endPoint x: 428, endPoint y: 374, distance: 651.3
click at [428, 374] on app-calendar-viewport "Wed 8 Thu 9 Fri 10 0/1 1 Job Sat 11 0/1 1 Job Sun 12 0/1 1 Job Mon 13 Tue 14 We…" at bounding box center [611, 340] width 1222 height 368
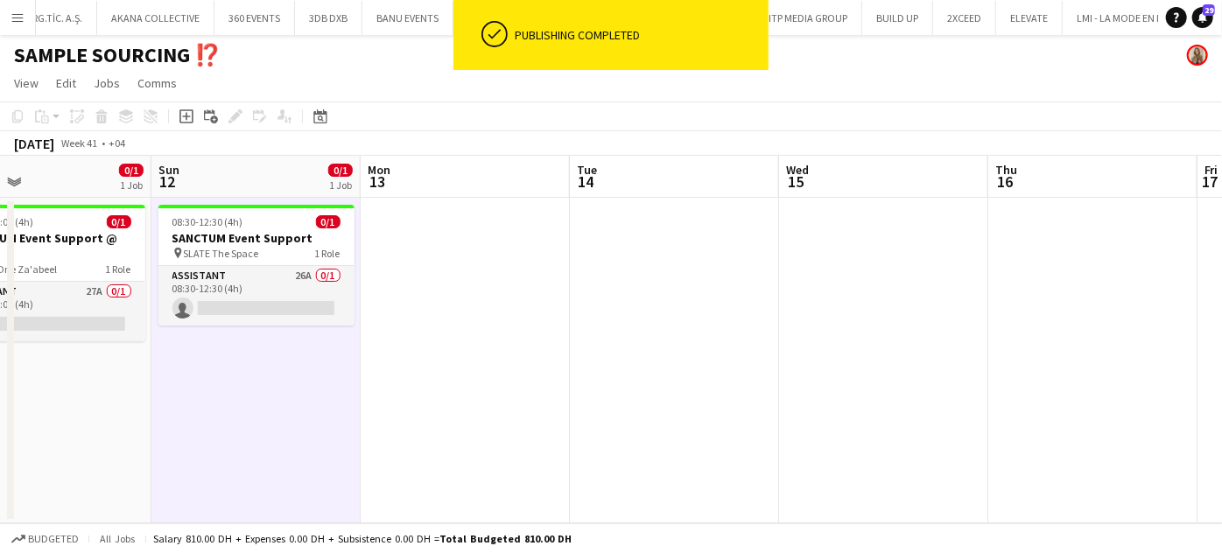
drag, startPoint x: 438, startPoint y: 403, endPoint x: 1033, endPoint y: 319, distance: 600.2
click at [1033, 319] on app-calendar-viewport "Thu 9 Fri 10 0/1 1 Job Sat 11 0/1 1 Job Sun 12 0/1 1 Job Mon 13 Tue 14 Wed 15 T…" at bounding box center [611, 340] width 1222 height 368
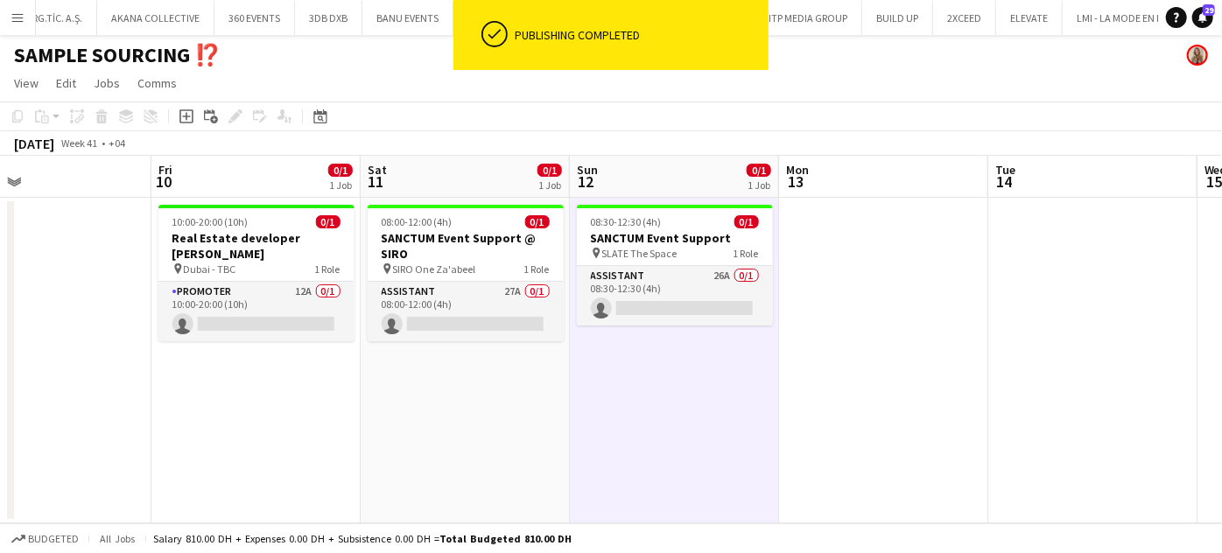
scroll to position [0, 493]
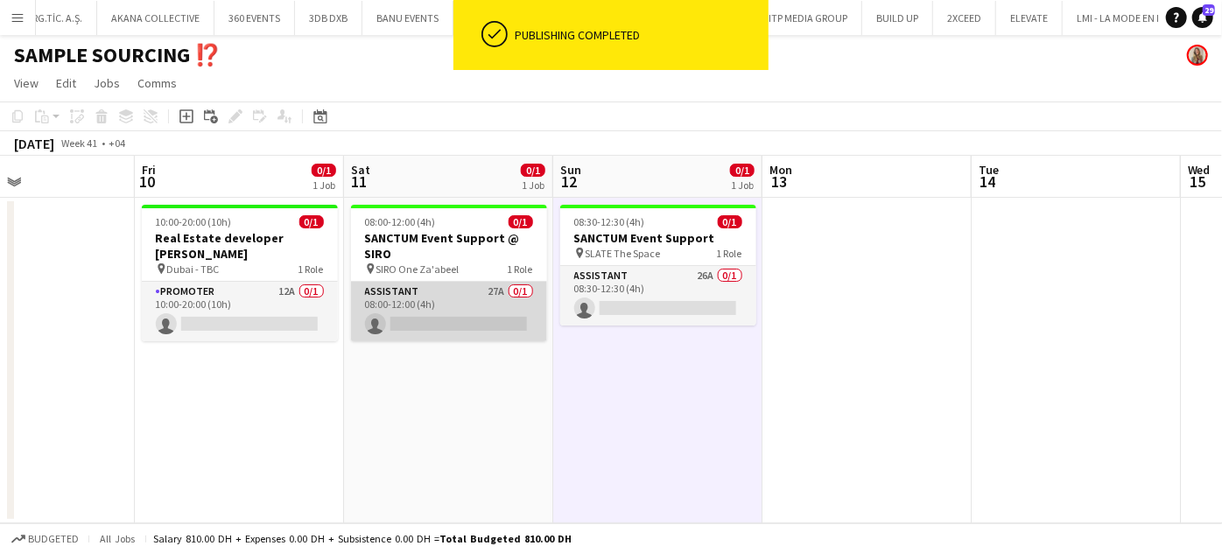
click at [474, 303] on app-card-role "Assistant 27A 0/1 08:00-12:00 (4h) single-neutral-actions" at bounding box center [449, 312] width 196 height 60
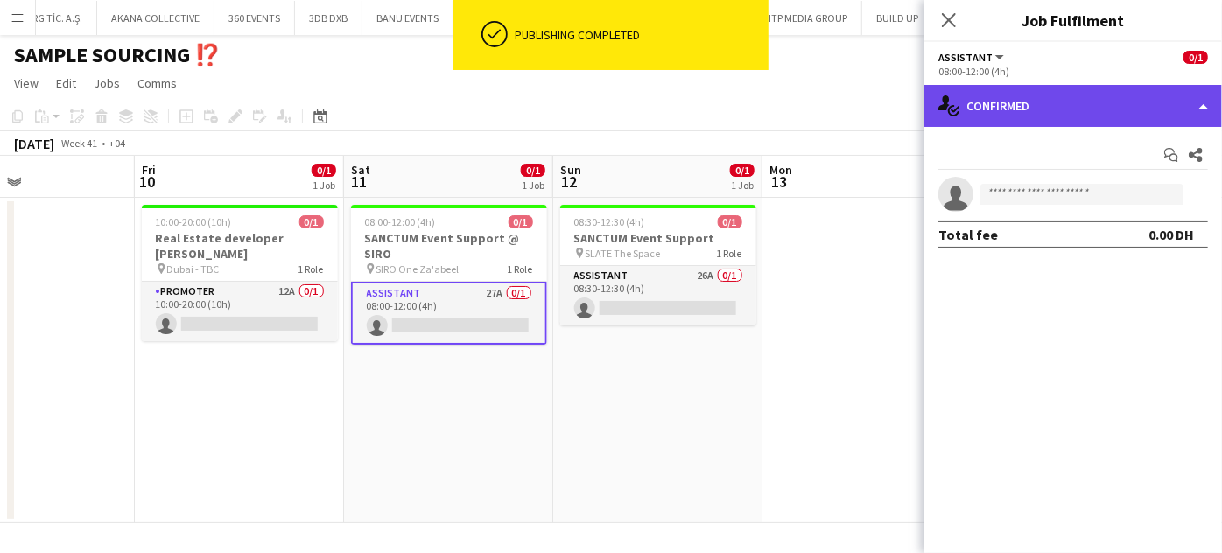
click at [1200, 107] on div "single-neutral-actions-check-2 Confirmed" at bounding box center [1073, 106] width 298 height 42
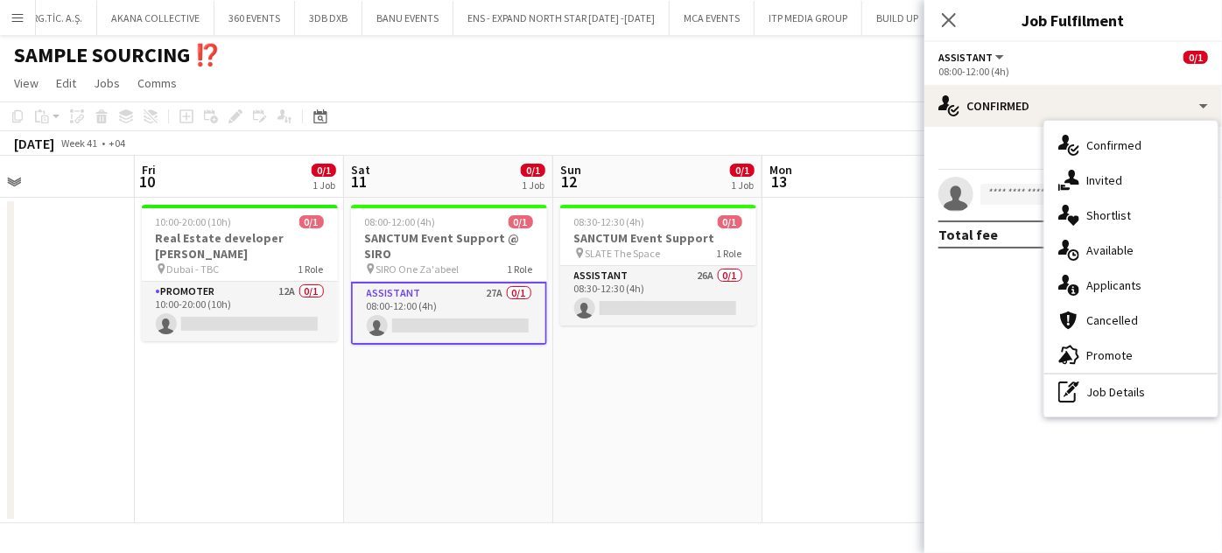
click at [1158, 208] on div "single-neutral-actions-heart Shortlist" at bounding box center [1130, 215] width 173 height 35
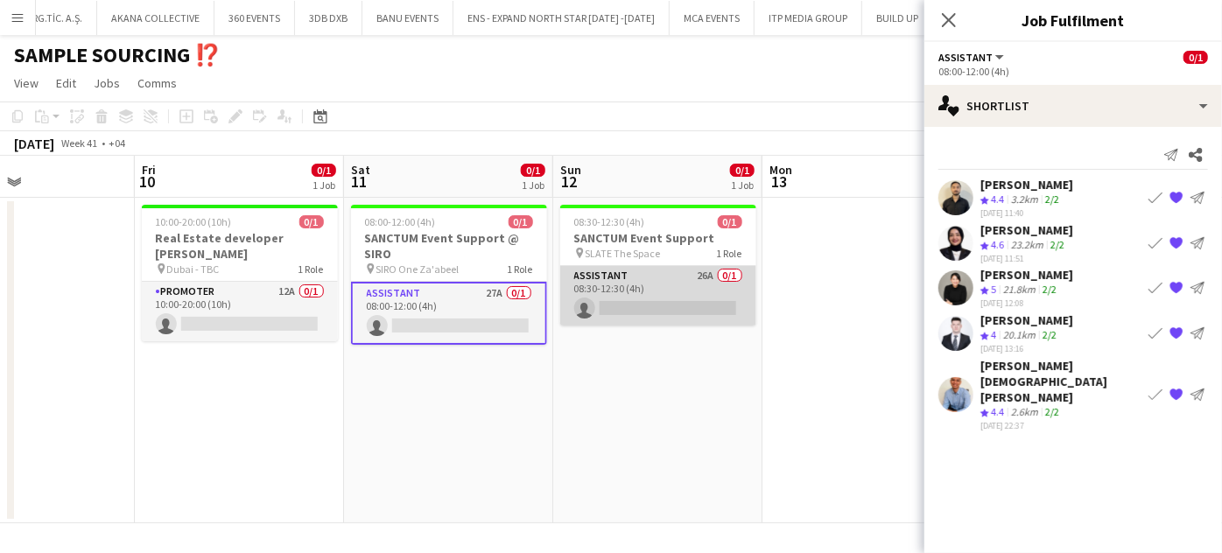
click at [686, 291] on app-card-role "Assistant 26A 0/1 08:30-12:30 (4h) single-neutral-actions" at bounding box center [658, 296] width 196 height 60
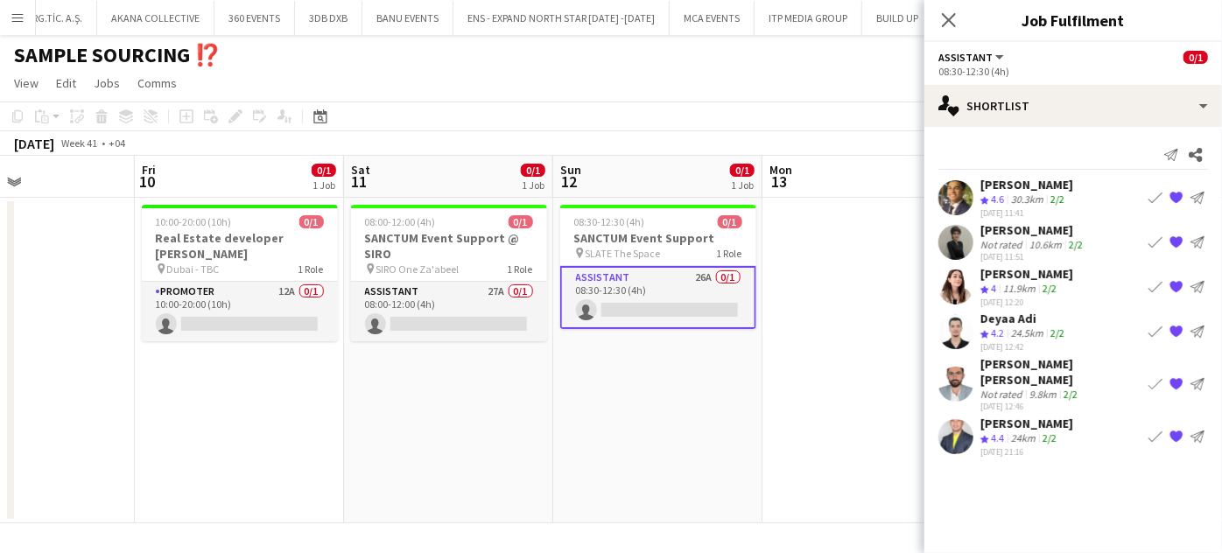
click at [1043, 388] on div "9.8km" at bounding box center [1043, 394] width 34 height 13
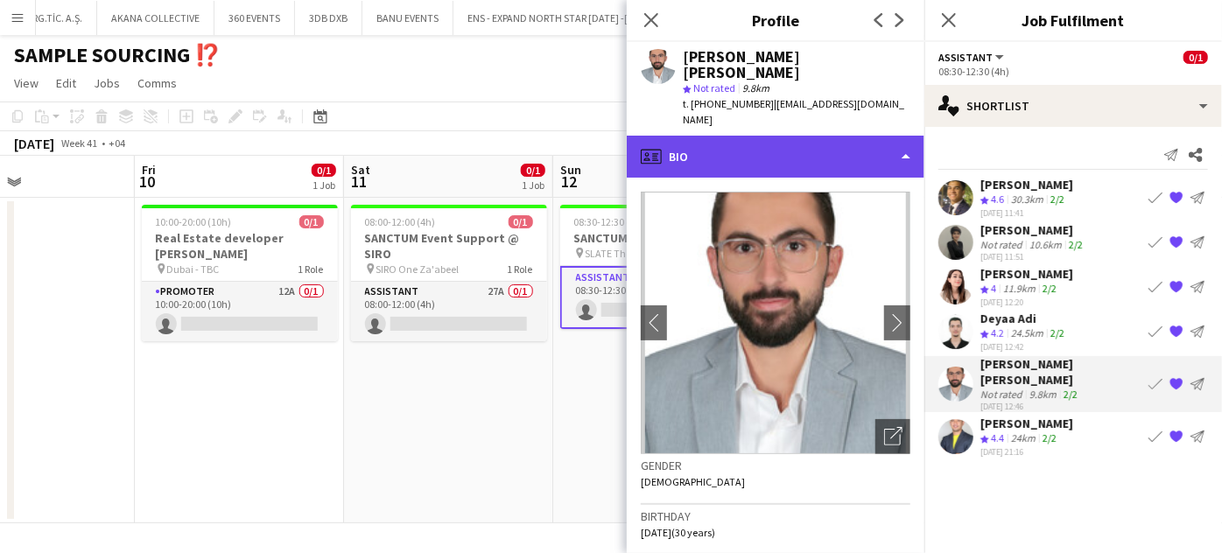
click at [831, 136] on div "profile Bio" at bounding box center [776, 157] width 298 height 42
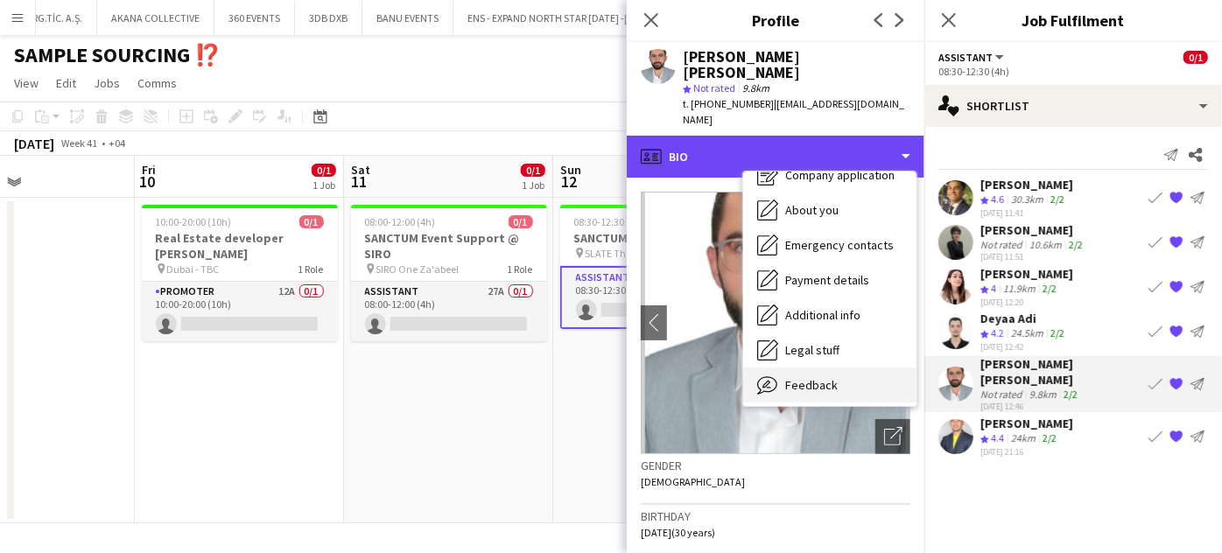
scroll to position [129, 0]
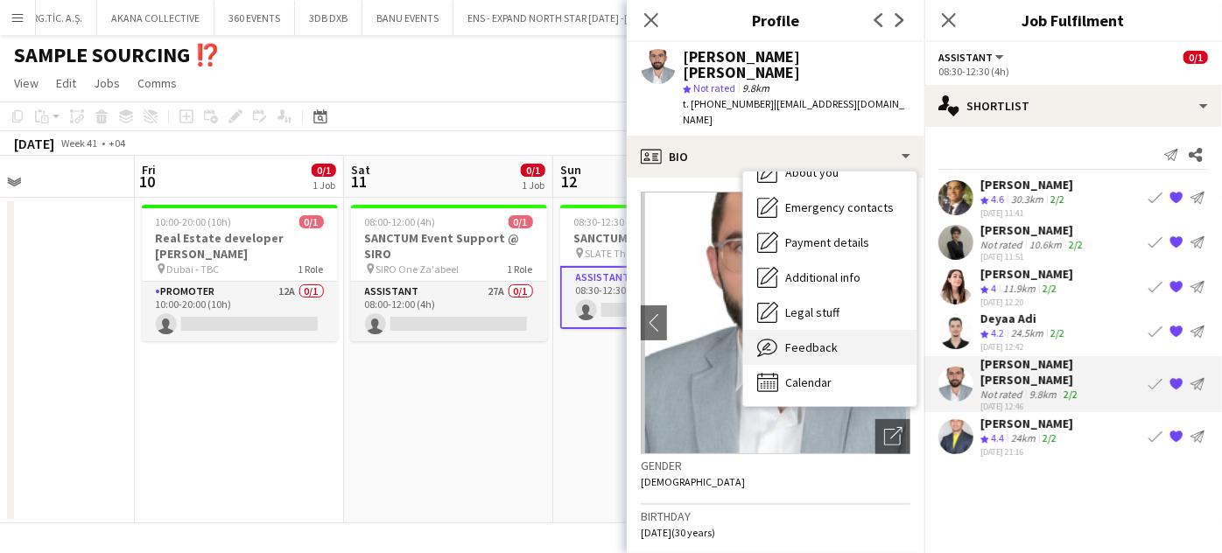
click at [803, 340] on span "Feedback" at bounding box center [811, 348] width 53 height 16
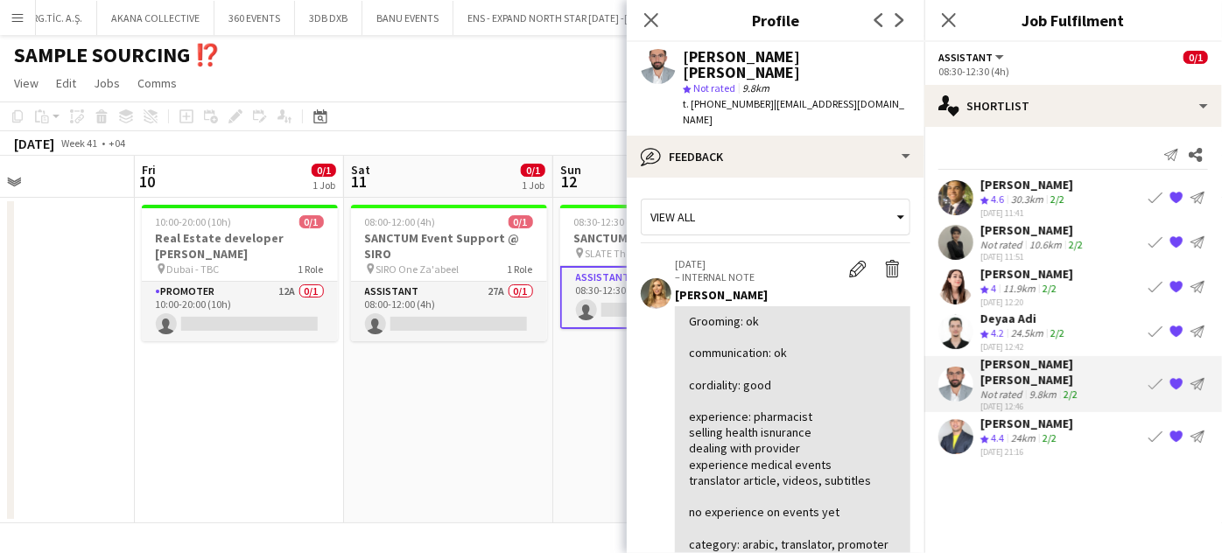
click at [1174, 377] on app-icon "{{ spriteTitle }}" at bounding box center [1176, 384] width 14 height 14
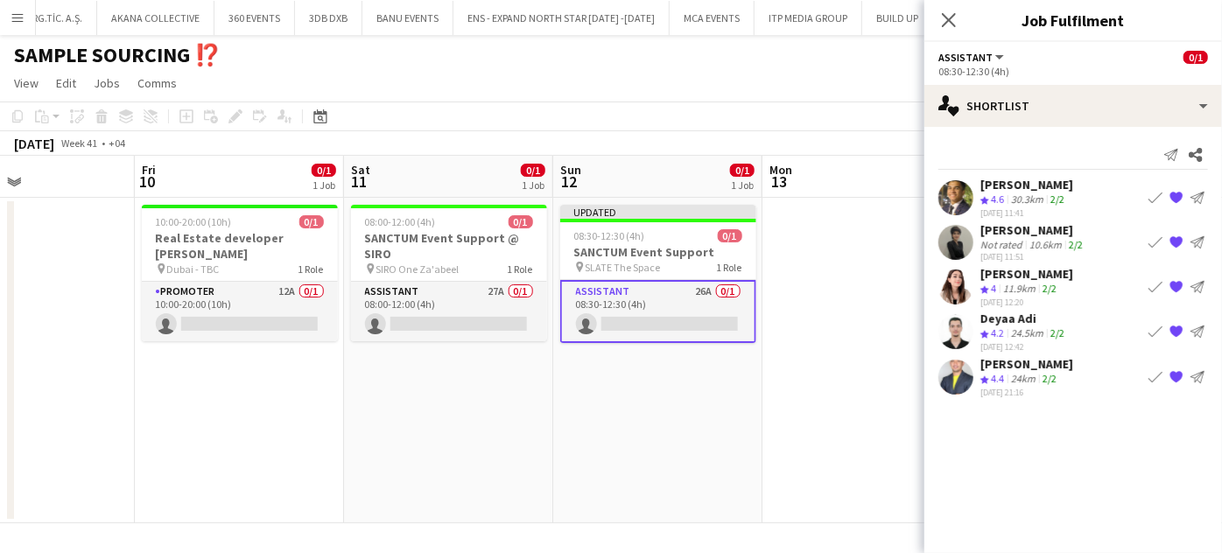
click at [901, 261] on app-date-cell at bounding box center [866, 361] width 209 height 326
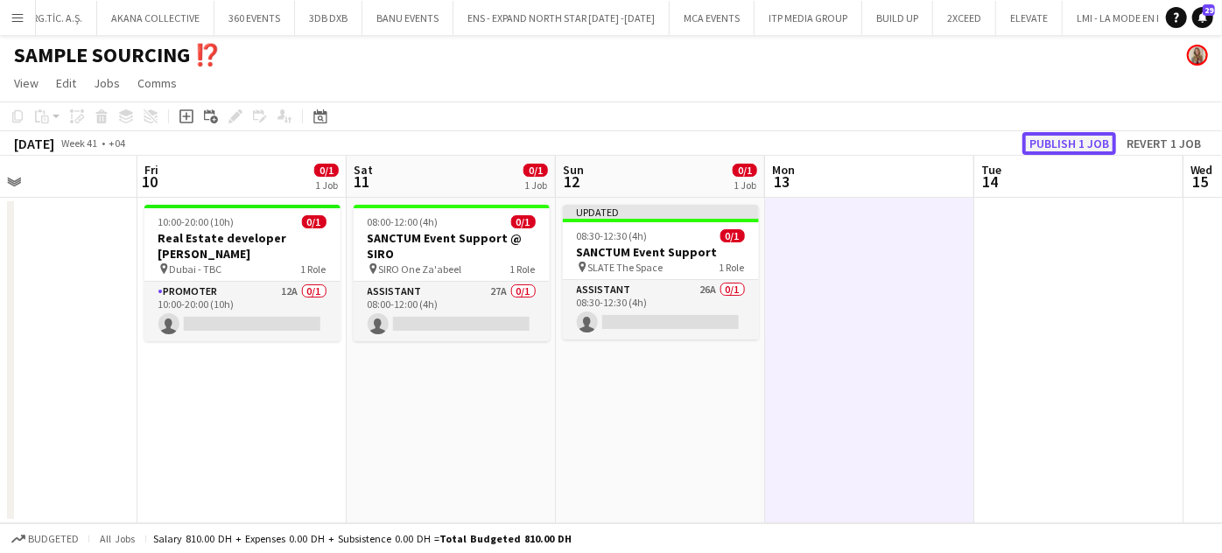
click at [1069, 143] on button "Publish 1 job" at bounding box center [1069, 143] width 94 height 23
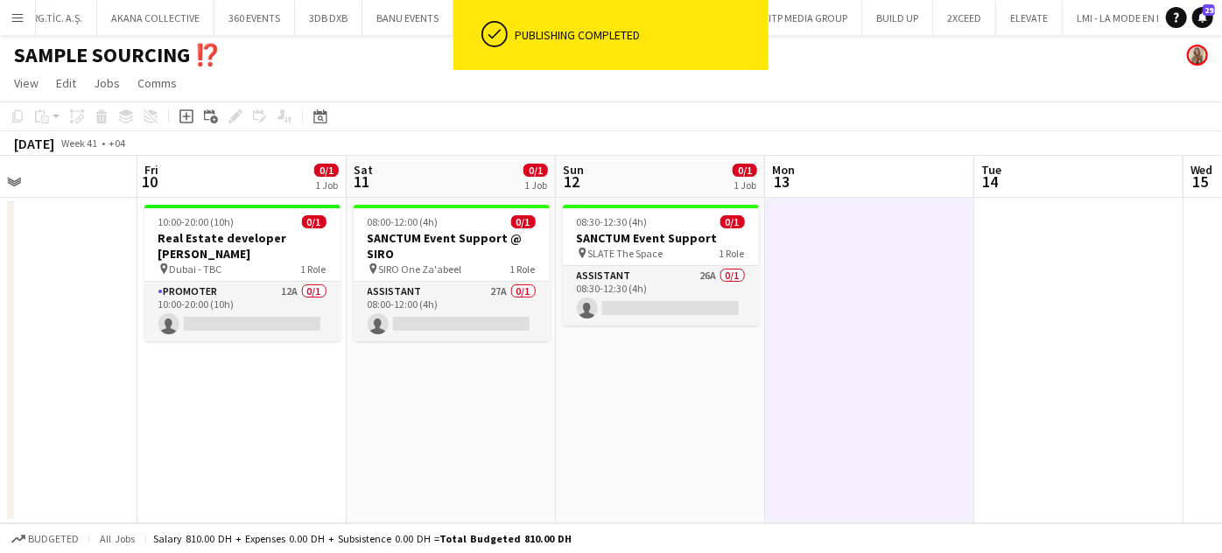
click at [901, 330] on app-date-cell at bounding box center [869, 361] width 209 height 326
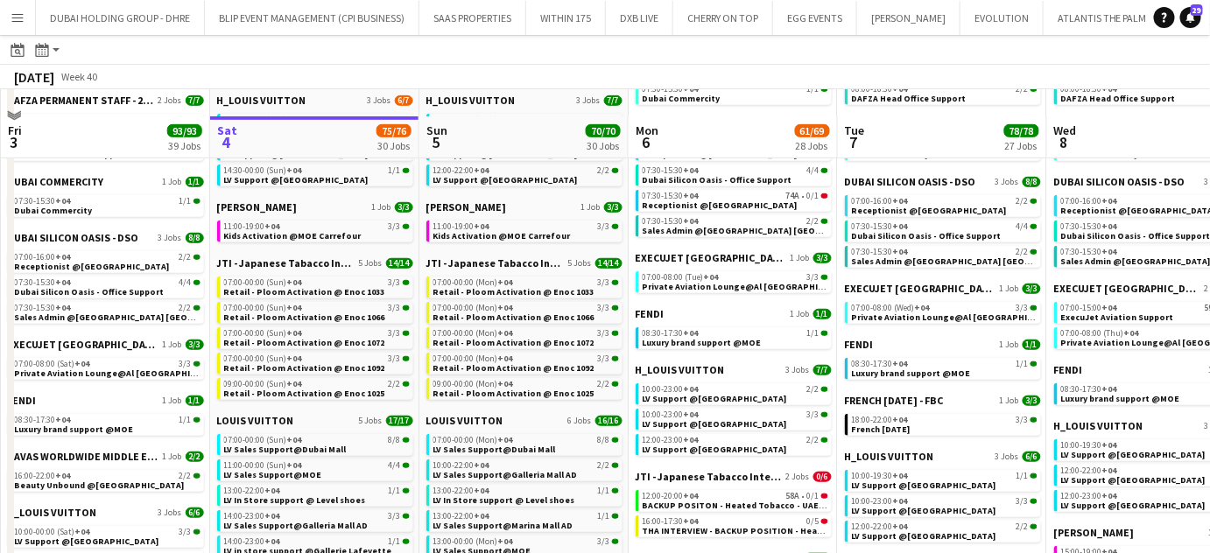
scroll to position [477, 0]
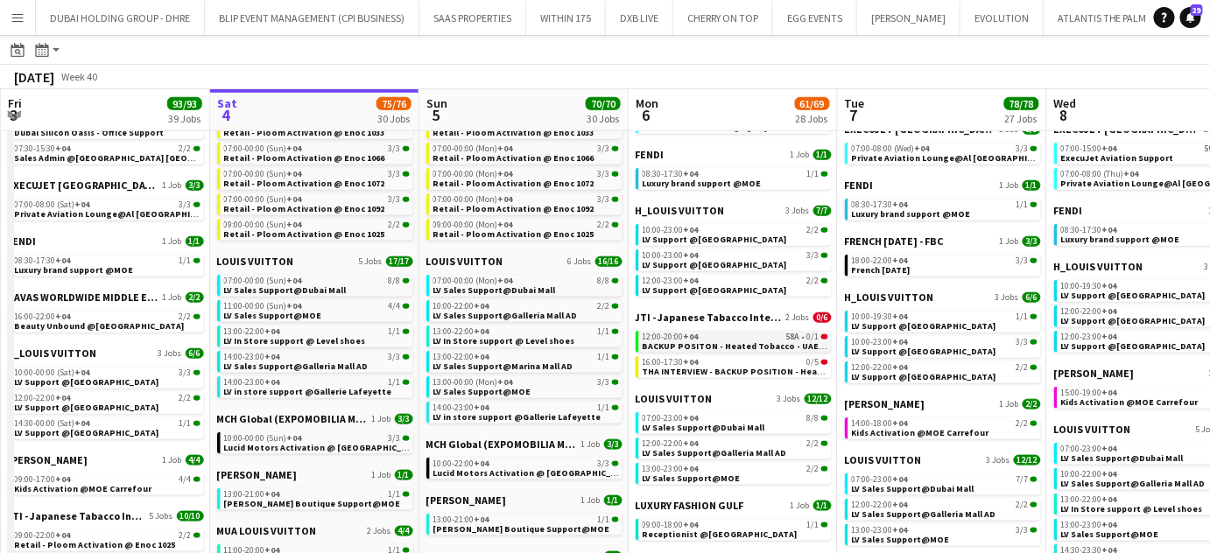
click at [714, 346] on span "BACKUP POSITON - Heated Tobacco - UAE Launch Program" at bounding box center [766, 345] width 249 height 11
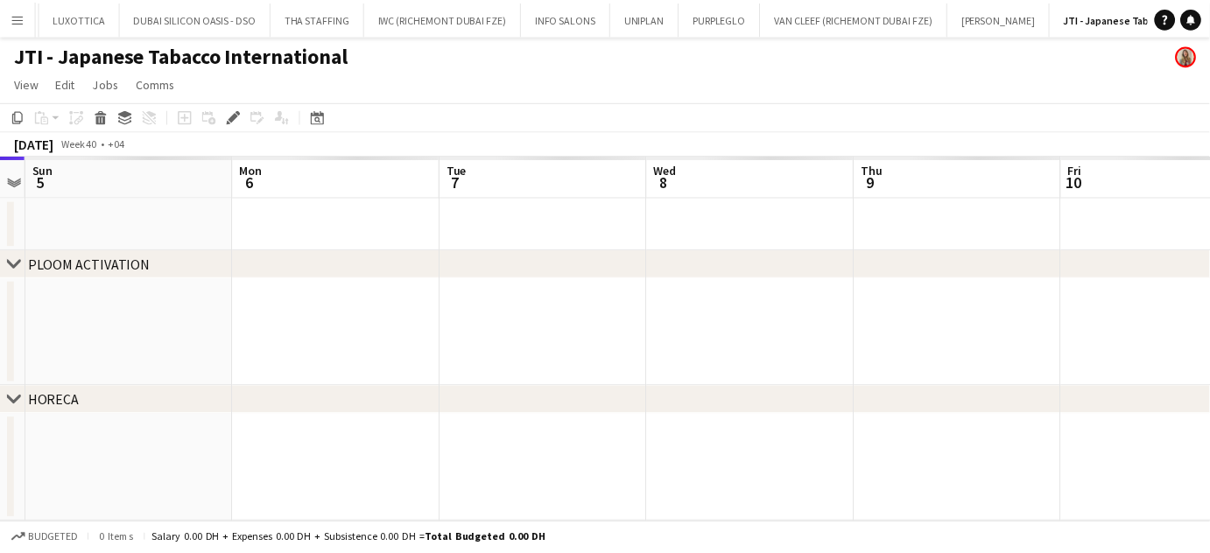
scroll to position [0, 1927]
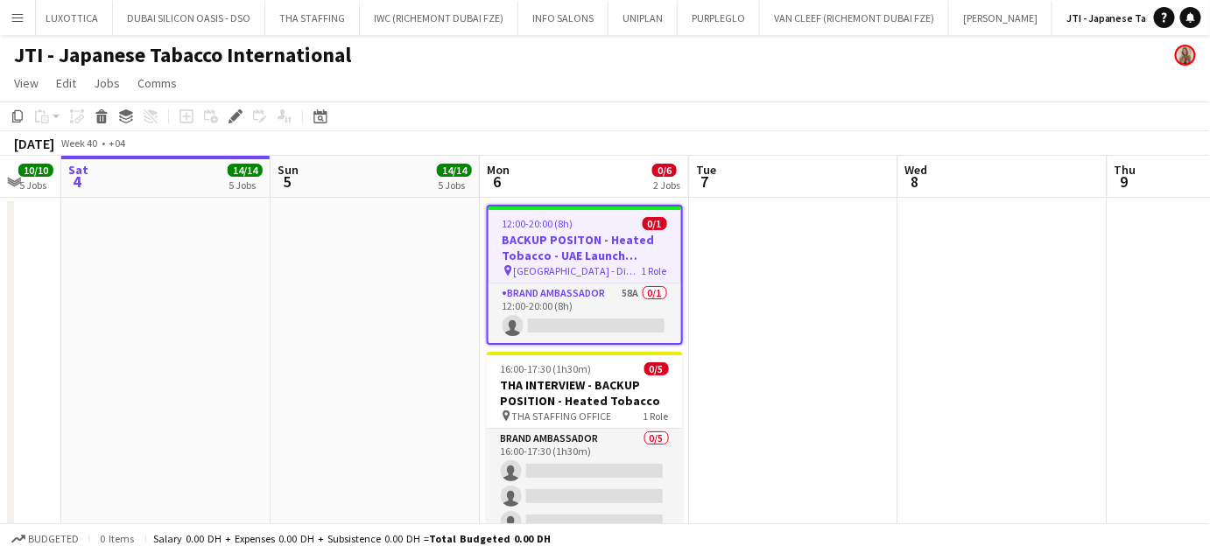
drag, startPoint x: 607, startPoint y: 291, endPoint x: 849, endPoint y: 275, distance: 242.1
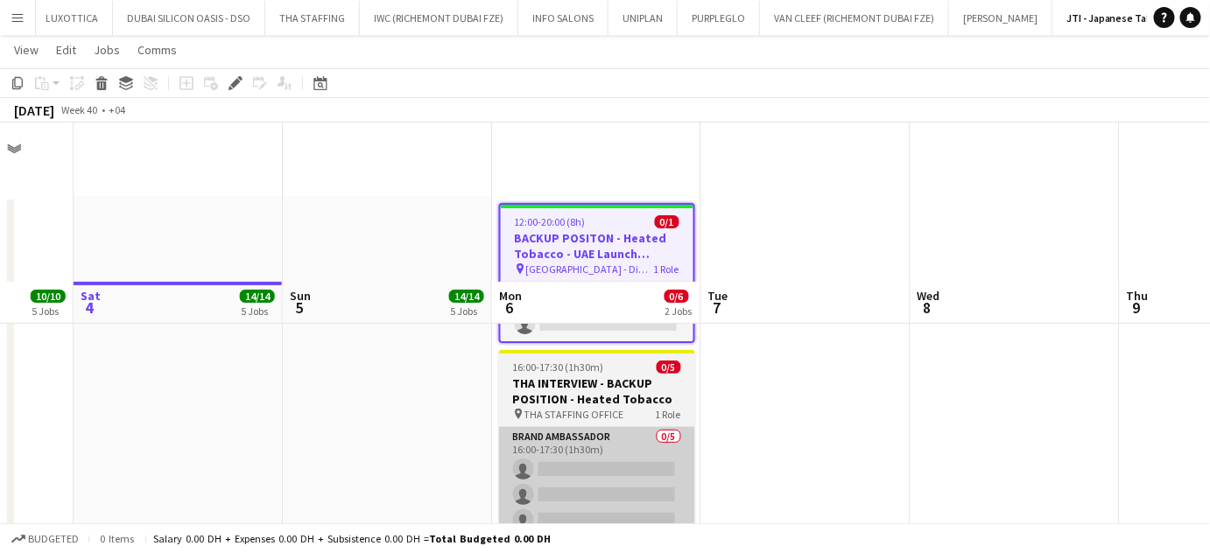
scroll to position [158, 0]
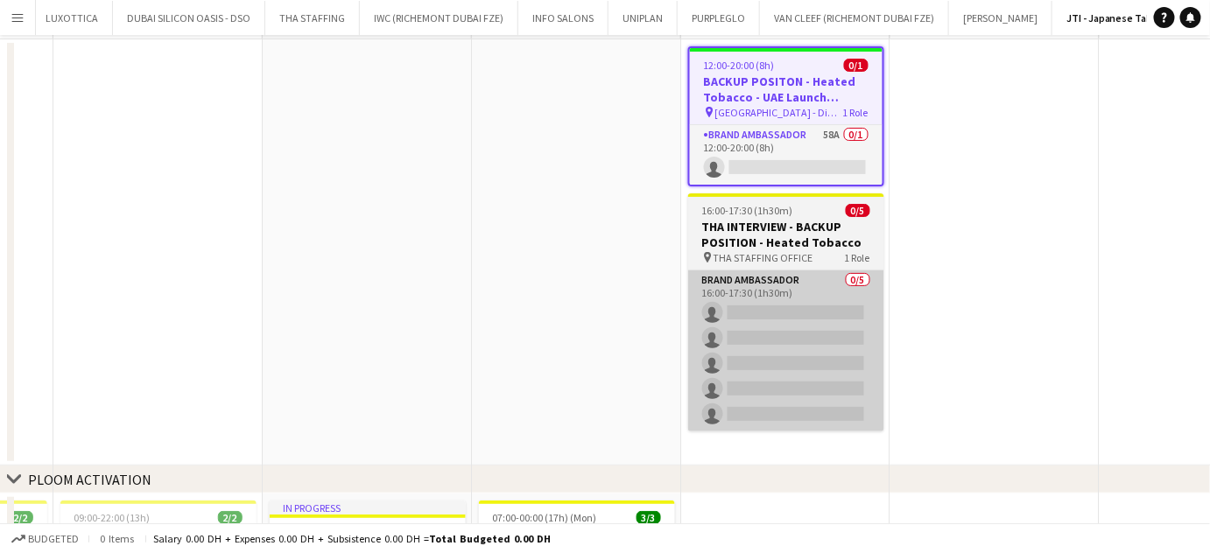
scroll to position [0, 0]
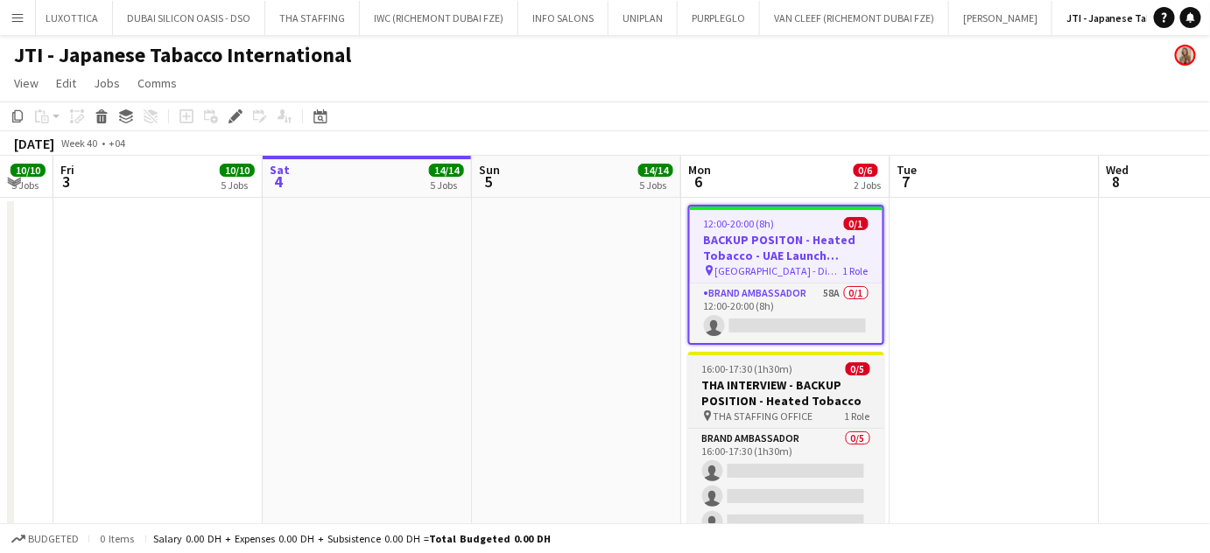
click at [818, 381] on h3 "THA INTERVIEW - BACKUP POSITION - Heated Tobacco" at bounding box center [786, 393] width 196 height 32
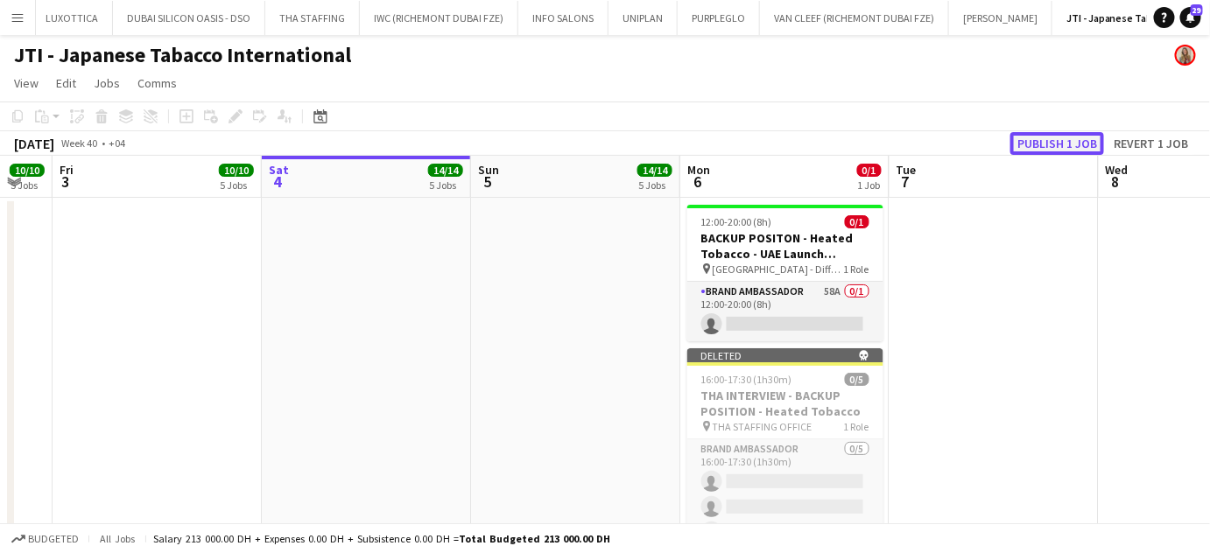
click at [1056, 143] on button "Publish 1 job" at bounding box center [1057, 143] width 94 height 23
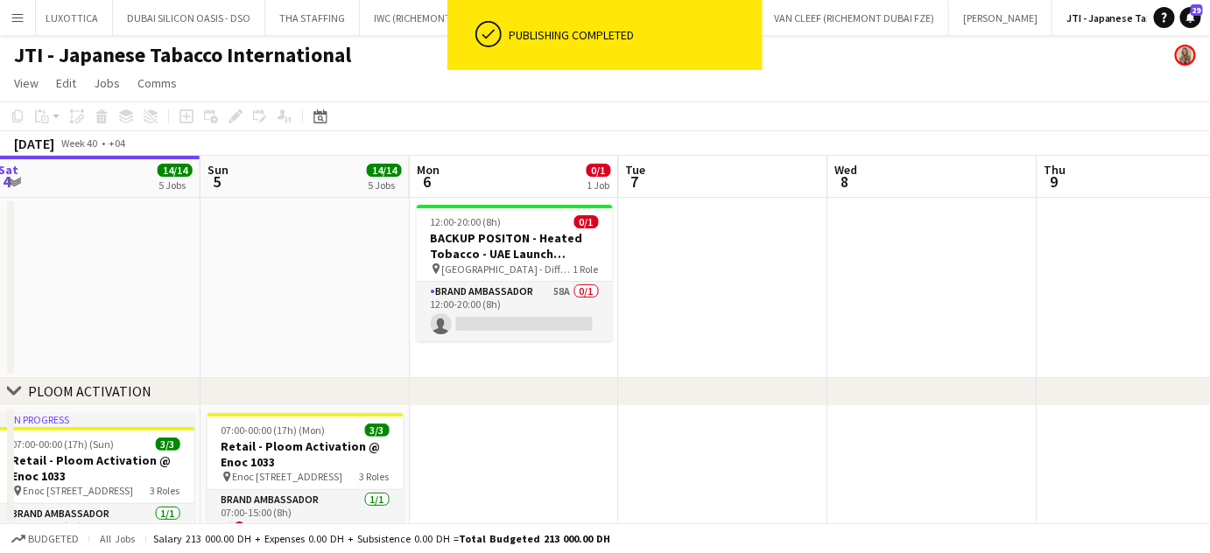
drag, startPoint x: 999, startPoint y: 298, endPoint x: 759, endPoint y: 342, distance: 243.9
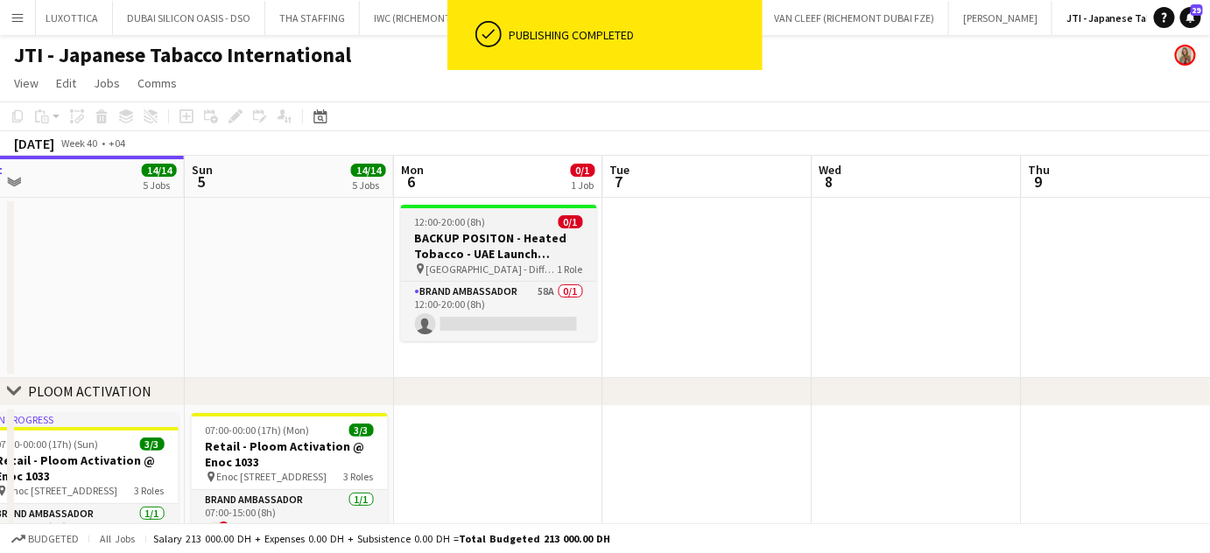
click at [504, 244] on h3 "BACKUP POSITON - Heated Tobacco - UAE Launch Program" at bounding box center [499, 246] width 196 height 32
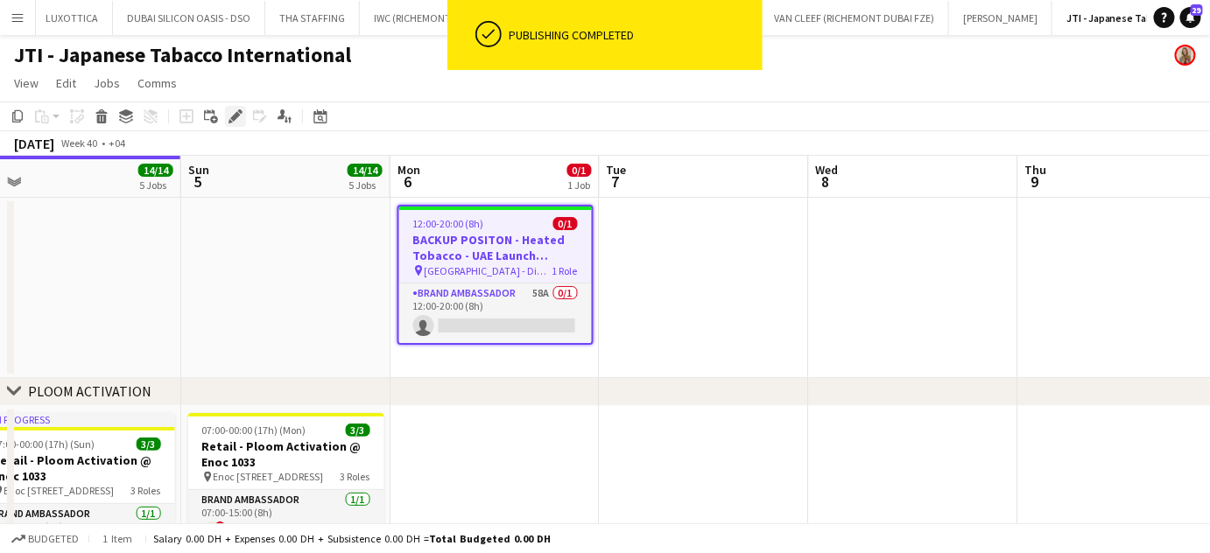
click at [233, 118] on icon at bounding box center [235, 117] width 10 height 10
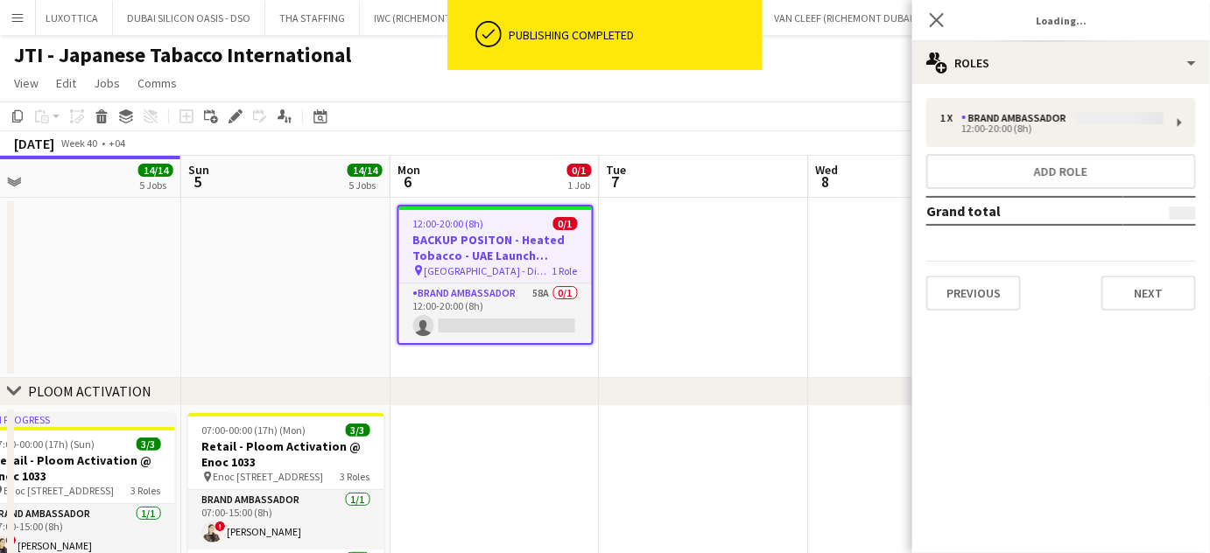
type input "*******"
click at [971, 295] on button "Previous" at bounding box center [973, 293] width 95 height 35
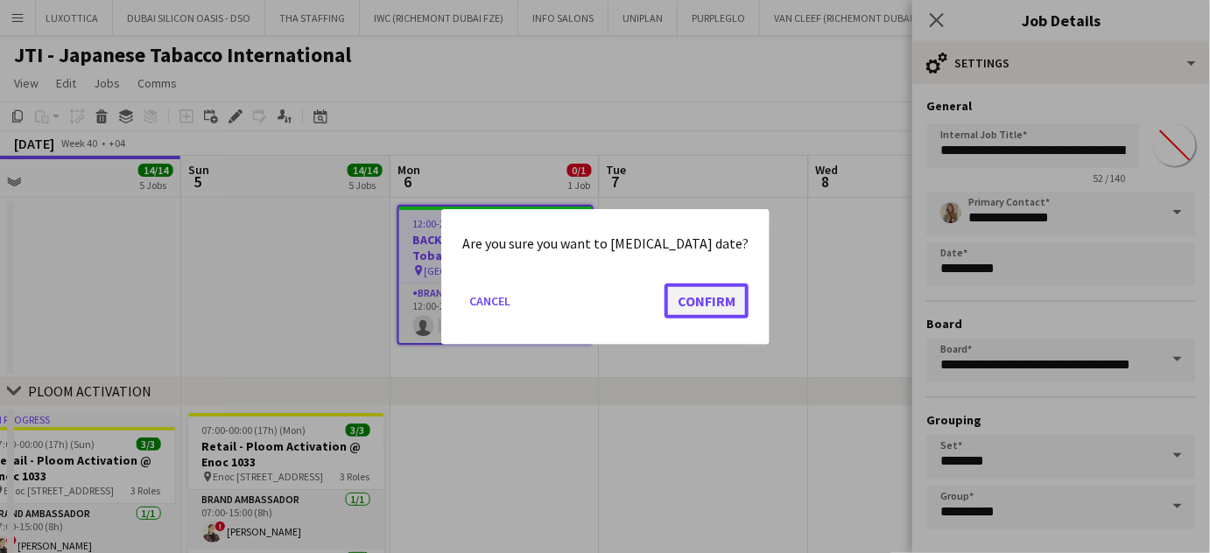
click at [692, 305] on button "Confirm" at bounding box center [706, 300] width 84 height 35
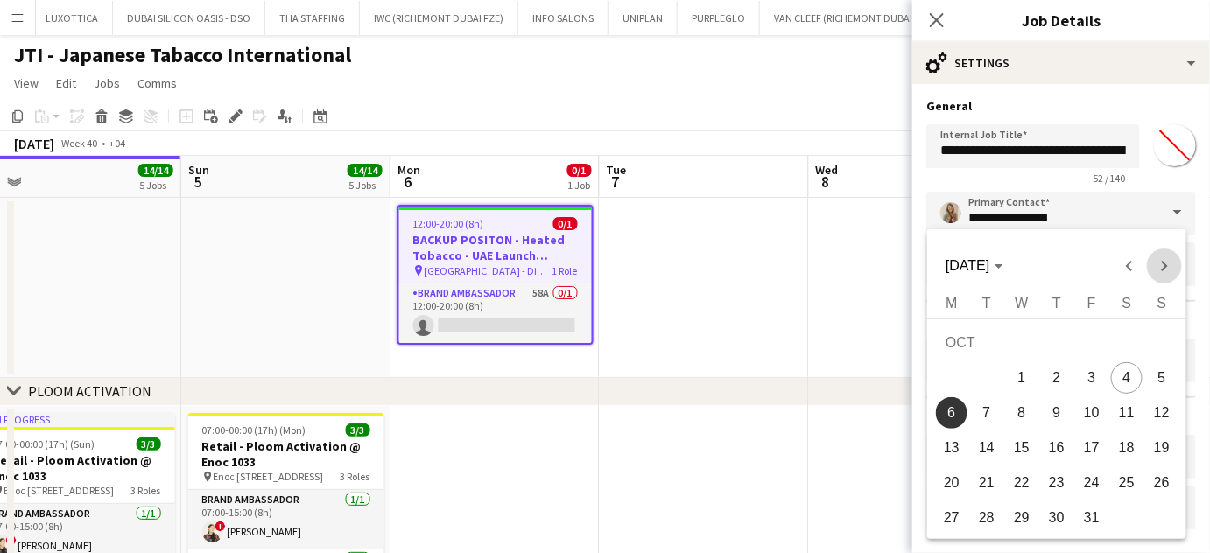
click at [1164, 265] on span "Next month" at bounding box center [1163, 266] width 35 height 35
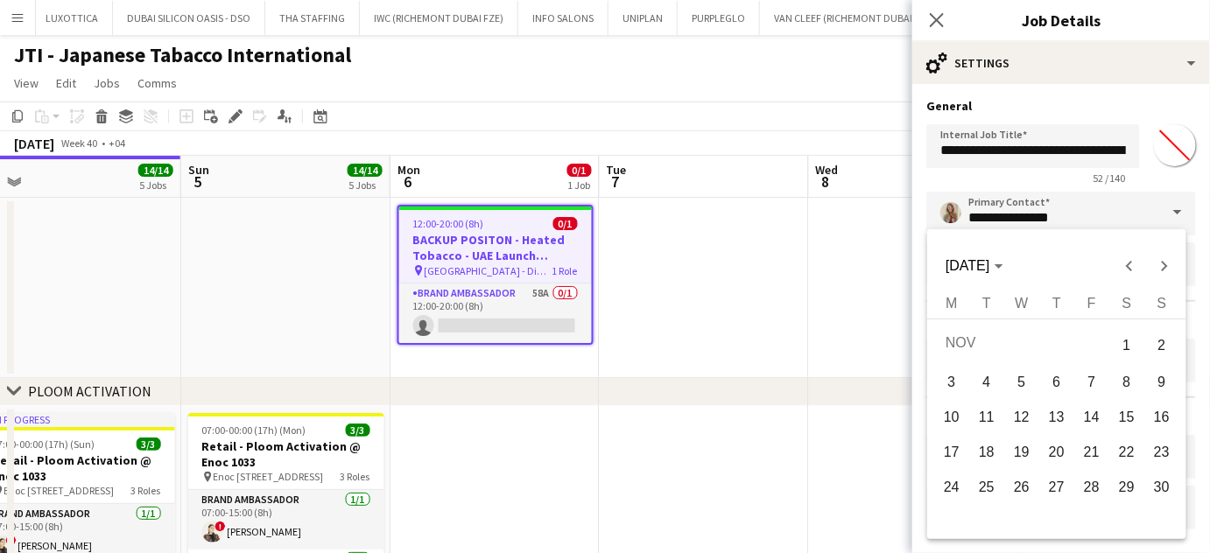
click at [942, 382] on span "3" at bounding box center [952, 383] width 32 height 32
type input "**********"
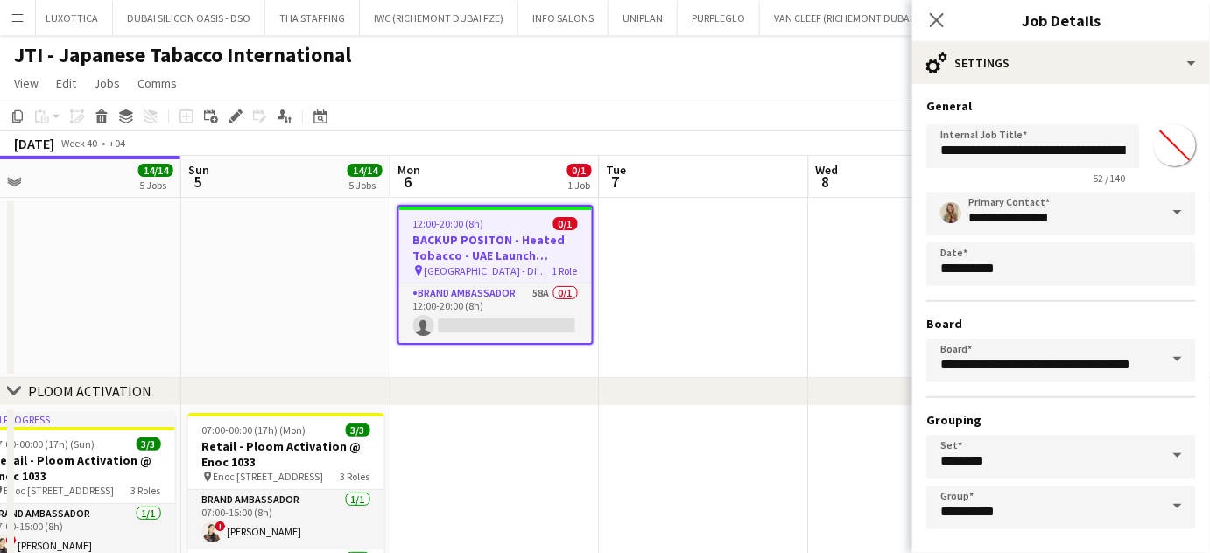
click at [814, 338] on app-date-cell at bounding box center [913, 288] width 209 height 180
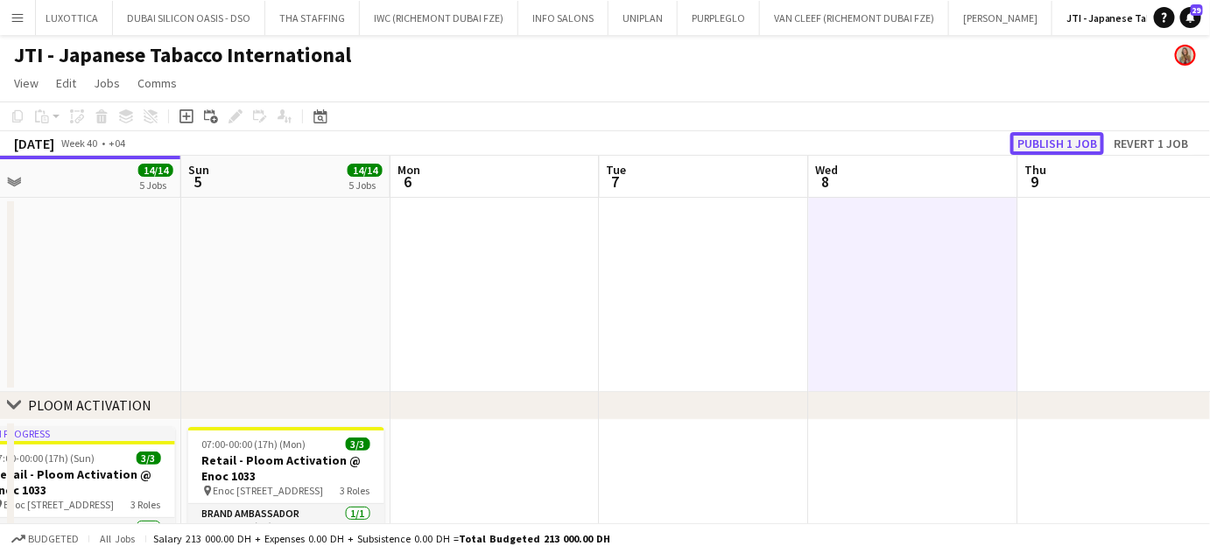
click at [1075, 148] on button "Publish 1 job" at bounding box center [1057, 143] width 94 height 23
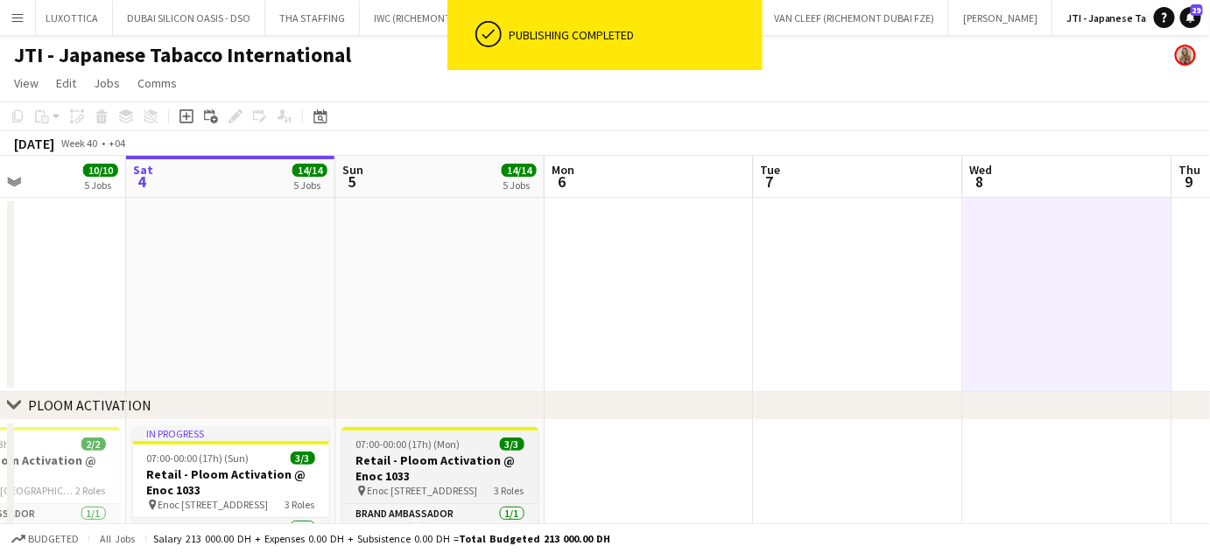
drag, startPoint x: 183, startPoint y: 467, endPoint x: 595, endPoint y: 468, distance: 412.2
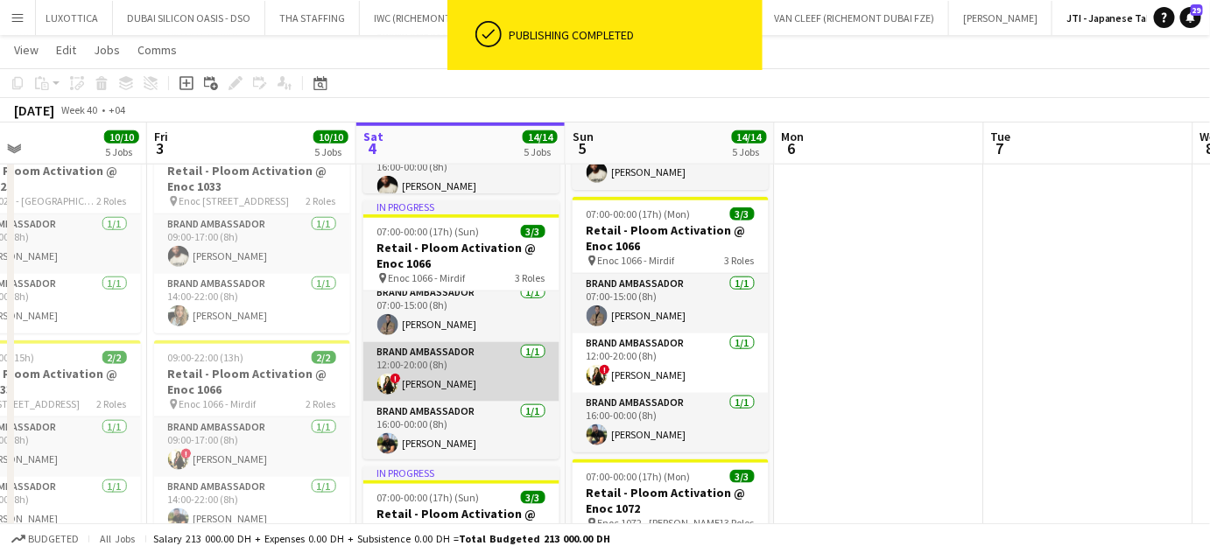
scroll to position [10, 0]
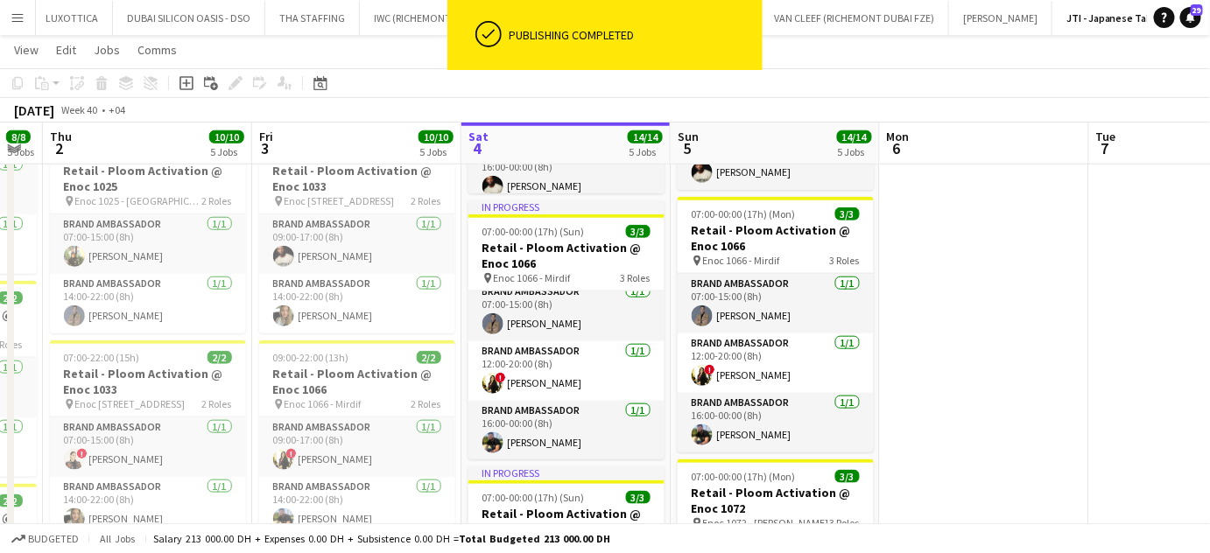
drag, startPoint x: 410, startPoint y: 361, endPoint x: 929, endPoint y: 381, distance: 519.4
click at [924, 380] on app-calendar-viewport "Tue 30 11/11 5 Jobs Wed 1 8/8 5 Jobs Thu 2 10/10 5 Jobs Fri 3 10/10 5 Jobs Sat …" at bounding box center [605, 458] width 1210 height 1734
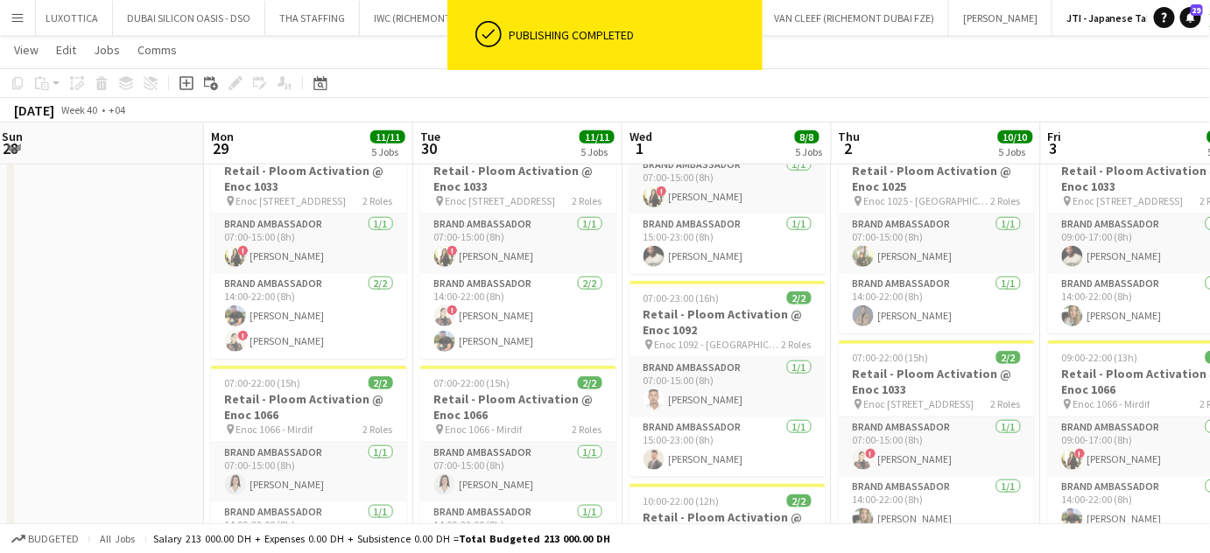
drag, startPoint x: 692, startPoint y: 382, endPoint x: 991, endPoint y: 384, distance: 298.5
click at [988, 384] on app-calendar-viewport "Fri 26 Sat 27 Sun 28 Mon 29 11/11 5 Jobs Tue 30 11/11 5 Jobs Wed 1 8/8 5 Jobs T…" at bounding box center [605, 458] width 1210 height 1734
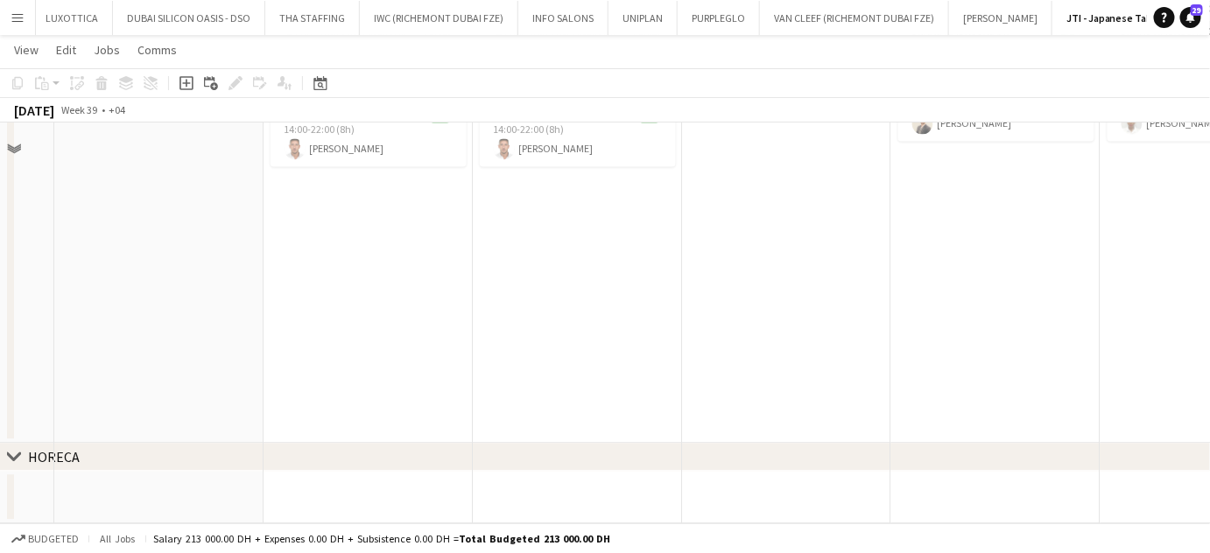
scroll to position [880, 0]
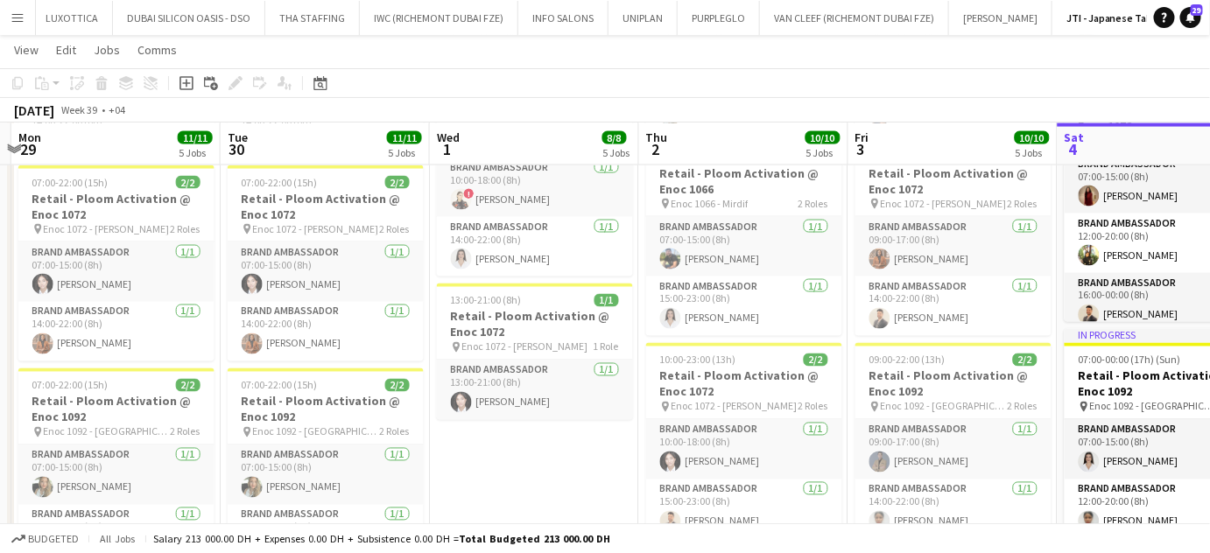
drag, startPoint x: 1031, startPoint y: 385, endPoint x: 370, endPoint y: 365, distance: 661.1
click at [370, 365] on app-calendar-viewport "Fri 26 22/22 1 Job Sat 27 Sun 28 Mon 29 11/11 5 Jobs Tue 30 11/11 5 Jobs Wed 1 …" at bounding box center [605, 55] width 1210 height 1734
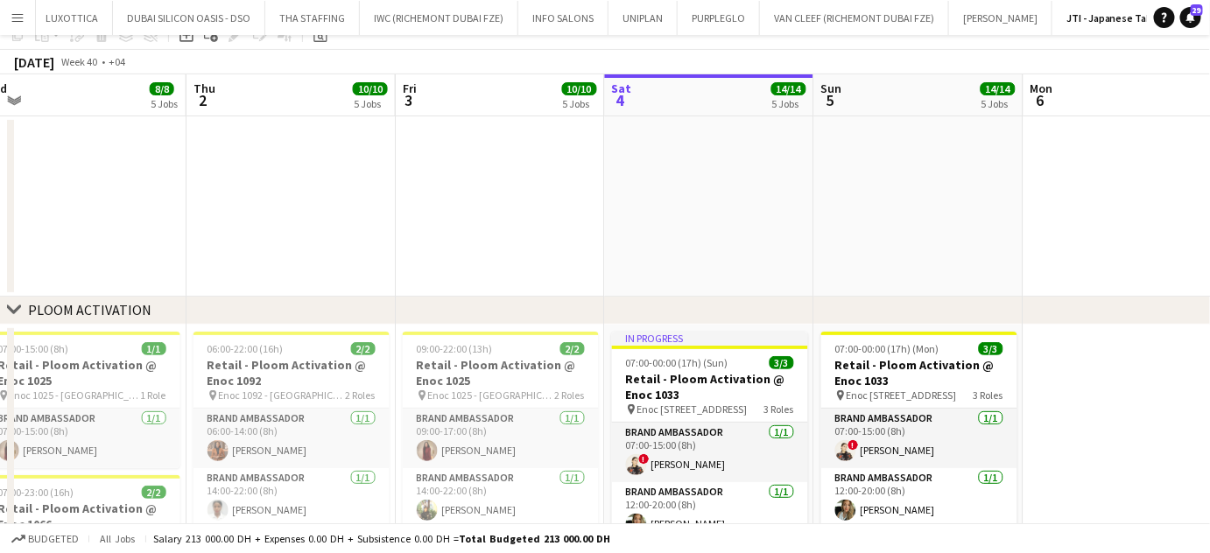
scroll to position [0, 0]
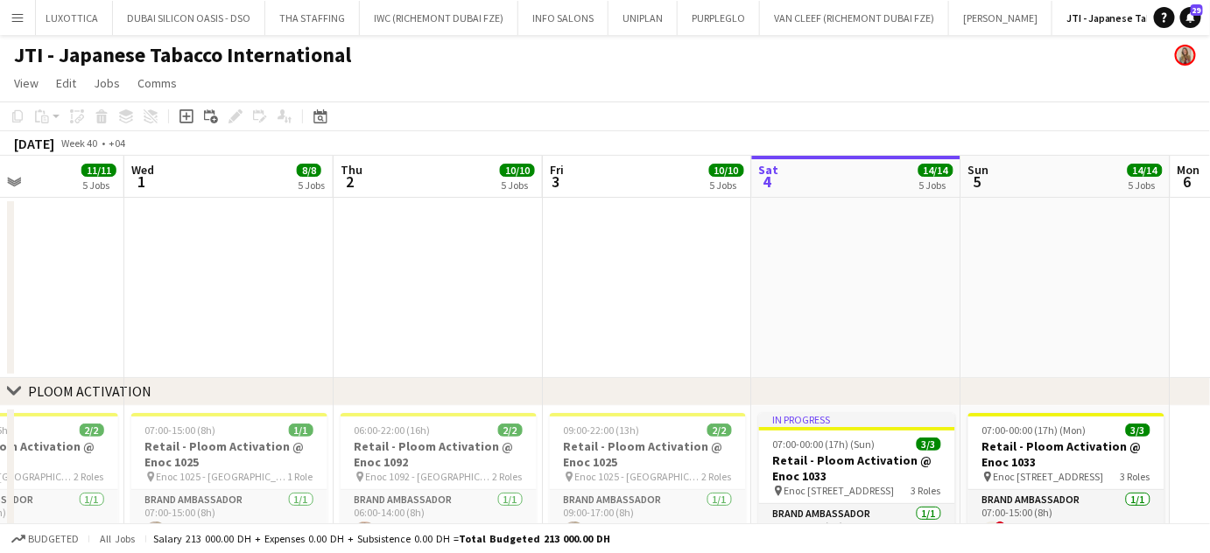
drag, startPoint x: 506, startPoint y: 429, endPoint x: 618, endPoint y: 433, distance: 112.1
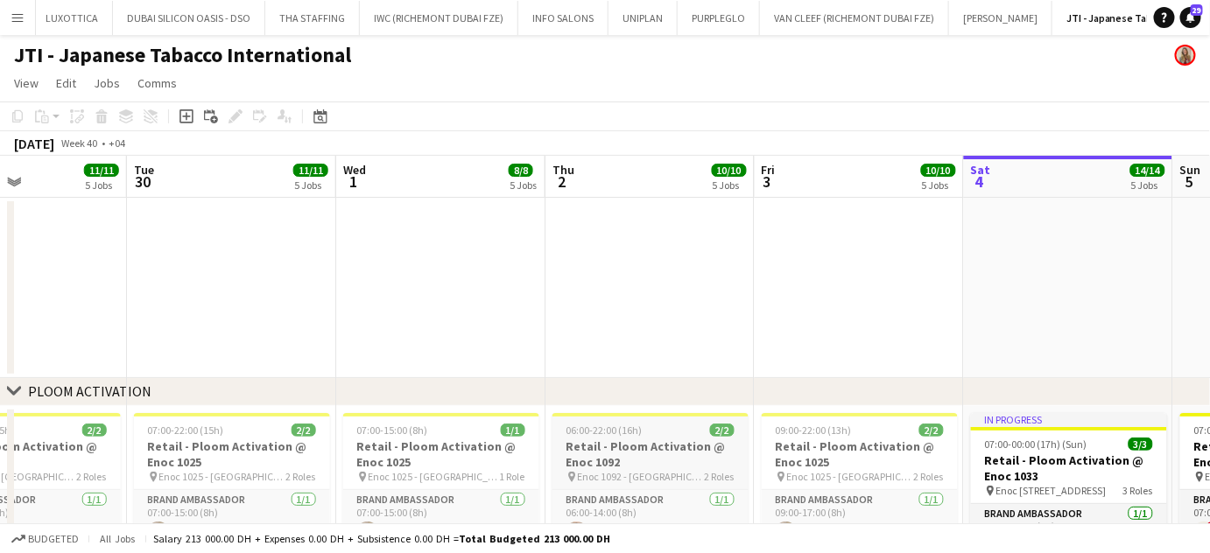
scroll to position [158, 0]
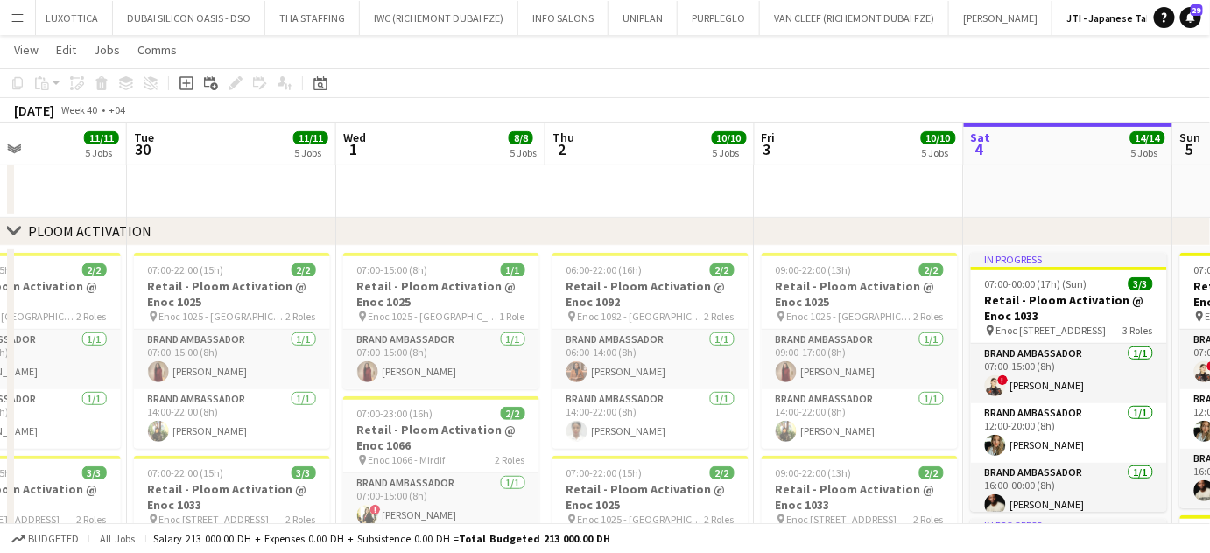
drag, startPoint x: 491, startPoint y: 365, endPoint x: 803, endPoint y: 389, distance: 313.4
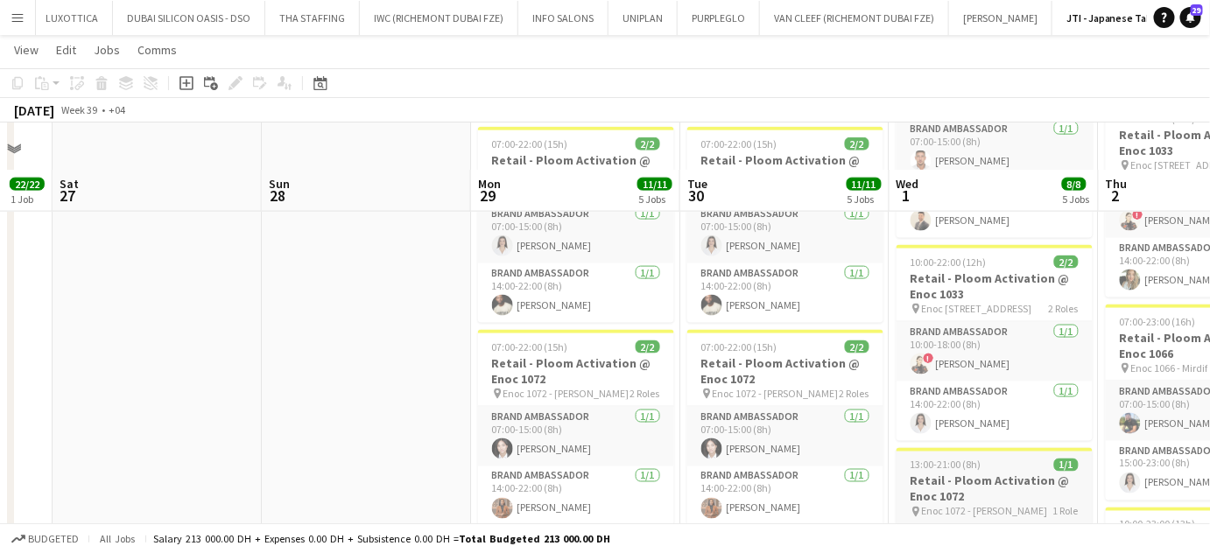
scroll to position [0, 0]
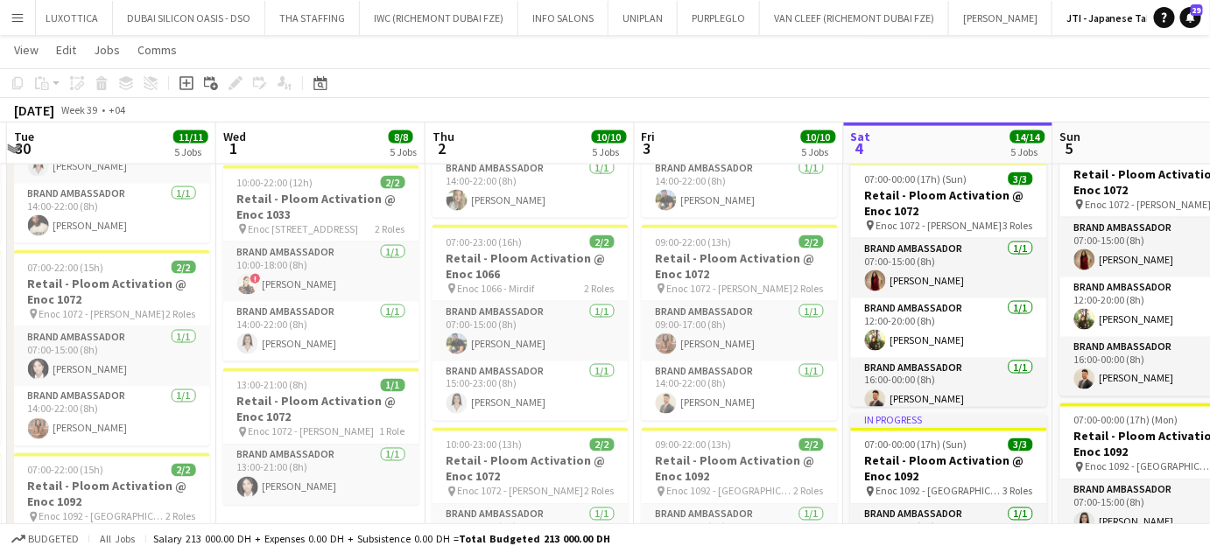
drag, startPoint x: 1142, startPoint y: 419, endPoint x: 203, endPoint y: 286, distance: 948.5
click at [205, 286] on app-calendar-viewport "Sat 27 Sun 28 Mon 29 11/11 5 Jobs Tue 30 11/11 5 Jobs Wed 1 8/8 5 Jobs Thu 2 10…" at bounding box center [605, 264] width 1210 height 1982
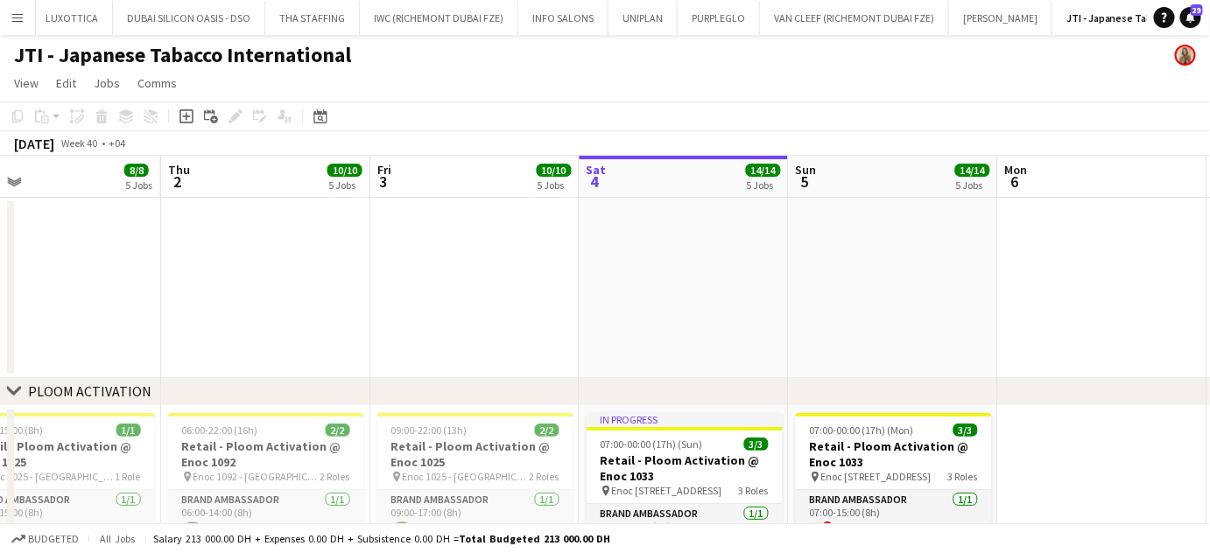
click at [637, 282] on app-date-cell at bounding box center [683, 288] width 209 height 180
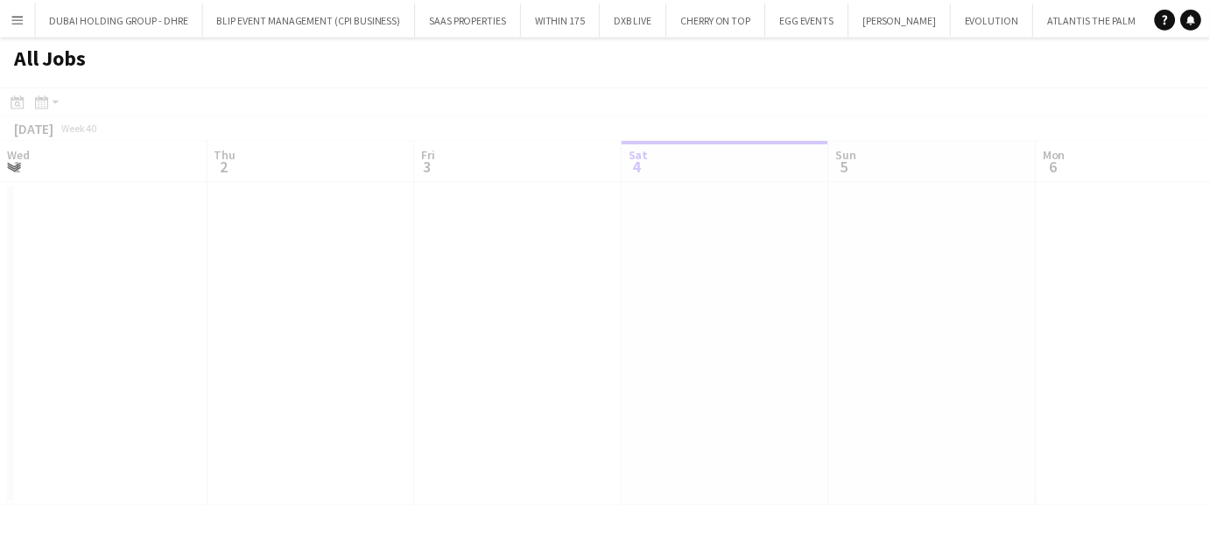
scroll to position [0, 417]
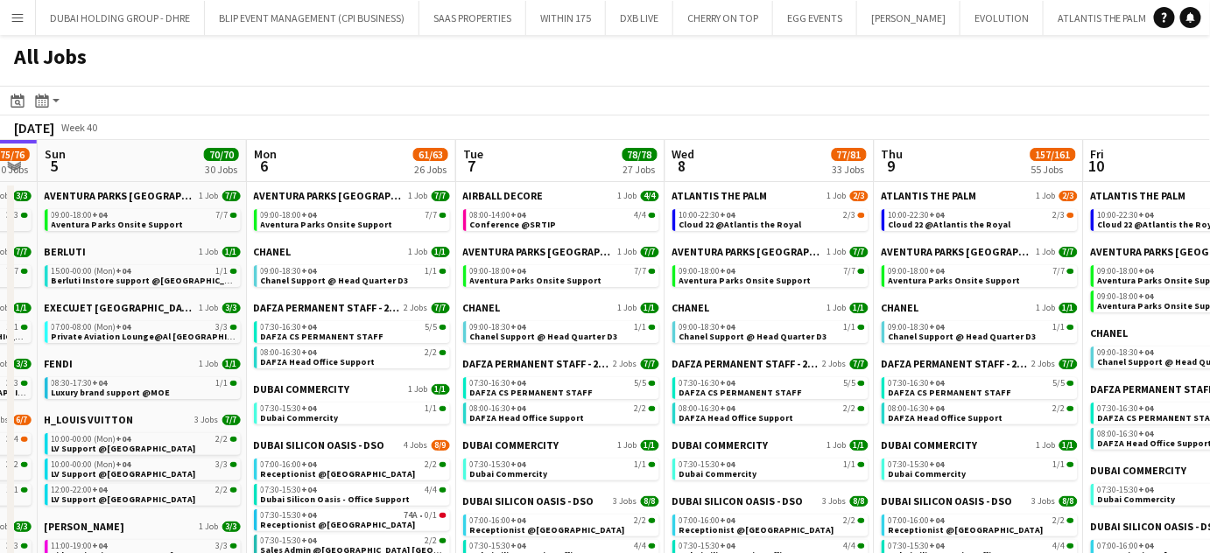
drag, startPoint x: 1101, startPoint y: 149, endPoint x: 721, endPoint y: 176, distance: 380.8
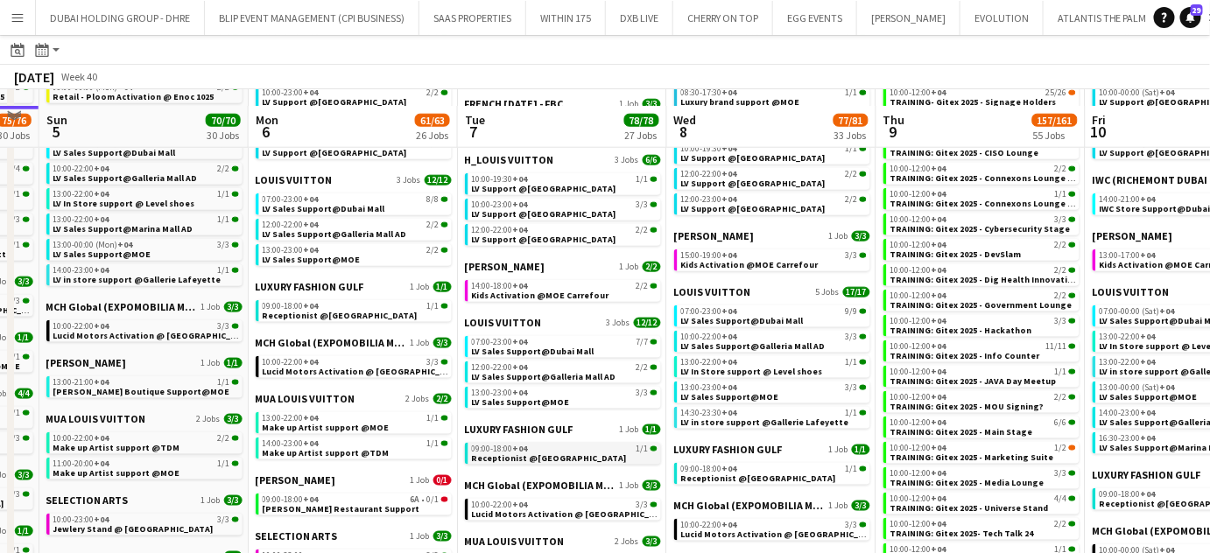
scroll to position [636, 0]
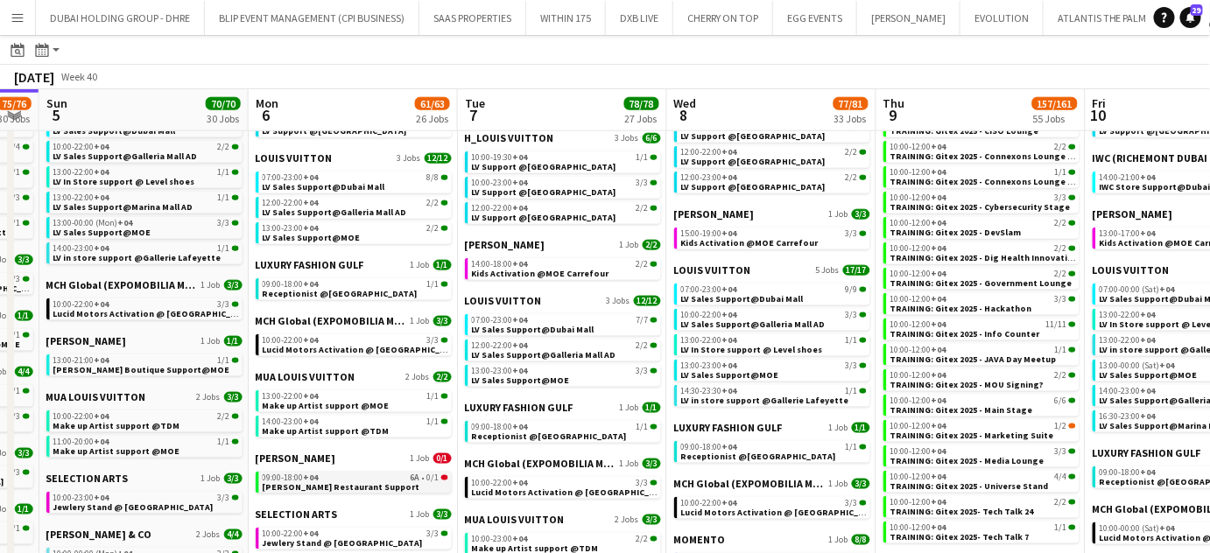
click at [366, 482] on link "09:00-18:00 +04 6A • 0/1 Salata Restaurant Support" at bounding box center [356, 482] width 186 height 20
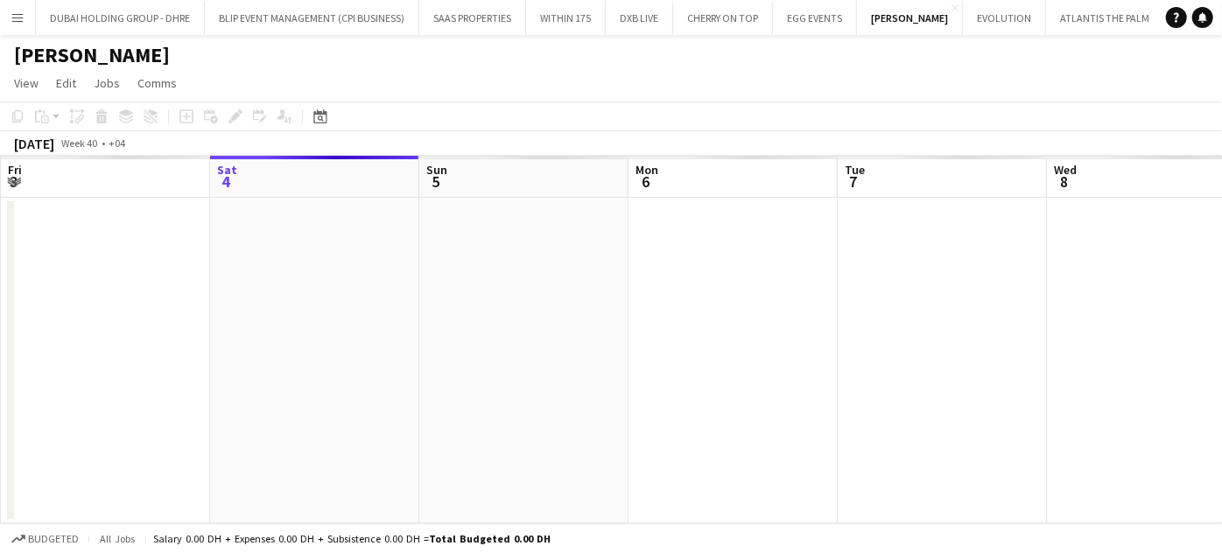
scroll to position [0, 602]
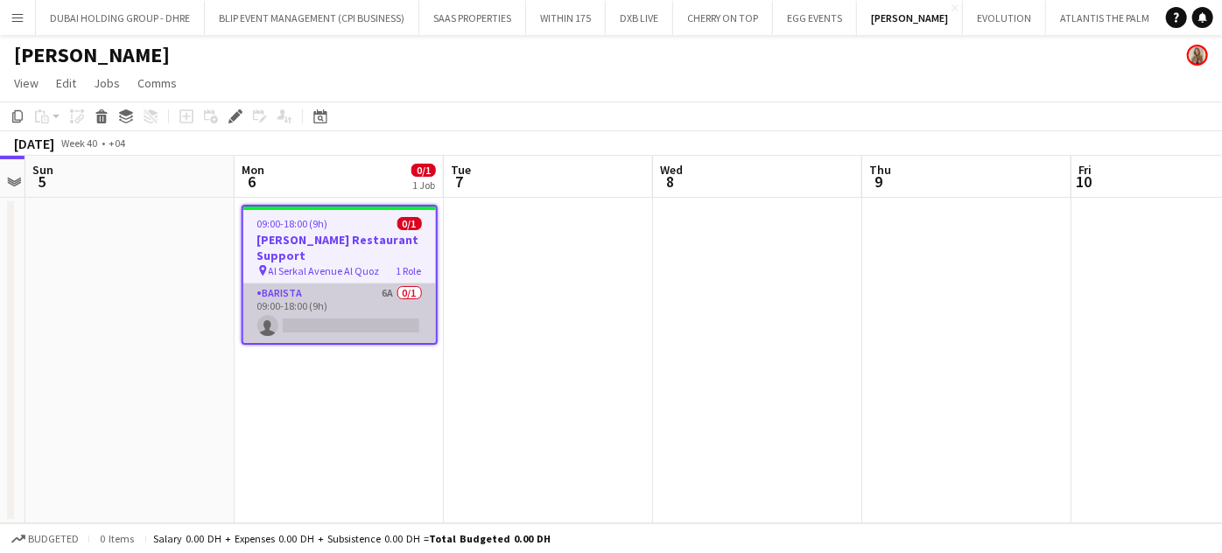
click at [313, 284] on app-card-role "Barista 6A 0/1 09:00-18:00 (9h) single-neutral-actions" at bounding box center [339, 314] width 193 height 60
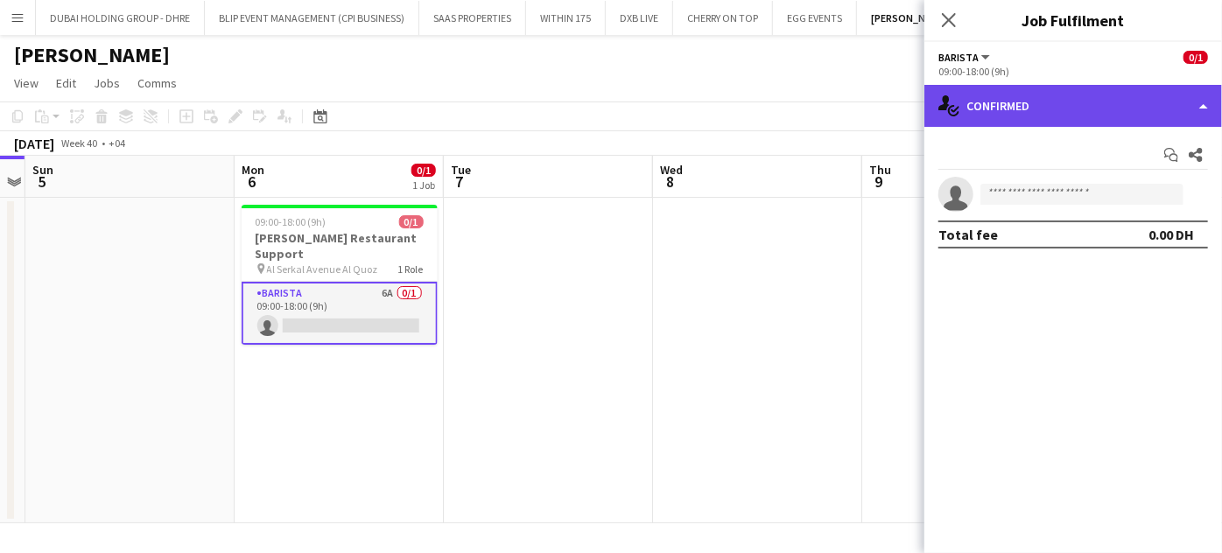
click at [1182, 91] on div "single-neutral-actions-check-2 Confirmed" at bounding box center [1073, 106] width 298 height 42
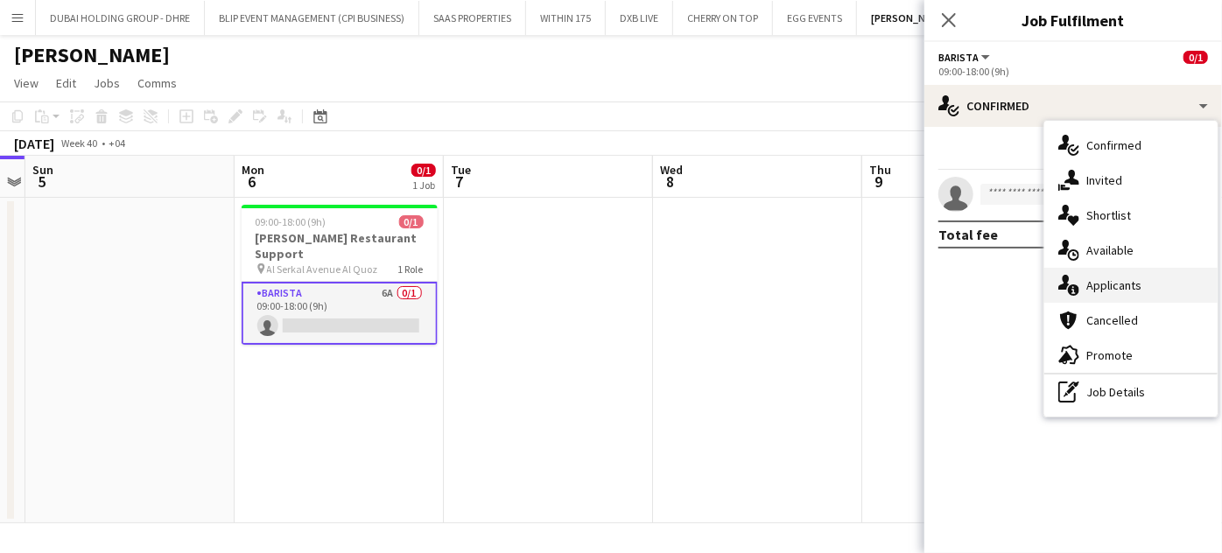
click at [1132, 287] on span "Applicants" at bounding box center [1113, 285] width 55 height 16
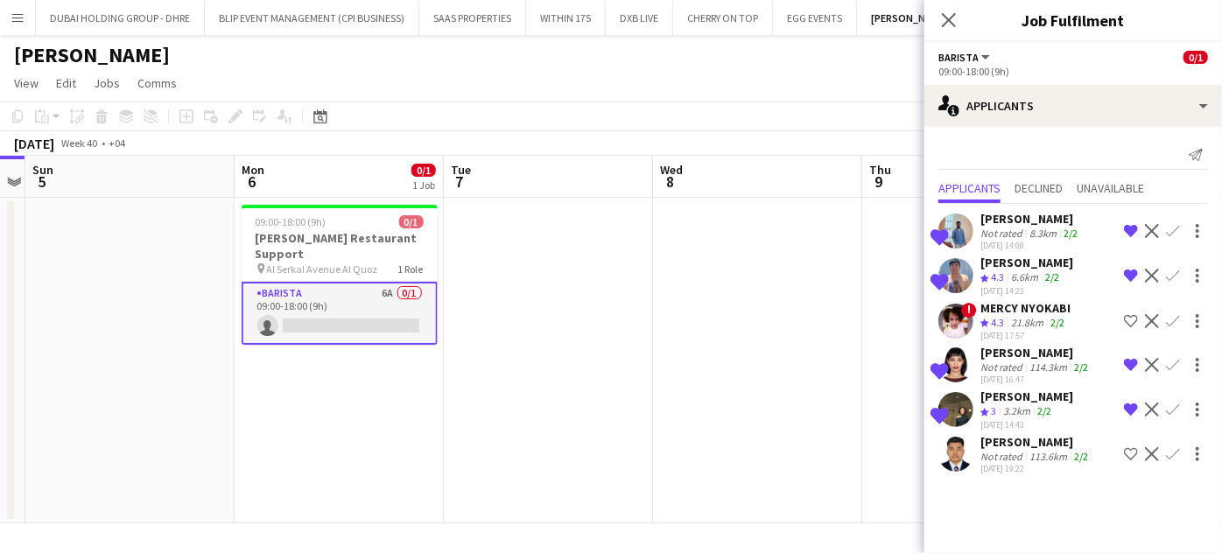
click at [667, 375] on app-date-cell at bounding box center [757, 361] width 209 height 326
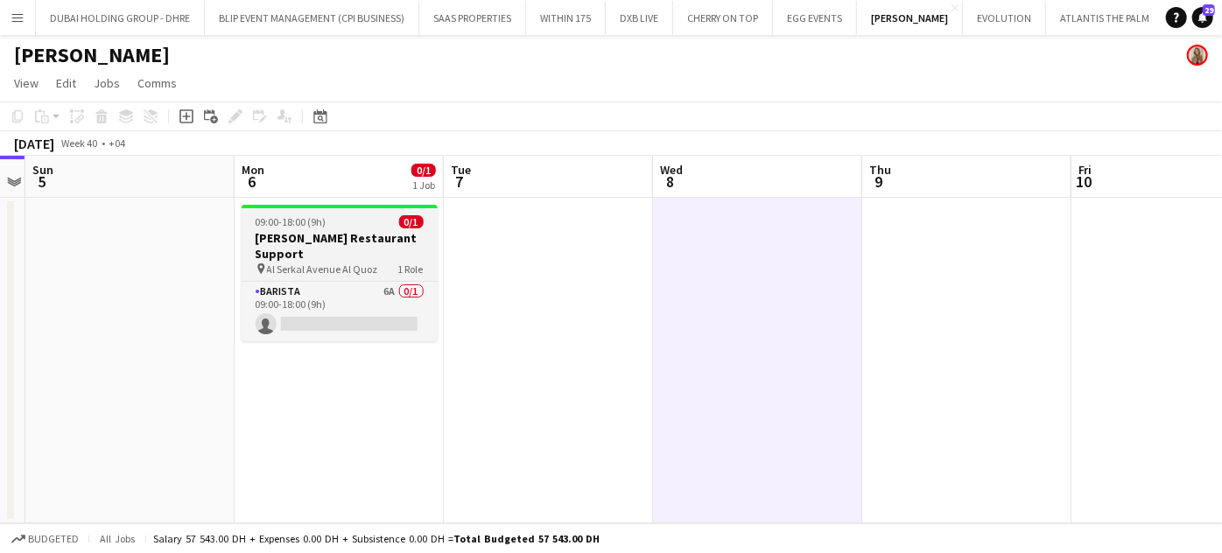
click at [354, 228] on div "09:00-18:00 (9h) 0/1" at bounding box center [340, 221] width 196 height 13
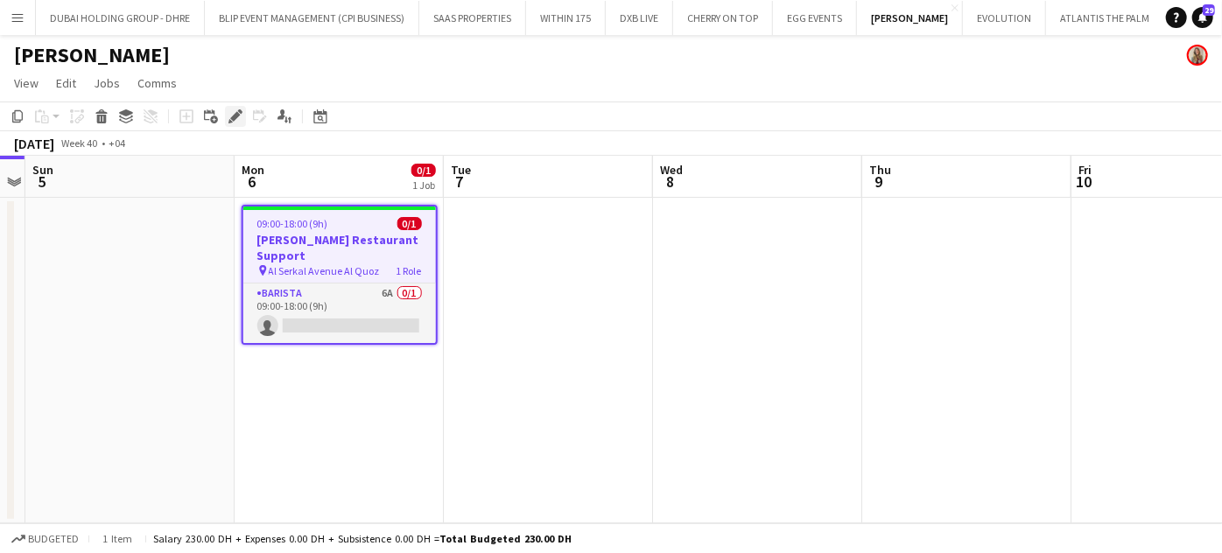
click at [235, 111] on icon "Edit" at bounding box center [235, 116] width 14 height 14
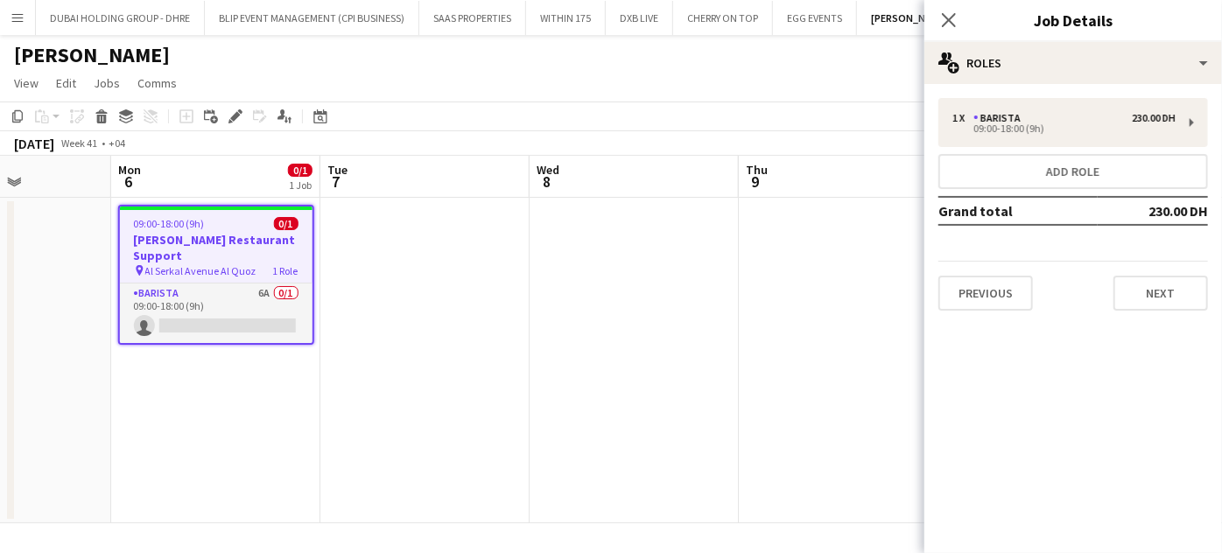
drag, startPoint x: 859, startPoint y: 340, endPoint x: 772, endPoint y: 329, distance: 87.3
click at [772, 328] on app-calendar-viewport "Fri 3 Sat 4 Sun 5 Mon 6 0/1 1 Job Tue 7 Wed 8 Thu 9 Fri 10 Sat 11 Sun 12 Mon 13…" at bounding box center [611, 340] width 1222 height 368
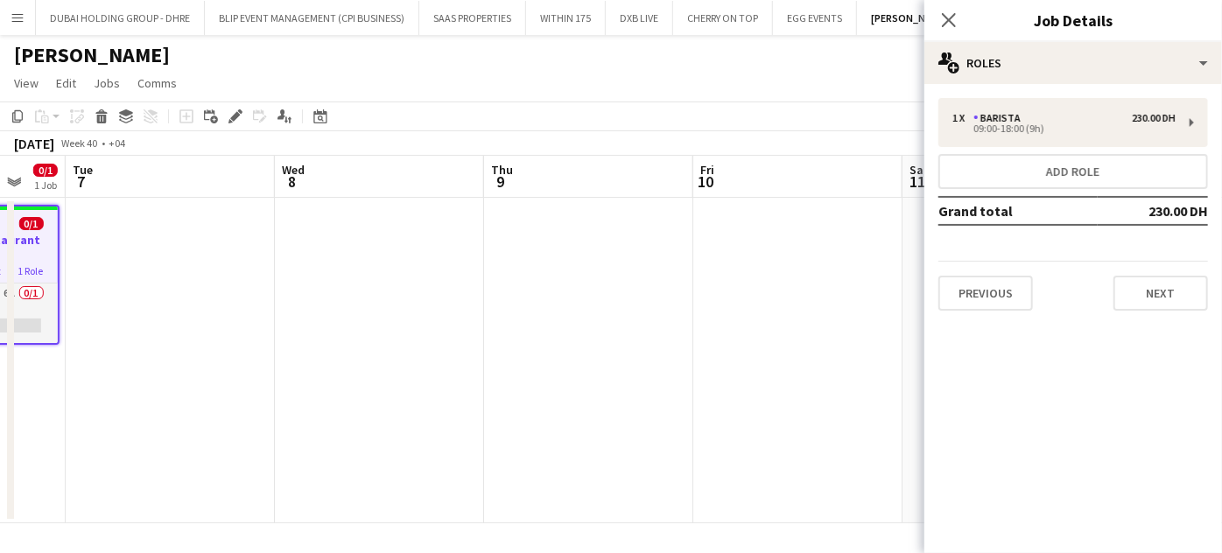
drag, startPoint x: 525, startPoint y: 341, endPoint x: 255, endPoint y: 342, distance: 270.4
click at [255, 342] on app-calendar-viewport "Sat 4 Sun 5 Mon 6 0/1 1 Job Tue 7 Wed 8 Thu 9 Fri 10 Sat 11 Sun 12 Mon 13 Tue 1…" at bounding box center [611, 340] width 1222 height 368
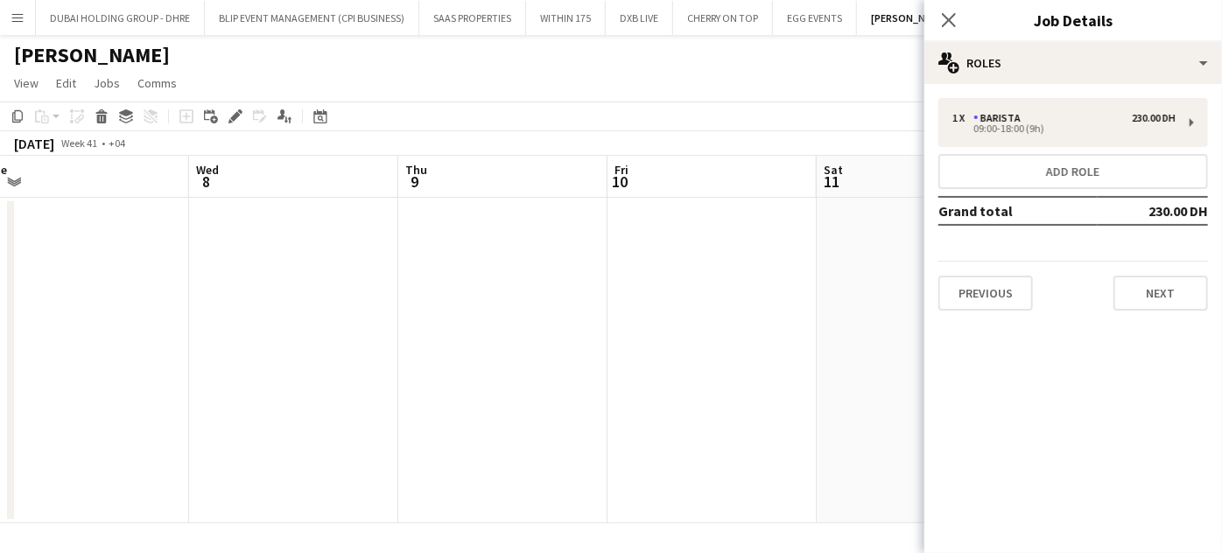
scroll to position [0, 437]
drag, startPoint x: 274, startPoint y: 321, endPoint x: 525, endPoint y: 311, distance: 251.4
click at [525, 311] on app-calendar-viewport "Sun 5 Mon 6 0/1 1 Job Tue 7 Wed 8 Thu 9 Fri 10 Sat 11 Sun 12 Mon 13 Tue 14 Wed …" at bounding box center [611, 340] width 1222 height 368
click at [1013, 288] on button "Previous" at bounding box center [985, 293] width 95 height 35
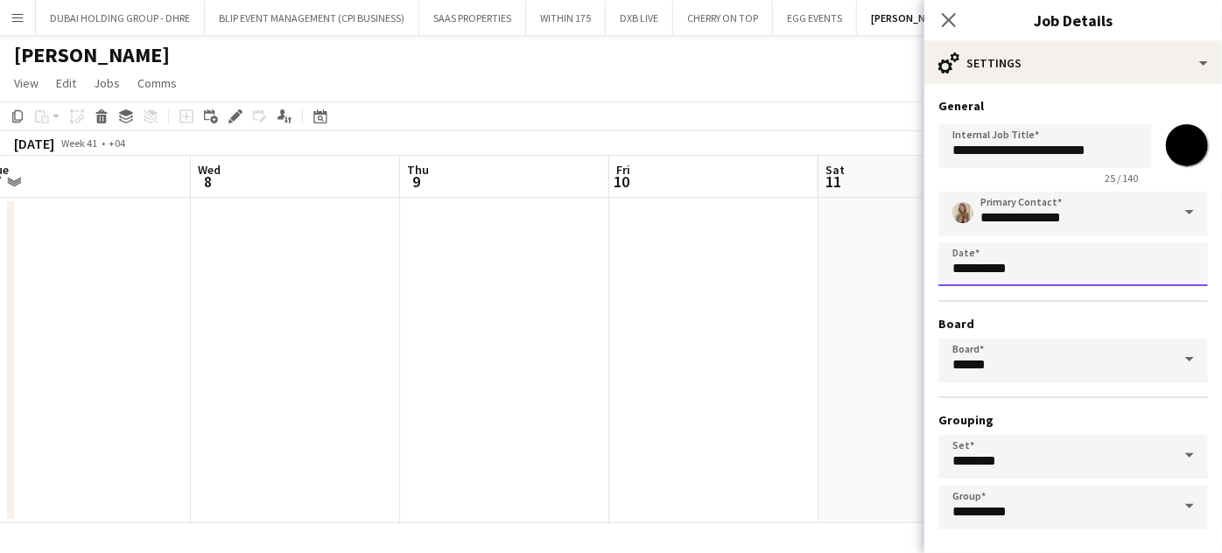
click at [1094, 262] on body "Menu Boards Boards Boards All jobs Status Workforce Workforce My Workforce Recr…" at bounding box center [611, 276] width 1222 height 553
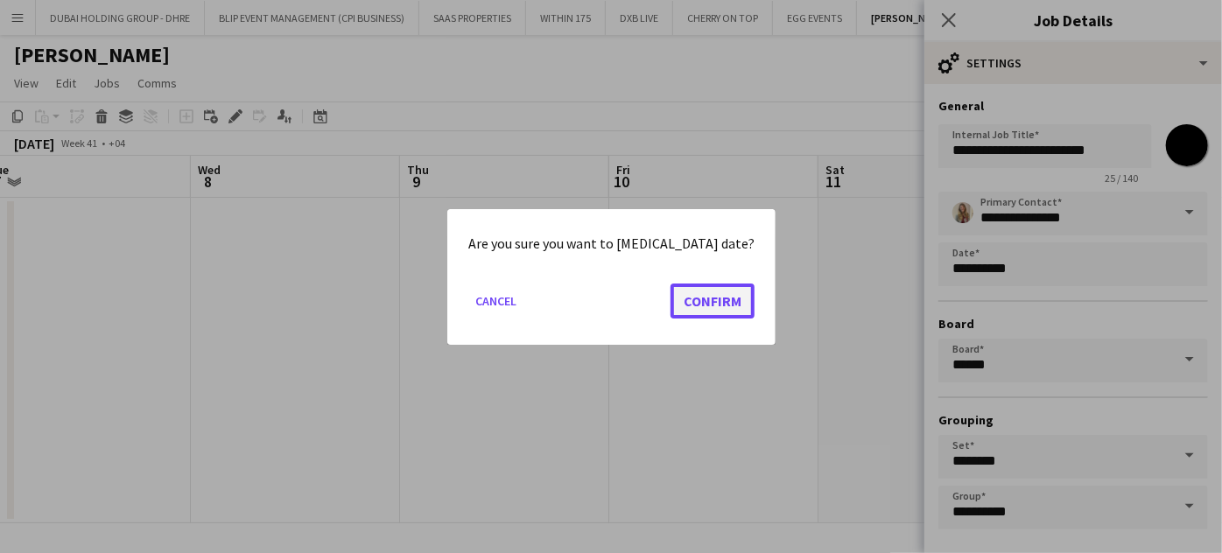
click at [707, 303] on button "Confirm" at bounding box center [712, 300] width 84 height 35
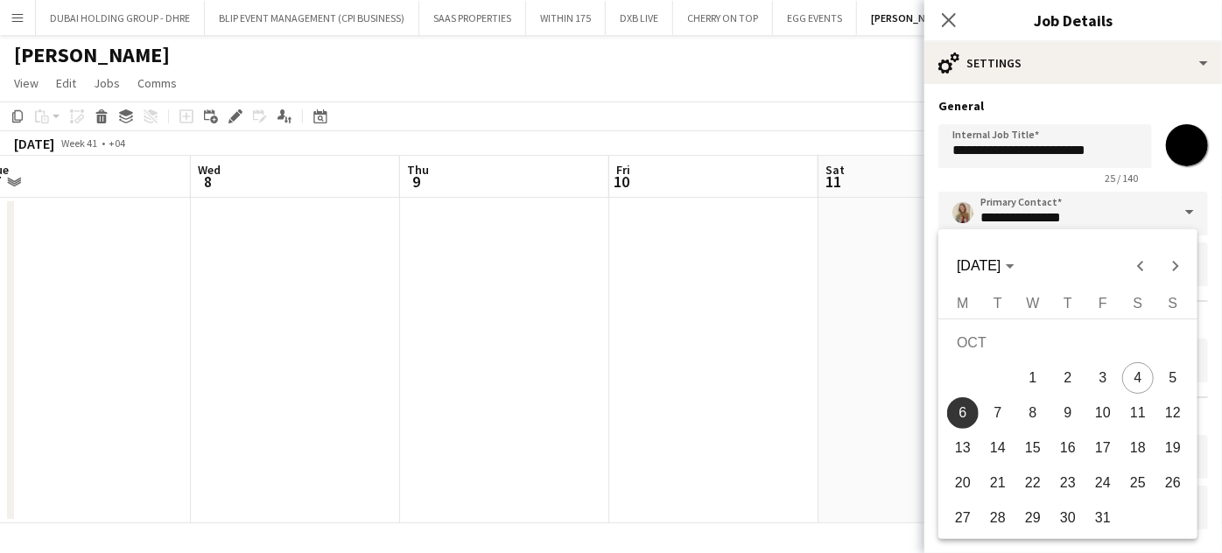
click at [1141, 407] on span "11" at bounding box center [1138, 413] width 32 height 32
type input "**********"
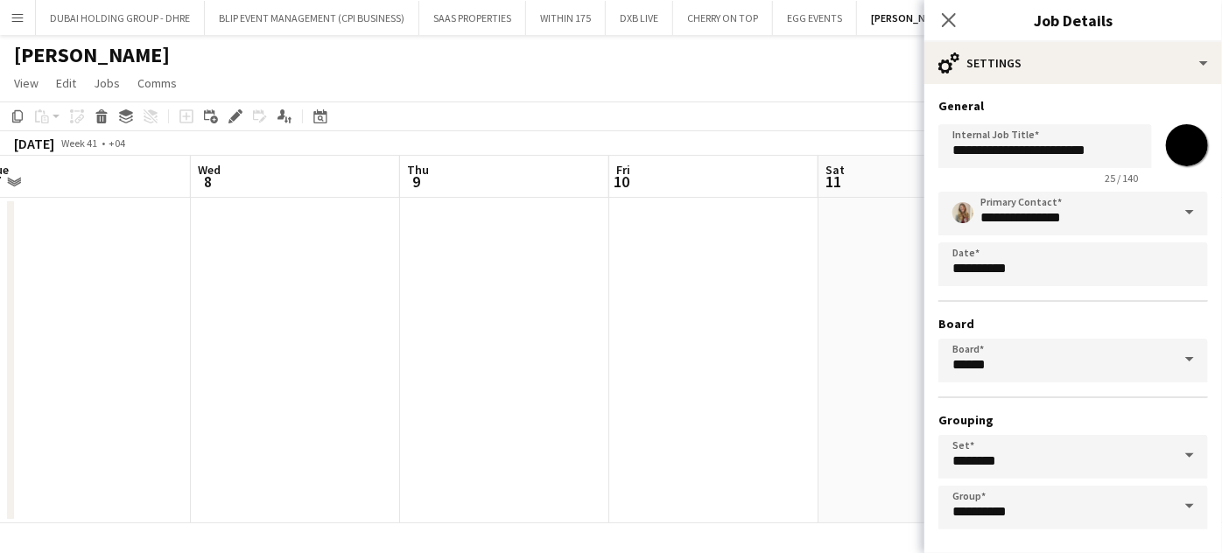
click at [826, 333] on app-date-cell at bounding box center [922, 361] width 209 height 326
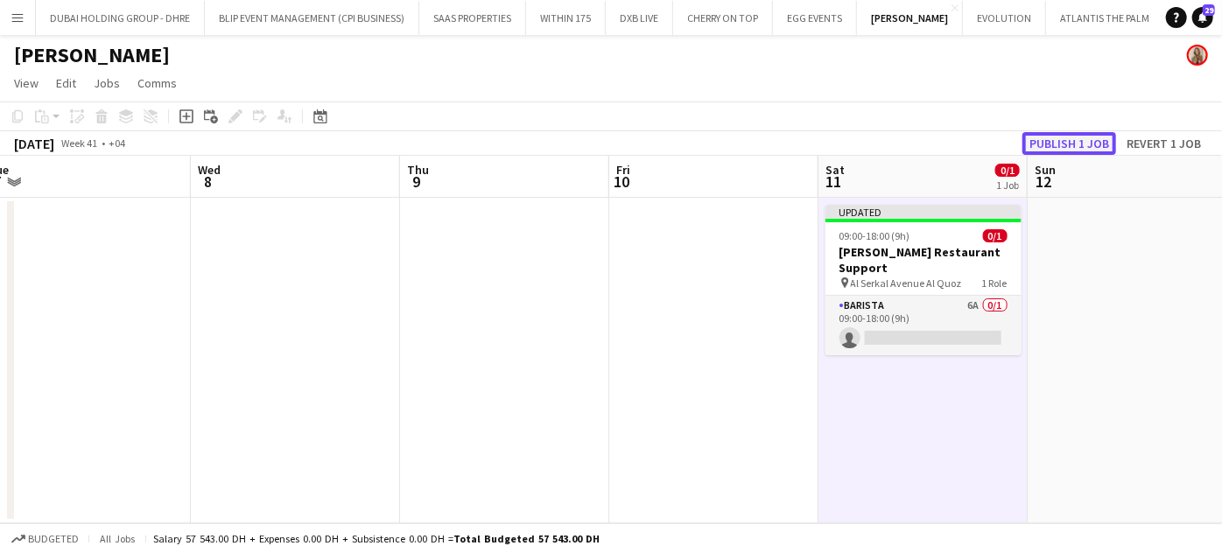
click at [1077, 139] on button "Publish 1 job" at bounding box center [1069, 143] width 94 height 23
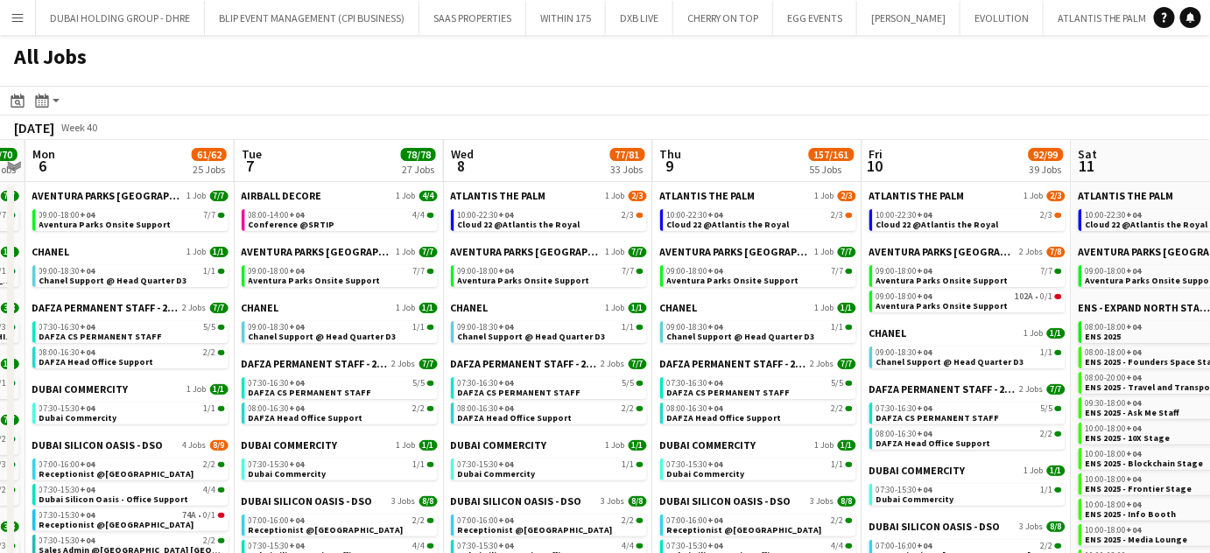
scroll to position [0, 588]
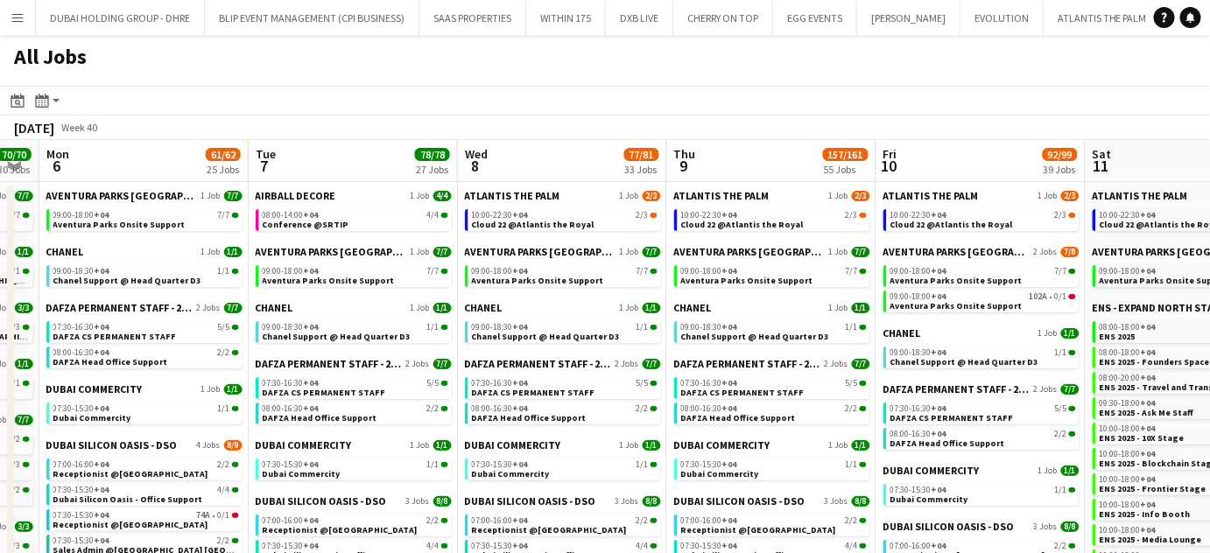
drag, startPoint x: 1134, startPoint y: 249, endPoint x: 546, endPoint y: 242, distance: 588.2
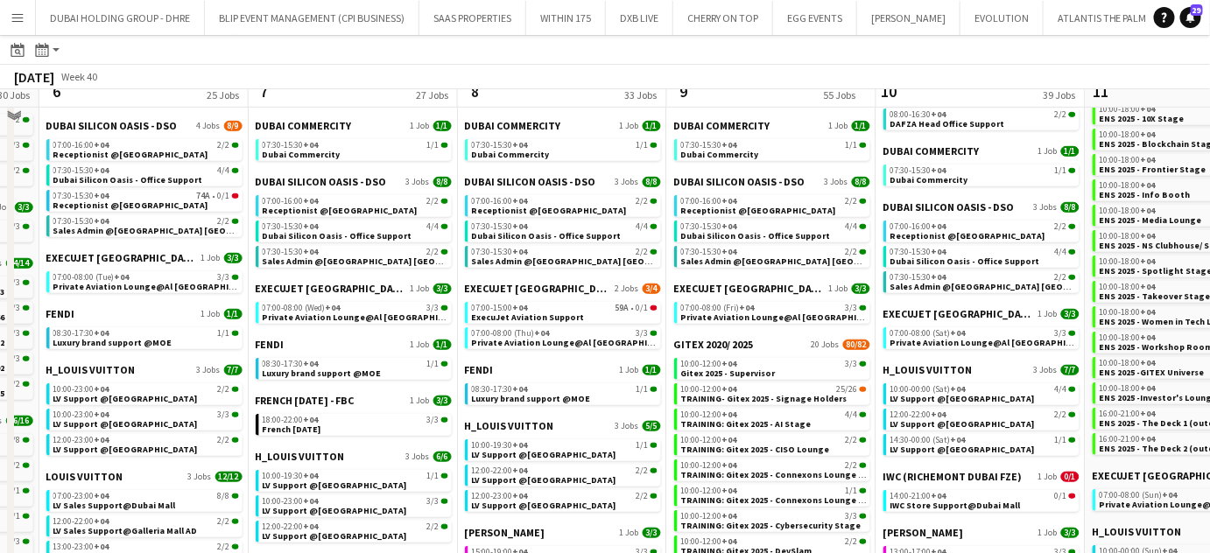
scroll to position [238, 0]
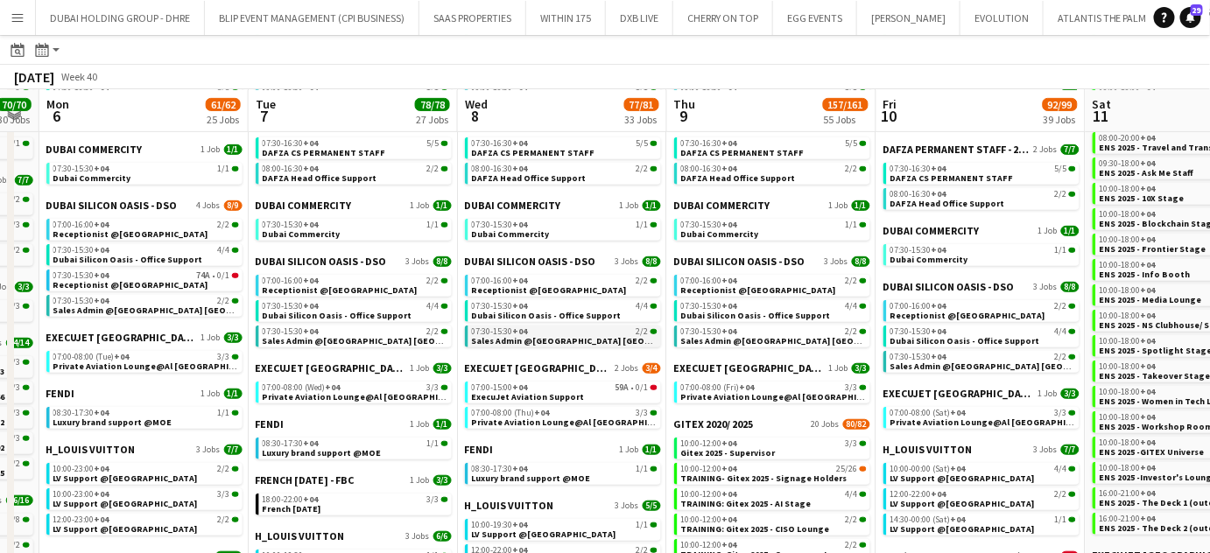
click at [545, 339] on span "Sales Admin @[GEOGRAPHIC_DATA] [GEOGRAPHIC_DATA]" at bounding box center [592, 340] width 240 height 11
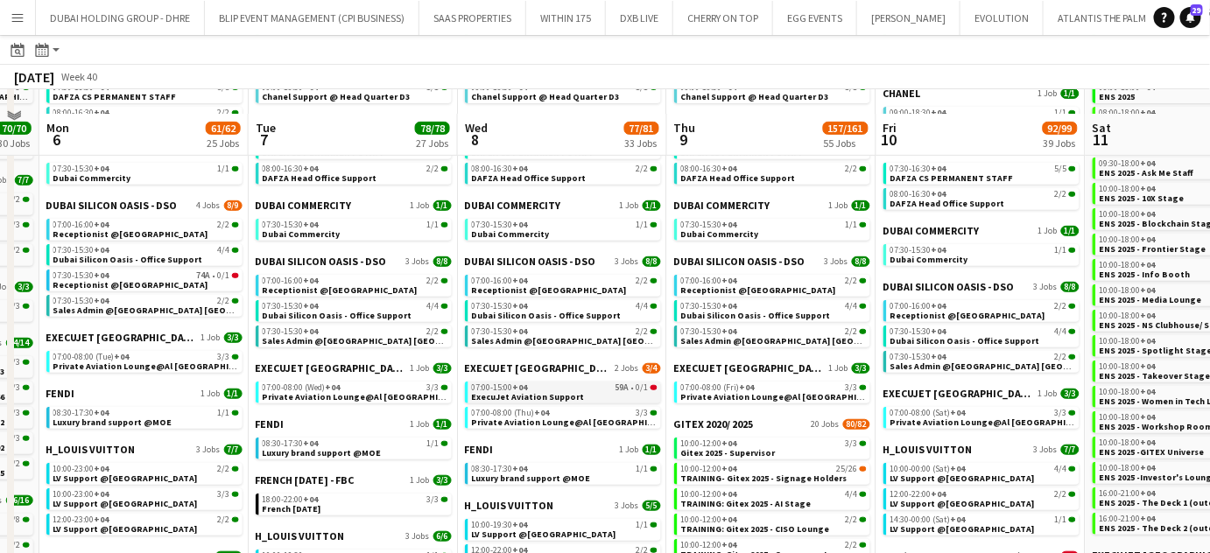
scroll to position [318, 0]
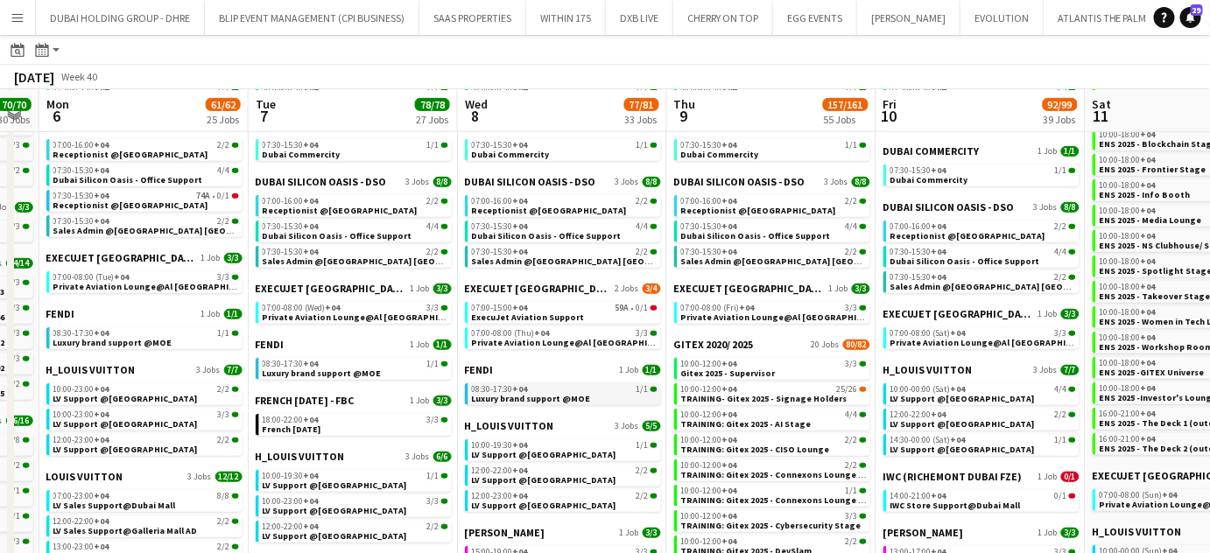
click at [529, 398] on span "Luxury brand support @MOE" at bounding box center [531, 398] width 119 height 11
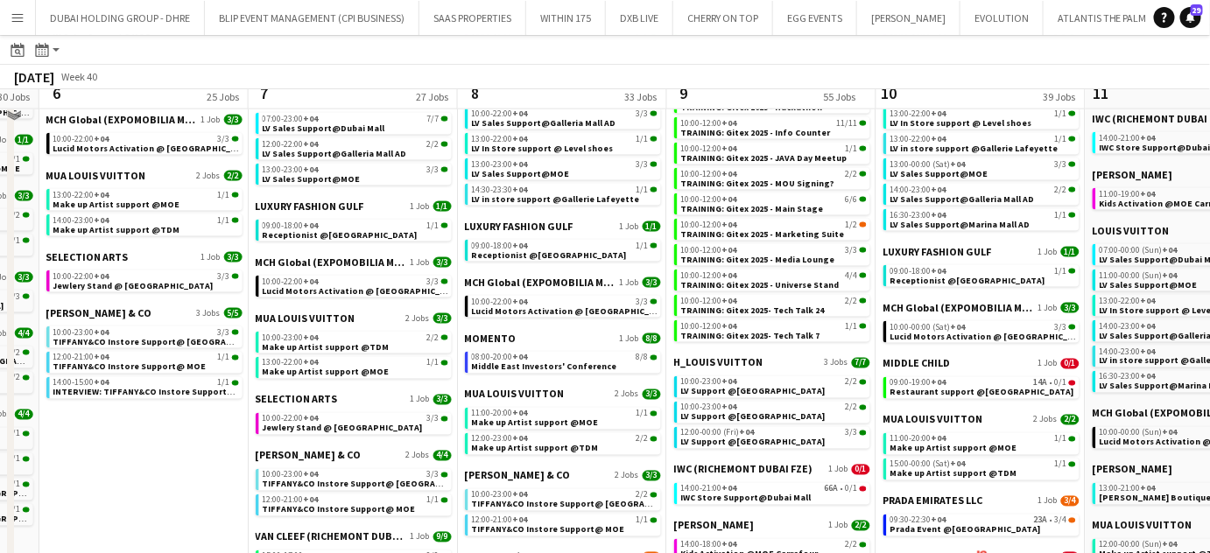
scroll to position [875, 0]
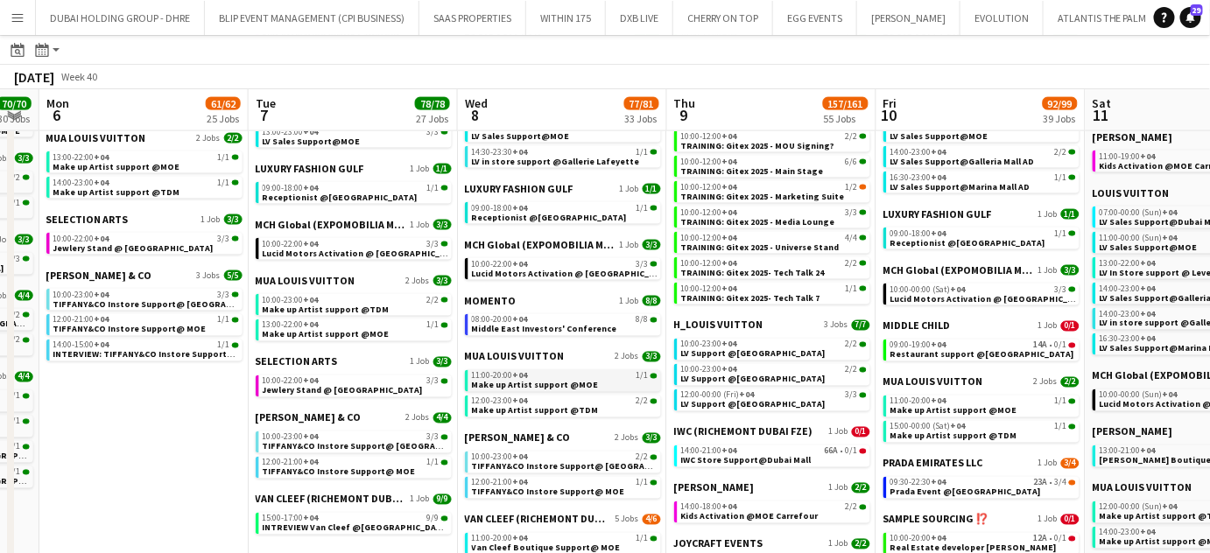
click at [529, 387] on span "Make up Artist support @MOE" at bounding box center [535, 385] width 127 height 11
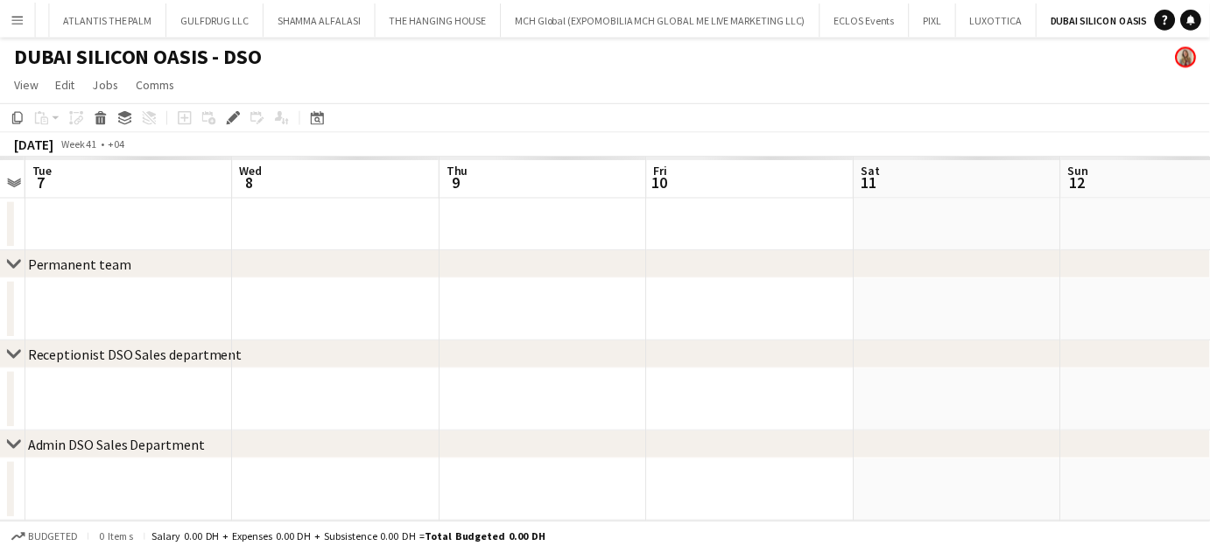
scroll to position [0, 994]
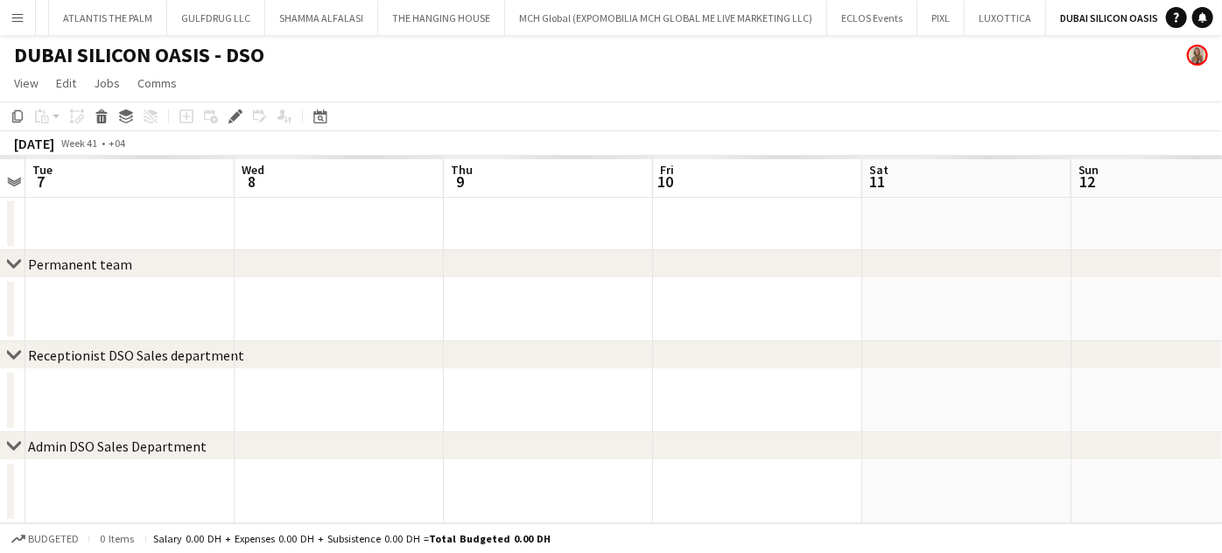
click at [102, 52] on h1 "DUBAI SILICON OASIS - DSO" at bounding box center [139, 55] width 250 height 26
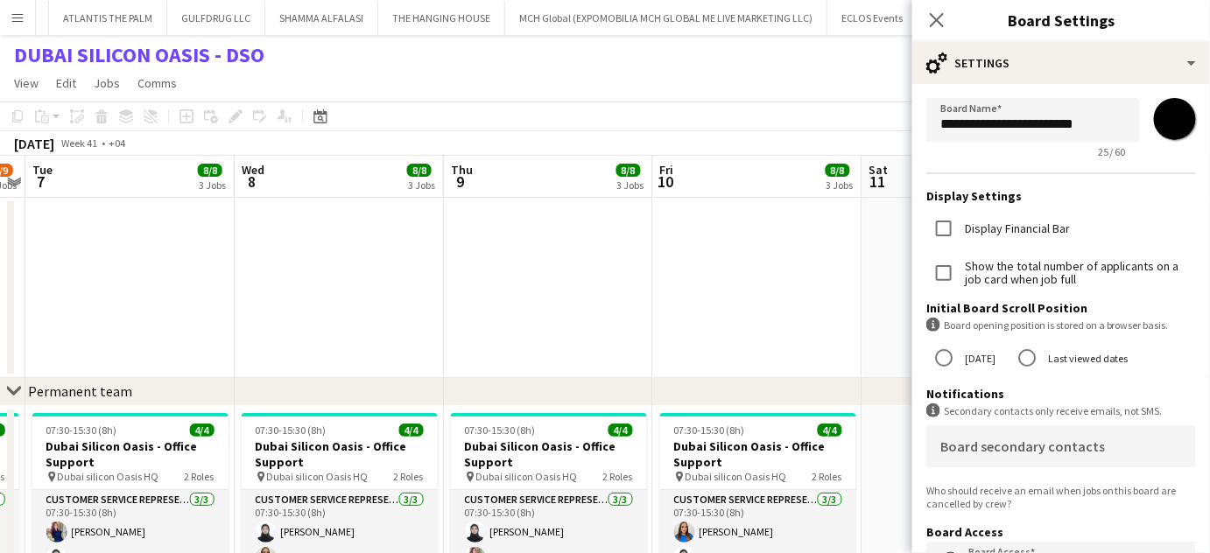
click at [1168, 116] on input "*******" at bounding box center [1174, 119] width 63 height 63
type input "*******"
click at [677, 314] on app-date-cell at bounding box center [757, 288] width 209 height 180
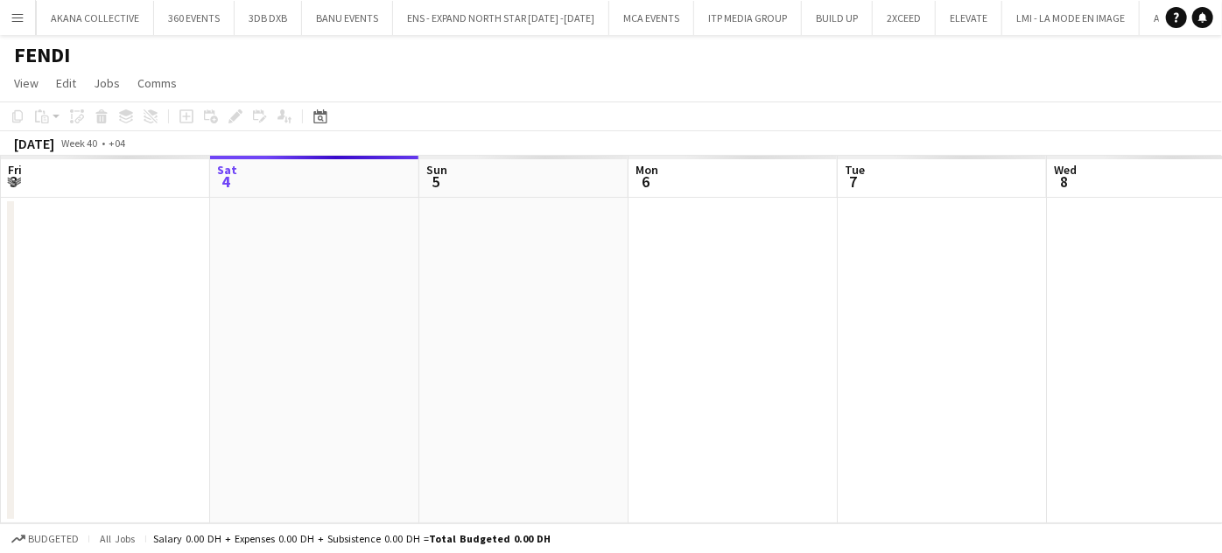
scroll to position [0, 7014]
click at [42, 56] on h1 "FENDI" at bounding box center [42, 55] width 56 height 26
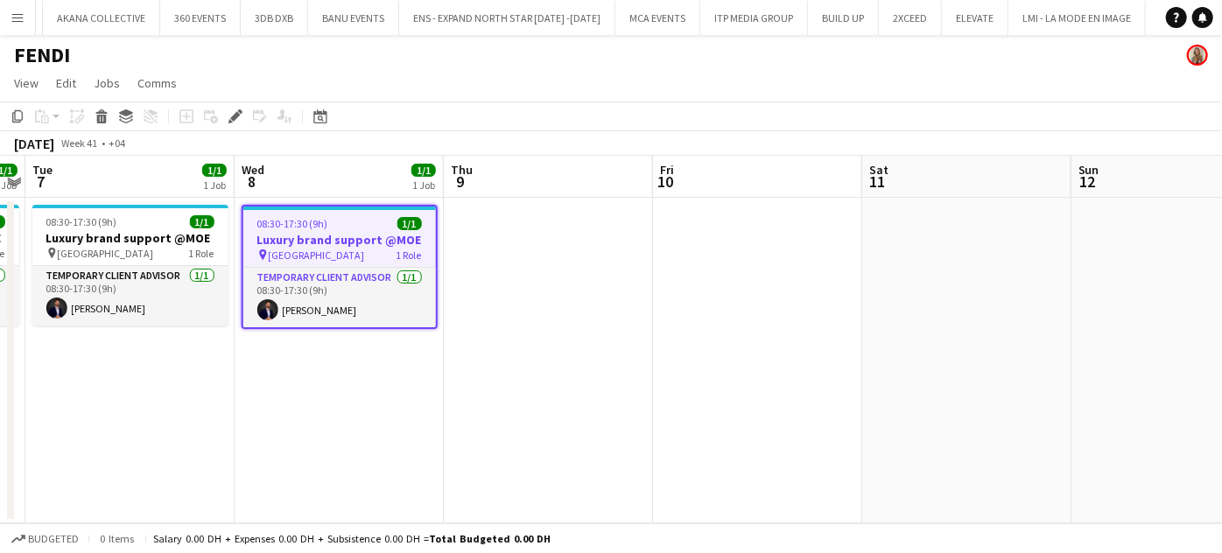
click at [46, 65] on h1 "FENDI" at bounding box center [42, 55] width 56 height 26
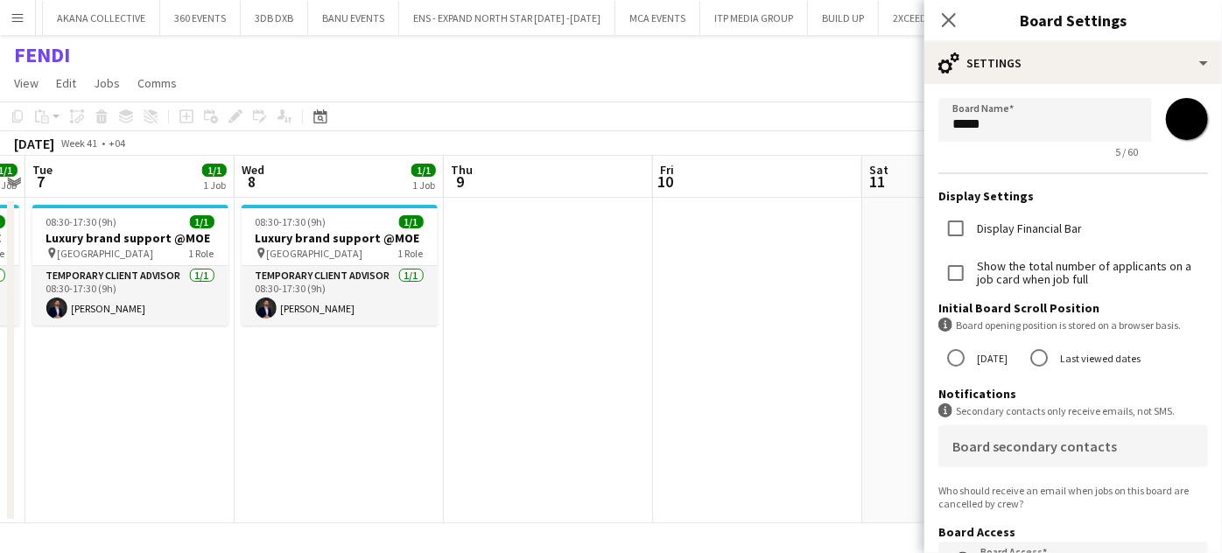
click at [1190, 122] on input "*******" at bounding box center [1186, 119] width 63 height 63
type input "*******"
click at [755, 268] on app-date-cell at bounding box center [757, 361] width 209 height 326
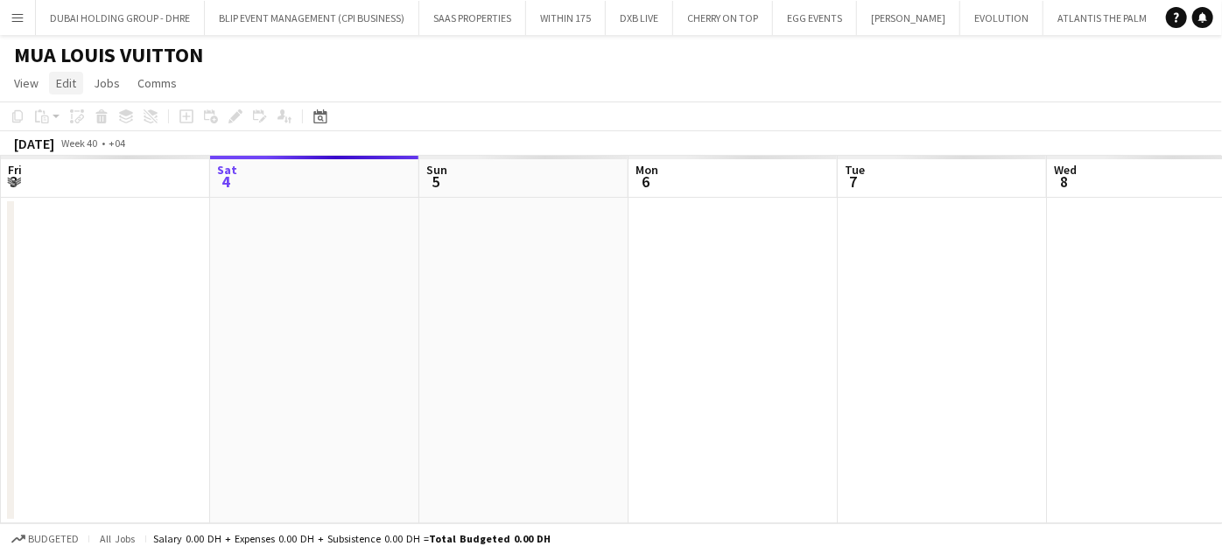
scroll to position [0, 7135]
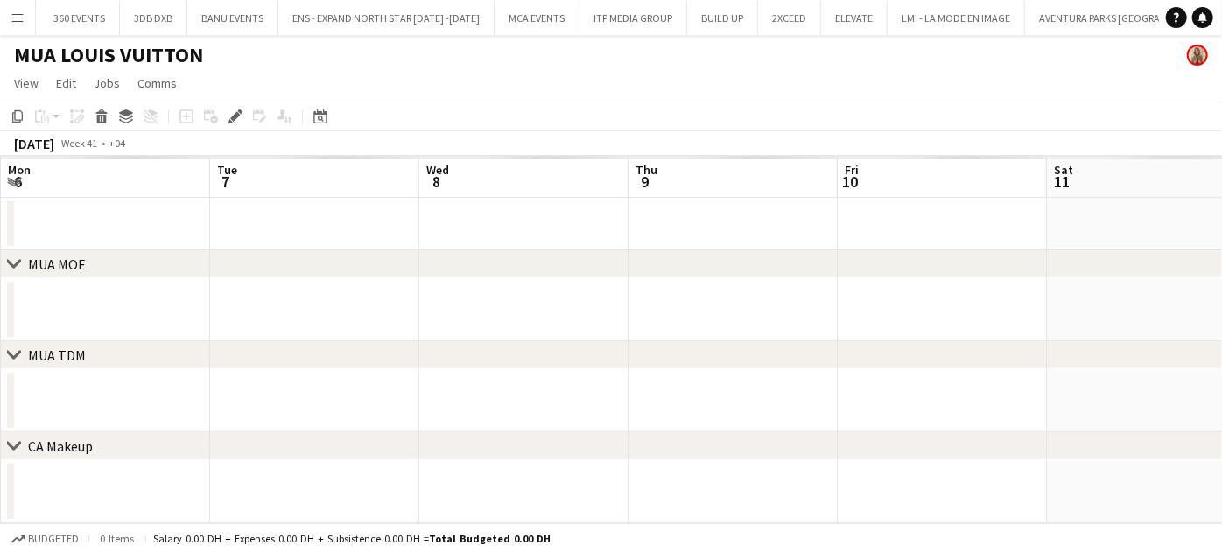
click at [100, 53] on h1 "MUA LOUIS VUITTON" at bounding box center [108, 55] width 189 height 26
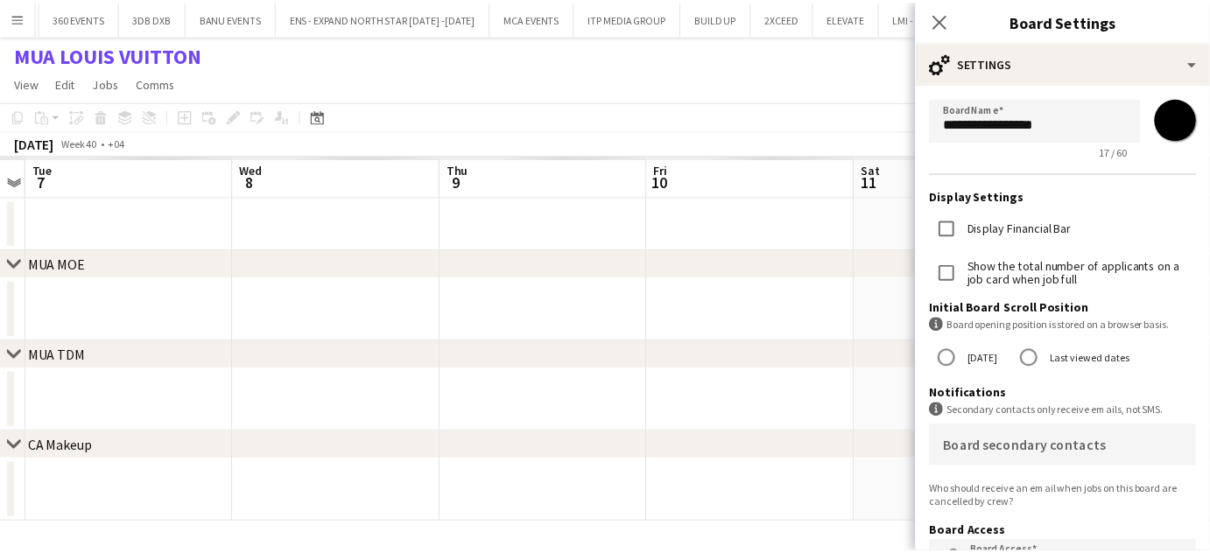
scroll to position [0, 0]
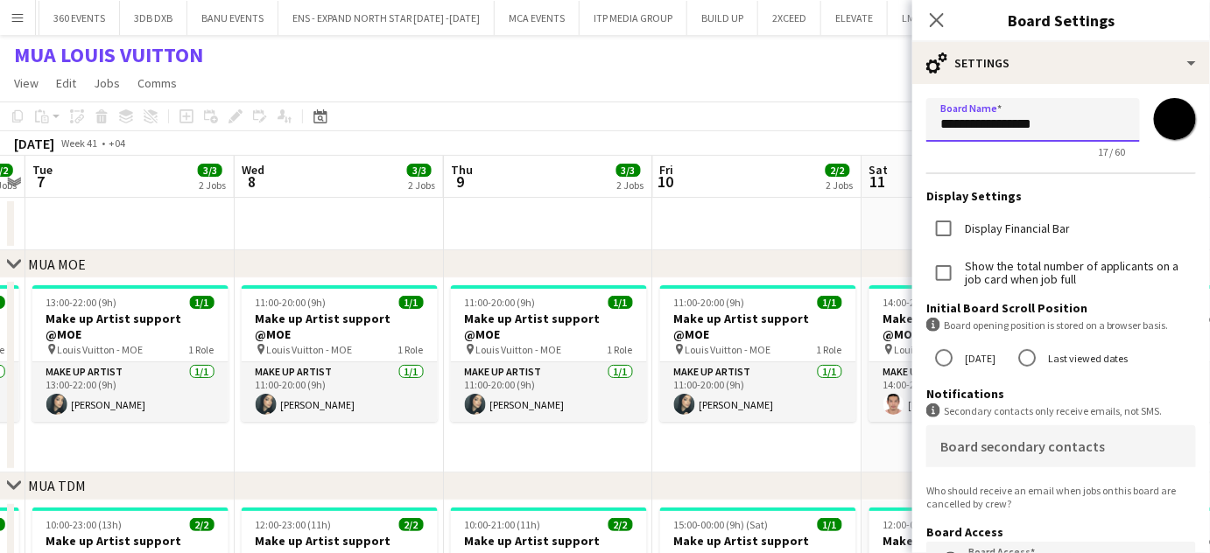
drag, startPoint x: 971, startPoint y: 123, endPoint x: 891, endPoint y: 129, distance: 79.8
click at [891, 129] on body "Menu Boards Boards Boards All jobs Status Workforce Workforce My Workforce Recr…" at bounding box center [605, 454] width 1210 height 909
click at [1061, 128] on input "**********" at bounding box center [1033, 120] width 214 height 44
type input "**********"
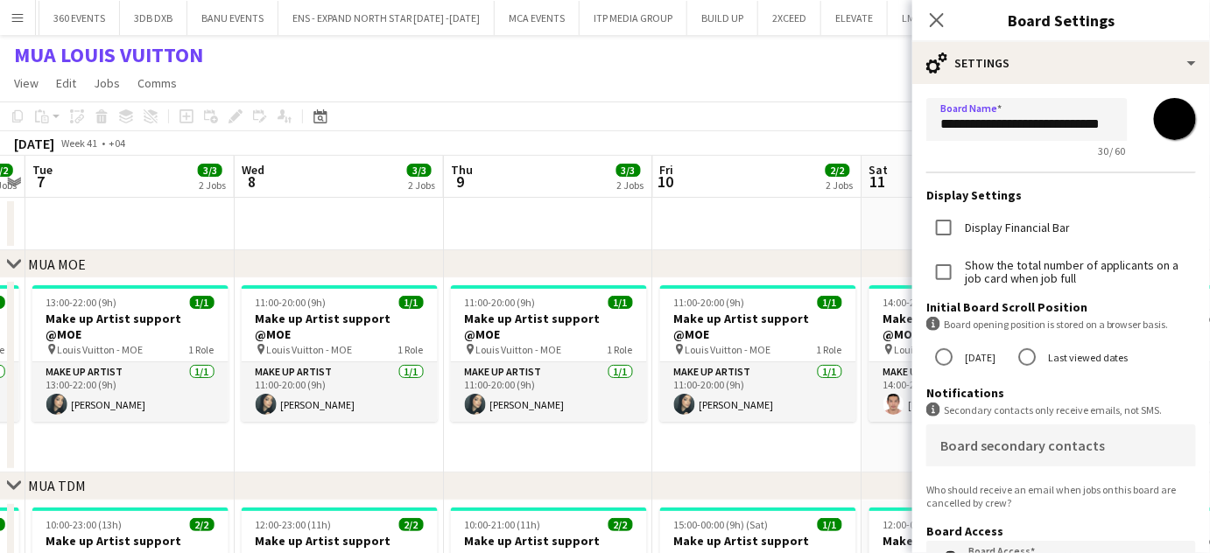
scroll to position [0, 0]
click at [1171, 116] on input "*******" at bounding box center [1174, 119] width 63 height 63
type input "*******"
click at [717, 242] on app-date-cell at bounding box center [757, 224] width 209 height 53
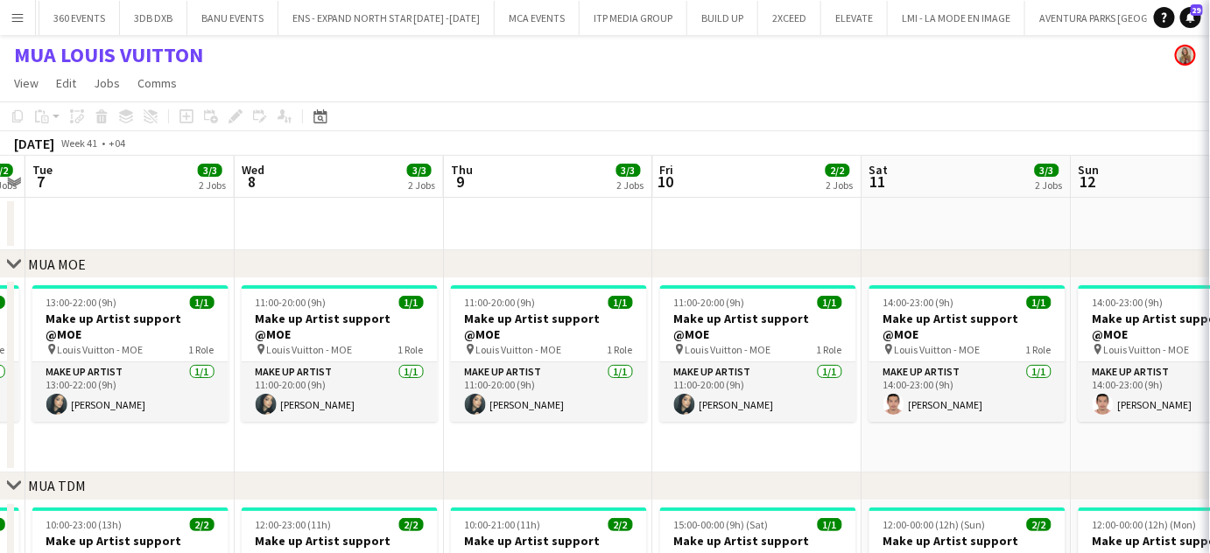
scroll to position [0, 7176]
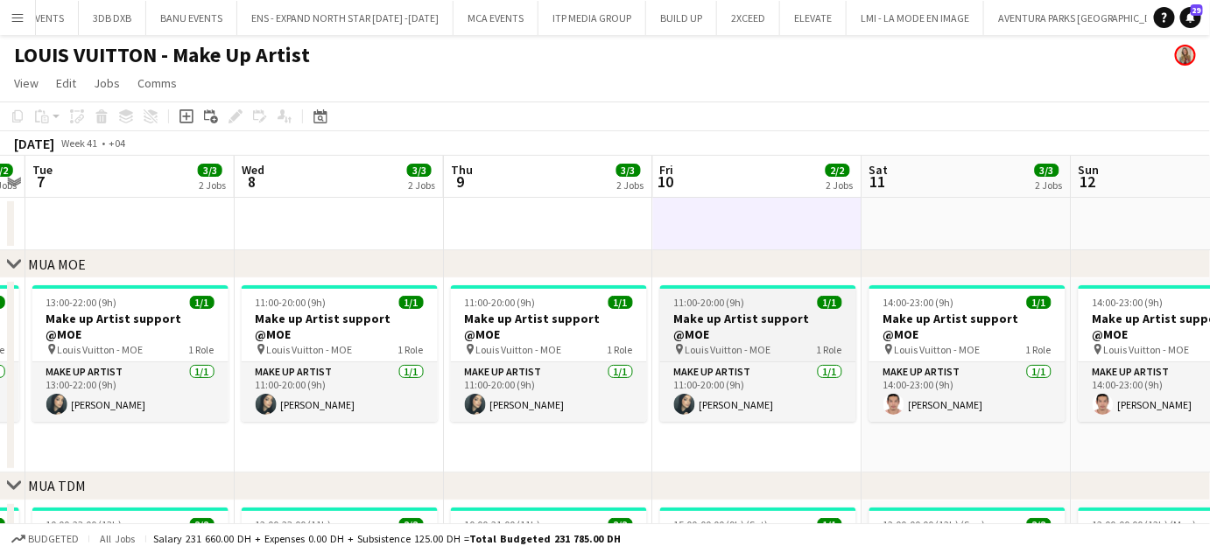
click at [712, 300] on span "11:00-20:00 (9h)" at bounding box center [709, 302] width 71 height 13
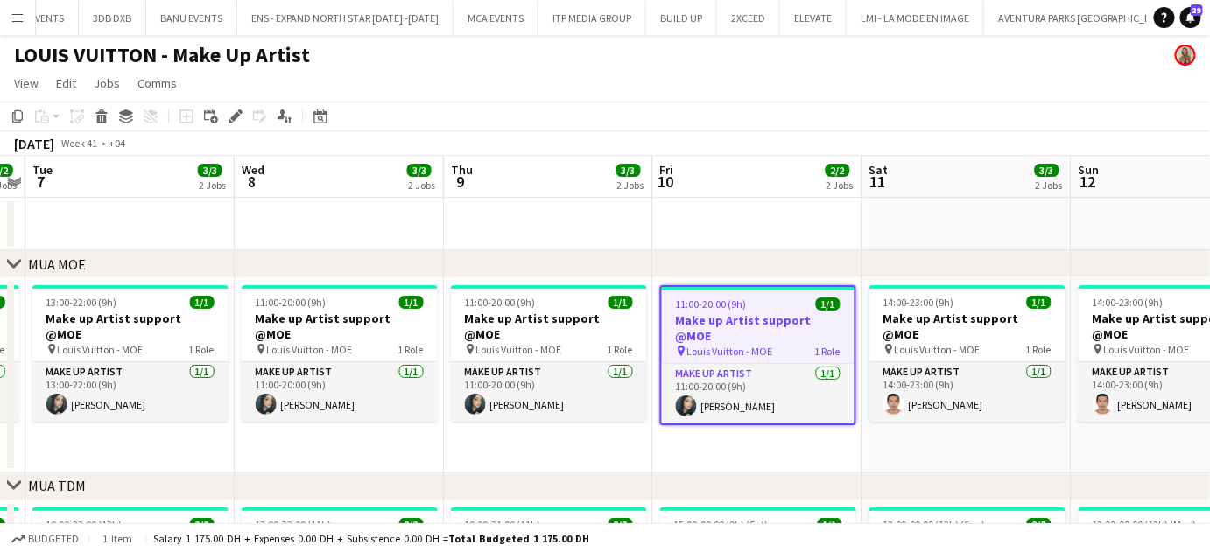
click at [234, 119] on icon at bounding box center [235, 117] width 10 height 10
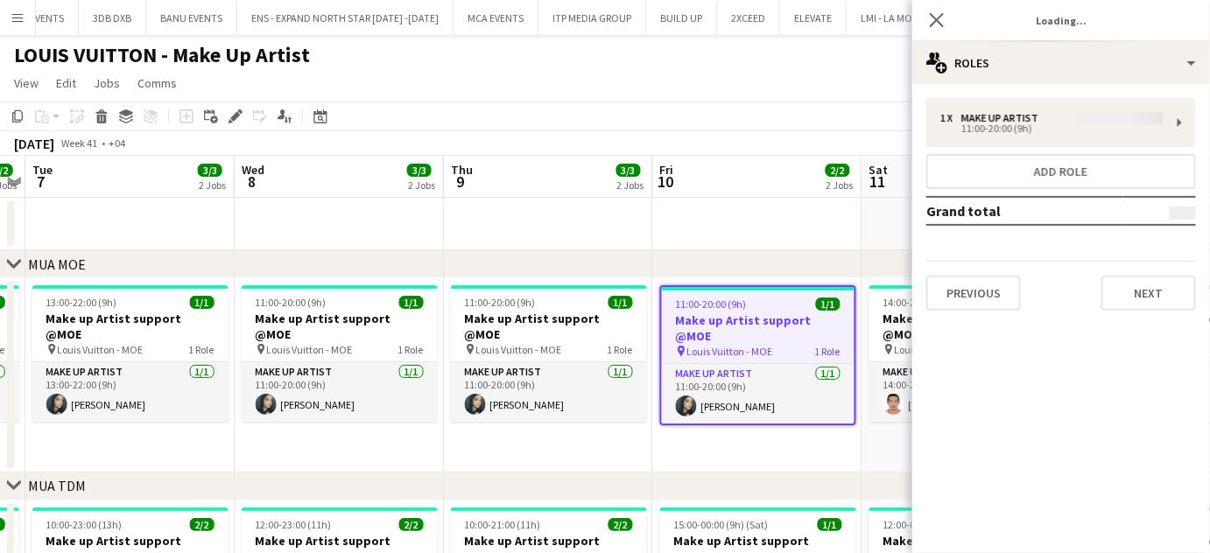
click at [959, 314] on div "1 x Make up artist 11:00-20:00 (9h) Add role Grand total Previous Next" at bounding box center [1061, 204] width 298 height 241
click at [984, 296] on button "Previous" at bounding box center [973, 293] width 95 height 35
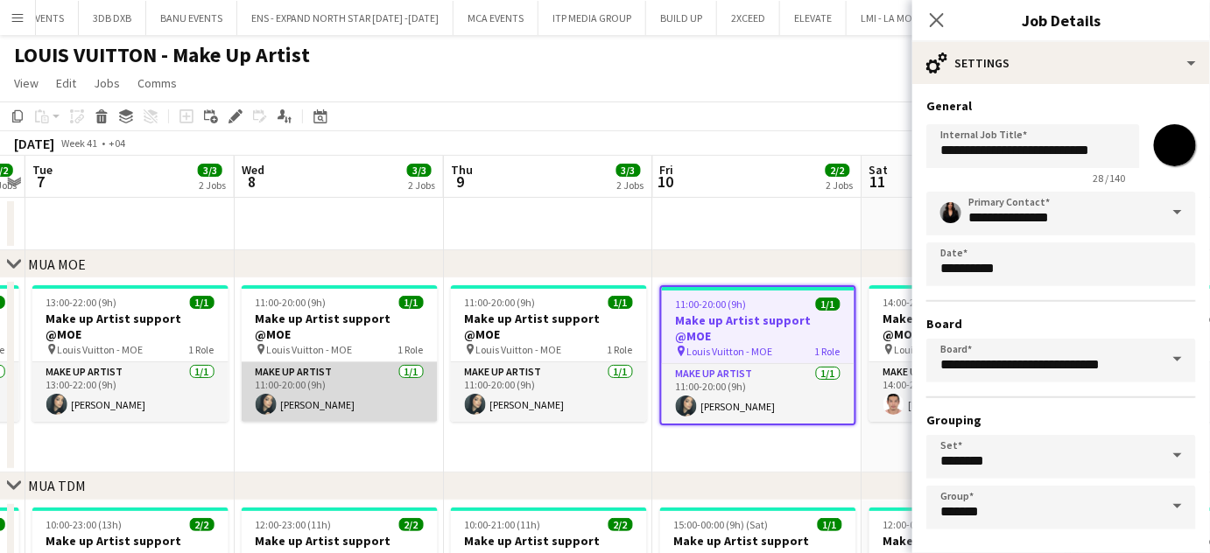
click at [406, 375] on app-card-role "Make up artist 1/1 11:00-20:00 (9h) Meryem Osman" at bounding box center [340, 392] width 196 height 60
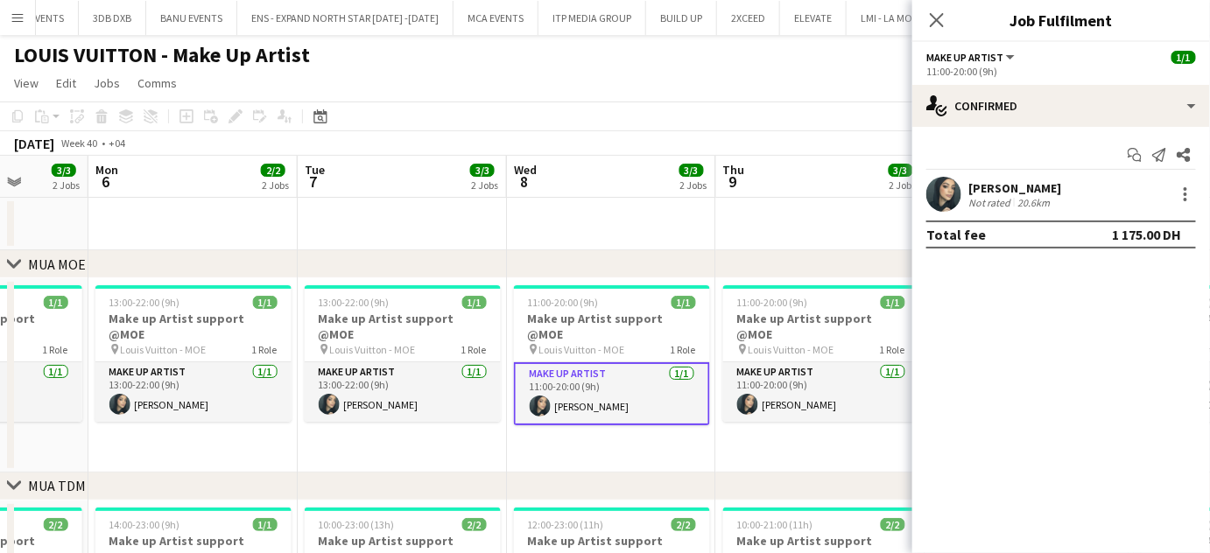
drag, startPoint x: 457, startPoint y: 425, endPoint x: 495, endPoint y: 429, distance: 37.8
click at [495, 429] on app-calendar-viewport "Fri 3 3/3 2 Jobs Sat 4 4/4 2 Jobs Sun 5 3/3 2 Jobs Mon 6 2/2 2 Jobs Tue 7 3/3 2…" at bounding box center [605, 518] width 1210 height 724
click at [472, 193] on div "3/3 2 Jobs" at bounding box center [484, 179] width 29 height 35
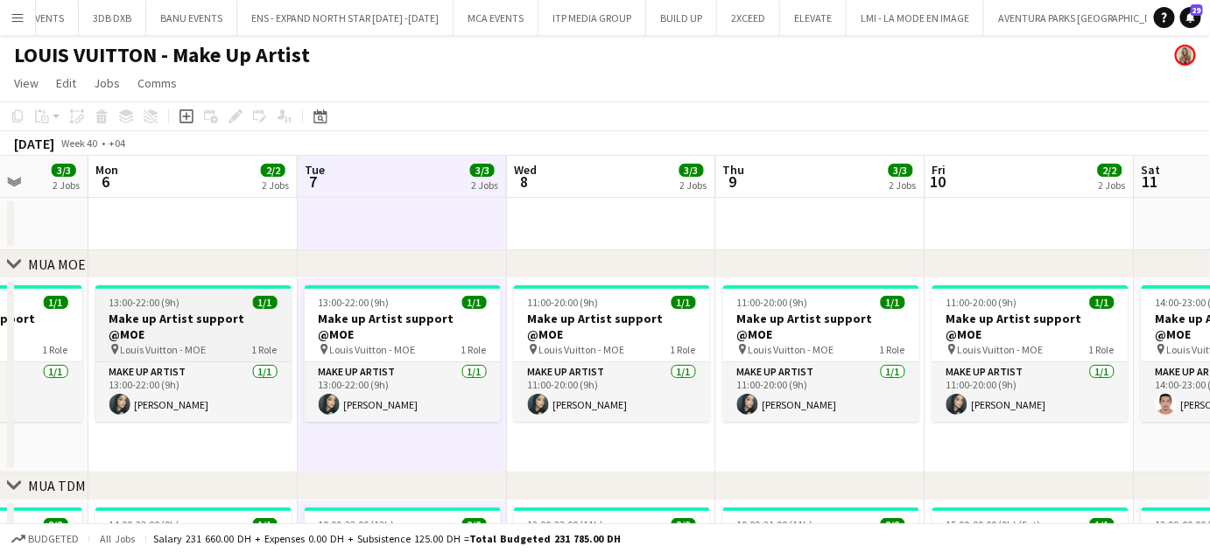
drag, startPoint x: 267, startPoint y: 305, endPoint x: 863, endPoint y: 315, distance: 596.1
click at [849, 307] on app-calendar-viewport "Fri 3 3/3 2 Jobs Sat 4 4/4 2 Jobs Sun 5 3/3 2 Jobs Mon 6 2/2 2 Jobs Tue 7 3/3 2…" at bounding box center [605, 518] width 1210 height 724
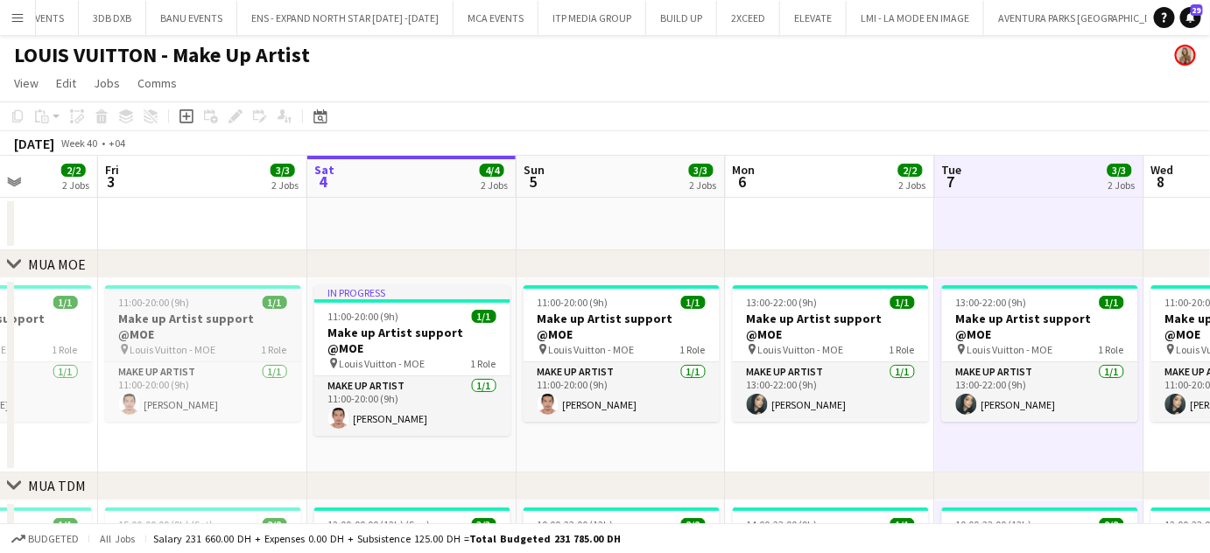
drag, startPoint x: 250, startPoint y: 314, endPoint x: 670, endPoint y: 319, distance: 419.3
click at [674, 318] on app-calendar-viewport "Tue 30 Wed 1 2/2 2 Jobs Thu 2 2/2 2 Jobs Fri 3 3/3 2 Jobs Sat 4 4/4 2 Jobs Sun …" at bounding box center [605, 518] width 1210 height 724
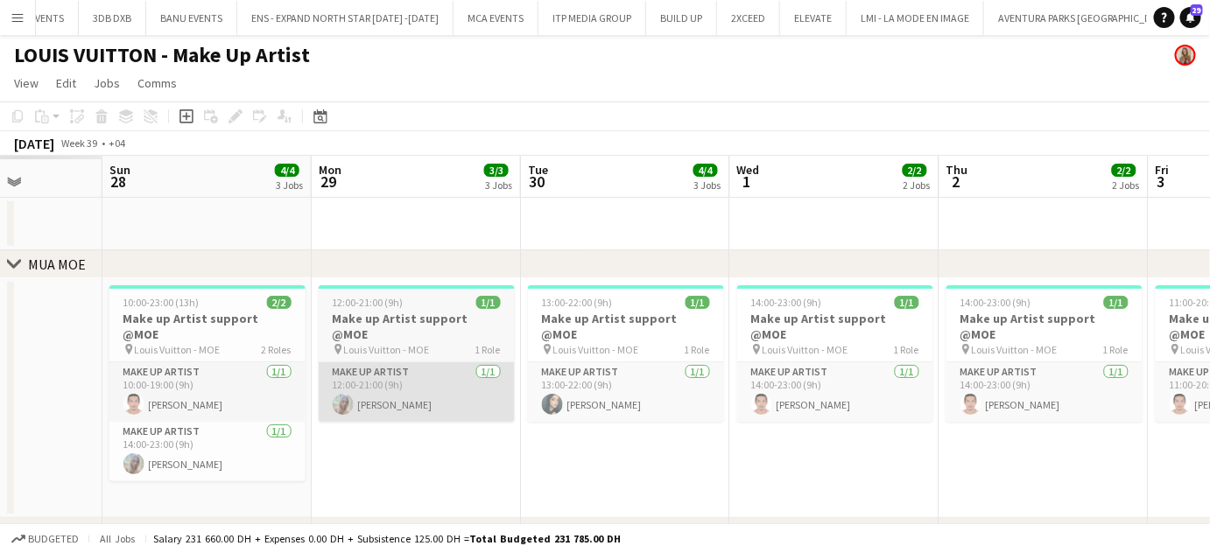
drag, startPoint x: 368, startPoint y: 338, endPoint x: 539, endPoint y: 346, distance: 170.9
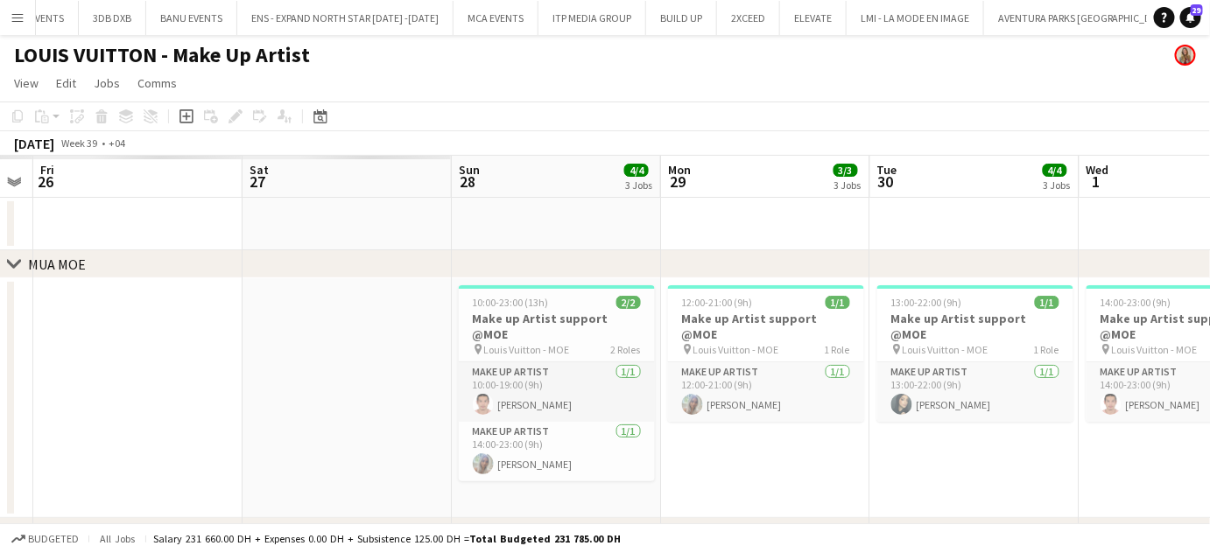
drag, startPoint x: 256, startPoint y: 351, endPoint x: 609, endPoint y: 354, distance: 353.6
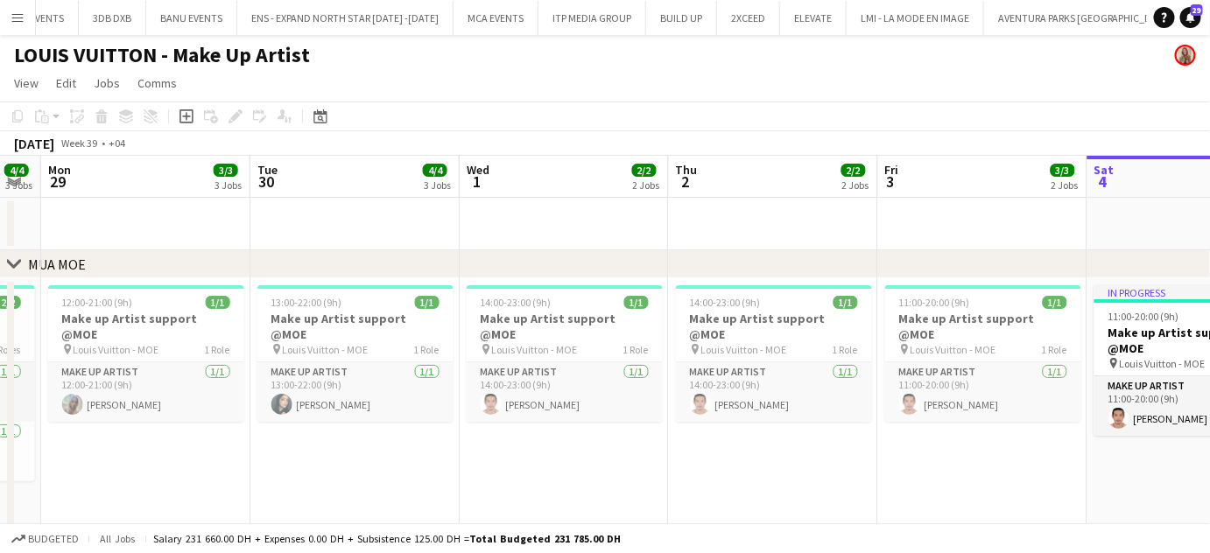
drag, startPoint x: 845, startPoint y: 362, endPoint x: 247, endPoint y: 316, distance: 600.5
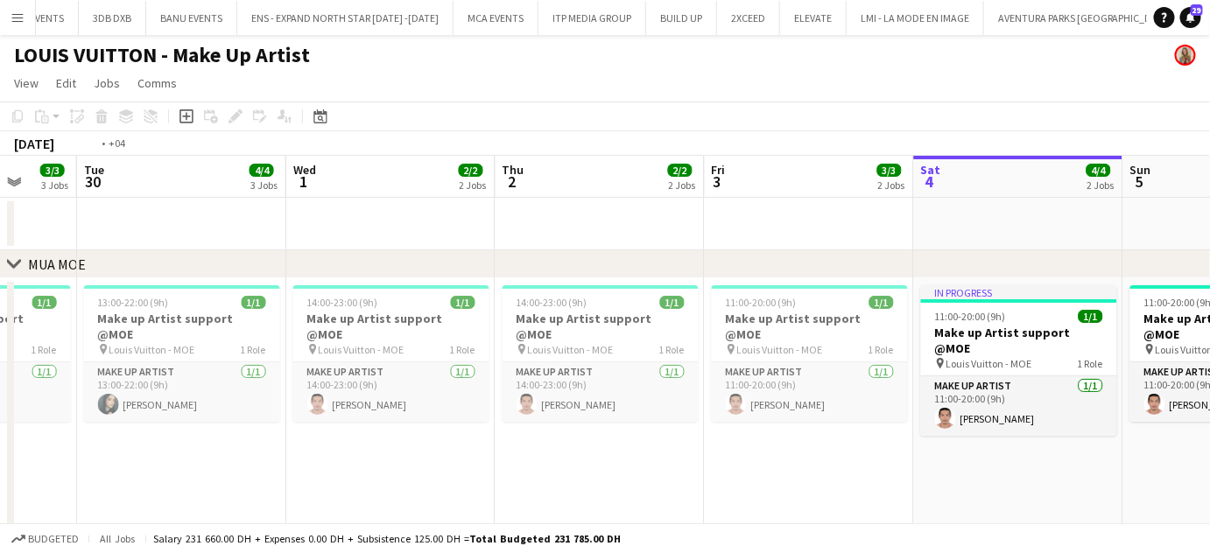
drag, startPoint x: 913, startPoint y: 385, endPoint x: 67, endPoint y: 346, distance: 846.4
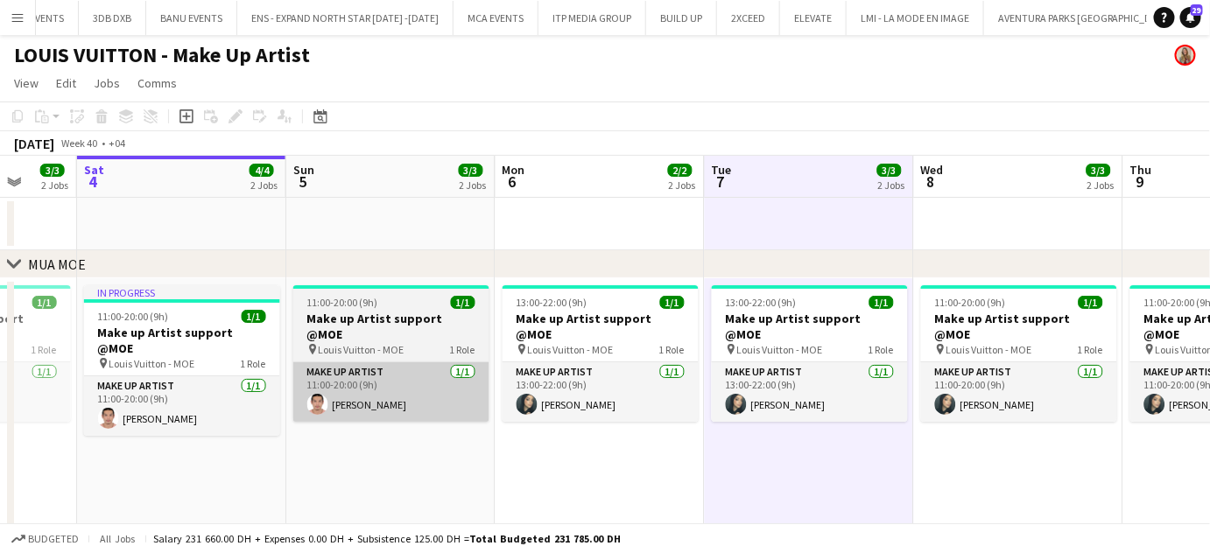
scroll to position [0, 581]
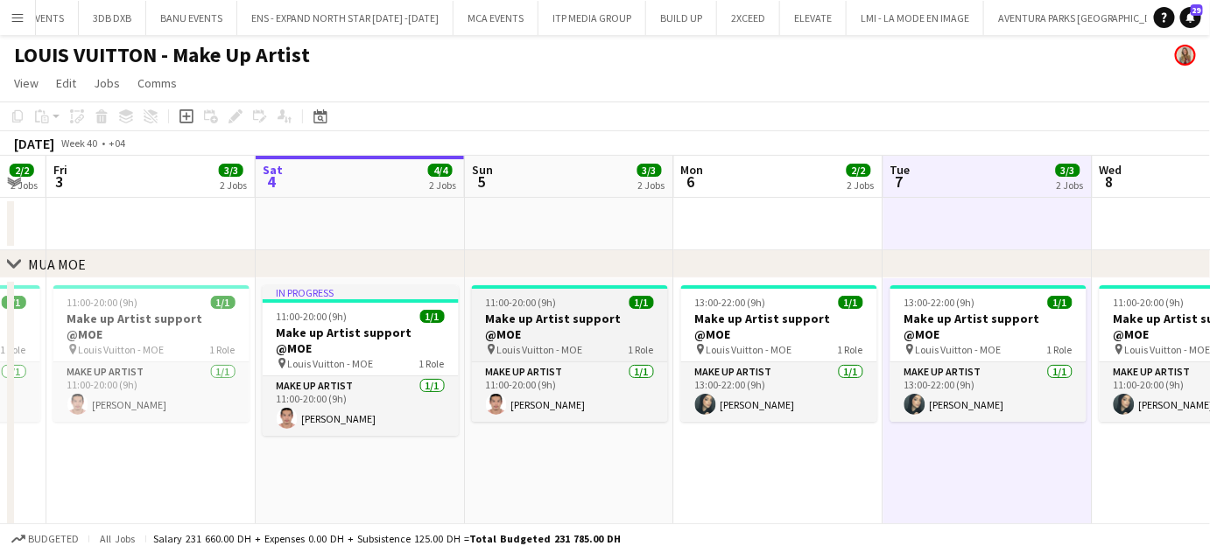
click at [590, 302] on div "11:00-20:00 (9h) 1/1" at bounding box center [570, 302] width 196 height 13
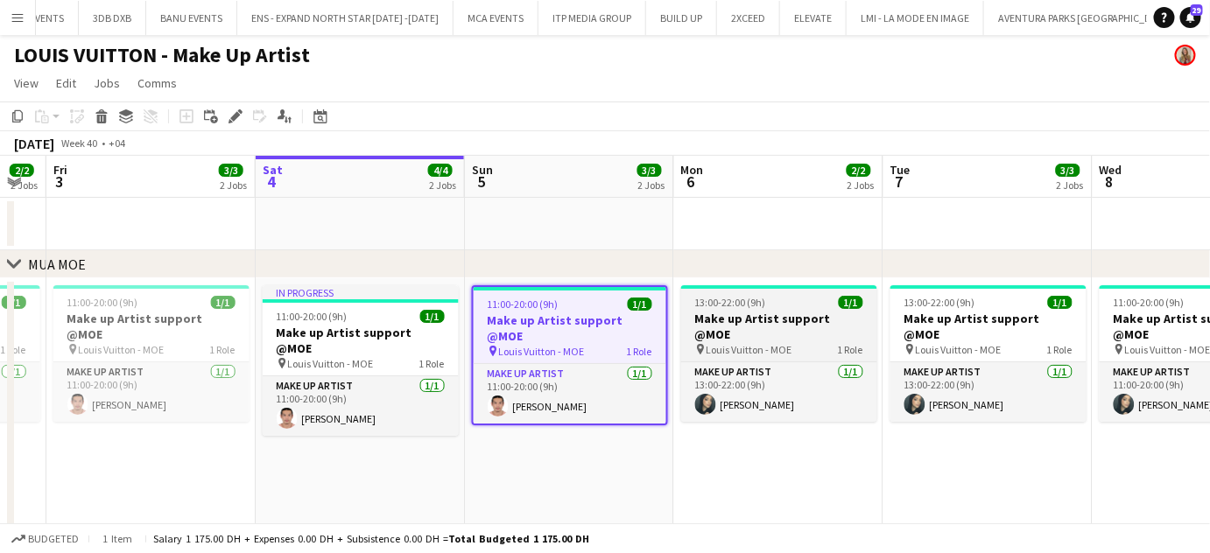
click at [776, 321] on h3 "Make up Artist support @MOE" at bounding box center [779, 327] width 196 height 32
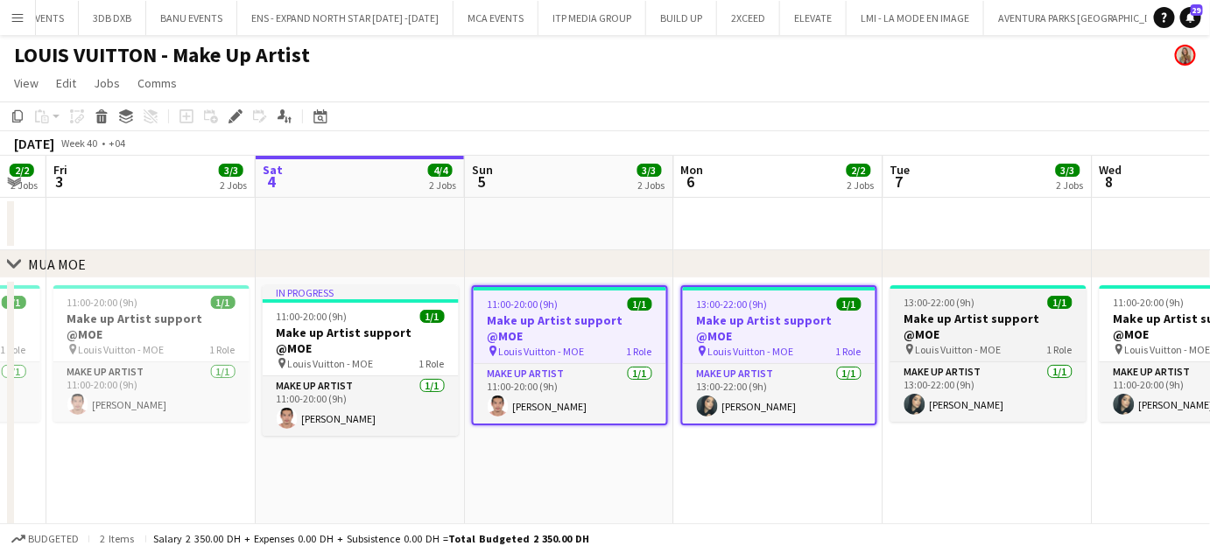
click at [962, 319] on h3 "Make up Artist support @MOE" at bounding box center [988, 327] width 196 height 32
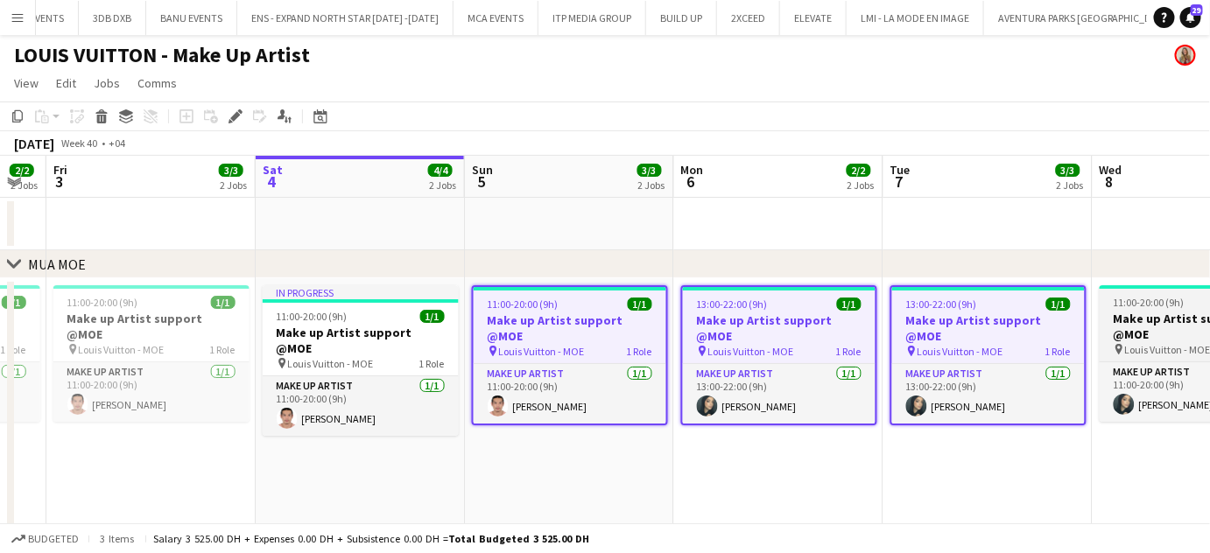
click at [1204, 320] on h3 "Make up Artist support @MOE" at bounding box center [1197, 327] width 196 height 32
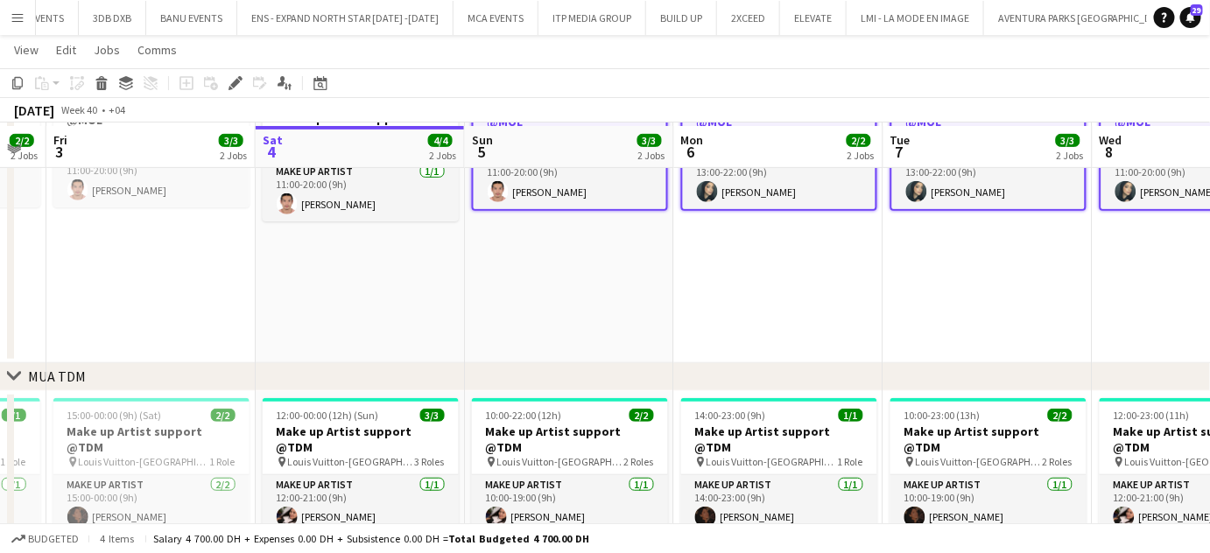
scroll to position [216, 0]
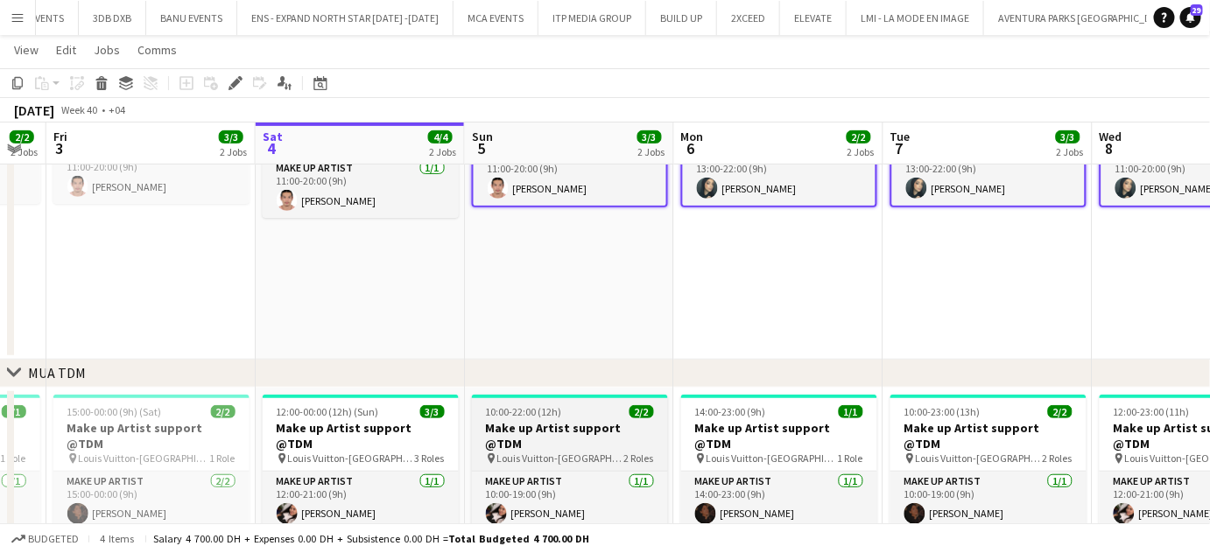
click at [534, 416] on span "10:00-22:00 (12h)" at bounding box center [524, 411] width 76 height 13
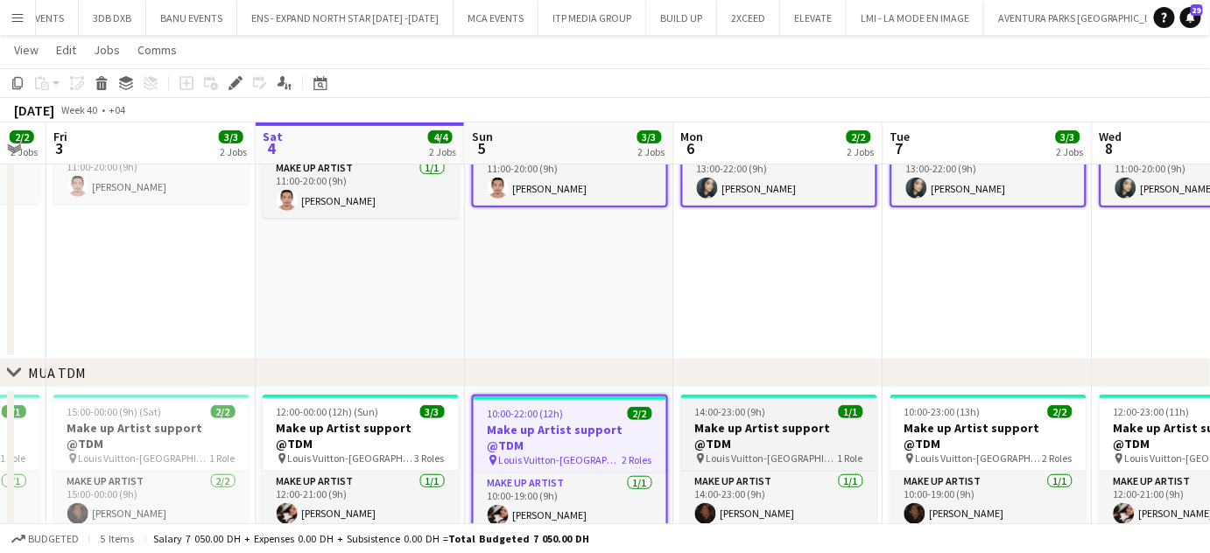
click at [682, 417] on div "14:00-23:00 (9h) 1/1" at bounding box center [779, 411] width 196 height 13
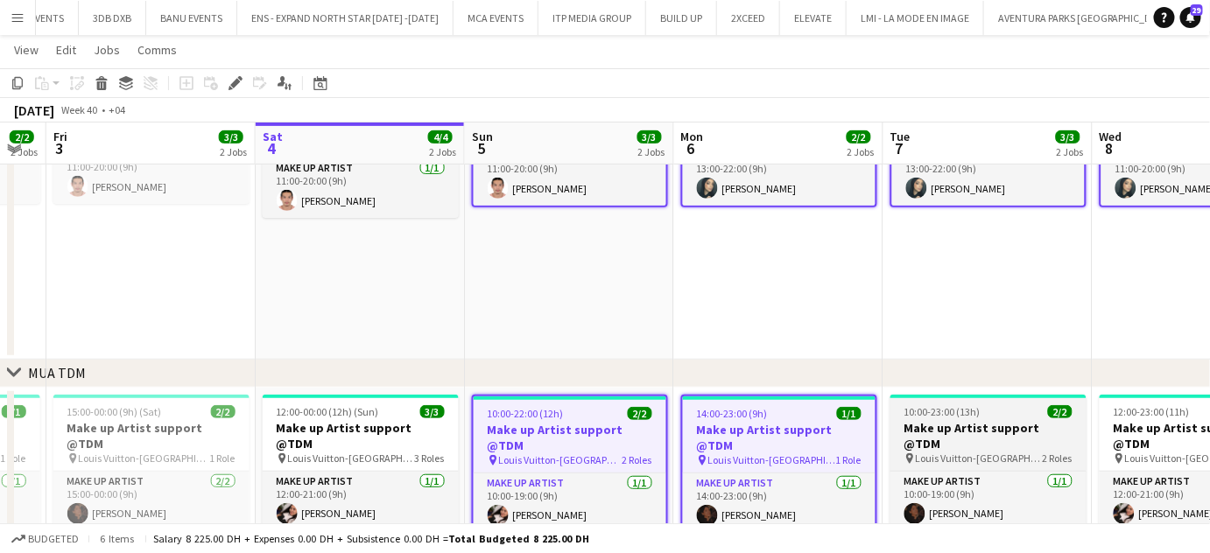
click at [957, 416] on span "10:00-23:00 (13h)" at bounding box center [942, 411] width 76 height 13
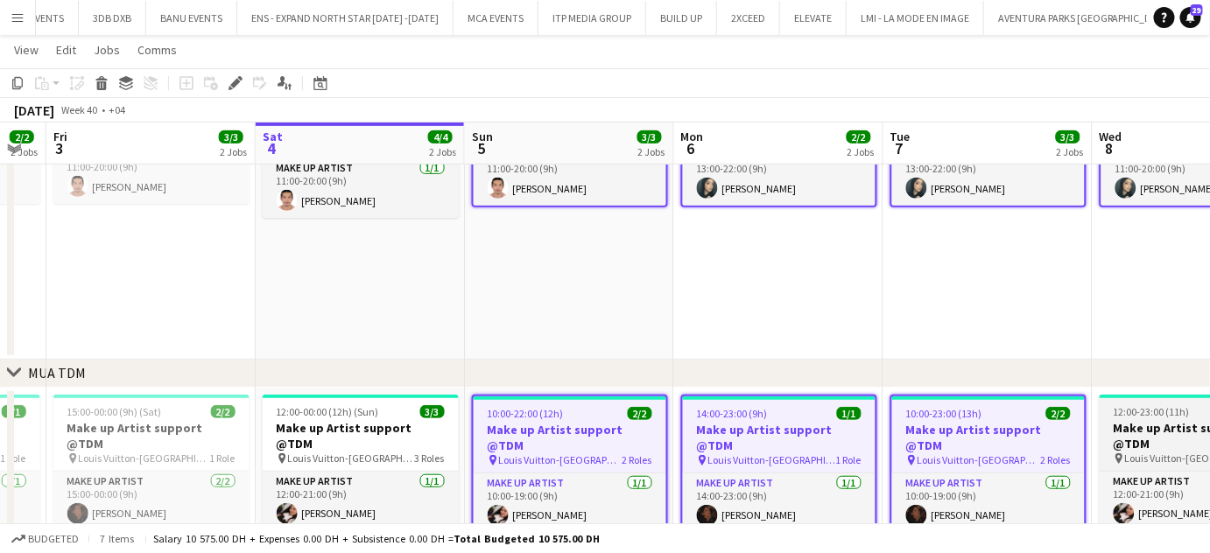
click at [1121, 403] on app-job-card "12:00-23:00 (11h) 2/2 Make up Artist support @TDM pin Louis Vuitton-Fashion Ave…" at bounding box center [1197, 493] width 196 height 196
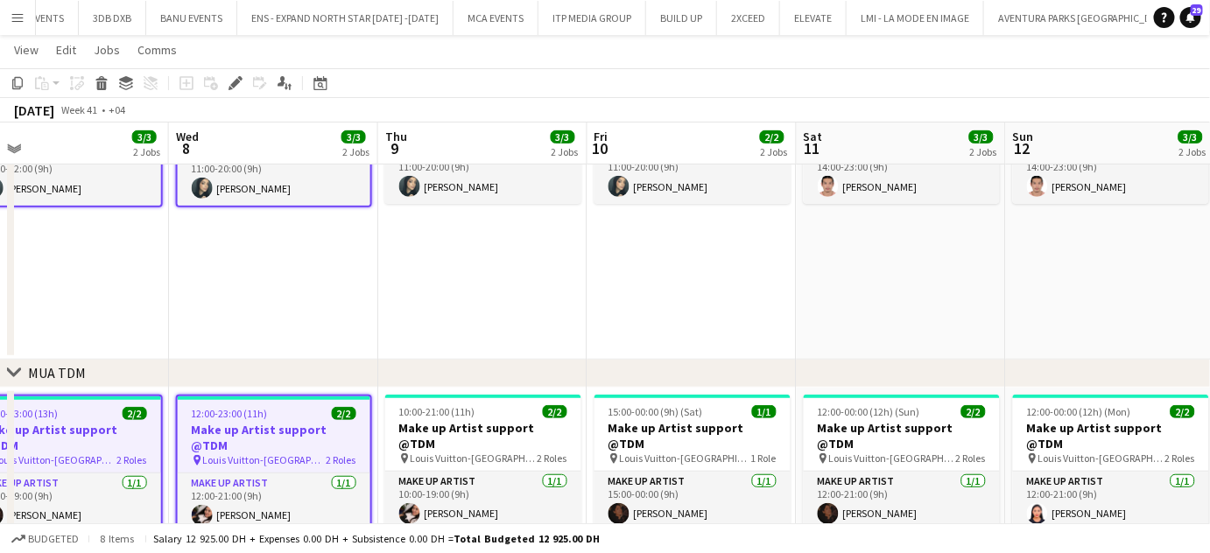
drag, startPoint x: 954, startPoint y: 445, endPoint x: 156, endPoint y: 455, distance: 798.3
click at [156, 455] on app-calendar-viewport "Sat 4 4/4 2 Jobs Sun 5 3/3 2 Jobs Mon 6 2/2 2 Jobs Tue 7 3/3 2 Jobs Wed 8 3/3 2…" at bounding box center [605, 403] width 1210 height 1102
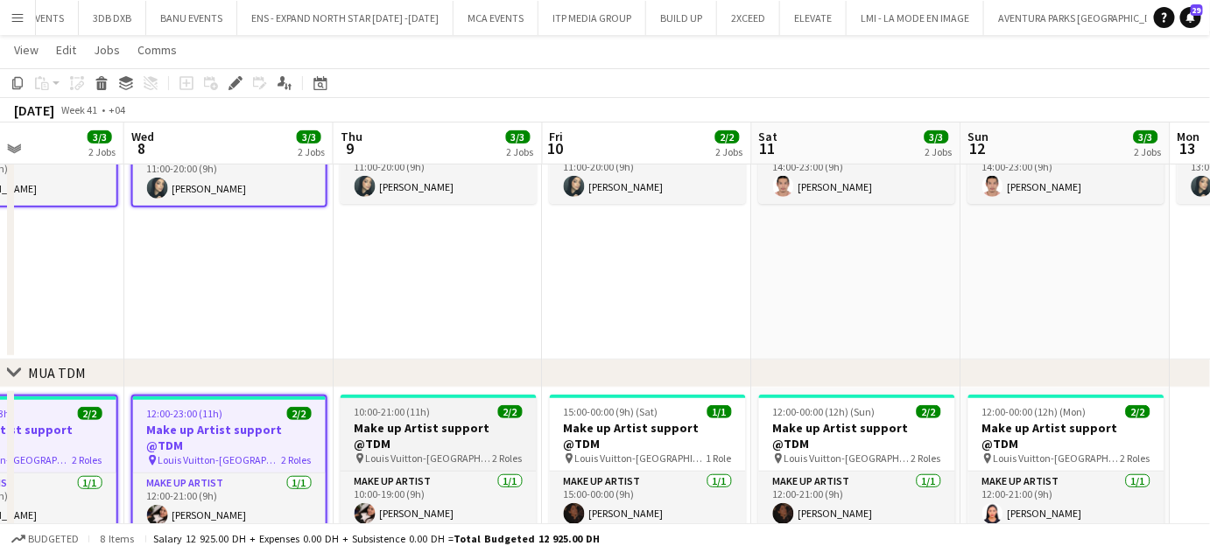
click at [461, 430] on h3 "Make up Artist support @TDM" at bounding box center [438, 436] width 196 height 32
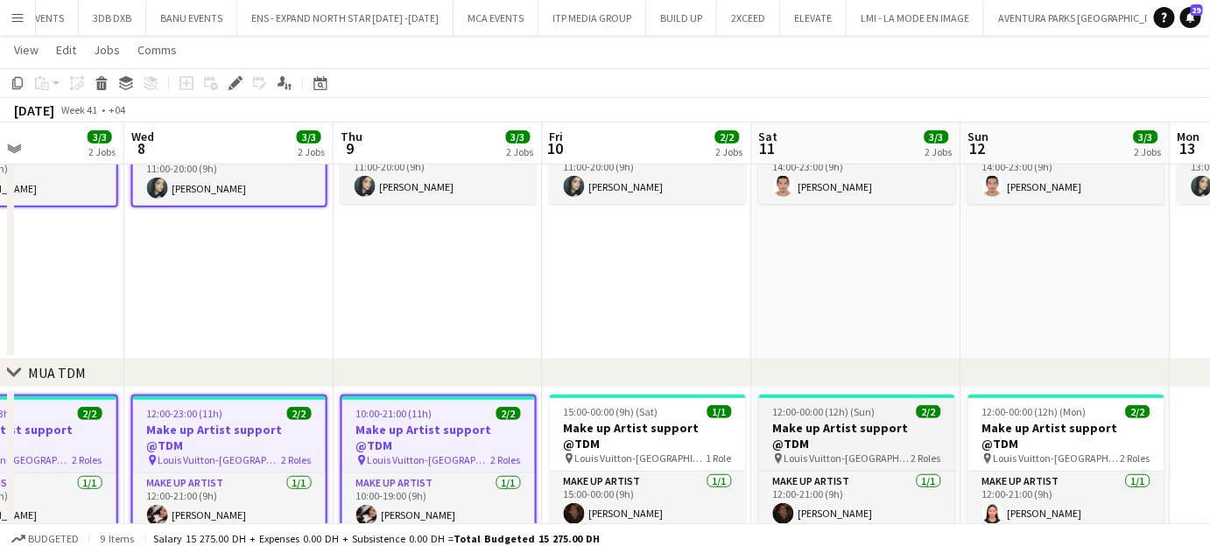
drag, startPoint x: 713, startPoint y: 433, endPoint x: 826, endPoint y: 424, distance: 113.3
click at [712, 434] on app-job-card "15:00-00:00 (9h) (Sat) 1/1 Make up Artist support @TDM pin Louis Vuitton-Fashio…" at bounding box center [648, 463] width 196 height 137
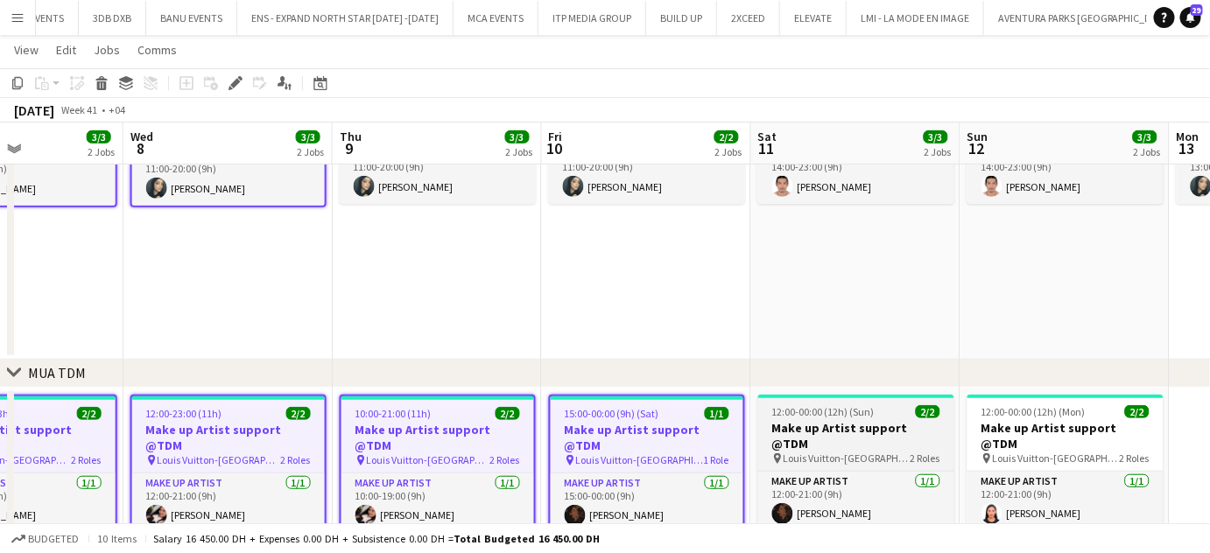
click at [951, 420] on h3 "Make up Artist support @TDM" at bounding box center [856, 436] width 196 height 32
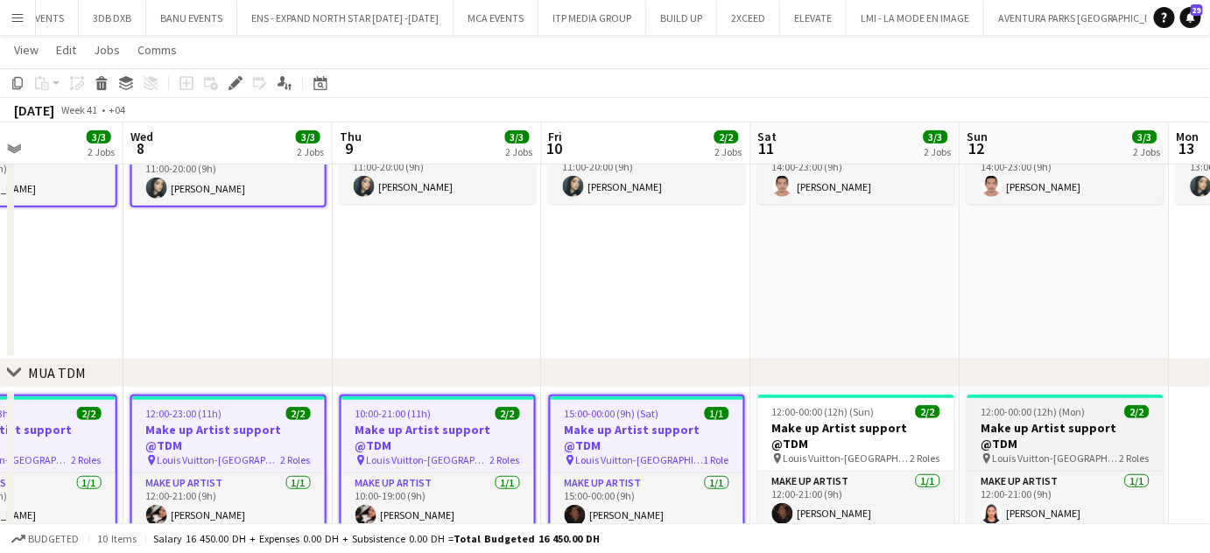
scroll to position [0, 714]
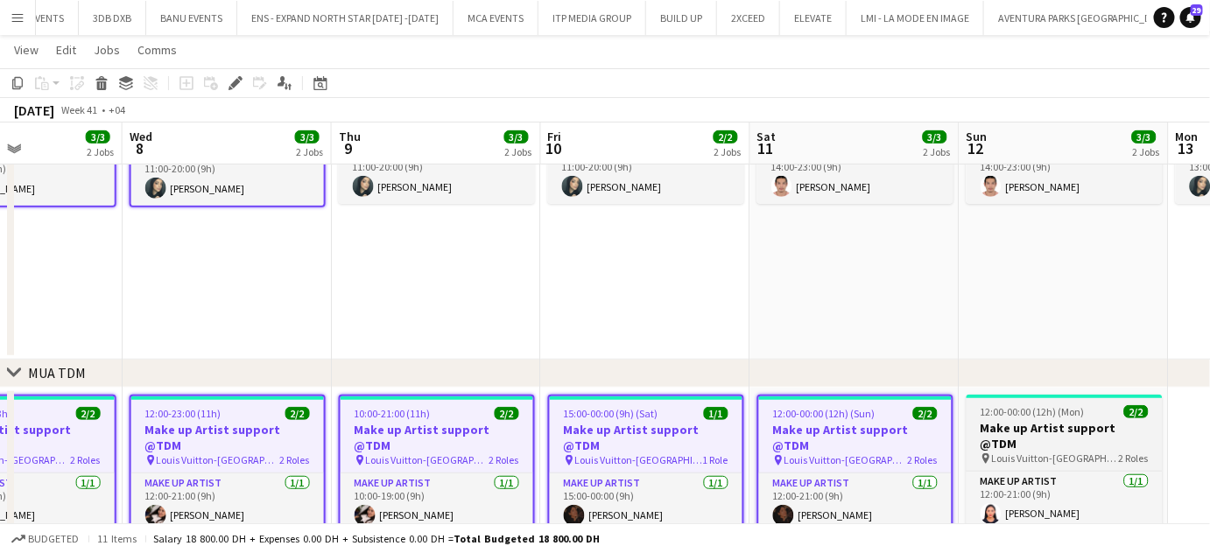
click at [1105, 421] on h3 "Make up Artist support @TDM" at bounding box center [1064, 436] width 196 height 32
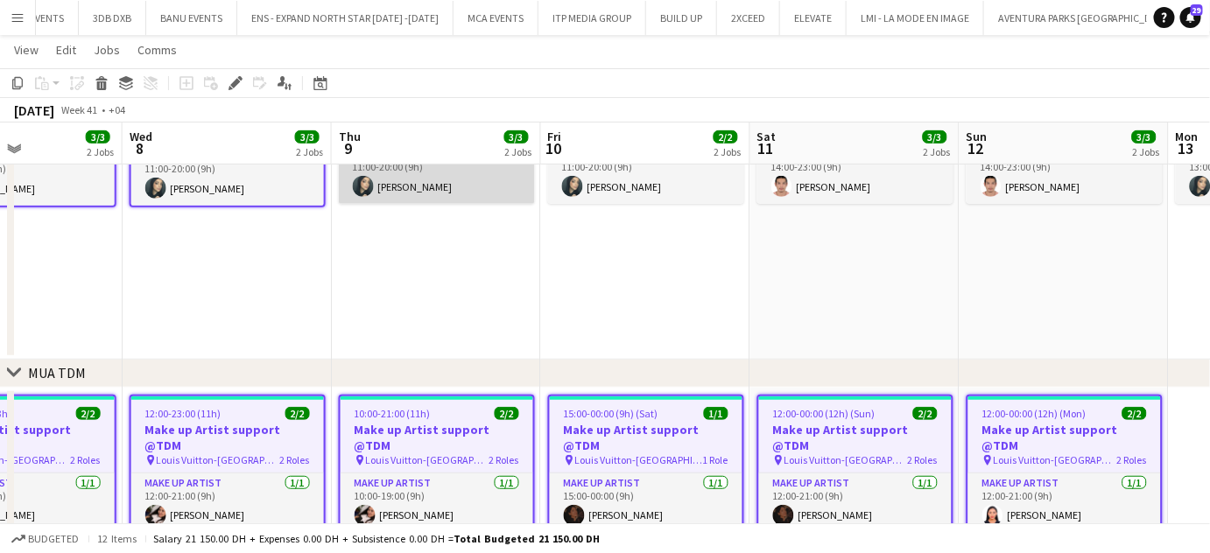
click at [433, 173] on app-card-role "Make up artist 1/1 11:00-20:00 (9h) Meryem Osman" at bounding box center [437, 174] width 196 height 60
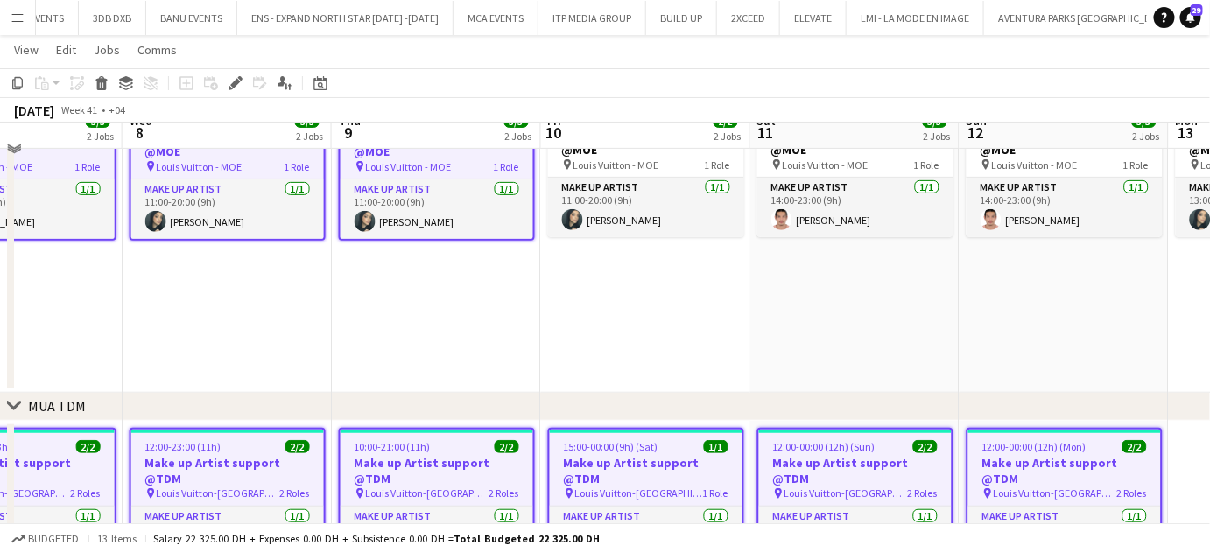
scroll to position [166, 0]
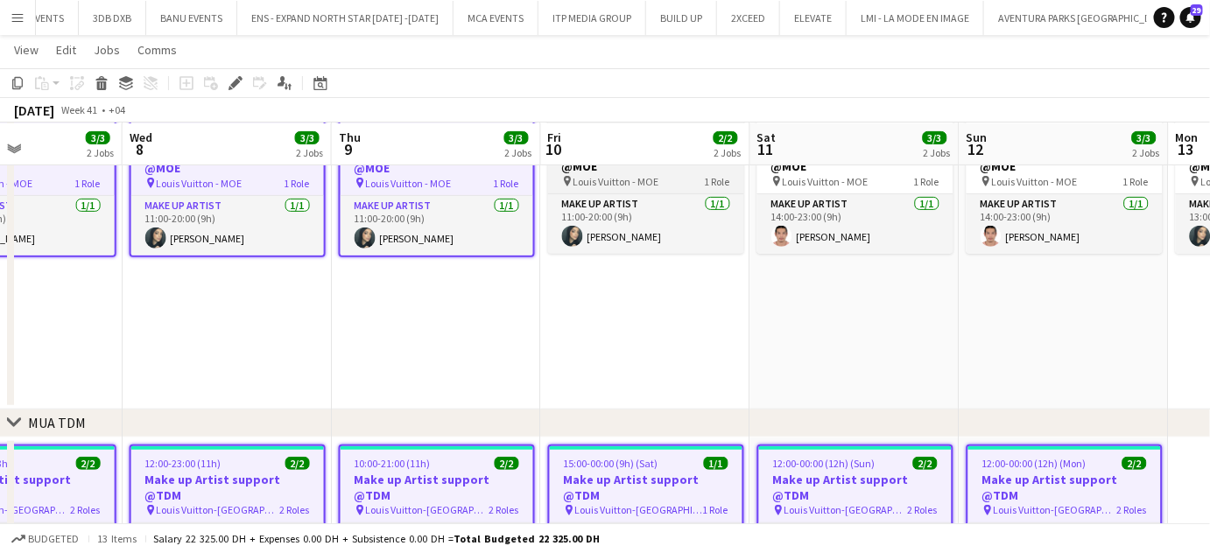
click at [652, 172] on app-job-card "11:00-20:00 (9h) 1/1 Make up Artist support @MOE pin Louis Vuitton - MOE 1 Role…" at bounding box center [646, 185] width 196 height 137
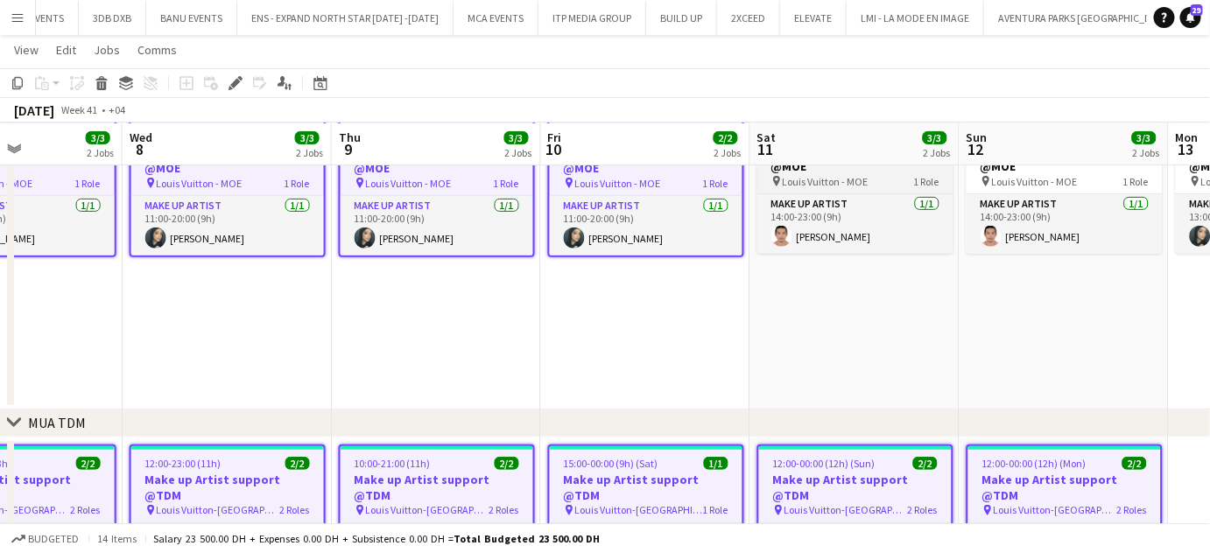
click at [925, 175] on span "1 Role" at bounding box center [926, 181] width 25 height 13
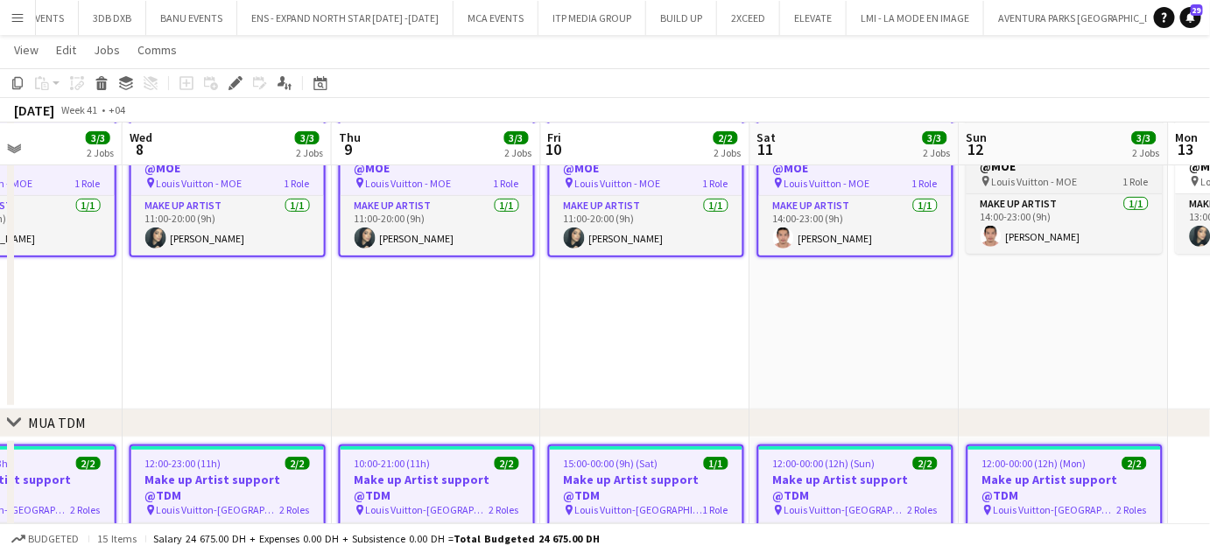
click at [1084, 174] on div "pin Louis Vuitton - MOE 1 Role" at bounding box center [1064, 181] width 196 height 14
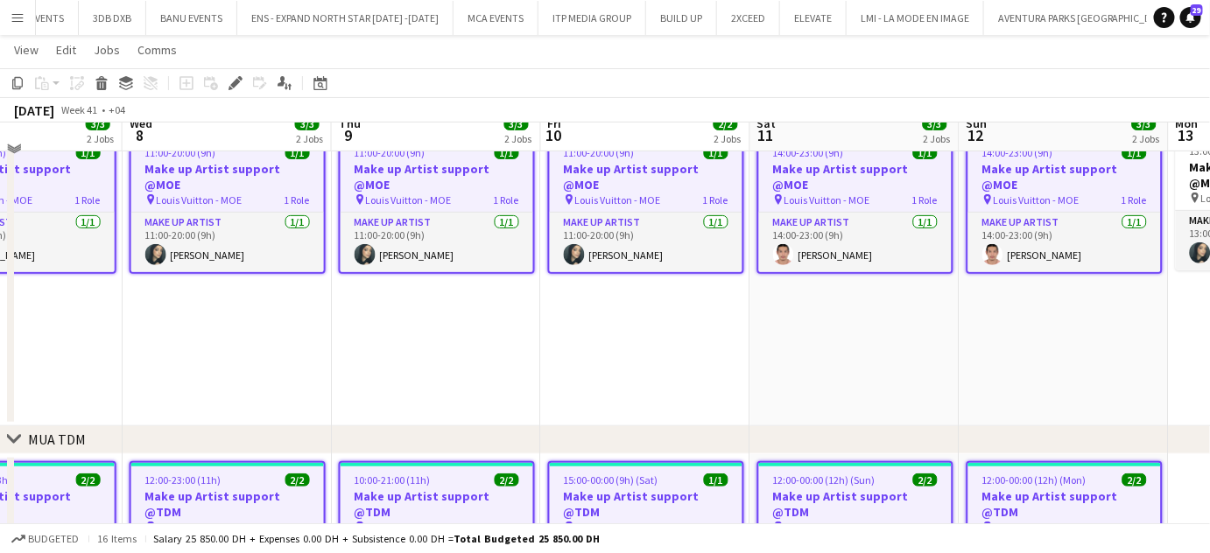
scroll to position [137, 0]
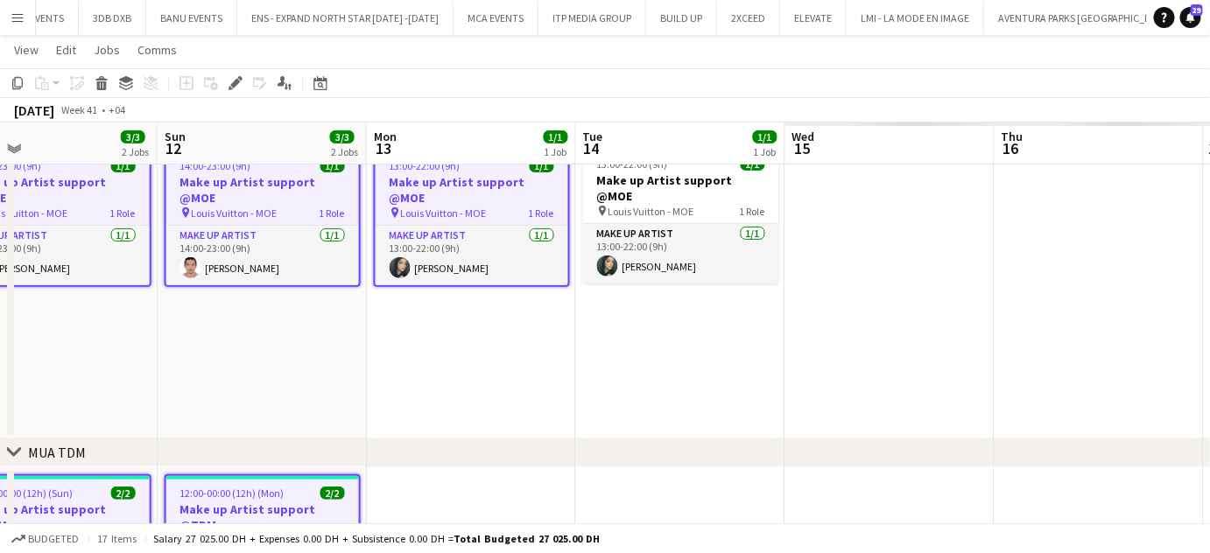
drag, startPoint x: 1192, startPoint y: 191, endPoint x: 387, endPoint y: 191, distance: 805.2
click at [387, 191] on app-calendar-viewport "Wed 8 3/3 2 Jobs Thu 9 3/3 2 Jobs Fri 10 2/2 2 Jobs Sat 11 3/3 2 Jobs Sun 12 3/…" at bounding box center [605, 483] width 1210 height 1102
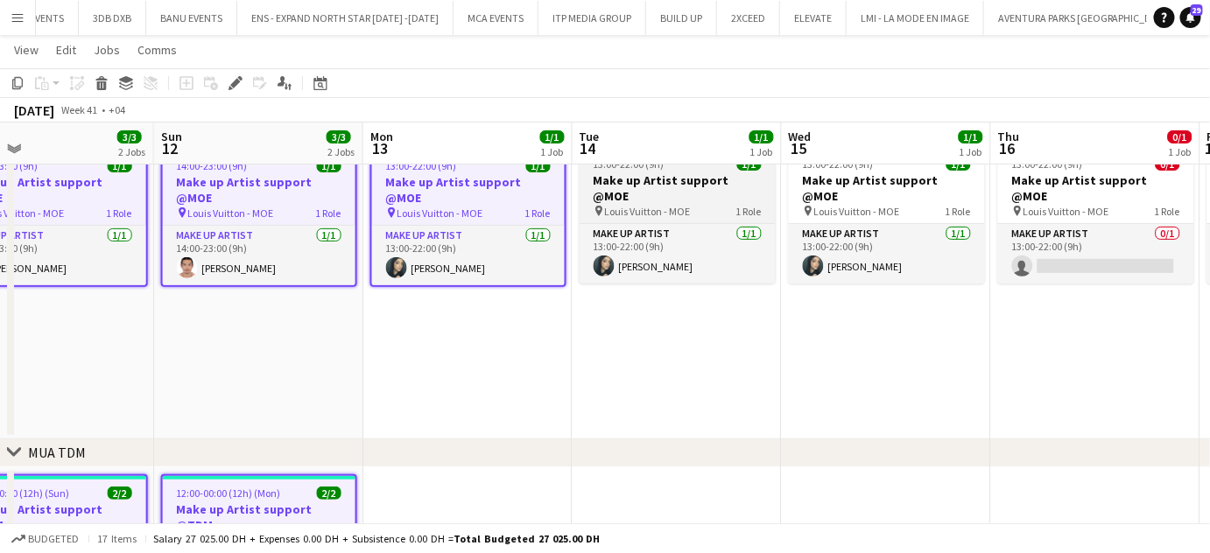
click at [732, 205] on app-job-card "13:00-22:00 (9h) 1/1 Make up Artist support @MOE pin Louis Vuitton - MOE 1 Role…" at bounding box center [677, 215] width 196 height 137
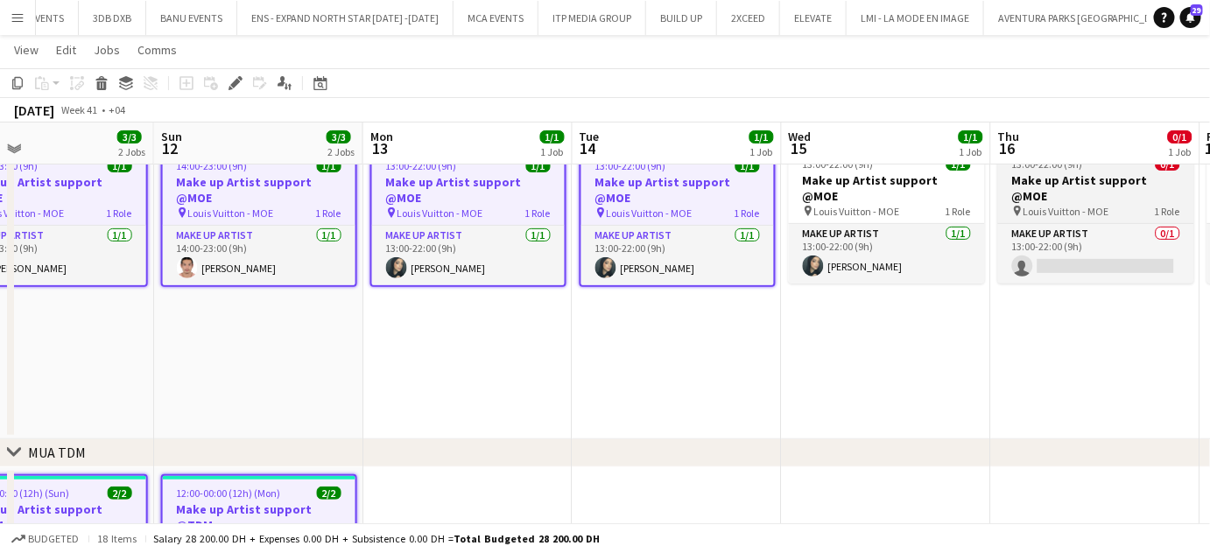
drag, startPoint x: 911, startPoint y: 199, endPoint x: 1061, endPoint y: 191, distance: 149.9
click at [912, 204] on div "pin Louis Vuitton - MOE 1 Role" at bounding box center [887, 211] width 196 height 14
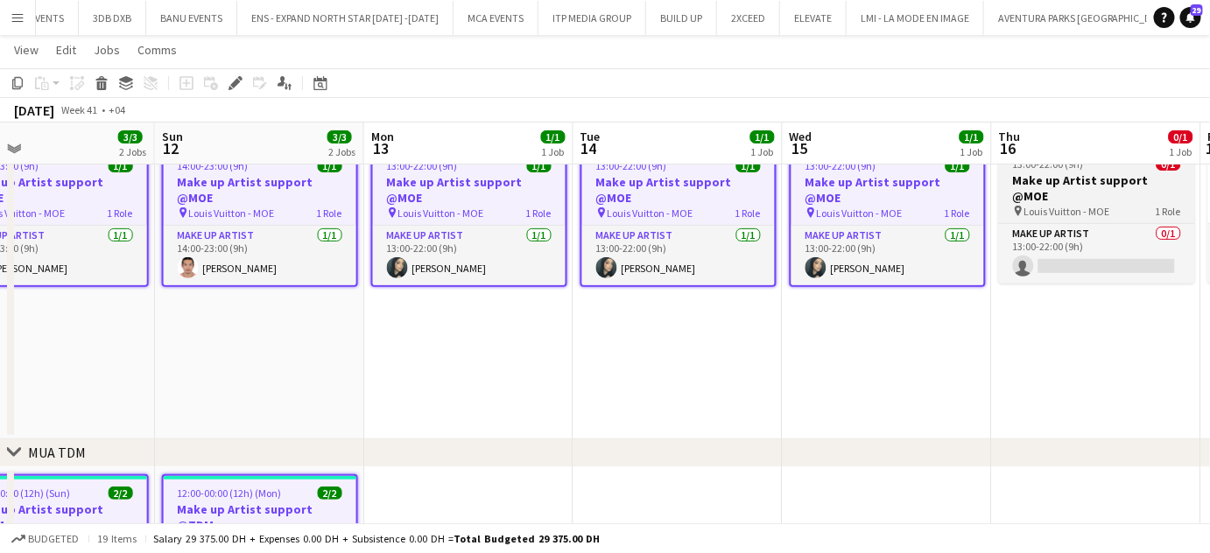
click at [1077, 205] on span "Louis Vuitton - MOE" at bounding box center [1067, 211] width 86 height 13
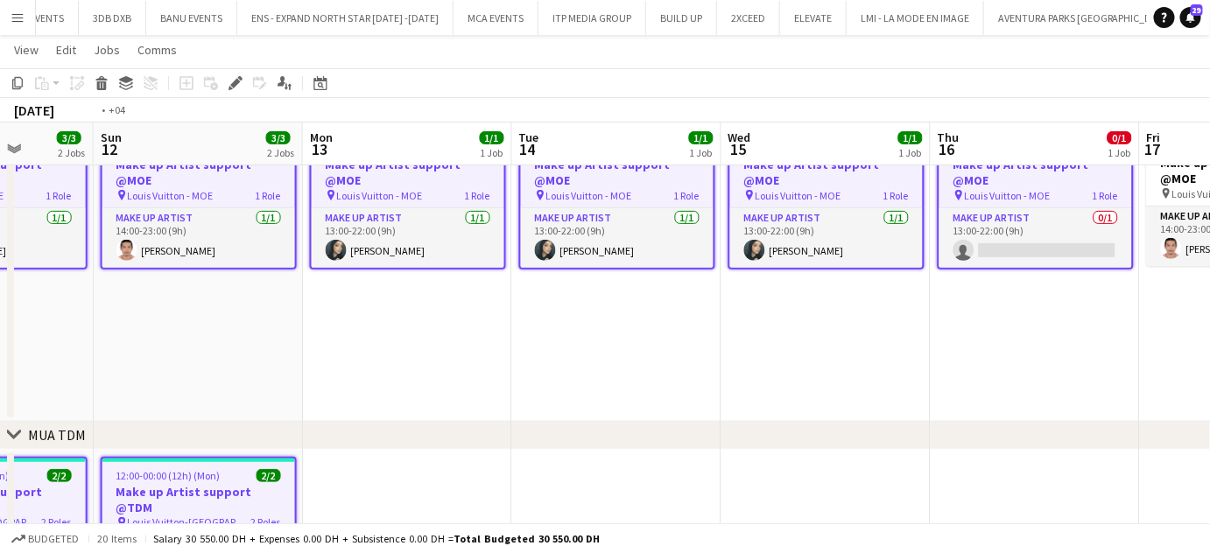
scroll to position [0, 679]
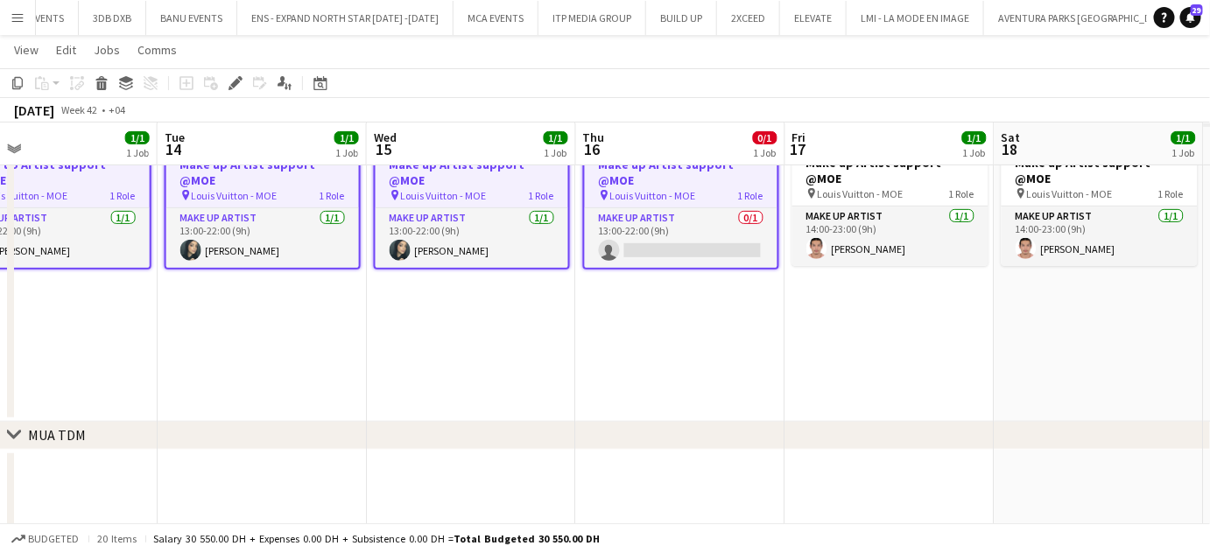
drag, startPoint x: 1142, startPoint y: 306, endPoint x: 740, endPoint y: 306, distance: 402.6
click at [740, 306] on app-calendar-viewport "Fri 10 2/2 2 Jobs Sat 11 3/3 2 Jobs Sun 12 3/3 2 Jobs Mon 13 1/1 1 Job Tue 14 1…" at bounding box center [605, 465] width 1210 height 1102
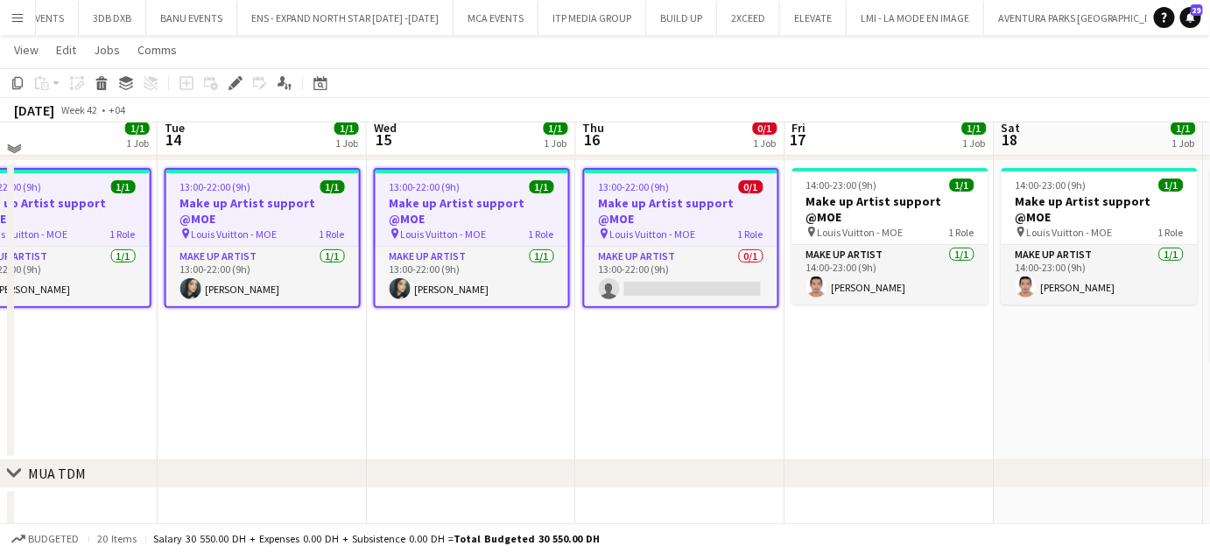
scroll to position [102, 0]
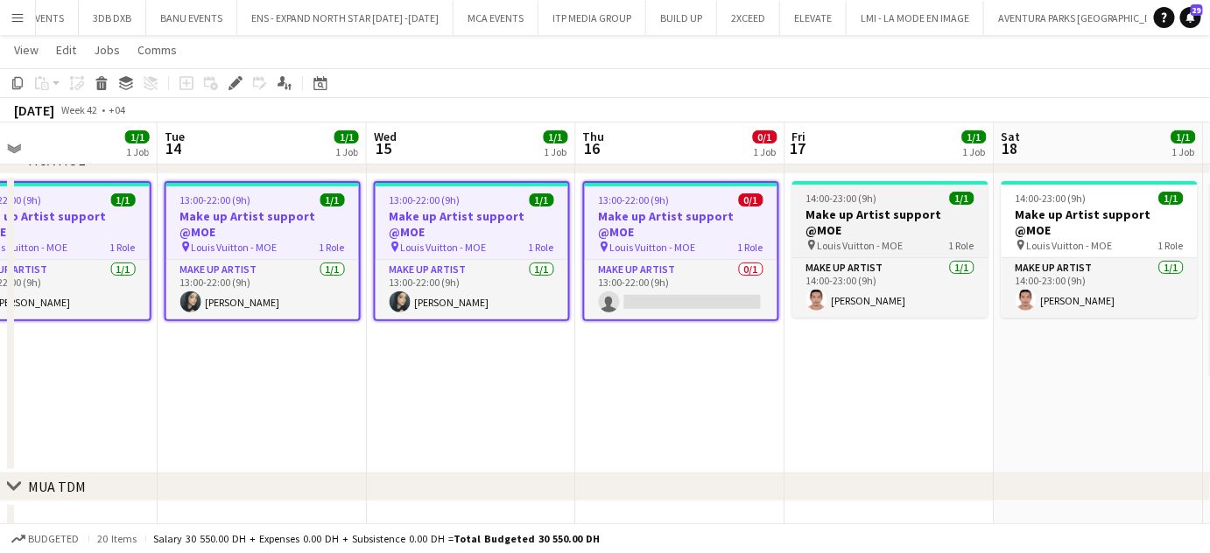
click at [880, 239] on span "Louis Vuitton - MOE" at bounding box center [860, 245] width 86 height 13
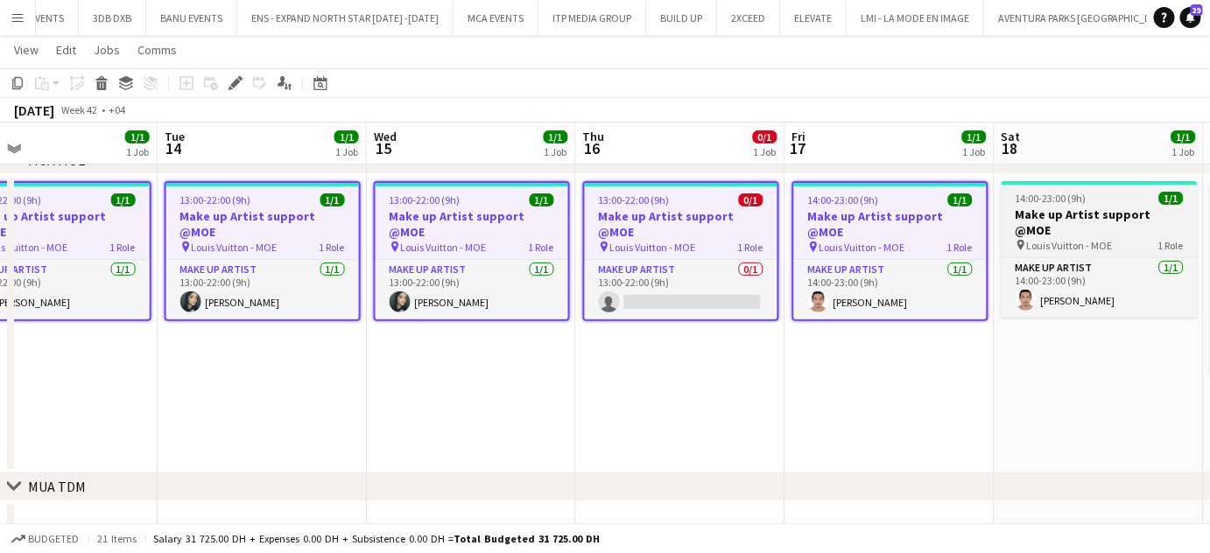
click at [1136, 238] on div "pin Louis Vuitton - MOE 1 Role" at bounding box center [1099, 245] width 196 height 14
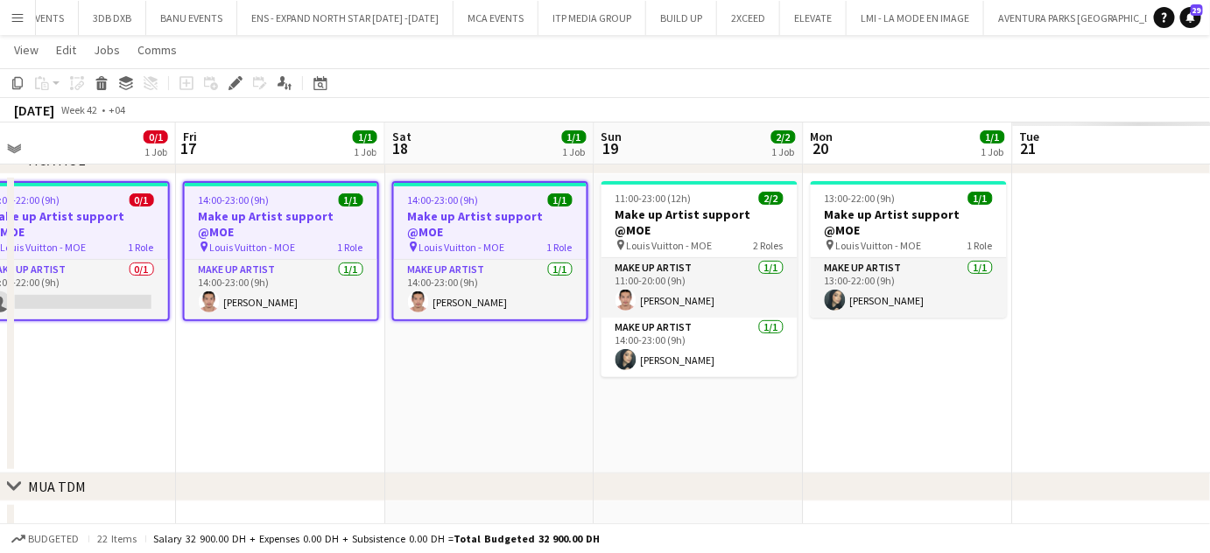
drag, startPoint x: 1091, startPoint y: 335, endPoint x: 543, endPoint y: 312, distance: 548.4
click at [543, 312] on app-calendar-viewport "Mon 13 1/1 1 Job Tue 14 1/1 1 Job Wed 15 1/1 1 Job Thu 16 0/1 1 Job Fri 17 1/1 …" at bounding box center [605, 517] width 1210 height 1102
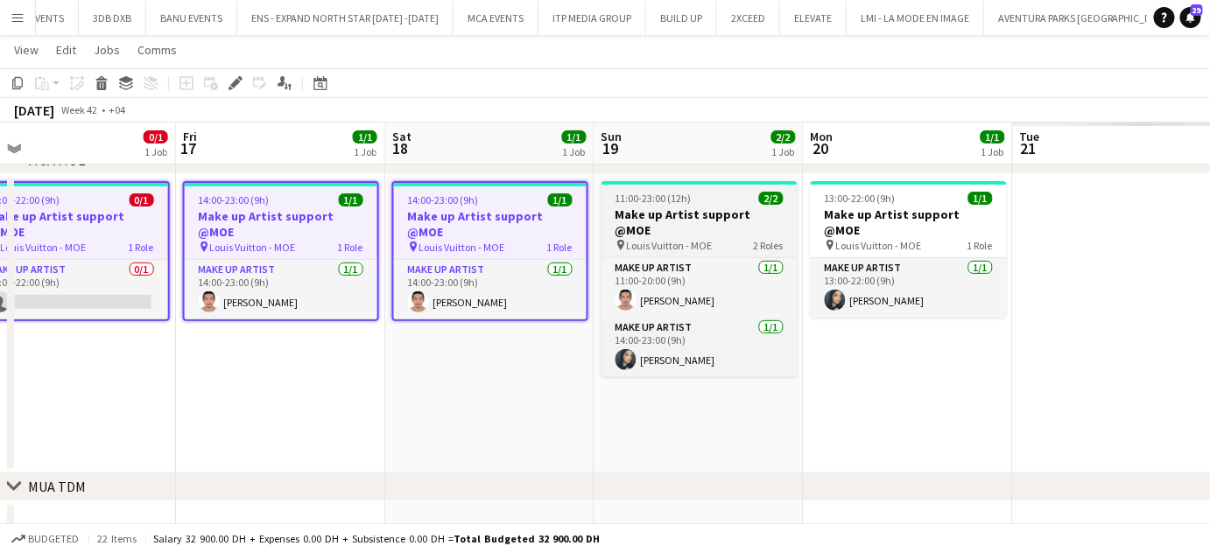
scroll to position [0, 663]
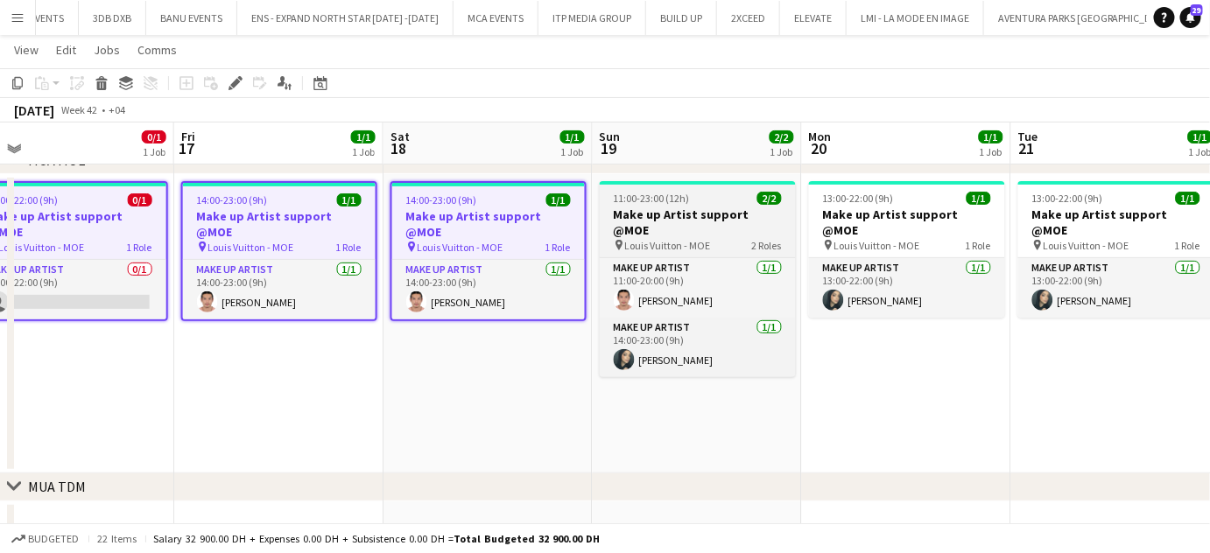
click at [700, 217] on h3 "Make up Artist support @MOE" at bounding box center [698, 223] width 196 height 32
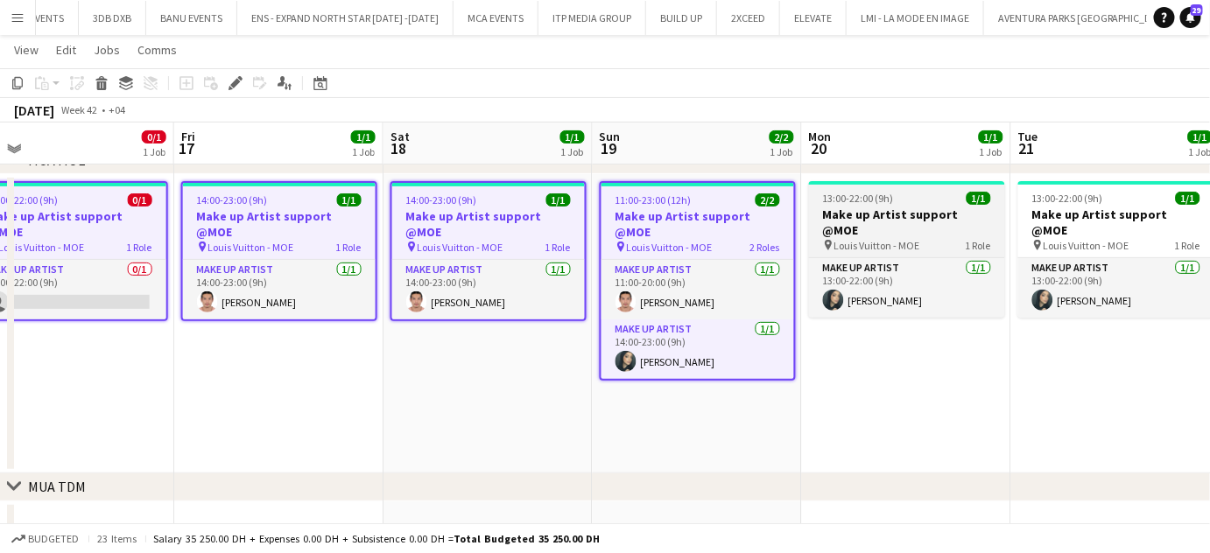
drag, startPoint x: 861, startPoint y: 214, endPoint x: 970, endPoint y: 214, distance: 108.5
click at [866, 214] on h3 "Make up Artist support @MOE" at bounding box center [907, 223] width 196 height 32
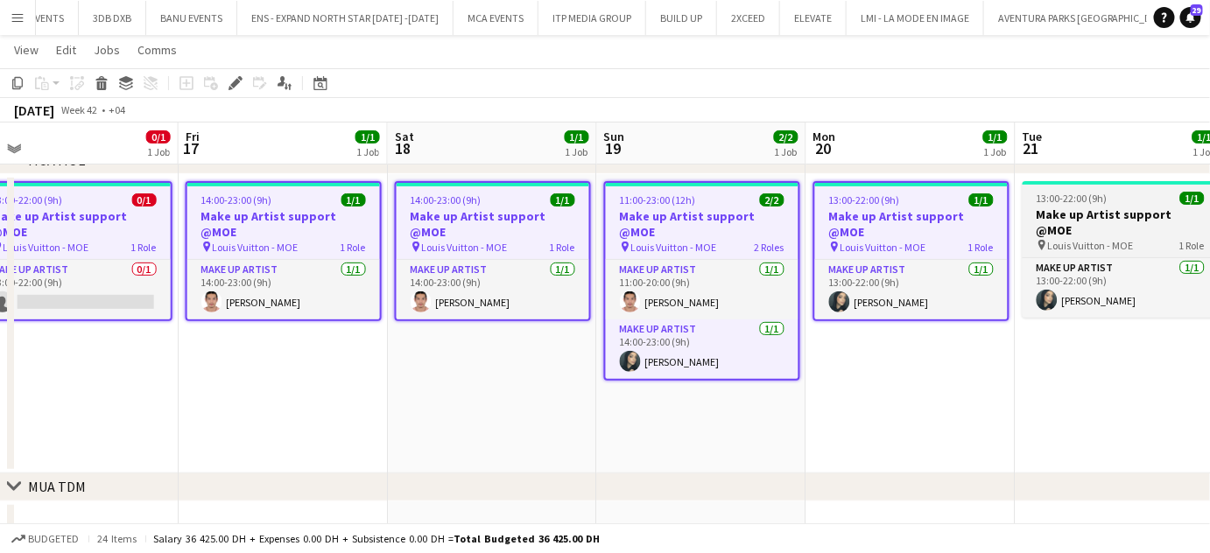
click at [1101, 214] on h3 "Make up Artist support @MOE" at bounding box center [1120, 223] width 196 height 32
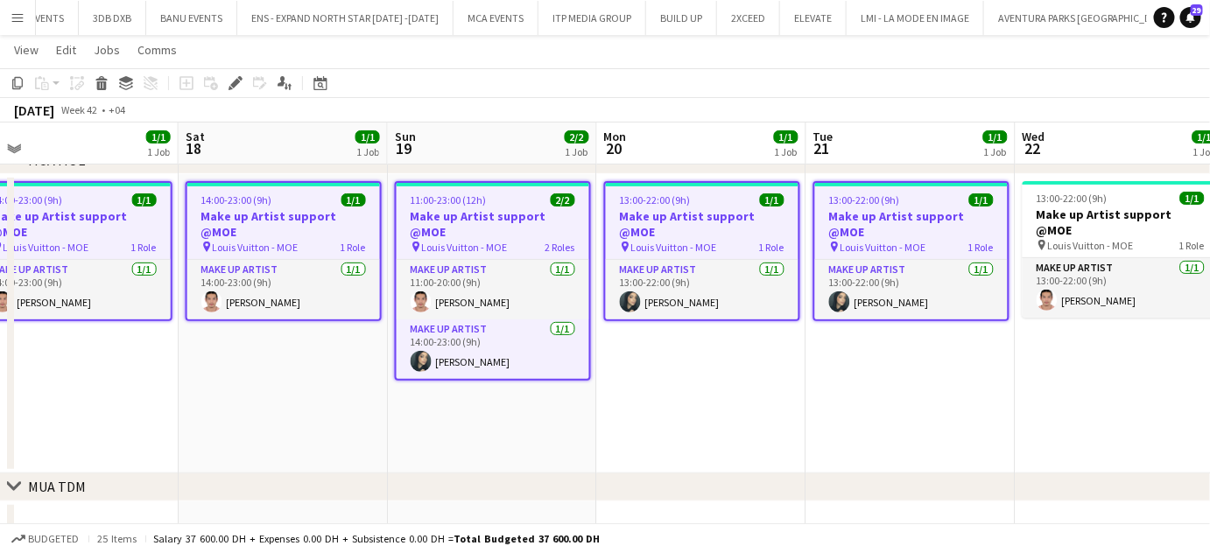
scroll to position [0, 628]
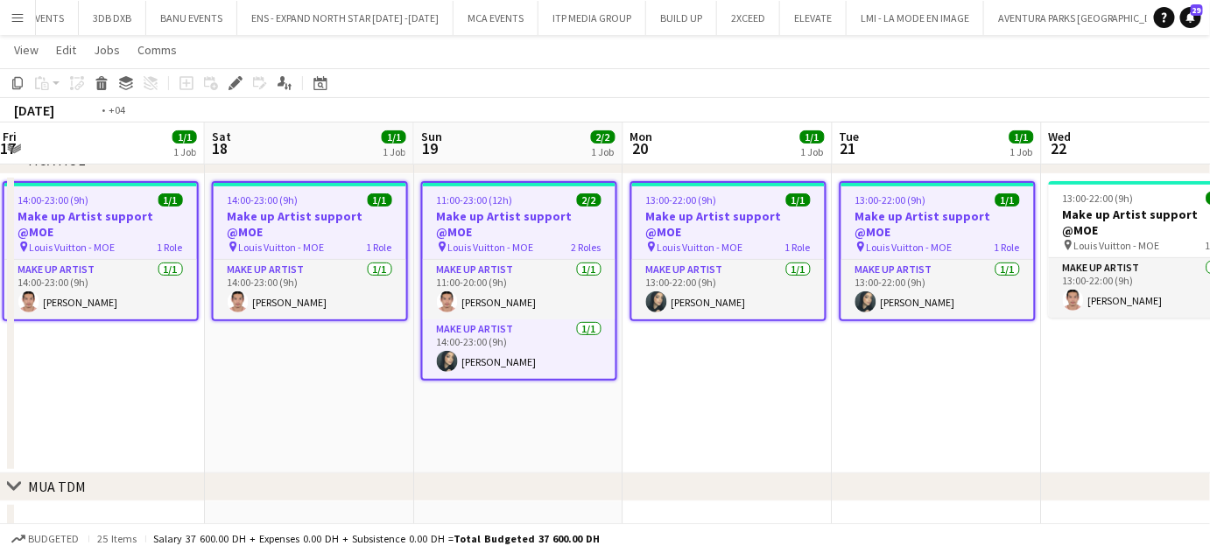
drag, startPoint x: 953, startPoint y: 340, endPoint x: 328, endPoint y: 266, distance: 629.3
click at [328, 266] on app-calendar-viewport "Tue 14 1/1 1 Job Wed 15 1/1 1 Job Thu 16 0/1 1 Job Fri 17 1/1 1 Job Sat 18 1/1 …" at bounding box center [605, 517] width 1210 height 1102
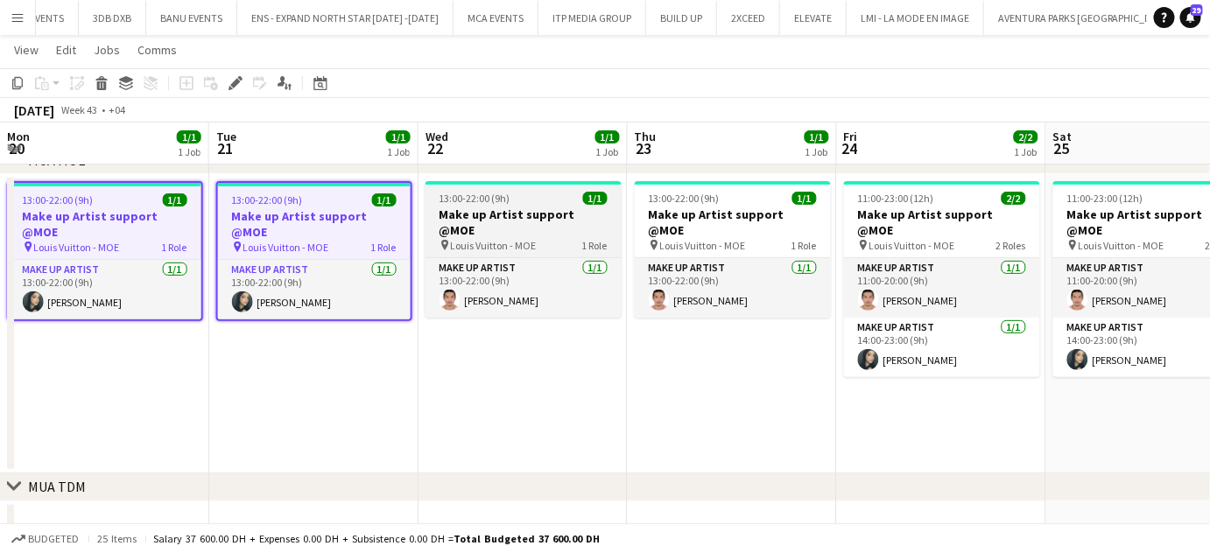
click at [551, 207] on h3 "Make up Artist support @MOE" at bounding box center [523, 223] width 196 height 32
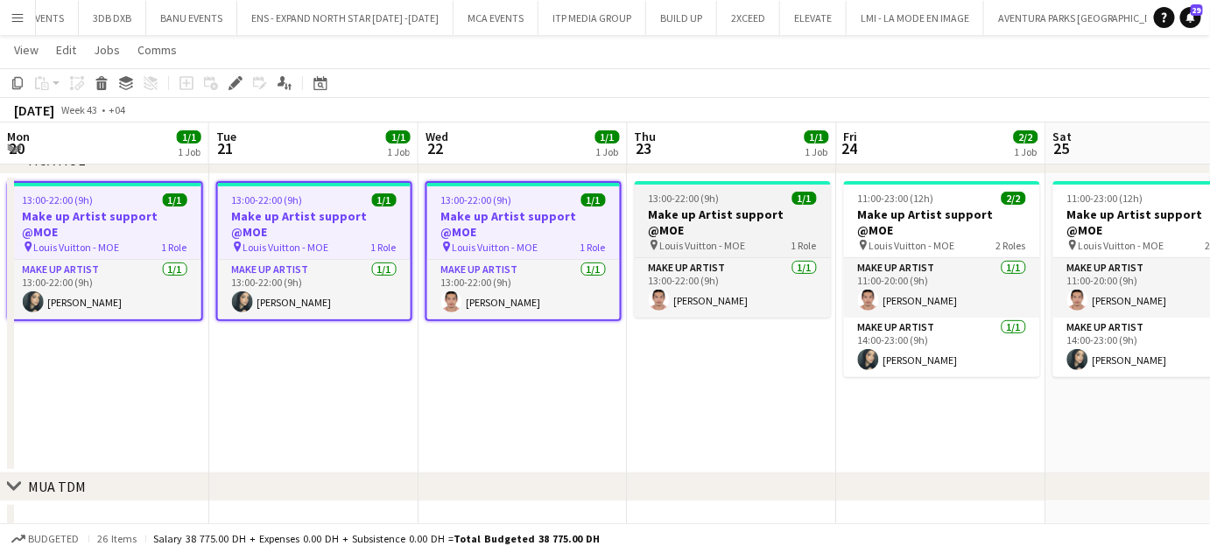
click at [727, 210] on h3 "Make up Artist support @MOE" at bounding box center [733, 223] width 196 height 32
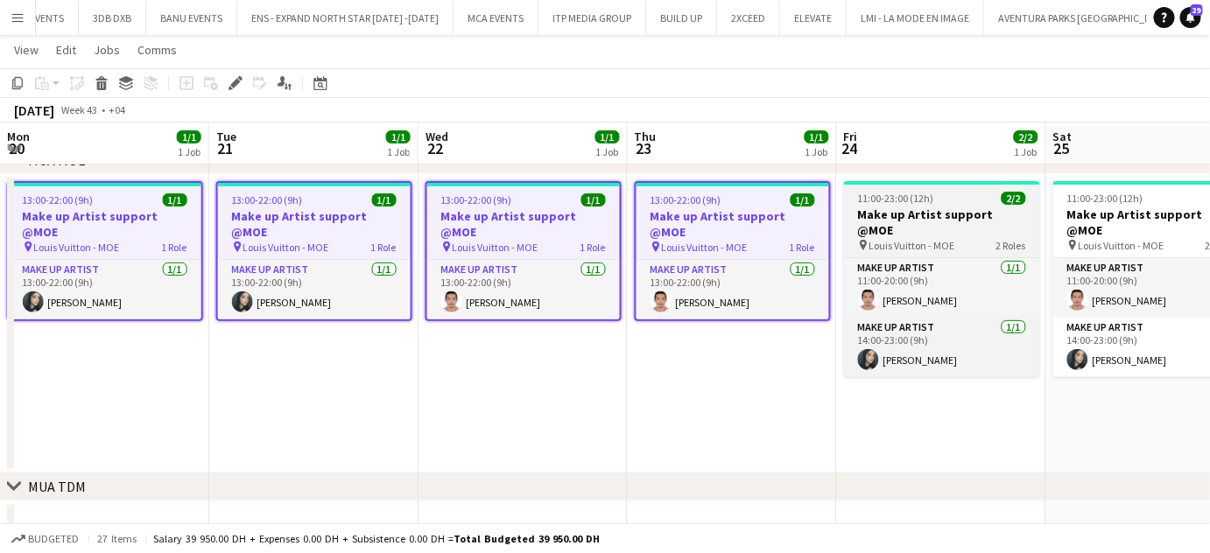
click at [926, 216] on h3 "Make up Artist support @MOE" at bounding box center [942, 223] width 196 height 32
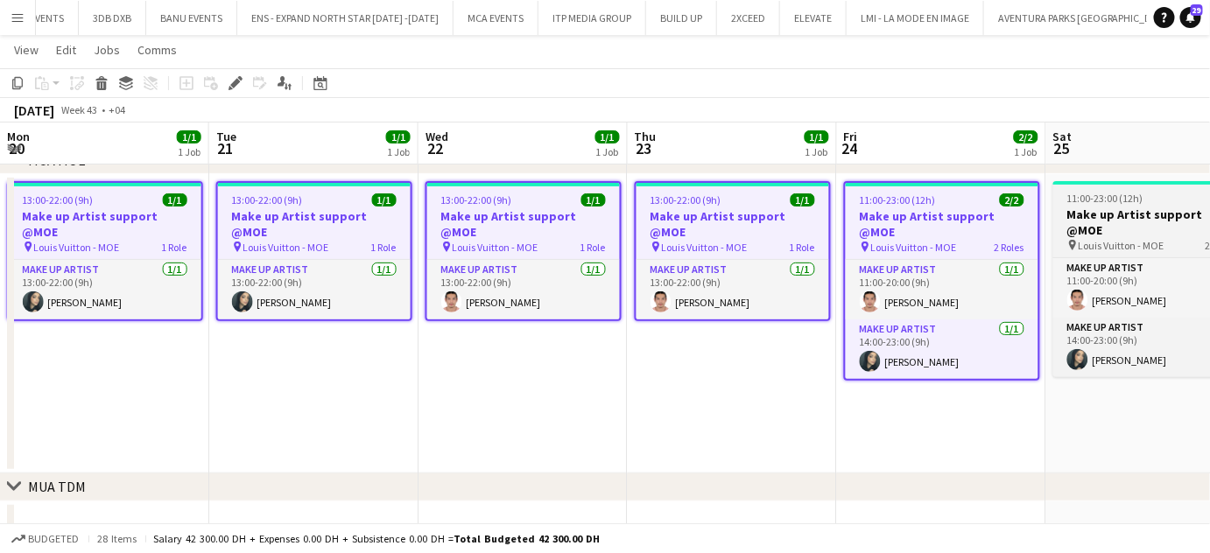
click at [1153, 209] on h3 "Make up Artist support @MOE" at bounding box center [1151, 223] width 196 height 32
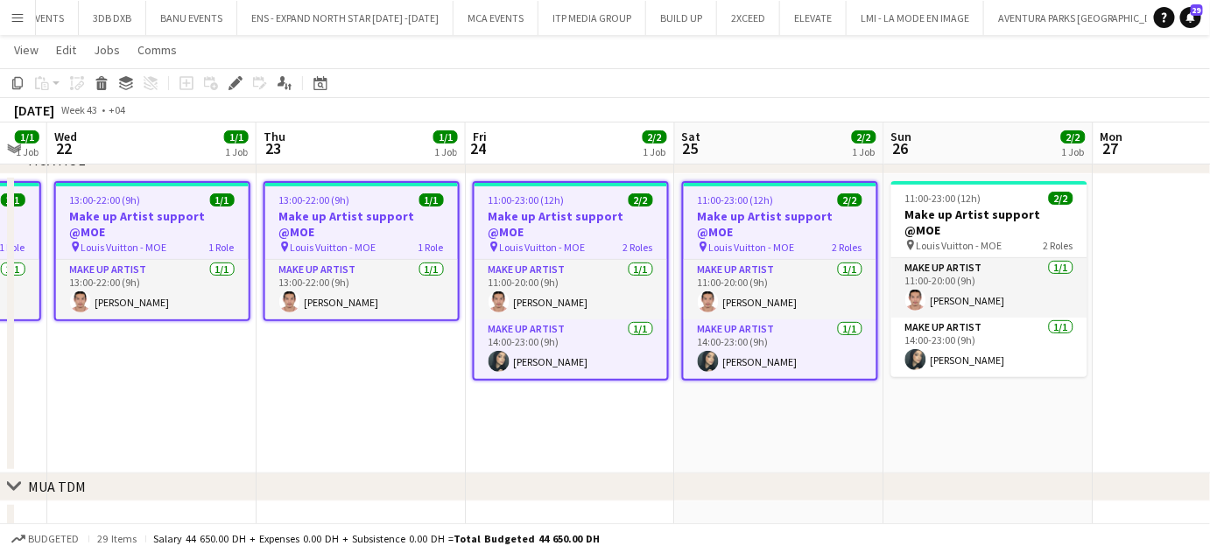
drag, startPoint x: 1161, startPoint y: 369, endPoint x: 572, endPoint y: 361, distance: 589.1
click at [572, 361] on app-calendar-viewport "Sun 19 2/2 1 Job Mon 20 1/1 1 Job Tue 21 1/1 1 Job Wed 22 1/1 1 Job Thu 23 1/1 …" at bounding box center [605, 517] width 1210 height 1102
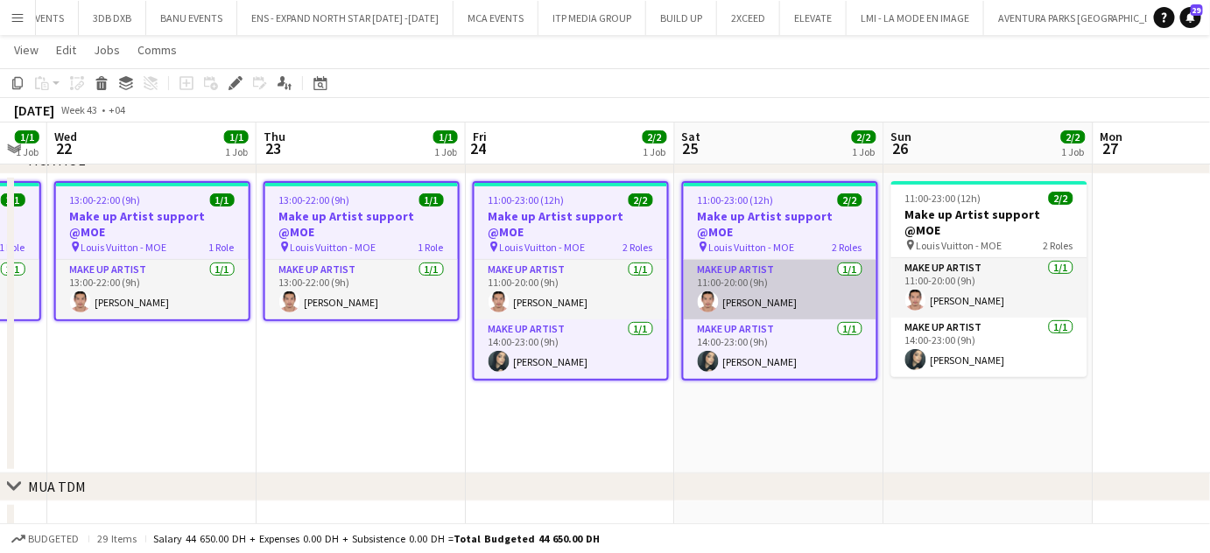
scroll to position [0, 588]
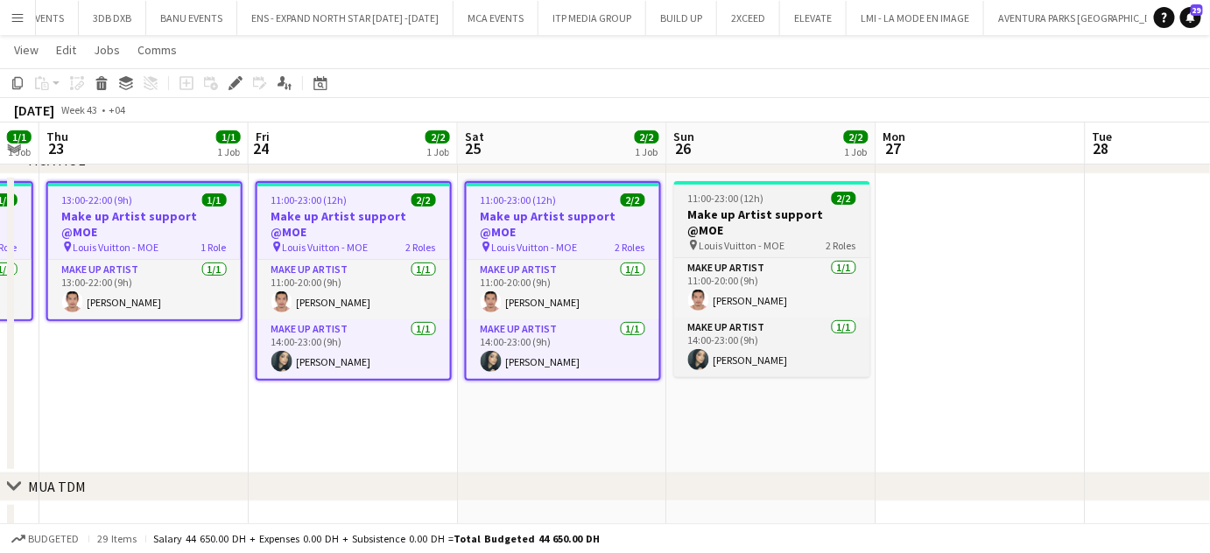
click at [772, 212] on h3 "Make up Artist support @MOE" at bounding box center [772, 223] width 196 height 32
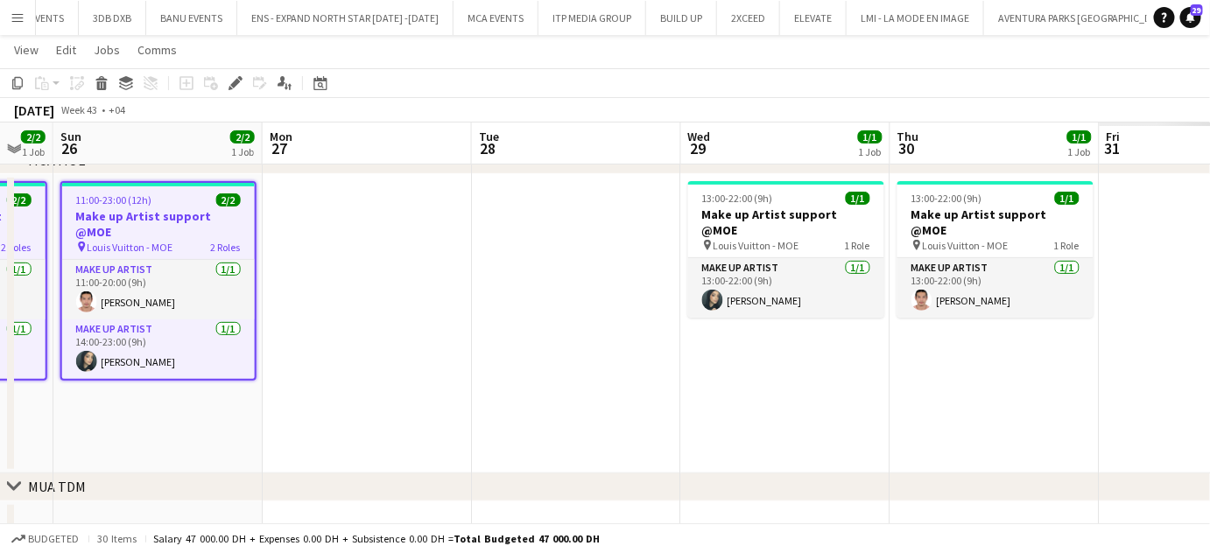
drag, startPoint x: 1016, startPoint y: 250, endPoint x: 192, endPoint y: 259, distance: 824.5
click at [192, 259] on app-calendar-viewport "Thu 23 1/1 1 Job Fri 24 2/2 1 Job Sat 25 2/2 1 Job Sun 26 2/2 1 Job Mon 27 Tue …" at bounding box center [605, 517] width 1210 height 1102
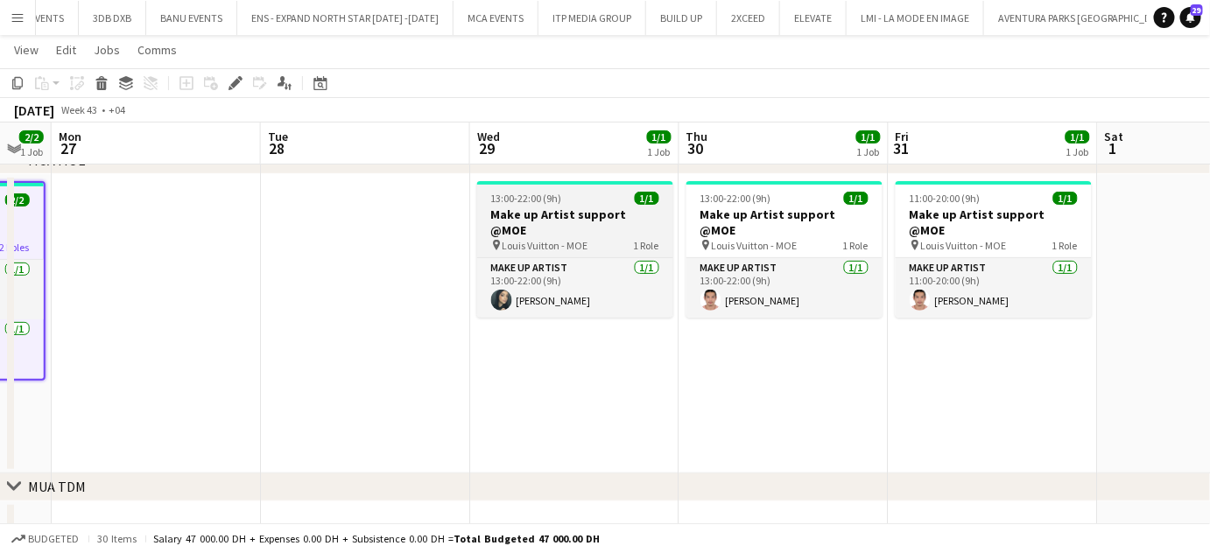
click at [644, 205] on app-job-card "13:00-22:00 (9h) 1/1 Make up Artist support @MOE pin Louis Vuitton - MOE 1 Role…" at bounding box center [575, 249] width 196 height 137
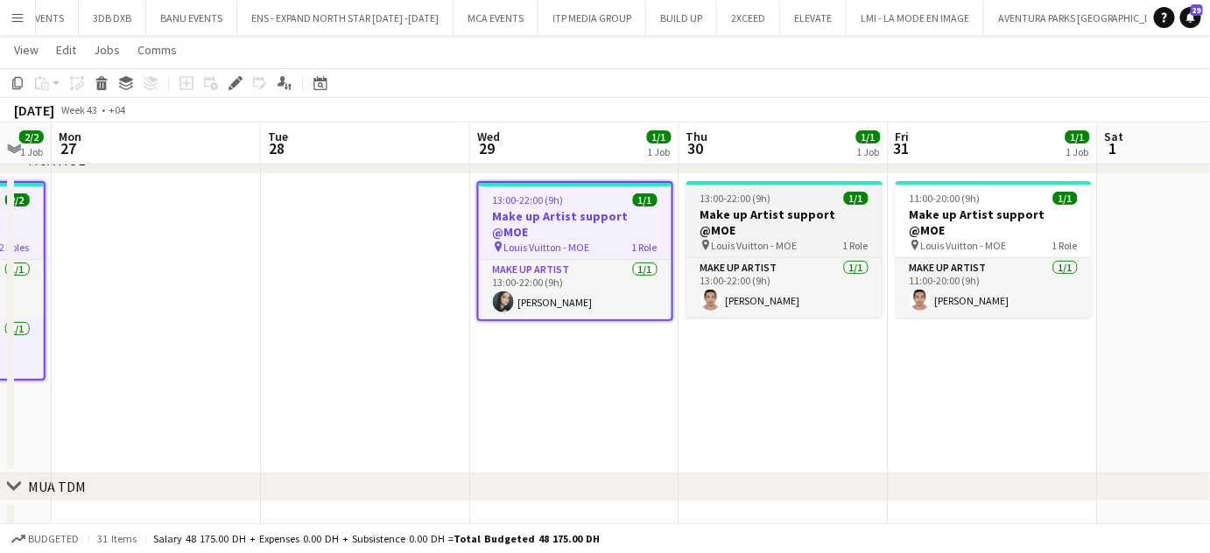
click at [809, 216] on h3 "Make up Artist support @MOE" at bounding box center [784, 223] width 196 height 32
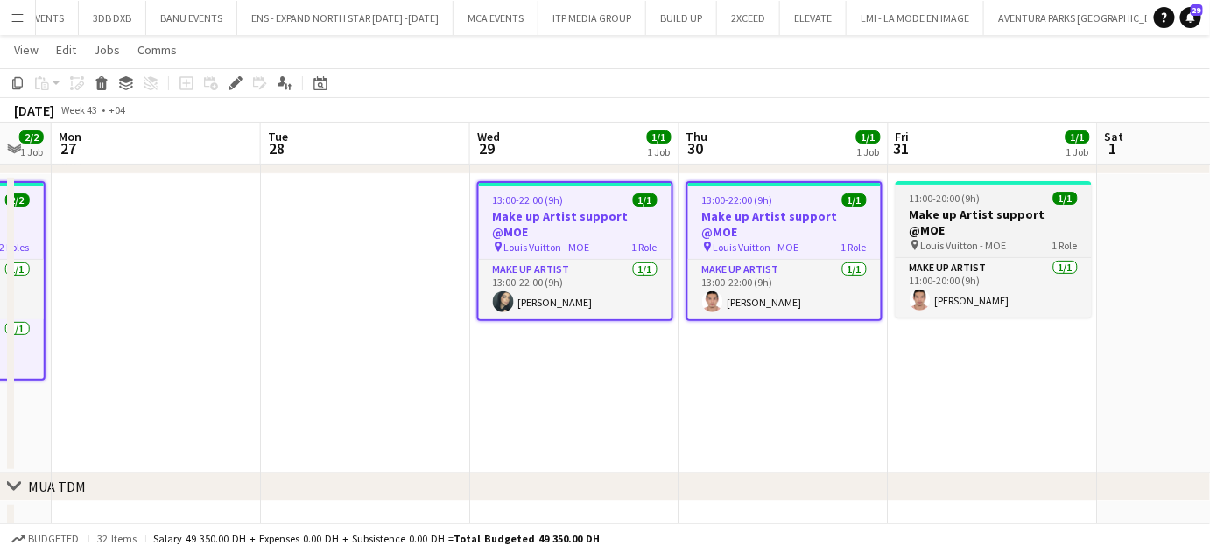
click at [1018, 220] on h3 "Make up Artist support @MOE" at bounding box center [993, 223] width 196 height 32
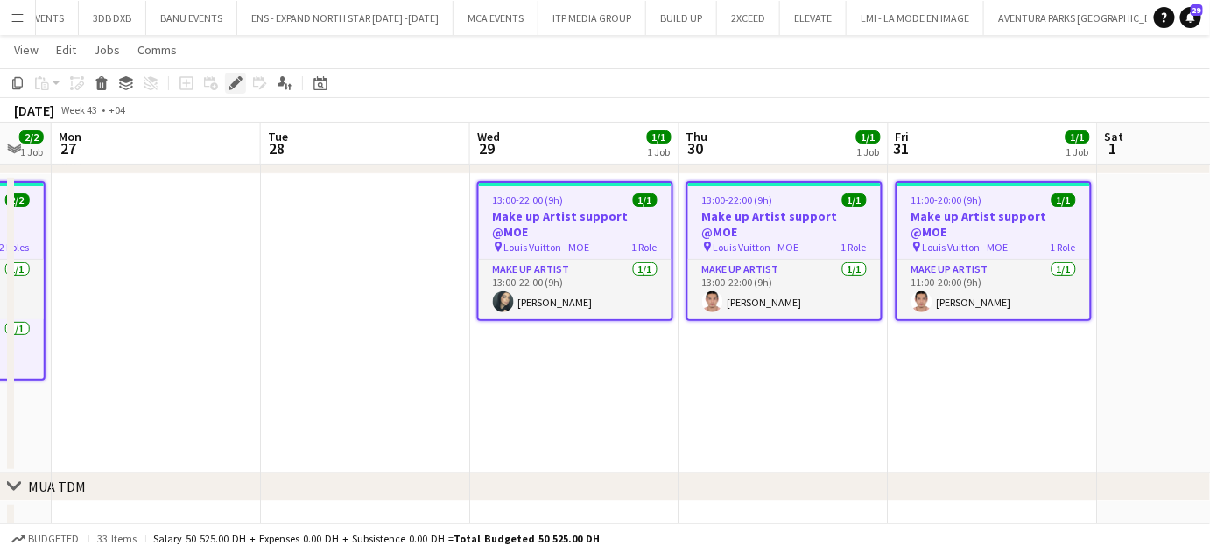
click at [240, 85] on icon "Edit" at bounding box center [235, 83] width 14 height 14
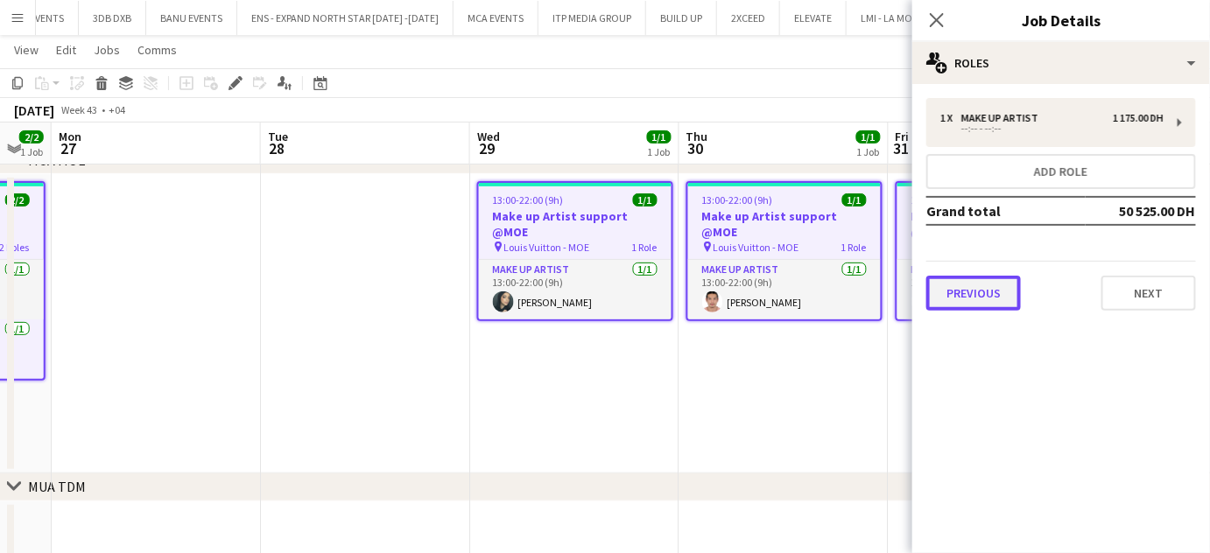
click at [1001, 292] on button "Previous" at bounding box center [973, 293] width 95 height 35
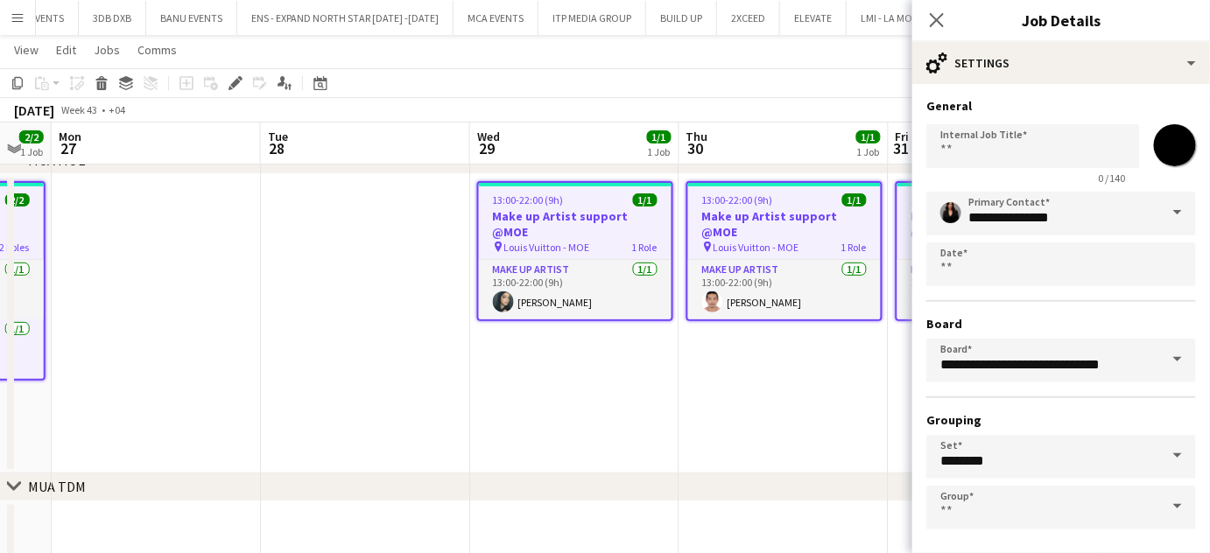
click at [1164, 130] on input "*******" at bounding box center [1174, 145] width 63 height 63
type input "*******"
click at [375, 303] on app-date-cell at bounding box center [365, 323] width 209 height 299
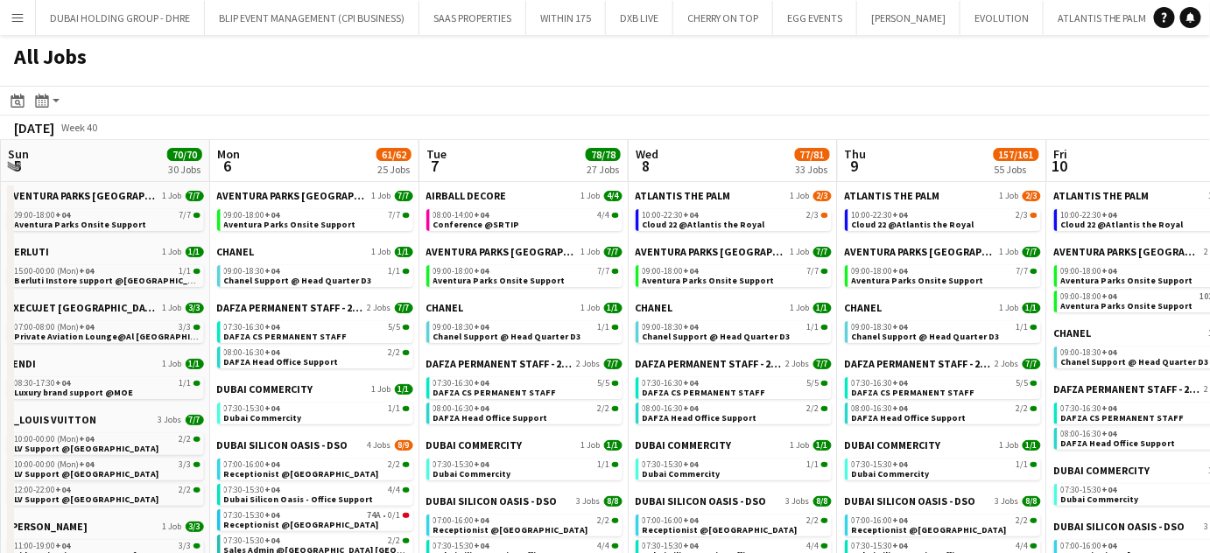
drag, startPoint x: 666, startPoint y: 319, endPoint x: 353, endPoint y: 319, distance: 313.3
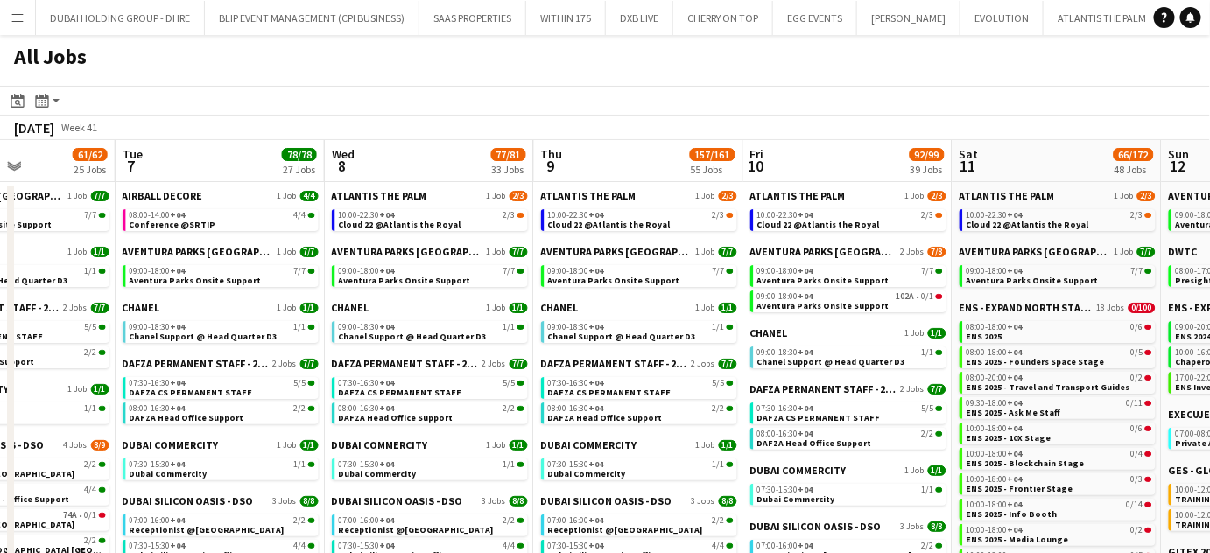
scroll to position [0, 470]
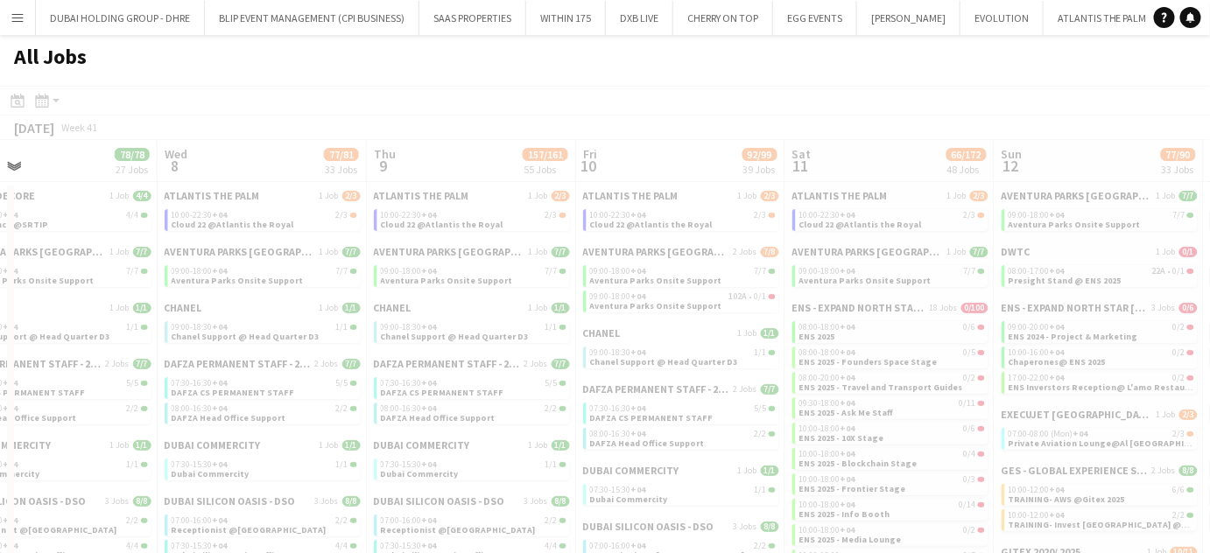
drag, startPoint x: 831, startPoint y: 320, endPoint x: 624, endPoint y: 315, distance: 206.6
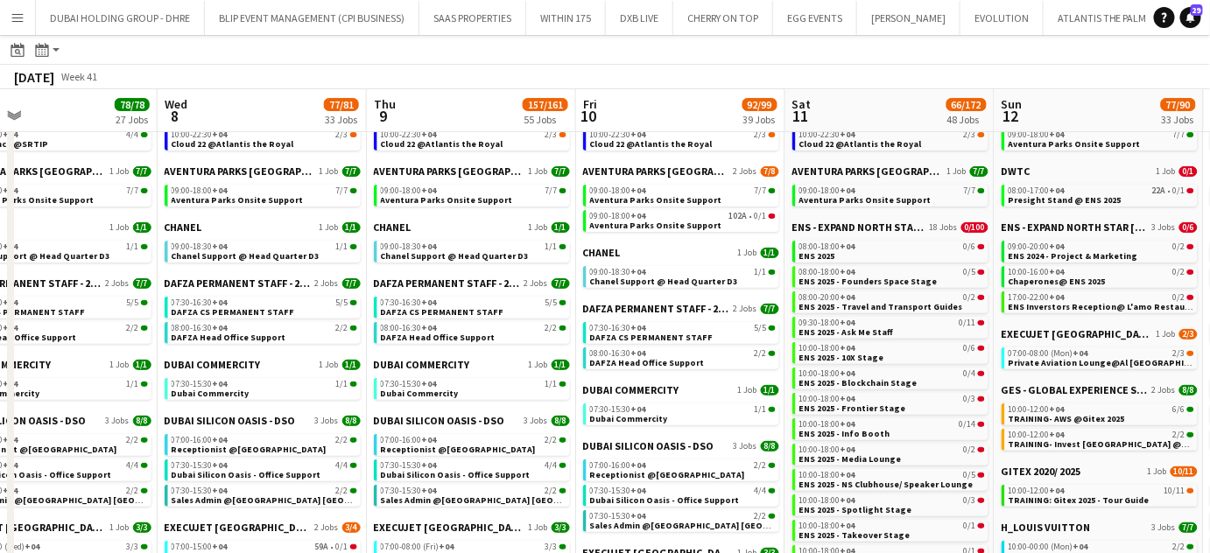
scroll to position [0, 537]
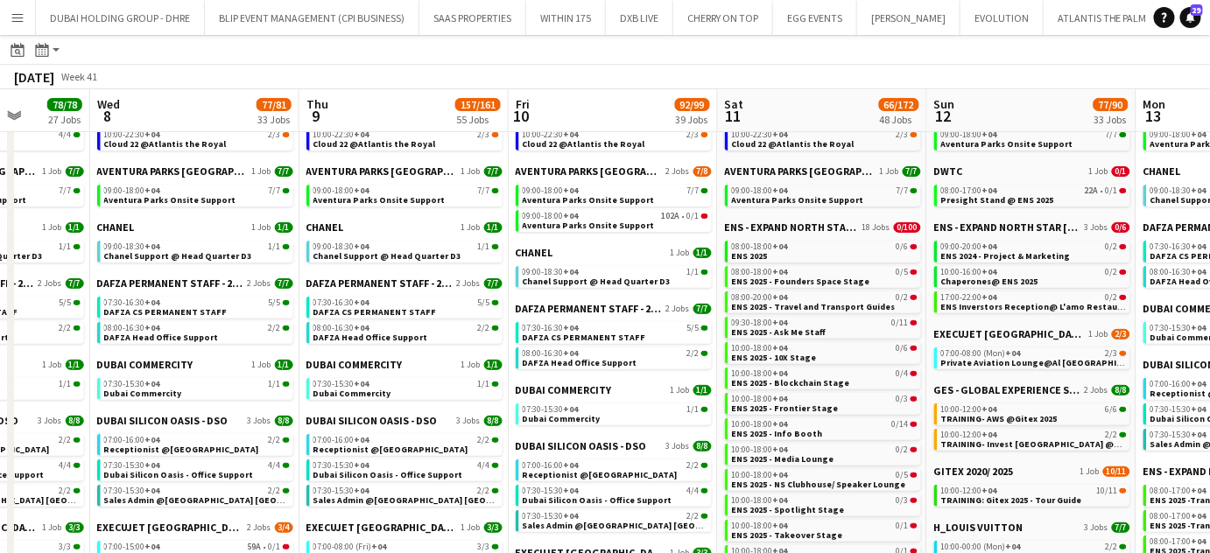
drag, startPoint x: 1007, startPoint y: 162, endPoint x: 940, endPoint y: 163, distance: 67.4
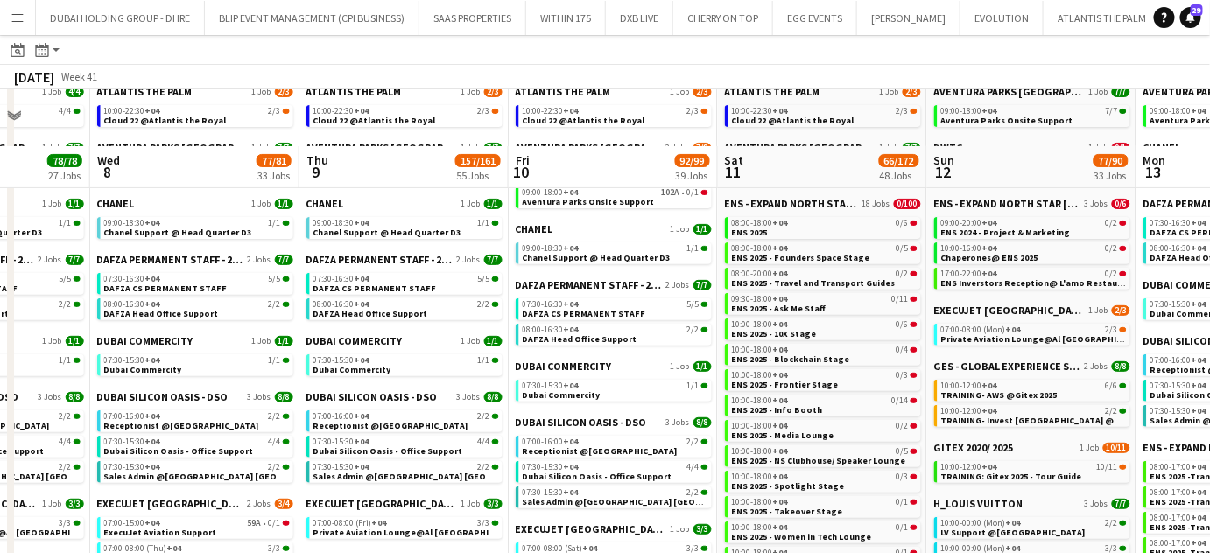
scroll to position [79, 0]
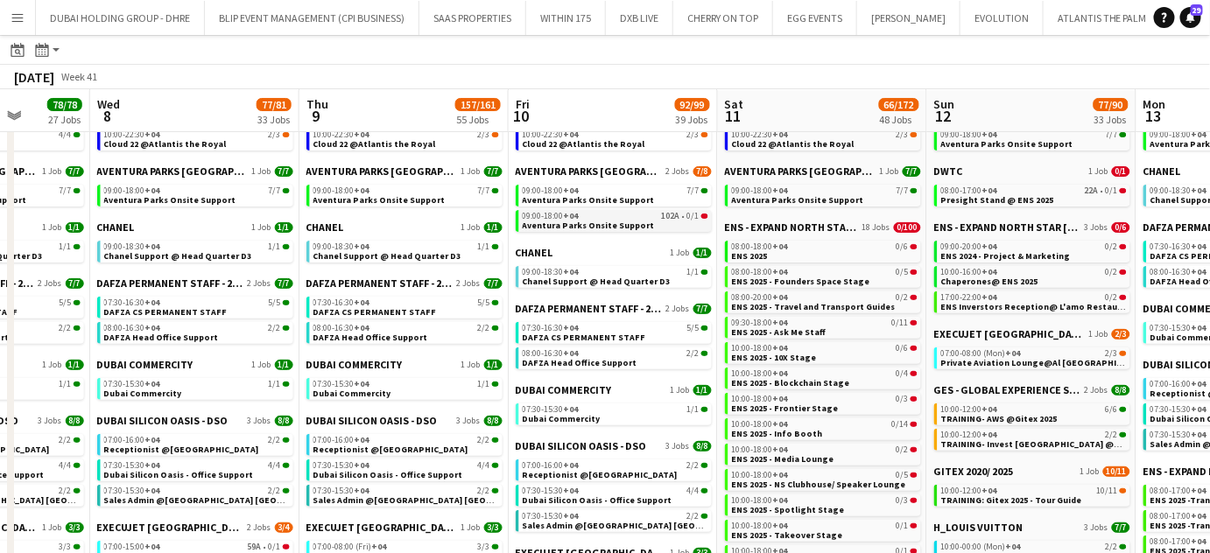
click at [614, 220] on span "Aventura Parks Onsite Support" at bounding box center [589, 225] width 132 height 11
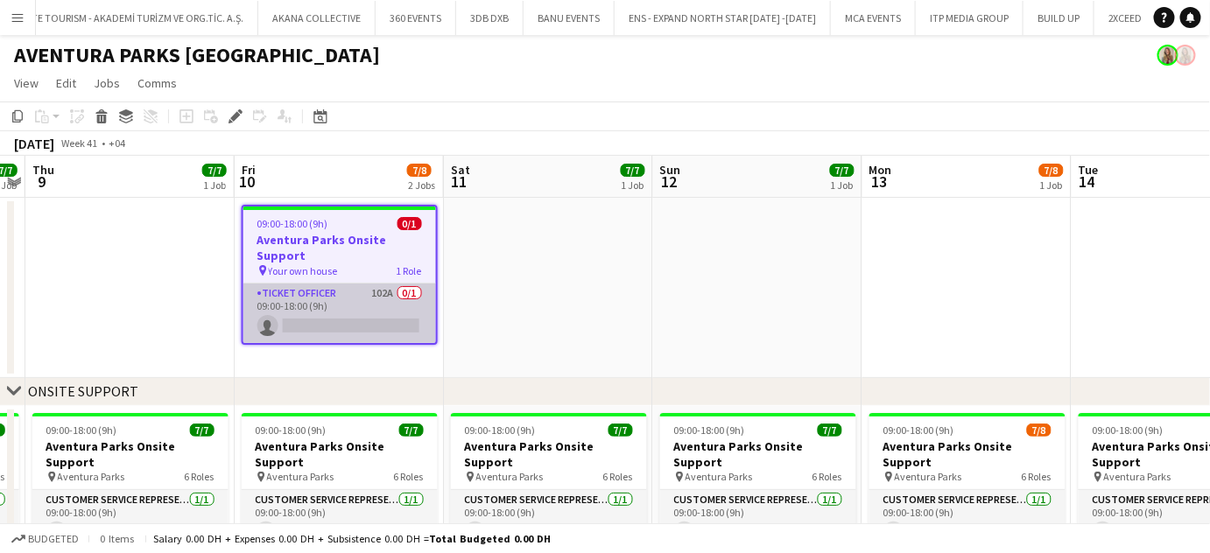
scroll to position [0, 6809]
click at [381, 312] on app-card-role "Ticket Officer 102A 0/1 09:00-18:00 (9h) single-neutral-actions" at bounding box center [339, 314] width 193 height 60
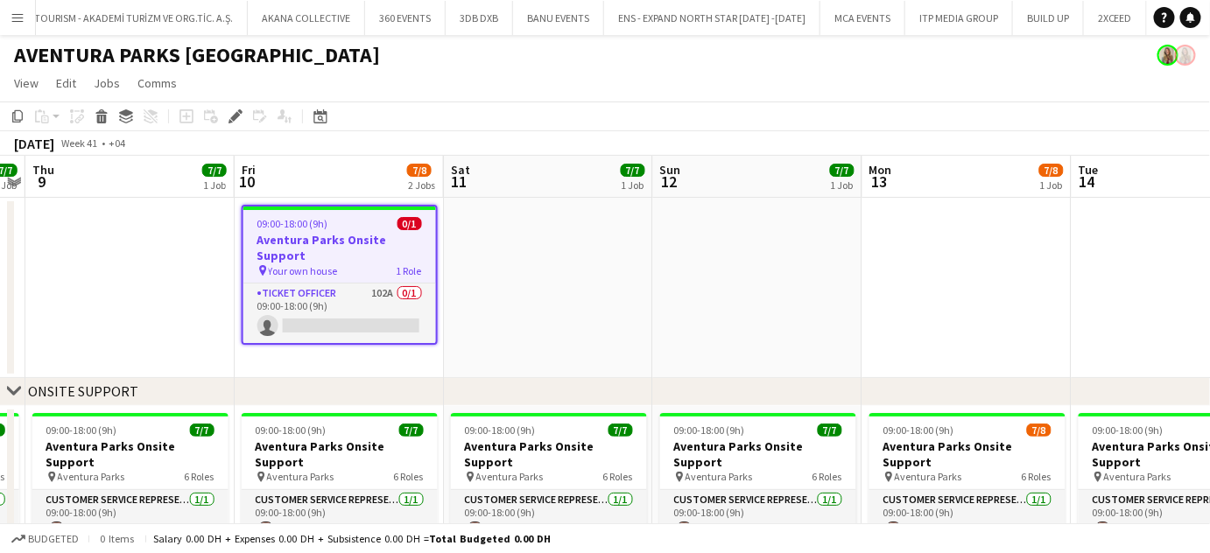
scroll to position [0, 602]
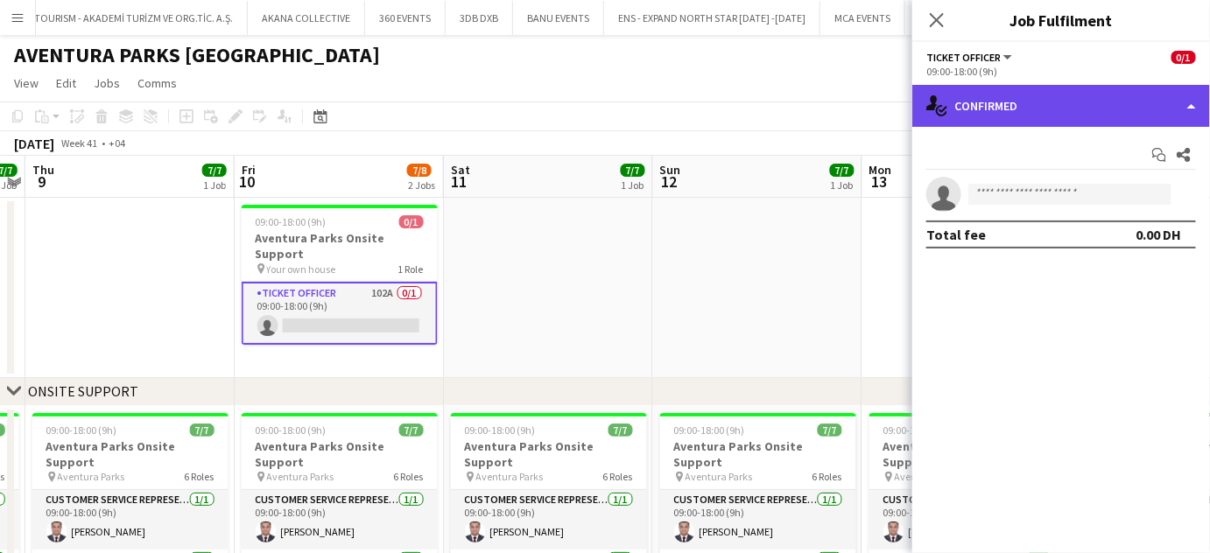
click at [1164, 98] on div "single-neutral-actions-check-2 Confirmed" at bounding box center [1061, 106] width 298 height 42
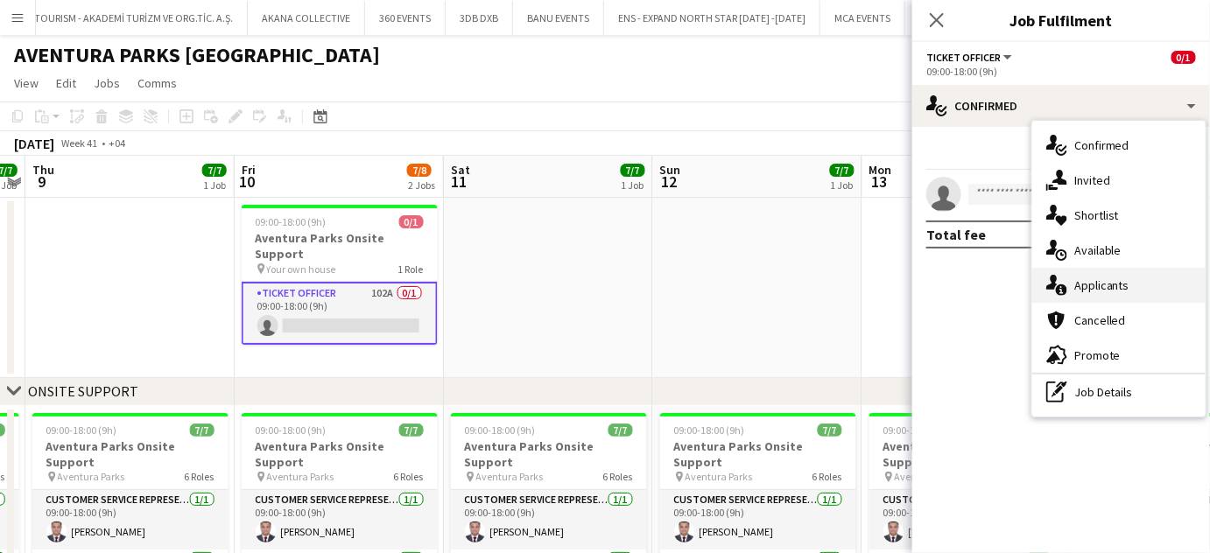
click at [1122, 290] on span "Applicants" at bounding box center [1101, 285] width 55 height 16
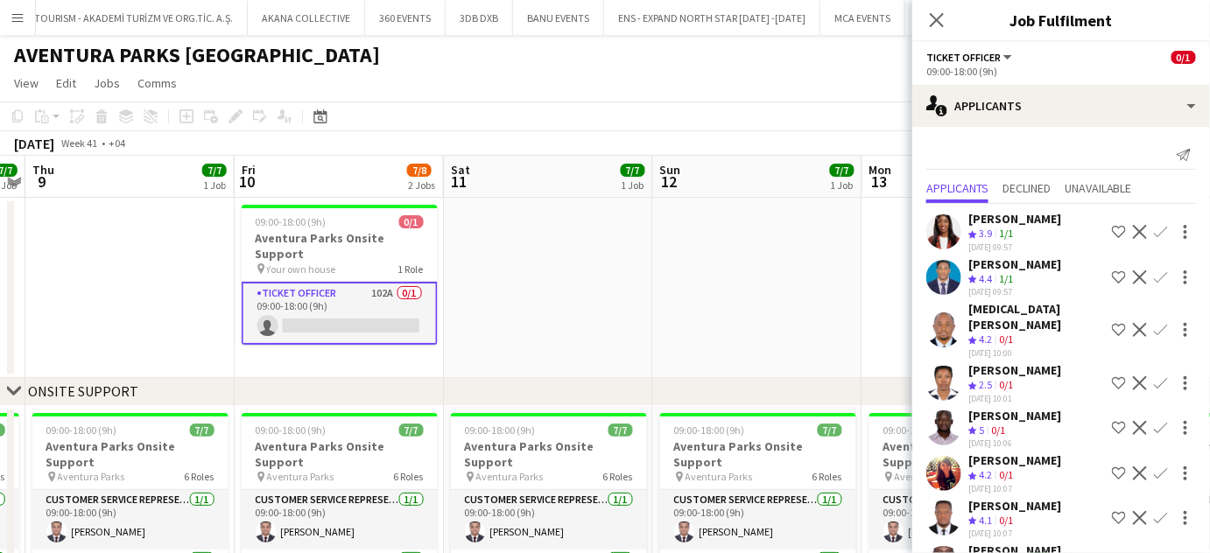
click at [1112, 230] on app-icon "Shortlist crew" at bounding box center [1119, 232] width 14 height 14
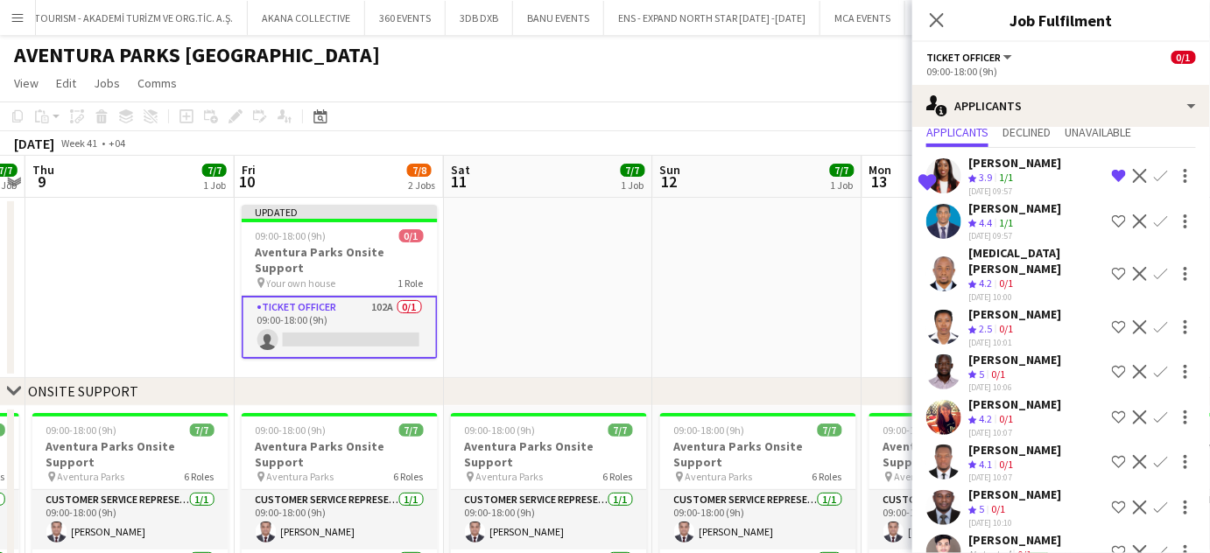
scroll to position [79, 0]
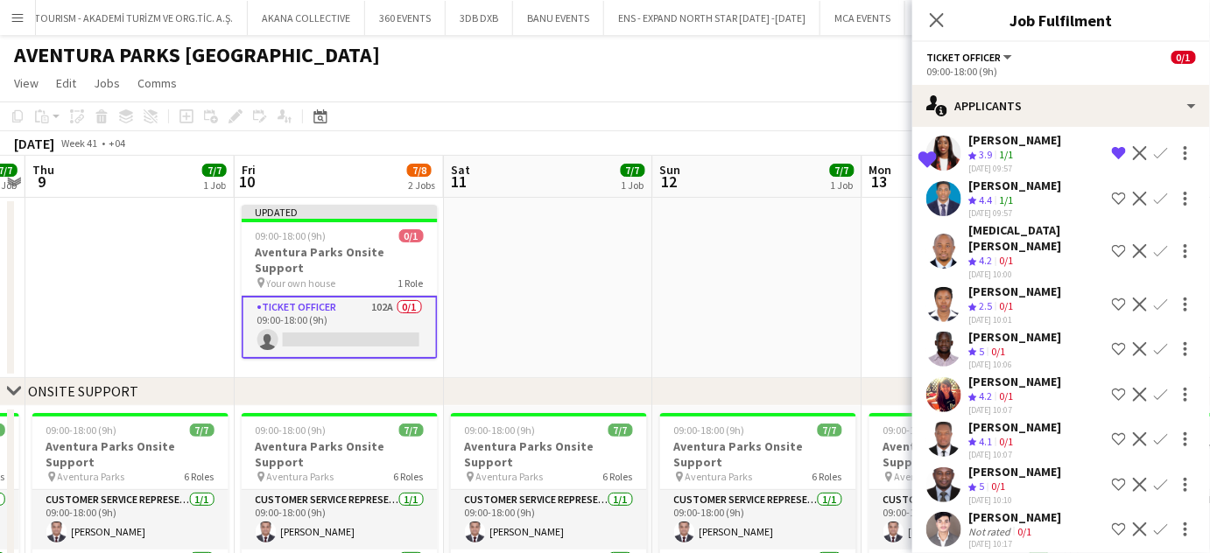
click at [975, 329] on div "[PERSON_NAME]" at bounding box center [1014, 337] width 93 height 16
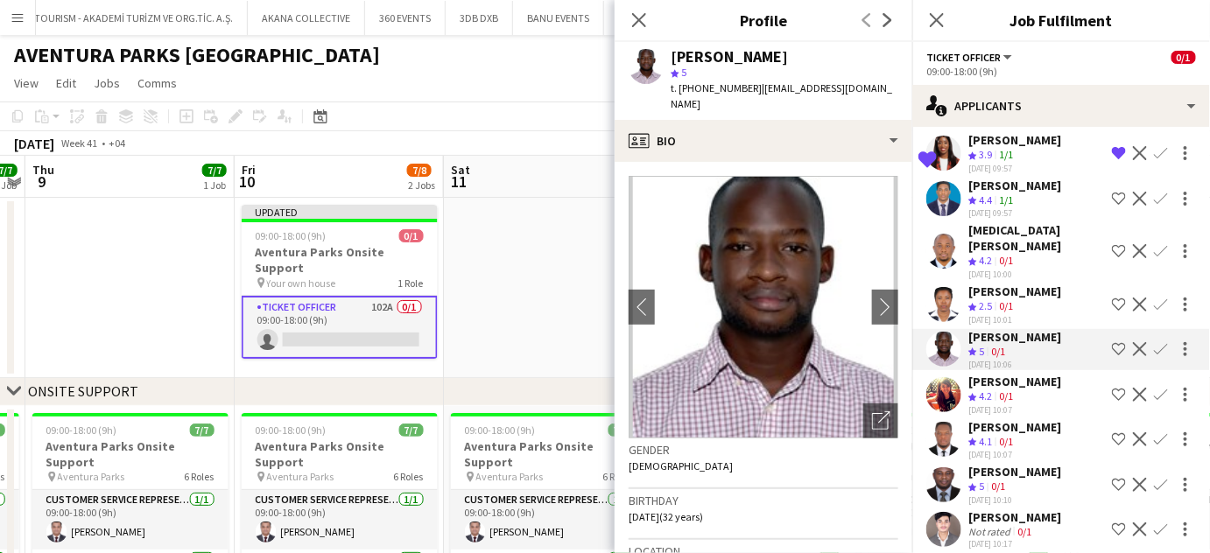
click at [1001, 254] on app-skills-label "0/1" at bounding box center [1006, 260] width 14 height 13
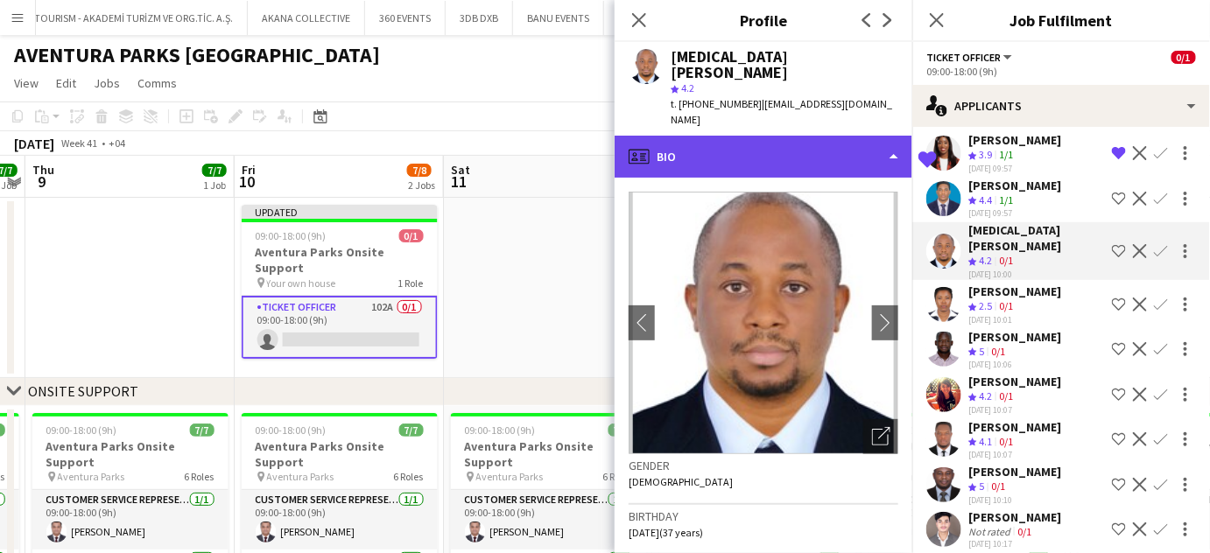
click at [861, 136] on div "profile Bio" at bounding box center [763, 157] width 298 height 42
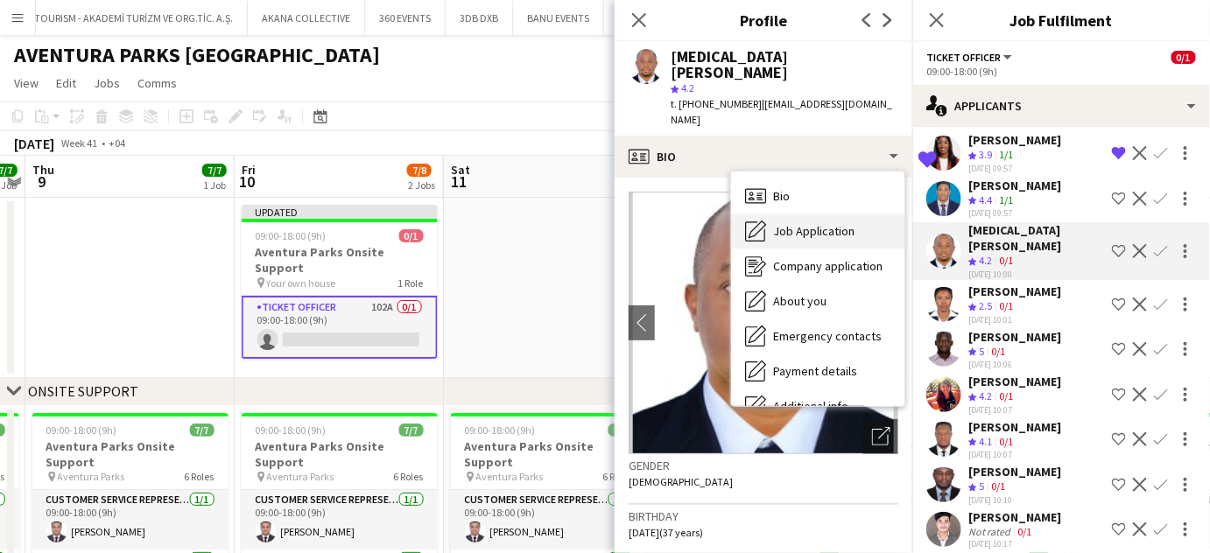
click at [816, 223] on span "Job Application" at bounding box center [813, 231] width 81 height 16
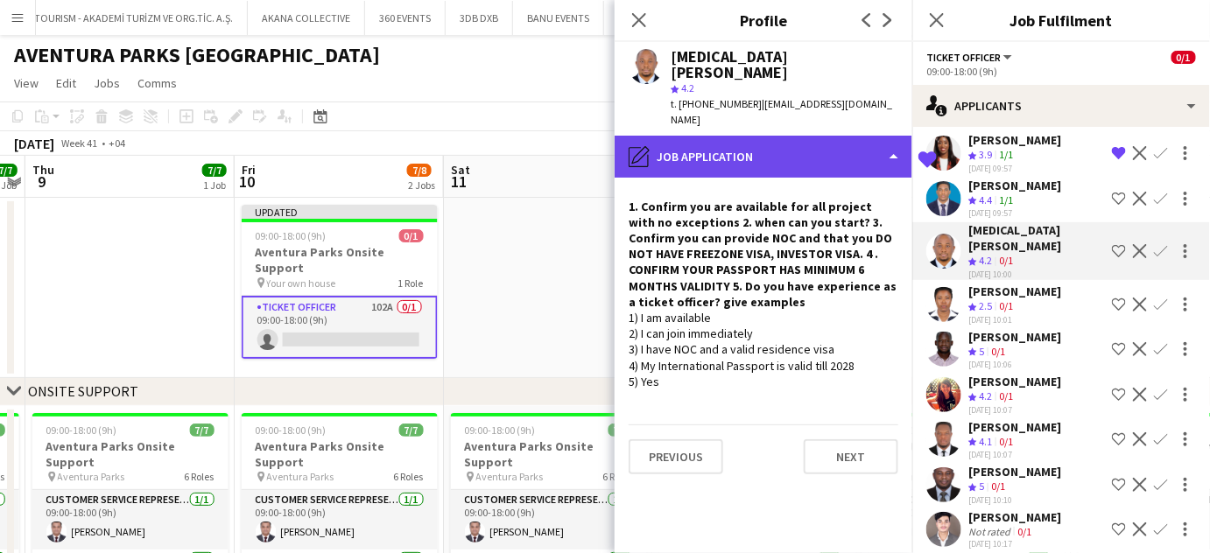
click at [880, 136] on div "pencil4 Job Application" at bounding box center [763, 157] width 298 height 42
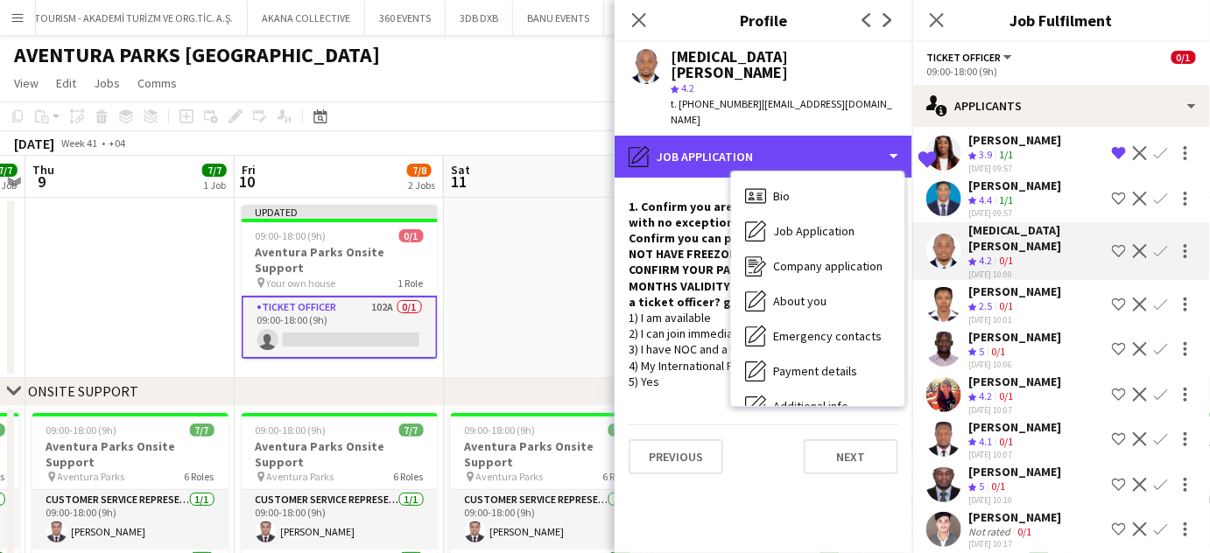
scroll to position [129, 0]
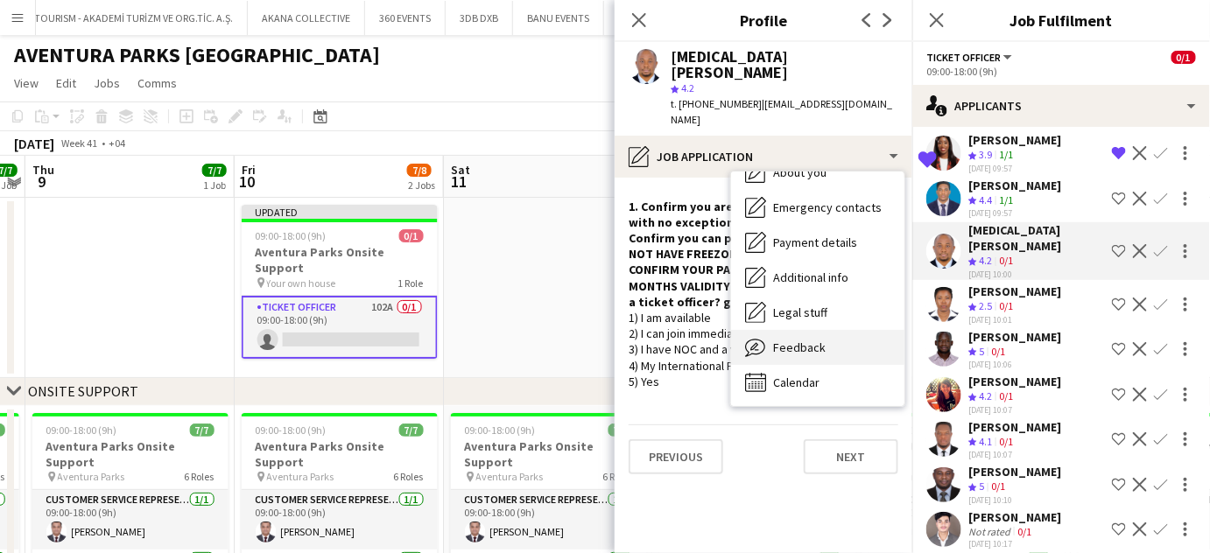
click at [805, 340] on span "Feedback" at bounding box center [799, 348] width 53 height 16
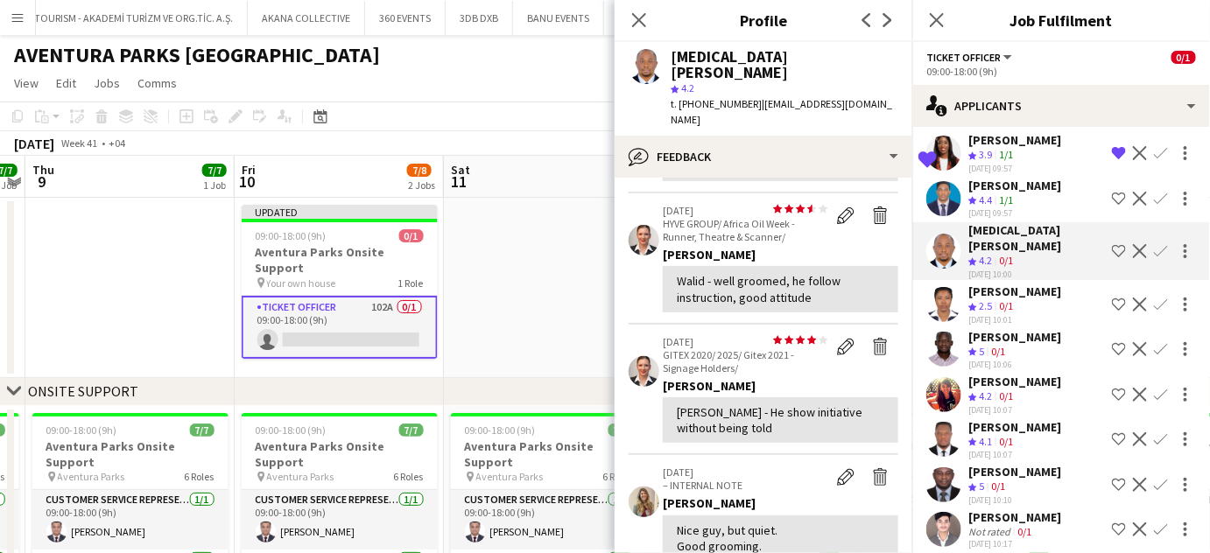
scroll to position [397, 0]
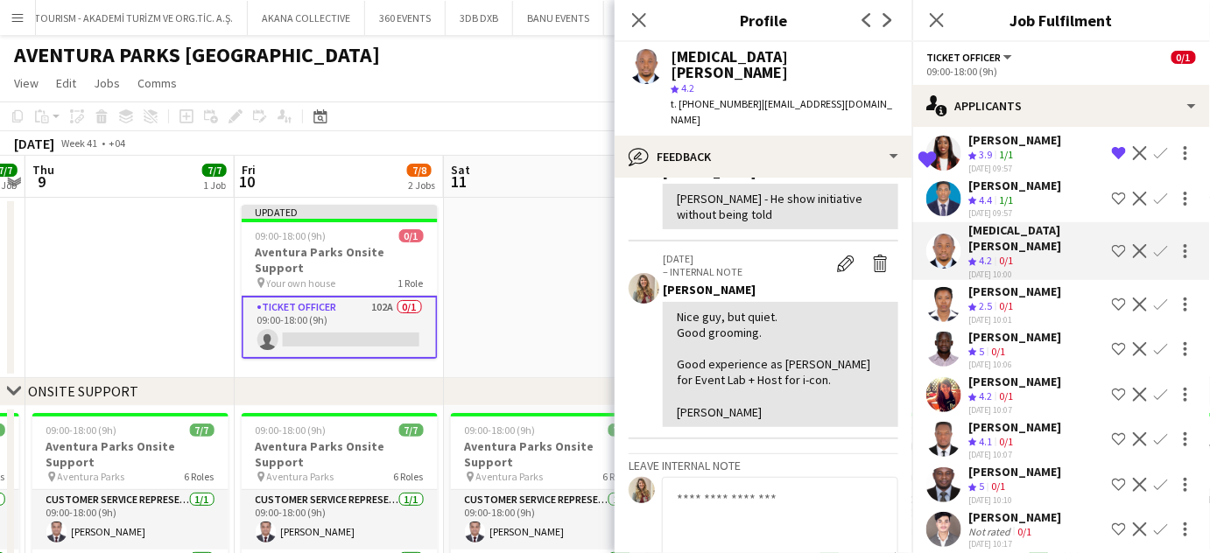
click at [1133, 298] on app-icon "Decline" at bounding box center [1140, 305] width 14 height 14
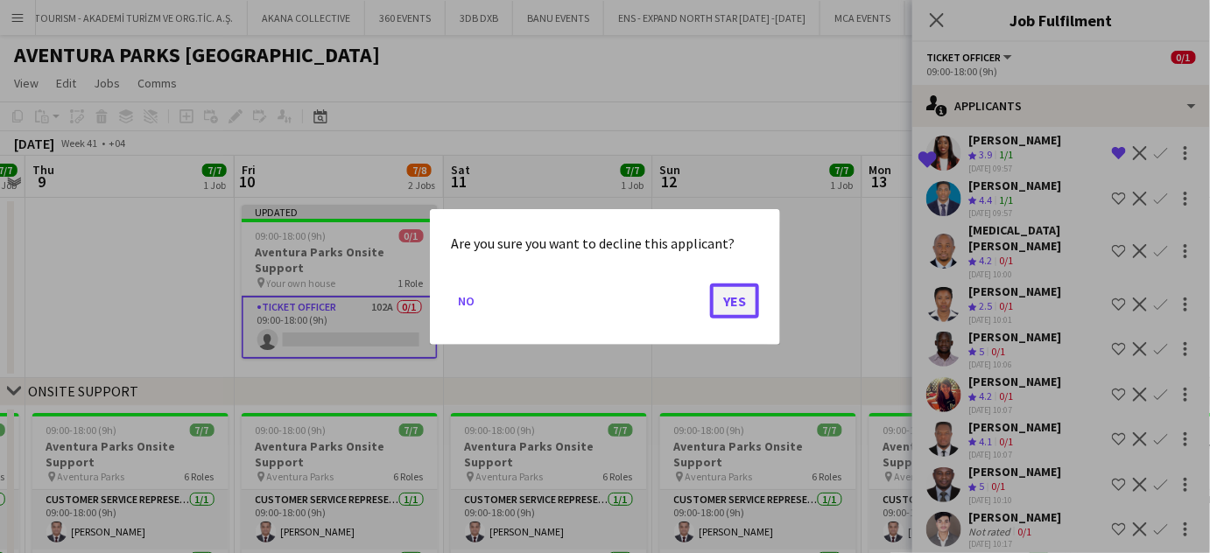
click at [755, 298] on button "Yes" at bounding box center [734, 300] width 49 height 35
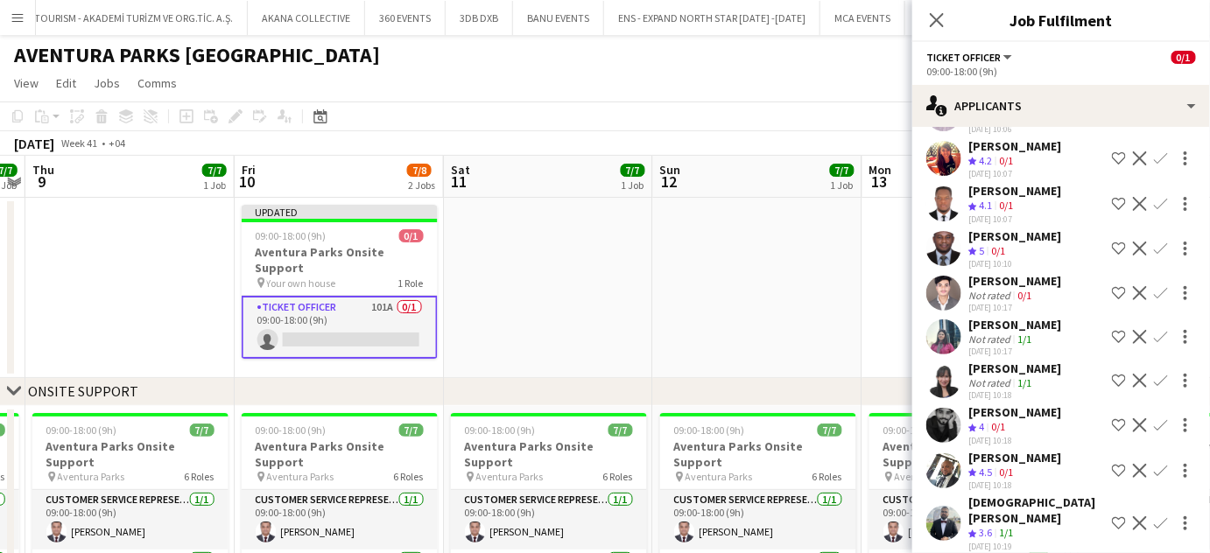
scroll to position [318, 0]
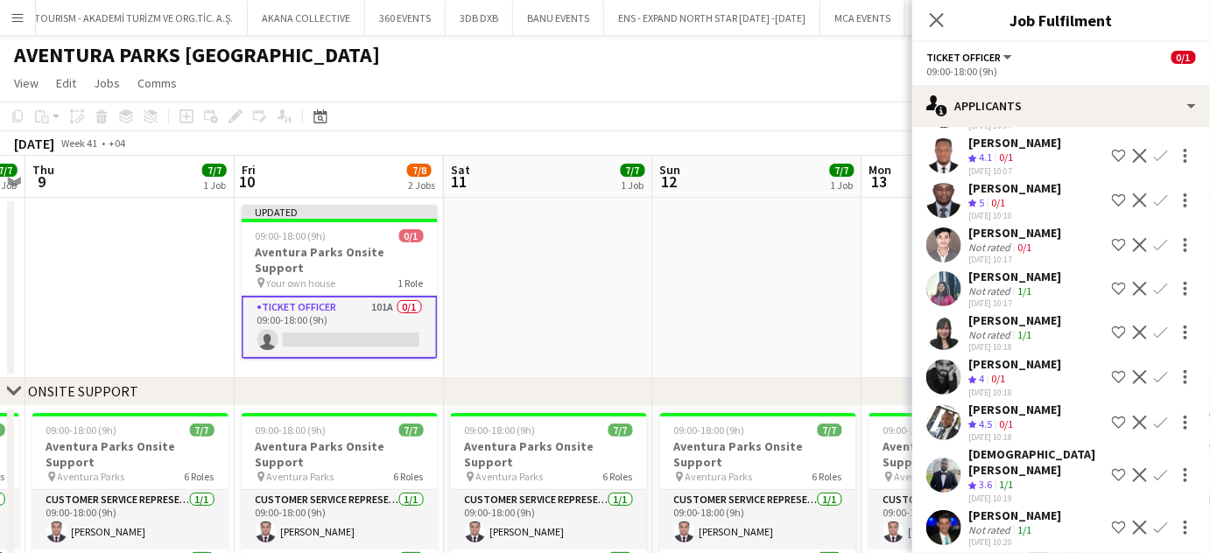
click at [1017, 328] on app-skills-label "1/1" at bounding box center [1024, 334] width 14 height 13
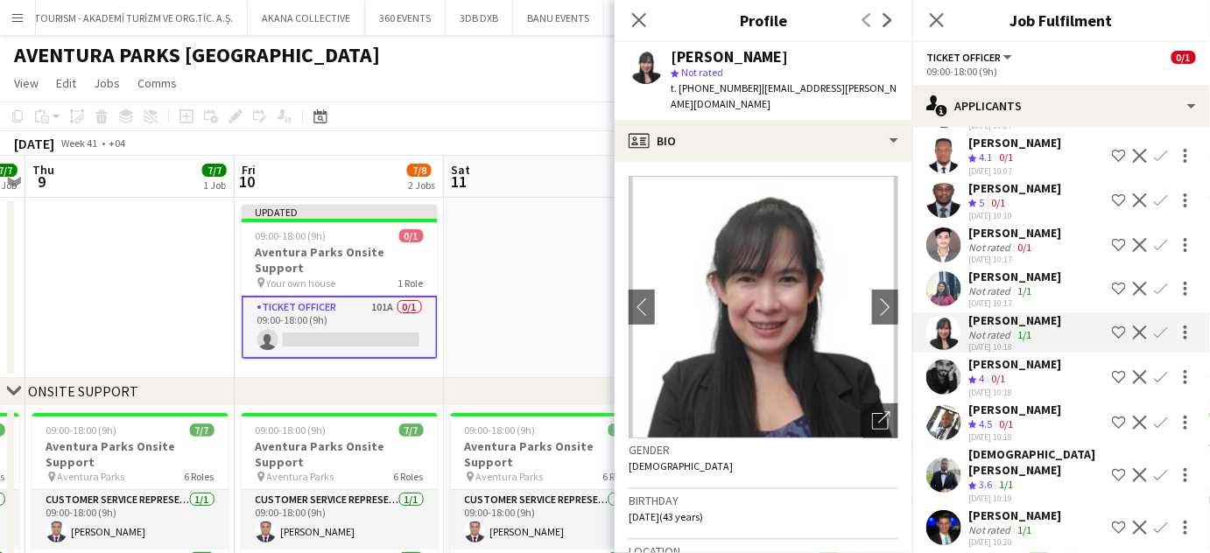
scroll to position [477, 0]
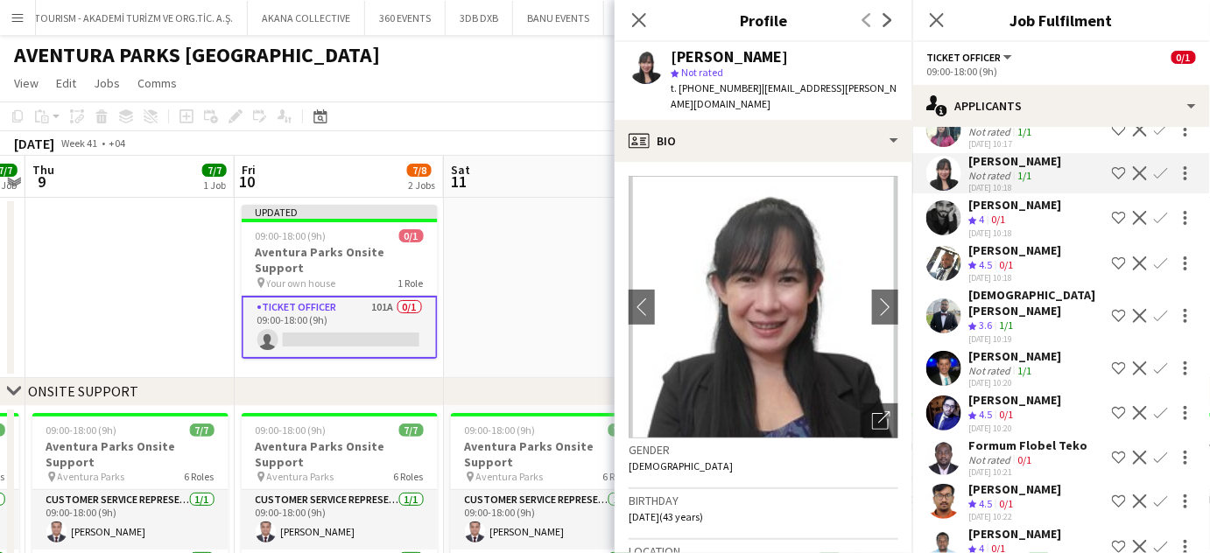
click at [1026, 293] on div "[DEMOGRAPHIC_DATA][PERSON_NAME]" at bounding box center [1036, 303] width 137 height 32
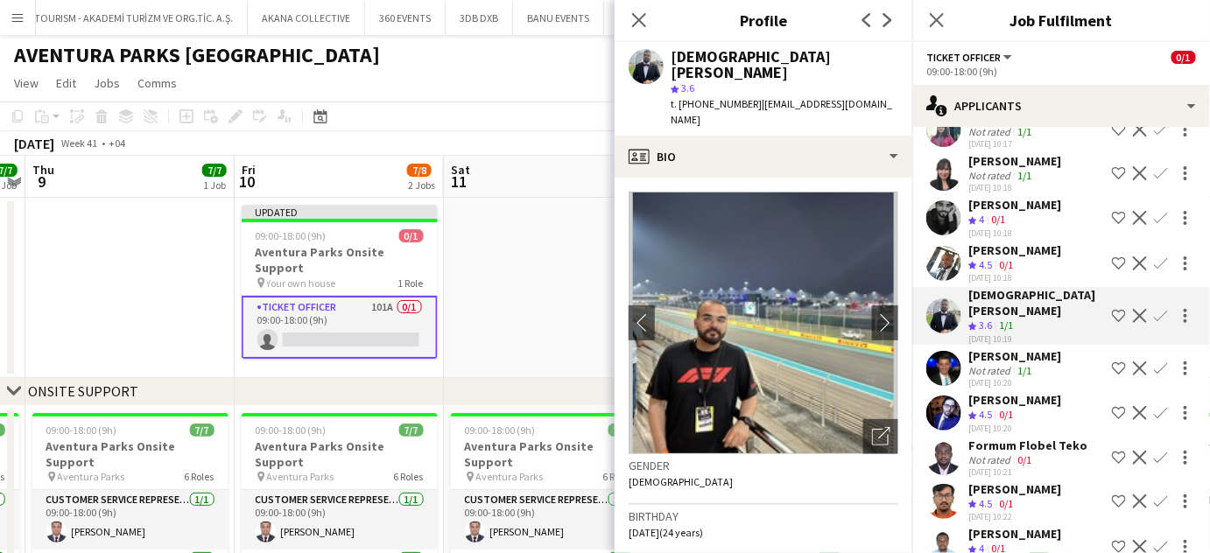
click at [1133, 361] on app-icon "Decline" at bounding box center [1140, 368] width 14 height 14
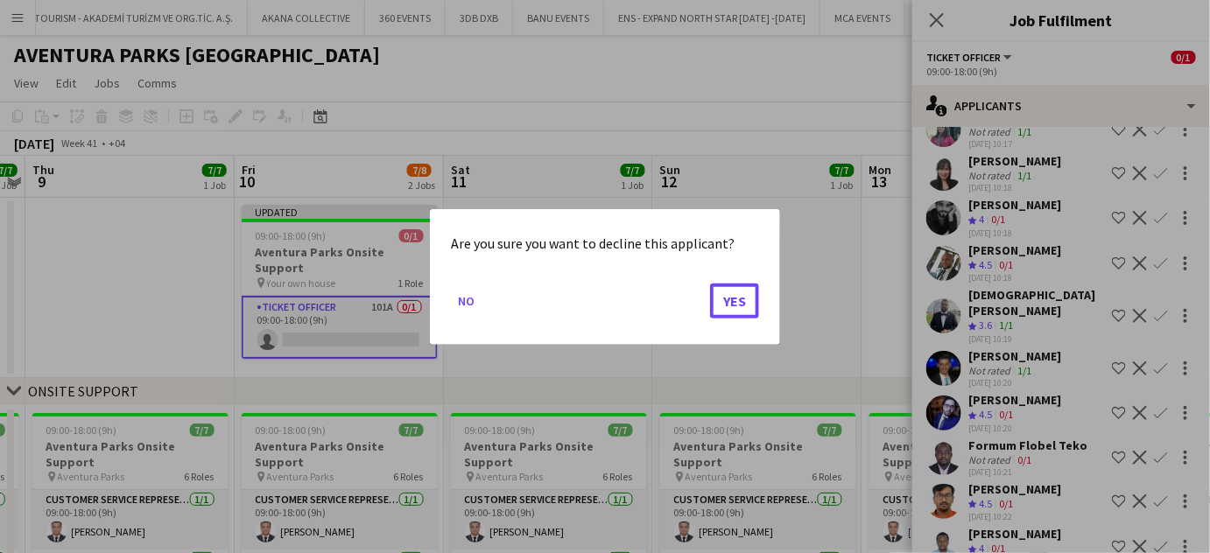
drag, startPoint x: 740, startPoint y: 296, endPoint x: 761, endPoint y: 276, distance: 29.1
click at [740, 295] on button "Yes" at bounding box center [734, 300] width 49 height 35
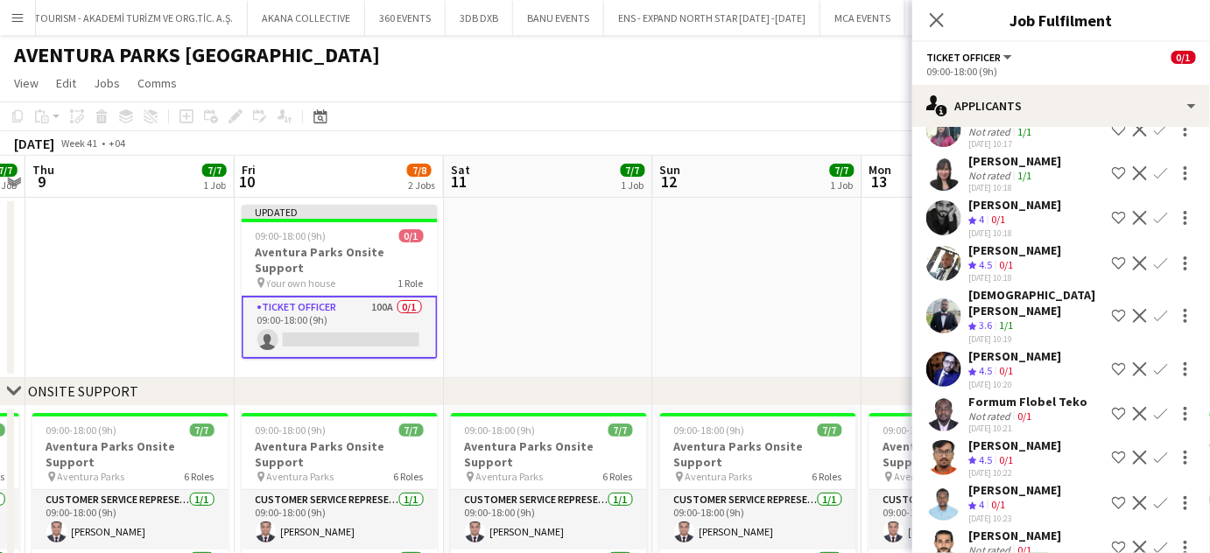
click at [986, 289] on div "Mohammed Elshimy" at bounding box center [1036, 303] width 137 height 32
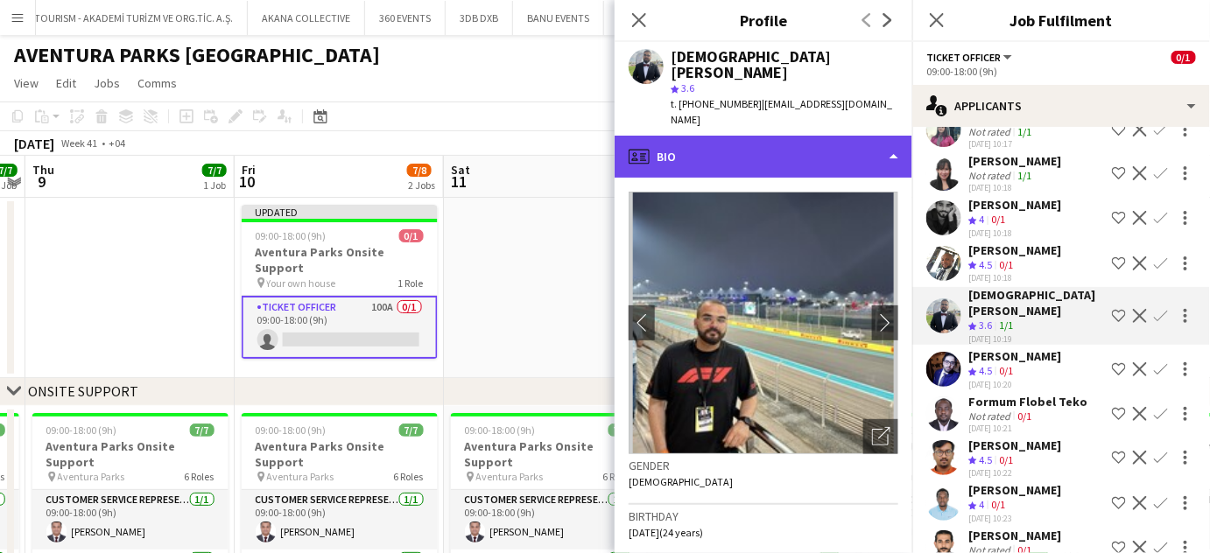
click at [873, 136] on div "profile Bio" at bounding box center [763, 157] width 298 height 42
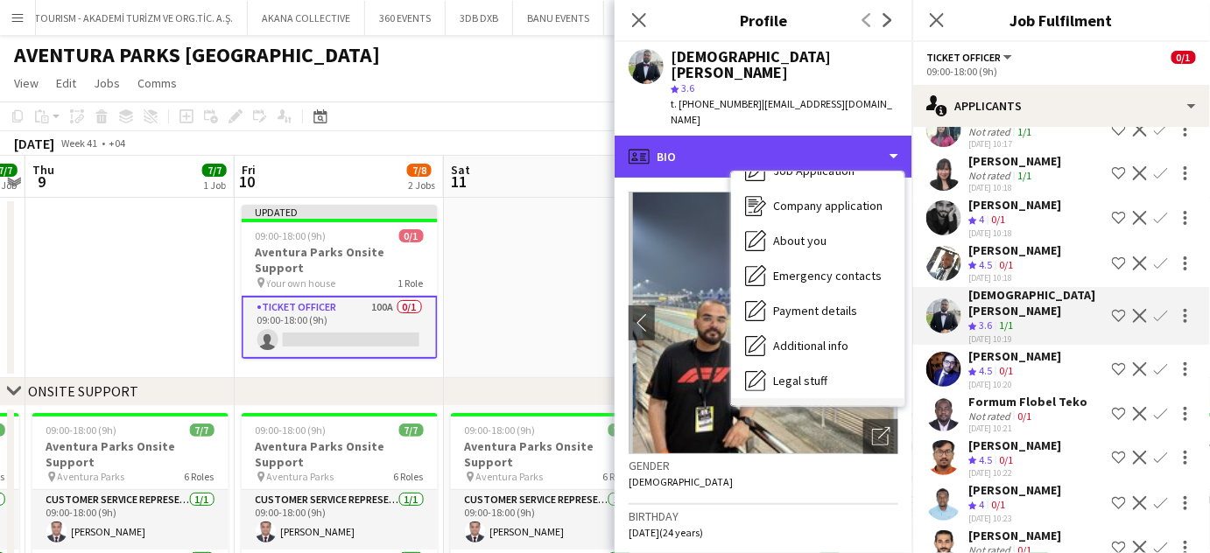
scroll to position [129, 0]
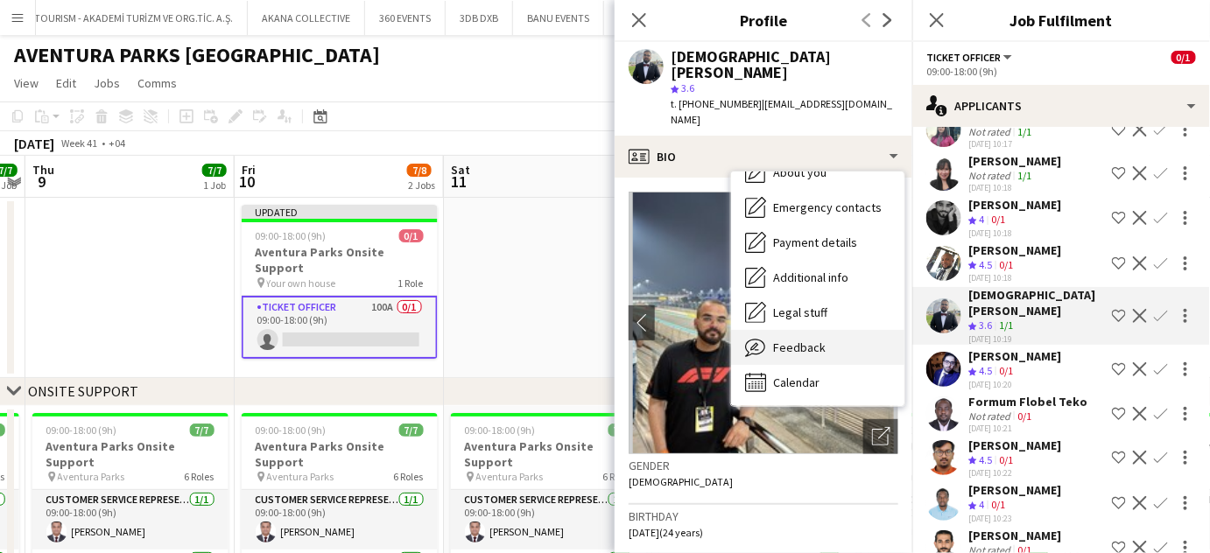
click at [804, 340] on span "Feedback" at bounding box center [799, 348] width 53 height 16
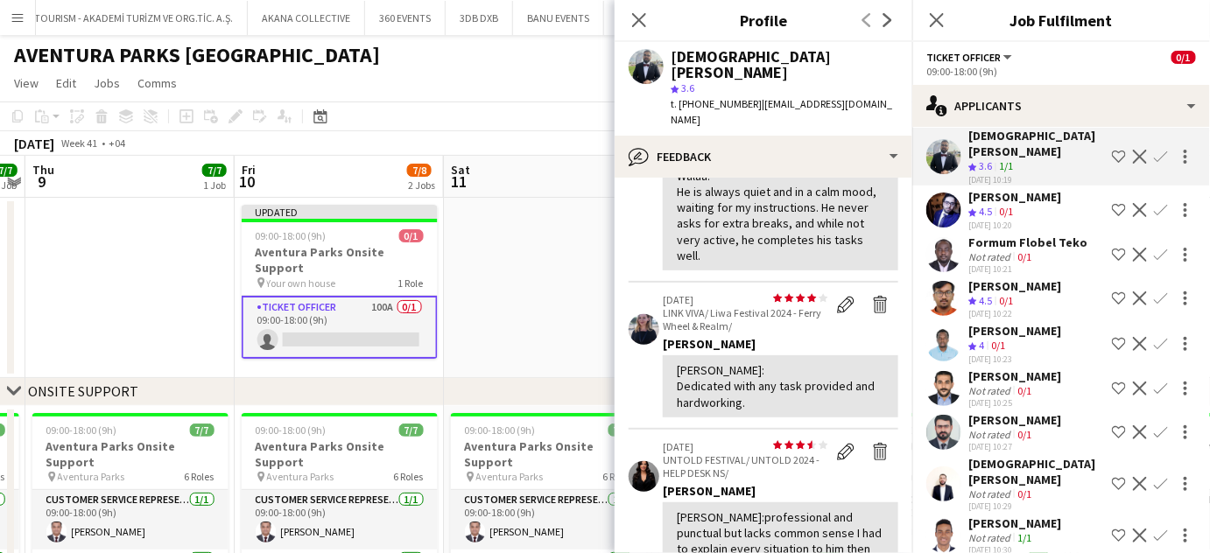
scroll to position [716, 0]
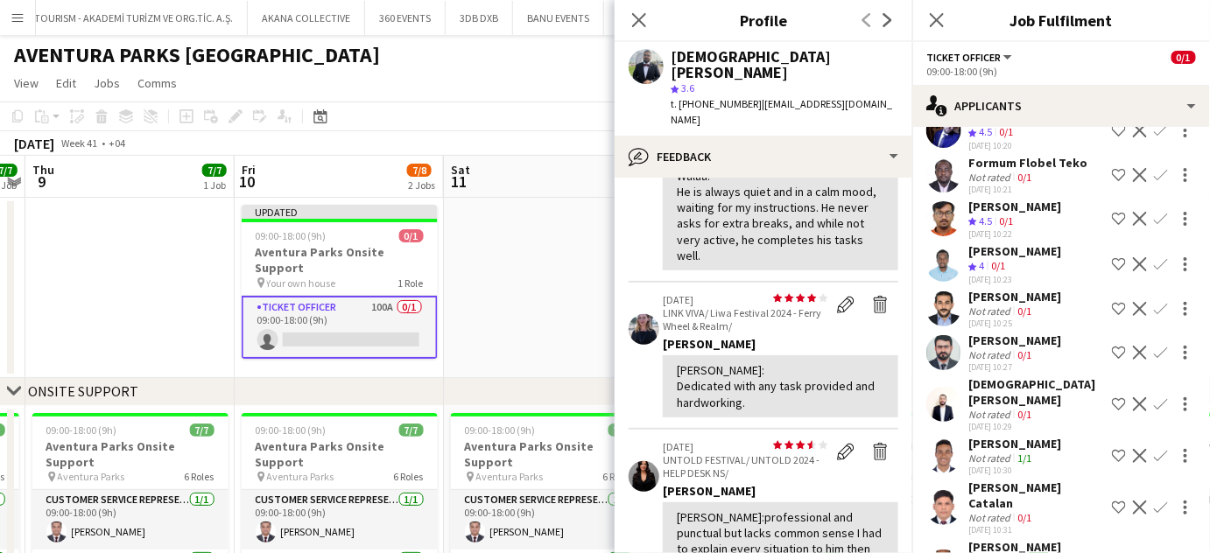
click at [1028, 376] on div "Mohamed Elkelani" at bounding box center [1036, 392] width 137 height 32
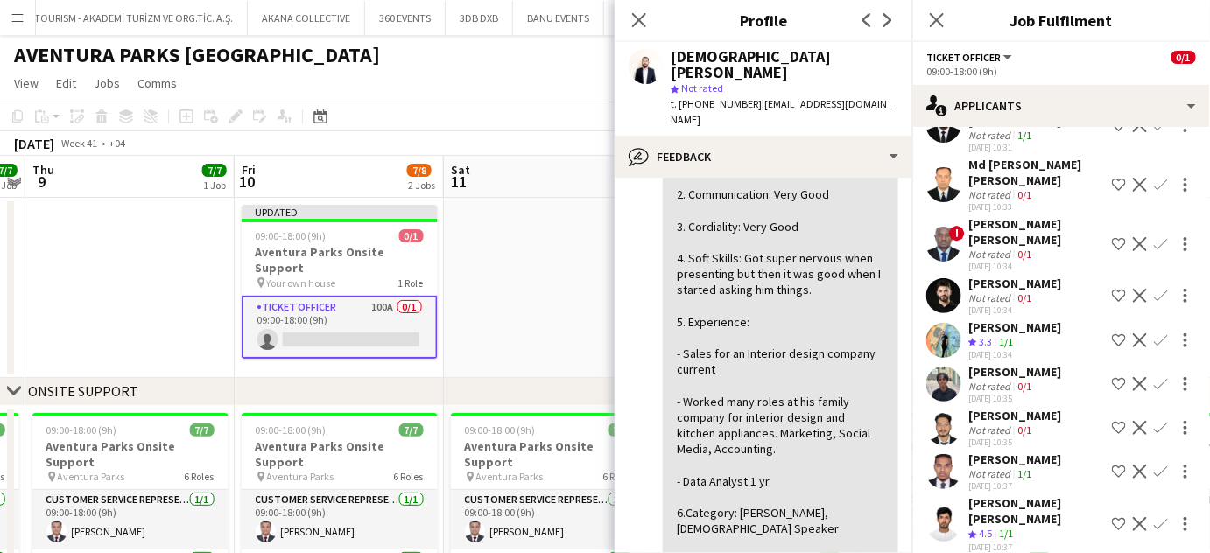
scroll to position [1193, 0]
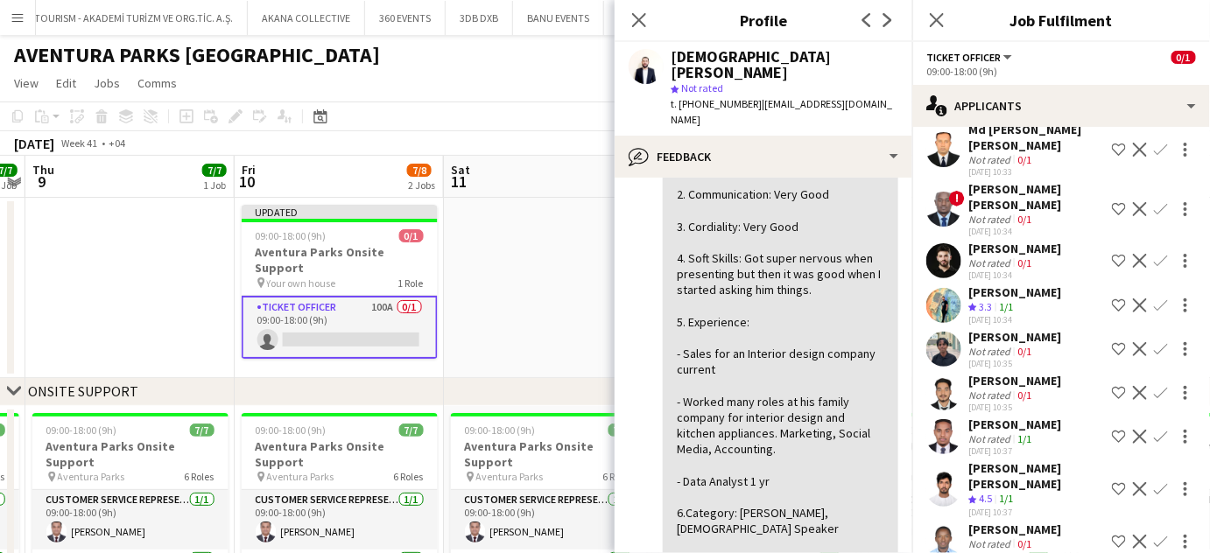
click at [1024, 432] on app-skills-label "1/1" at bounding box center [1024, 438] width 14 height 13
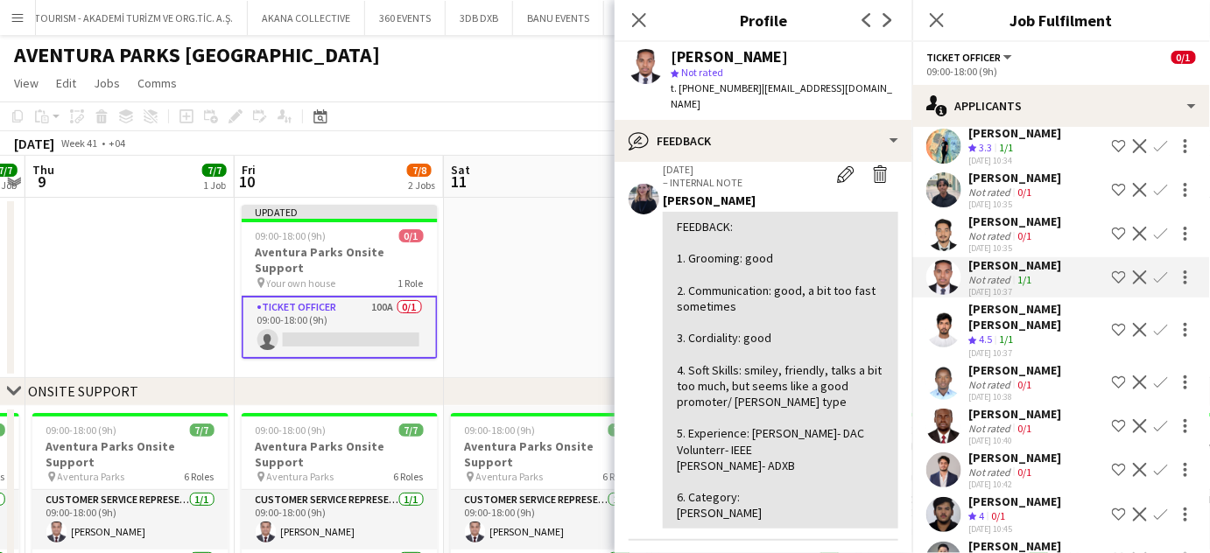
scroll to position [1432, 0]
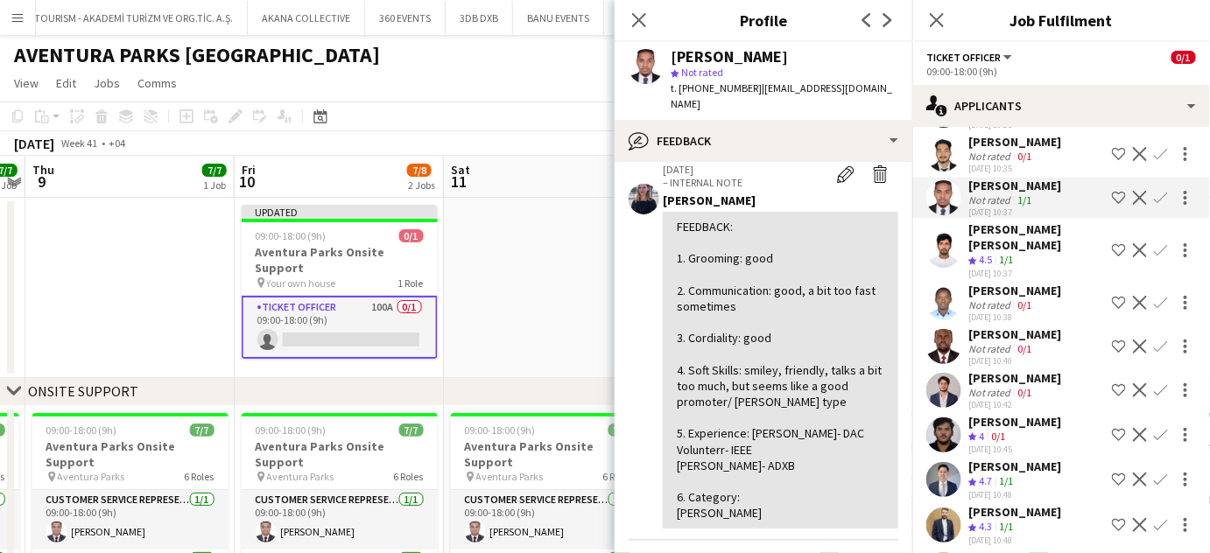
click at [999, 520] on div "1/1" at bounding box center [1005, 527] width 21 height 15
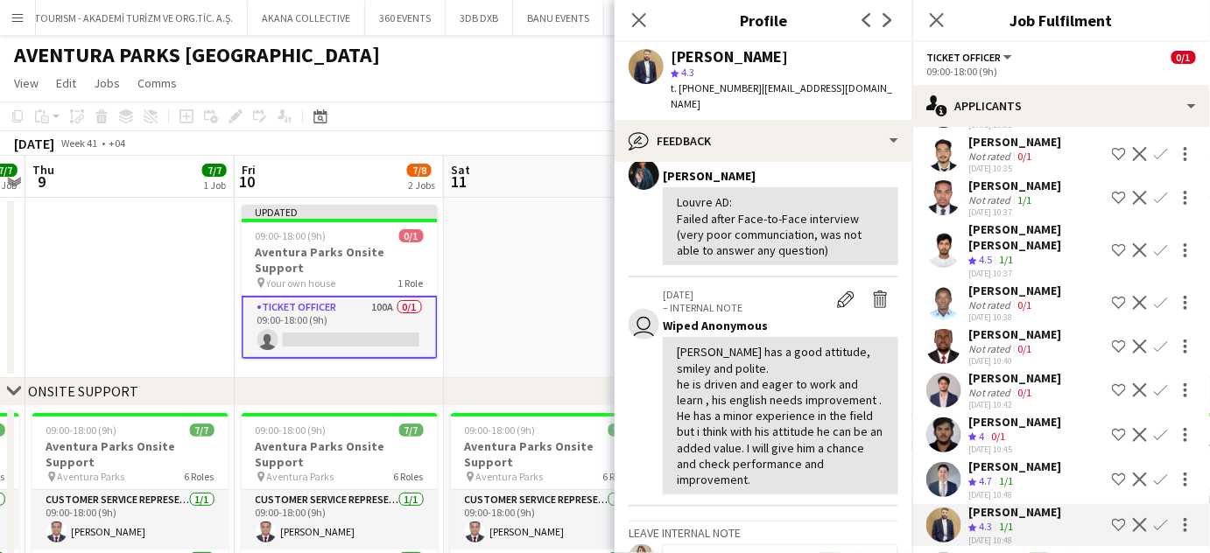
scroll to position [477, 0]
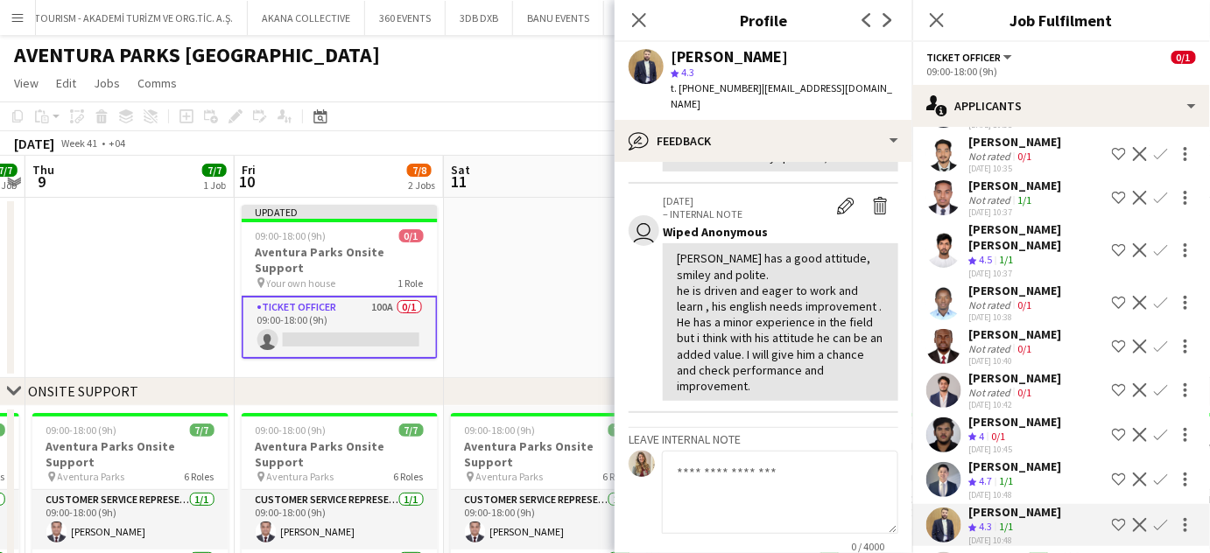
click at [1112, 518] on app-icon "Shortlist crew" at bounding box center [1119, 525] width 14 height 14
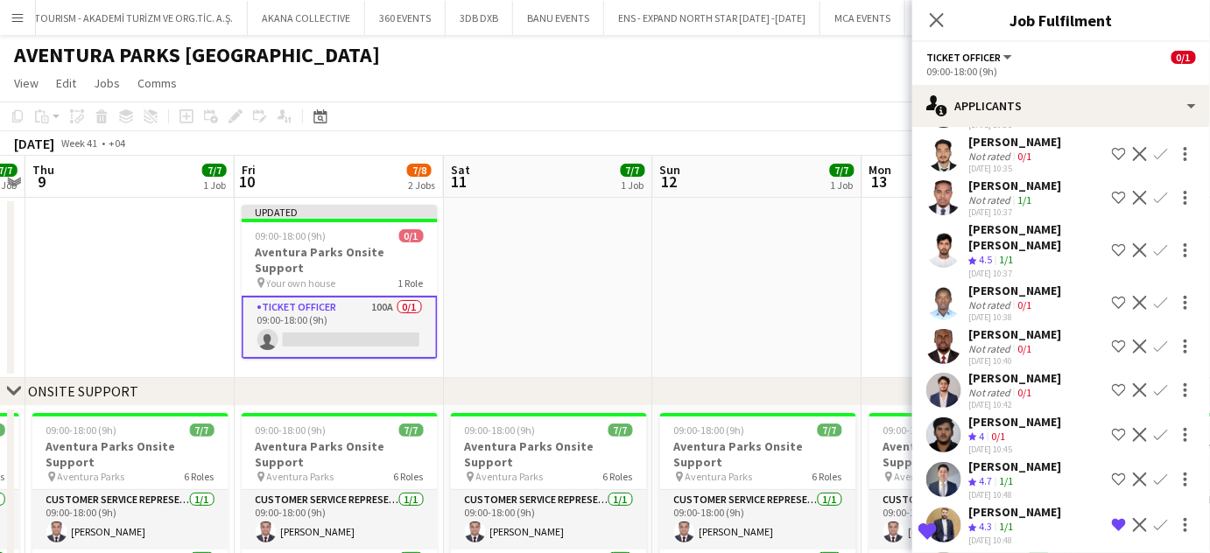
scroll to position [1591, 0]
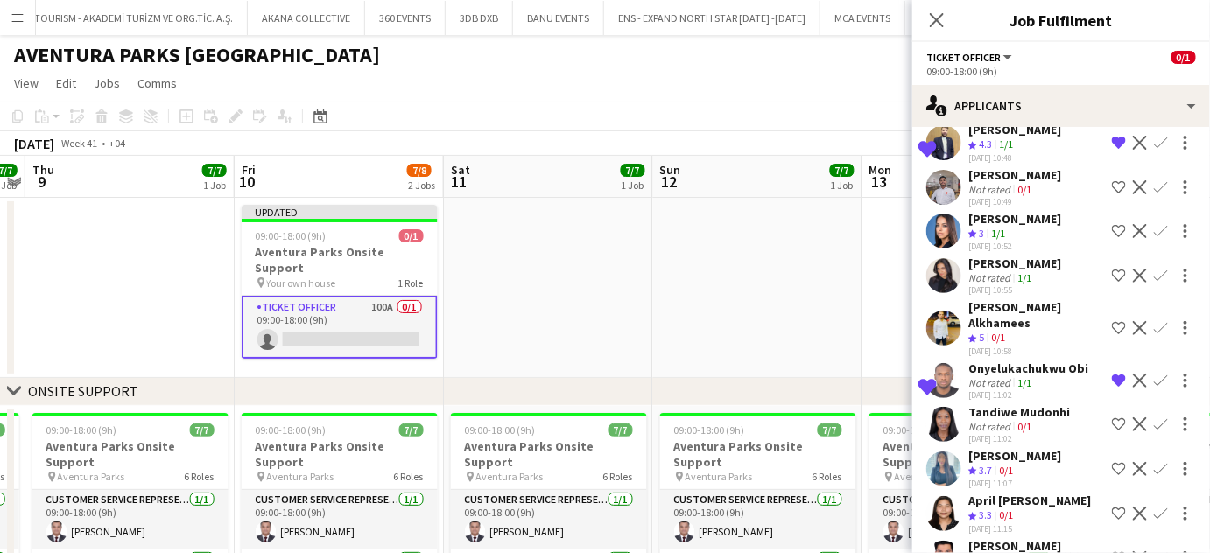
scroll to position [1909, 0]
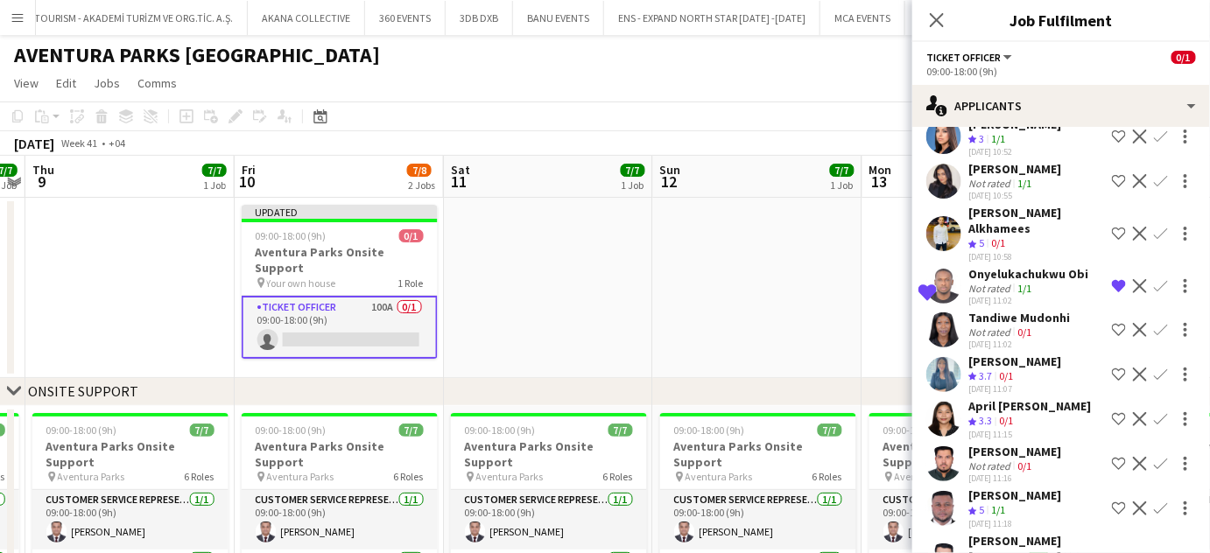
click at [1112, 279] on app-icon "Remove crew from shortlist" at bounding box center [1119, 286] width 14 height 14
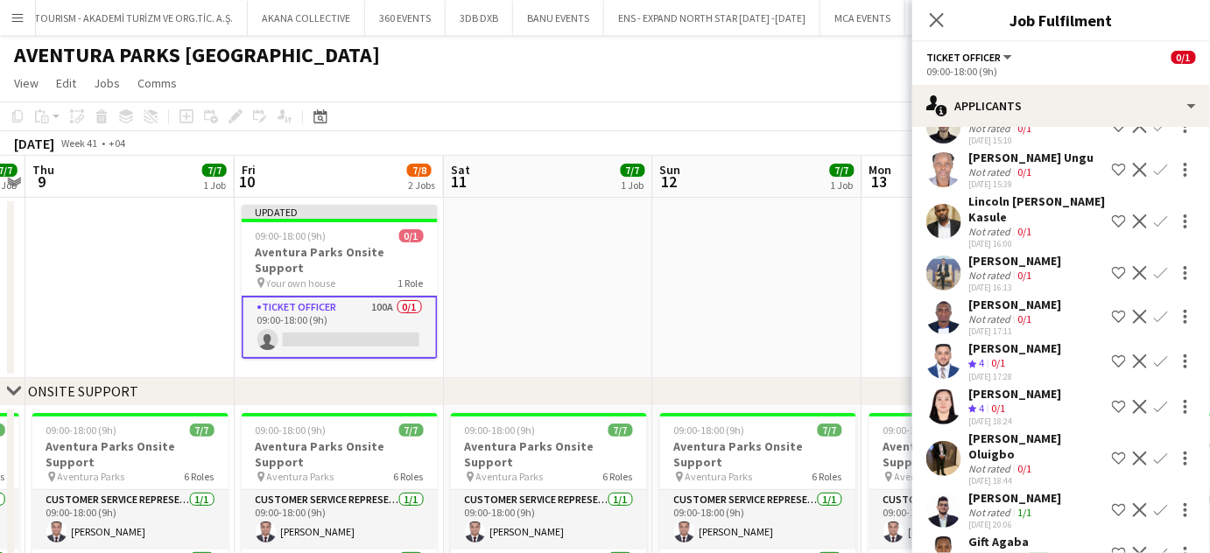
scroll to position [3989, 0]
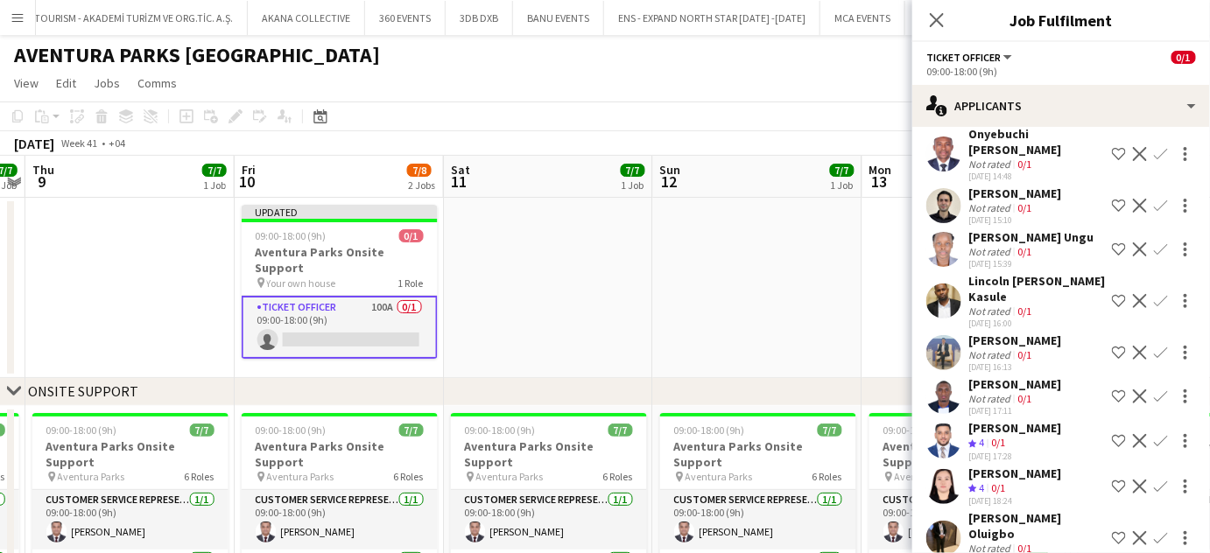
click at [1005, 481] on app-skills-label "0/1" at bounding box center [998, 487] width 14 height 13
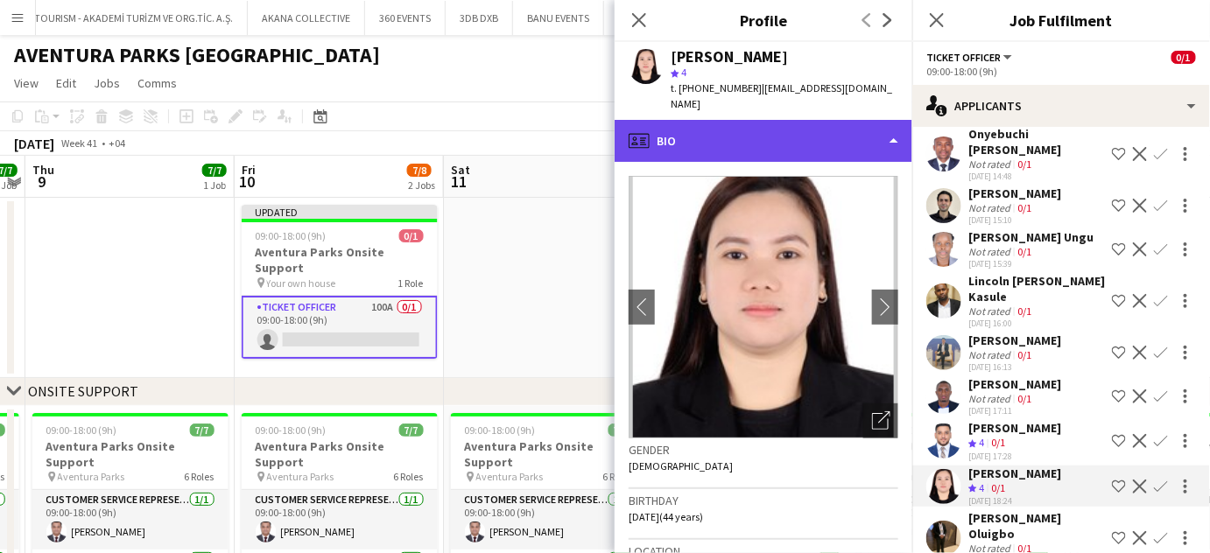
click at [855, 121] on div "profile Bio" at bounding box center [763, 141] width 298 height 42
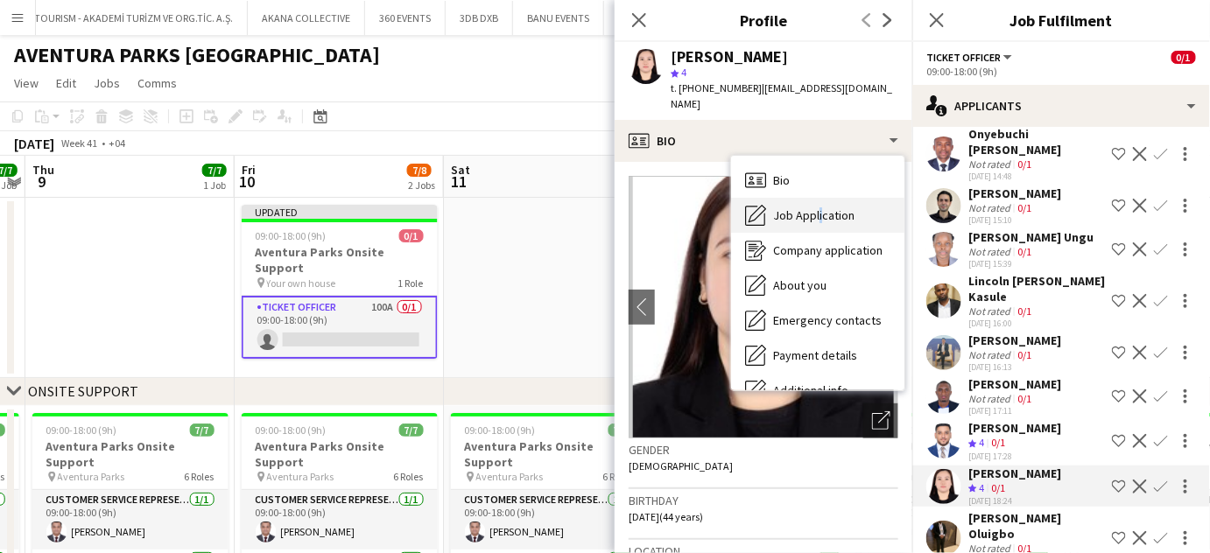
click at [816, 207] on span "Job Application" at bounding box center [813, 215] width 81 height 16
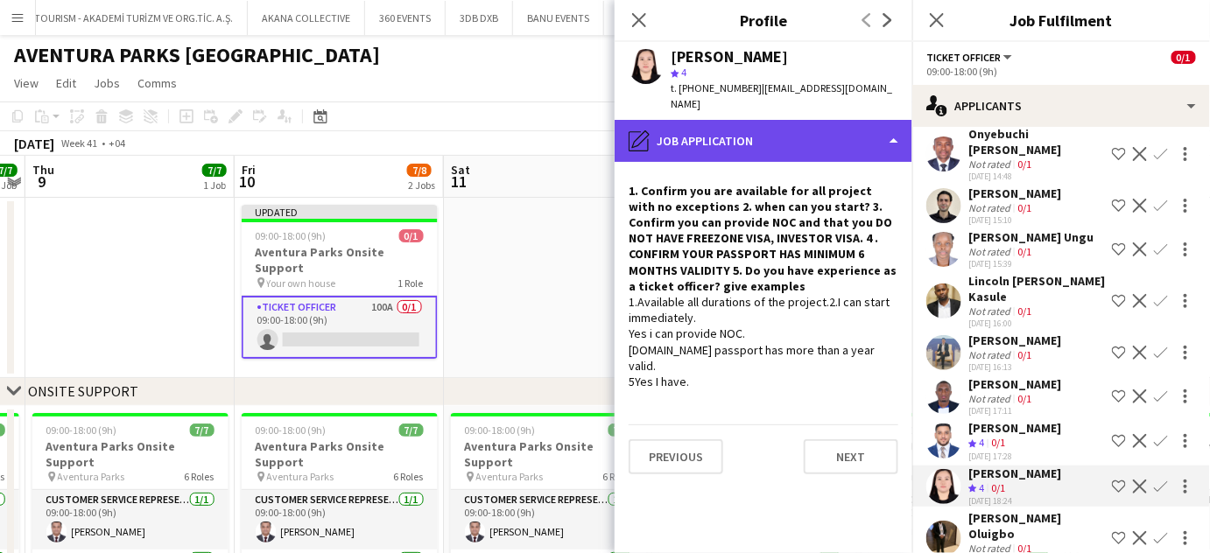
click at [882, 120] on div "pencil4 Job Application" at bounding box center [763, 141] width 298 height 42
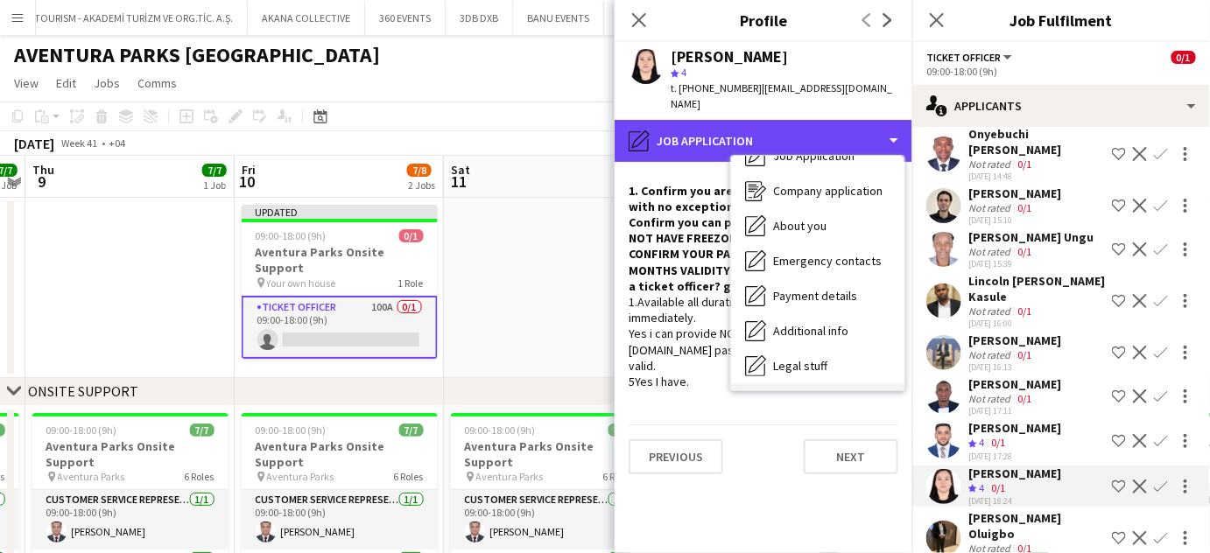
scroll to position [129, 0]
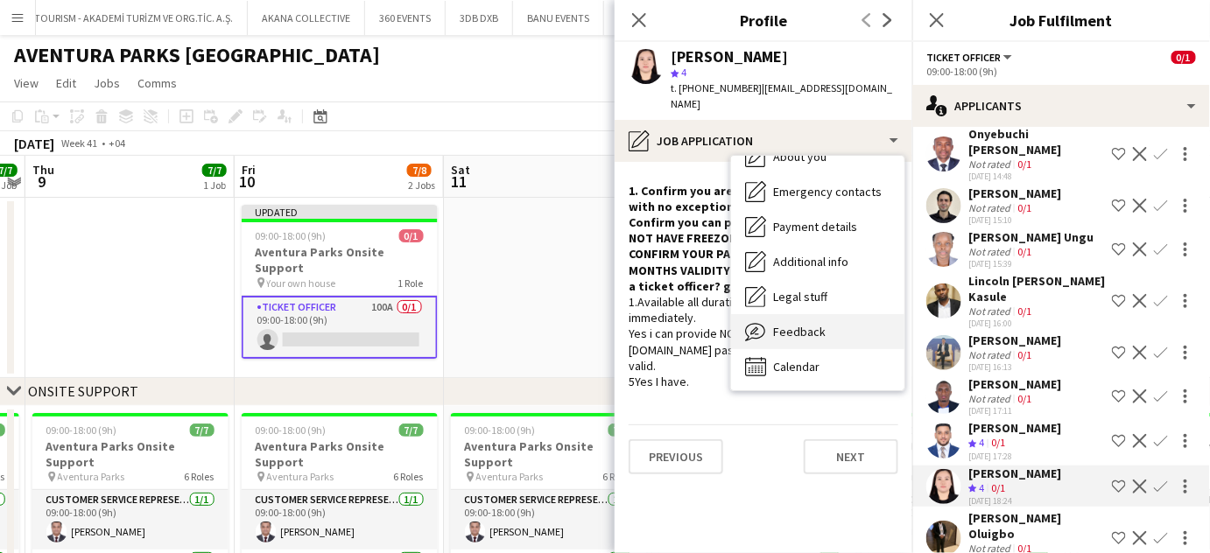
click at [797, 324] on span "Feedback" at bounding box center [799, 332] width 53 height 16
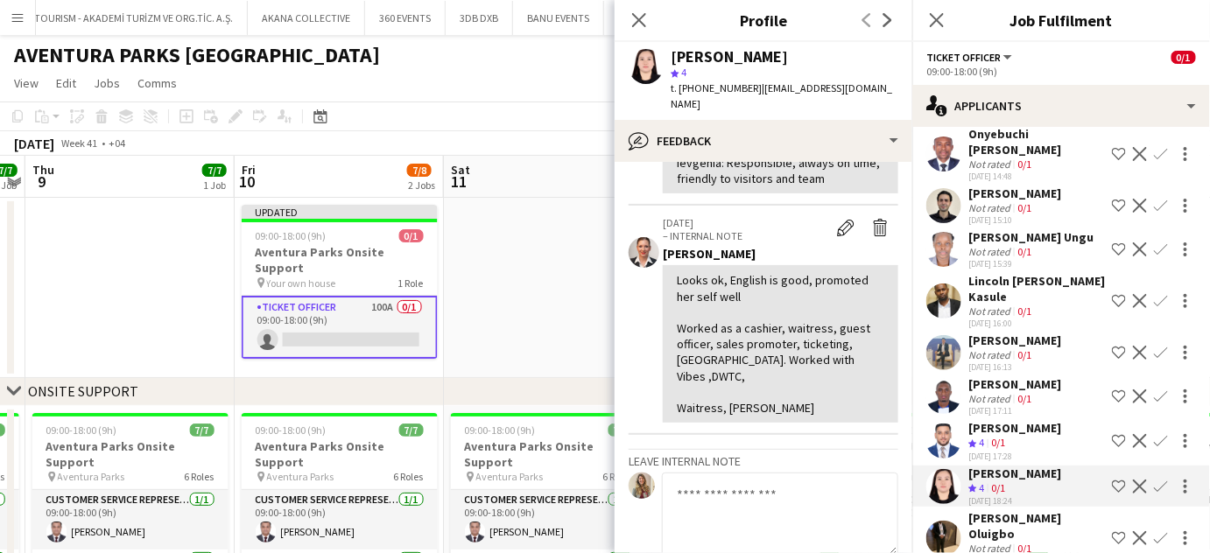
scroll to position [238, 0]
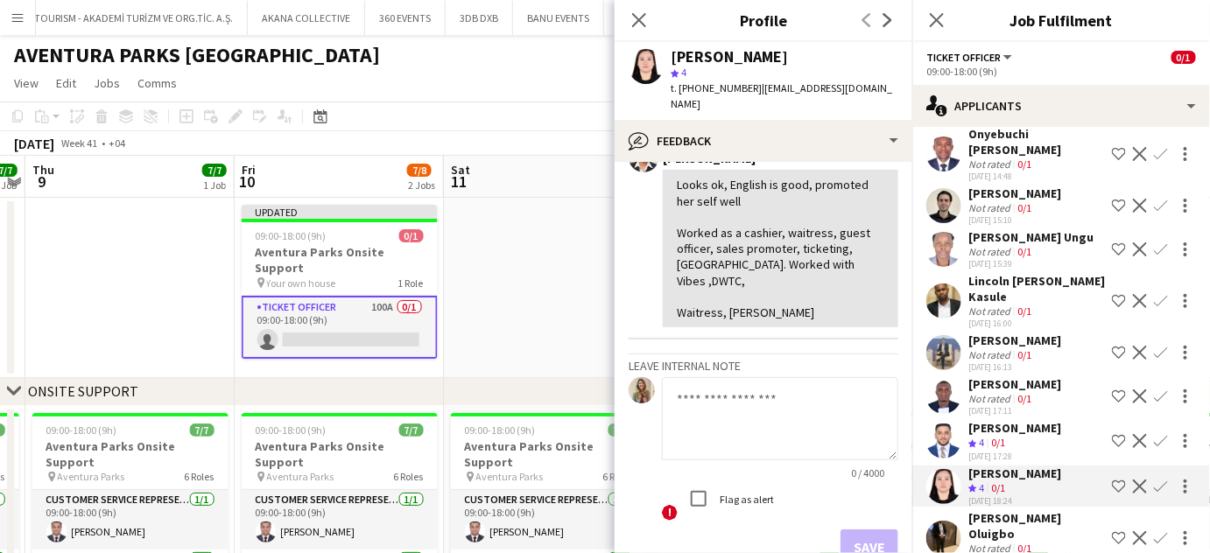
click at [1112, 480] on app-icon "Shortlist crew" at bounding box center [1119, 487] width 14 height 14
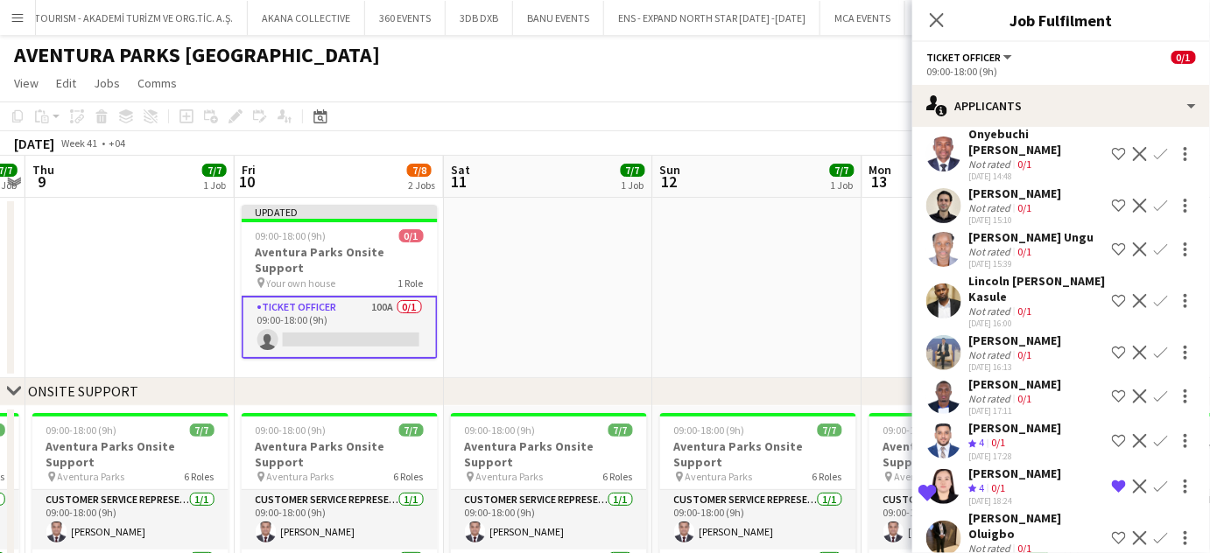
click at [968, 439] on icon "Crew rating" at bounding box center [972, 443] width 9 height 9
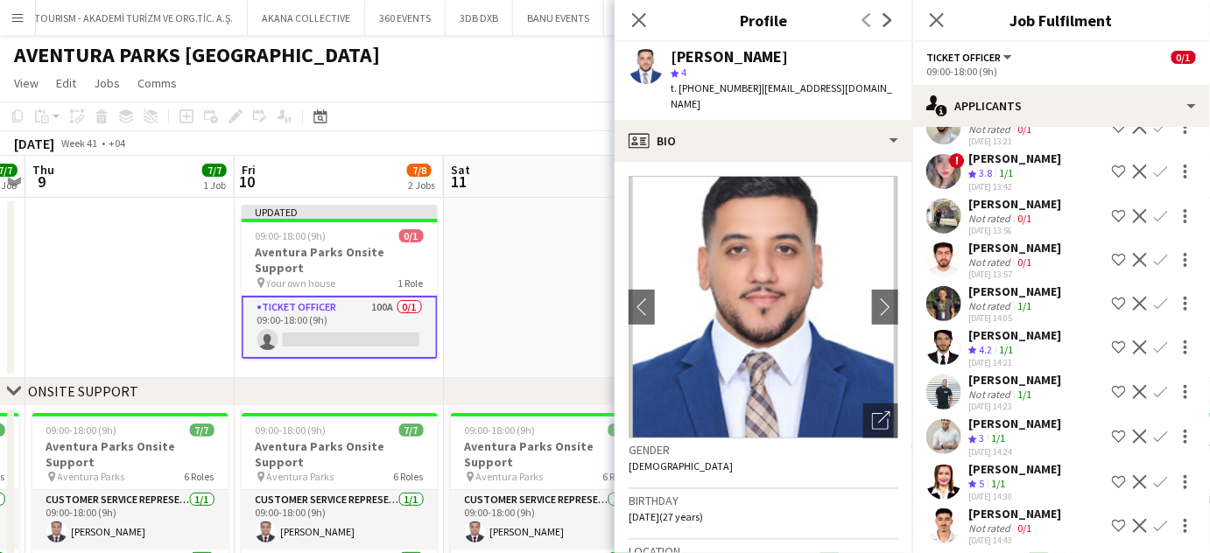
scroll to position [3592, 0]
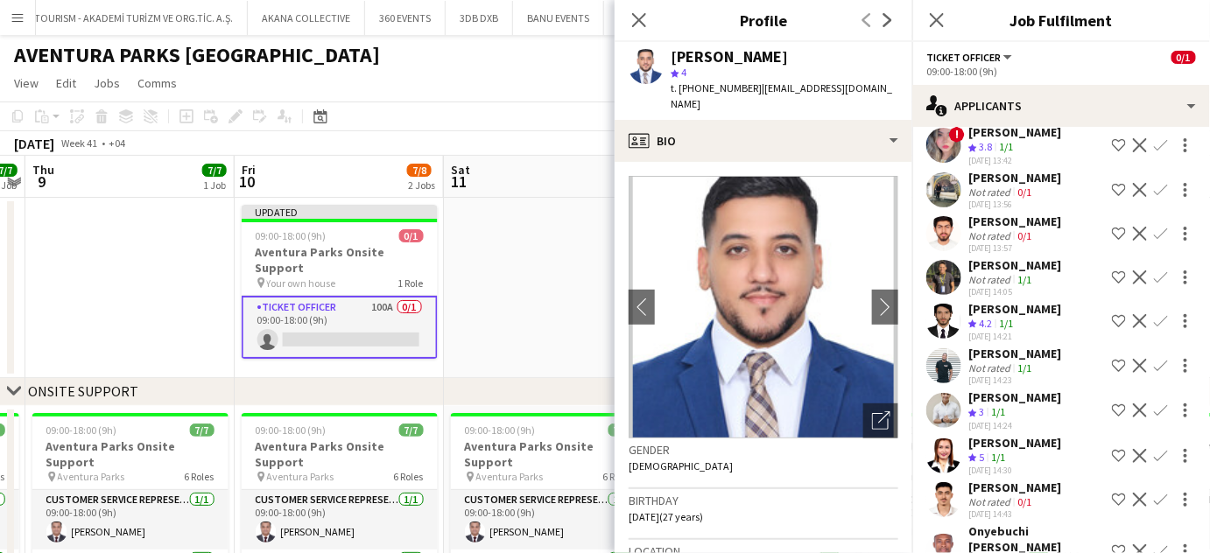
click at [996, 389] on div "Firas Zinoubi" at bounding box center [1014, 397] width 93 height 16
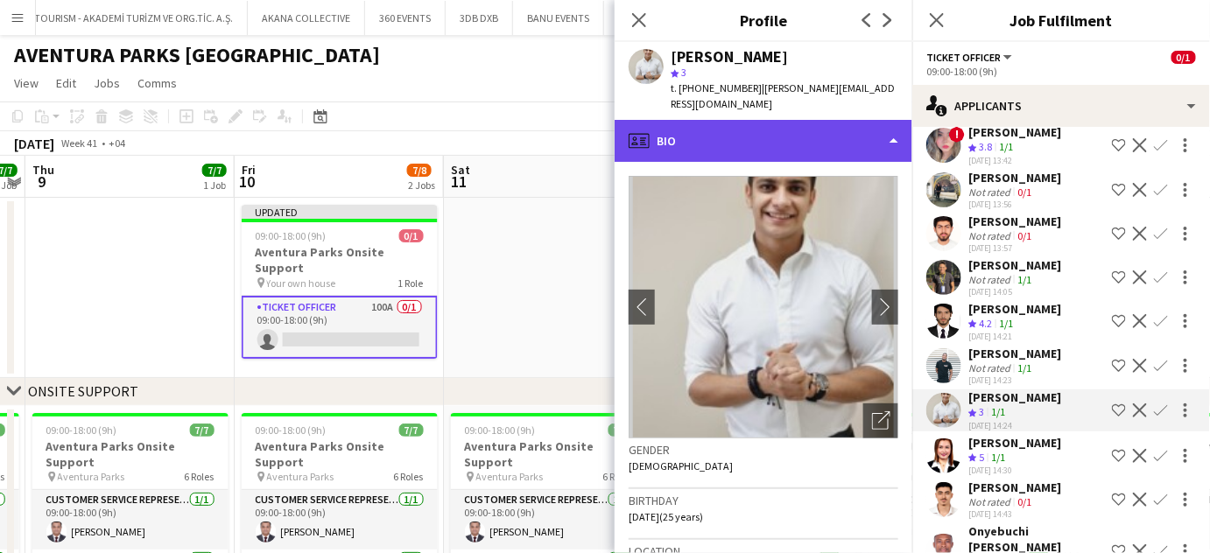
click at [882, 123] on div "profile Bio" at bounding box center [763, 141] width 298 height 42
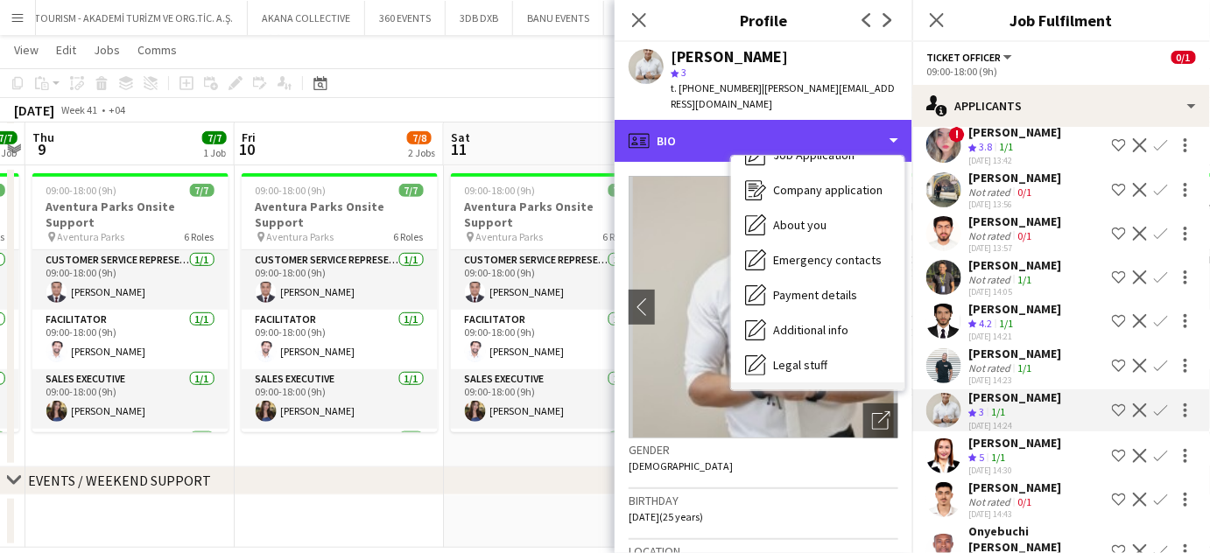
scroll to position [129, 0]
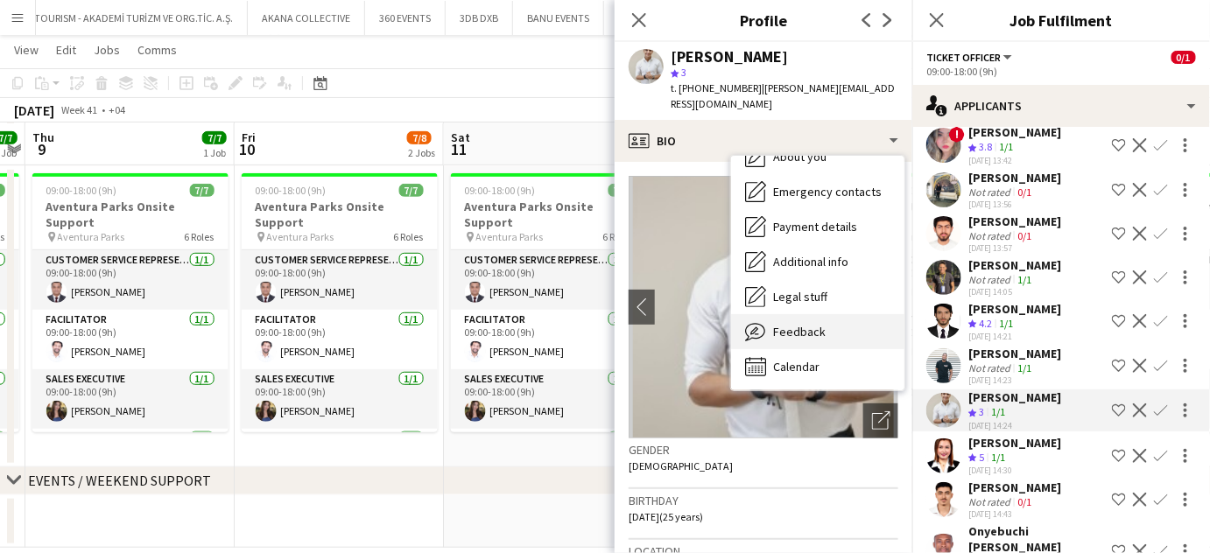
click at [817, 326] on span "Feedback" at bounding box center [799, 332] width 53 height 16
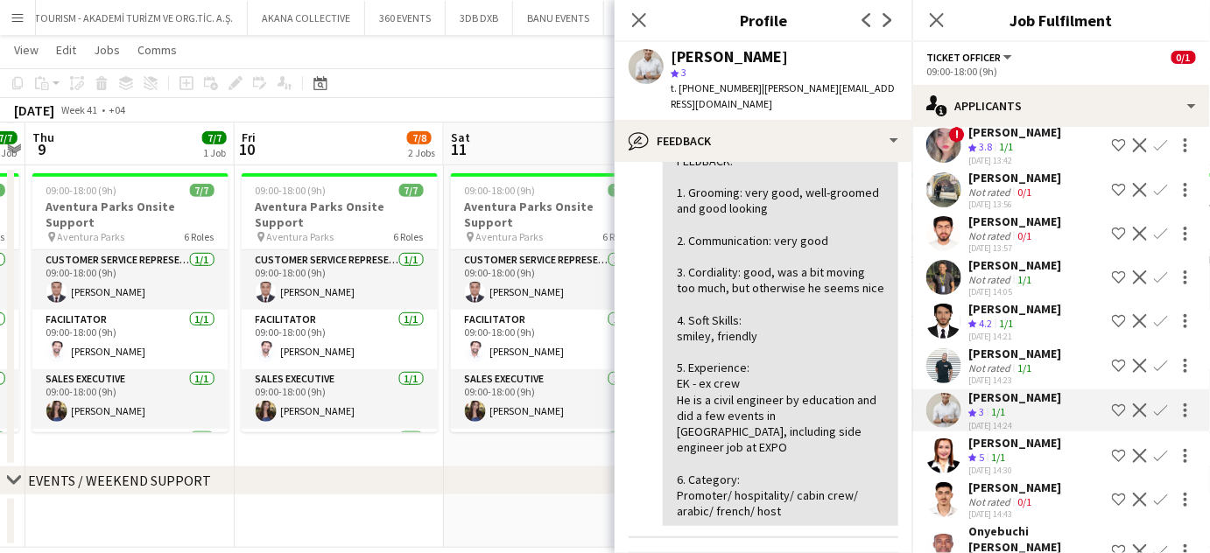
scroll to position [318, 0]
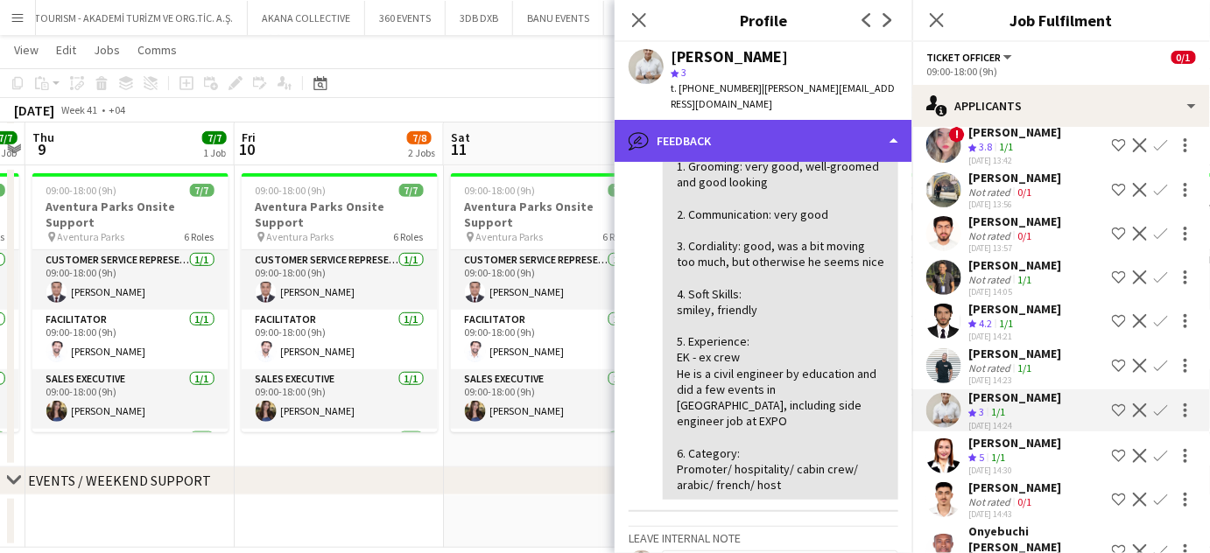
click at [856, 139] on div "bubble-pencil Feedback" at bounding box center [763, 141] width 298 height 42
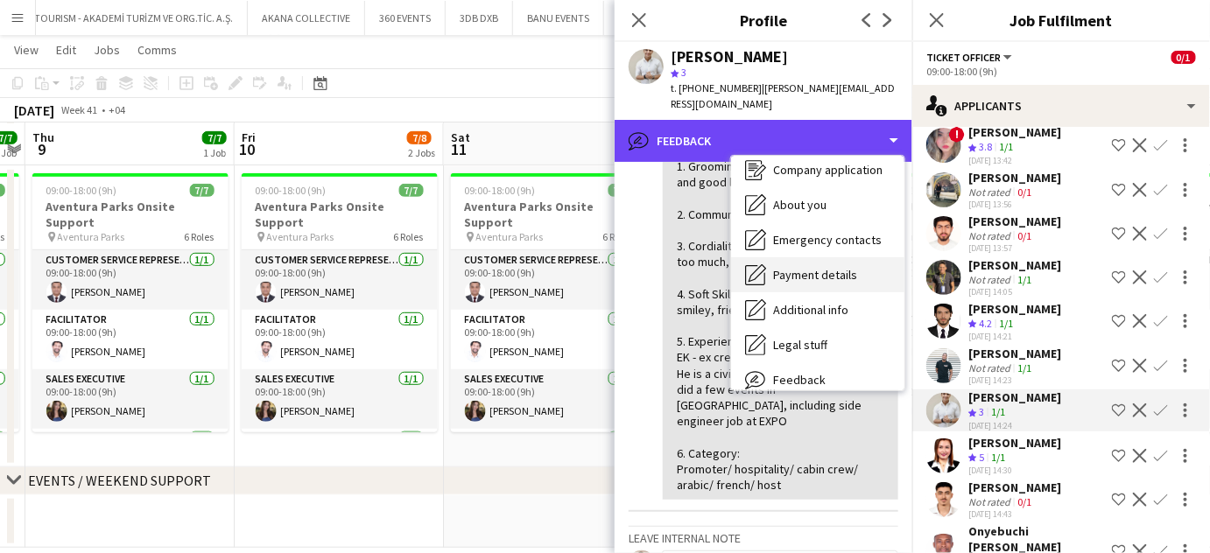
scroll to position [0, 0]
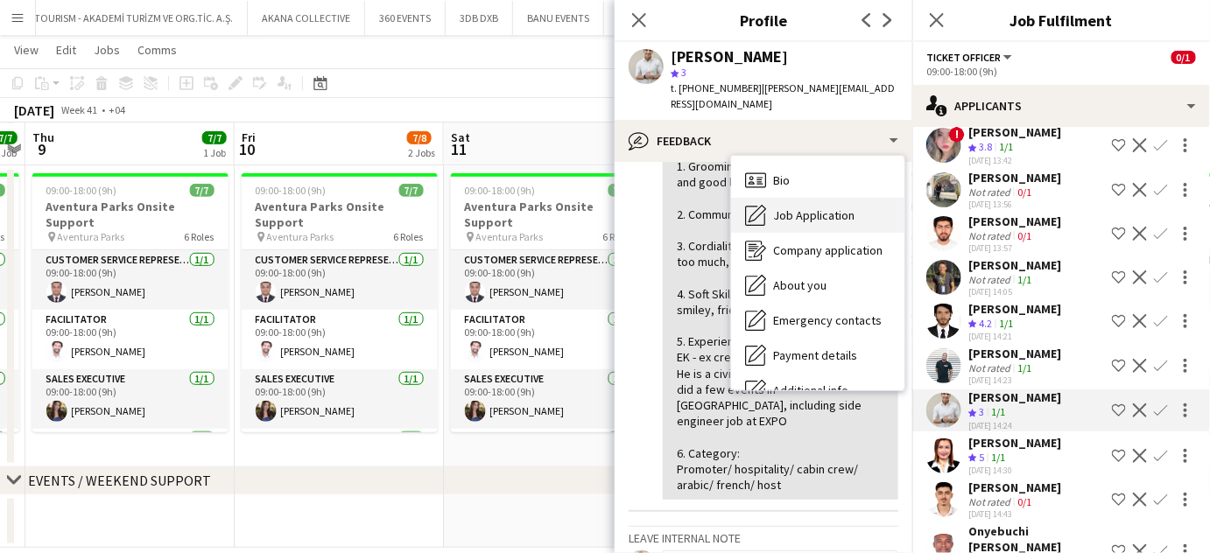
click at [815, 209] on span "Job Application" at bounding box center [813, 215] width 81 height 16
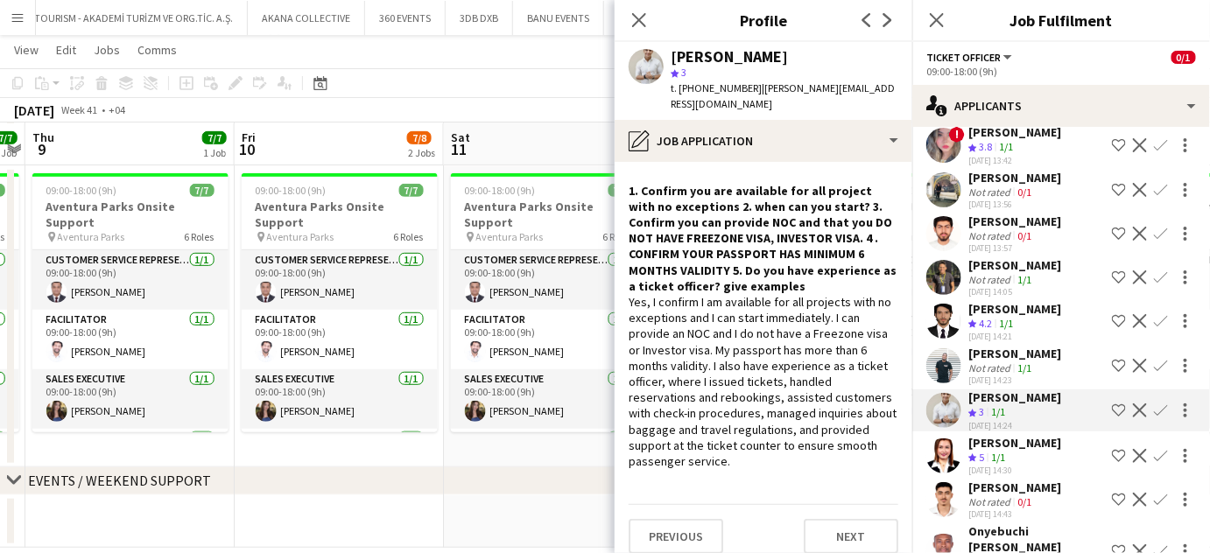
click at [1112, 403] on app-icon "Shortlist crew" at bounding box center [1119, 410] width 14 height 14
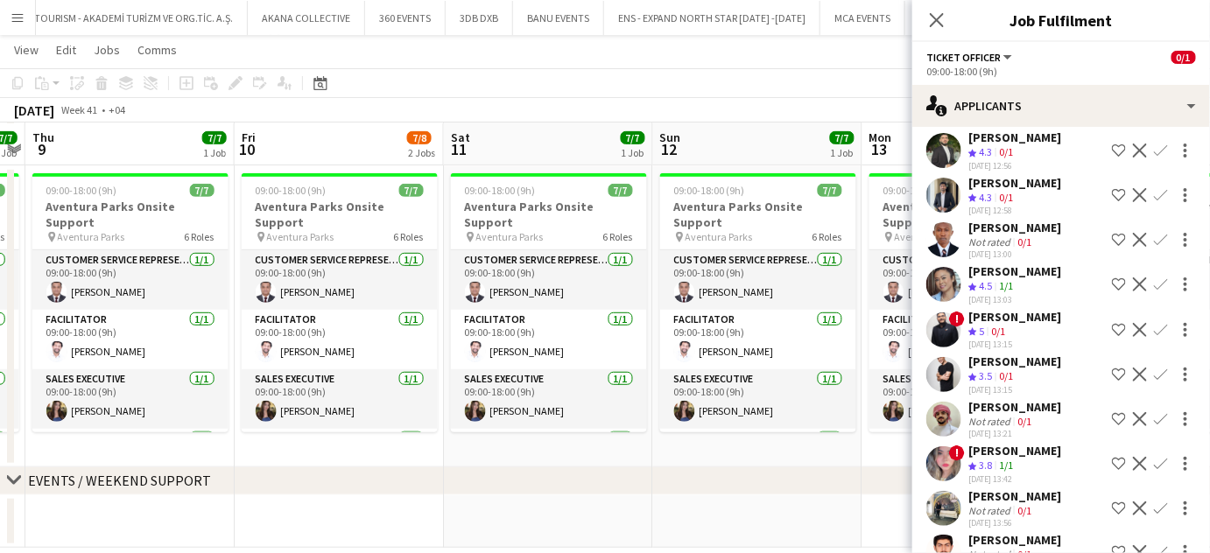
scroll to position [3194, 0]
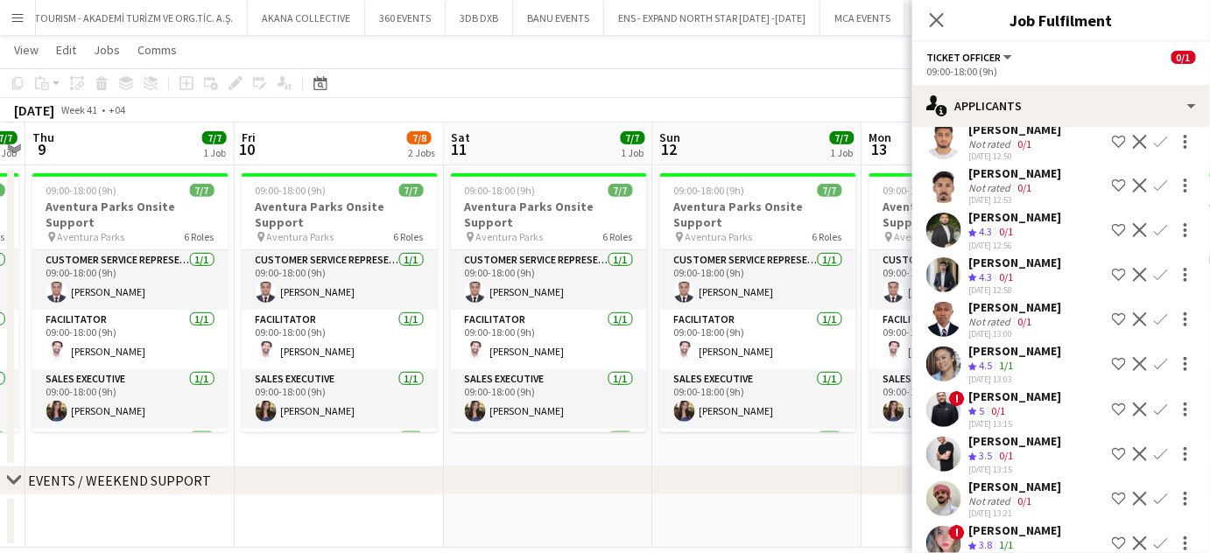
click at [1004, 343] on div "janet singh" at bounding box center [1014, 351] width 93 height 16
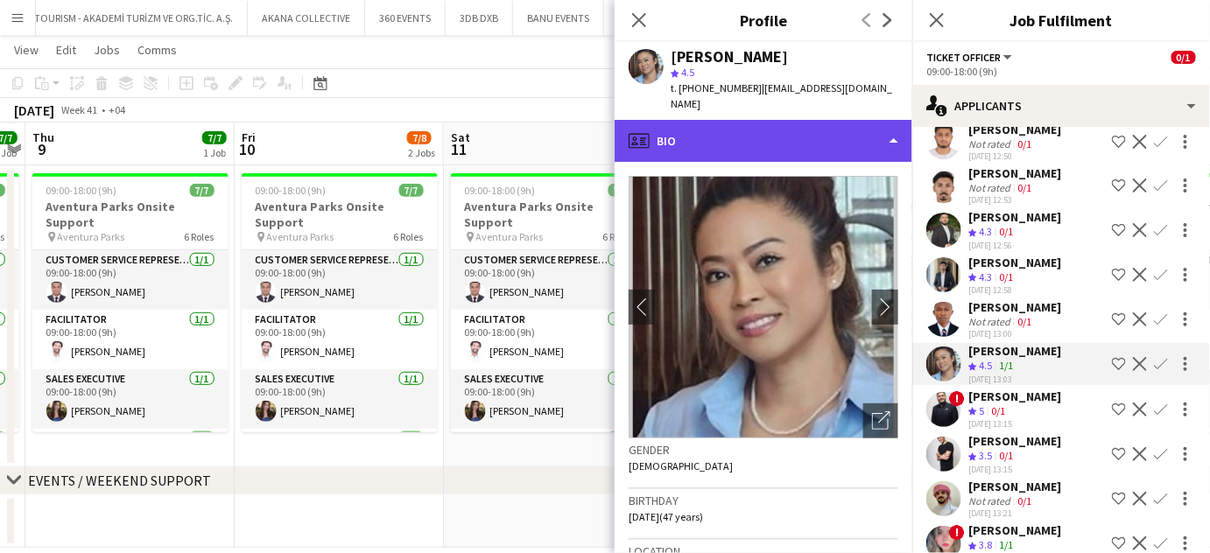
click at [854, 120] on div "profile Bio" at bounding box center [763, 141] width 298 height 42
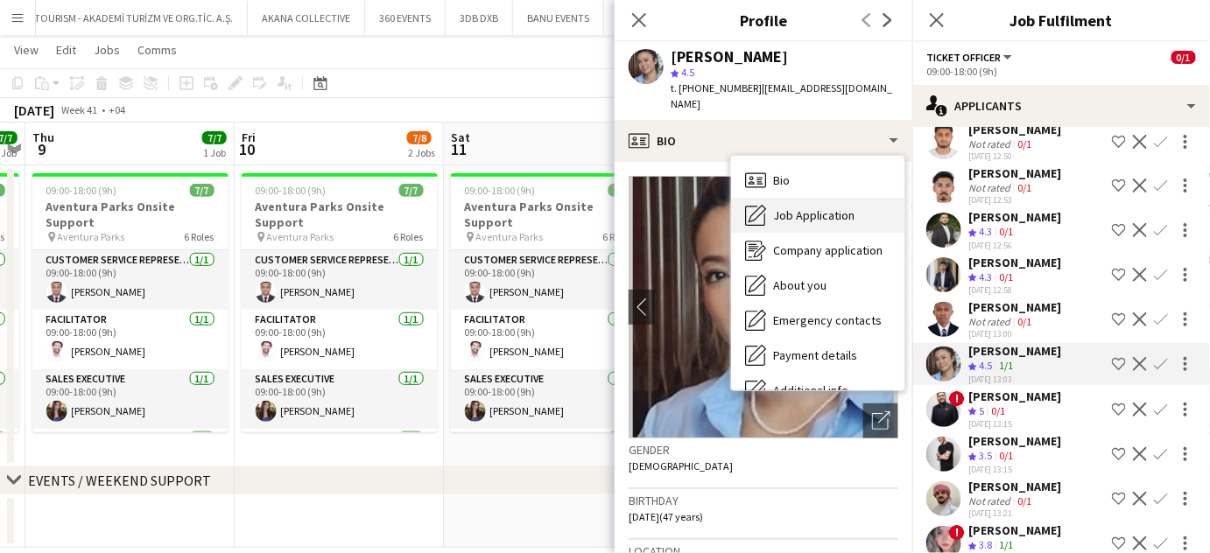
click at [824, 211] on div "Job Application Job Application" at bounding box center [817, 215] width 173 height 35
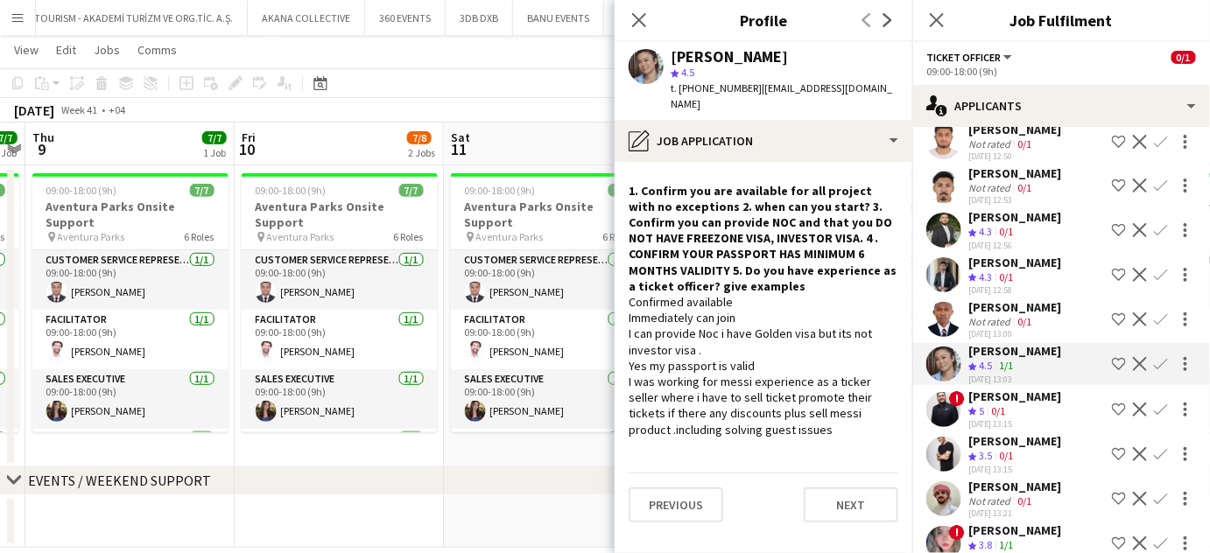
click at [1112, 357] on app-icon "Shortlist crew" at bounding box center [1119, 364] width 14 height 14
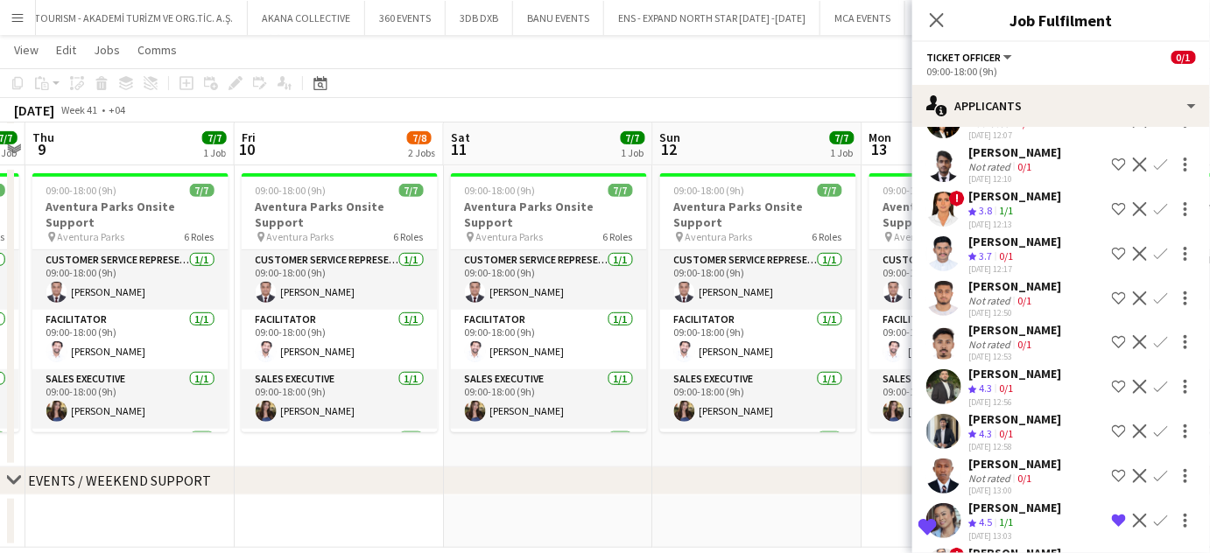
scroll to position [3034, 0]
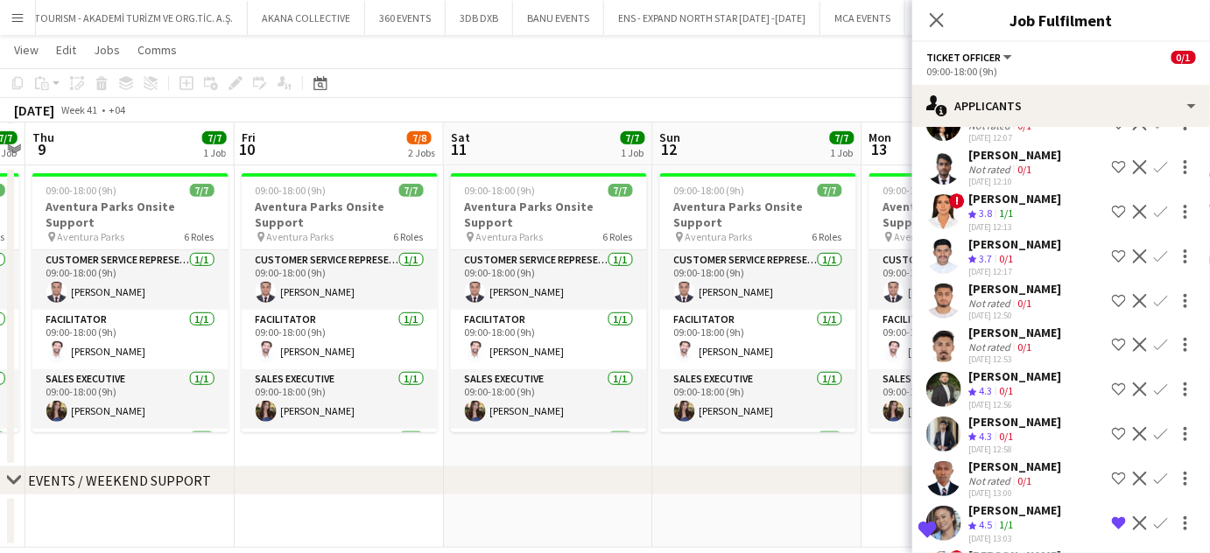
click at [984, 414] on div "Abdul Samad" at bounding box center [1014, 422] width 93 height 16
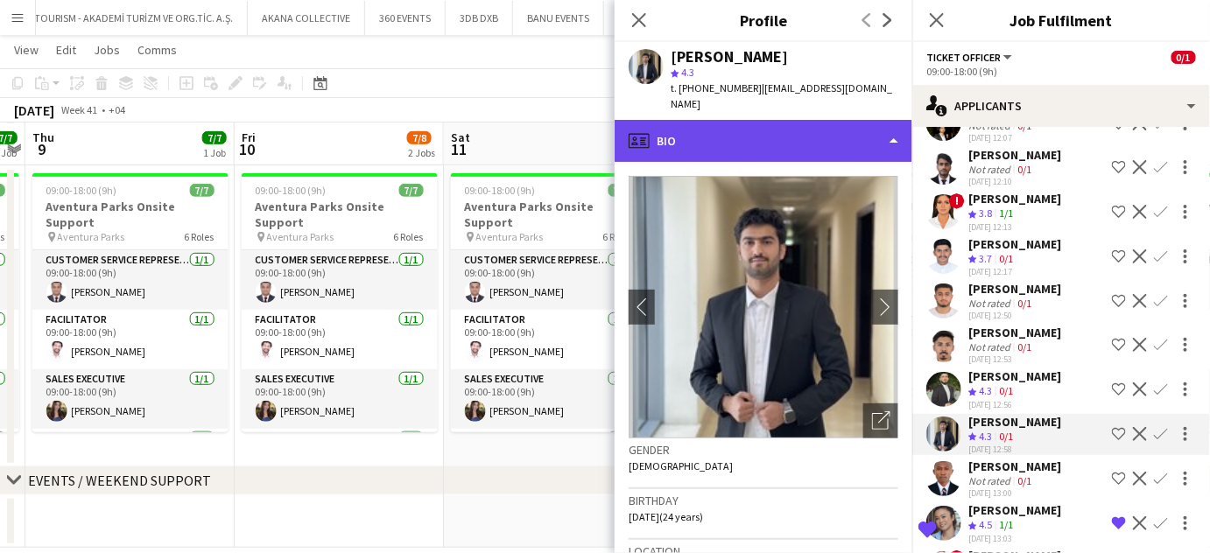
click at [862, 120] on div "profile Bio" at bounding box center [763, 141] width 298 height 42
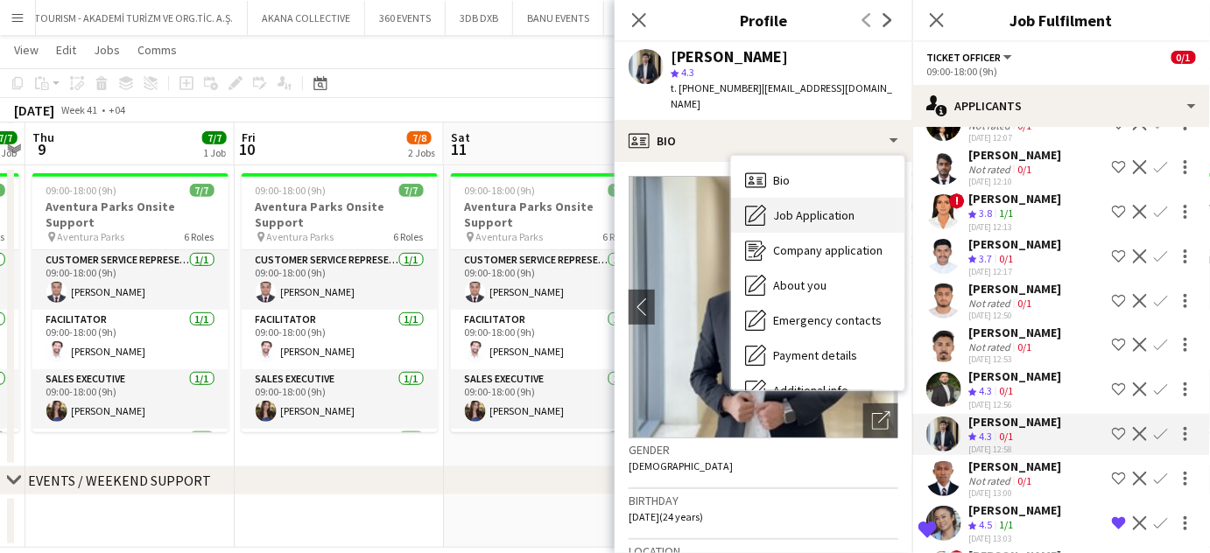
click at [831, 207] on span "Job Application" at bounding box center [813, 215] width 81 height 16
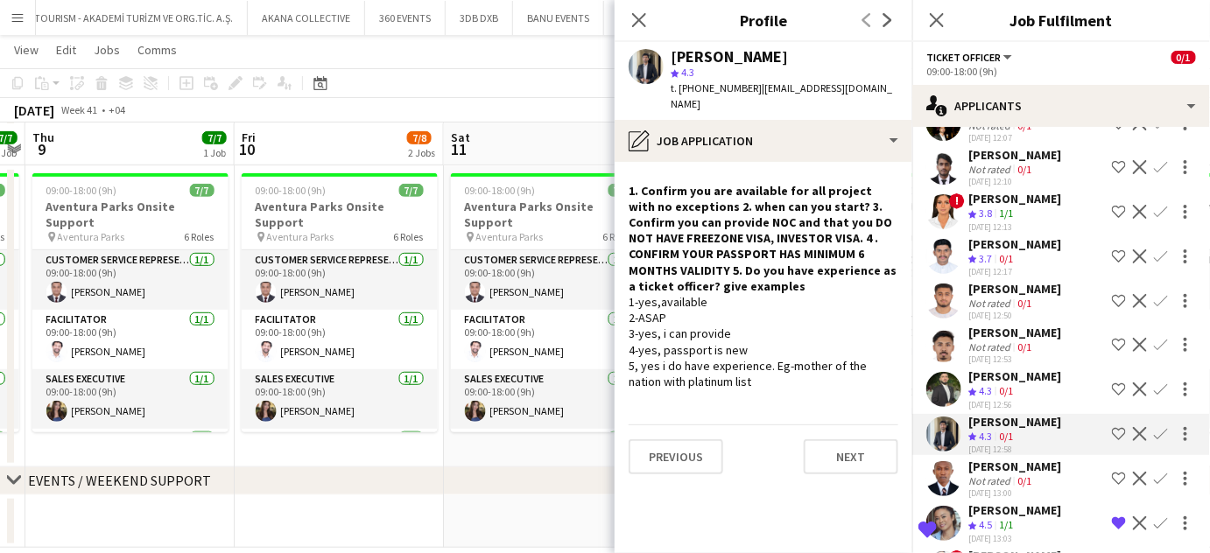
click at [1112, 427] on app-icon "Shortlist crew" at bounding box center [1119, 434] width 14 height 14
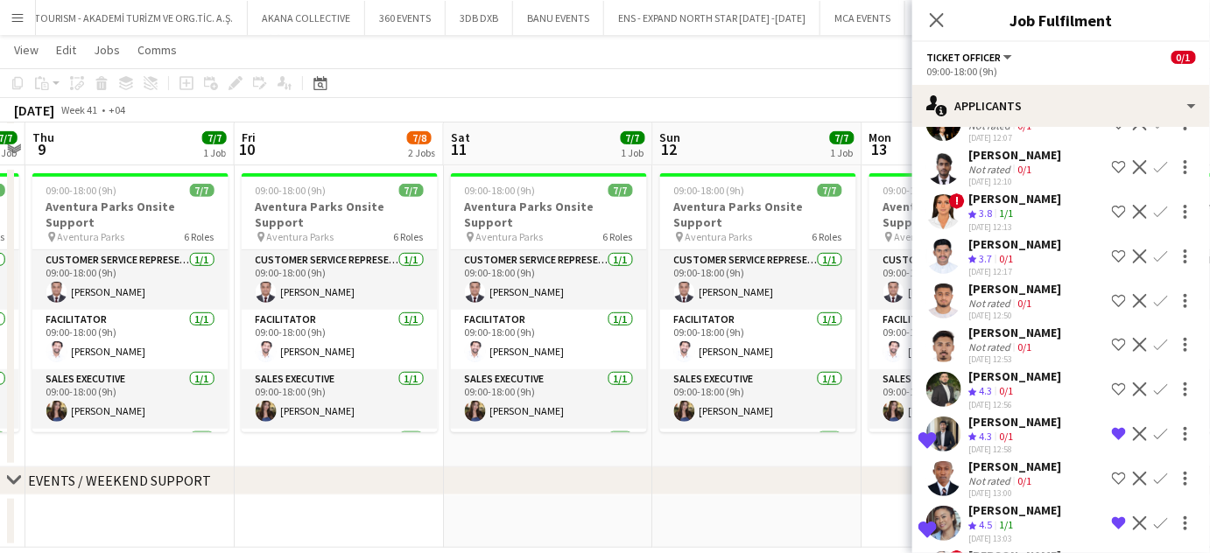
click at [999, 368] on div "Muhab Tulaimat" at bounding box center [1014, 376] width 93 height 16
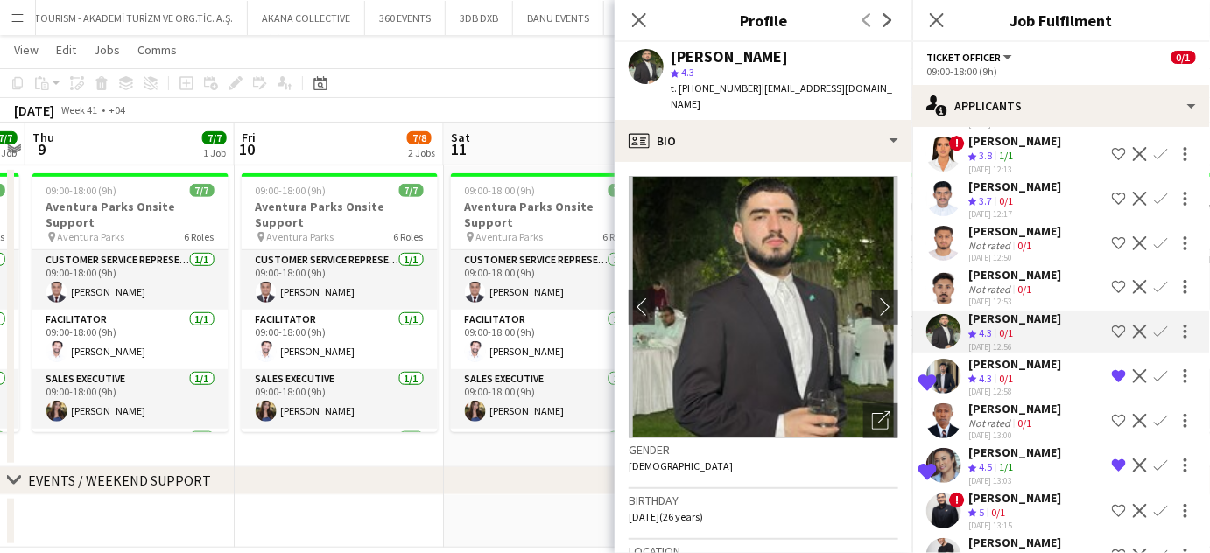
scroll to position [3114, 0]
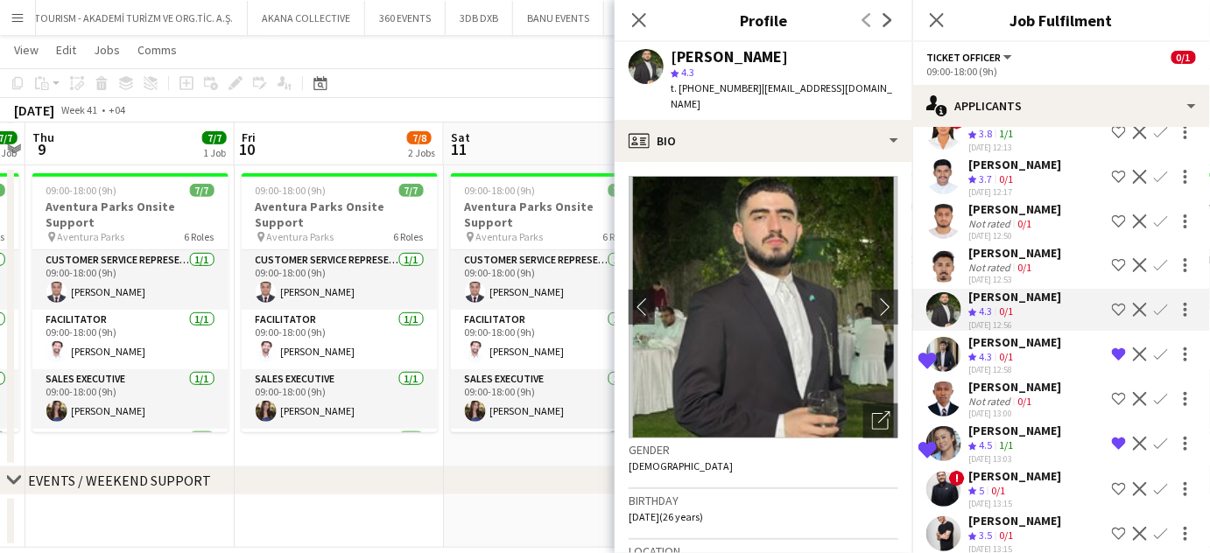
click at [607, 94] on app-toolbar "Copy Paste Paste Ctrl+V Paste with crew Ctrl+Shift+V Paste linked Job Delete Gr…" at bounding box center [605, 83] width 1210 height 30
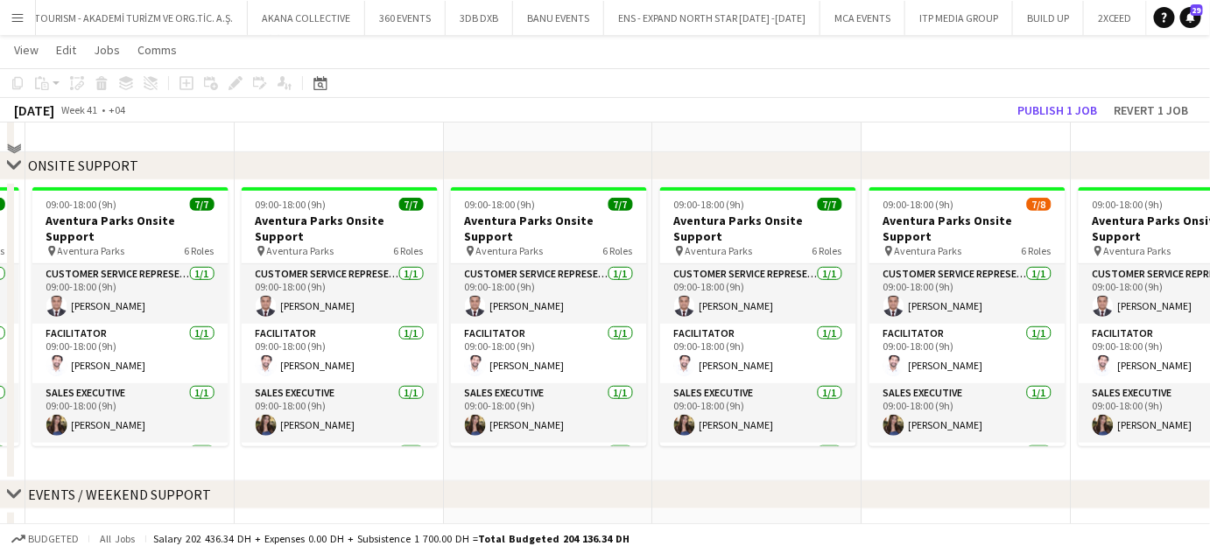
scroll to position [0, 0]
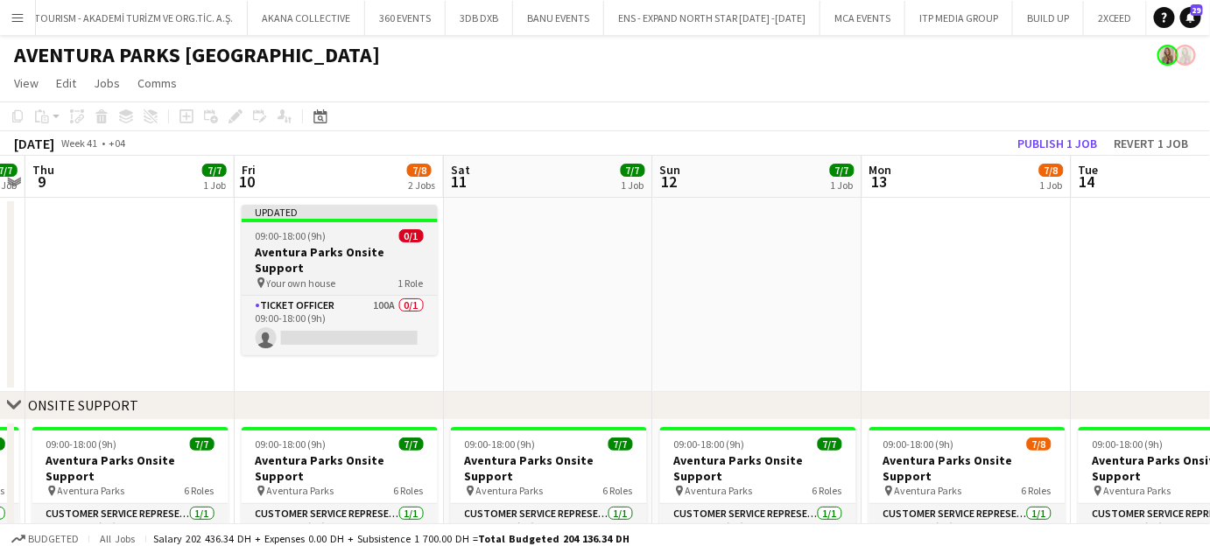
click at [352, 240] on div "09:00-18:00 (9h) 0/1" at bounding box center [340, 235] width 196 height 13
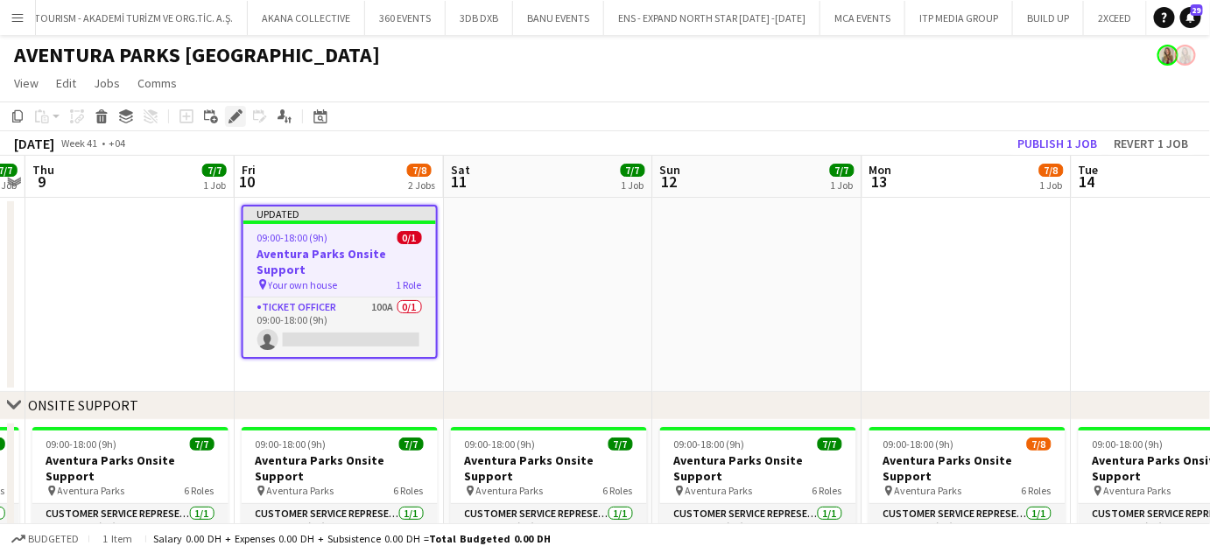
click at [238, 114] on icon at bounding box center [235, 117] width 10 height 10
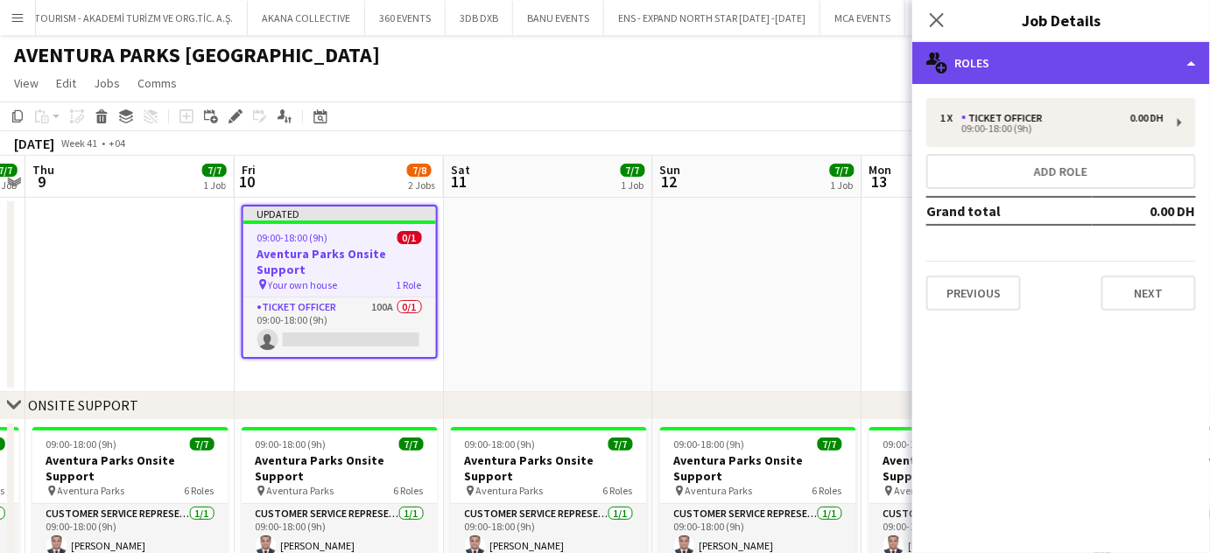
click at [1192, 60] on div "multiple-users-add Roles" at bounding box center [1061, 63] width 298 height 42
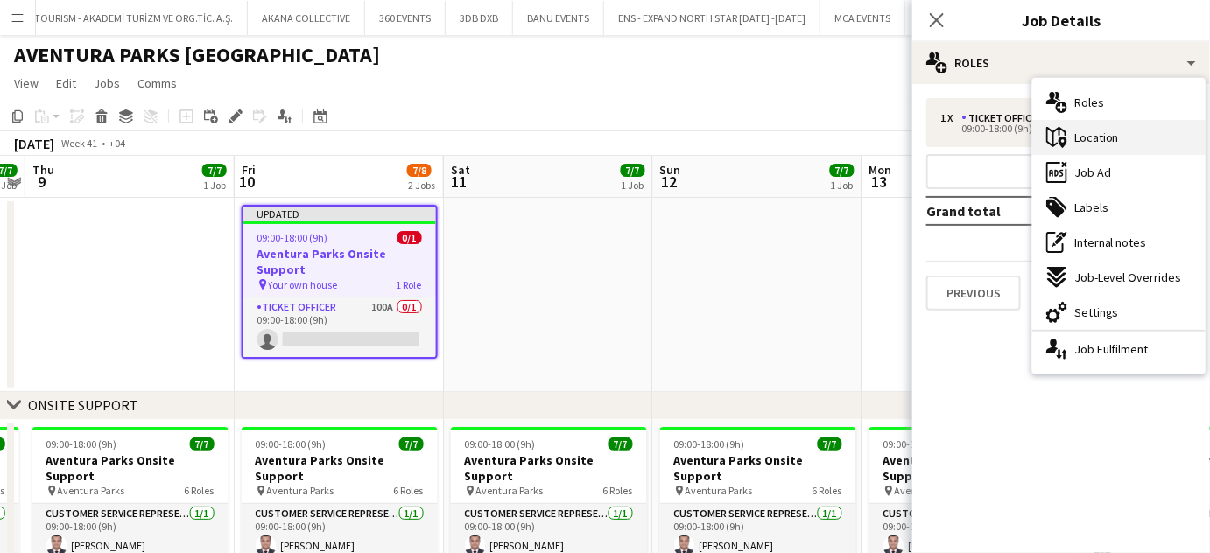
click at [1095, 130] on span "Location" at bounding box center [1096, 138] width 45 height 16
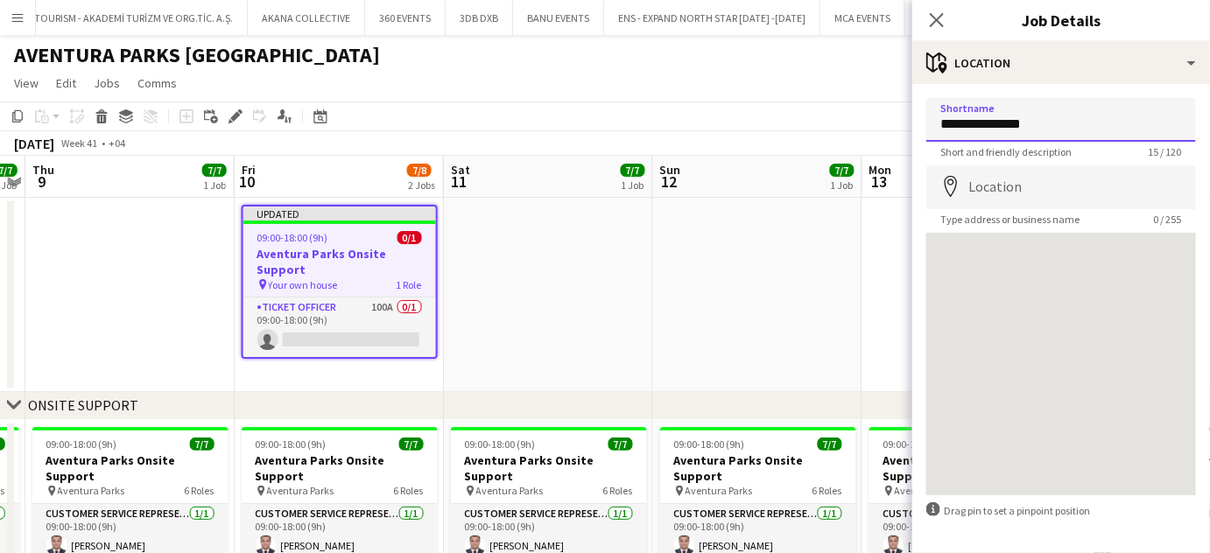
drag, startPoint x: 980, startPoint y: 123, endPoint x: 787, endPoint y: 117, distance: 193.5
click at [787, 117] on body "Menu Boards Boards Boards All jobs Status Workforce Workforce My Workforce Recr…" at bounding box center [605, 415] width 1210 height 831
type input "**********"
click at [987, 201] on input "Location" at bounding box center [1061, 187] width 270 height 44
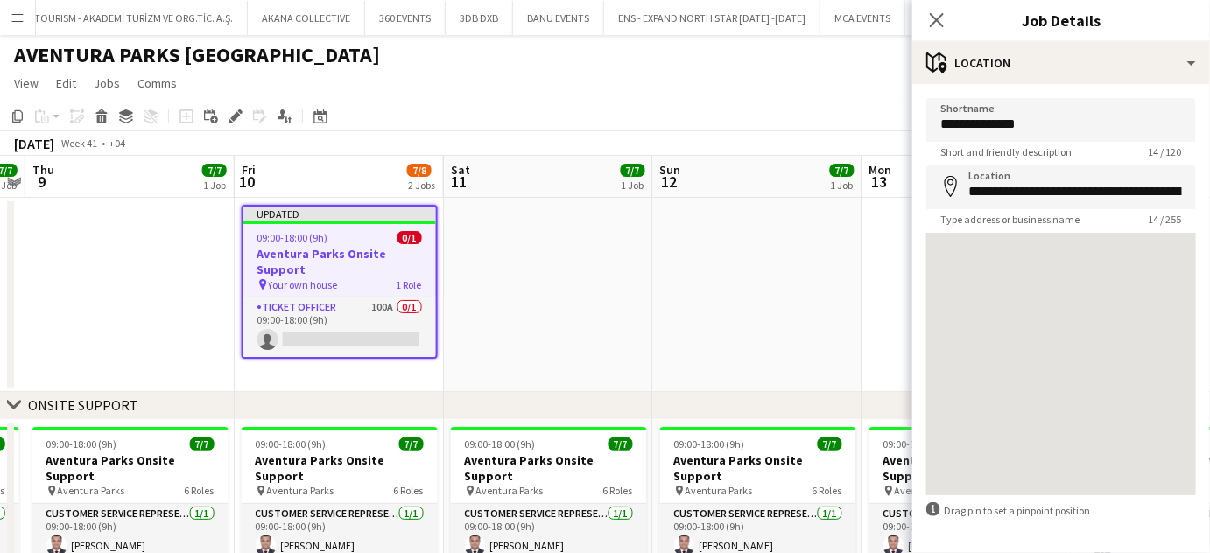
type input "**********"
click at [800, 261] on app-date-cell at bounding box center [757, 295] width 209 height 194
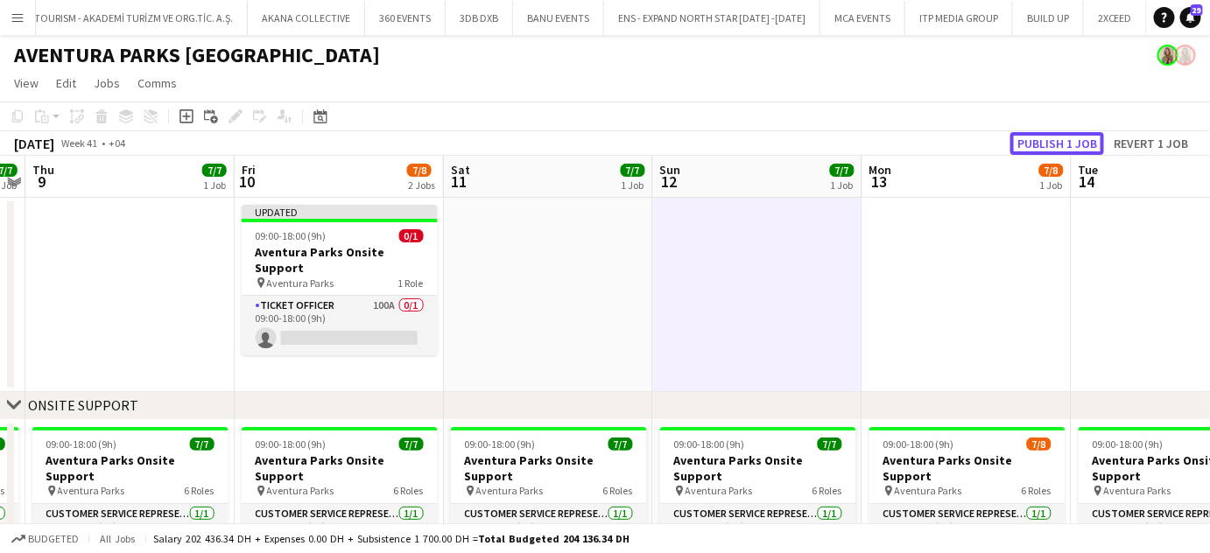
click at [1056, 145] on button "Publish 1 job" at bounding box center [1057, 143] width 94 height 23
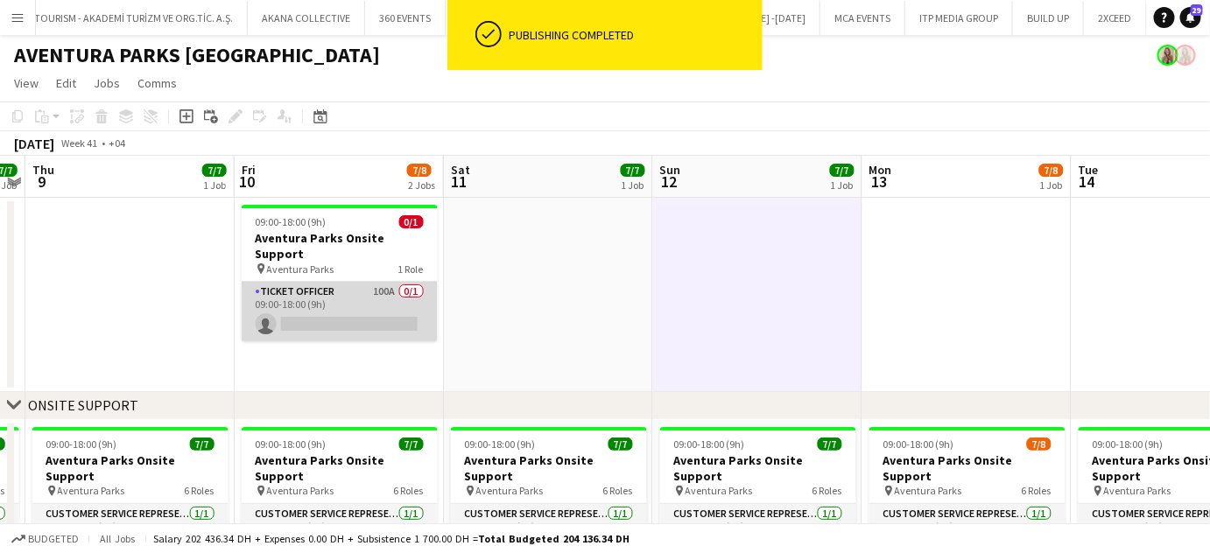
click at [362, 285] on app-card-role "Ticket Officer 100A 0/1 09:00-18:00 (9h) single-neutral-actions" at bounding box center [340, 312] width 196 height 60
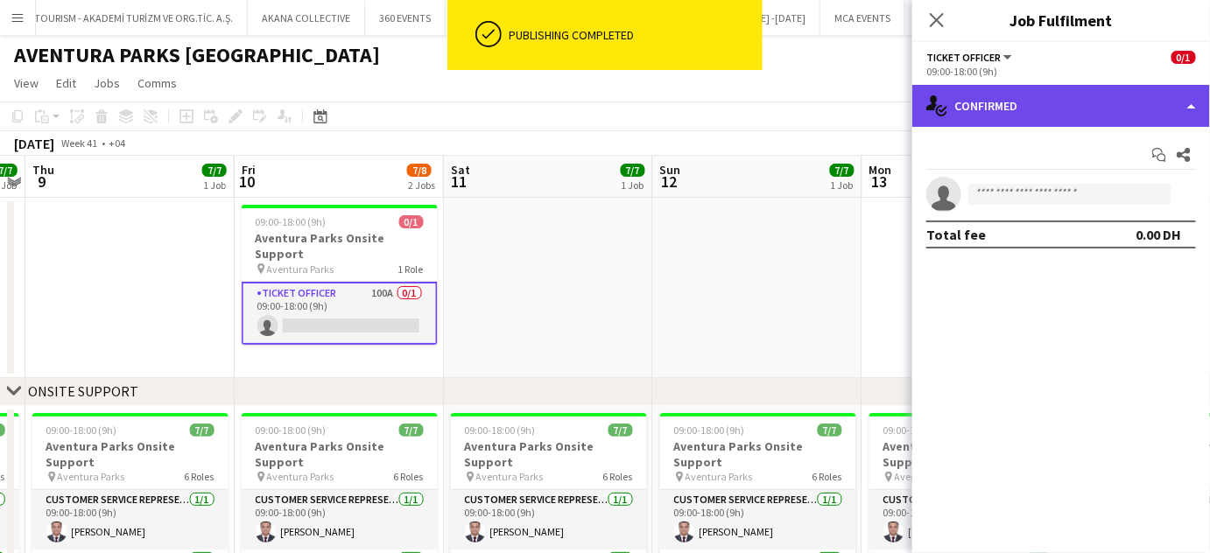
click at [1174, 113] on div "single-neutral-actions-check-2 Confirmed" at bounding box center [1061, 106] width 298 height 42
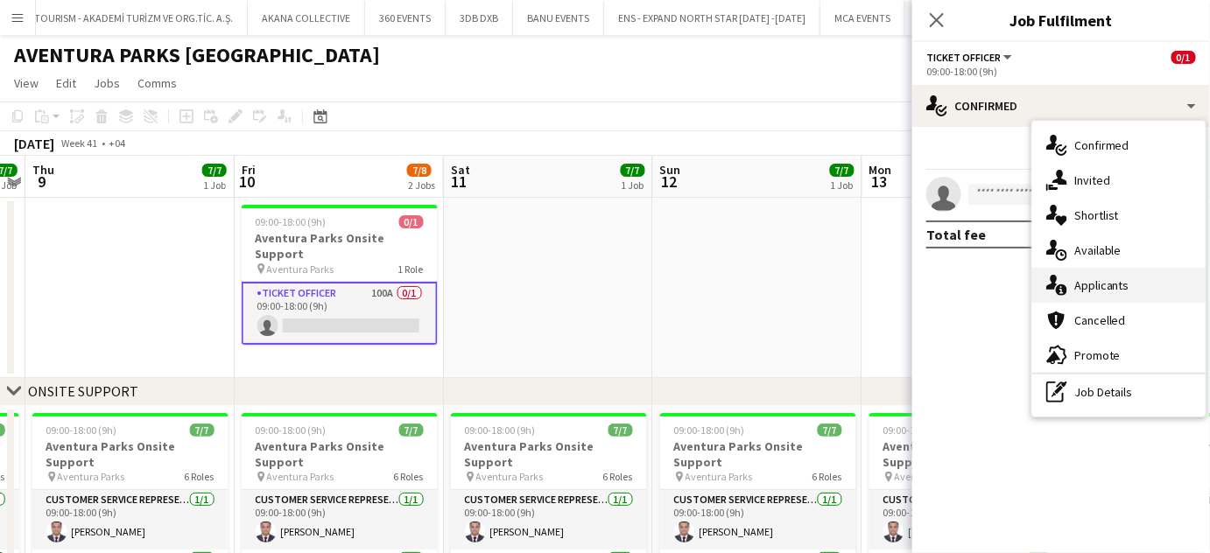
click at [1111, 282] on span "Applicants" at bounding box center [1101, 285] width 55 height 16
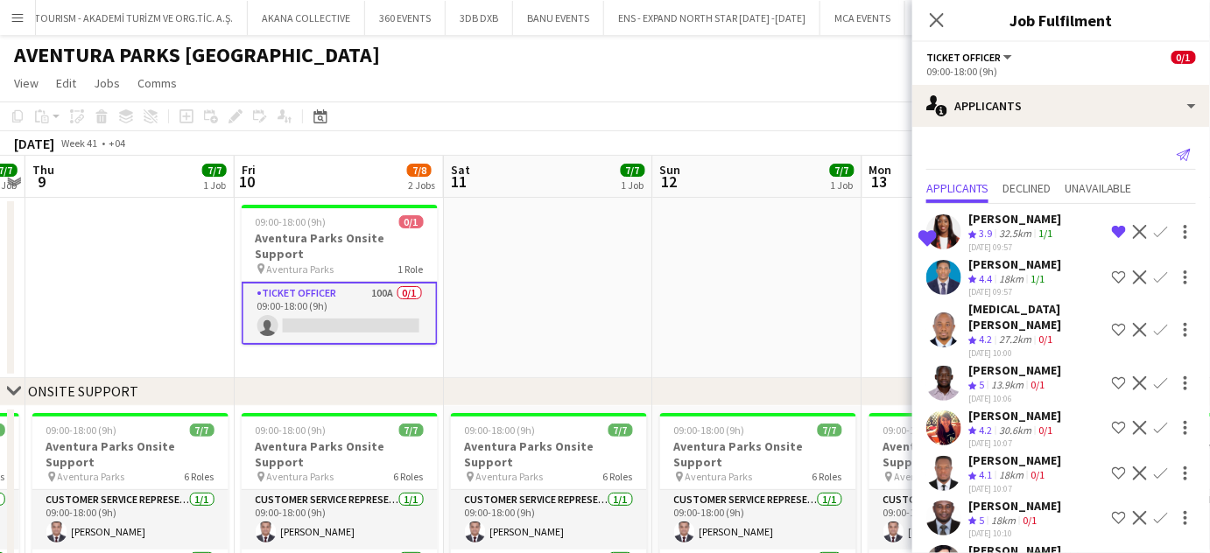
click at [1171, 144] on app-icon "Send notification" at bounding box center [1183, 155] width 25 height 25
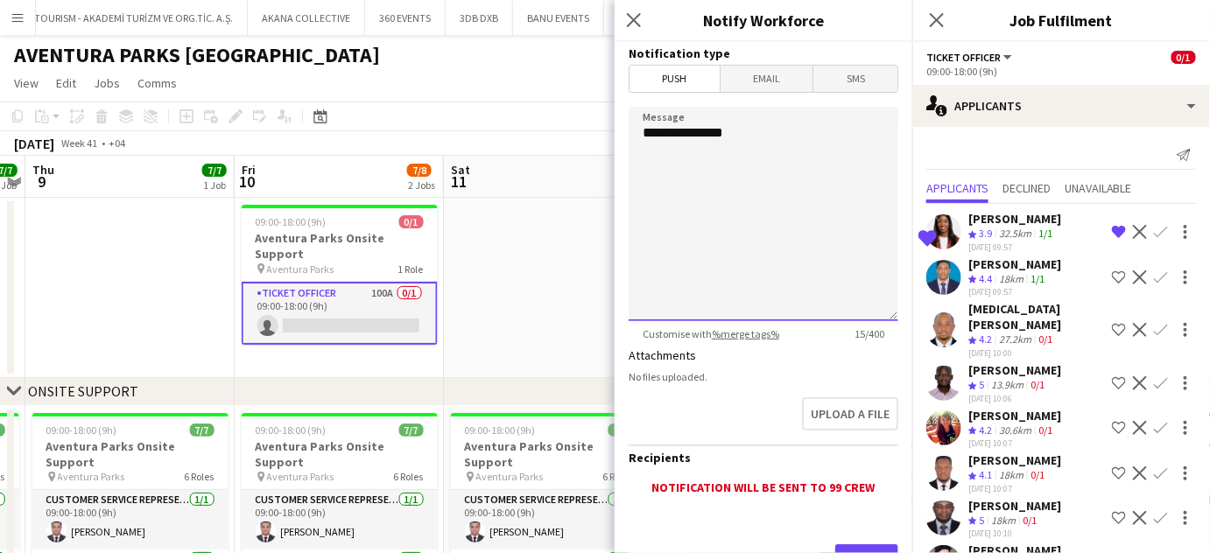
click at [817, 151] on textarea "**********" at bounding box center [763, 214] width 270 height 214
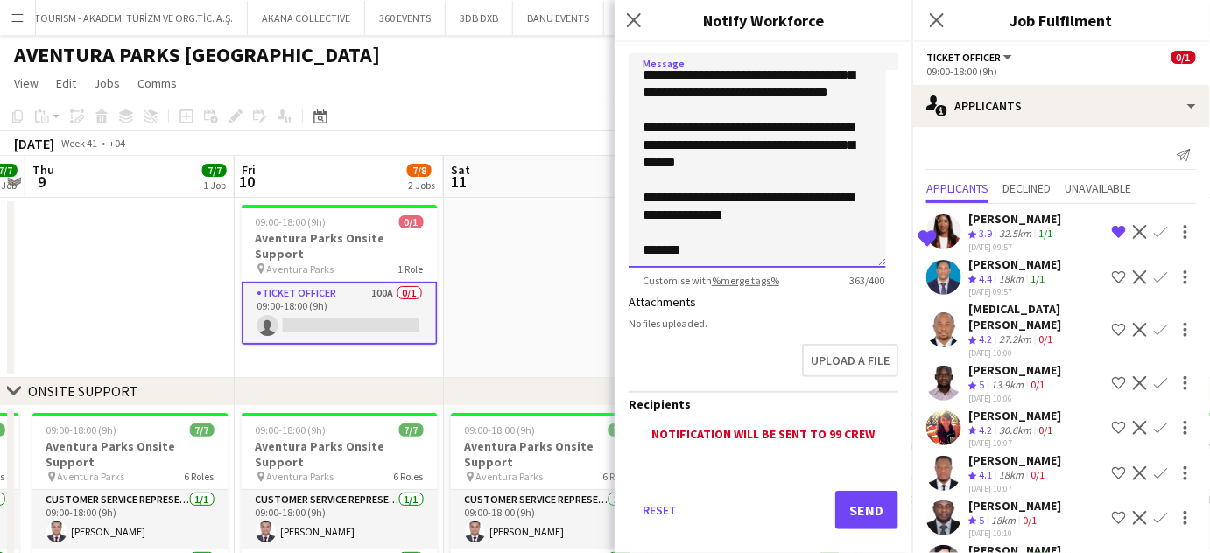
scroll to position [77, 0]
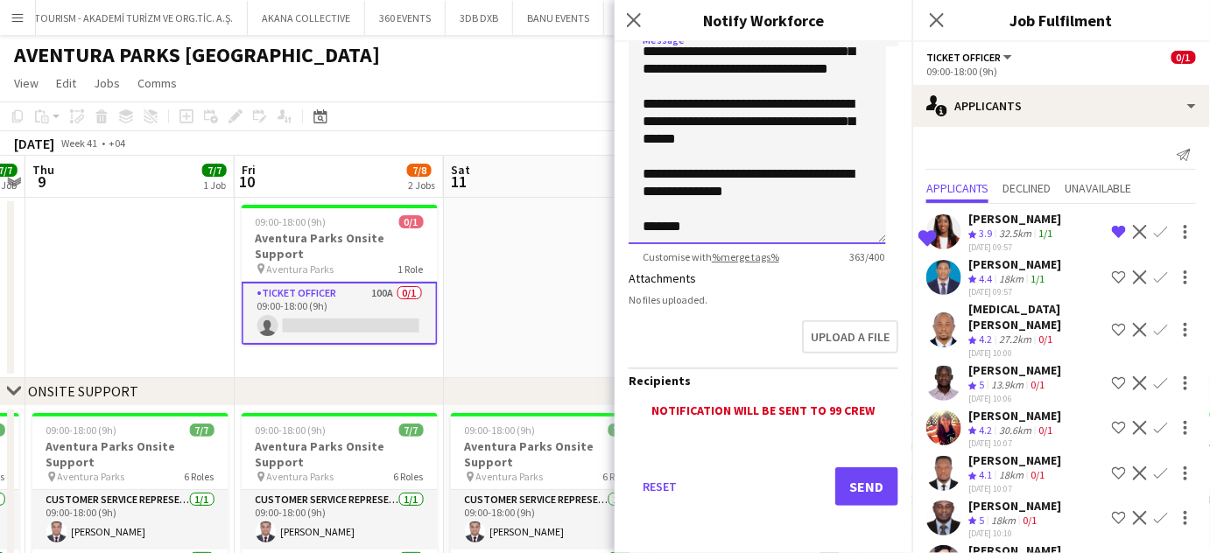
type textarea "**********"
click at [866, 484] on button "Send" at bounding box center [866, 486] width 63 height 39
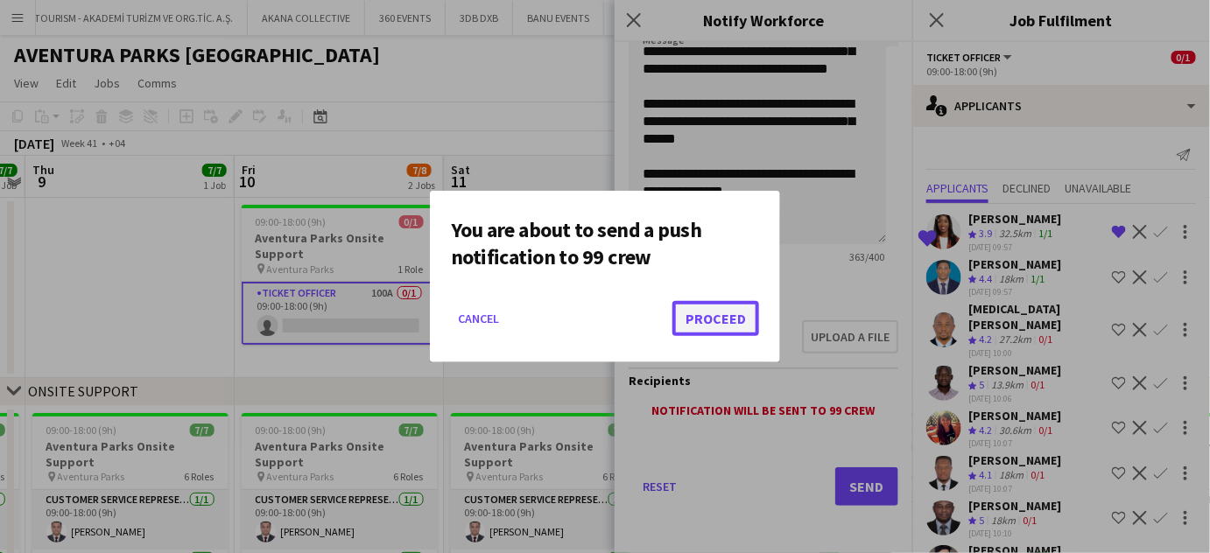
click at [731, 322] on button "Proceed" at bounding box center [715, 318] width 87 height 35
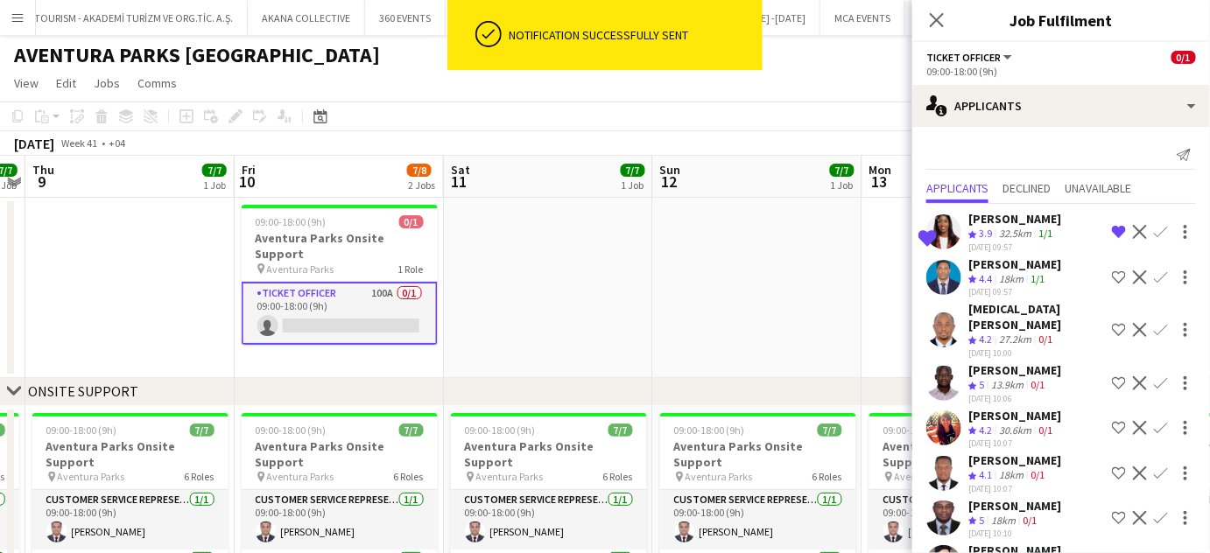
click at [1112, 323] on app-icon "Shortlist crew" at bounding box center [1119, 330] width 14 height 14
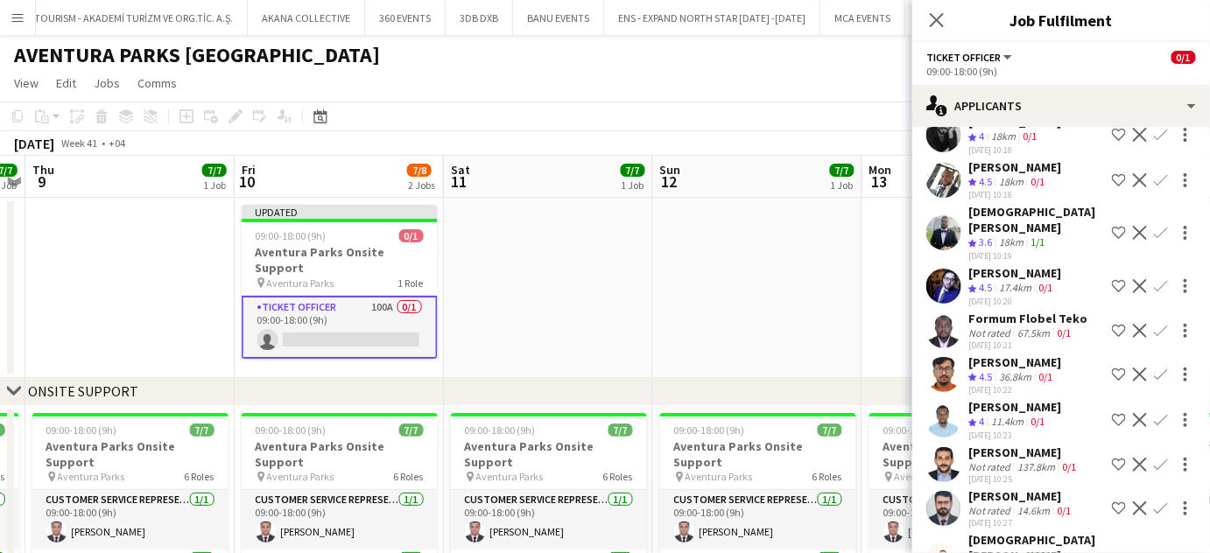
scroll to position [636, 0]
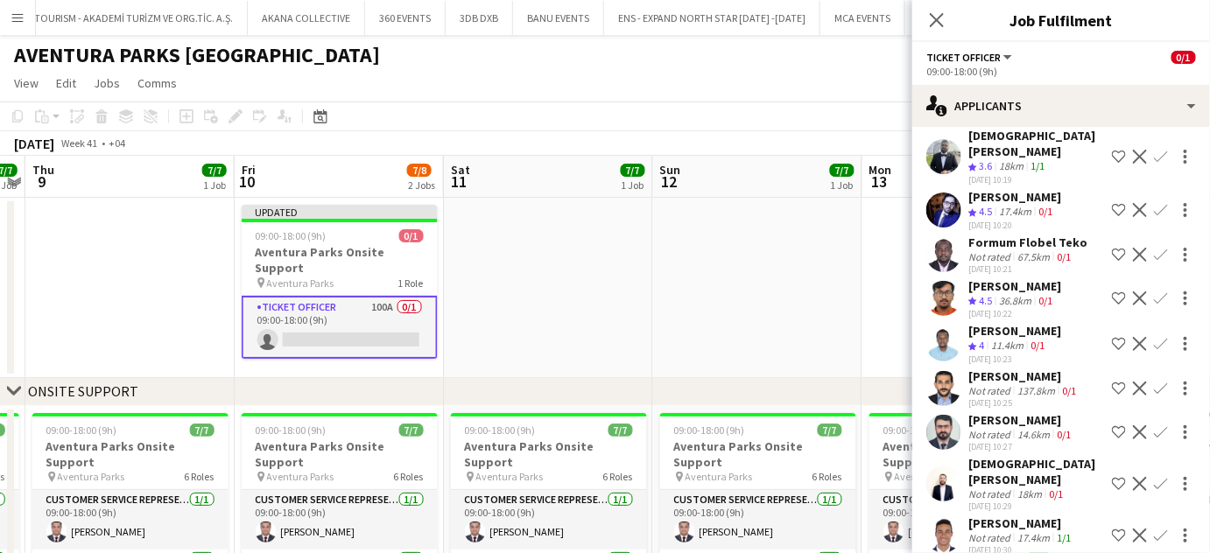
click at [1012, 294] on div "36.8km" at bounding box center [1014, 301] width 39 height 15
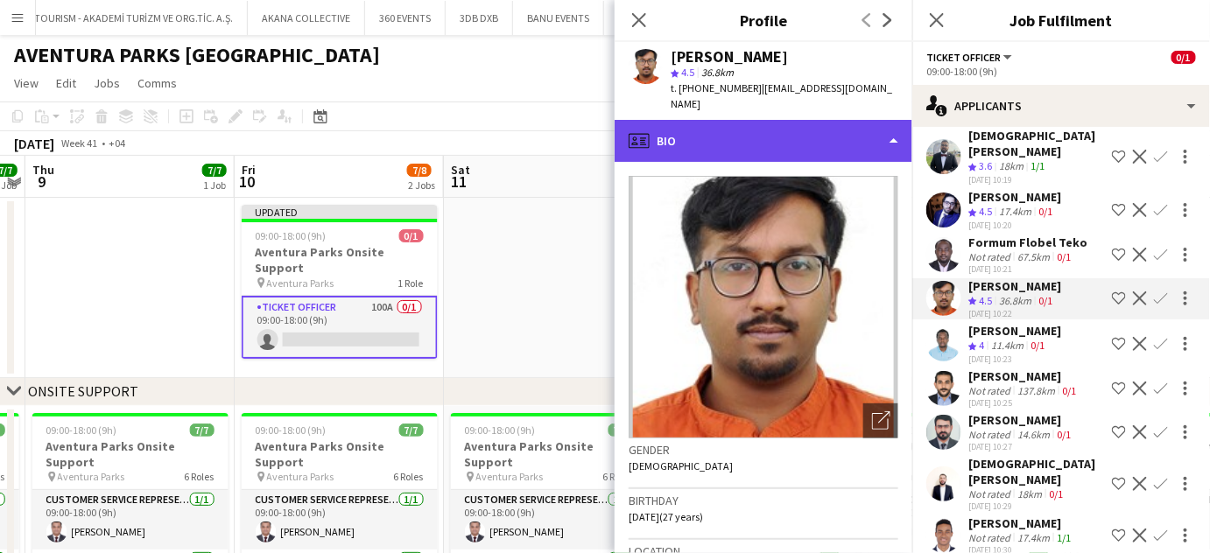
click at [882, 120] on div "profile Bio" at bounding box center [763, 141] width 298 height 42
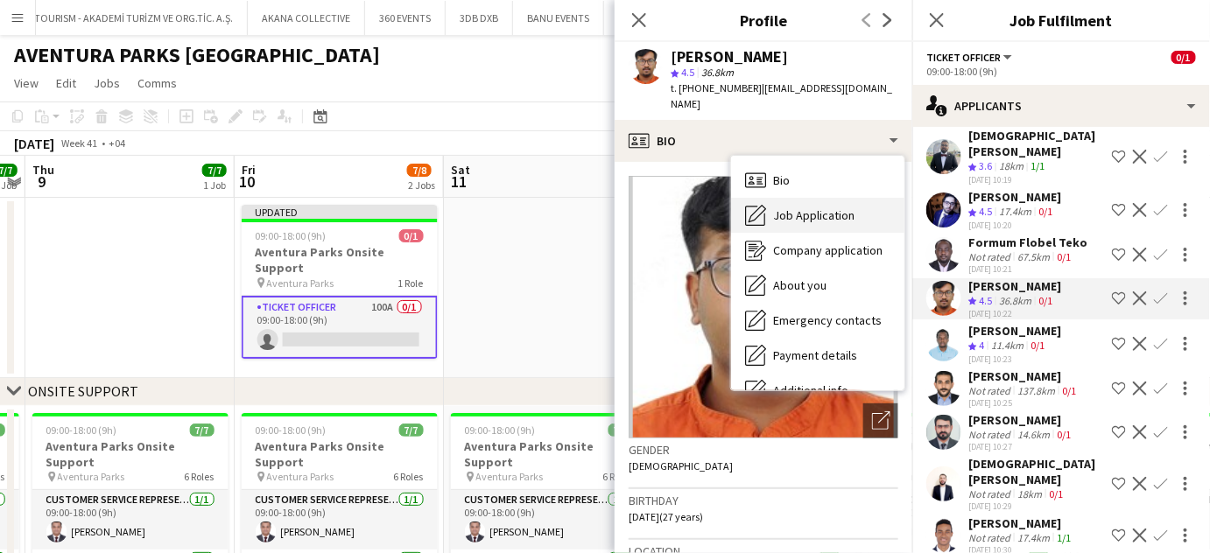
click at [796, 207] on span "Job Application" at bounding box center [813, 215] width 81 height 16
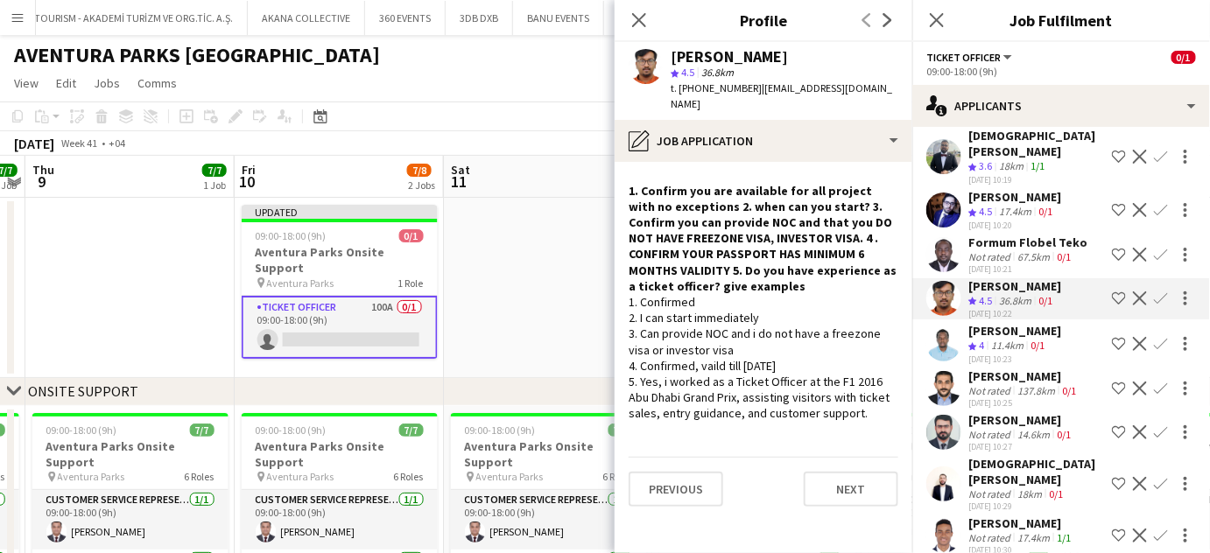
click at [1112, 291] on app-icon "Shortlist crew" at bounding box center [1119, 298] width 14 height 14
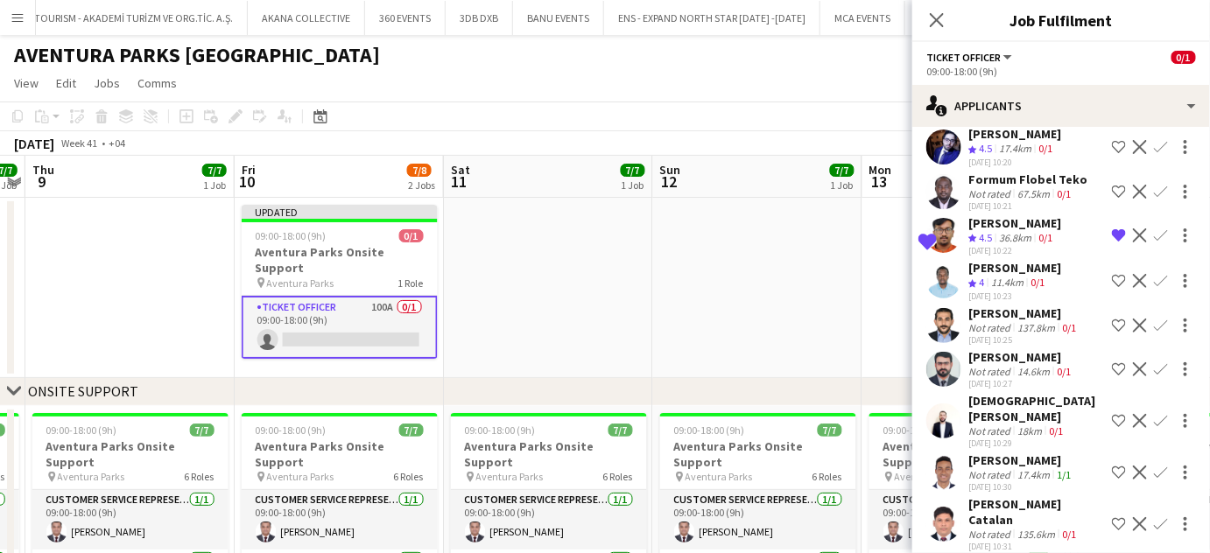
scroll to position [716, 0]
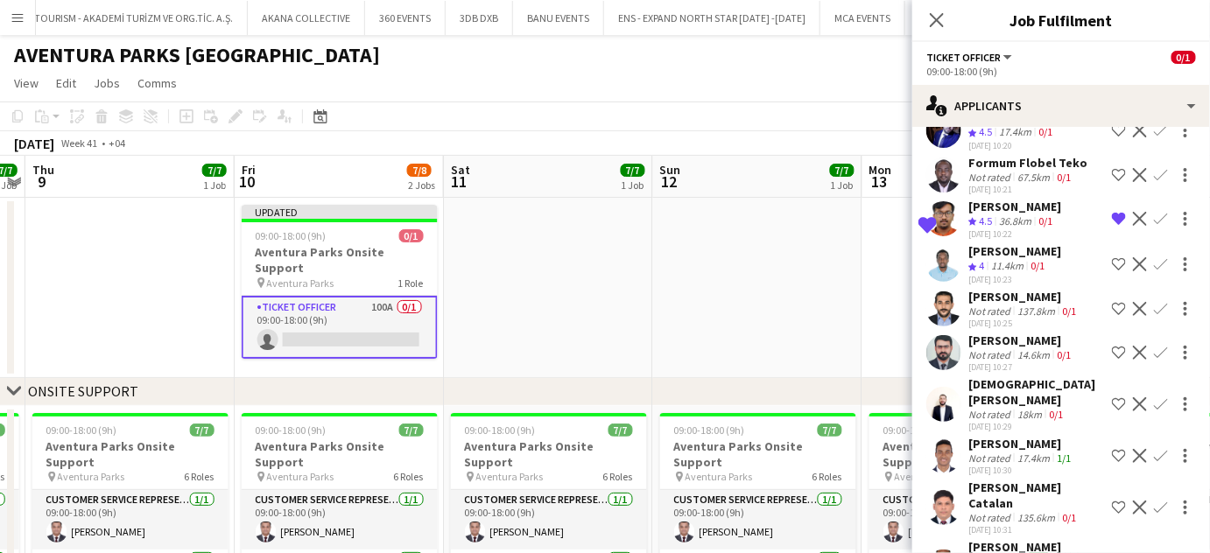
click at [1010, 289] on div "Ahmed Samir" at bounding box center [1023, 297] width 111 height 16
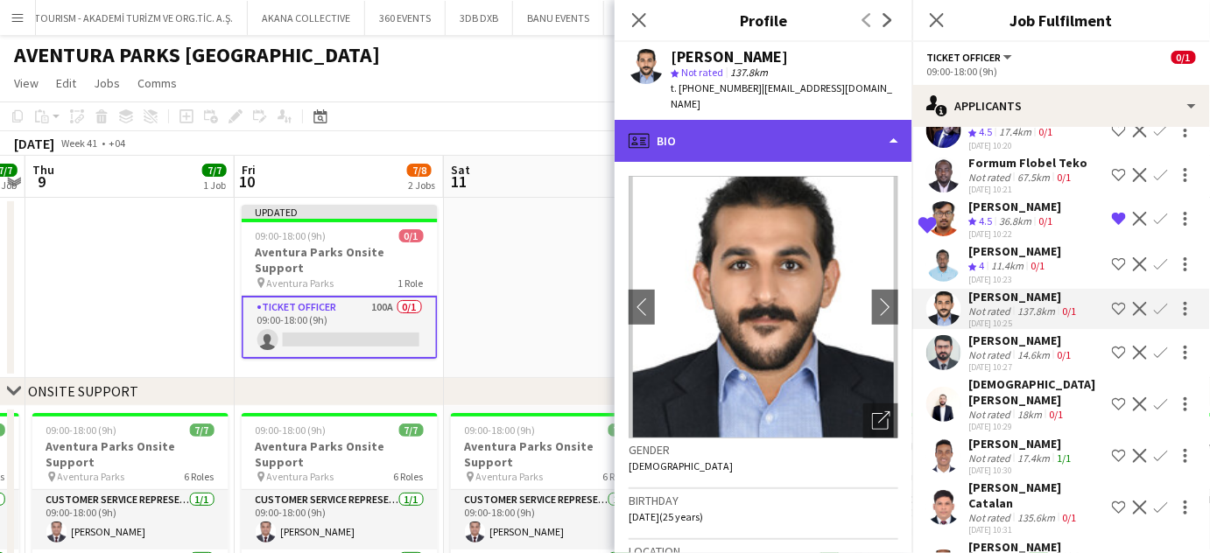
click at [870, 125] on div "profile Bio" at bounding box center [763, 141] width 298 height 42
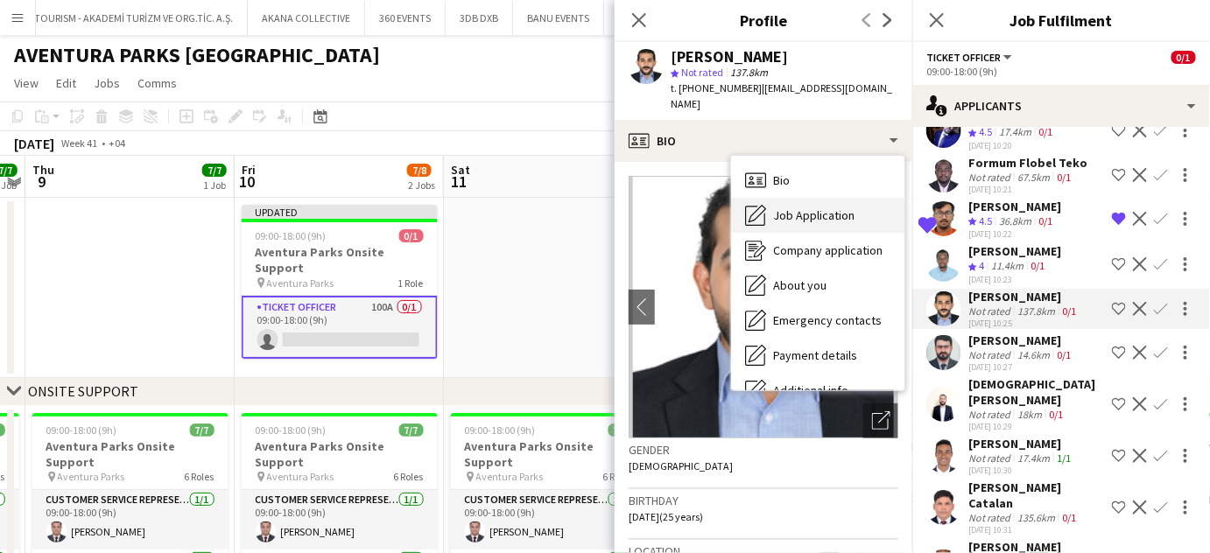
click at [825, 198] on div "Job Application Job Application" at bounding box center [817, 215] width 173 height 35
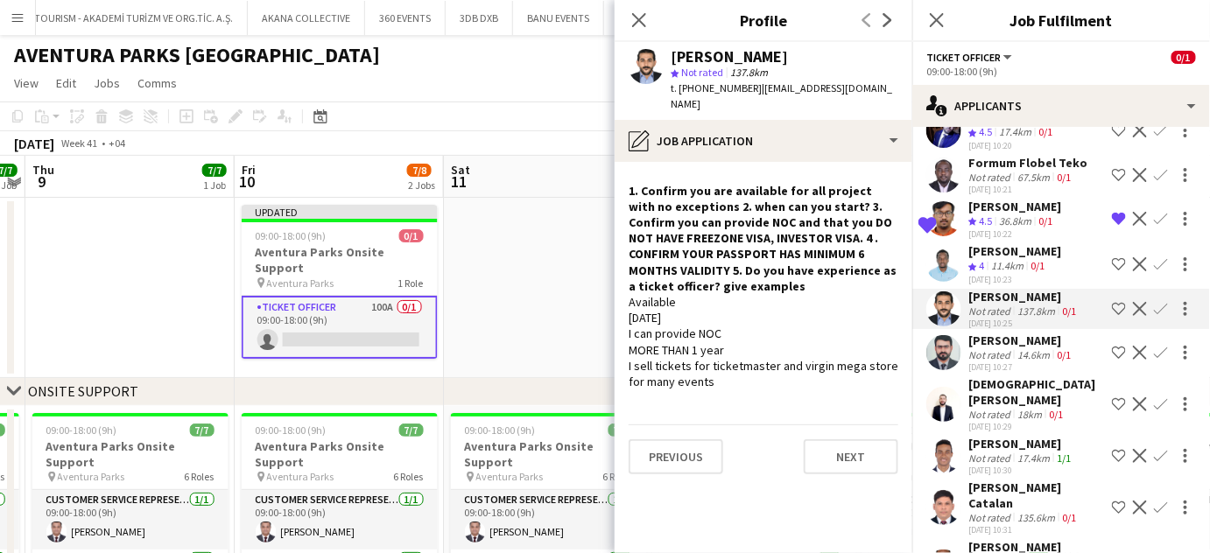
click at [1038, 348] on div "14.6km" at bounding box center [1033, 354] width 39 height 13
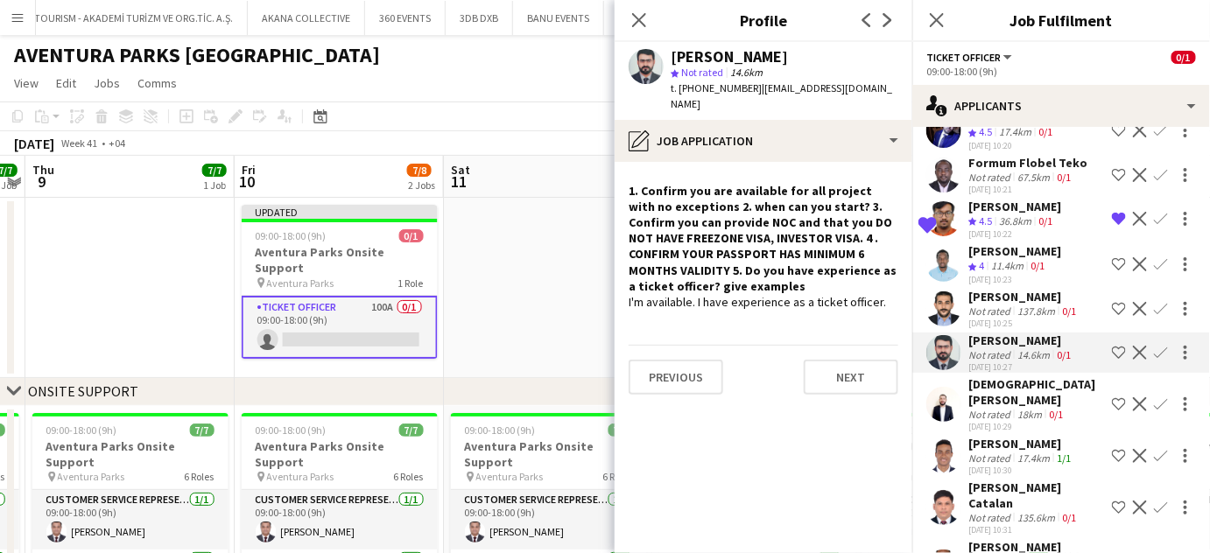
click at [1034, 376] on div "Mohamed Elkelani" at bounding box center [1036, 392] width 137 height 32
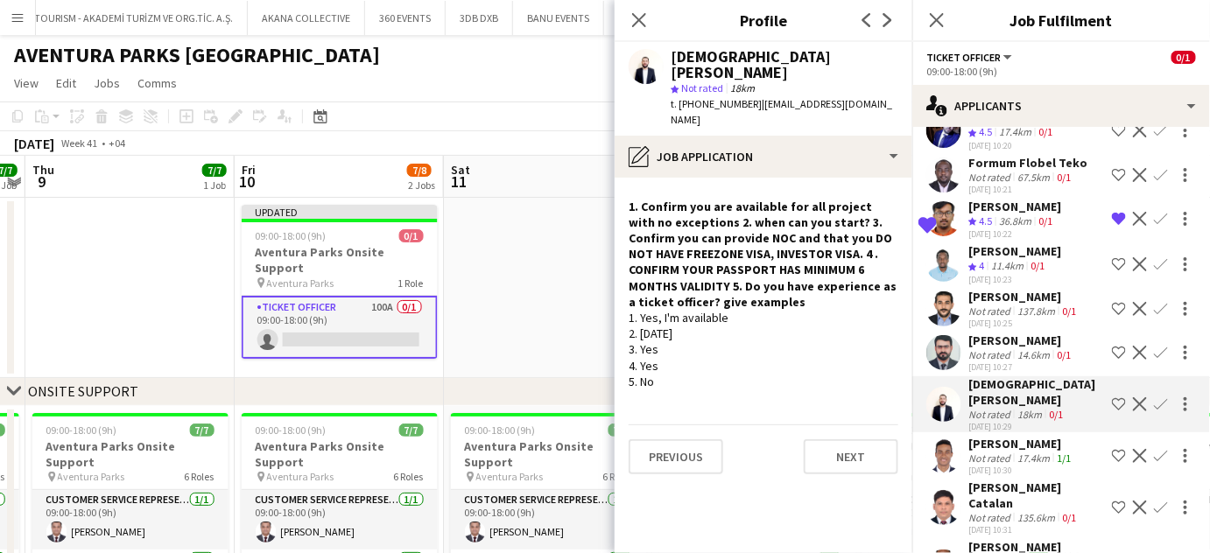
click at [972, 452] on div "Not rated" at bounding box center [991, 458] width 46 height 13
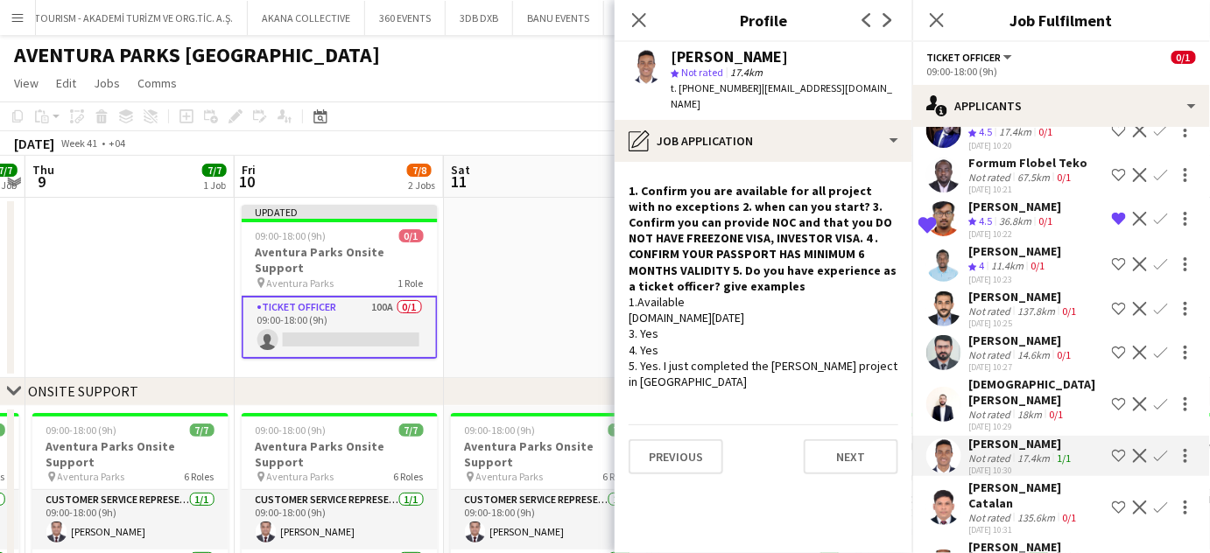
scroll to position [796, 0]
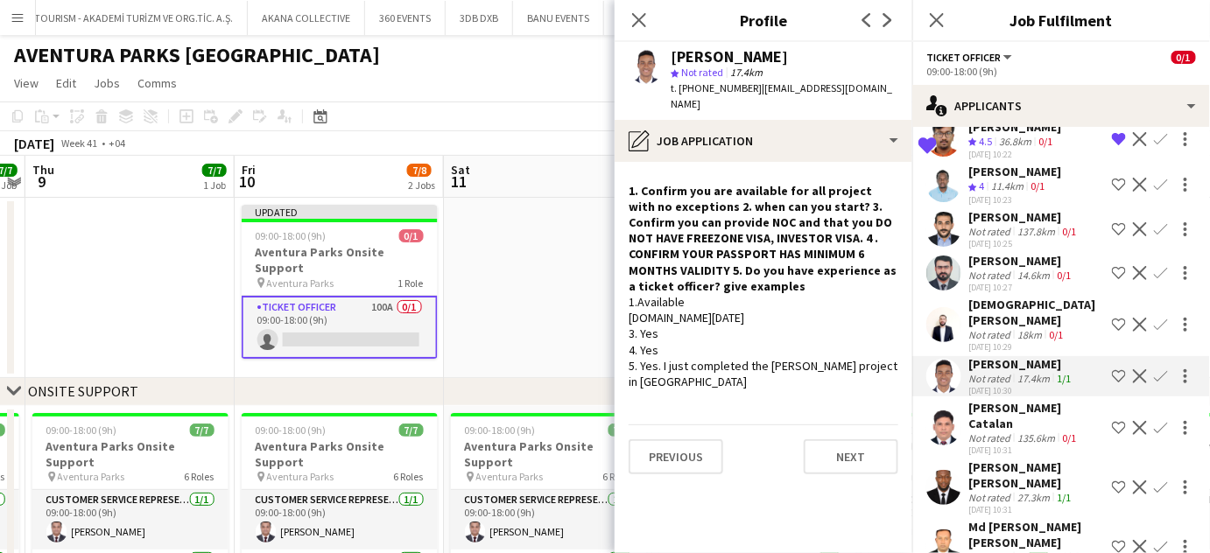
click at [1000, 431] on div "Not rated" at bounding box center [991, 437] width 46 height 13
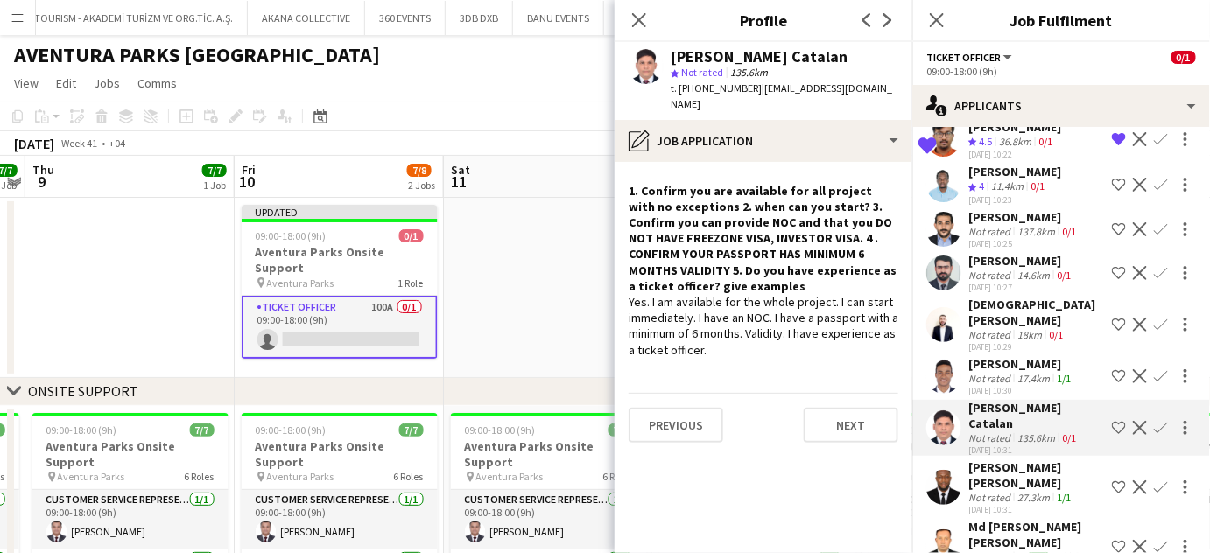
click at [1001, 459] on div "Edward Ac Lumor" at bounding box center [1036, 475] width 137 height 32
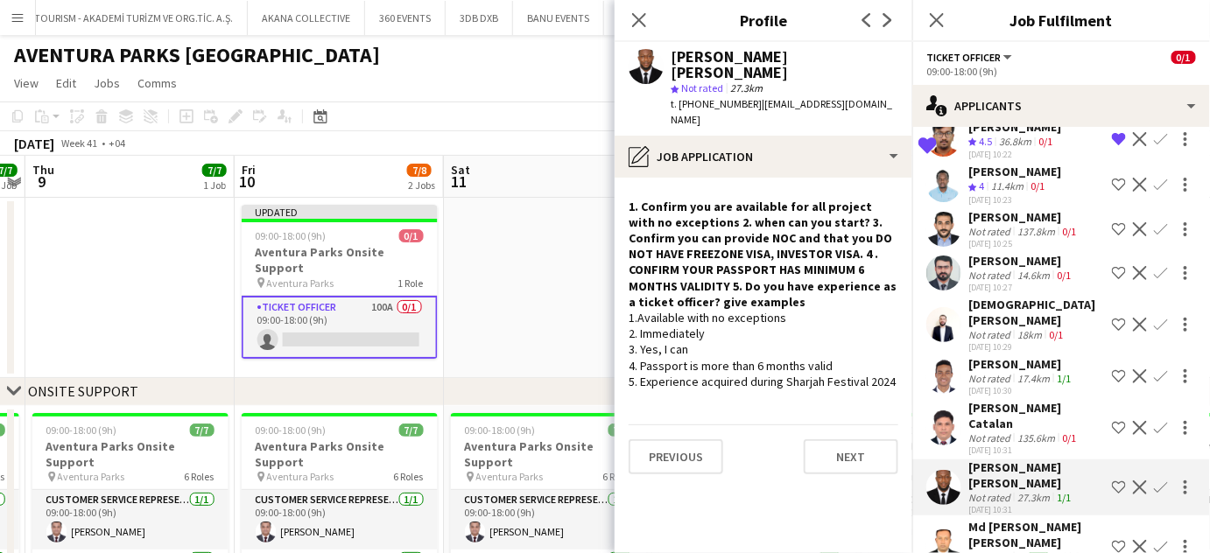
click at [987, 519] on div "Md Kaiser Bin Helal" at bounding box center [1036, 535] width 137 height 32
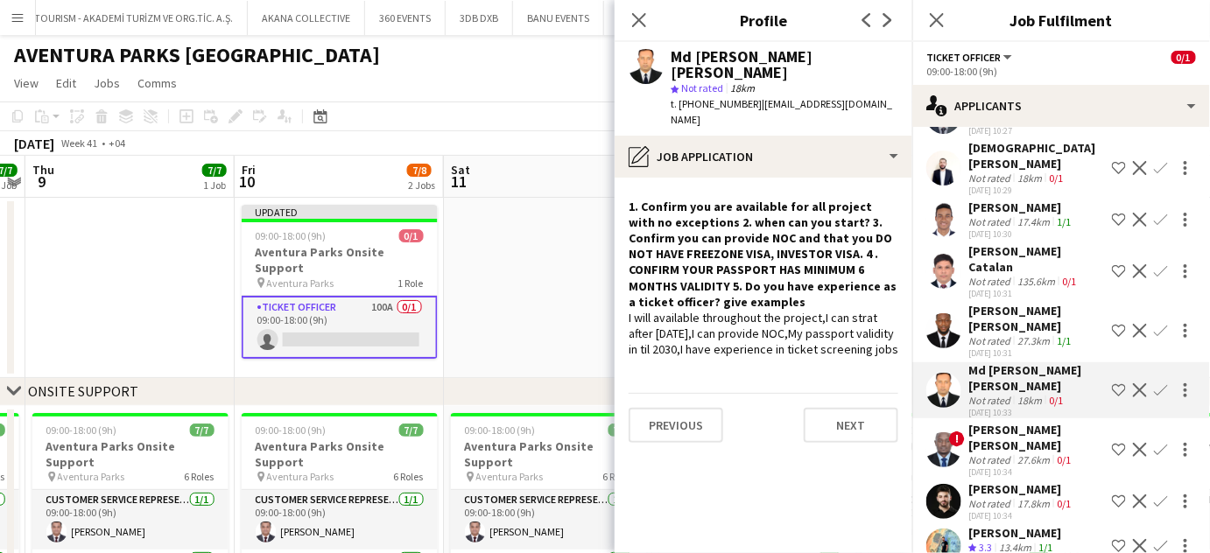
scroll to position [954, 0]
click at [983, 420] on div "Ian Brian" at bounding box center [1036, 436] width 137 height 32
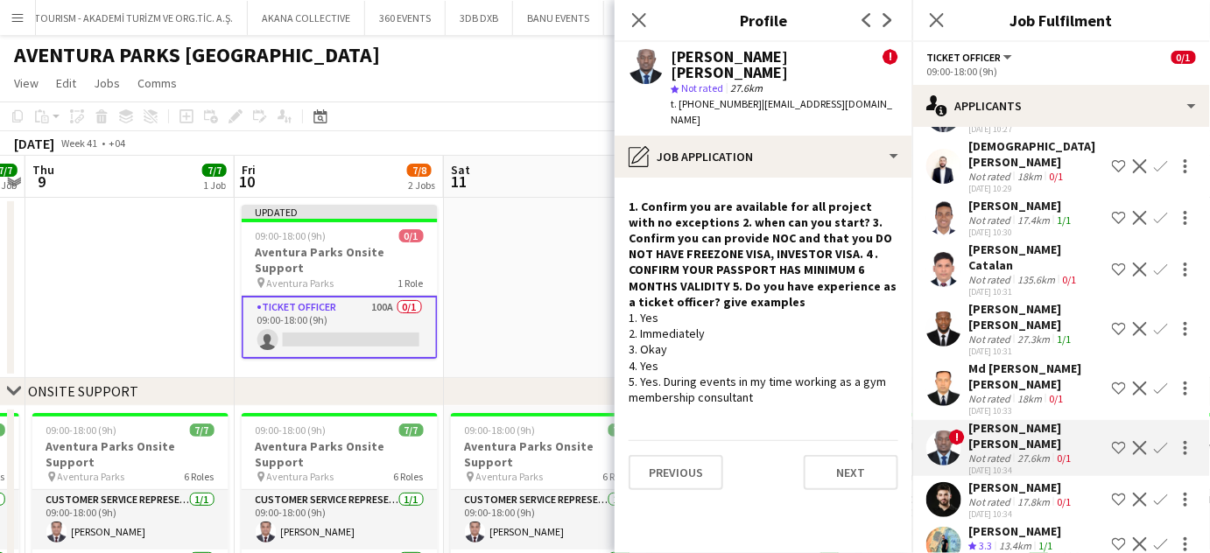
click at [972, 523] on div "Faizan Tariq" at bounding box center [1014, 531] width 93 height 16
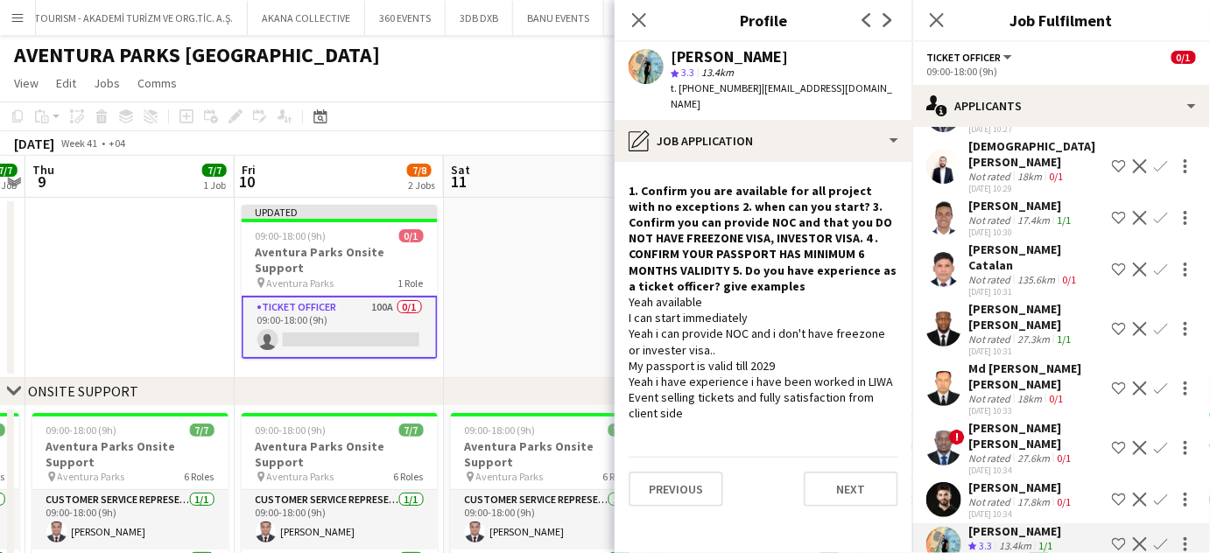
scroll to position [1034, 0]
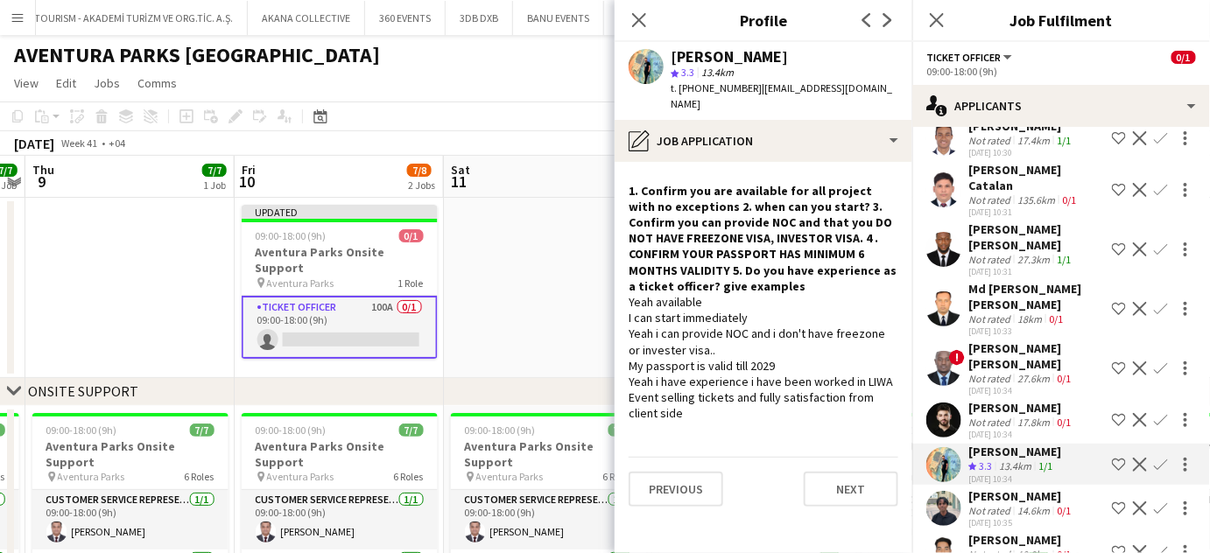
click at [1008, 504] on div "Not rated" at bounding box center [991, 510] width 46 height 13
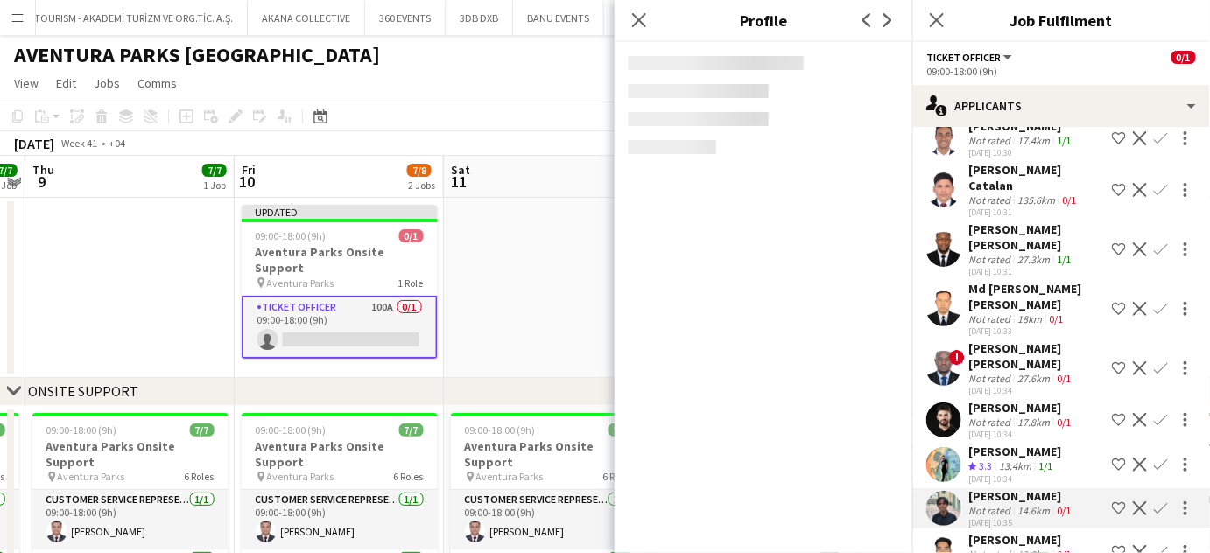
click at [999, 532] on div "Mohammed Shakel" at bounding box center [1021, 540] width 106 height 16
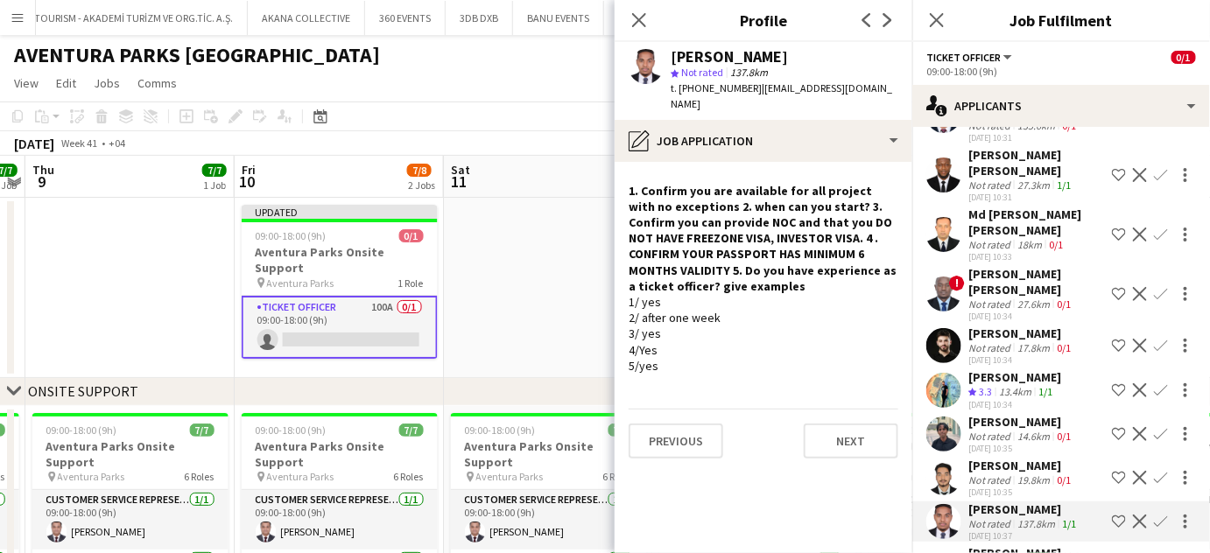
scroll to position [1193, 0]
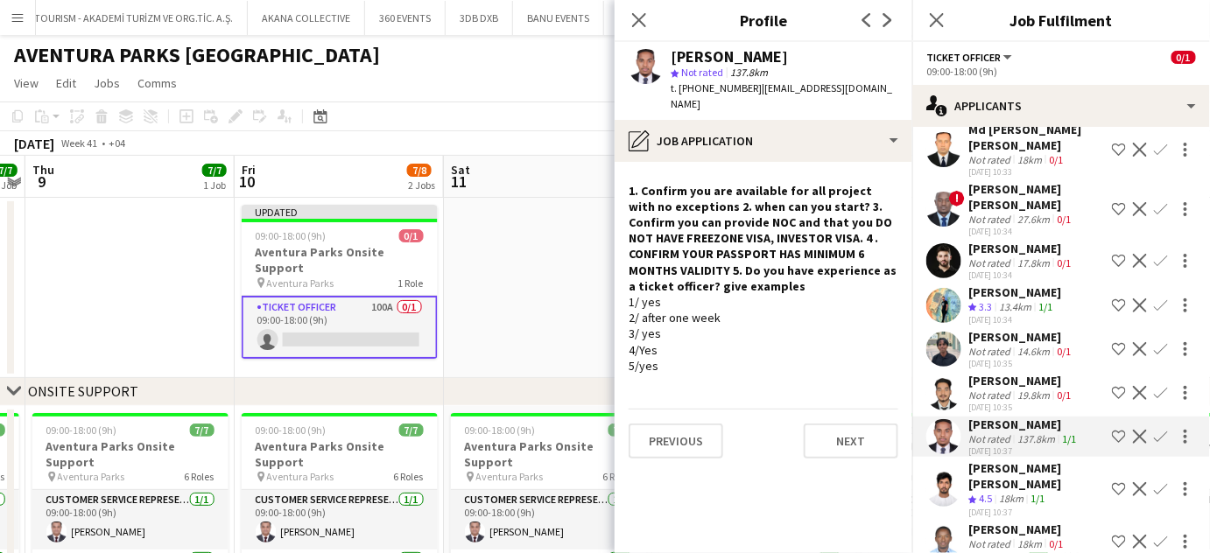
click at [977, 460] on div "Rashid Muhammad ali" at bounding box center [1036, 476] width 137 height 32
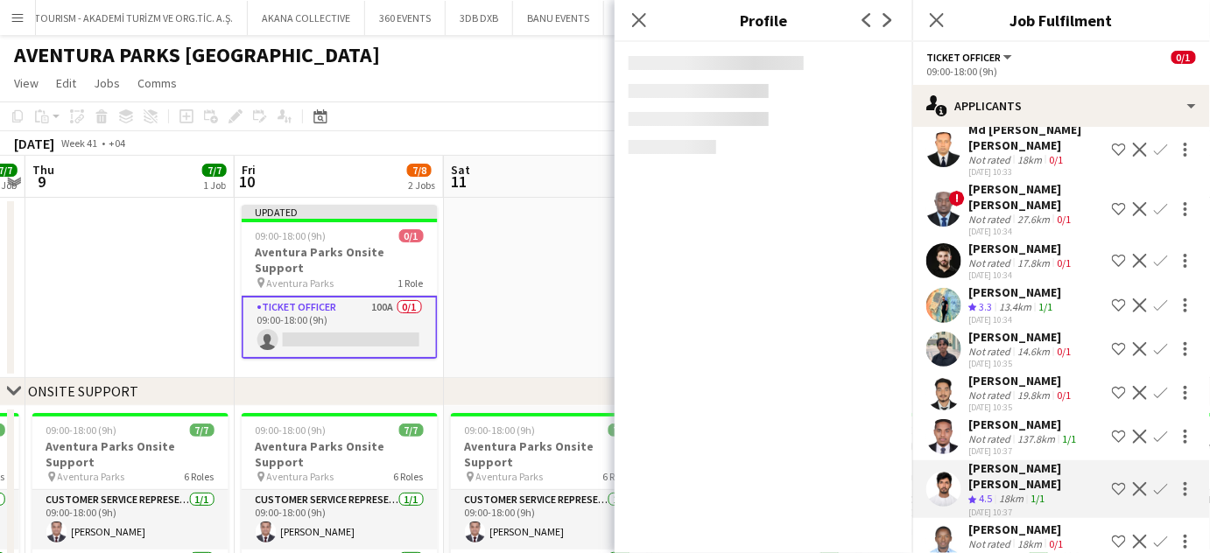
click at [989, 537] on div "Not rated" at bounding box center [991, 543] width 46 height 13
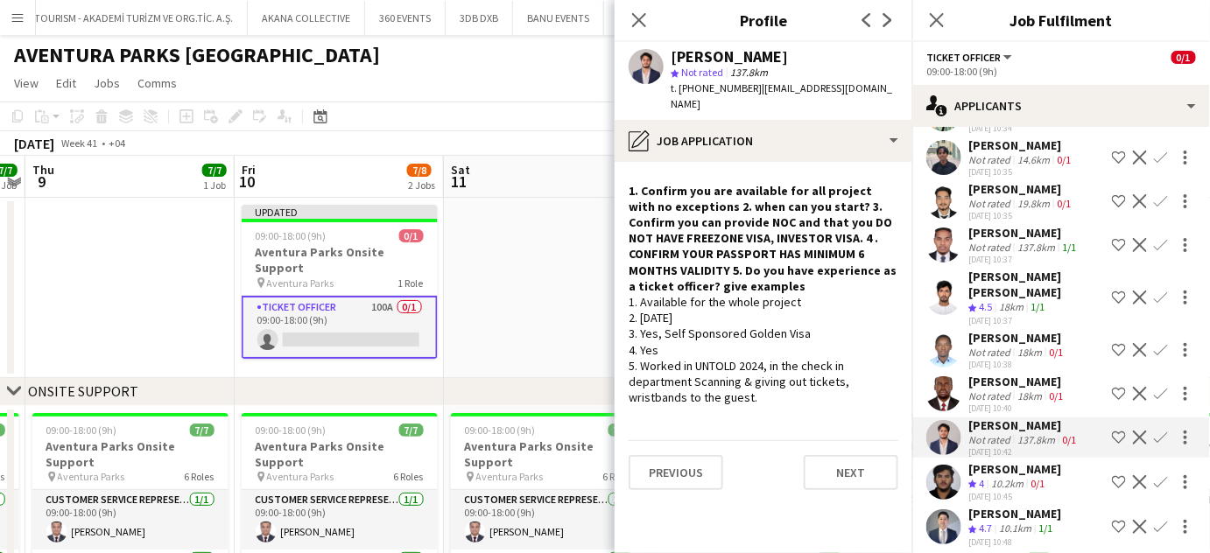
scroll to position [1432, 0]
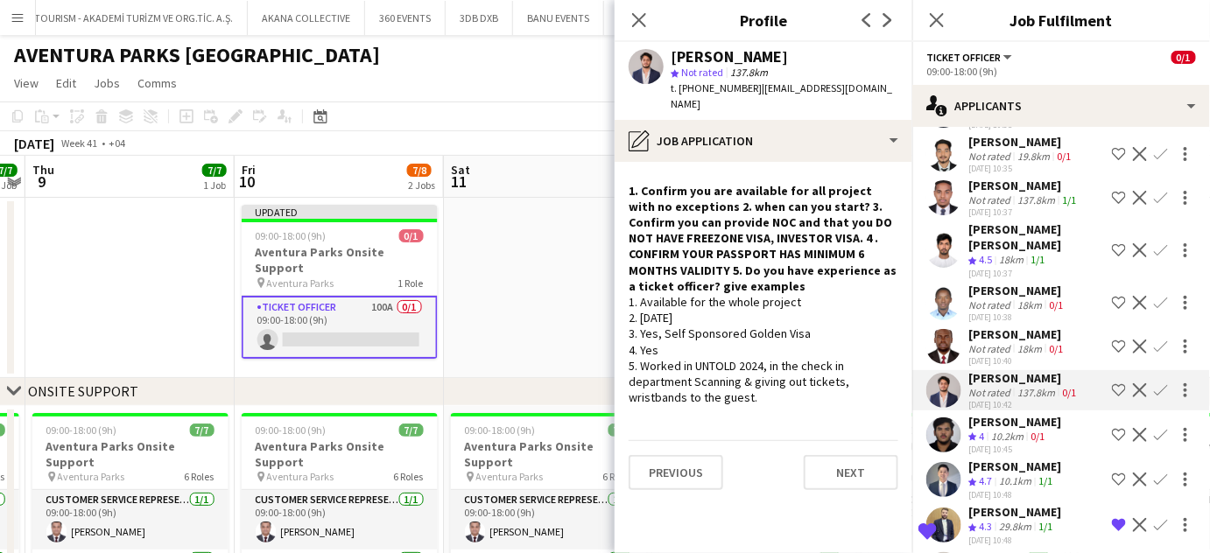
click at [972, 478] on polygon at bounding box center [972, 482] width 9 height 9
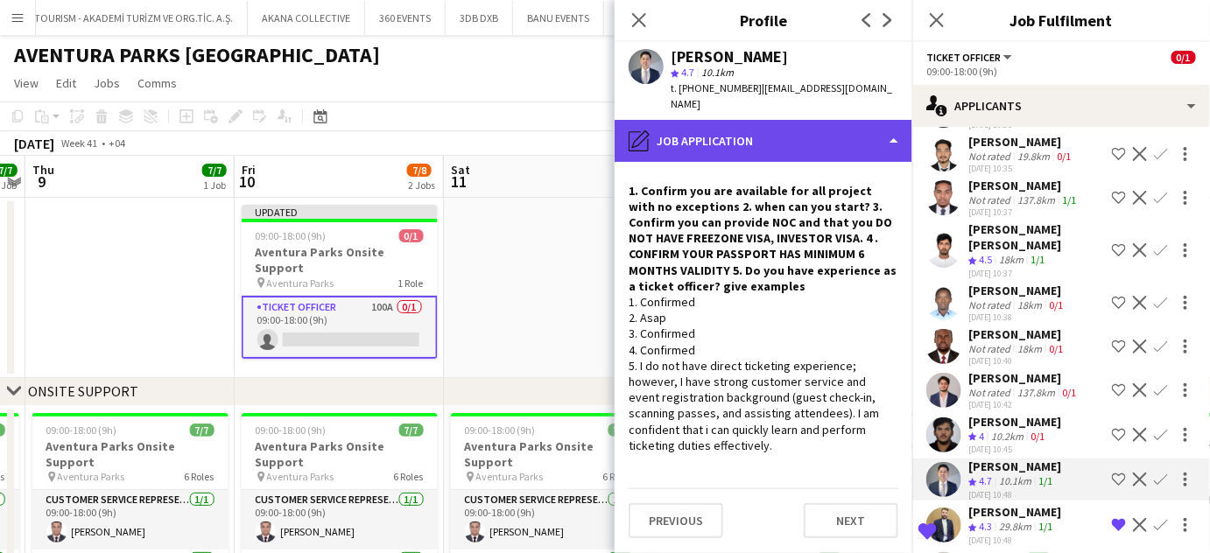
click at [846, 130] on div "pencil4 Job Application" at bounding box center [763, 141] width 298 height 42
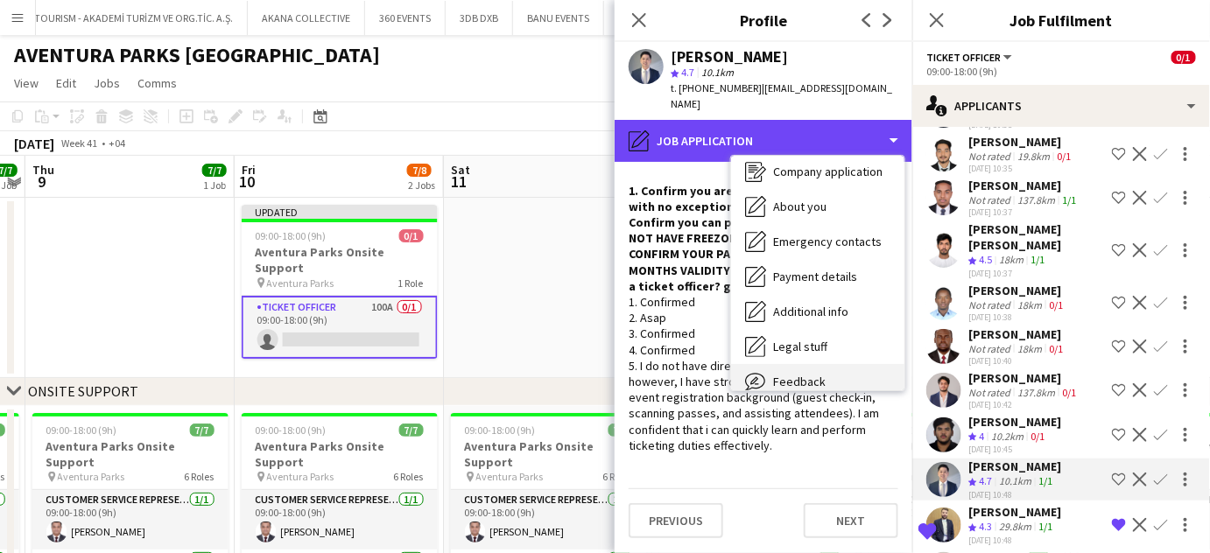
scroll to position [129, 0]
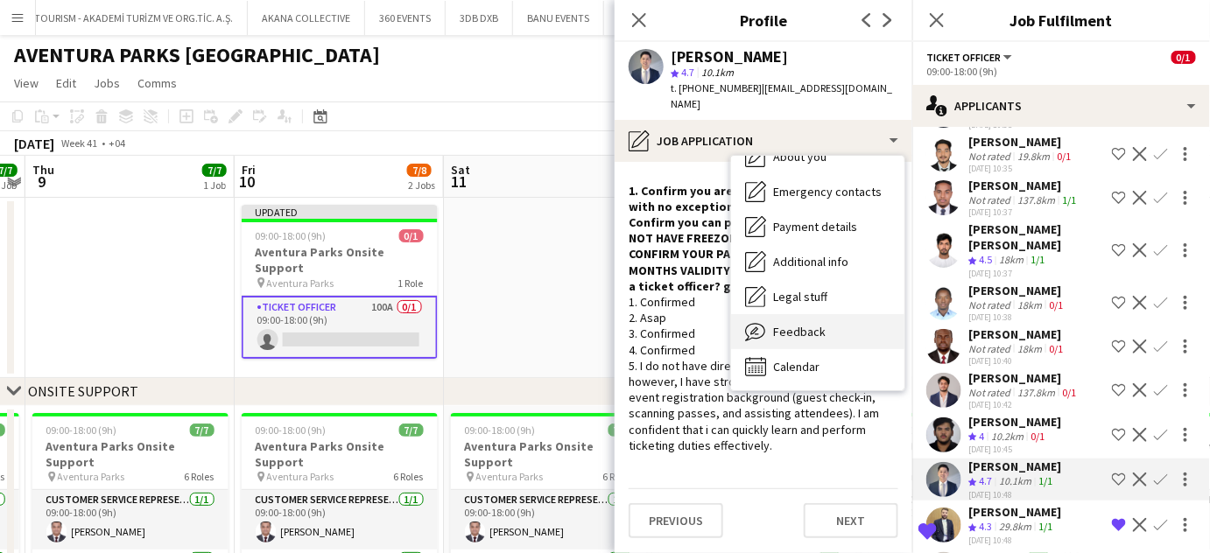
click at [824, 314] on div "Feedback Feedback" at bounding box center [817, 331] width 173 height 35
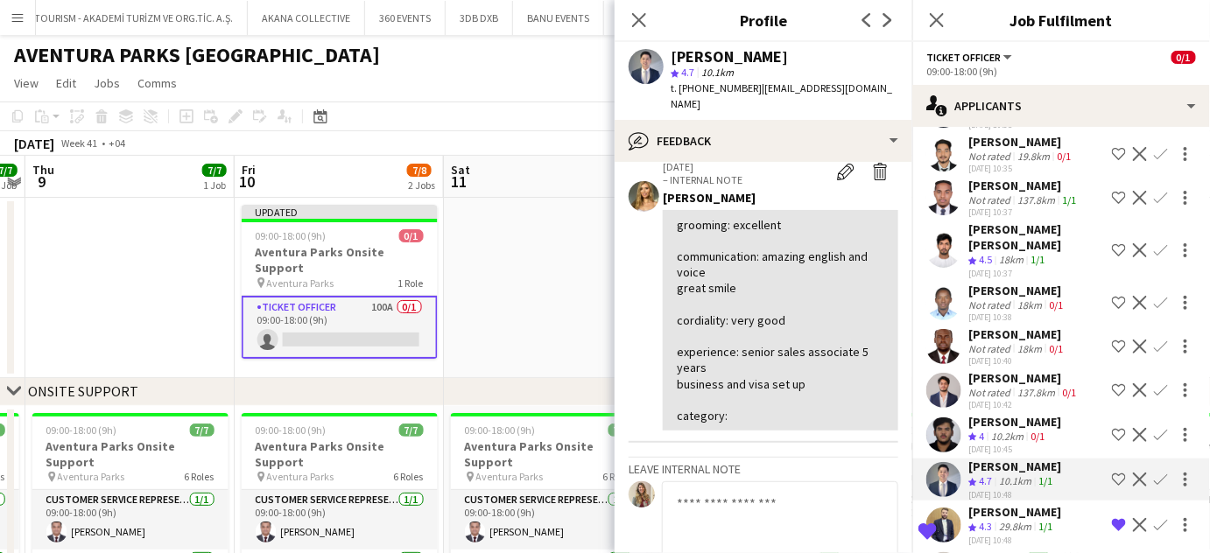
scroll to position [557, 0]
click at [1112, 473] on app-icon "Shortlist crew" at bounding box center [1119, 480] width 14 height 14
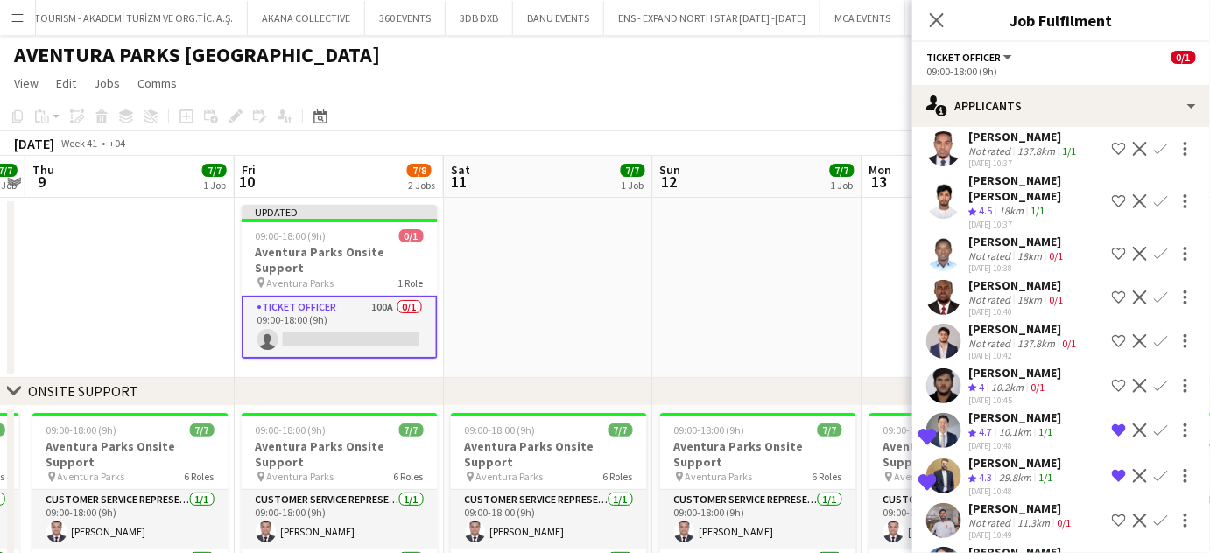
scroll to position [1512, 0]
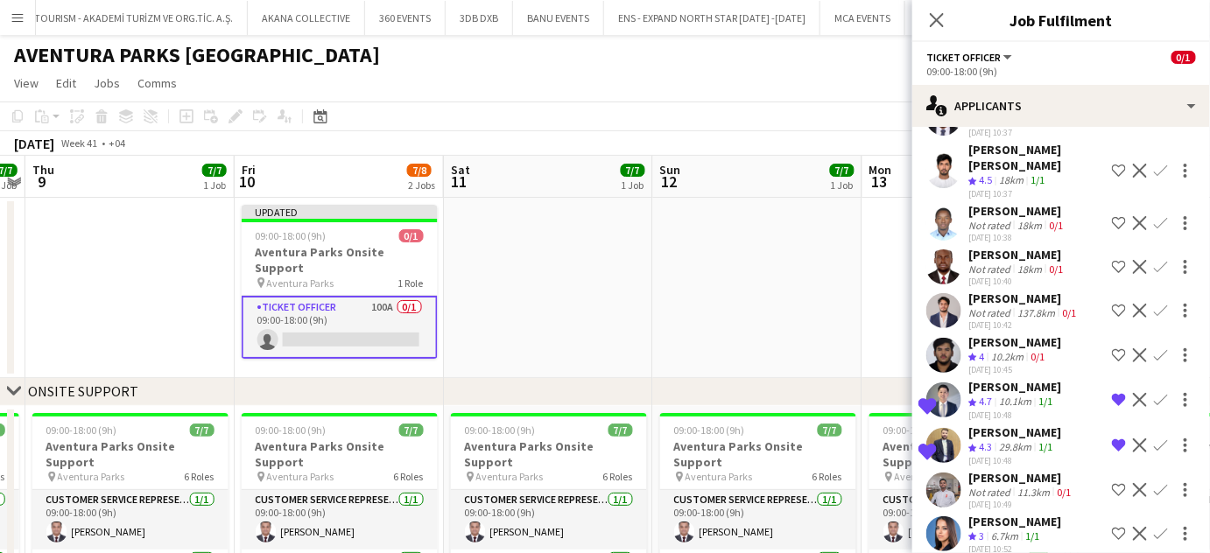
click at [989, 486] on div "Not rated" at bounding box center [991, 492] width 46 height 13
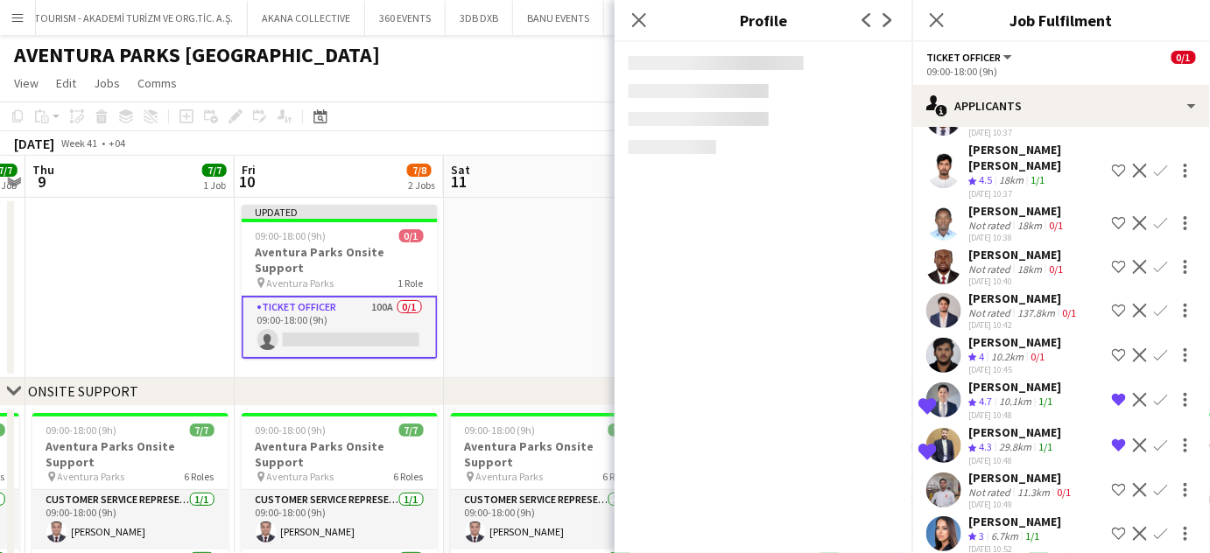
scroll to position [1591, 0]
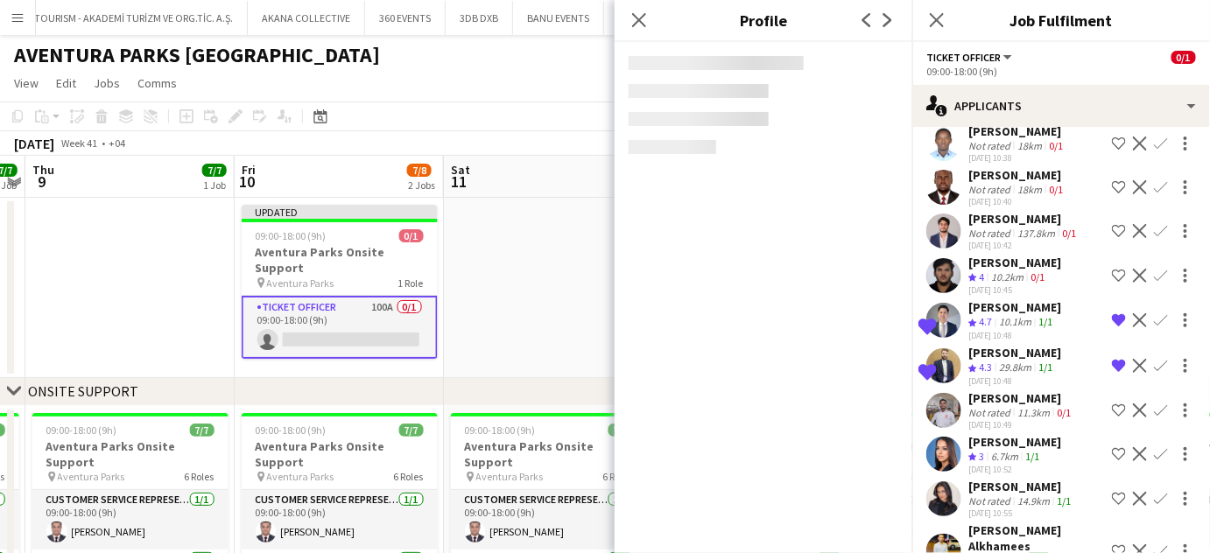
scroll to position [1671, 0]
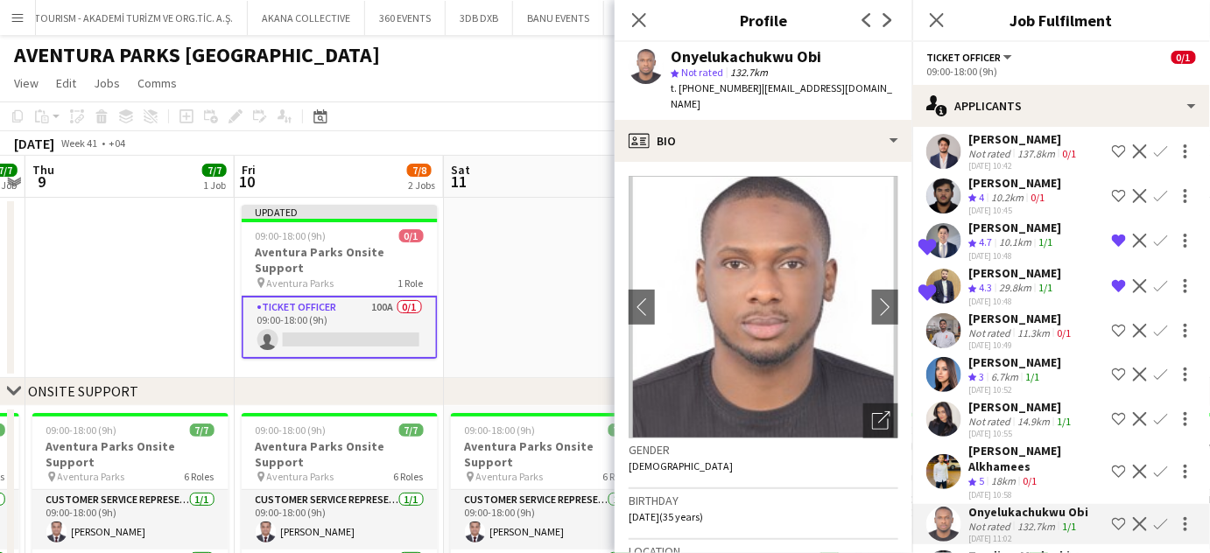
click at [987, 533] on div "03-10-2025 11:02" at bounding box center [1028, 538] width 120 height 11
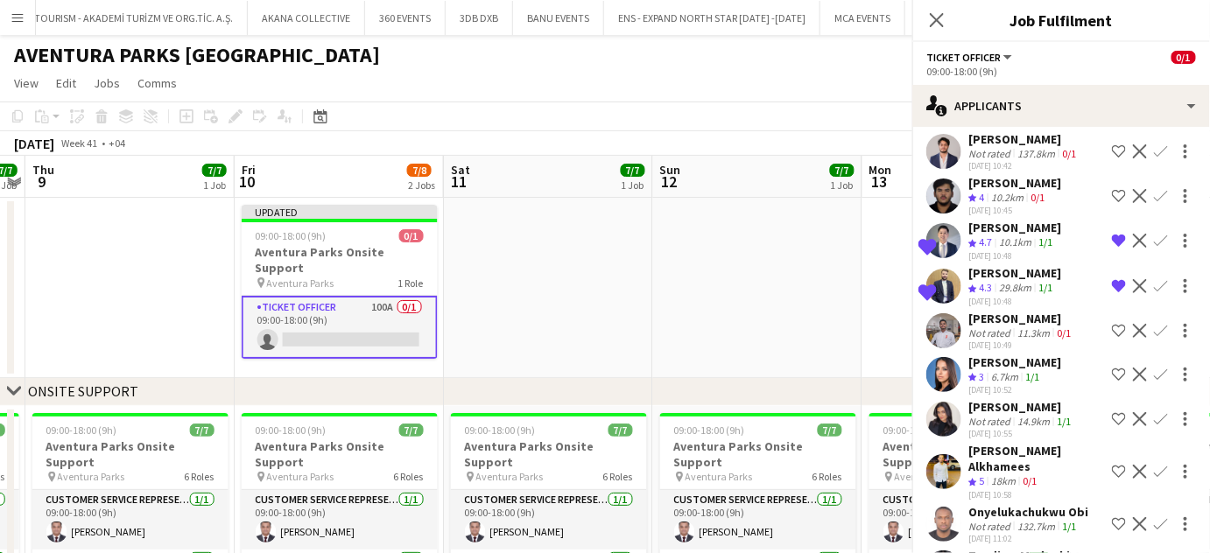
click at [989, 548] on div "Tandiwe Mudonhi" at bounding box center [1019, 556] width 102 height 16
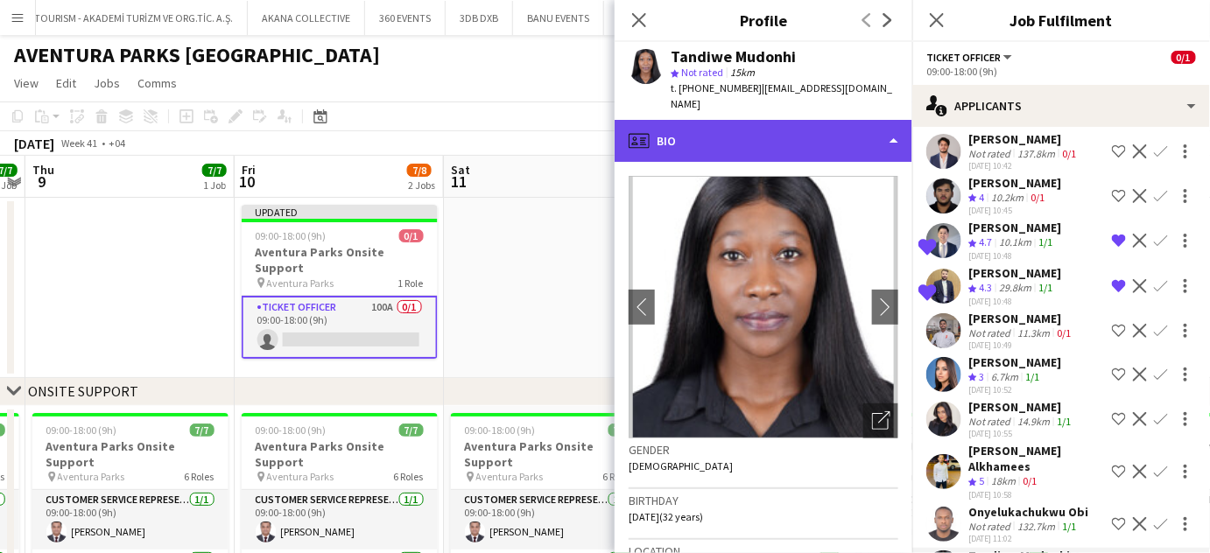
click at [862, 123] on div "profile Bio" at bounding box center [763, 141] width 298 height 42
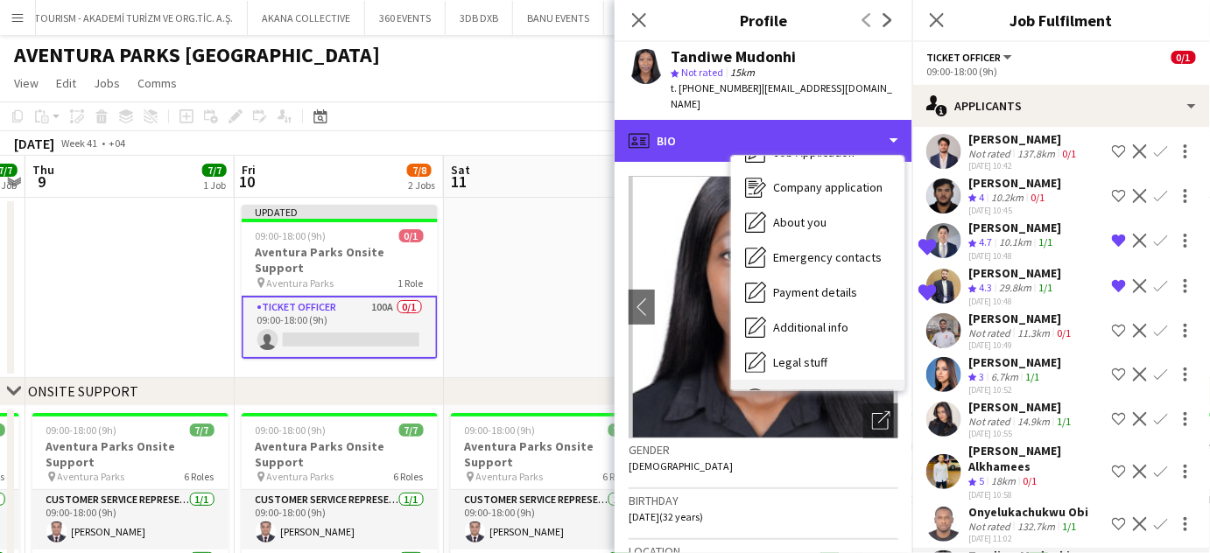
scroll to position [129, 0]
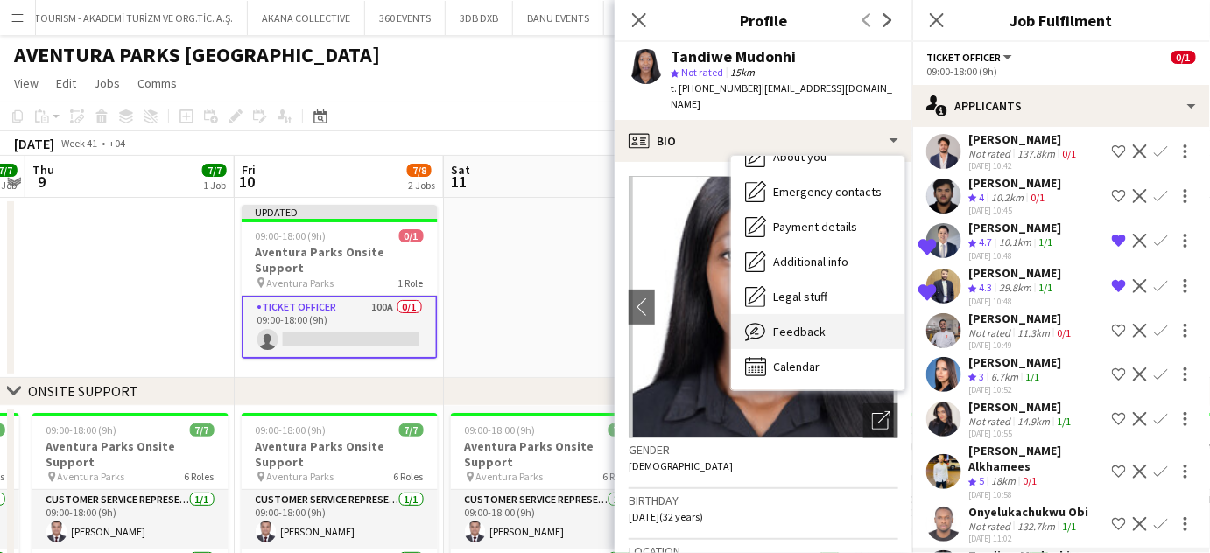
click at [801, 324] on span "Feedback" at bounding box center [799, 332] width 53 height 16
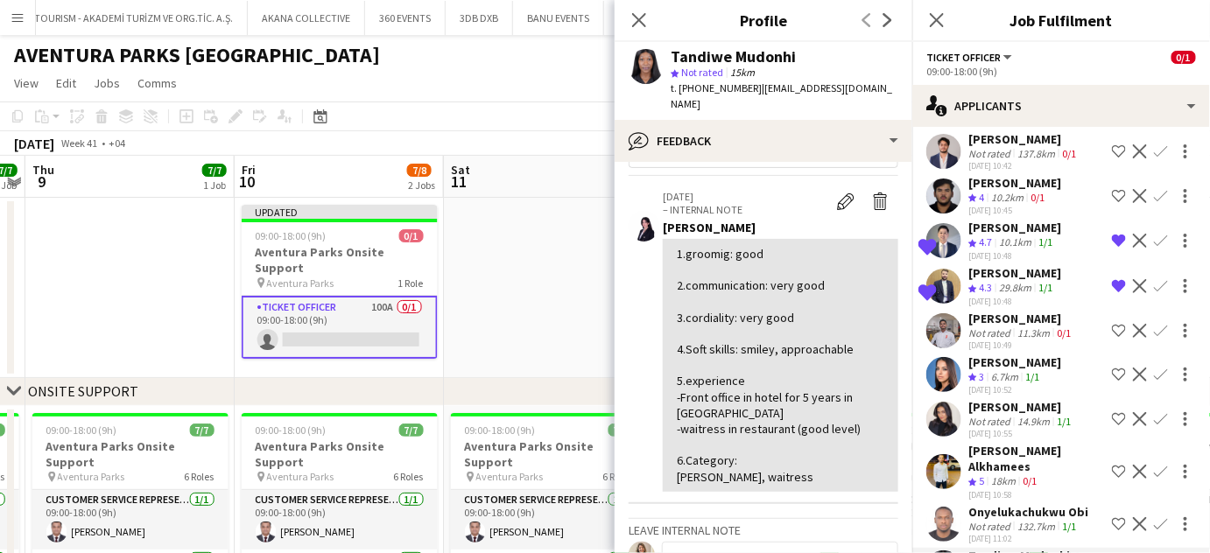
scroll to position [79, 0]
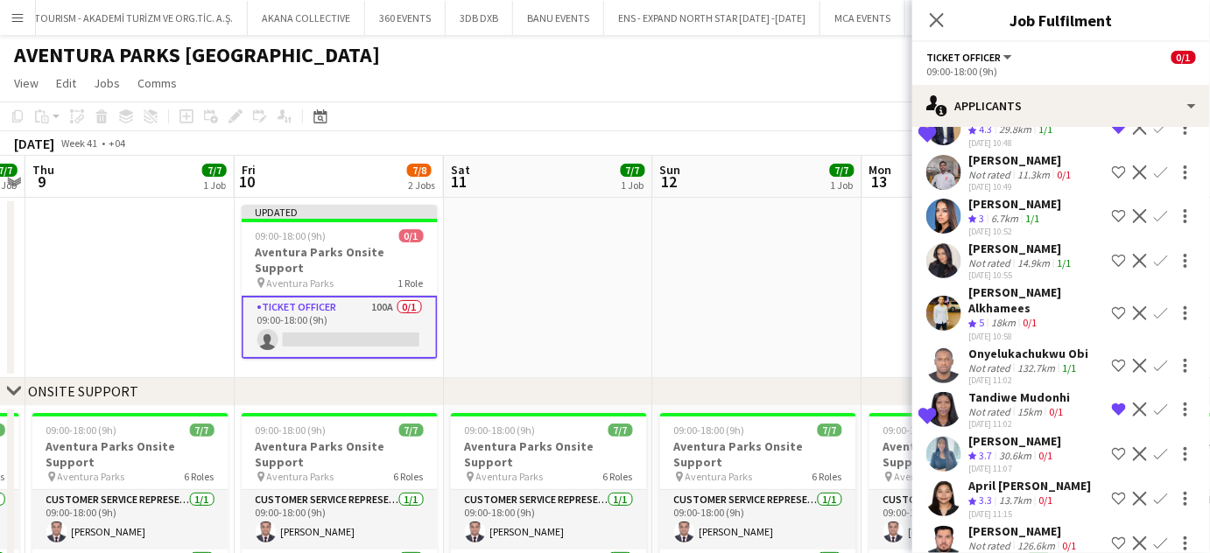
scroll to position [1989, 0]
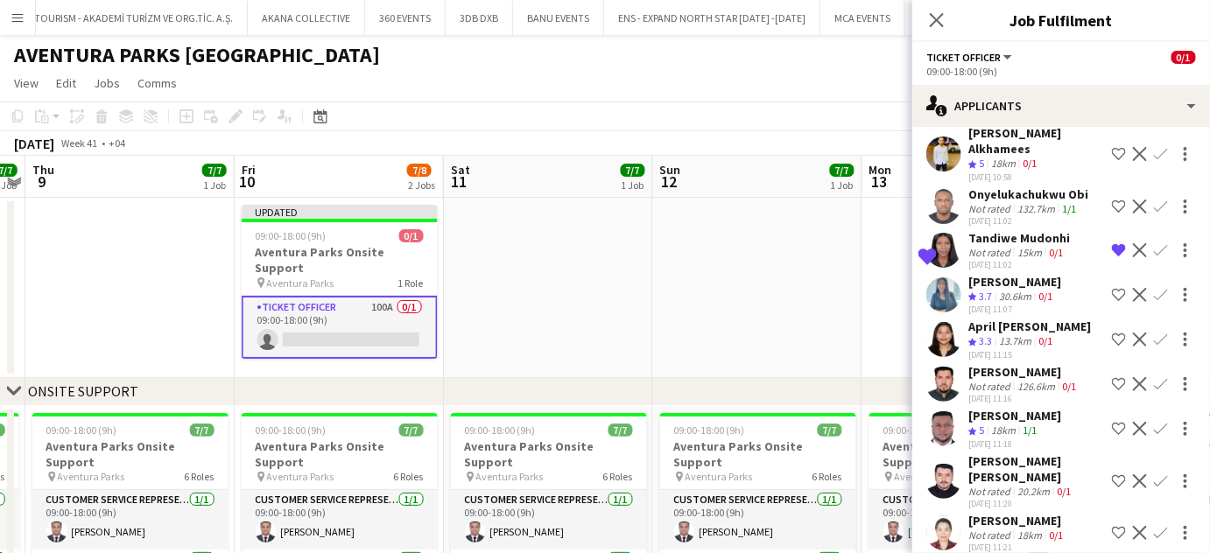
click at [986, 485] on div "Not rated" at bounding box center [991, 491] width 46 height 13
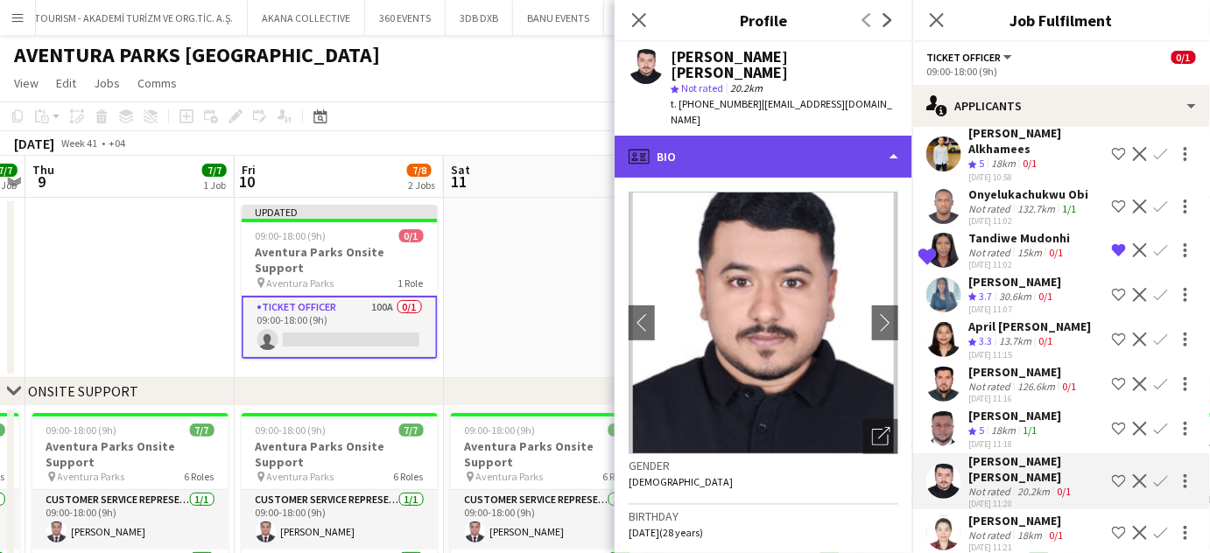
click at [845, 136] on div "profile Bio" at bounding box center [763, 157] width 298 height 42
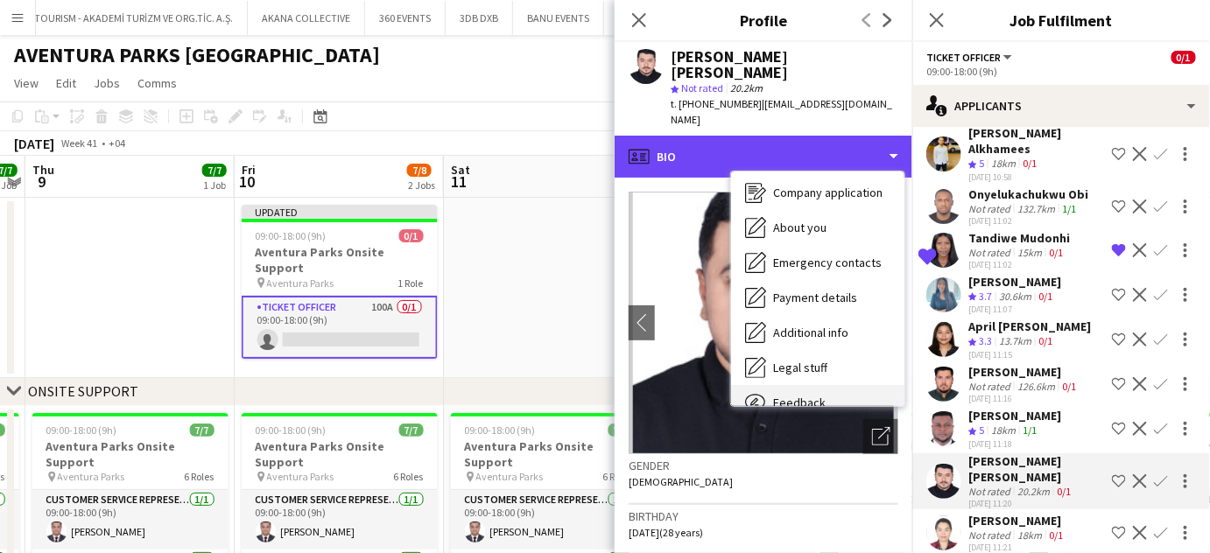
scroll to position [129, 0]
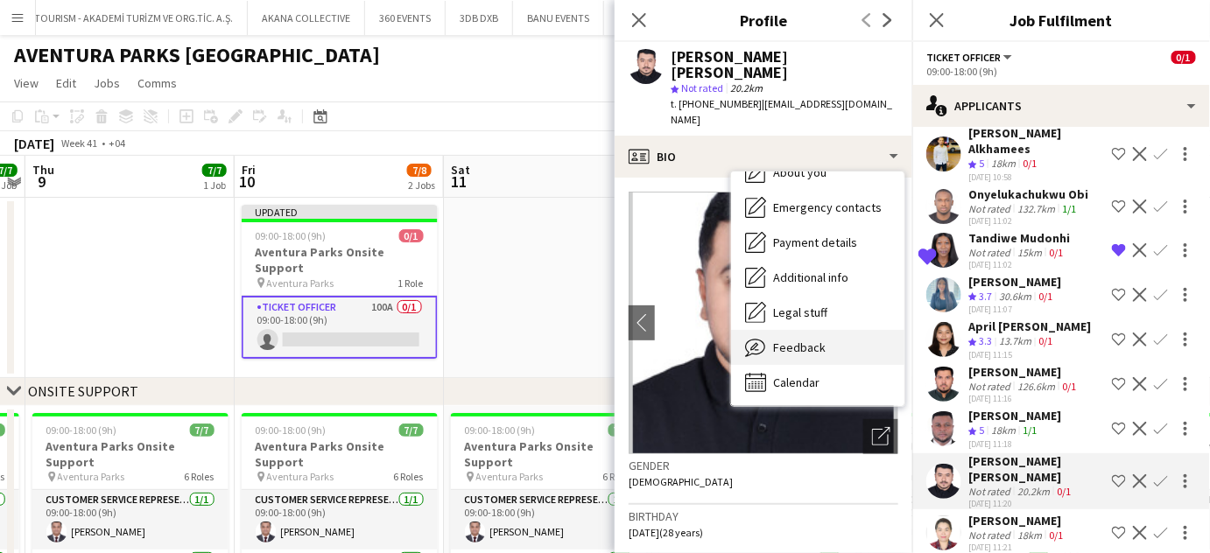
click at [822, 340] on span "Feedback" at bounding box center [799, 348] width 53 height 16
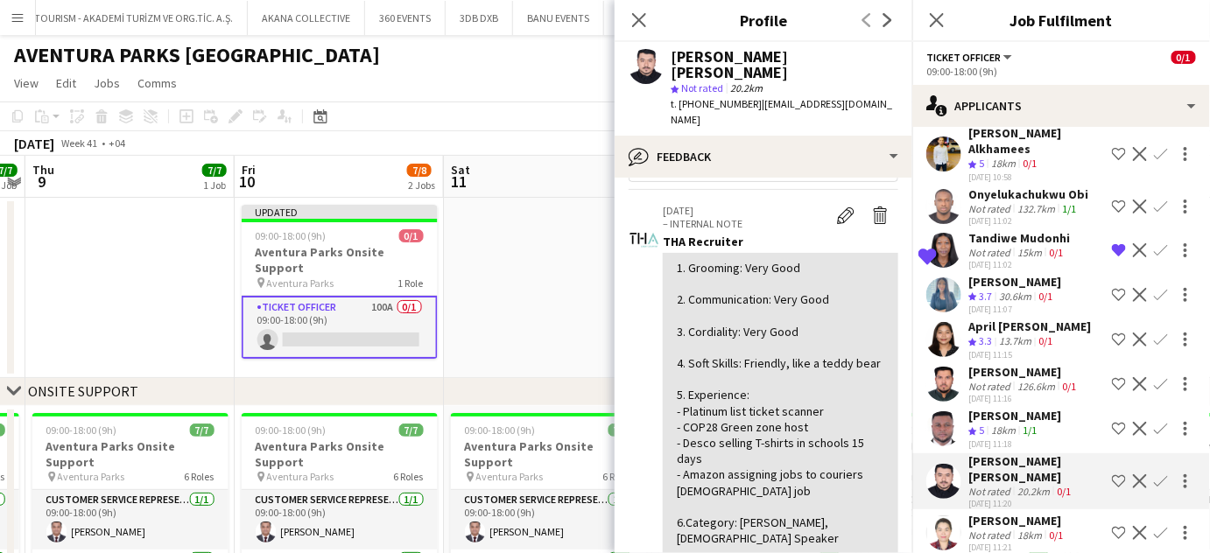
scroll to position [79, 0]
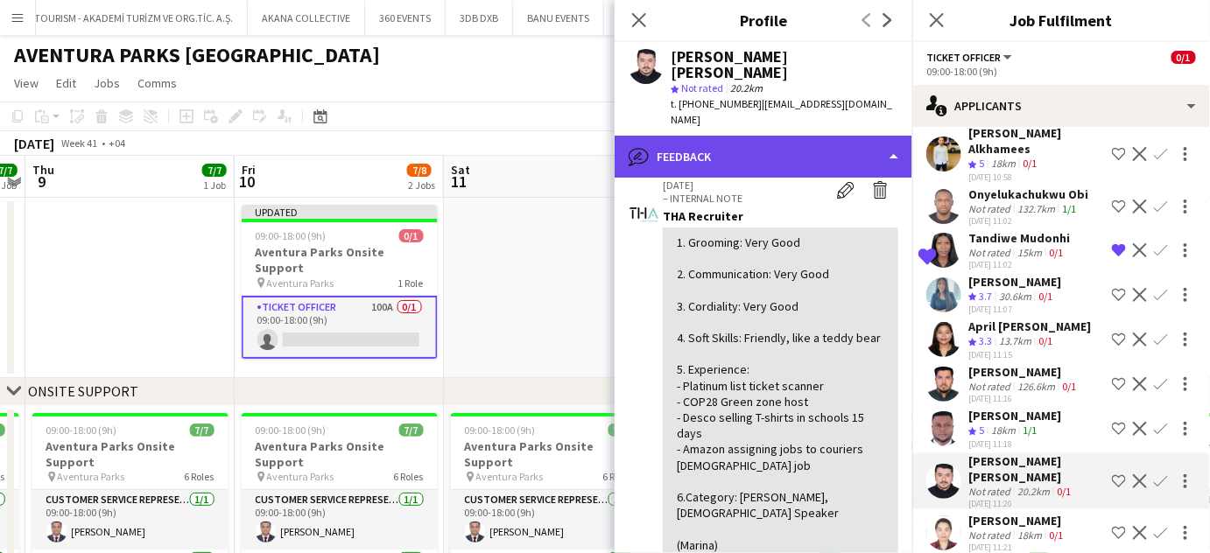
click at [873, 136] on div "bubble-pencil Feedback" at bounding box center [763, 157] width 298 height 42
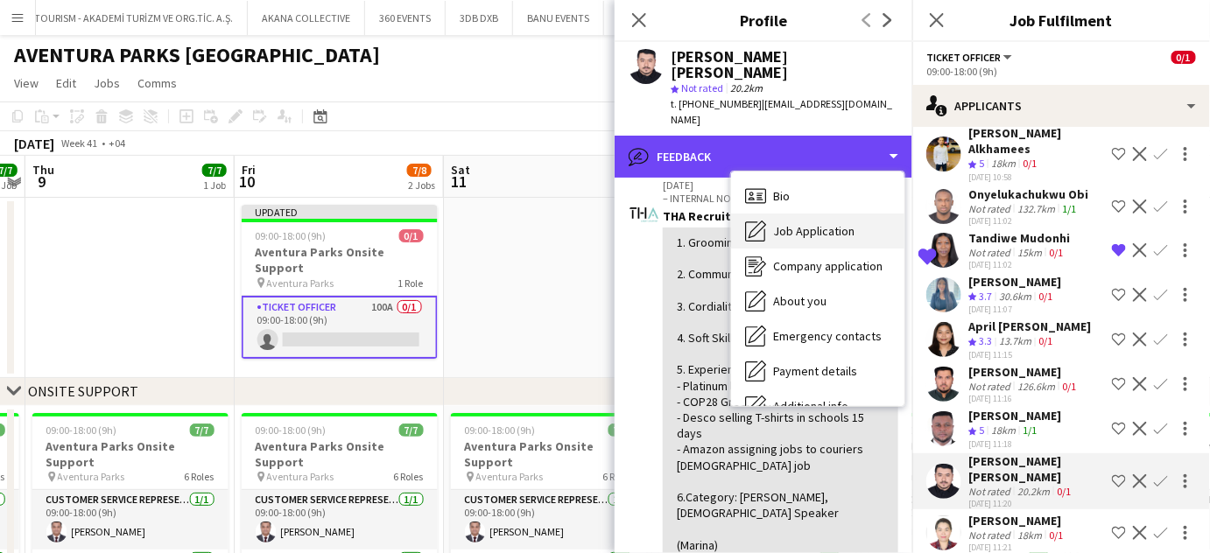
scroll to position [0, 0]
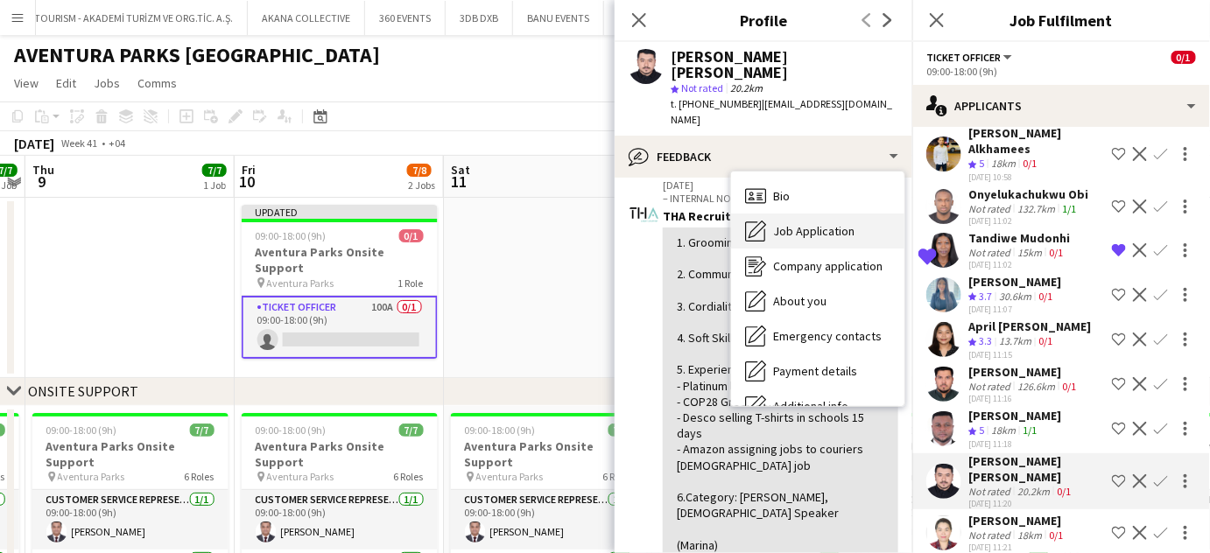
click at [798, 223] on span "Job Application" at bounding box center [813, 231] width 81 height 16
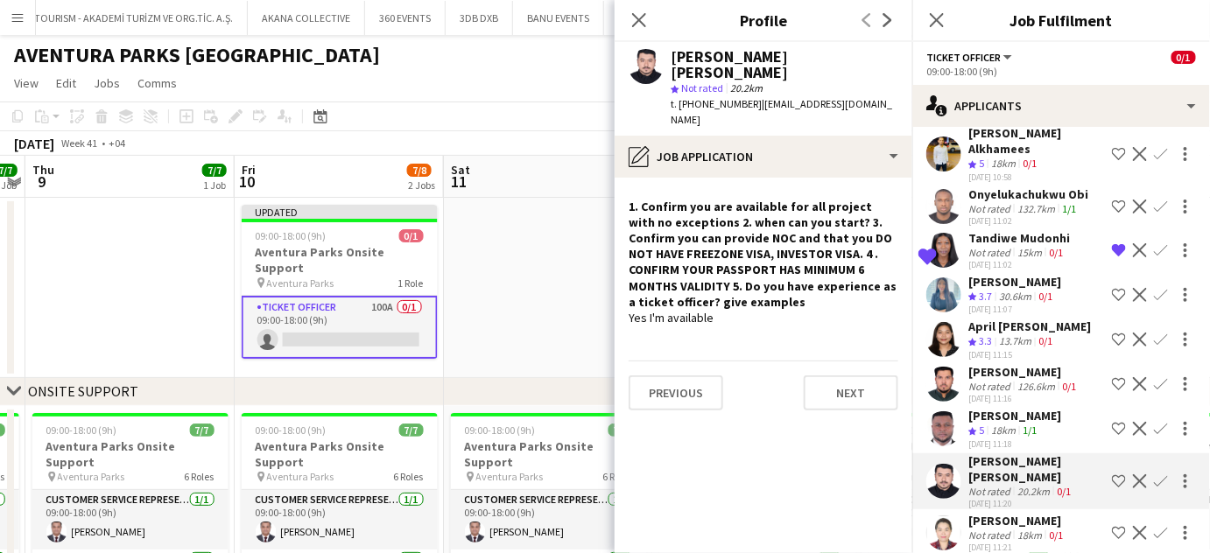
click at [1020, 513] on div "Maria Chrishelle Benabente" at bounding box center [1017, 521] width 98 height 16
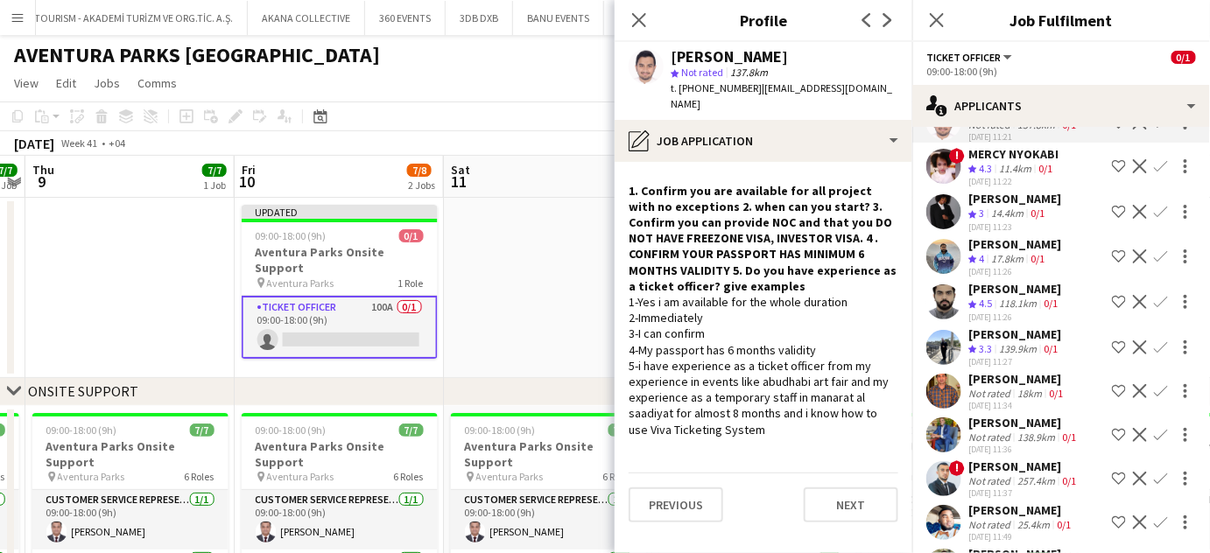
scroll to position [2466, 0]
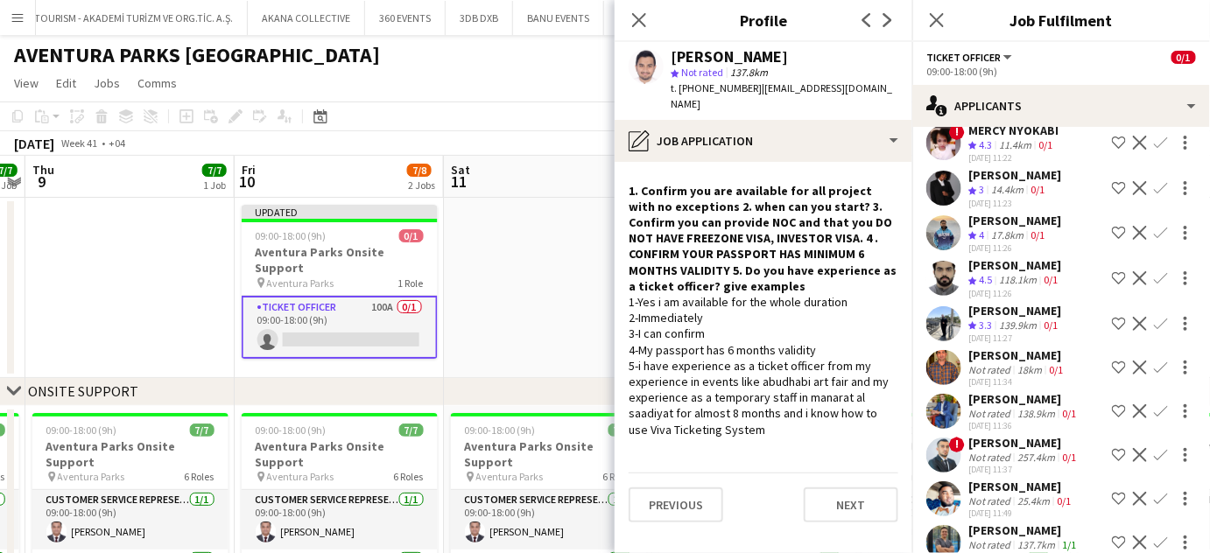
click at [1024, 451] on div "257.4km" at bounding box center [1036, 457] width 45 height 13
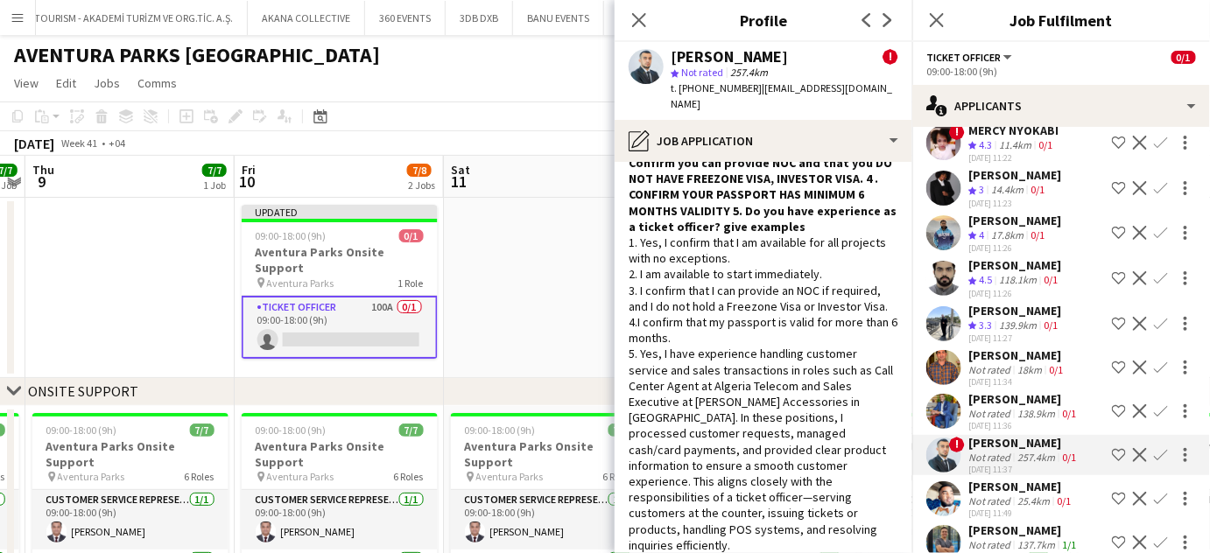
scroll to position [125, 0]
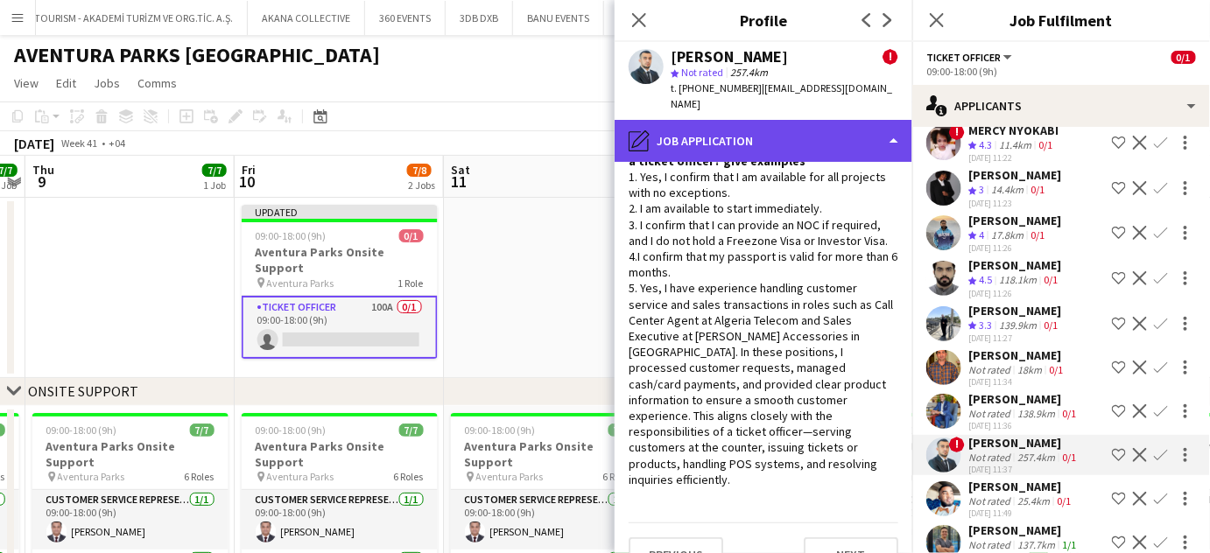
click at [875, 120] on div "pencil4 Job Application" at bounding box center [763, 141] width 298 height 42
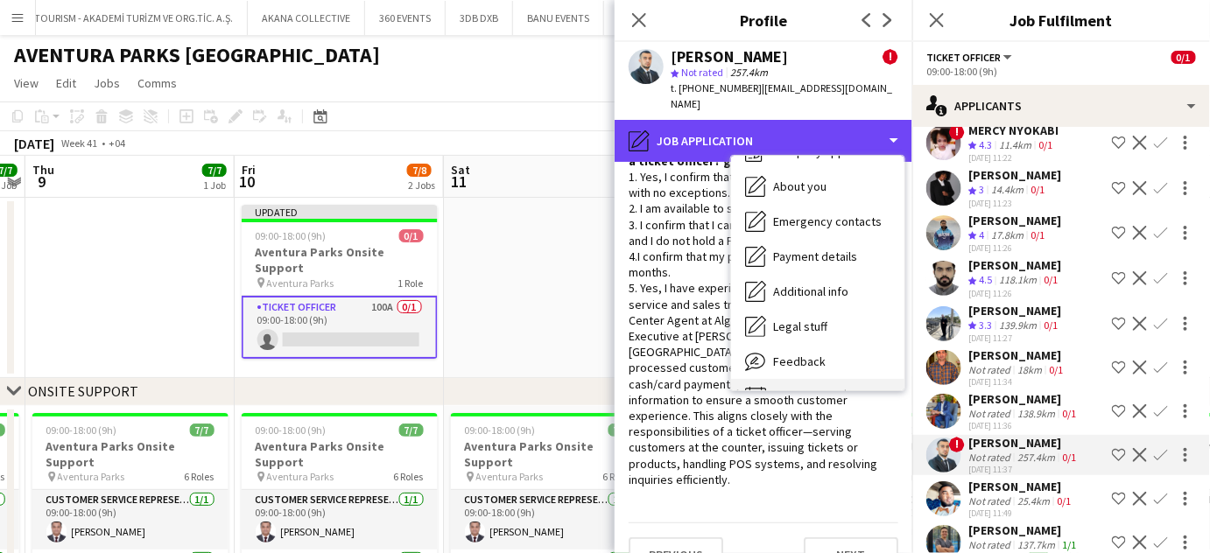
scroll to position [129, 0]
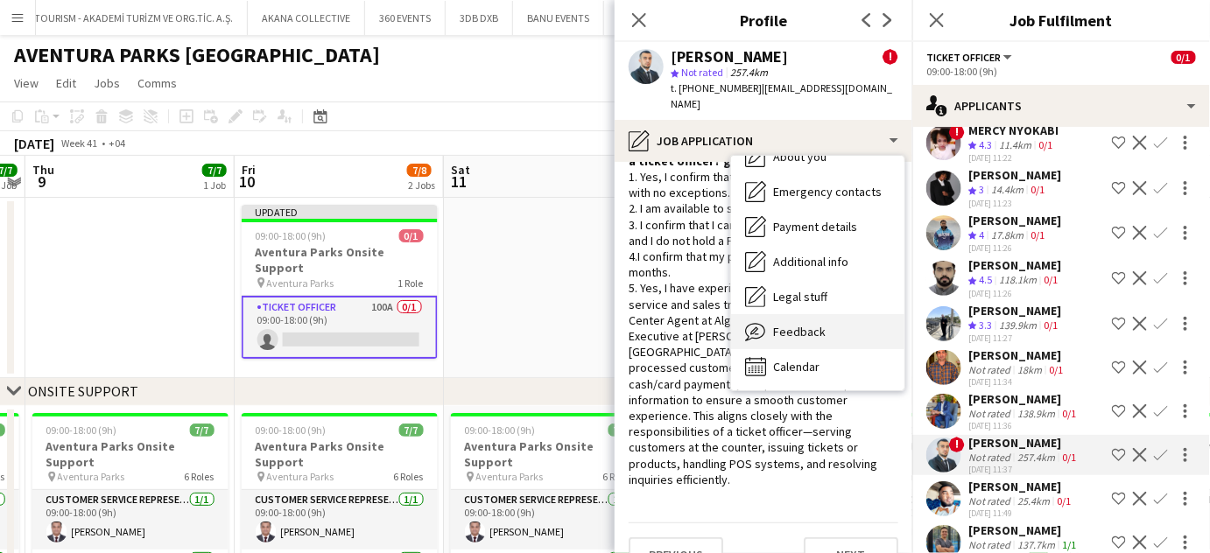
click at [809, 314] on div "Feedback Feedback" at bounding box center [817, 331] width 173 height 35
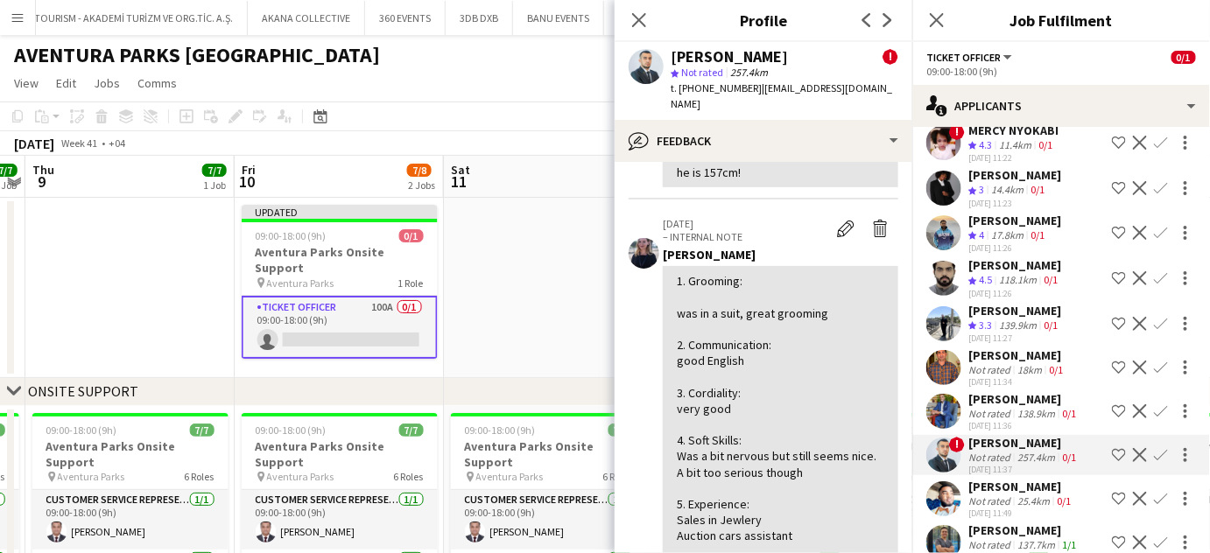
scroll to position [318, 0]
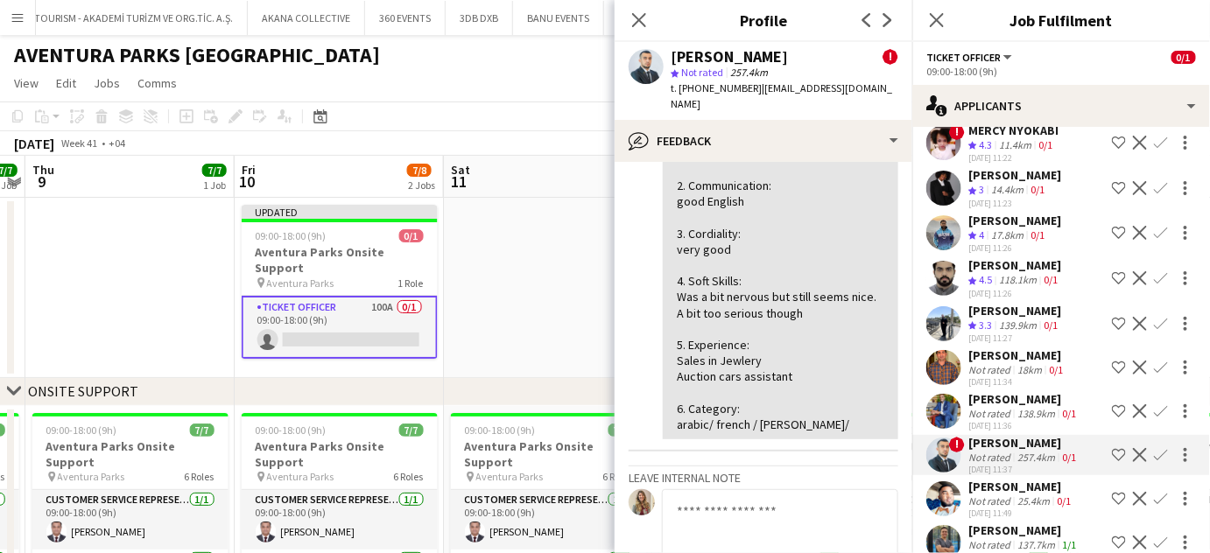
click at [1112, 448] on app-icon "Shortlist crew" at bounding box center [1119, 455] width 14 height 14
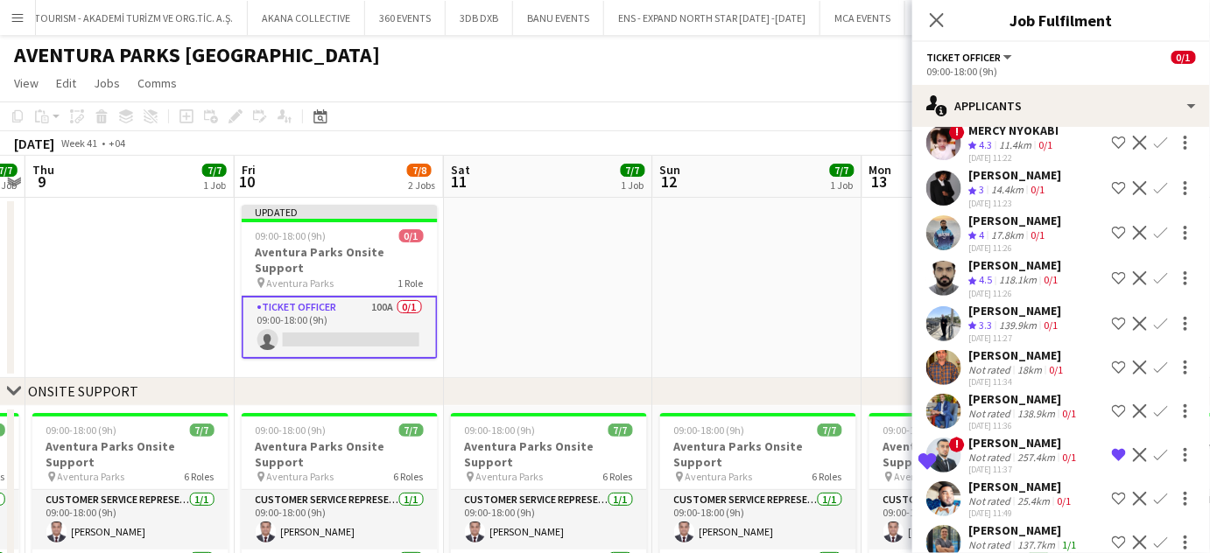
click at [1004, 538] on div "Not rated" at bounding box center [991, 544] width 46 height 13
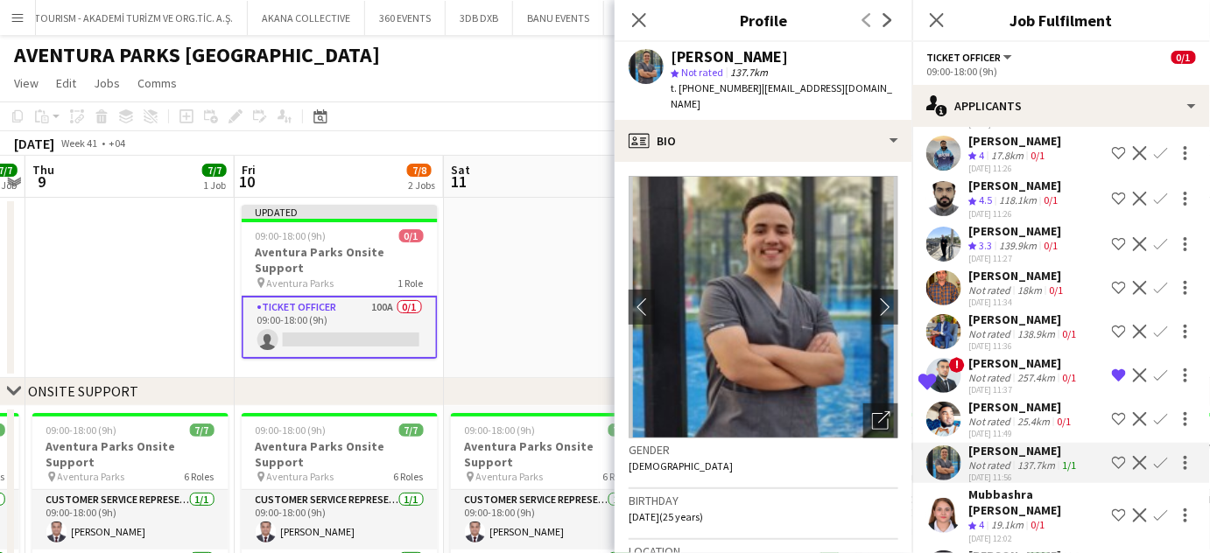
scroll to position [2626, 0]
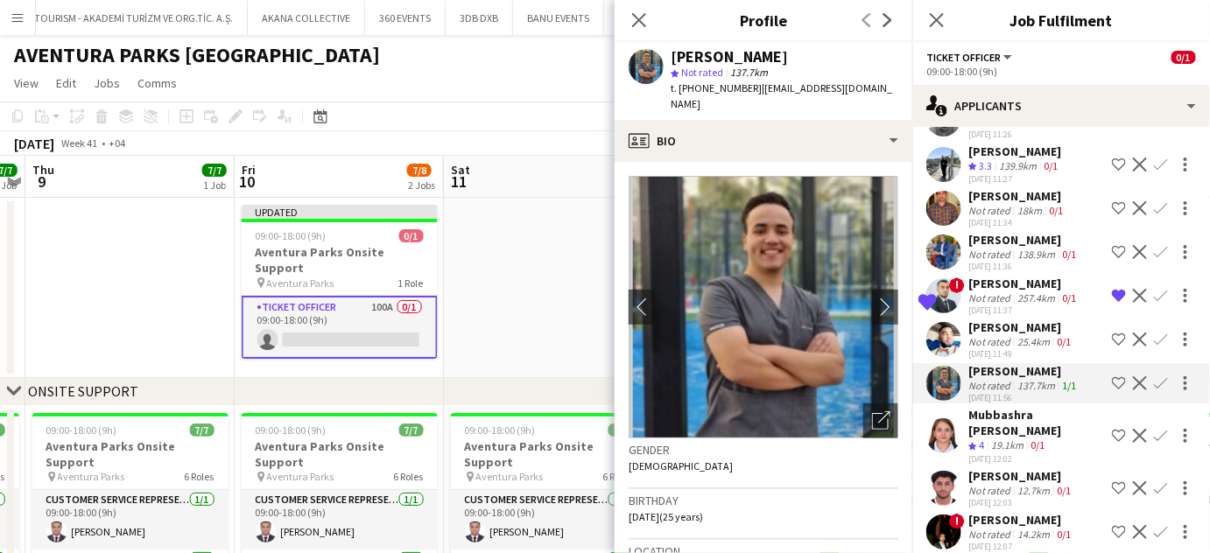
click at [987, 512] on div "Sami Mohammad" at bounding box center [1021, 520] width 106 height 16
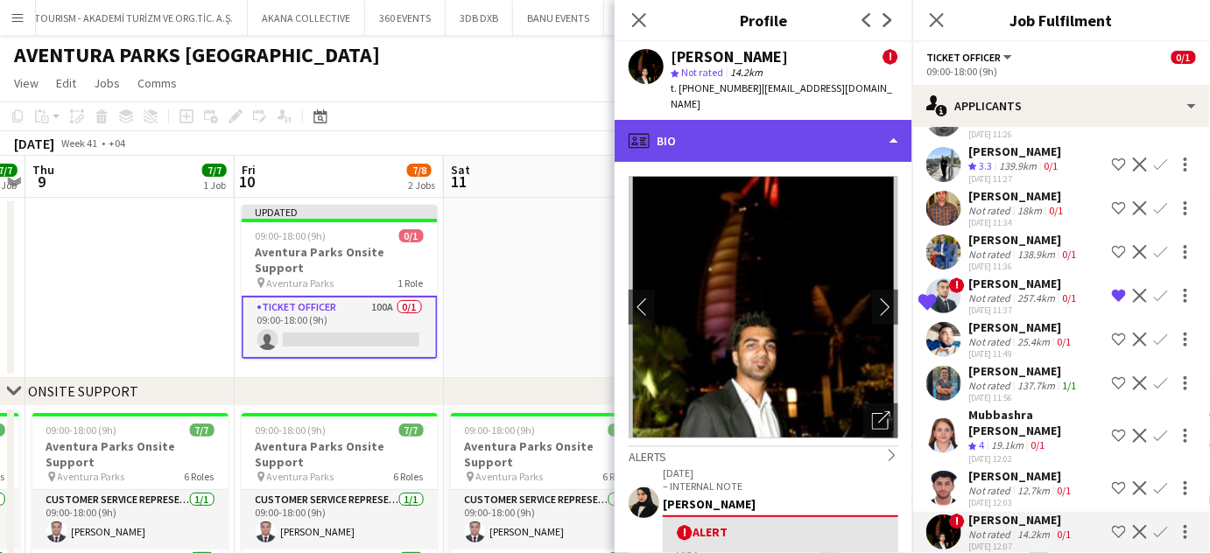
click at [834, 130] on div "profile Bio" at bounding box center [763, 141] width 298 height 42
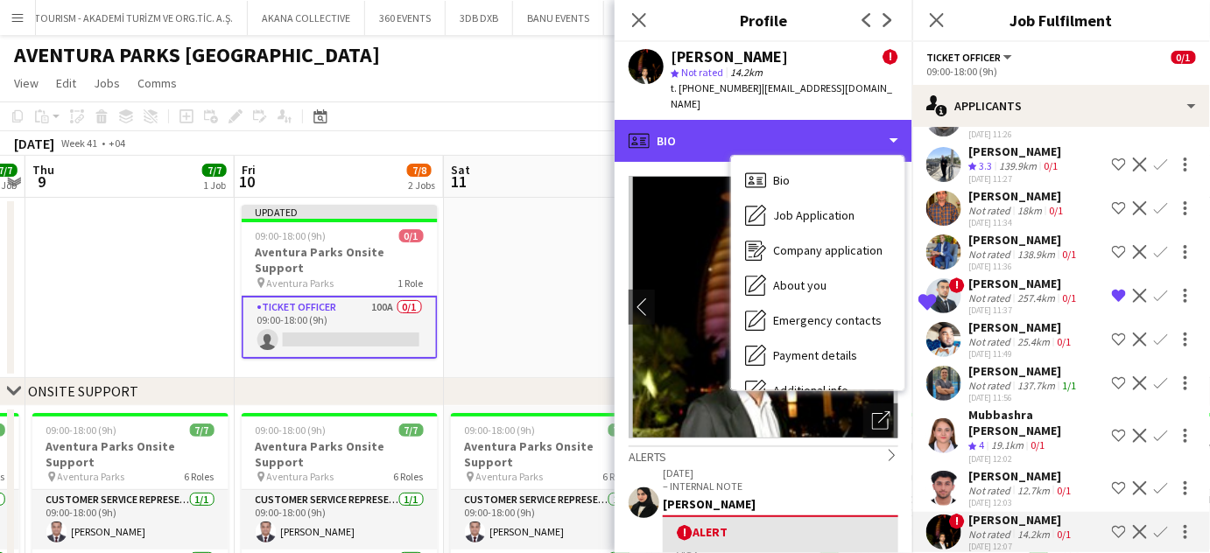
scroll to position [129, 0]
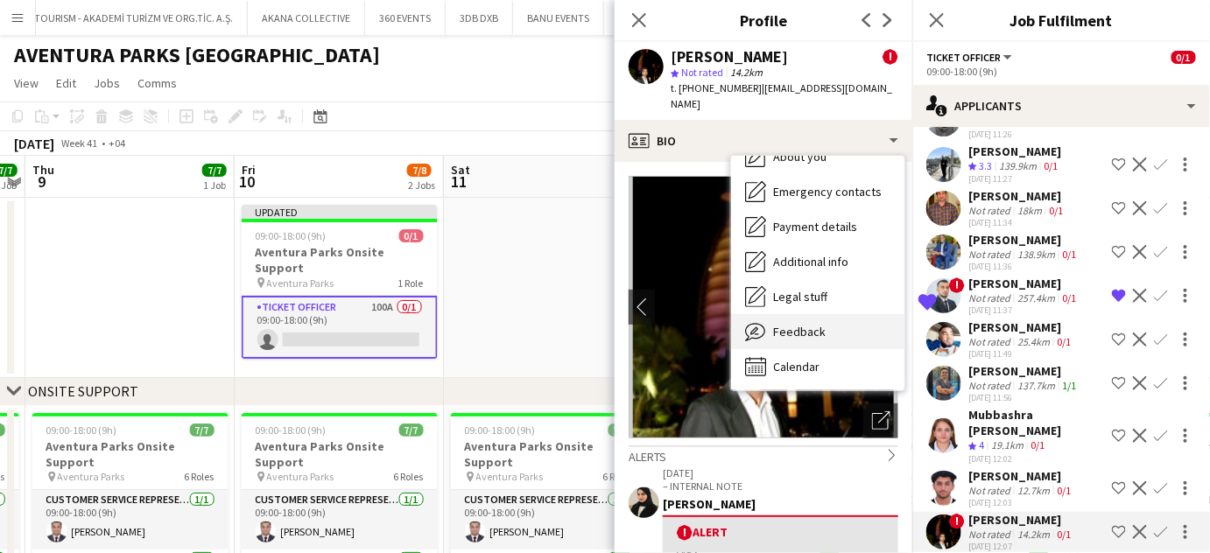
click at [789, 324] on span "Feedback" at bounding box center [799, 332] width 53 height 16
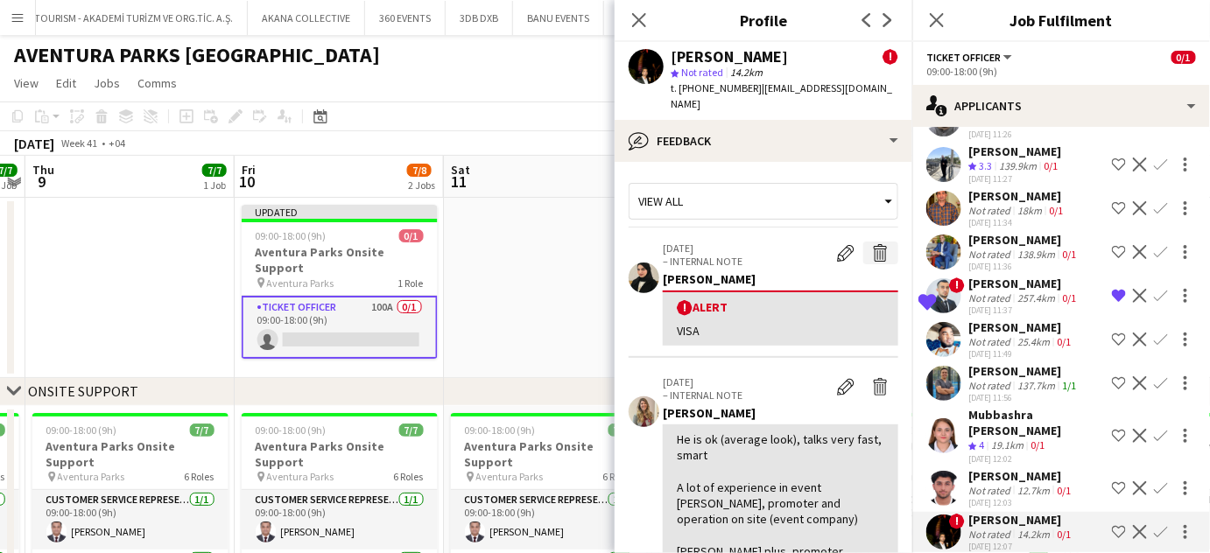
click at [872, 244] on app-icon "Delete alert" at bounding box center [881, 253] width 18 height 18
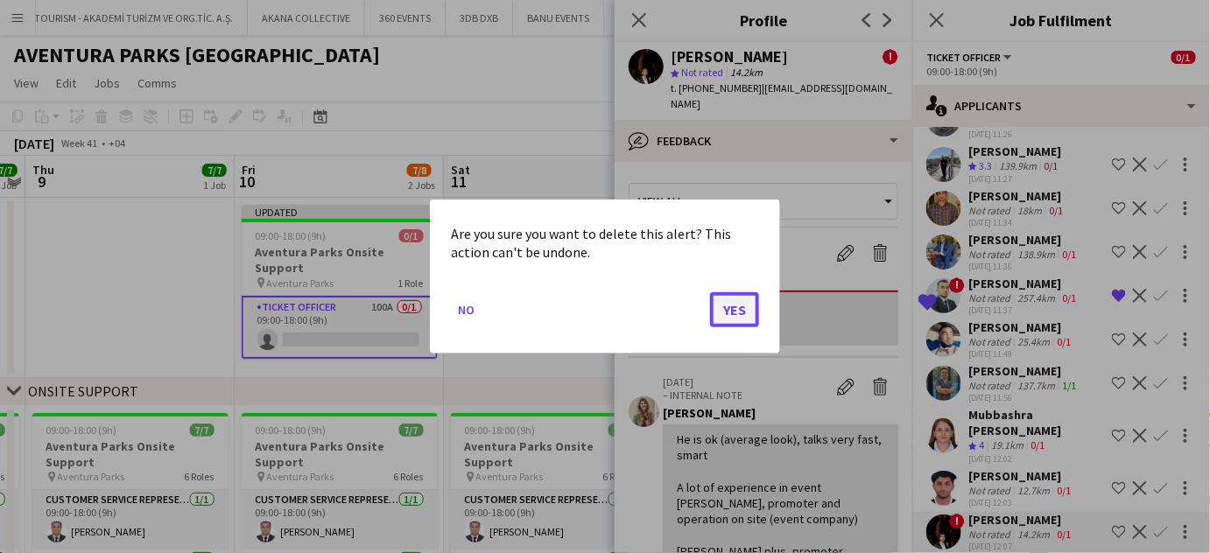
click at [723, 313] on button "Yes" at bounding box center [734, 309] width 49 height 35
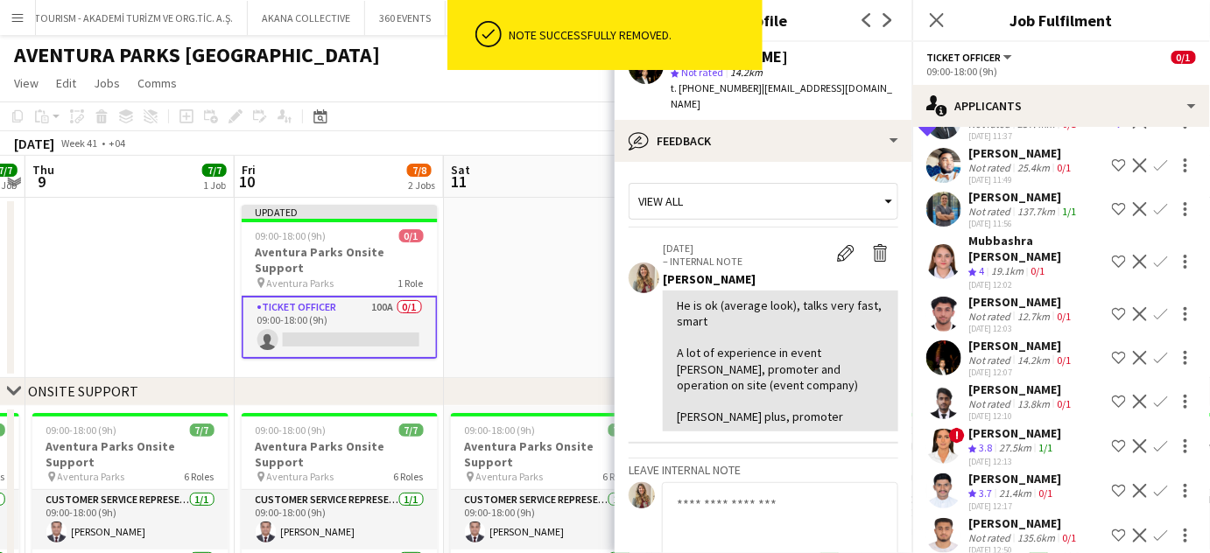
scroll to position [2864, 0]
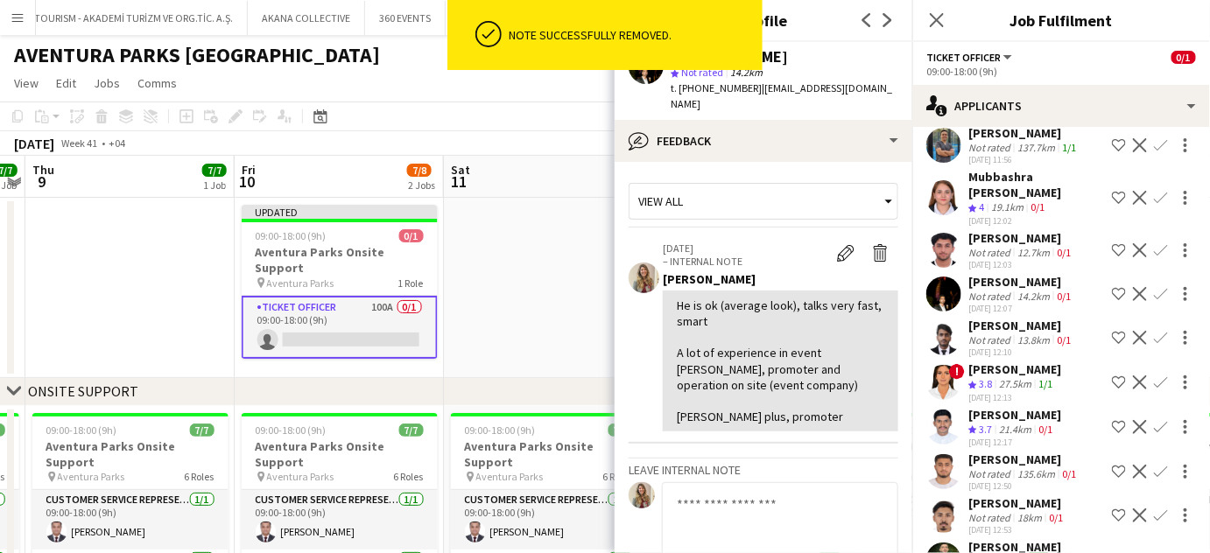
click at [999, 539] on div "Muhab Tulaimat" at bounding box center [1014, 547] width 93 height 16
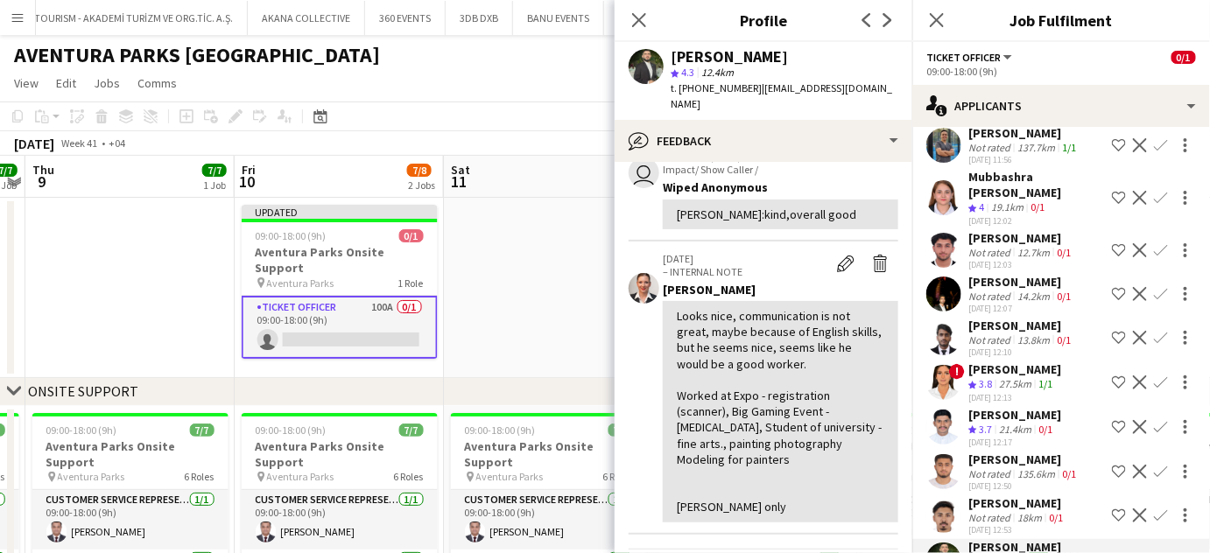
scroll to position [0, 0]
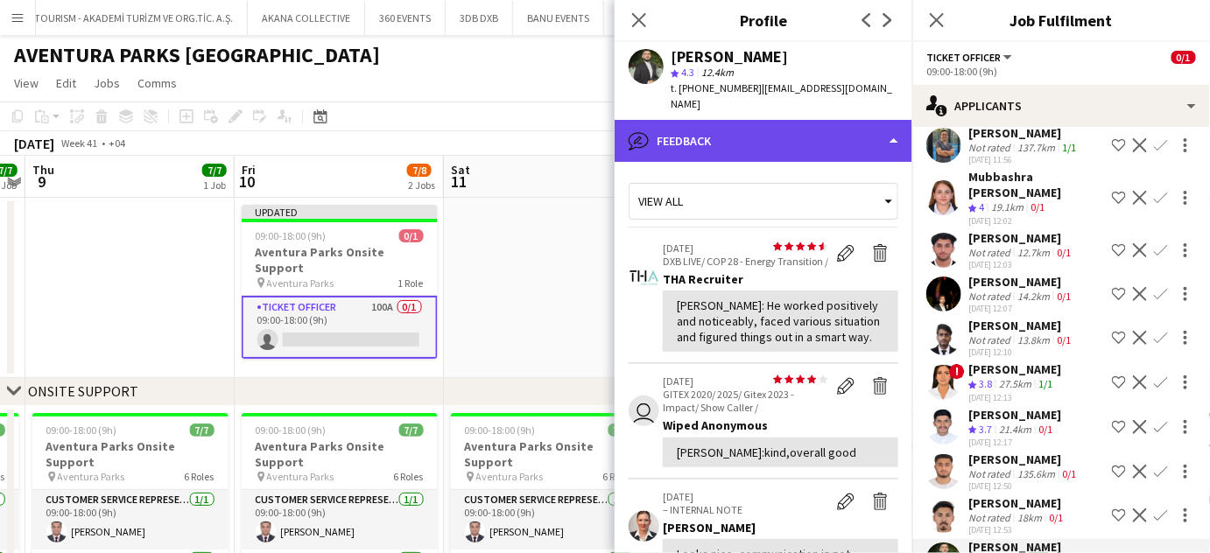
click at [838, 138] on div "bubble-pencil Feedback" at bounding box center [763, 141] width 298 height 42
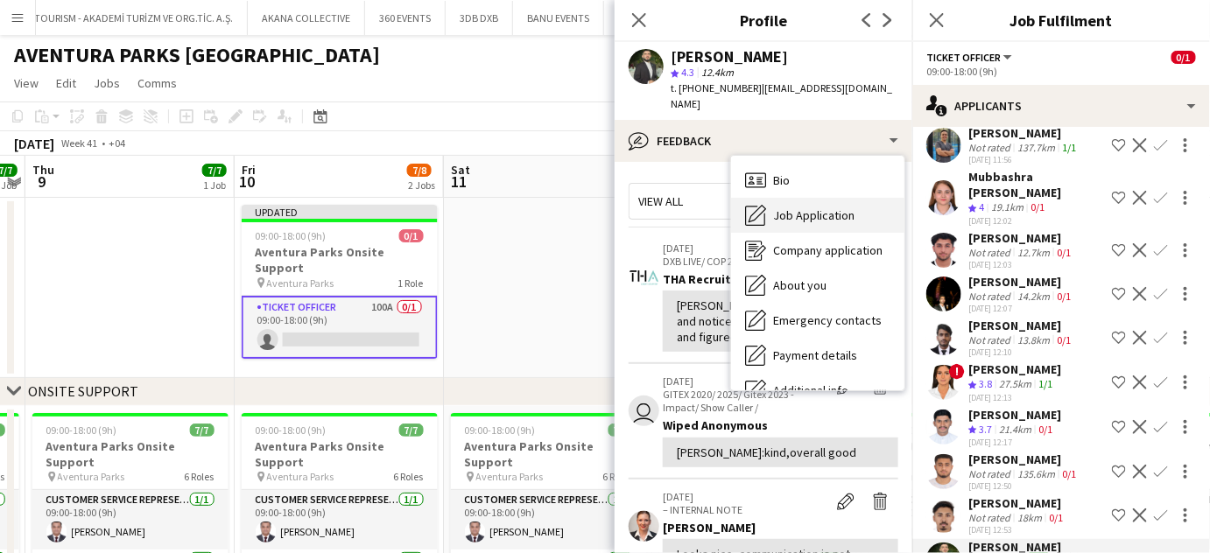
click at [817, 207] on span "Job Application" at bounding box center [813, 215] width 81 height 16
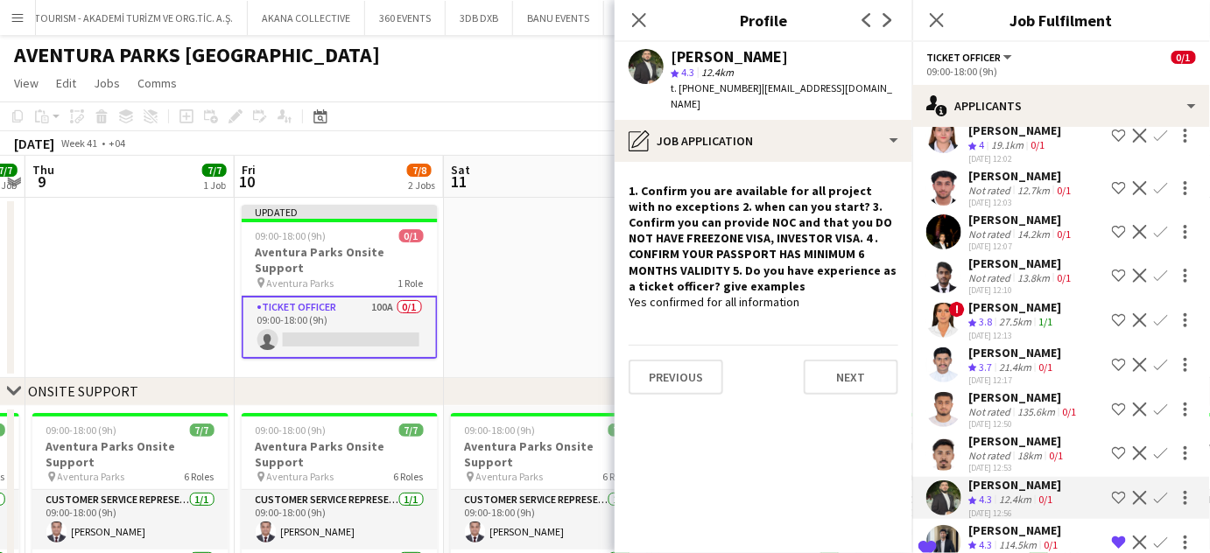
scroll to position [2943, 0]
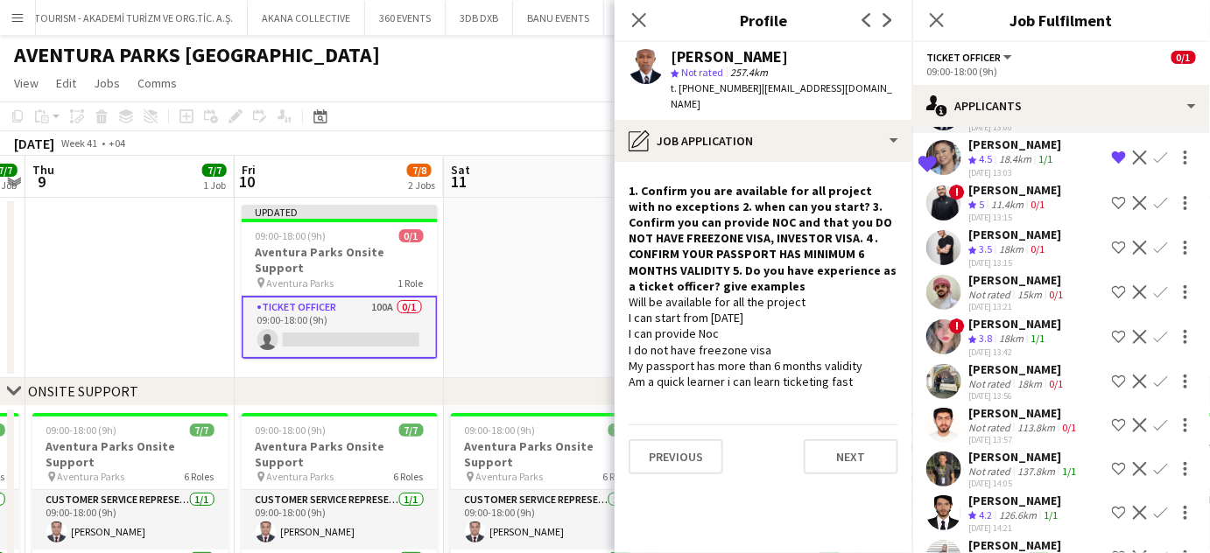
scroll to position [3421, 0]
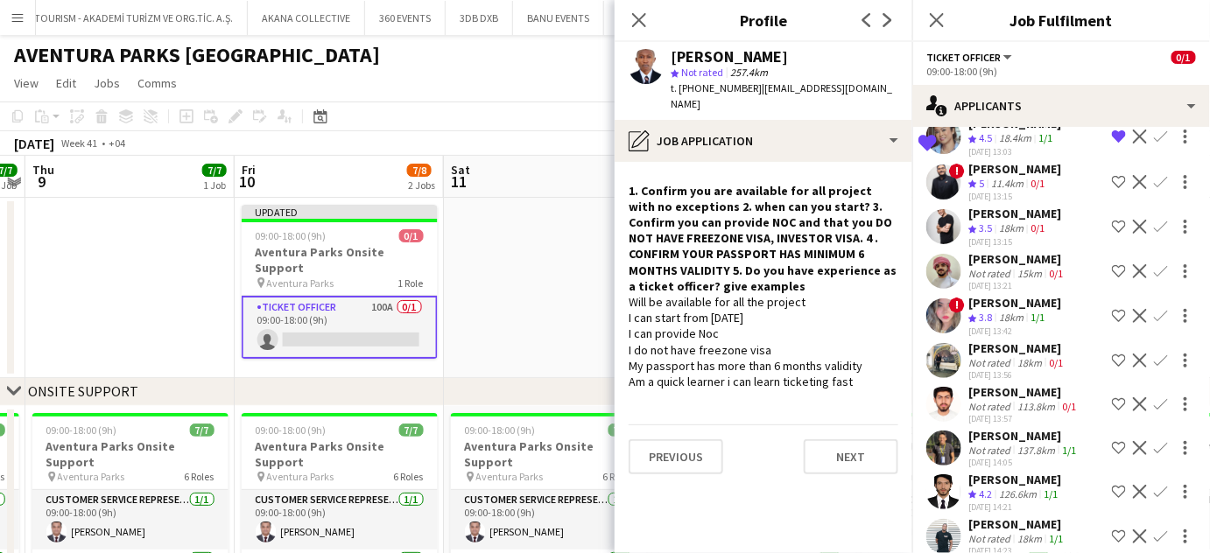
click at [994, 444] on div "Not rated" at bounding box center [991, 450] width 46 height 13
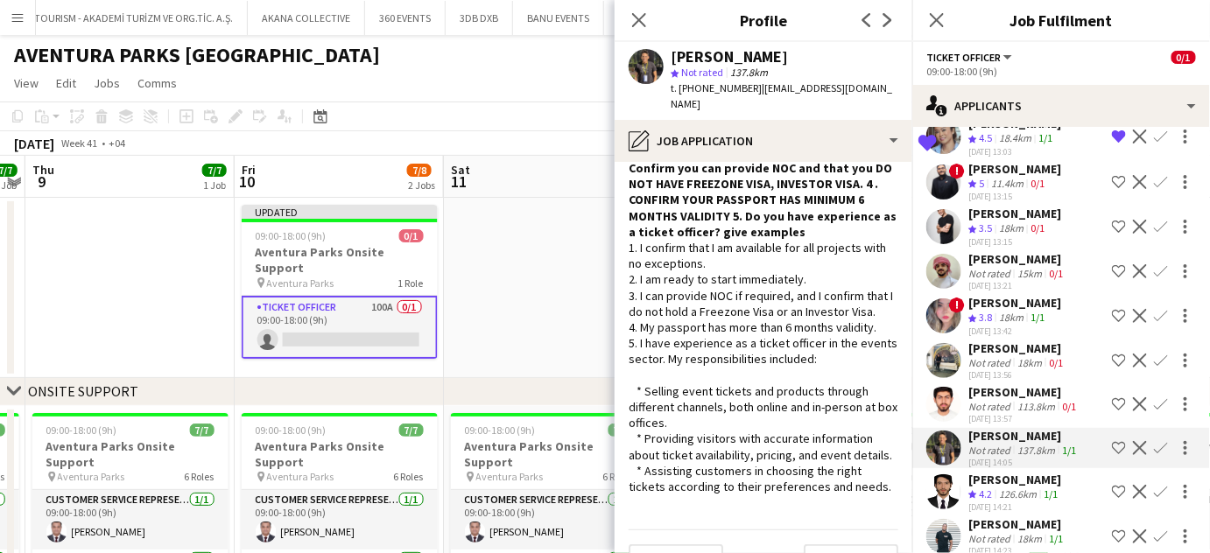
scroll to position [77, 0]
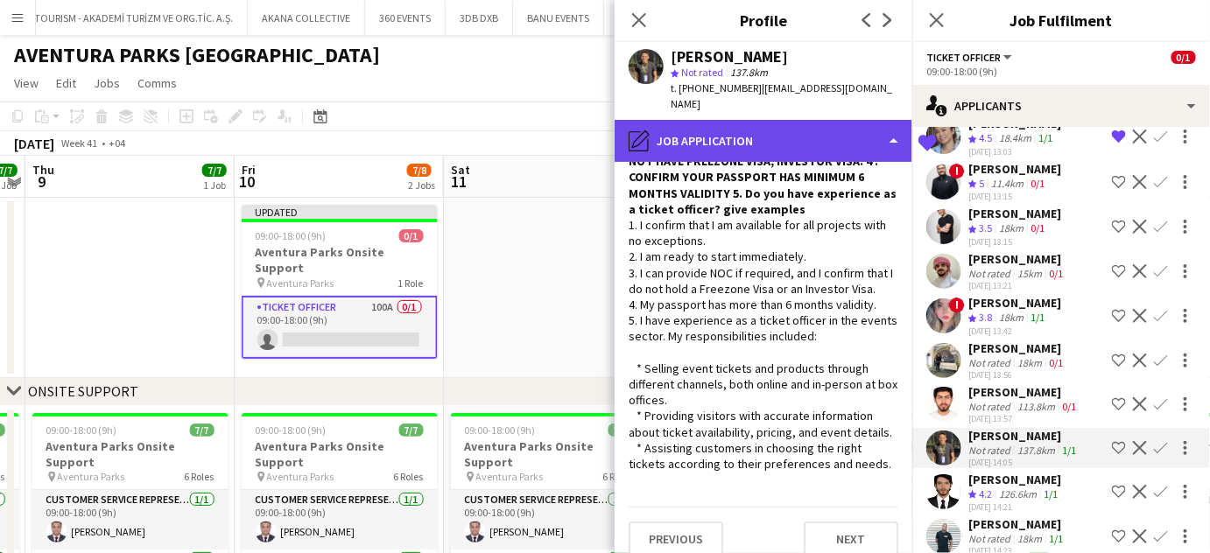
click at [851, 128] on div "pencil4 Job Application" at bounding box center [763, 141] width 298 height 42
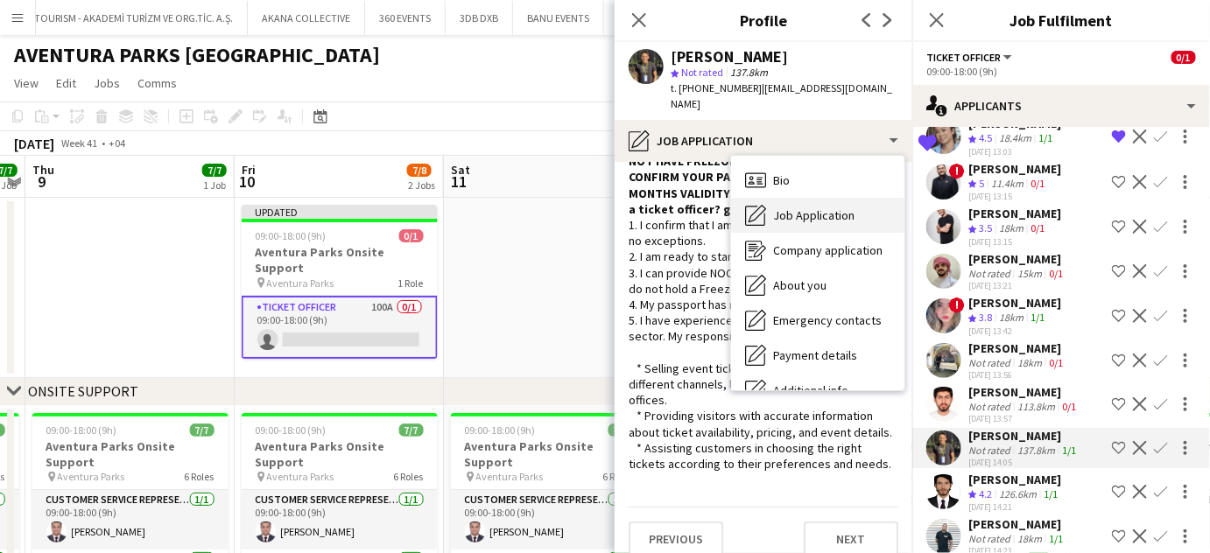
click at [830, 207] on span "Job Application" at bounding box center [813, 215] width 81 height 16
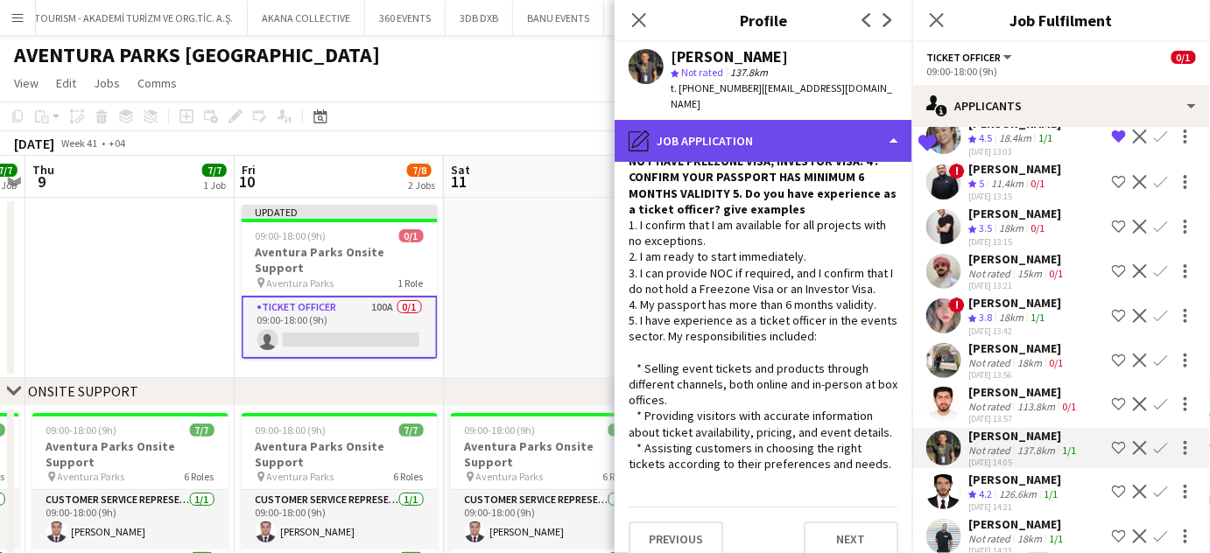
click at [862, 120] on div "pencil4 Job Application" at bounding box center [763, 141] width 298 height 42
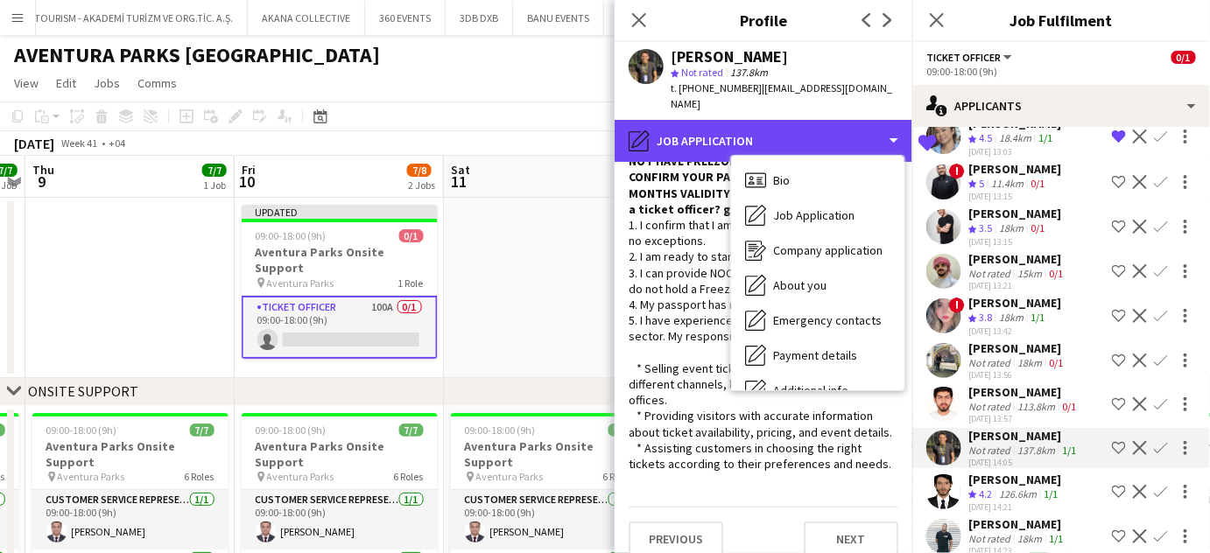
scroll to position [129, 0]
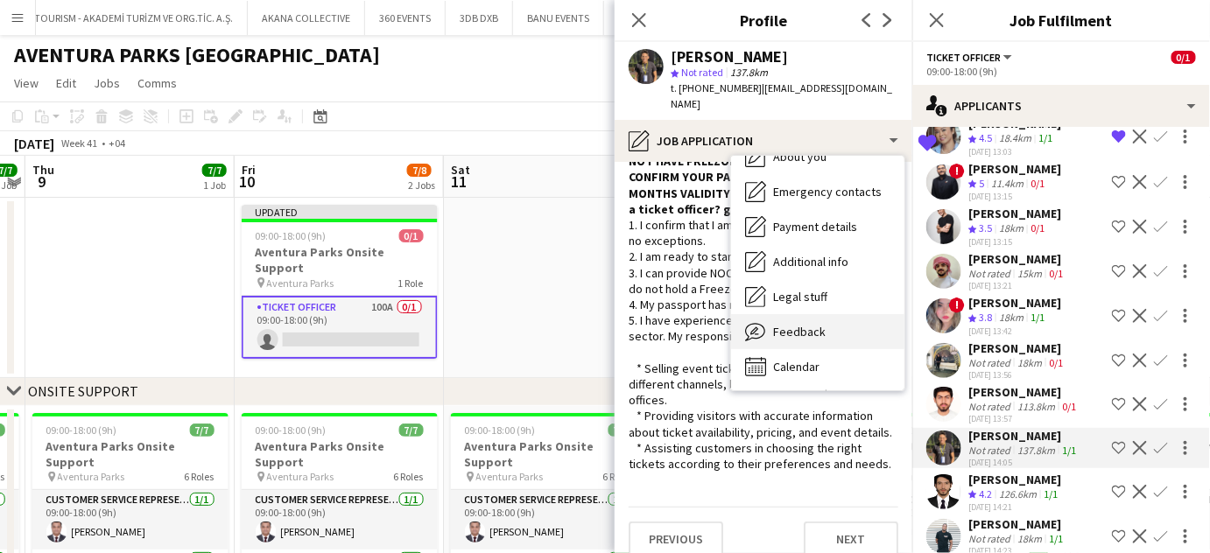
click at [817, 324] on span "Feedback" at bounding box center [799, 332] width 53 height 16
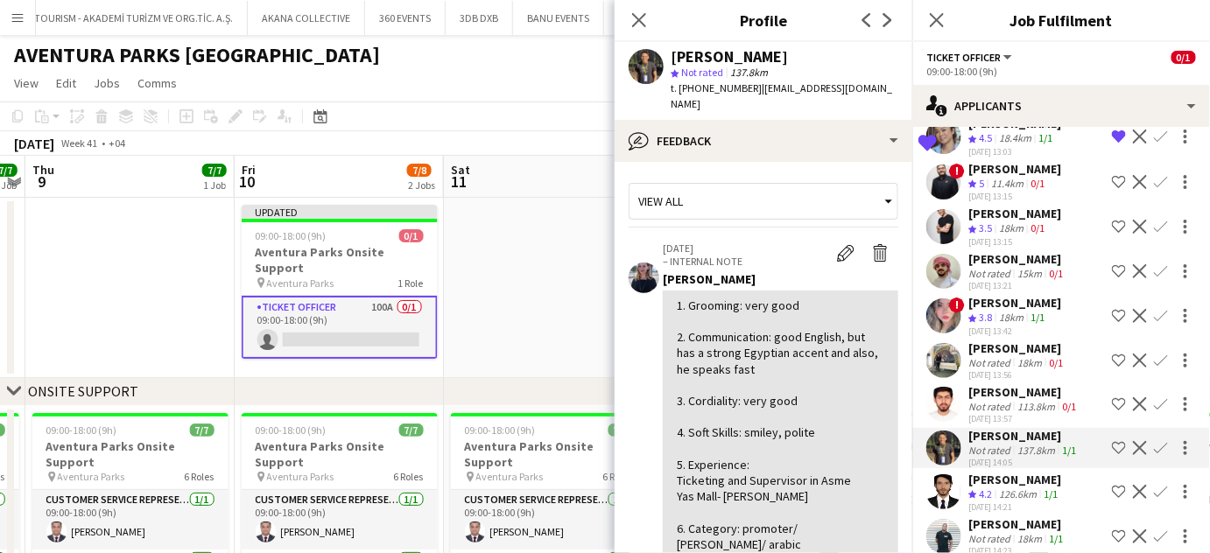
click at [1112, 441] on app-icon "Shortlist crew" at bounding box center [1119, 448] width 14 height 14
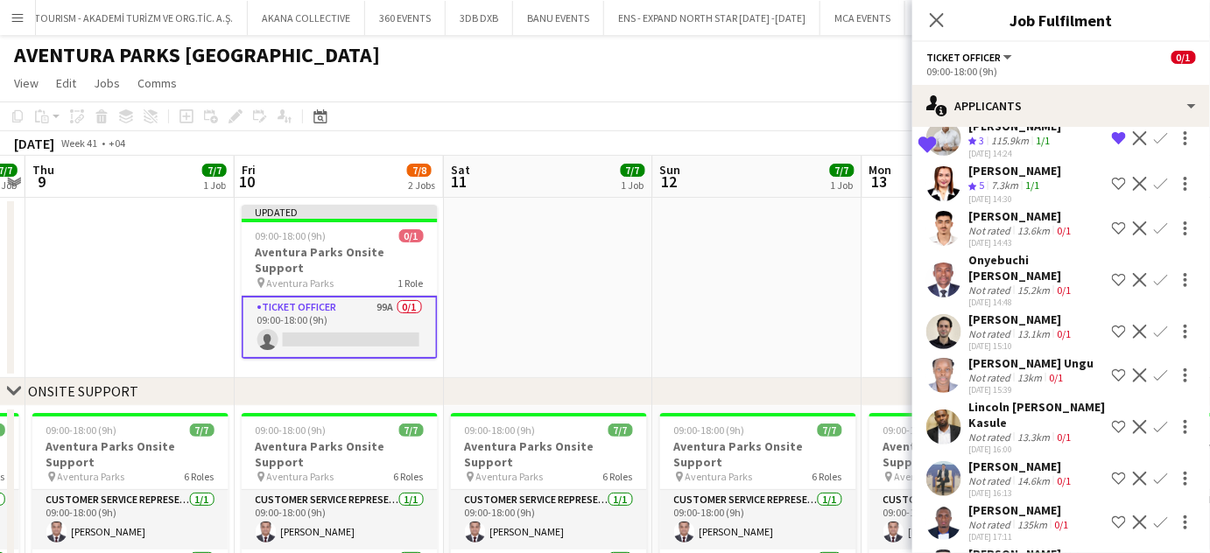
scroll to position [3775, 0]
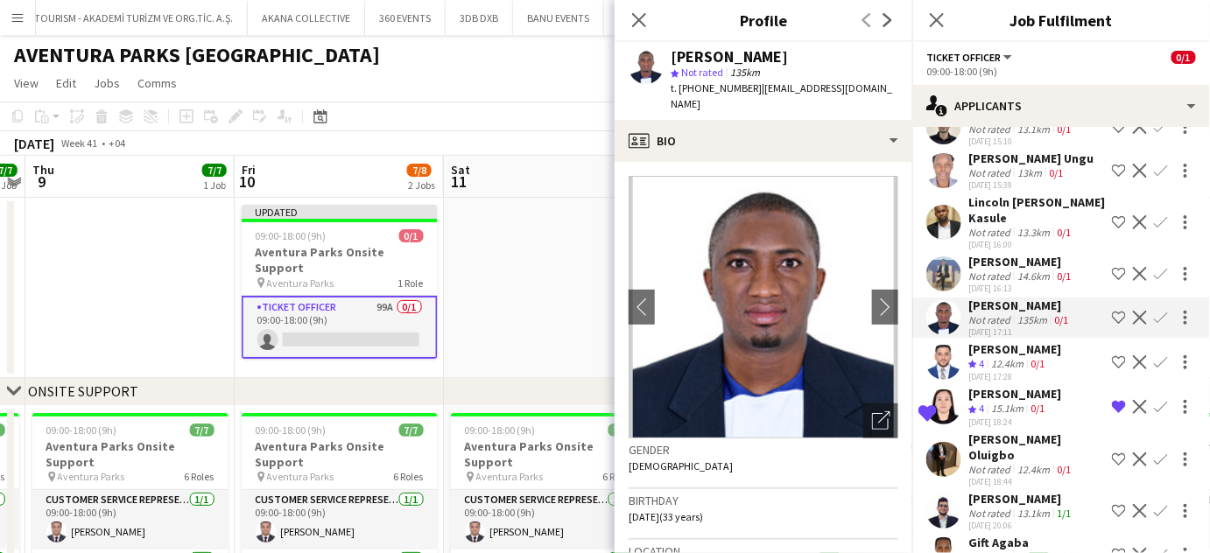
scroll to position [4025, 0]
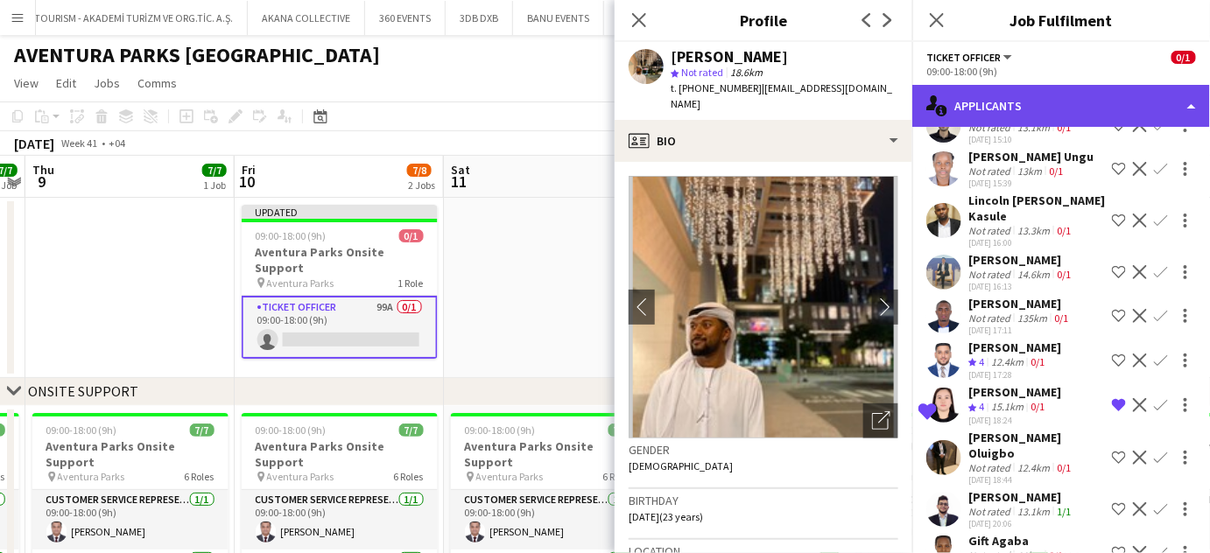
click at [1179, 97] on div "single-neutral-actions-information Applicants" at bounding box center [1061, 106] width 298 height 42
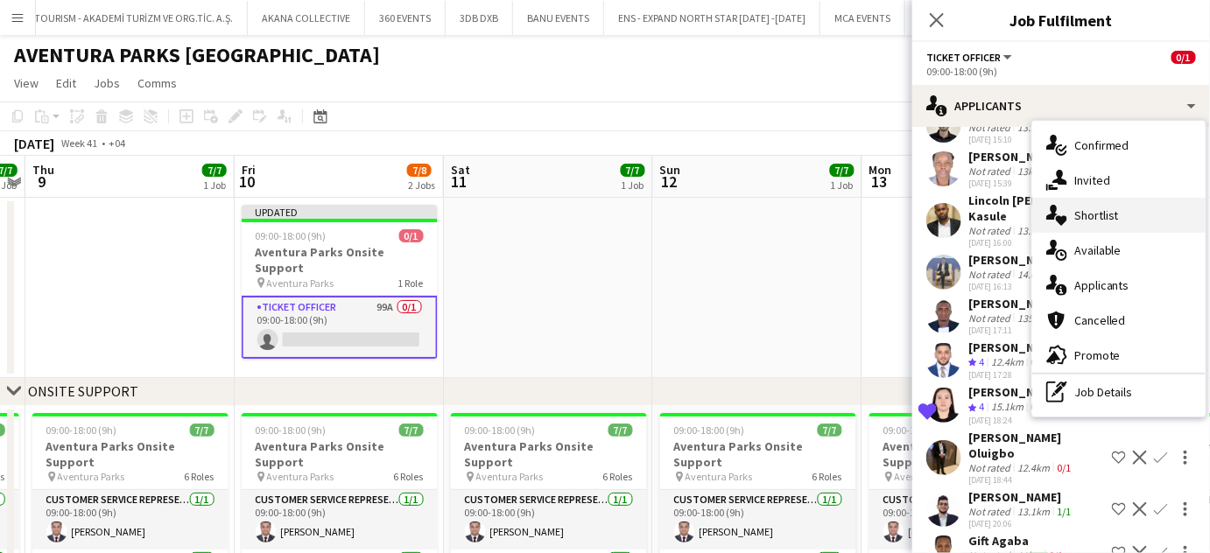
click at [1127, 210] on div "single-neutral-actions-heart Shortlist" at bounding box center [1118, 215] width 173 height 35
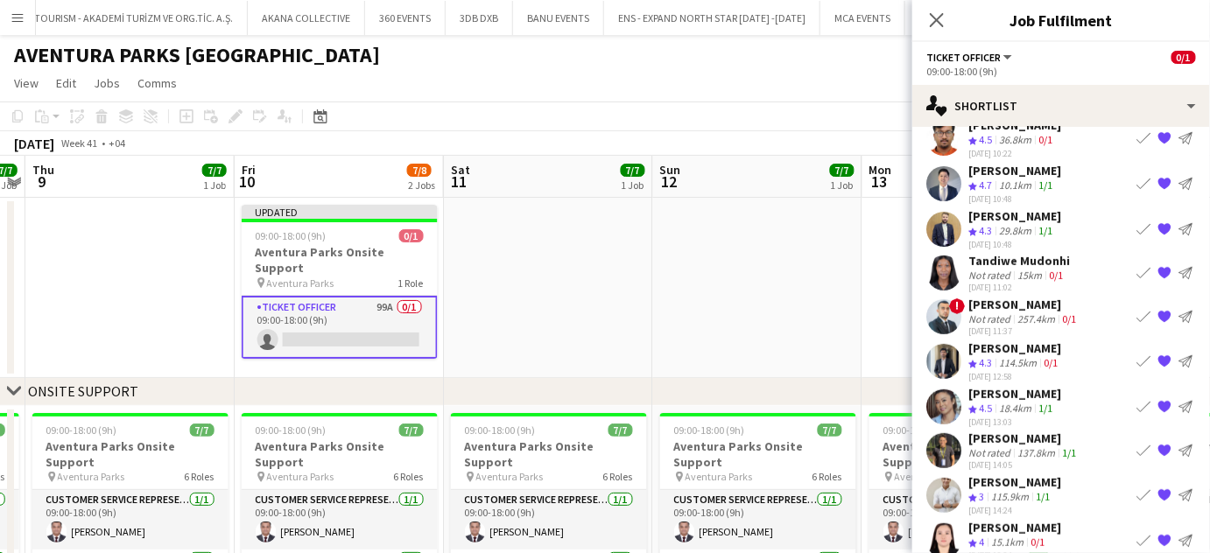
scroll to position [166, 0]
click at [1007, 445] on div "Not rated" at bounding box center [991, 451] width 46 height 13
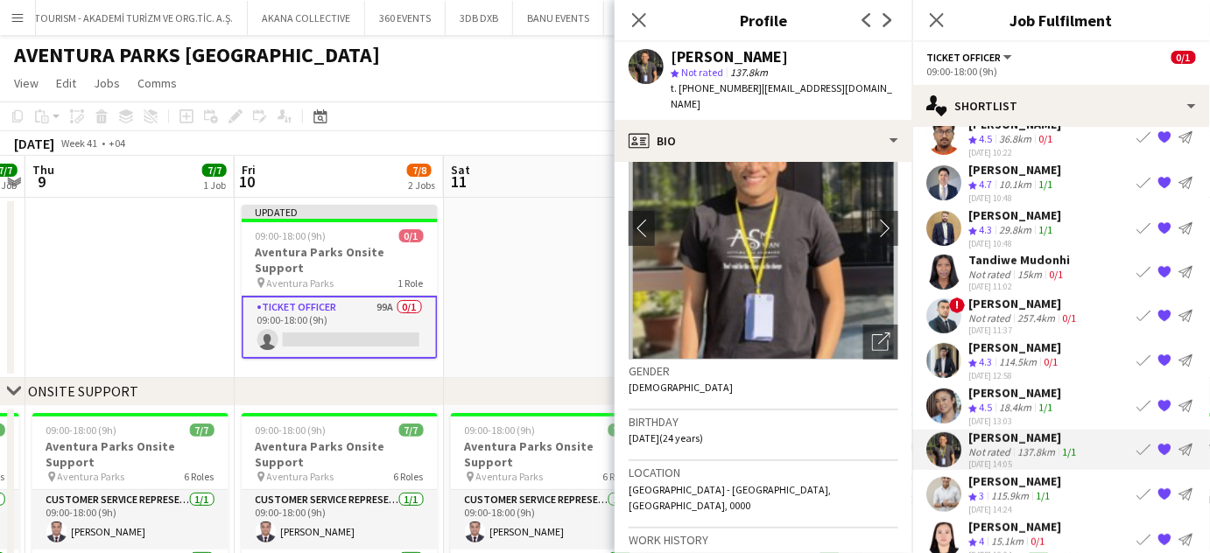
scroll to position [79, 0]
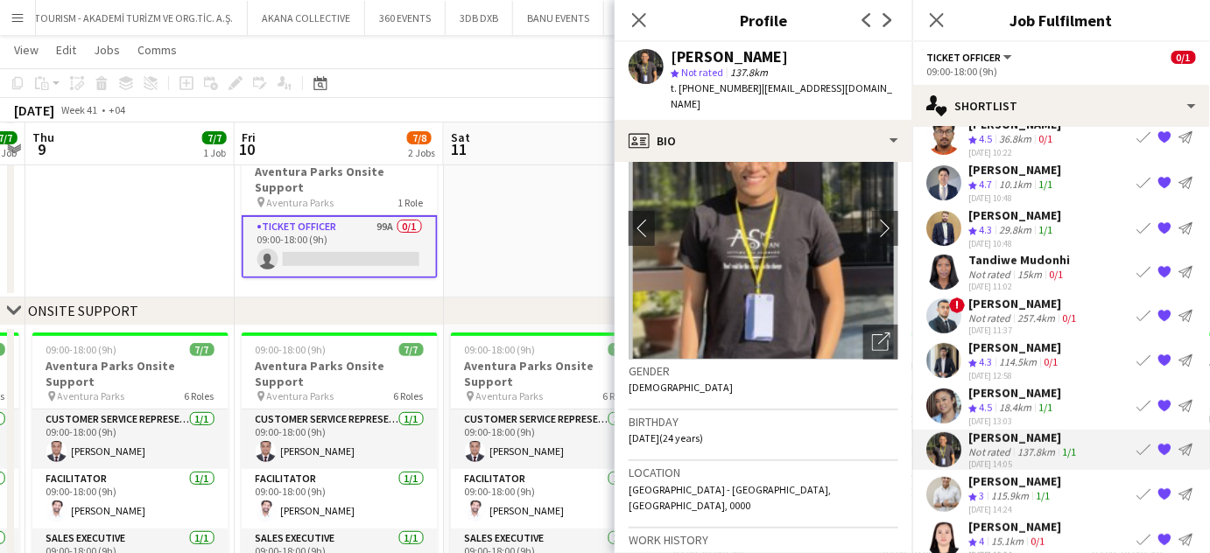
click at [1021, 489] on div "115.9km" at bounding box center [1009, 496] width 45 height 15
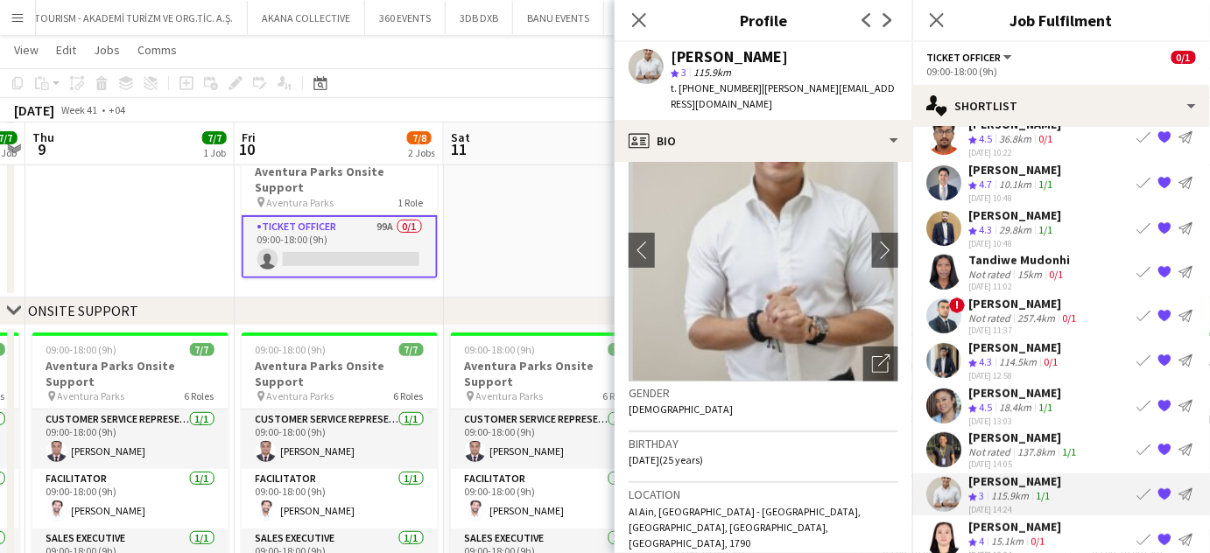
scroll to position [158, 0]
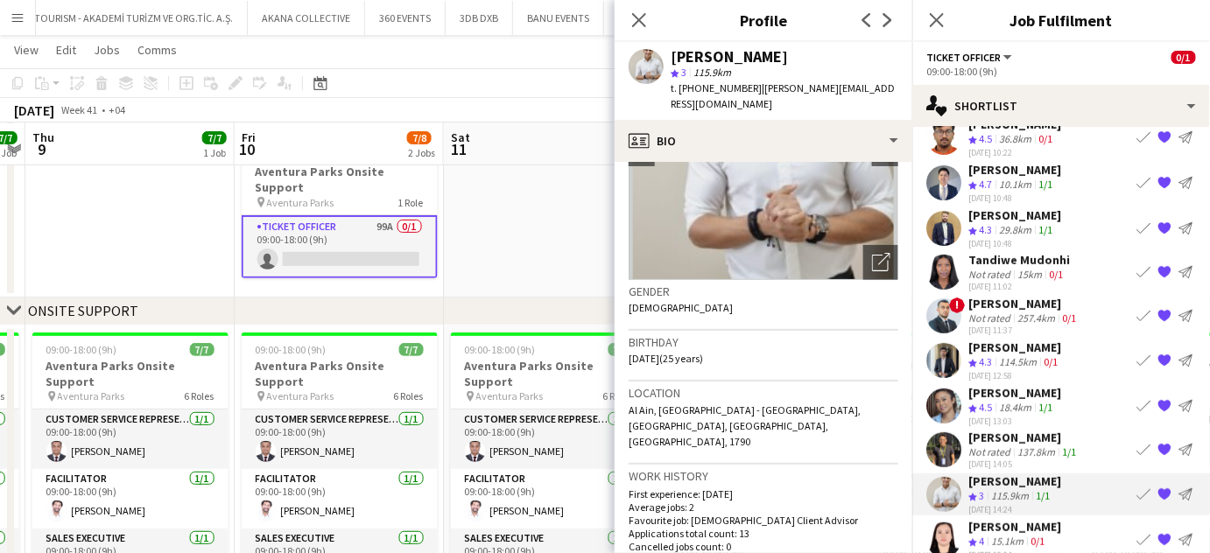
click at [974, 549] on div "03-10-2025 18:24" at bounding box center [1014, 554] width 93 height 11
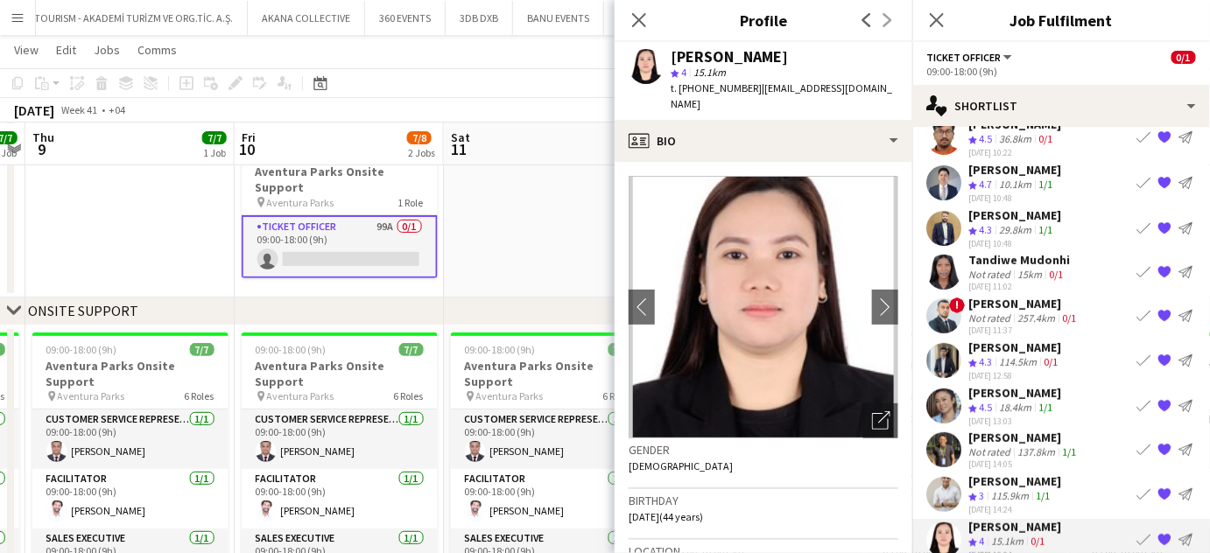
click at [1014, 474] on div "Firas Zinoubi" at bounding box center [1014, 482] width 93 height 16
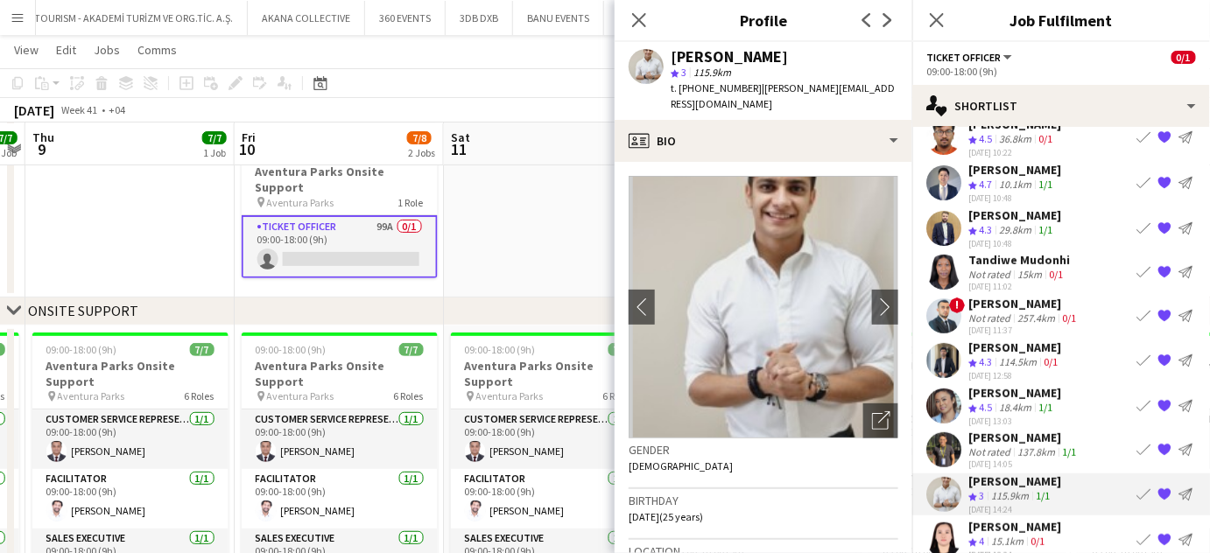
click at [1005, 430] on div "Ahmed Awadalla" at bounding box center [1023, 438] width 111 height 16
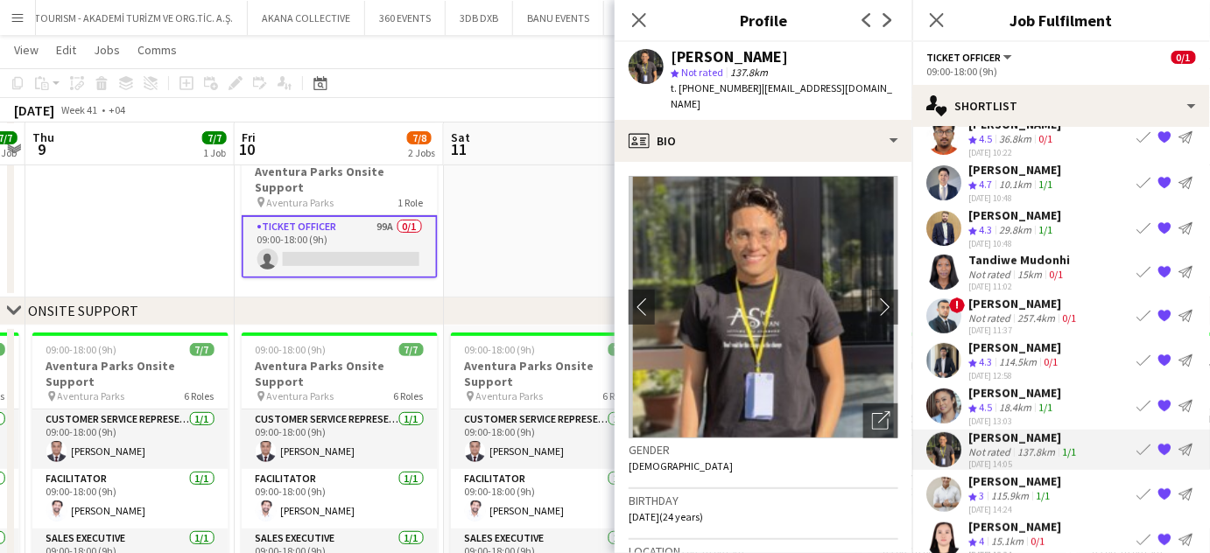
click at [1006, 312] on div "Not rated" at bounding box center [991, 318] width 46 height 13
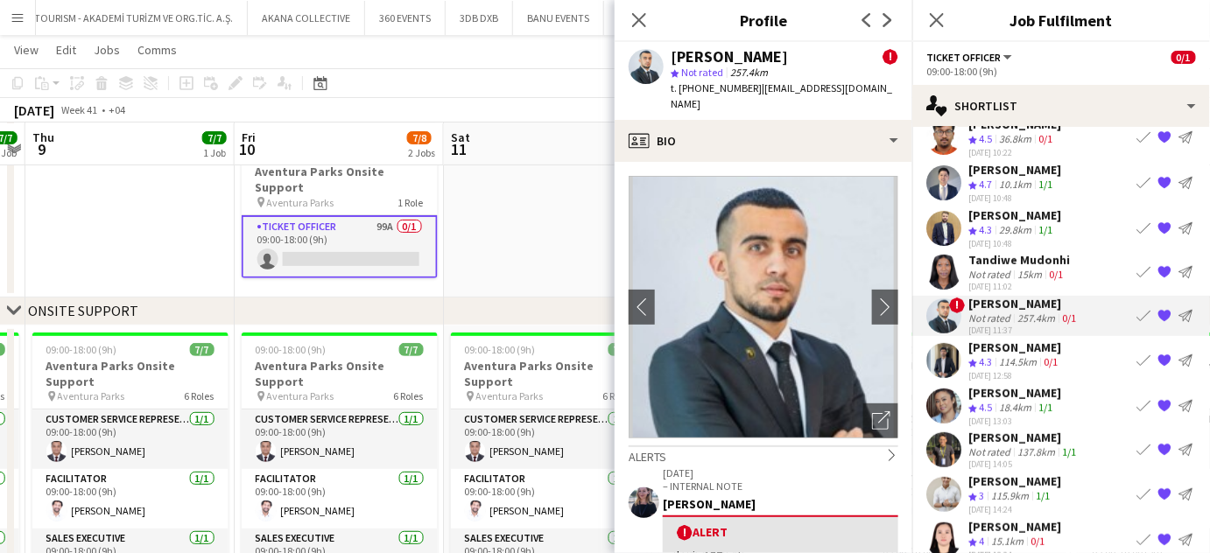
click at [614, 278] on app-date-cell at bounding box center [548, 207] width 209 height 180
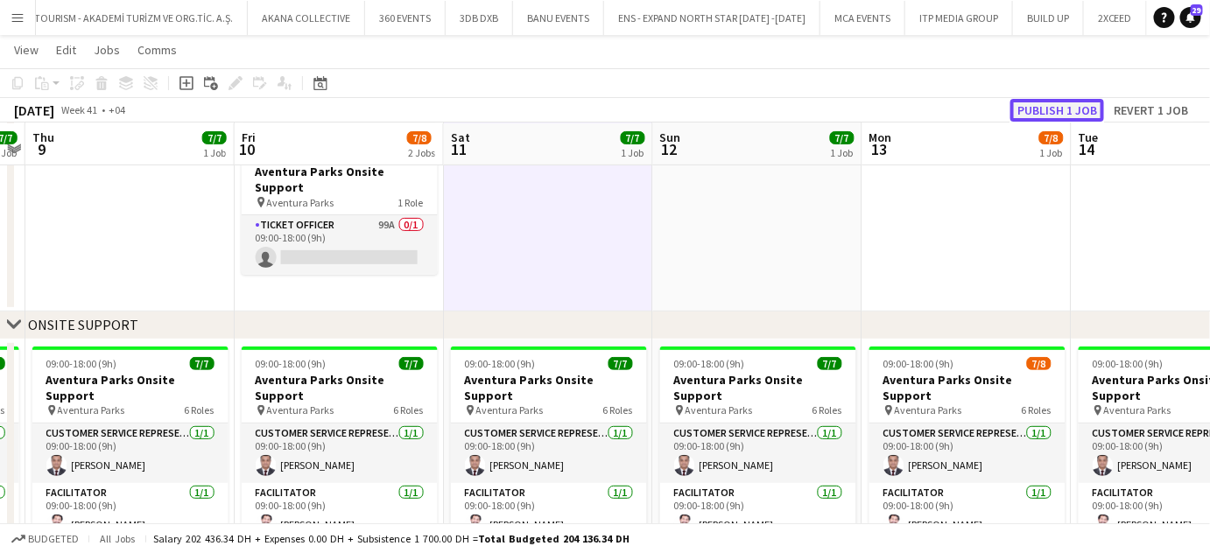
click at [1053, 102] on button "Publish 1 job" at bounding box center [1057, 110] width 94 height 23
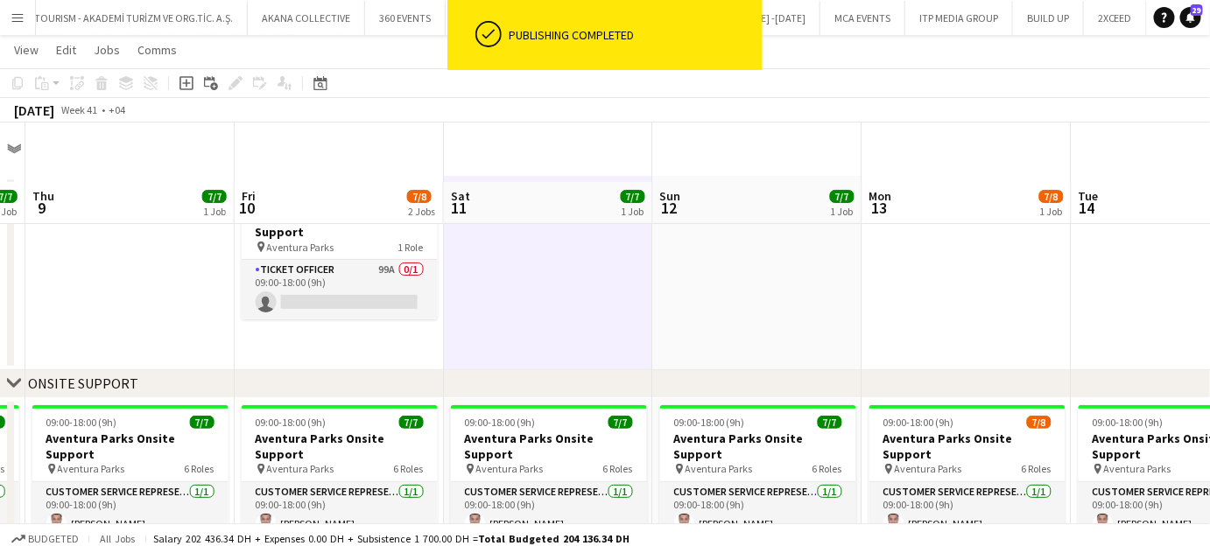
scroll to position [0, 0]
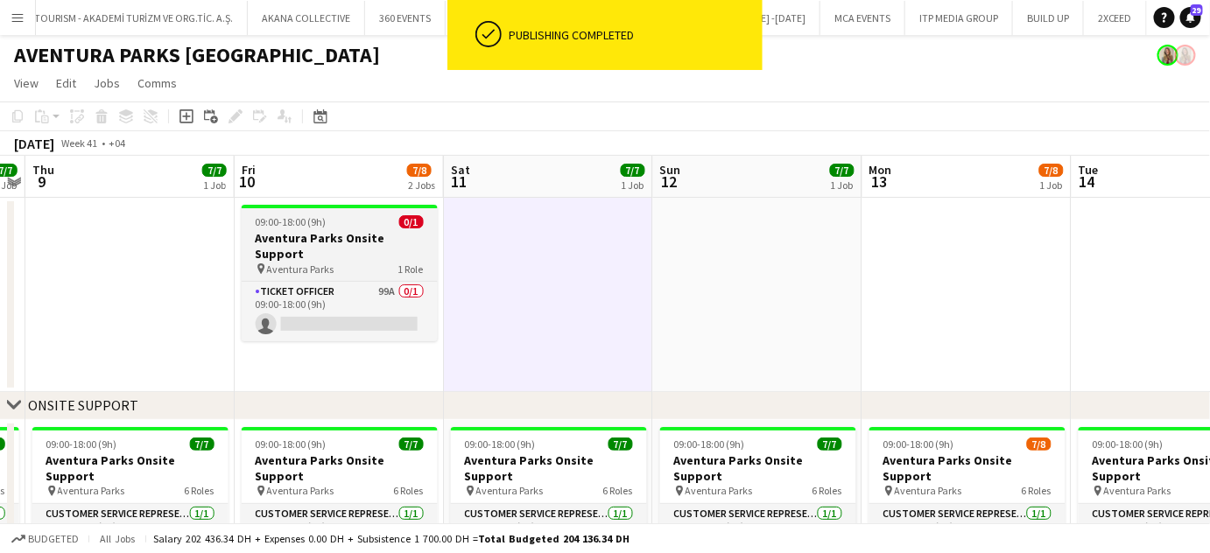
click at [316, 233] on h3 "Aventura Parks Onsite Support" at bounding box center [340, 246] width 196 height 32
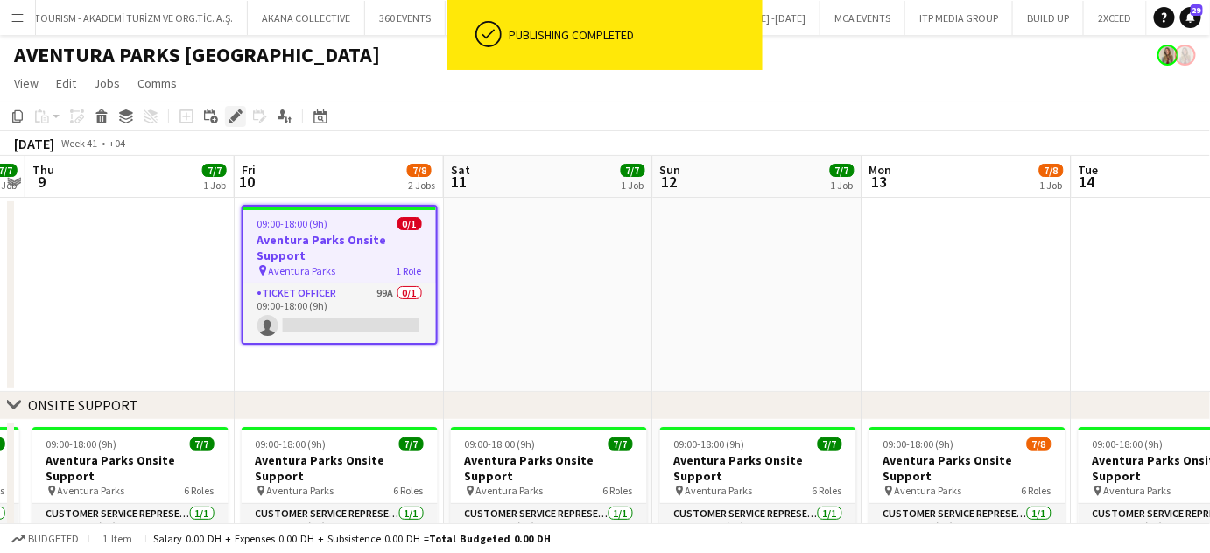
click at [232, 114] on icon "Edit" at bounding box center [235, 116] width 14 height 14
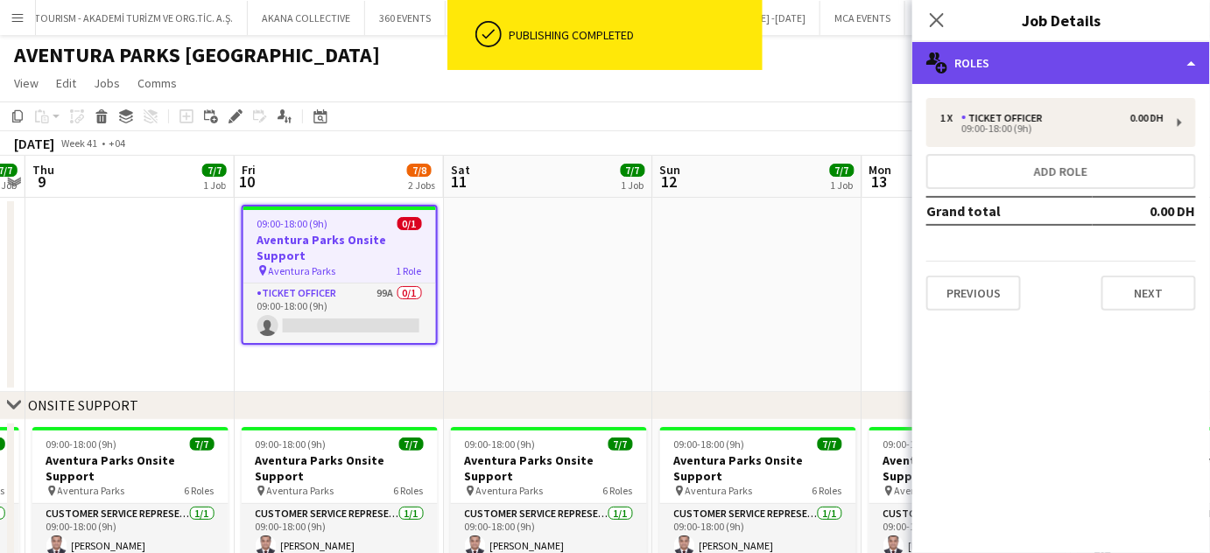
click at [1132, 54] on div "multiple-users-add Roles" at bounding box center [1061, 63] width 298 height 42
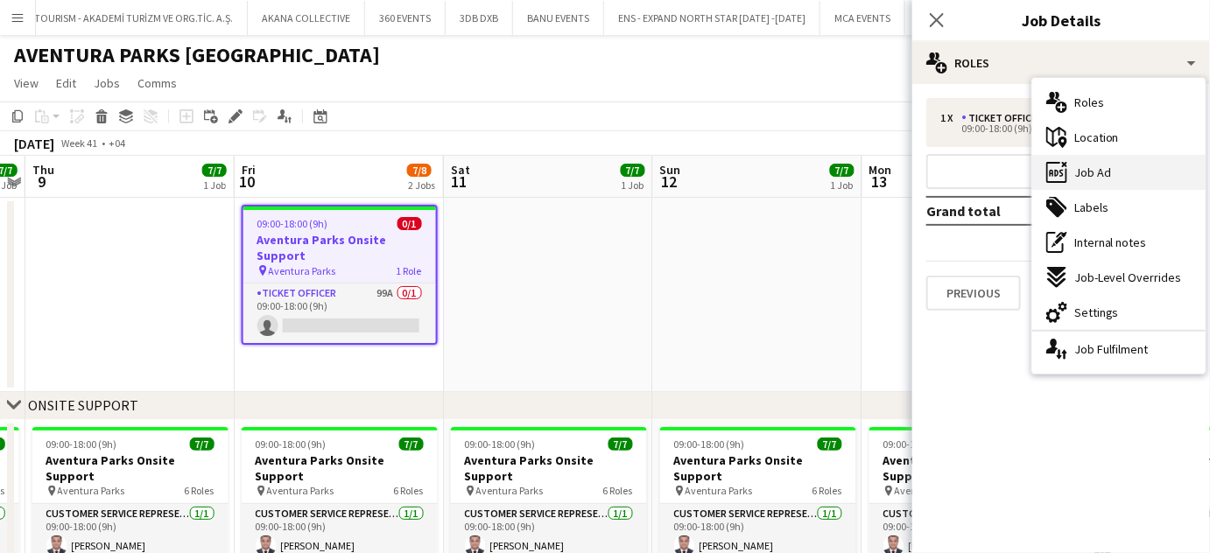
click at [1112, 174] on div "ads-window Job Ad" at bounding box center [1118, 172] width 173 height 35
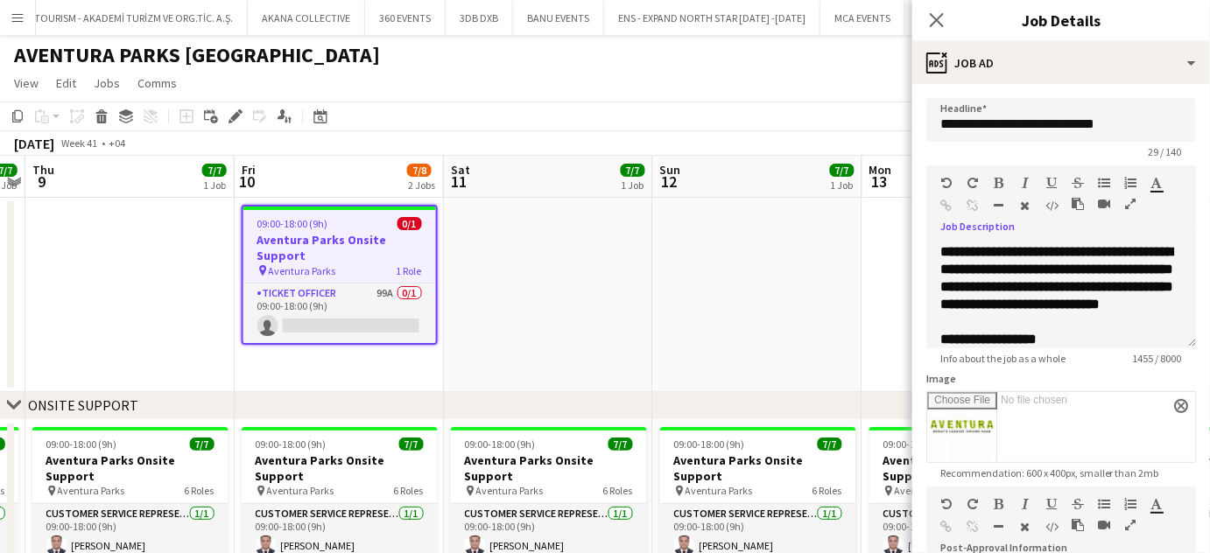
click at [1129, 198] on icon "button" at bounding box center [1130, 204] width 11 height 12
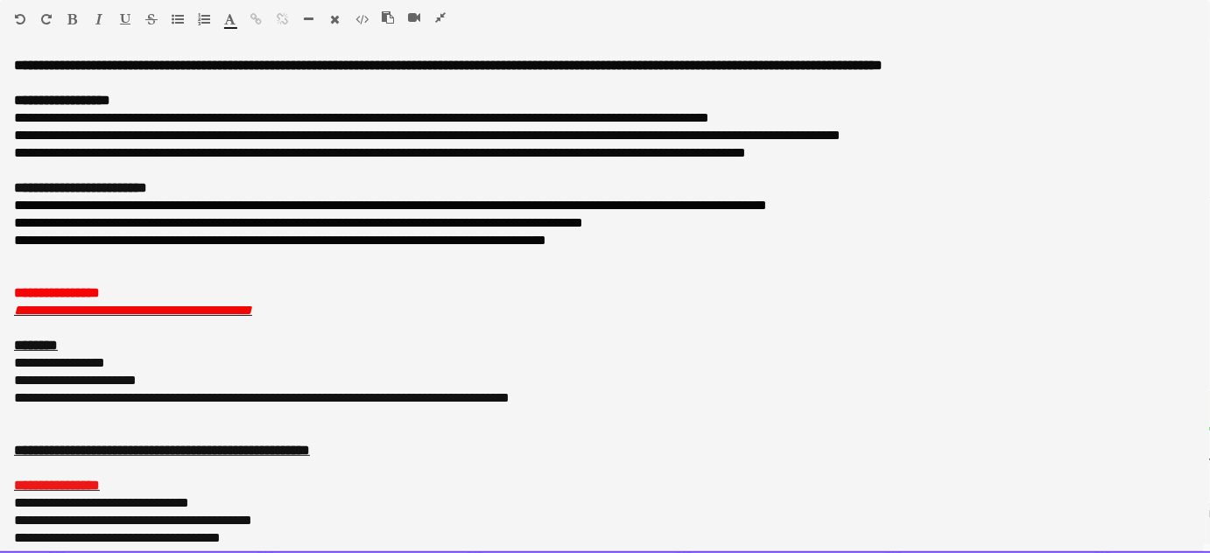
click at [568, 396] on p "**********" at bounding box center [599, 398] width 1170 height 18
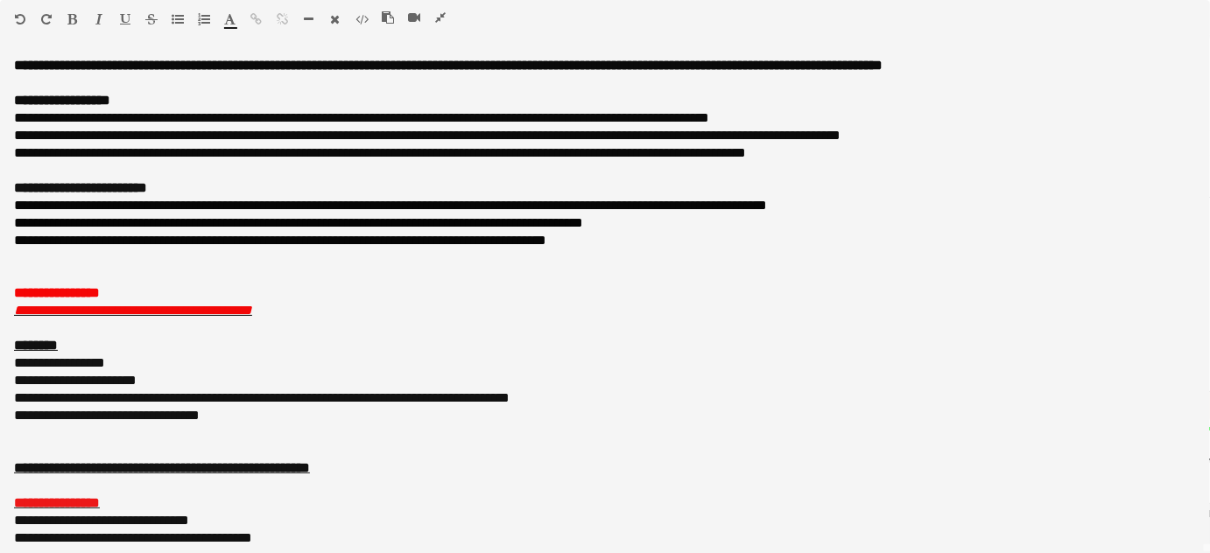
click at [440, 17] on icon "button" at bounding box center [440, 17] width 11 height 12
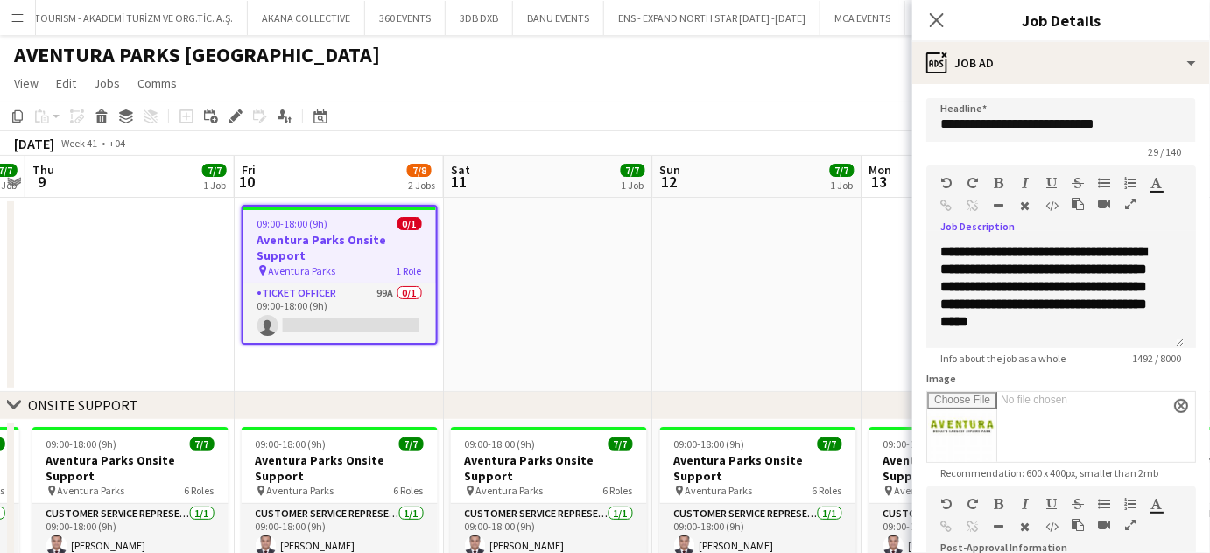
click at [857, 292] on app-date-cell at bounding box center [757, 295] width 209 height 194
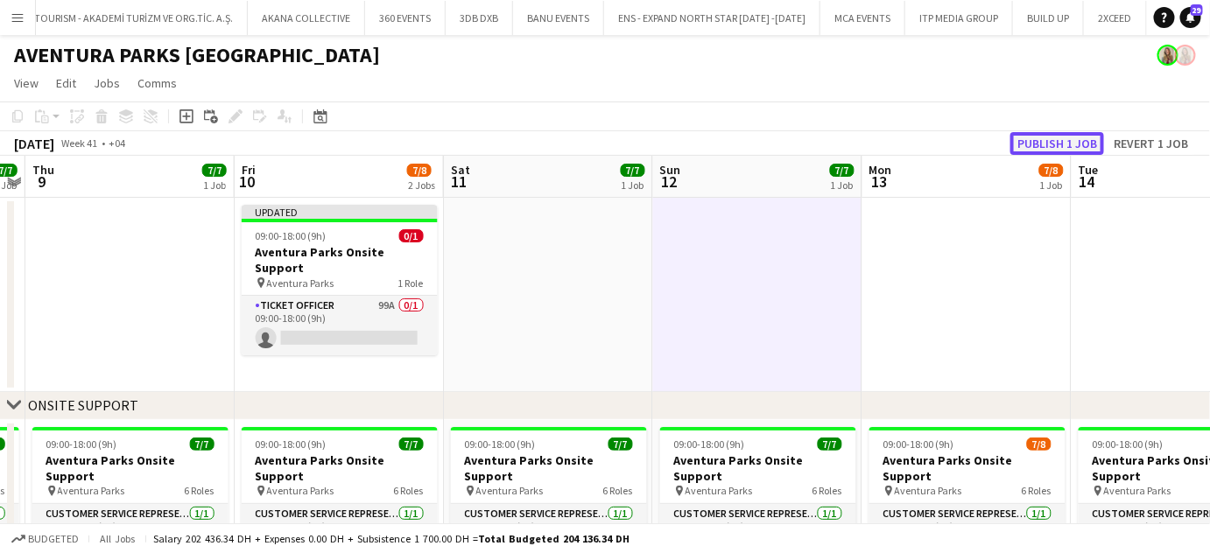
click at [1055, 142] on button "Publish 1 job" at bounding box center [1057, 143] width 94 height 23
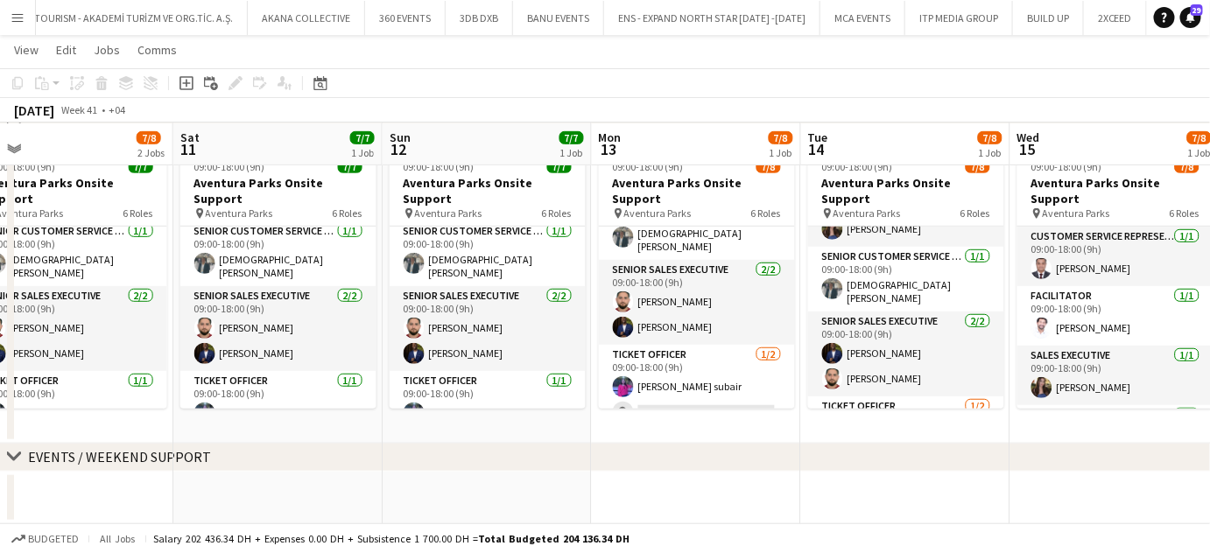
scroll to position [0, 724]
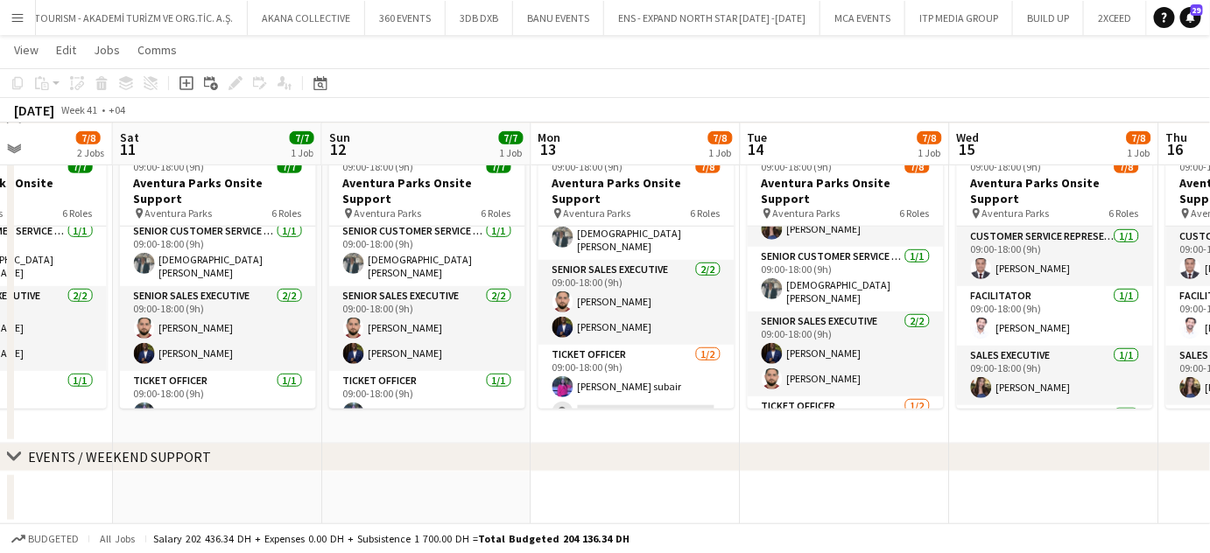
drag, startPoint x: 954, startPoint y: 338, endPoint x: 626, endPoint y: 333, distance: 328.3
click at [623, 334] on app-calendar-viewport "Tue 7 7/7 1 Job Wed 8 7/7 1 Job Thu 9 7/7 1 Job Fri 10 7/8 2 Jobs Sat 11 7/7 1 …" at bounding box center [605, 159] width 1210 height 732
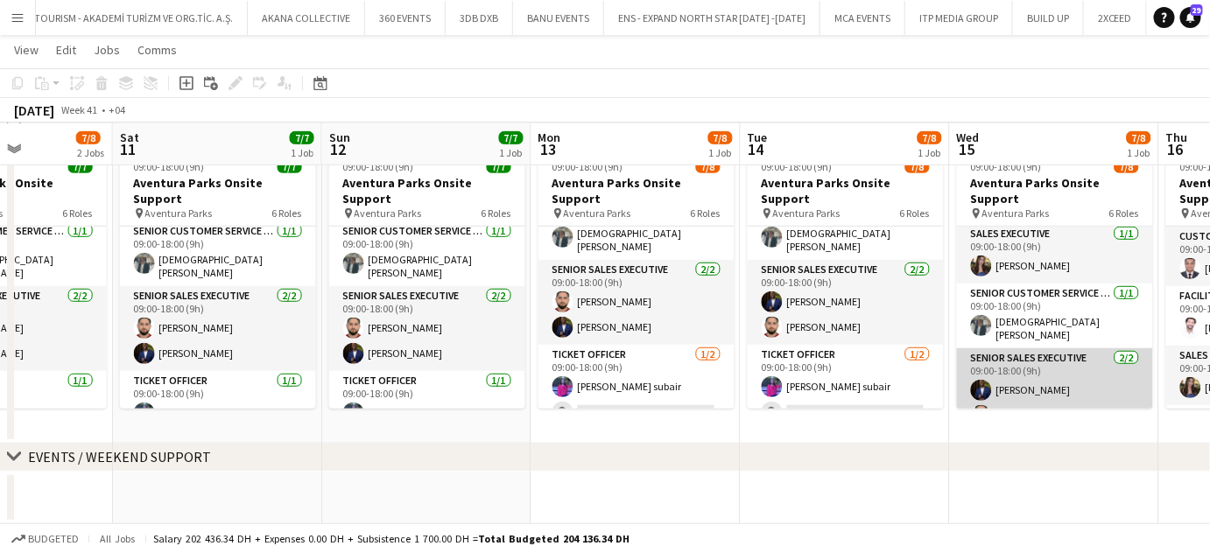
scroll to position [210, 0]
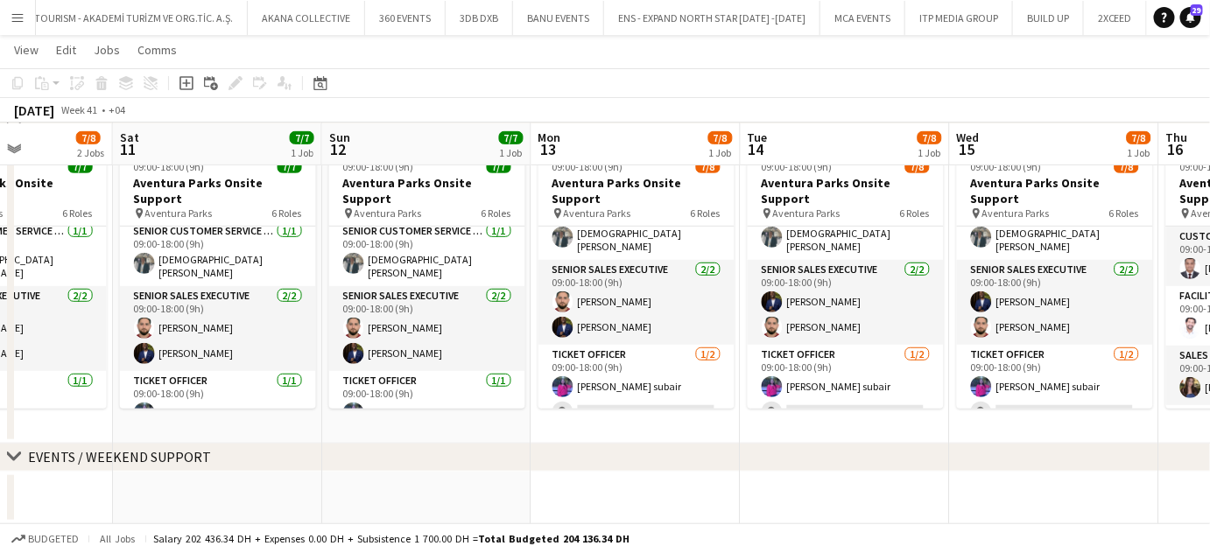
drag, startPoint x: 386, startPoint y: 326, endPoint x: 775, endPoint y: 326, distance: 388.6
click at [775, 326] on app-calendar-viewport "Tue 7 7/7 1 Job Wed 8 7/7 1 Job Thu 9 7/7 1 Job Fri 10 7/8 2 Jobs Sat 11 7/7 1 …" at bounding box center [605, 166] width 1210 height 718
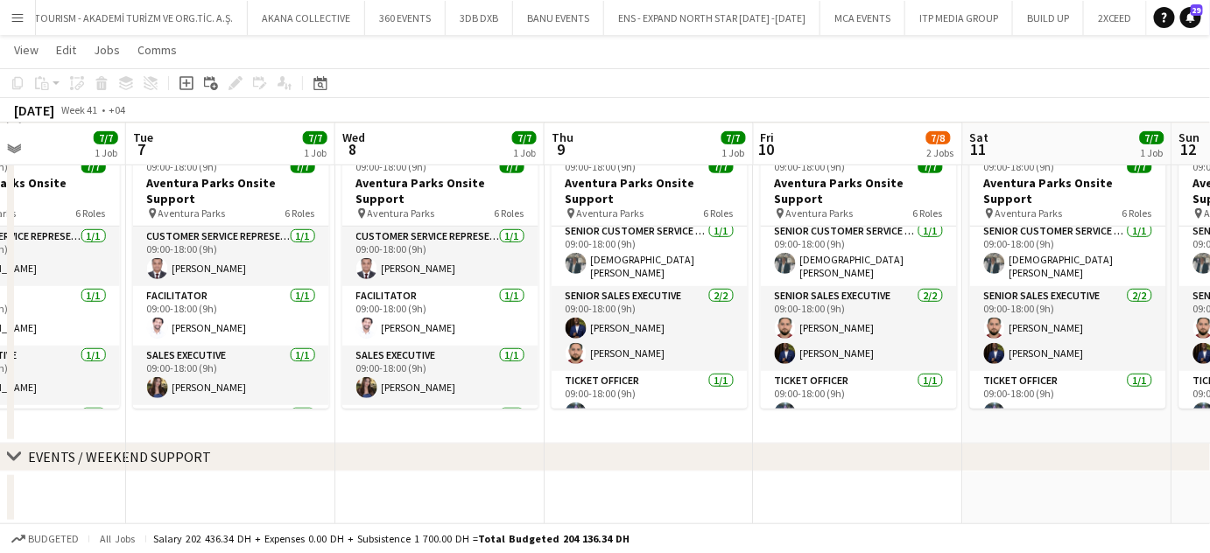
drag, startPoint x: 726, startPoint y: 327, endPoint x: 835, endPoint y: 331, distance: 108.6
click at [828, 331] on app-calendar-viewport "Sat 4 7/7 1 Job Sun 5 7/7 1 Job Mon 6 7/7 1 Job Tue 7 7/7 1 Job Wed 8 7/7 1 Job…" at bounding box center [605, 166] width 1210 height 718
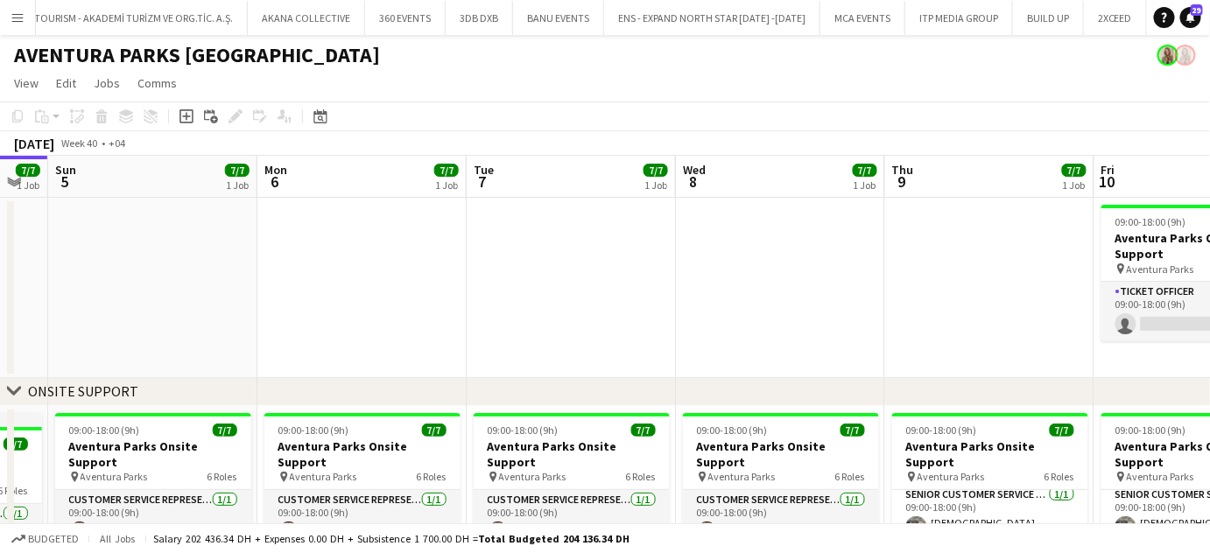
scroll to position [0, 591]
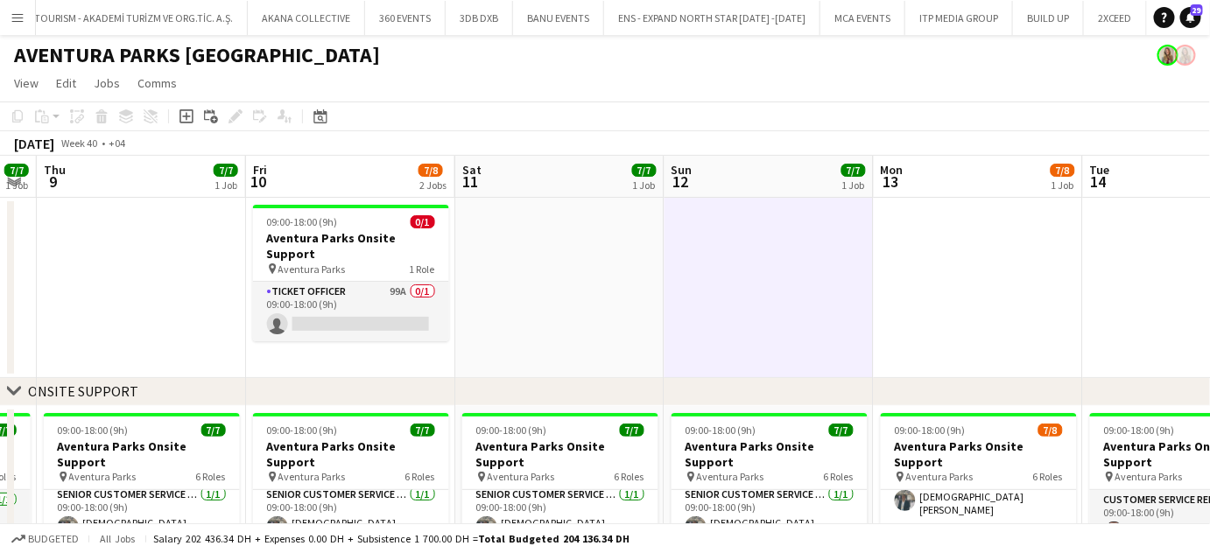
drag, startPoint x: 751, startPoint y: 265, endPoint x: 0, endPoint y: 247, distance: 751.2
click at [0, 247] on app-calendar-viewport "Mon 6 7/7 1 Job Tue 7 7/7 1 Job Wed 8 7/7 1 Job Thu 9 7/7 1 Job Fri 10 7/8 2 Jo…" at bounding box center [605, 472] width 1210 height 632
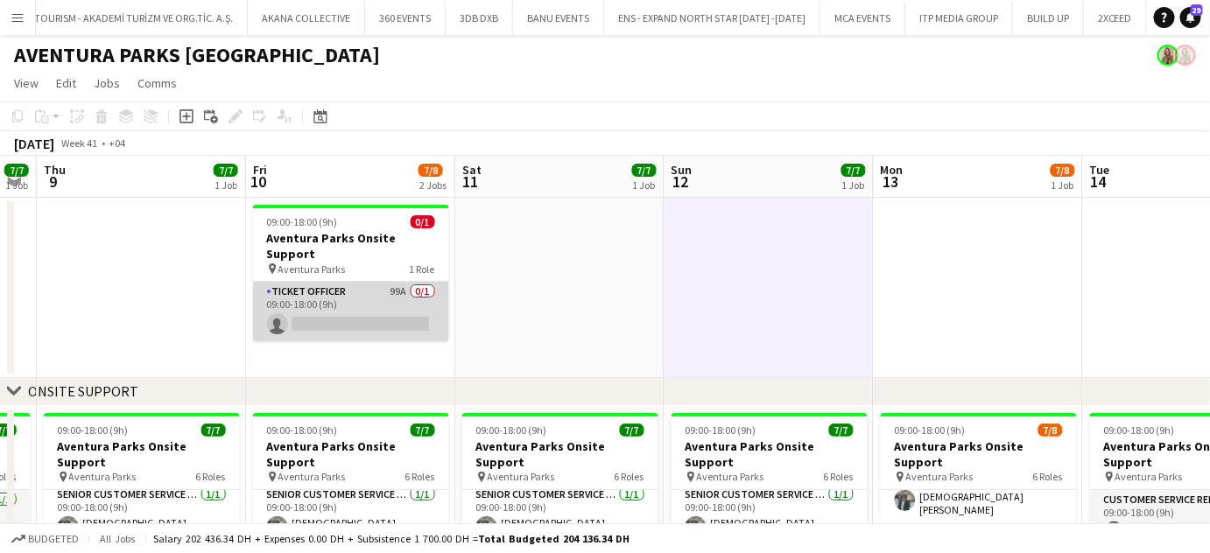
click at [357, 282] on app-card-role "Ticket Officer 99A 0/1 09:00-18:00 (9h) single-neutral-actions" at bounding box center [351, 312] width 196 height 60
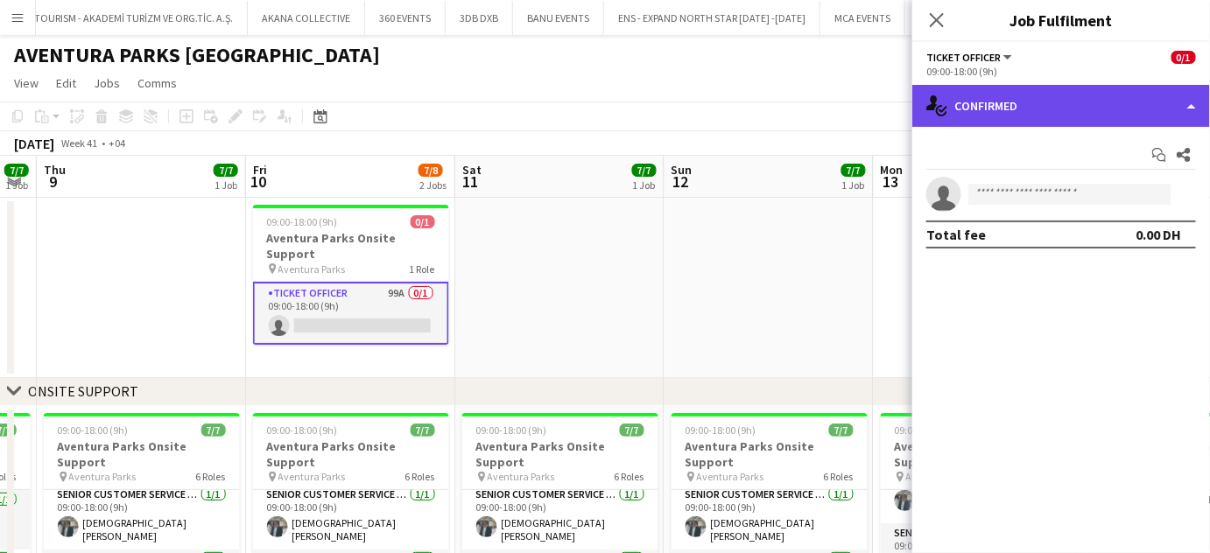
click at [1167, 95] on div "single-neutral-actions-check-2 Confirmed" at bounding box center [1061, 106] width 298 height 42
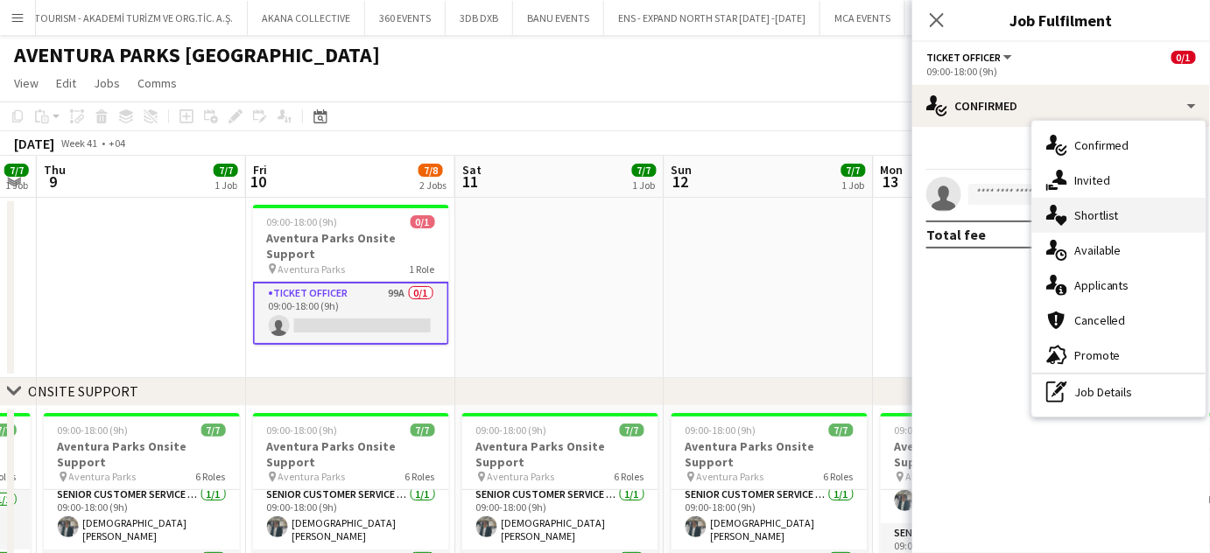
click at [1122, 205] on div "single-neutral-actions-heart Shortlist" at bounding box center [1118, 215] width 173 height 35
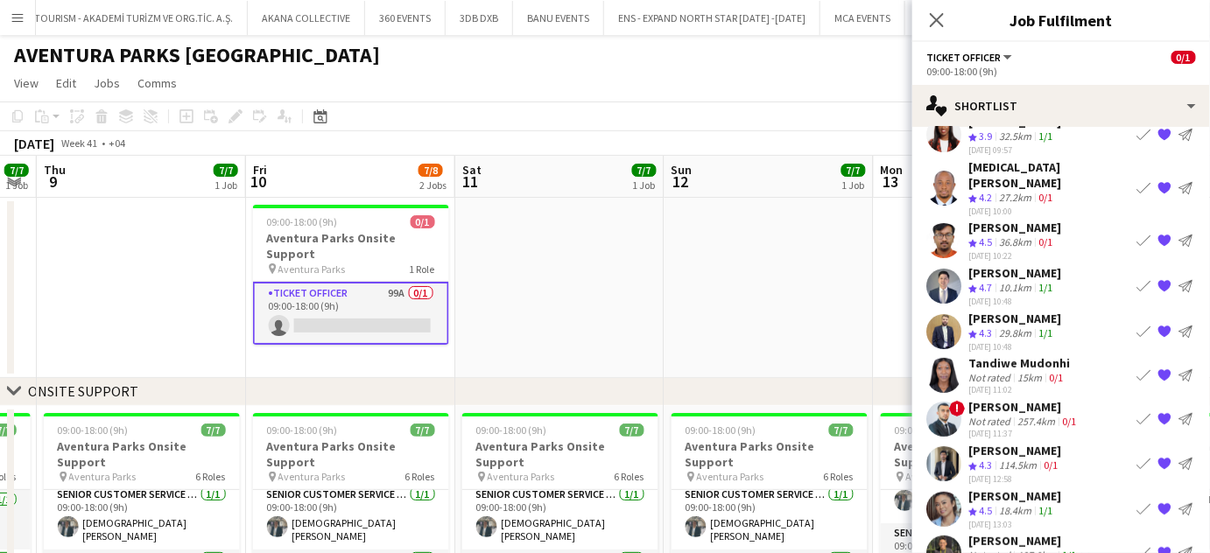
scroll to position [79, 0]
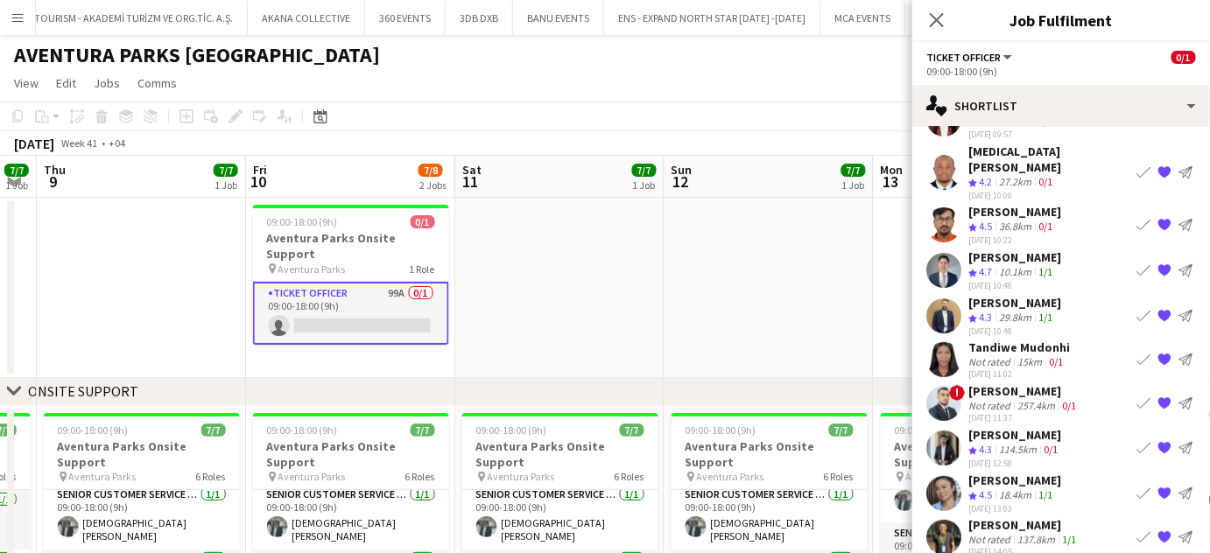
click at [1036, 412] on div "03-10-2025 11:37" at bounding box center [1023, 417] width 111 height 11
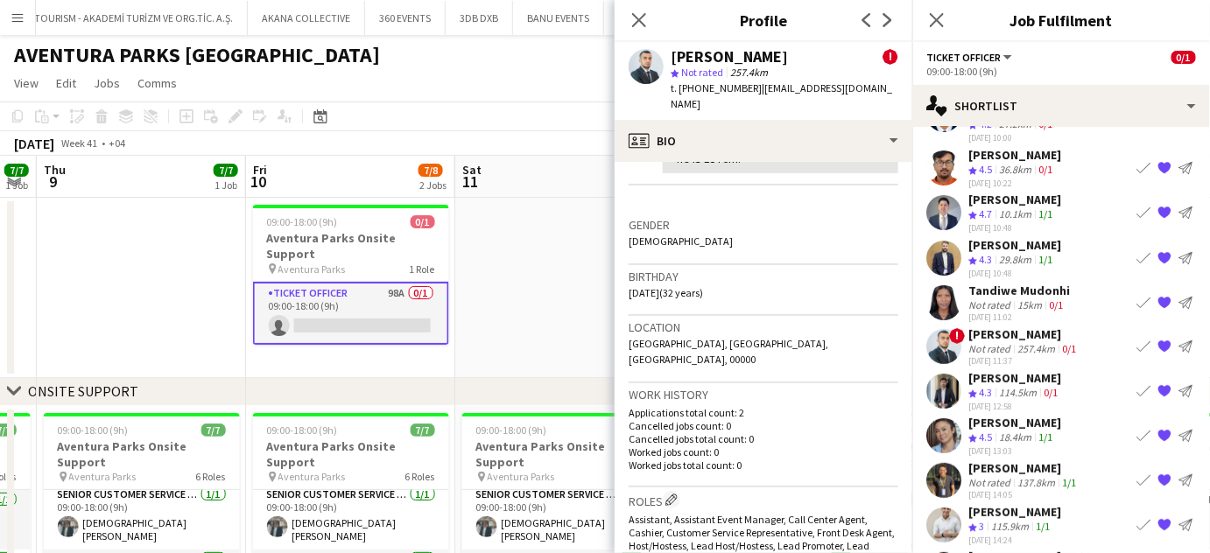
scroll to position [122, 0]
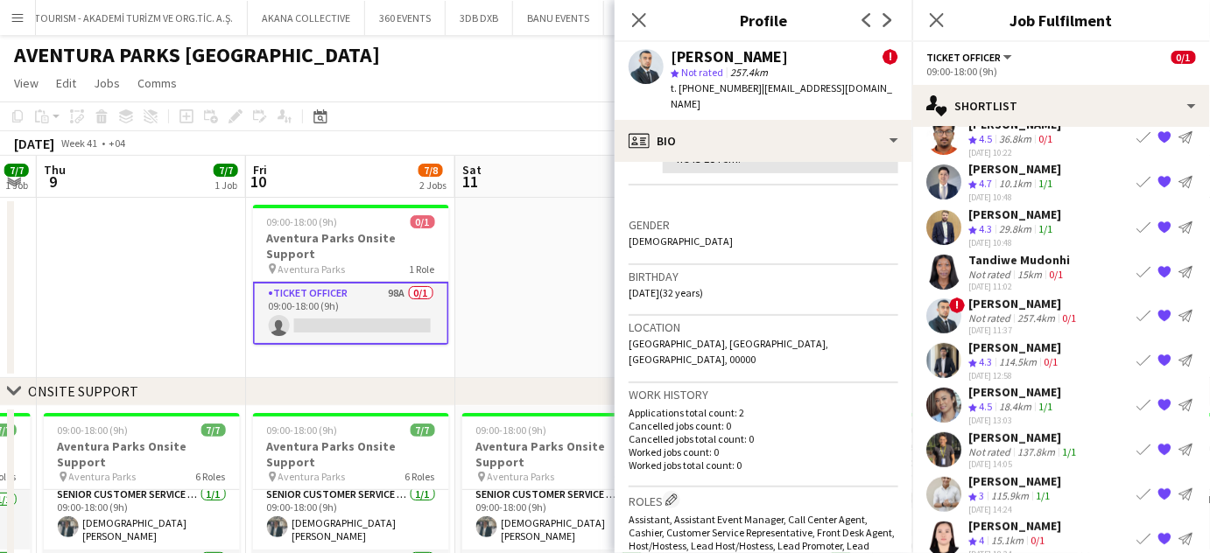
click at [532, 282] on app-date-cell at bounding box center [559, 288] width 209 height 180
